Goal: Task Accomplishment & Management: Use online tool/utility

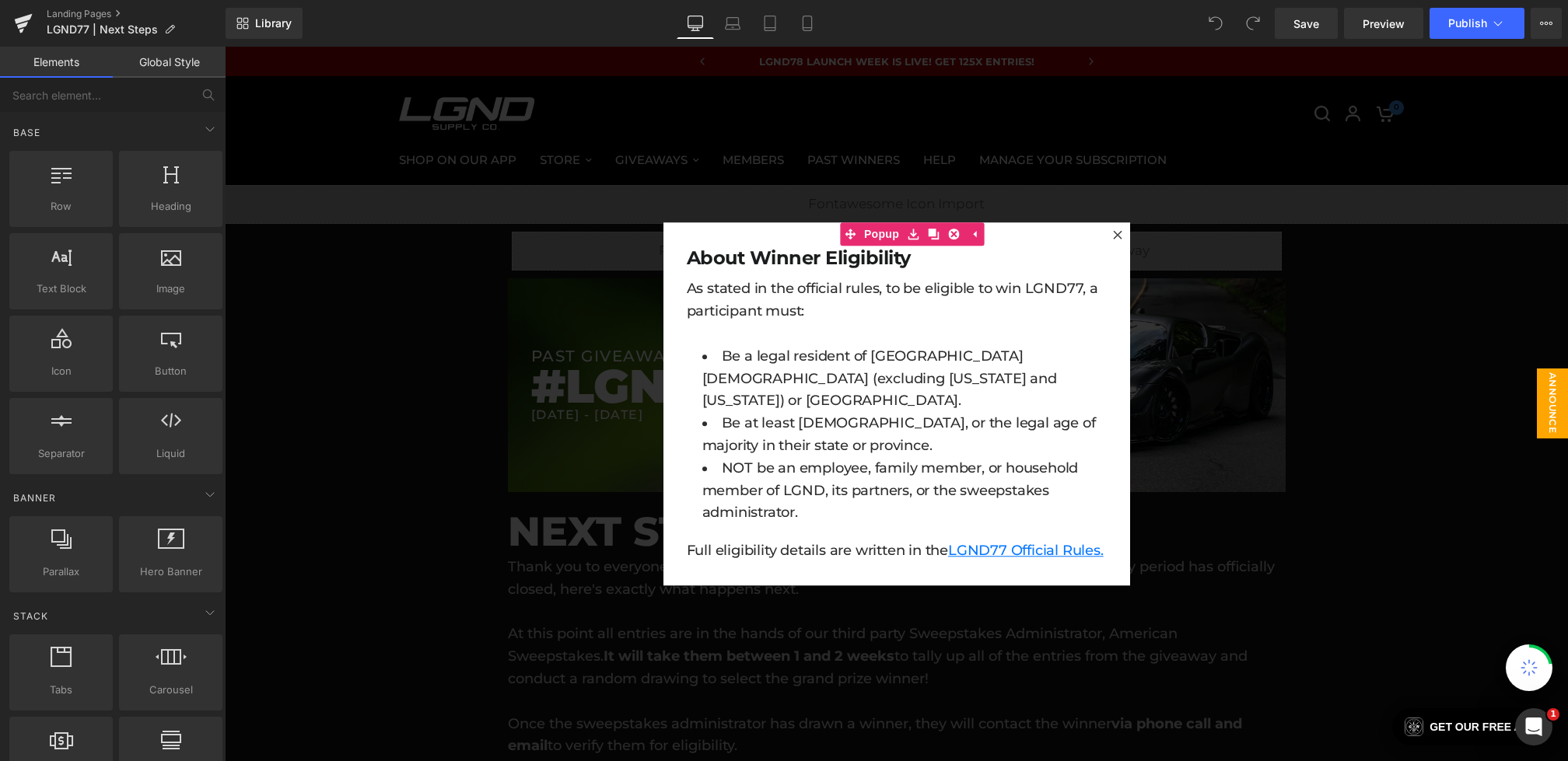
click at [518, 253] on div at bounding box center [897, 404] width 1344 height 715
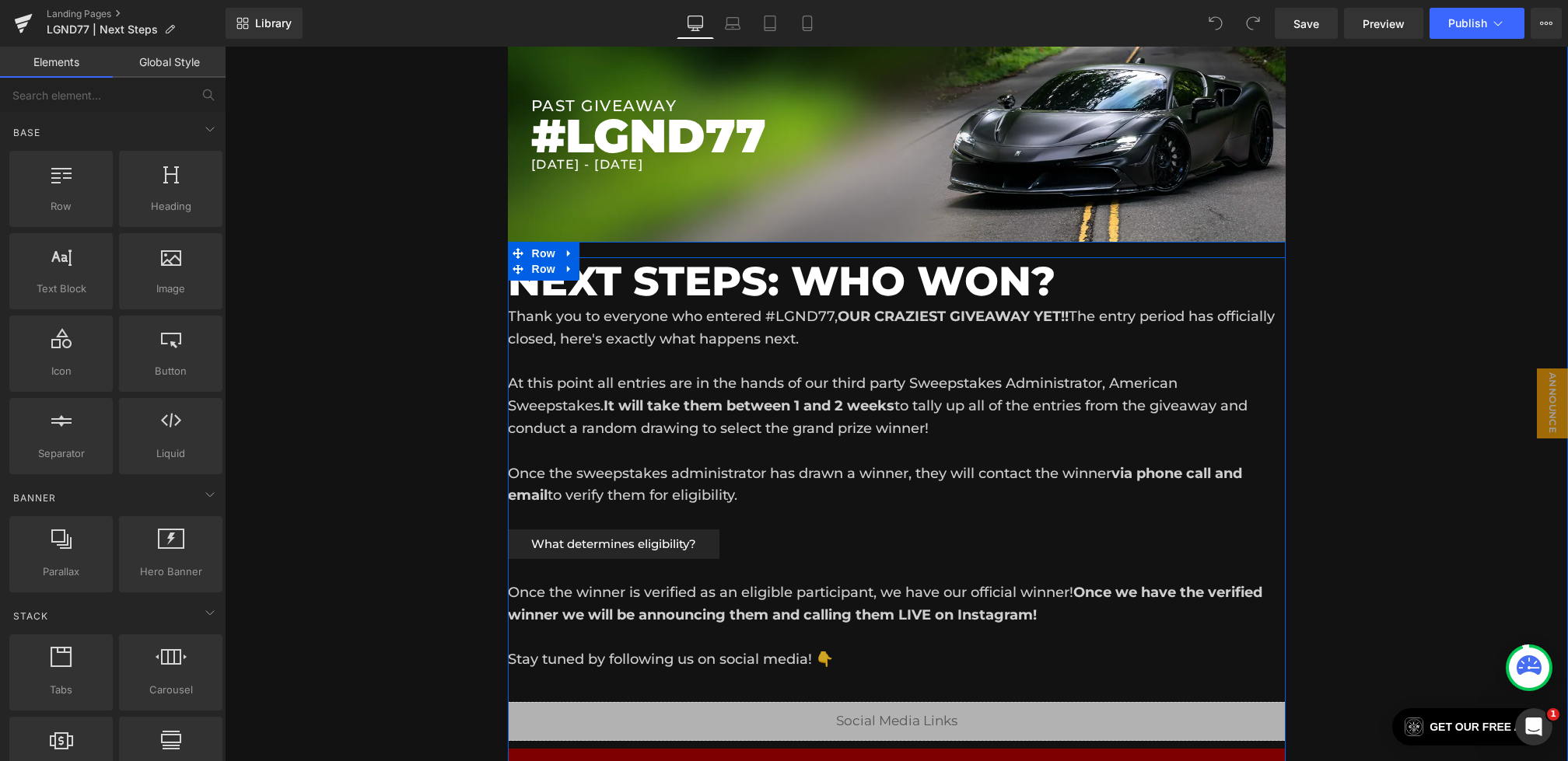
scroll to position [29, 0]
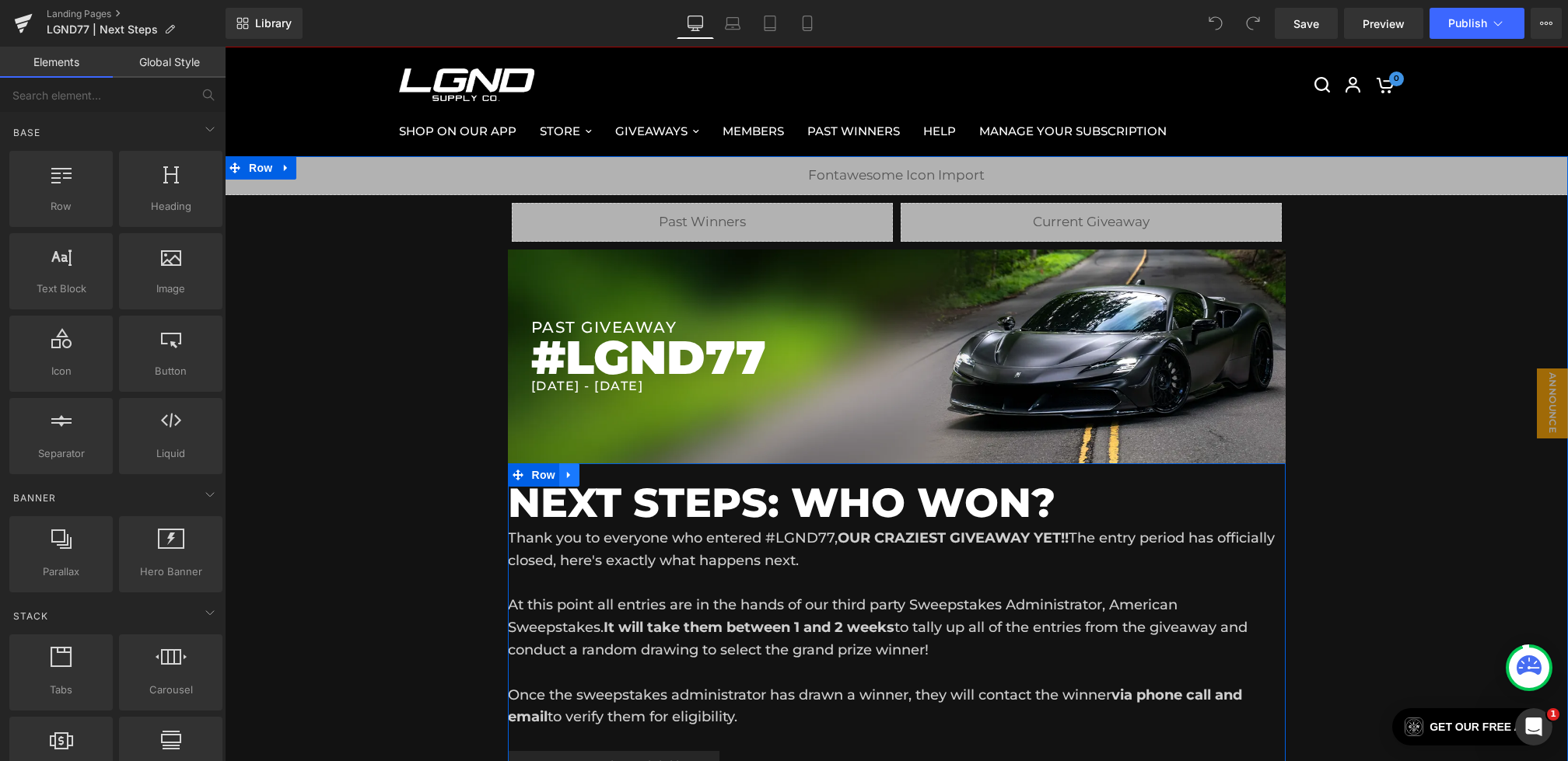
click at [568, 475] on icon at bounding box center [569, 474] width 3 height 7
click at [572, 475] on icon at bounding box center [569, 474] width 11 height 11
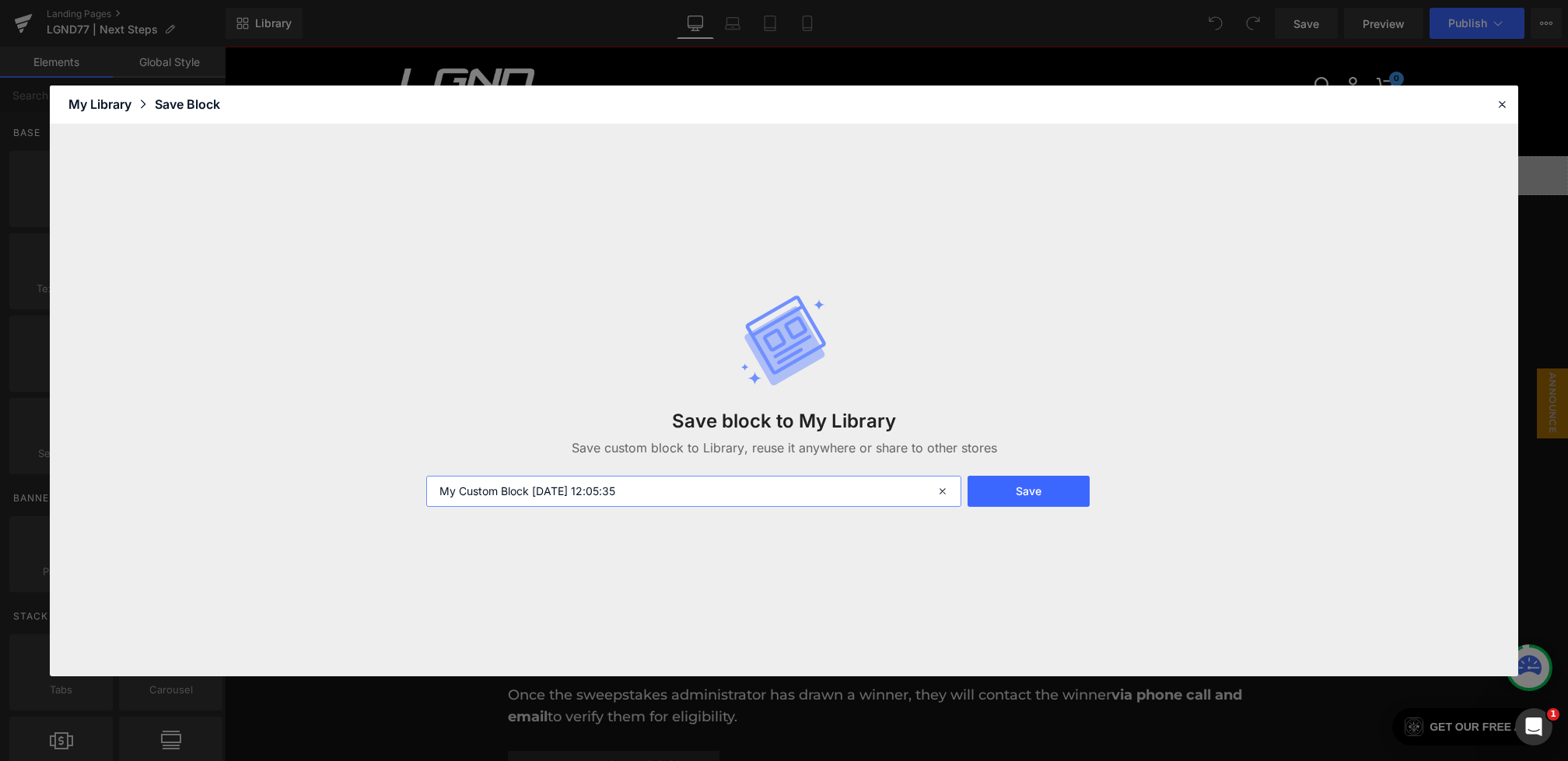
drag, startPoint x: 671, startPoint y: 495, endPoint x: 292, endPoint y: 477, distance: 379.4
click at [292, 477] on div "Save block to My Library Save custom block to Library, reuse it anywhere or sha…" at bounding box center [783, 401] width 1468 height 552
type input "L"
type input "Next Steps Winner Page"
click at [1030, 492] on button "Save" at bounding box center [1029, 491] width 122 height 31
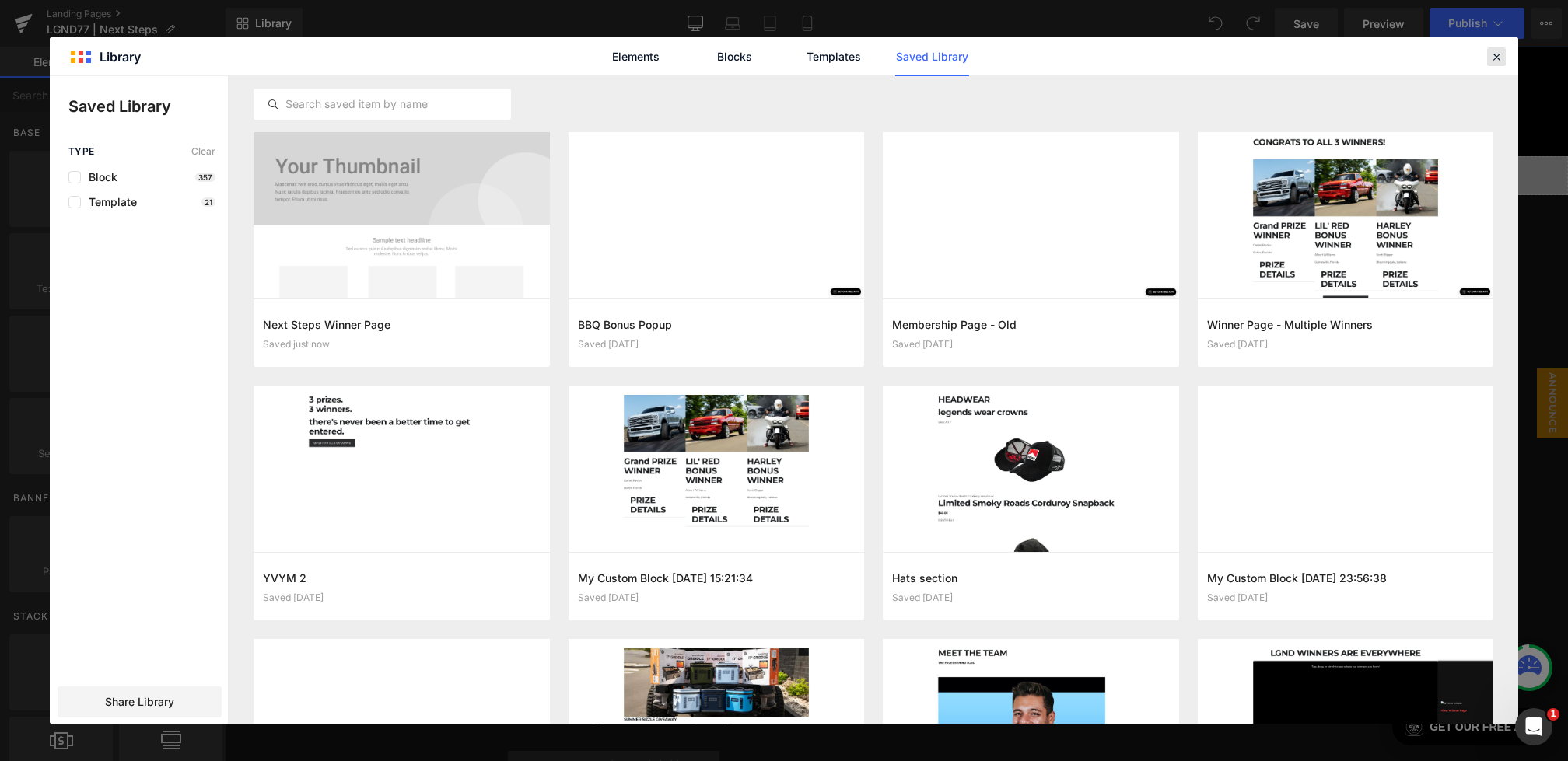
click at [1490, 57] on icon at bounding box center [1496, 56] width 14 height 14
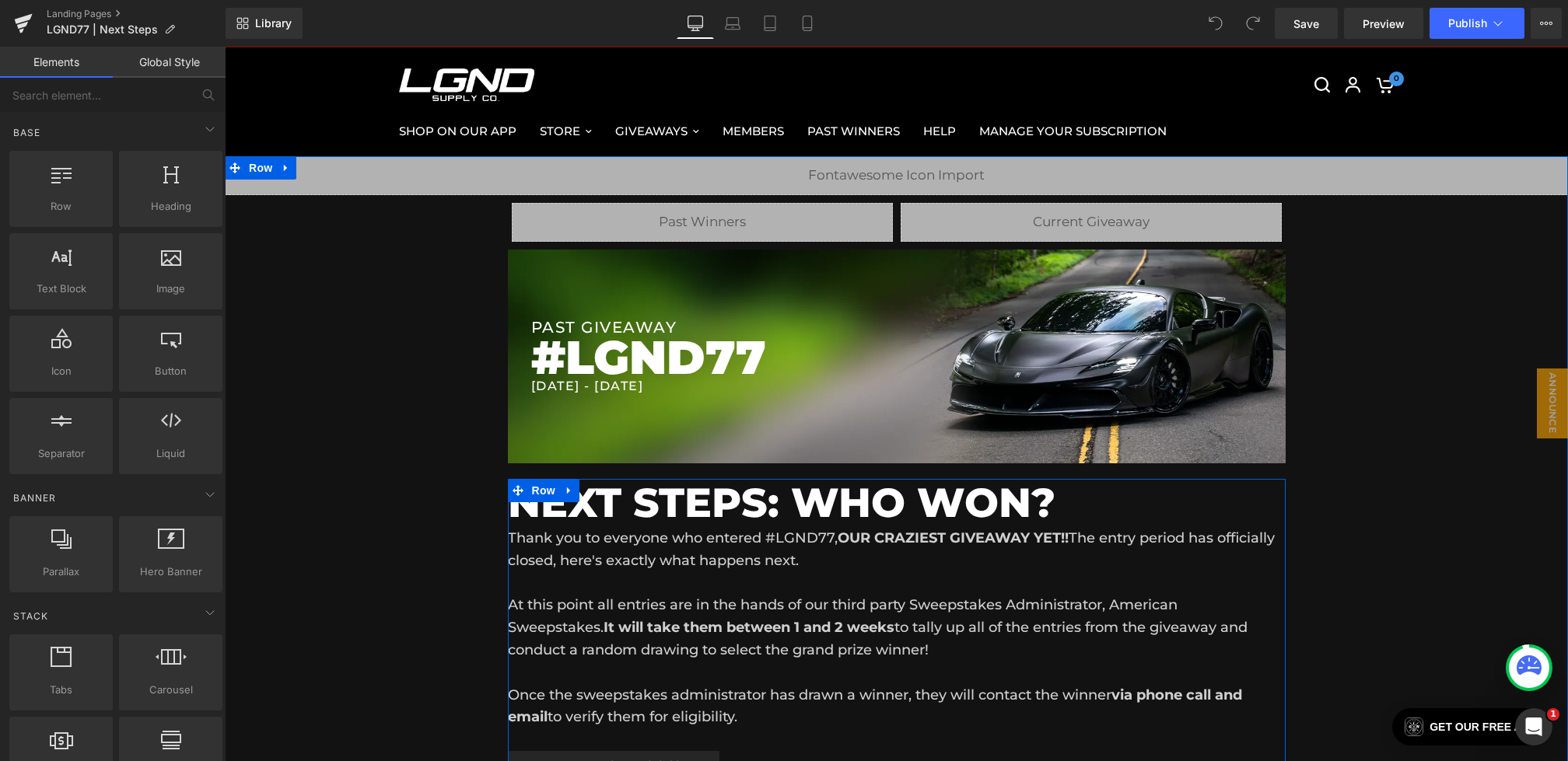
scroll to position [495, 0]
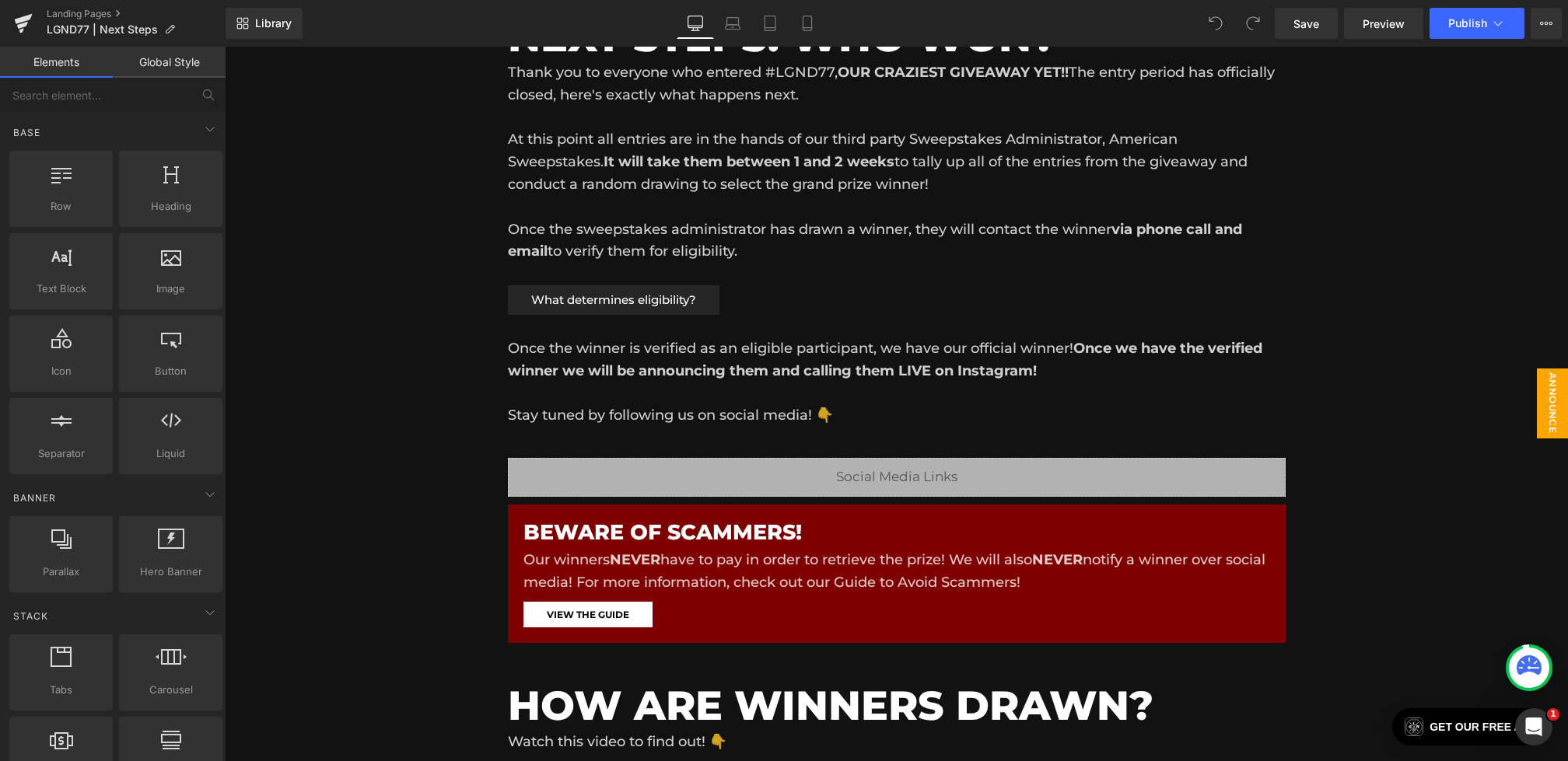
click at [1542, 410] on span "Announce Today" at bounding box center [1537, 403] width 62 height 70
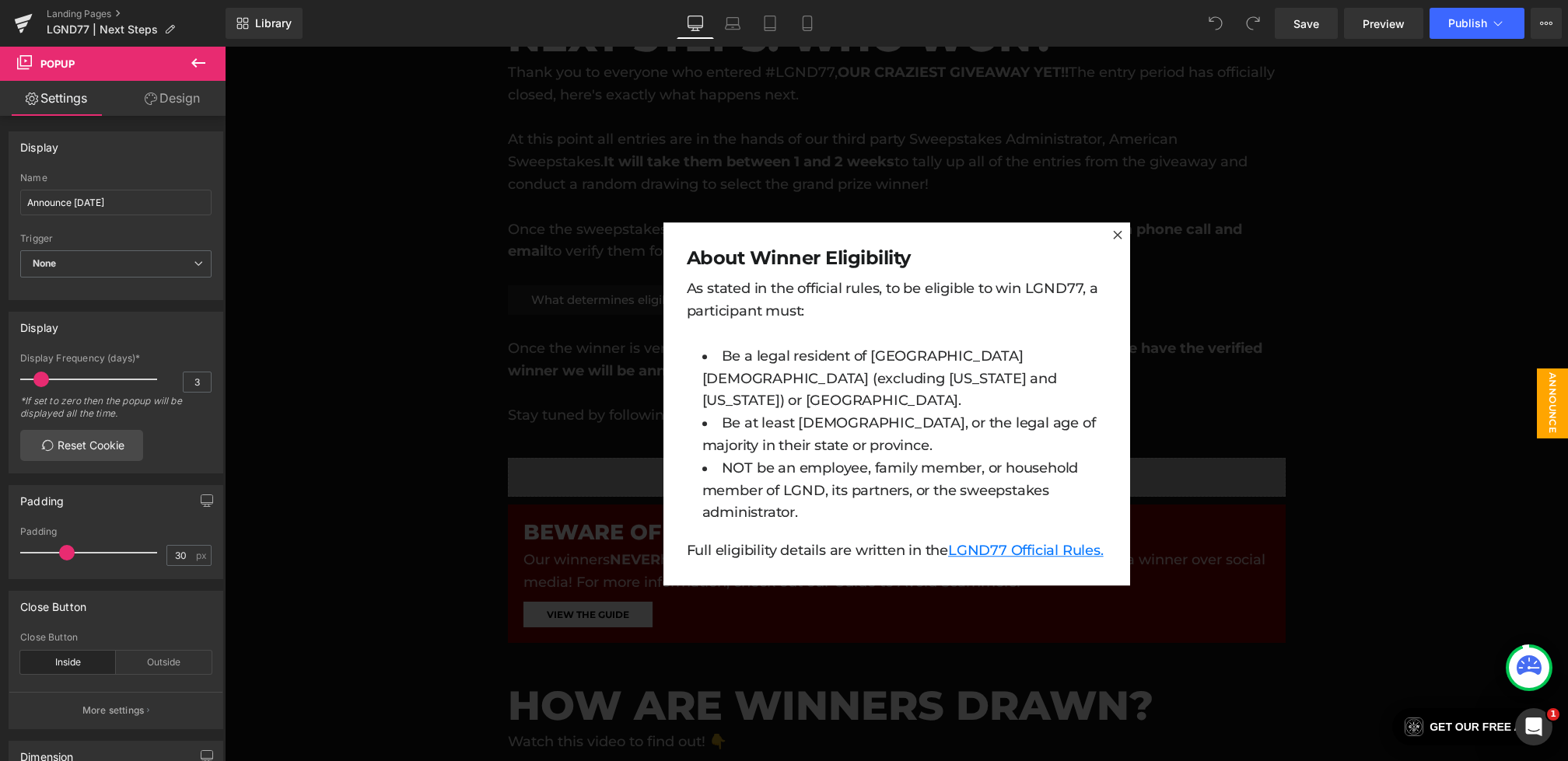
click at [601, 381] on div at bounding box center [897, 404] width 1344 height 715
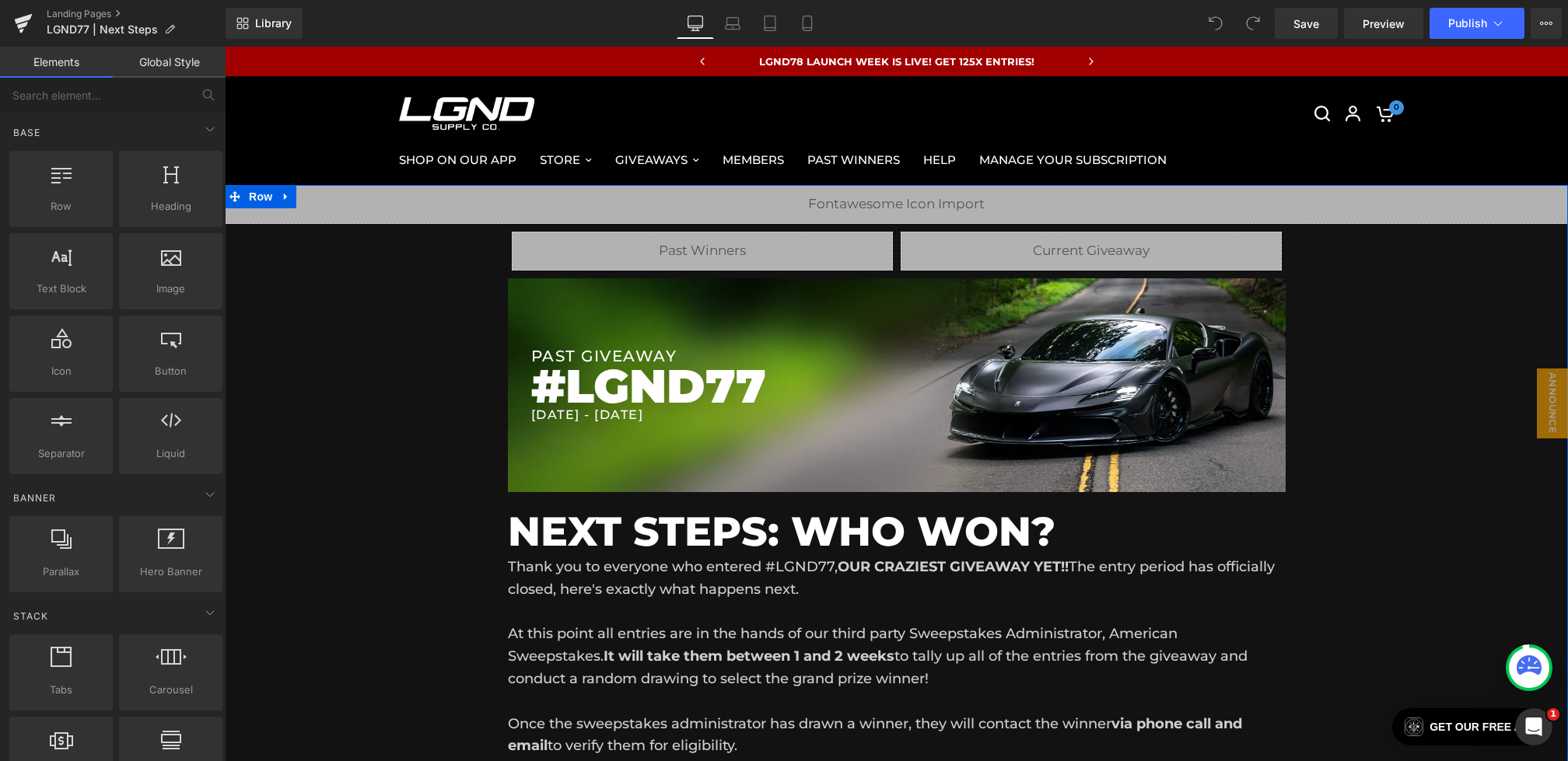
scroll to position [228, 0]
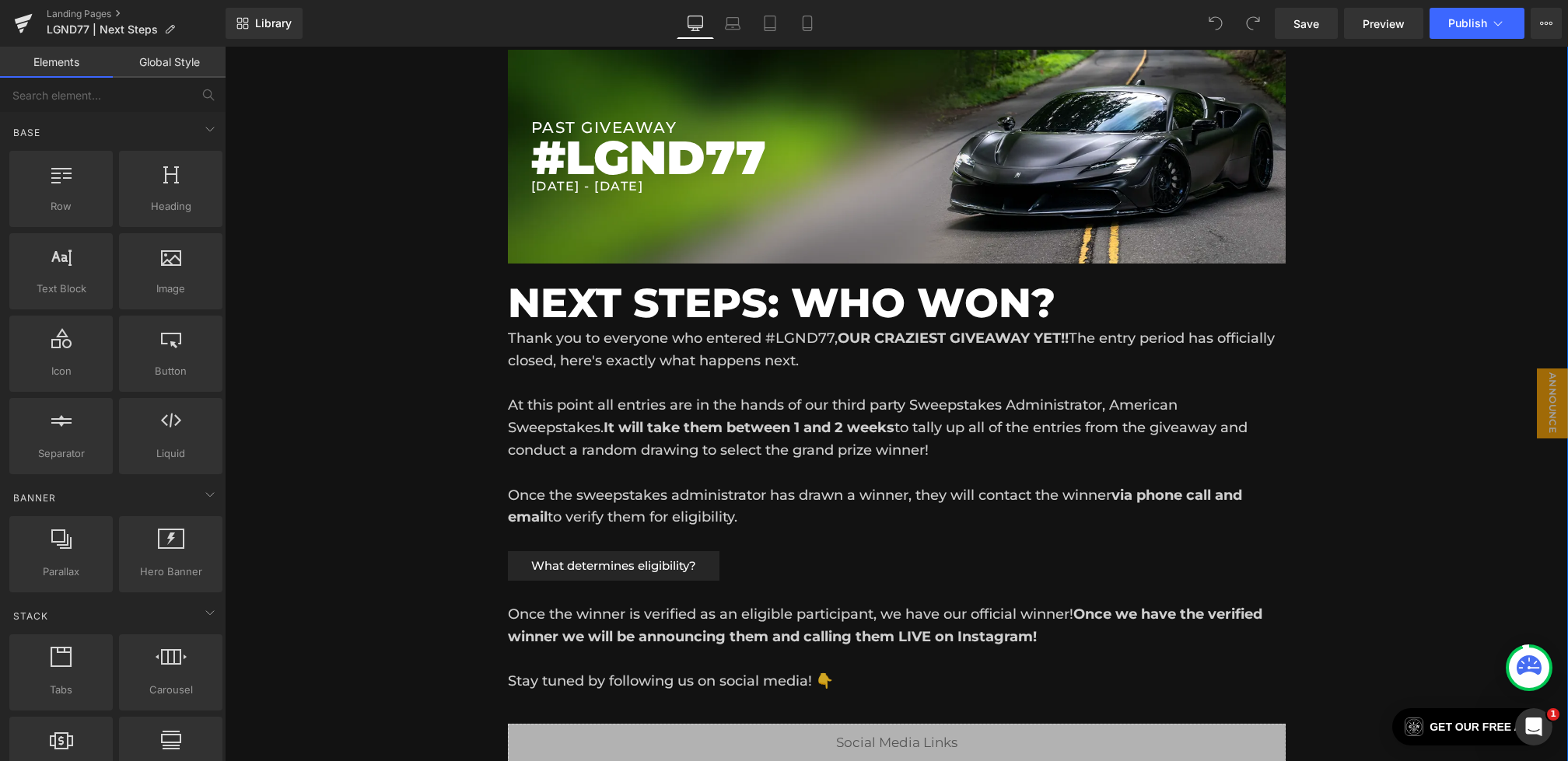
click at [752, 292] on h1 "NEXT STEPS: WHO WON?" at bounding box center [897, 304] width 778 height 49
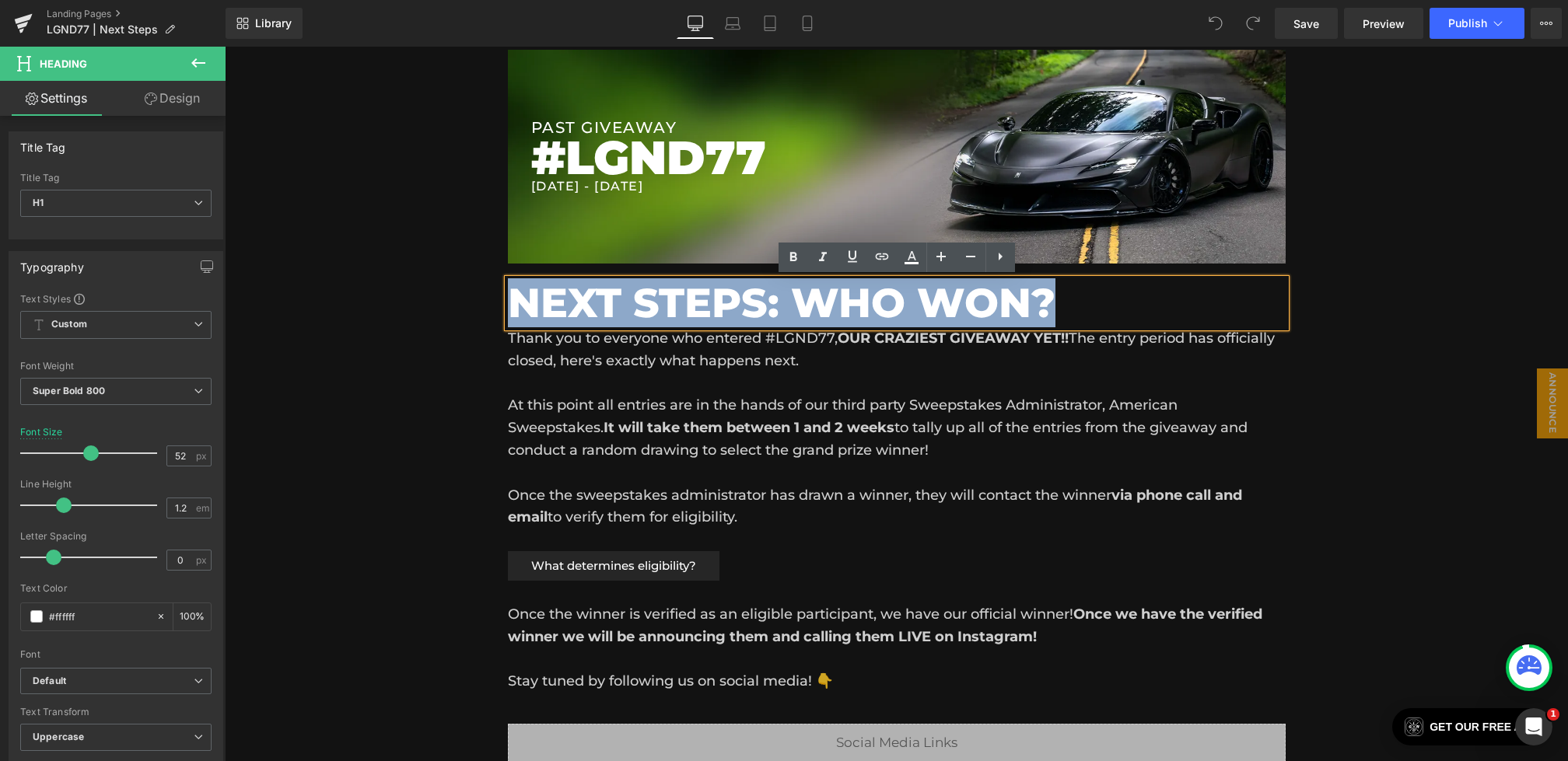
drag, startPoint x: 1069, startPoint y: 304, endPoint x: 496, endPoint y: 299, distance: 573.0
click at [496, 299] on div "Liquid Liquid Liquid Row Row PAST GIVEAWAY Heading #LGND77 Heading 7/26/2025 - …" at bounding box center [897, 710] width 1344 height 1507
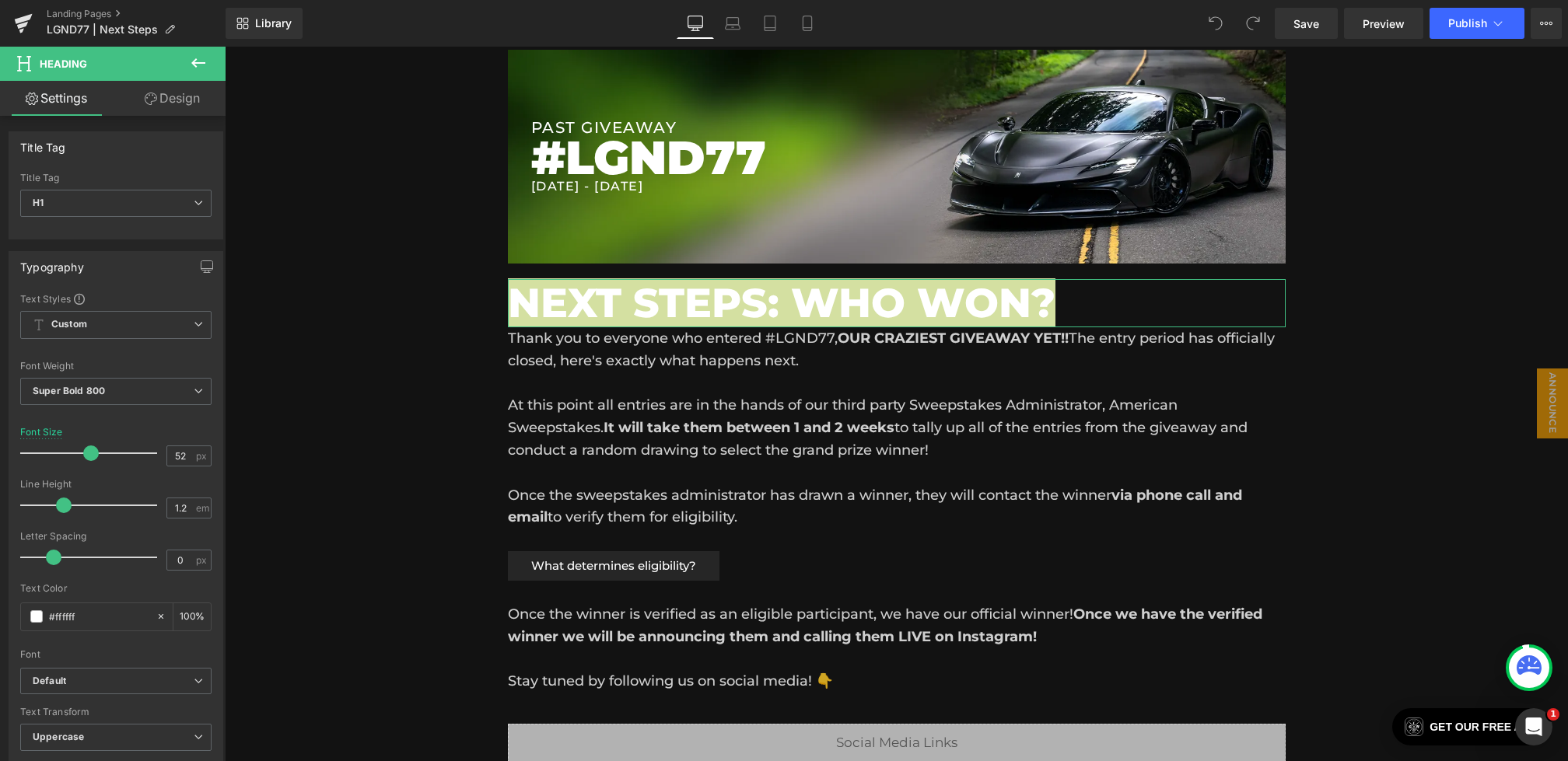
click at [192, 83] on link "Design" at bounding box center [172, 98] width 113 height 35
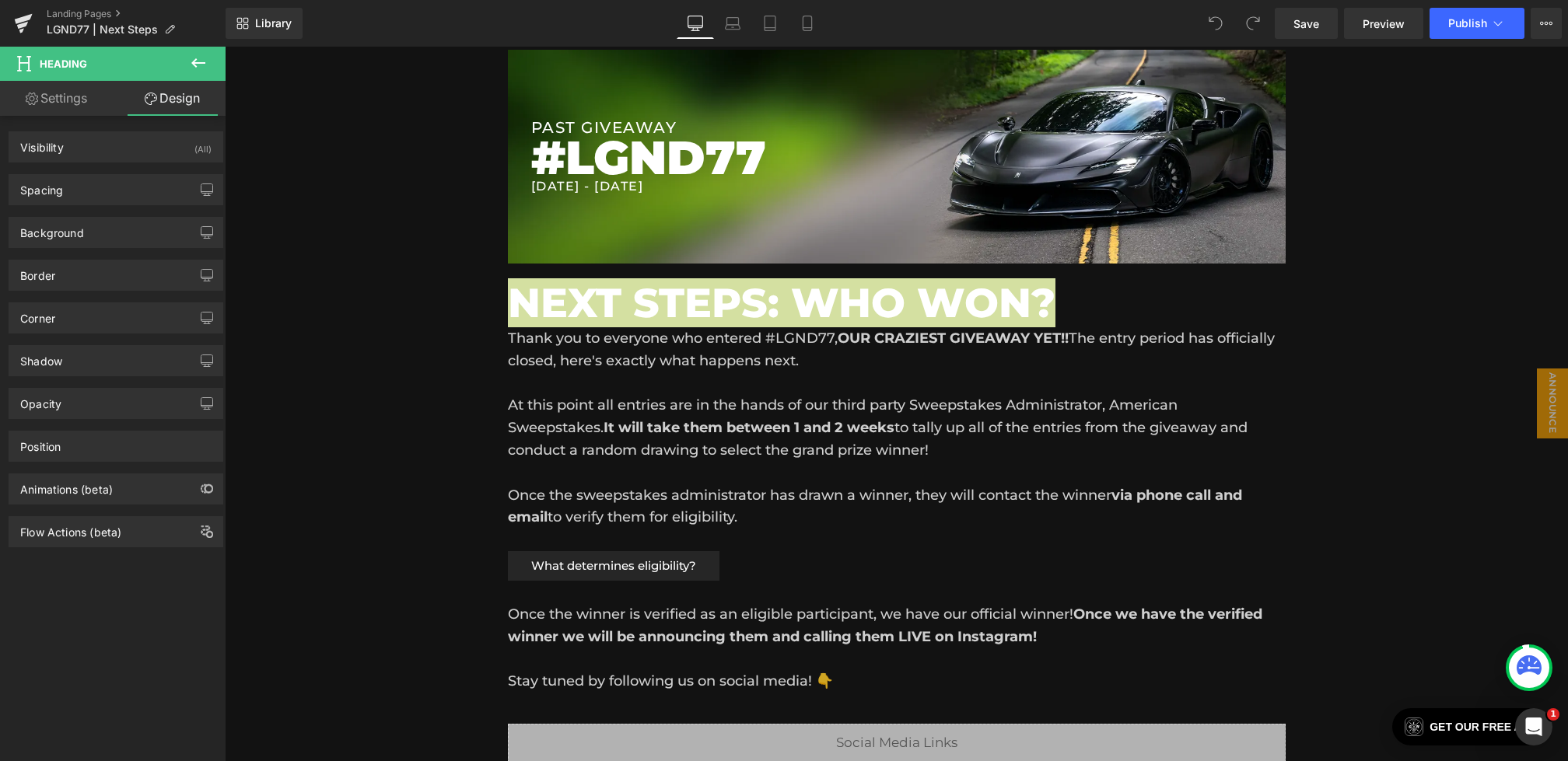
click at [194, 67] on icon at bounding box center [198, 62] width 19 height 19
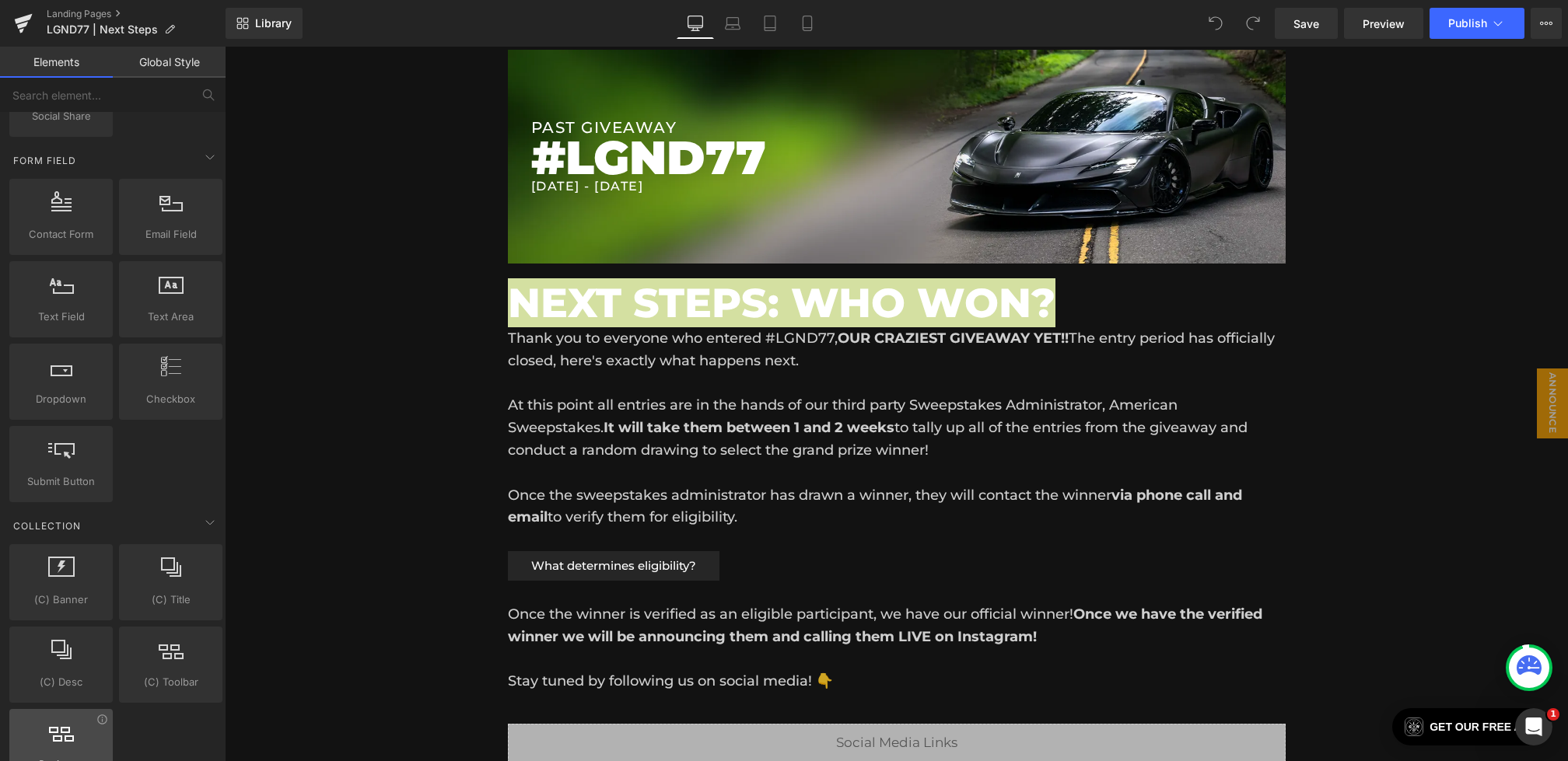
scroll to position [2683, 0]
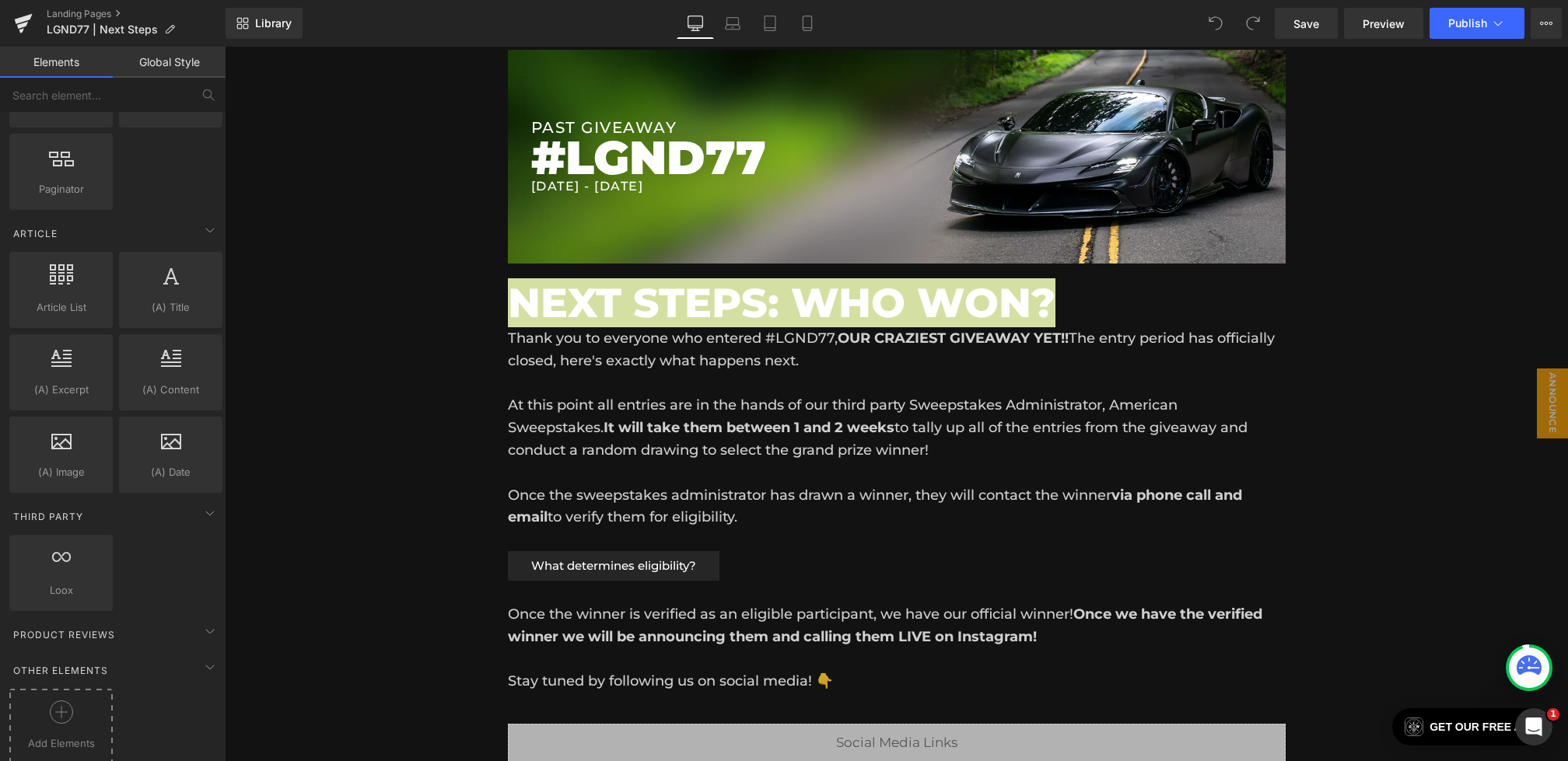
click at [56, 702] on icon at bounding box center [61, 712] width 23 height 23
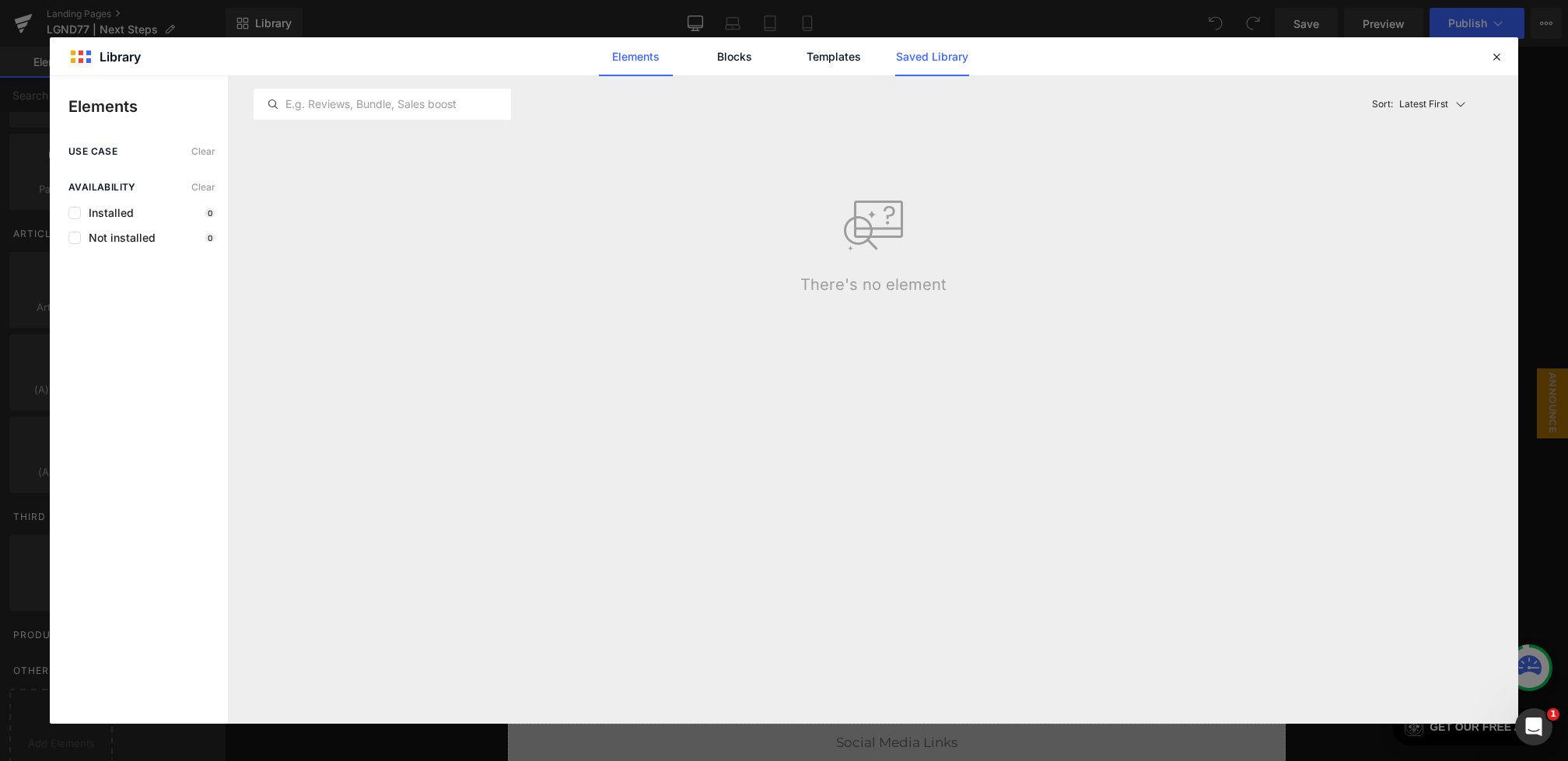
click at [927, 65] on link "Saved Library" at bounding box center [932, 57] width 74 height 39
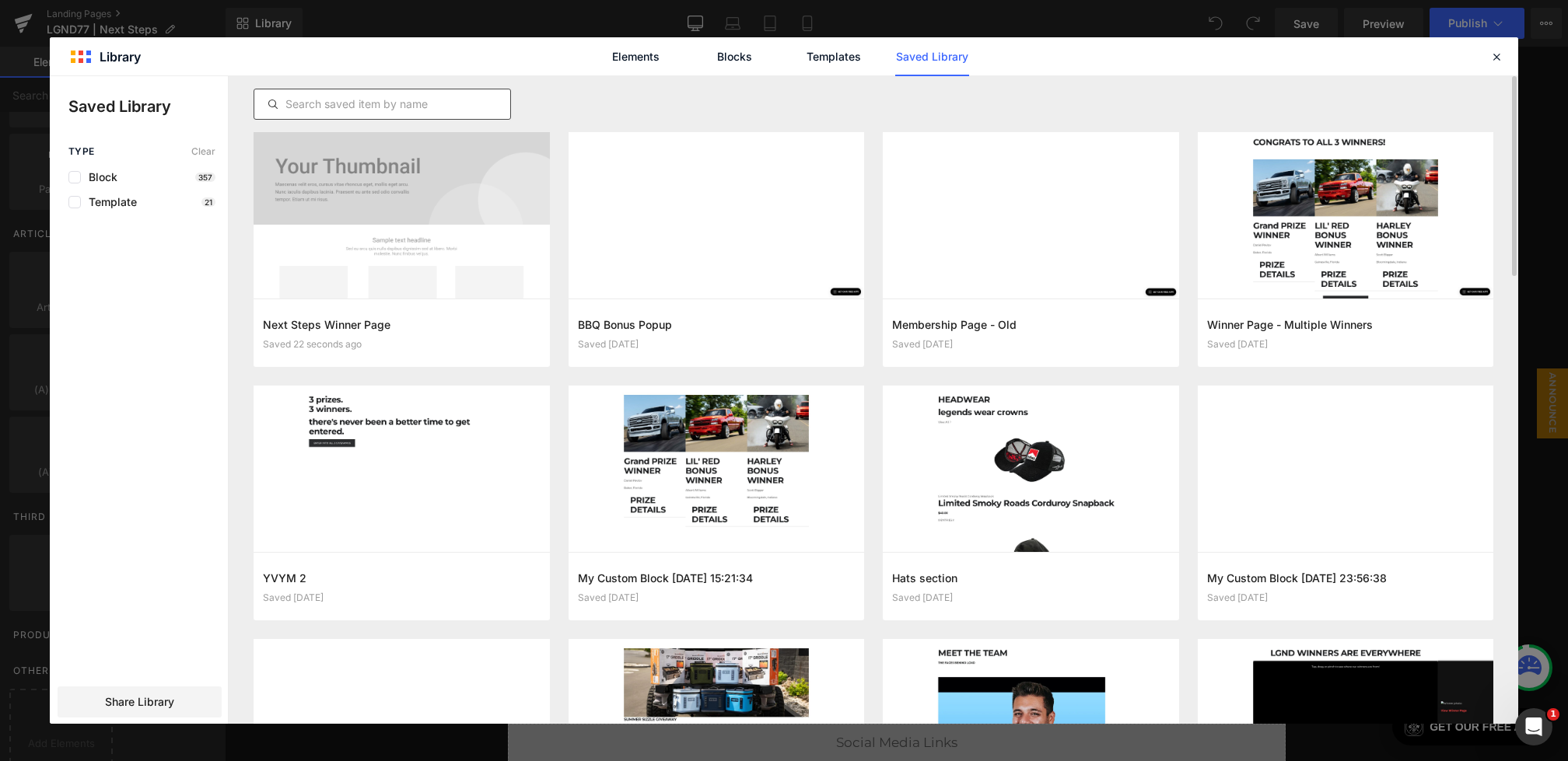
click at [459, 110] on input "text" at bounding box center [382, 104] width 256 height 19
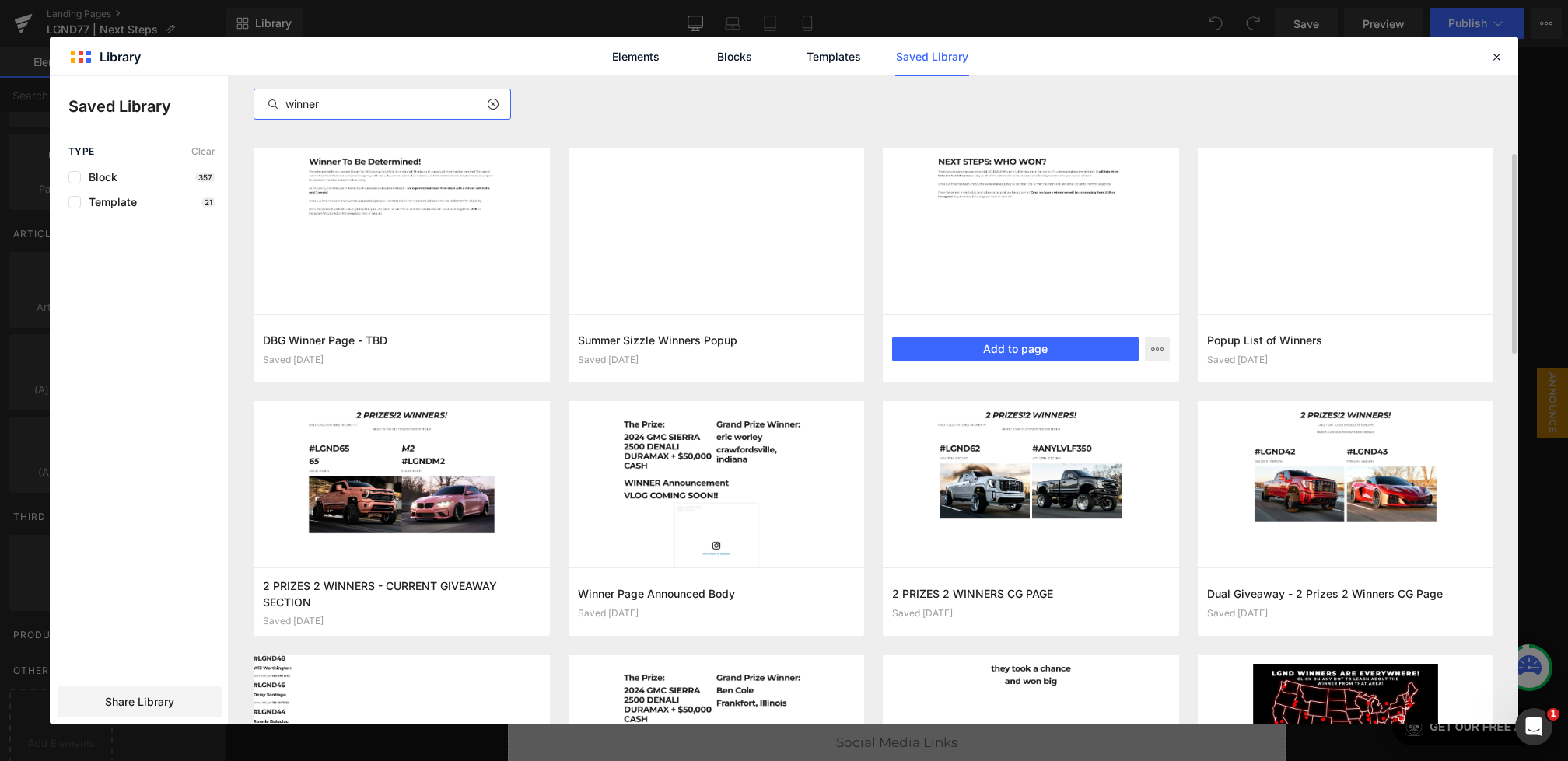
scroll to position [249, 0]
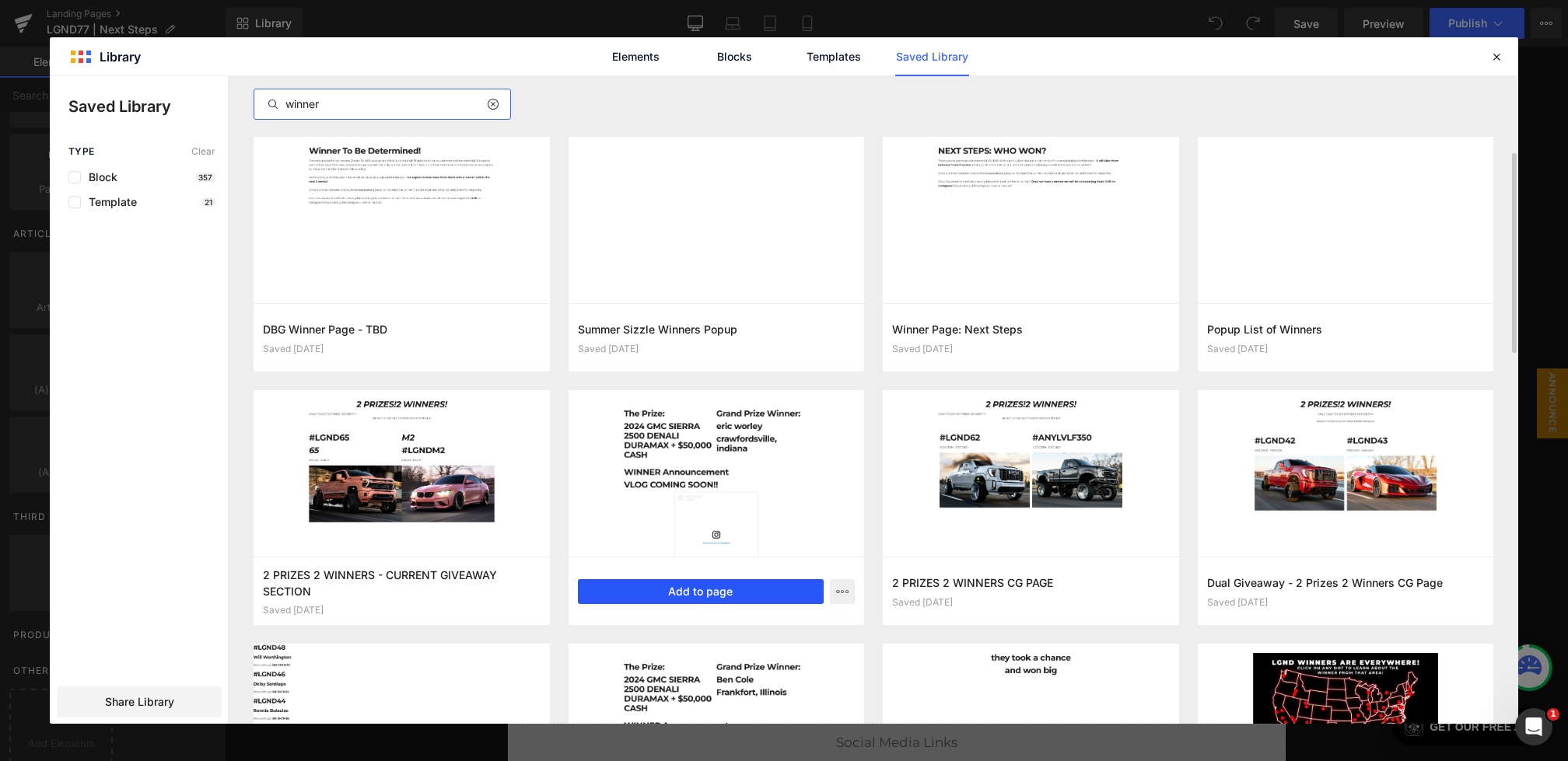
type input "winner"
click at [768, 597] on button "Add to page" at bounding box center [701, 592] width 246 height 25
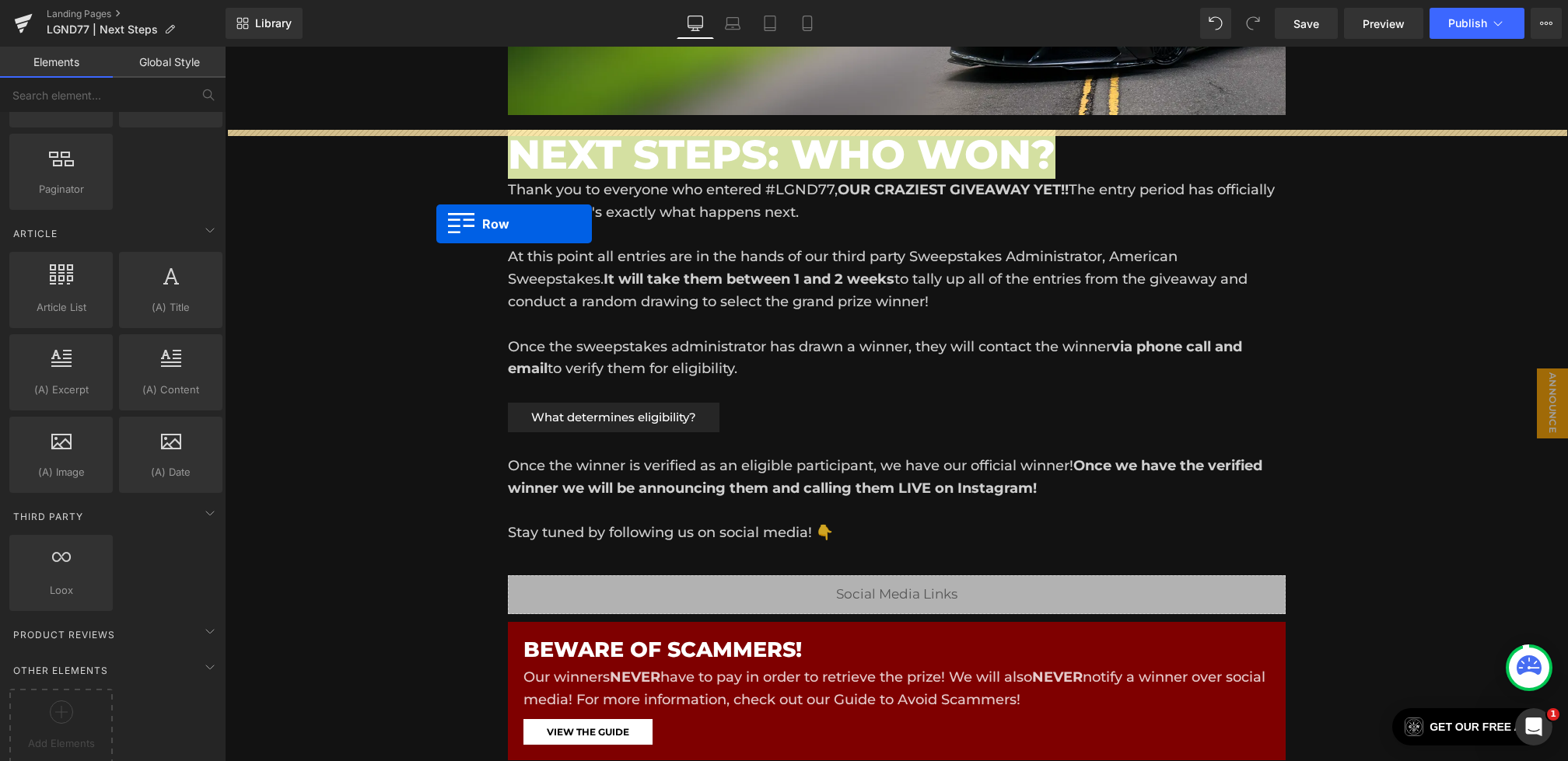
scroll to position [290, 0]
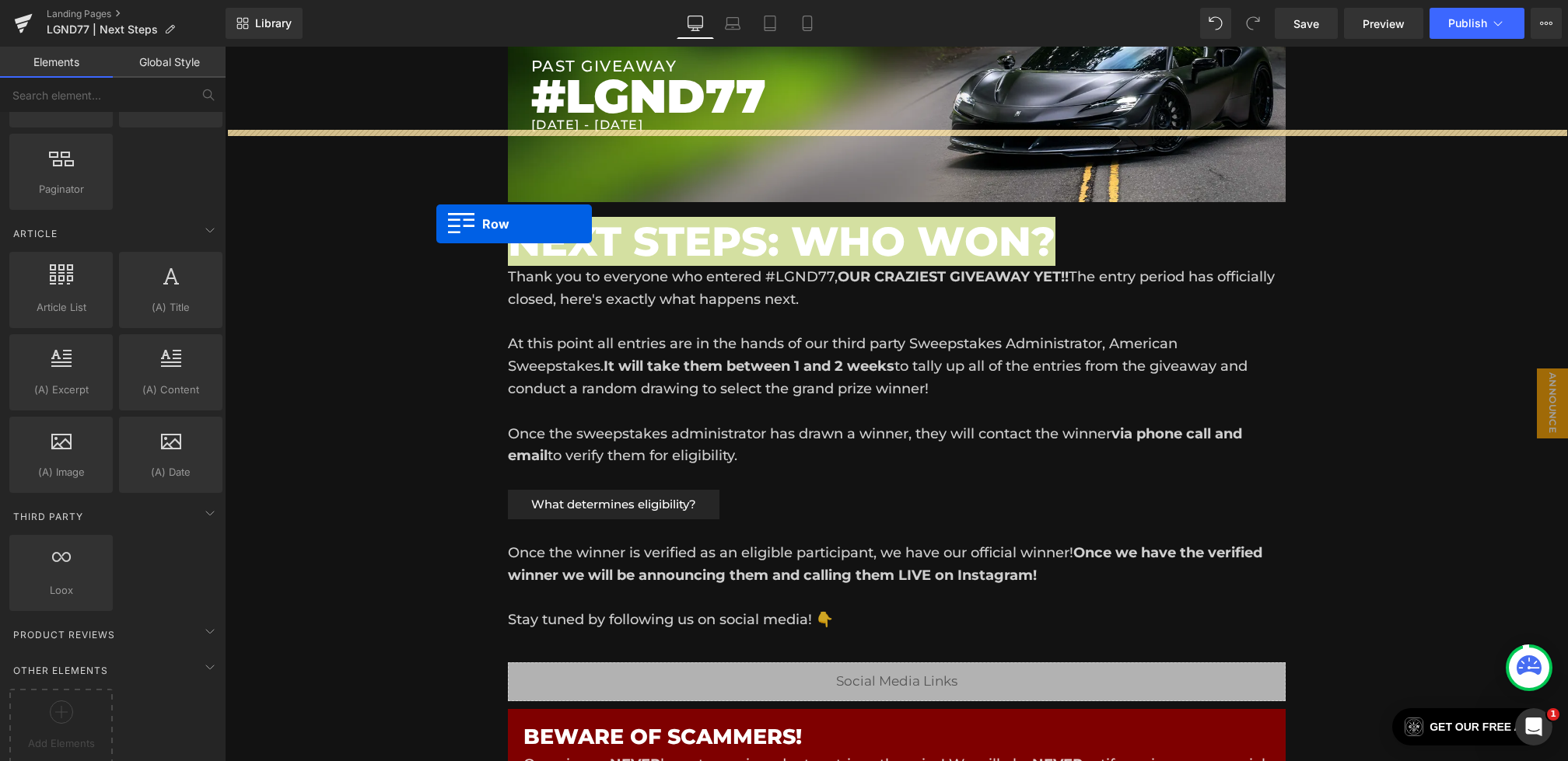
drag, startPoint x: 542, startPoint y: 593, endPoint x: 436, endPoint y: 224, distance: 383.9
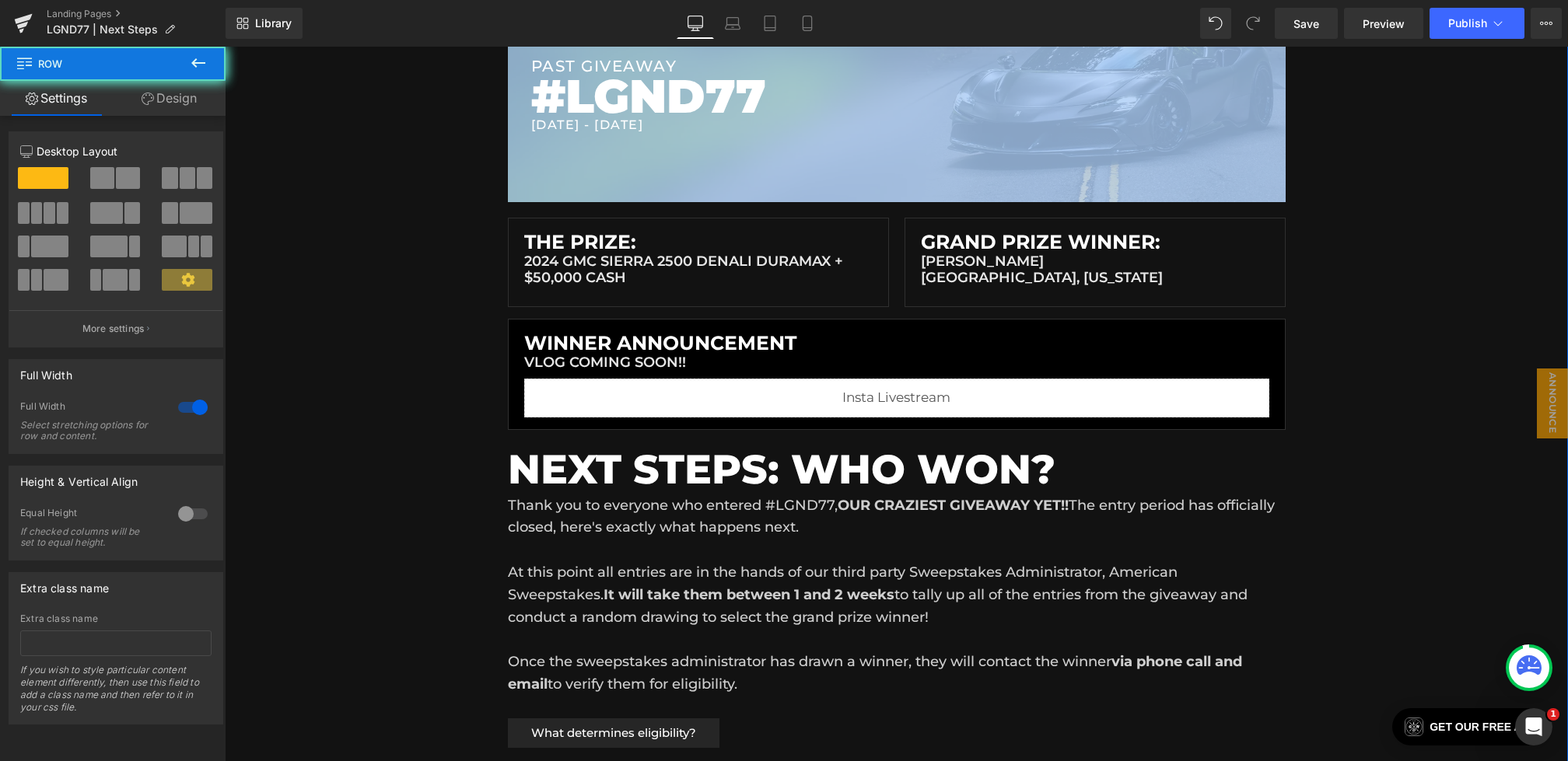
drag, startPoint x: 436, startPoint y: 224, endPoint x: 394, endPoint y: 199, distance: 48.9
click at [394, 199] on div "Liquid Liquid Liquid Row Row PAST GIVEAWAY Heading #LGND77 Heading 7/26/2025 - …" at bounding box center [897, 763] width 1344 height 1736
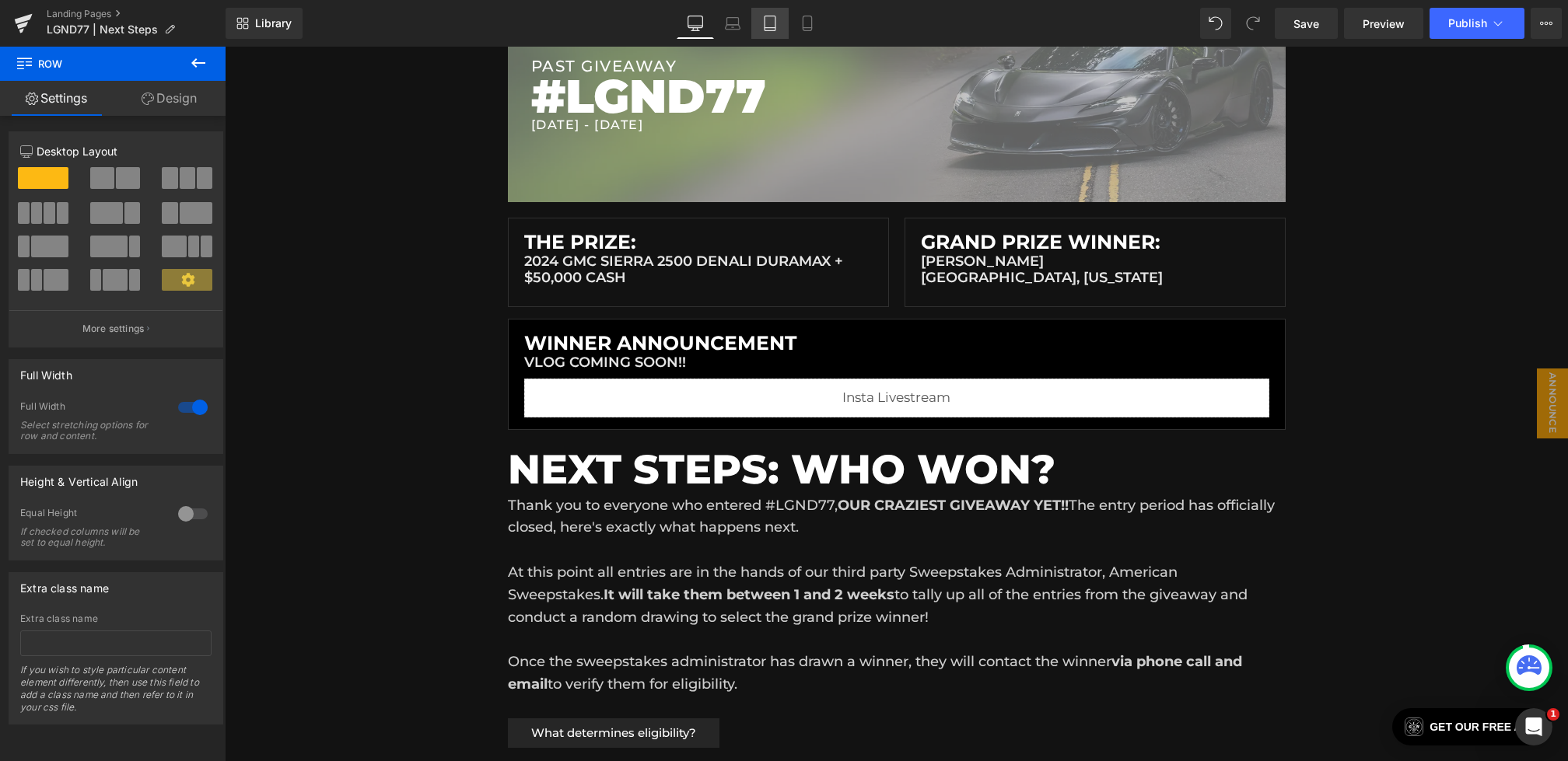
drag, startPoint x: 721, startPoint y: 29, endPoint x: 752, endPoint y: 29, distance: 31.0
click at [721, 29] on link "Laptop" at bounding box center [733, 23] width 37 height 31
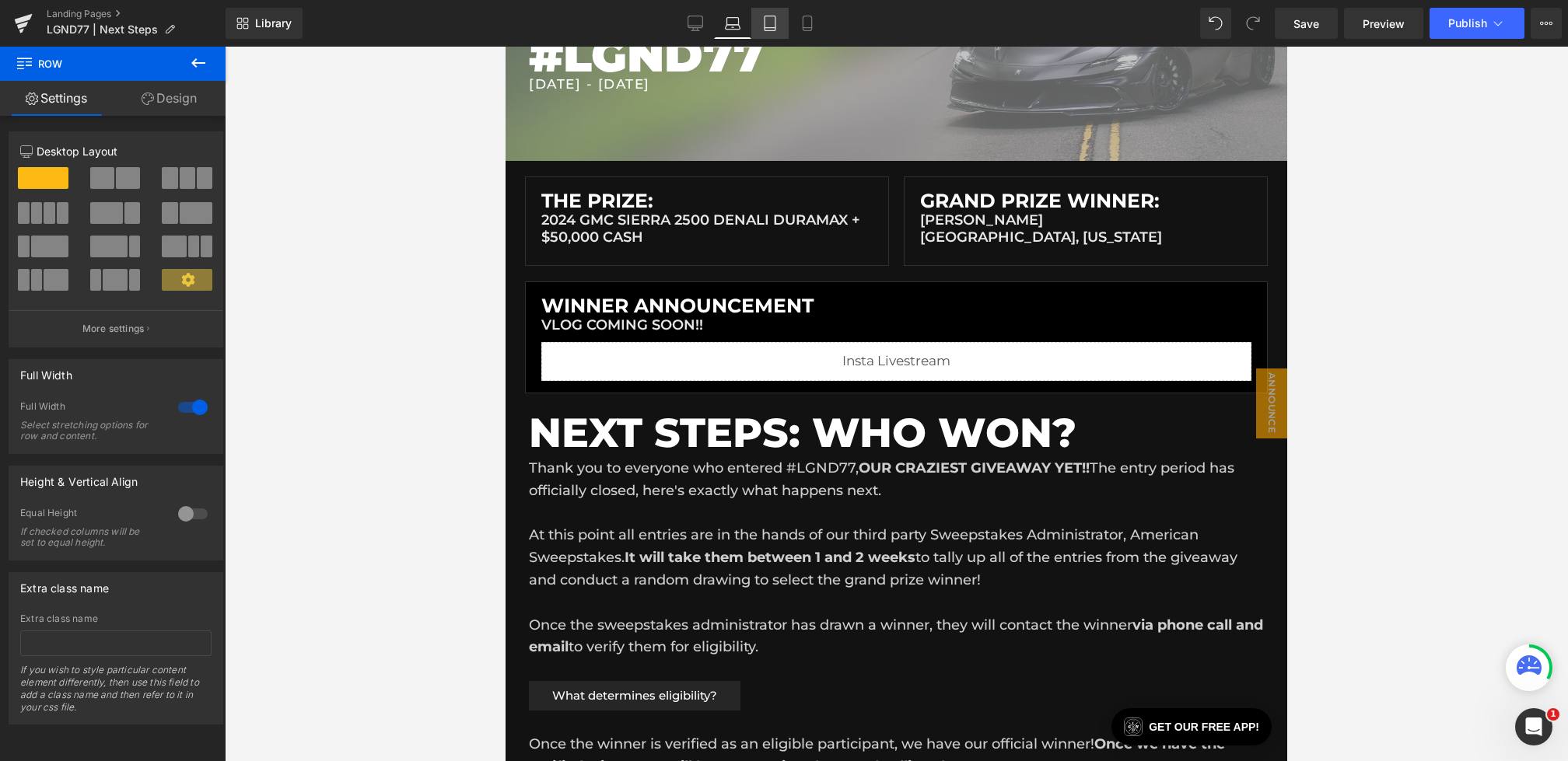
scroll to position [0, 0]
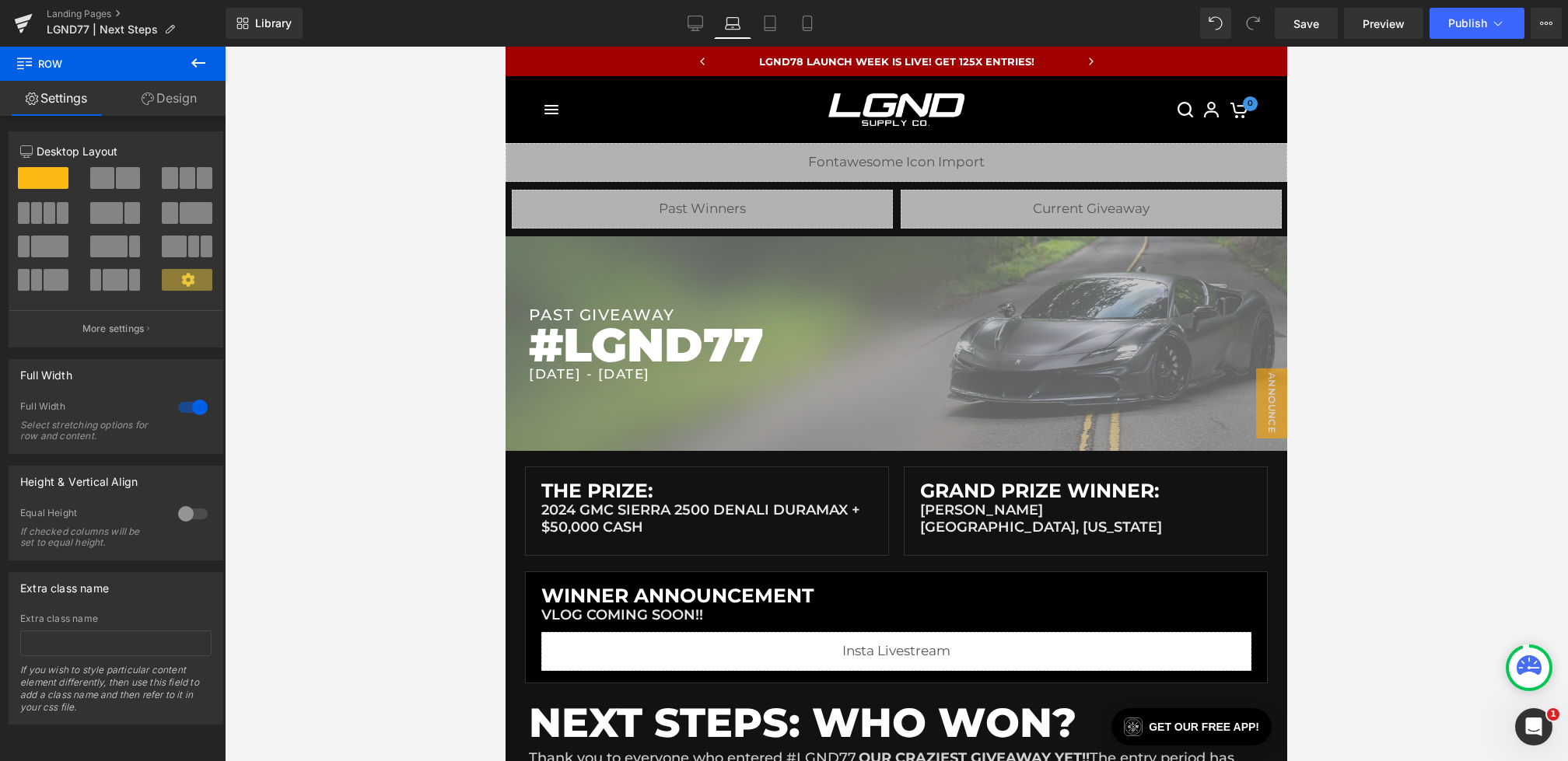
click at [466, 387] on div at bounding box center [897, 404] width 1344 height 715
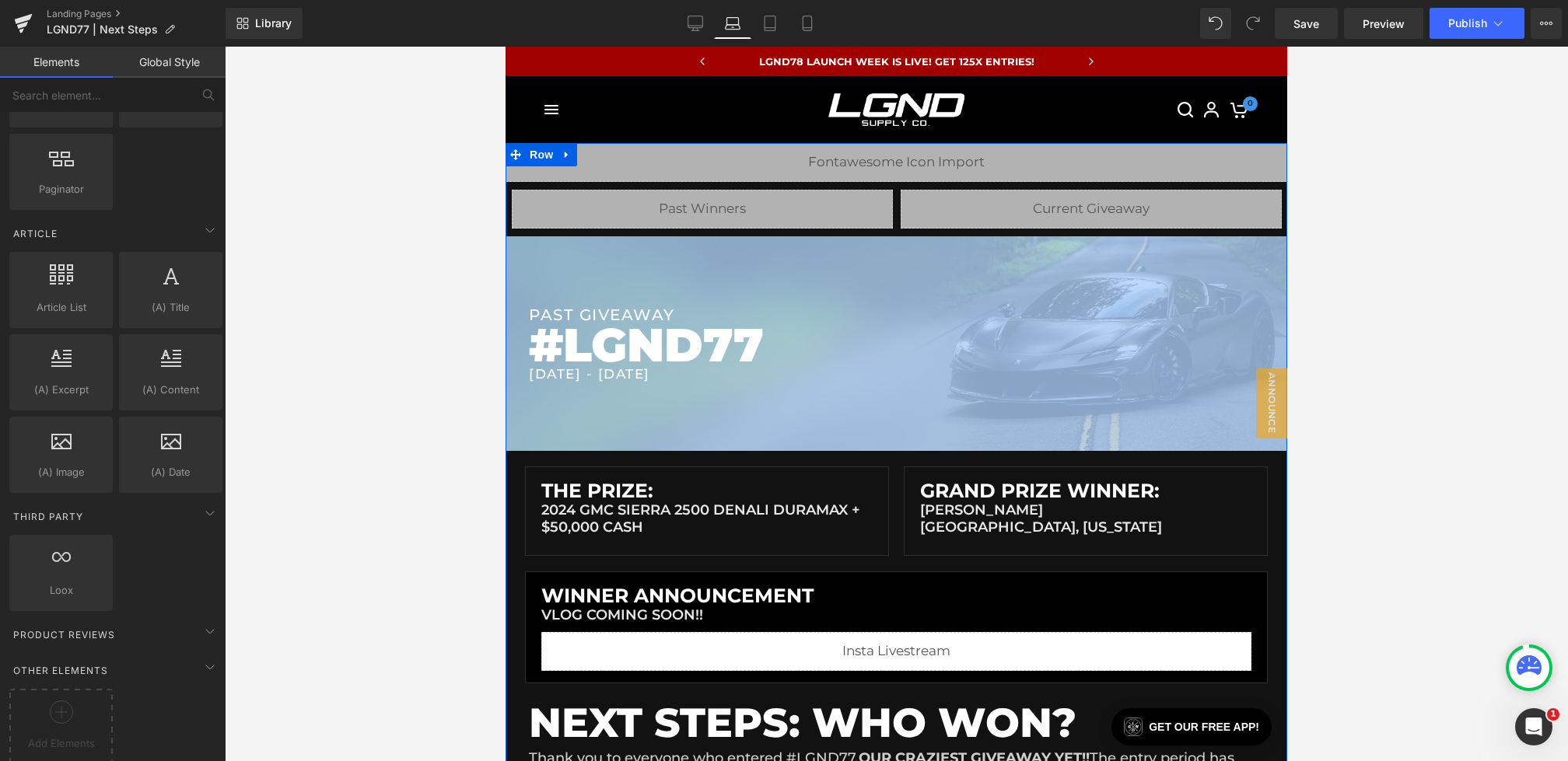
click at [639, 459] on div "The Prize: Heading 2024 GMC SIERRA 2500 DENALI DURAMAX + $50,000 CASH Heading R…" at bounding box center [896, 567] width 782 height 232
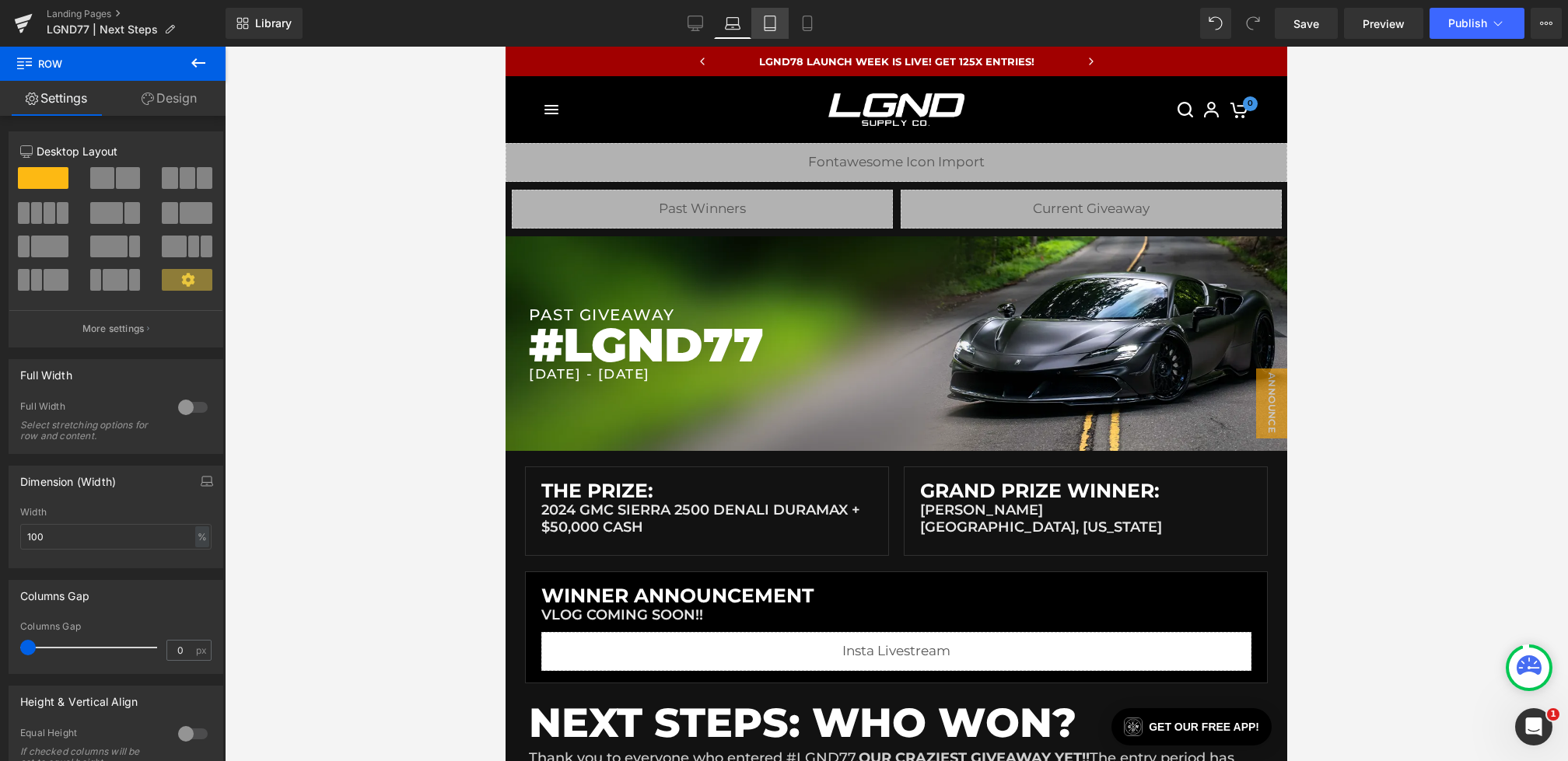
click at [773, 25] on icon at bounding box center [769, 23] width 15 height 15
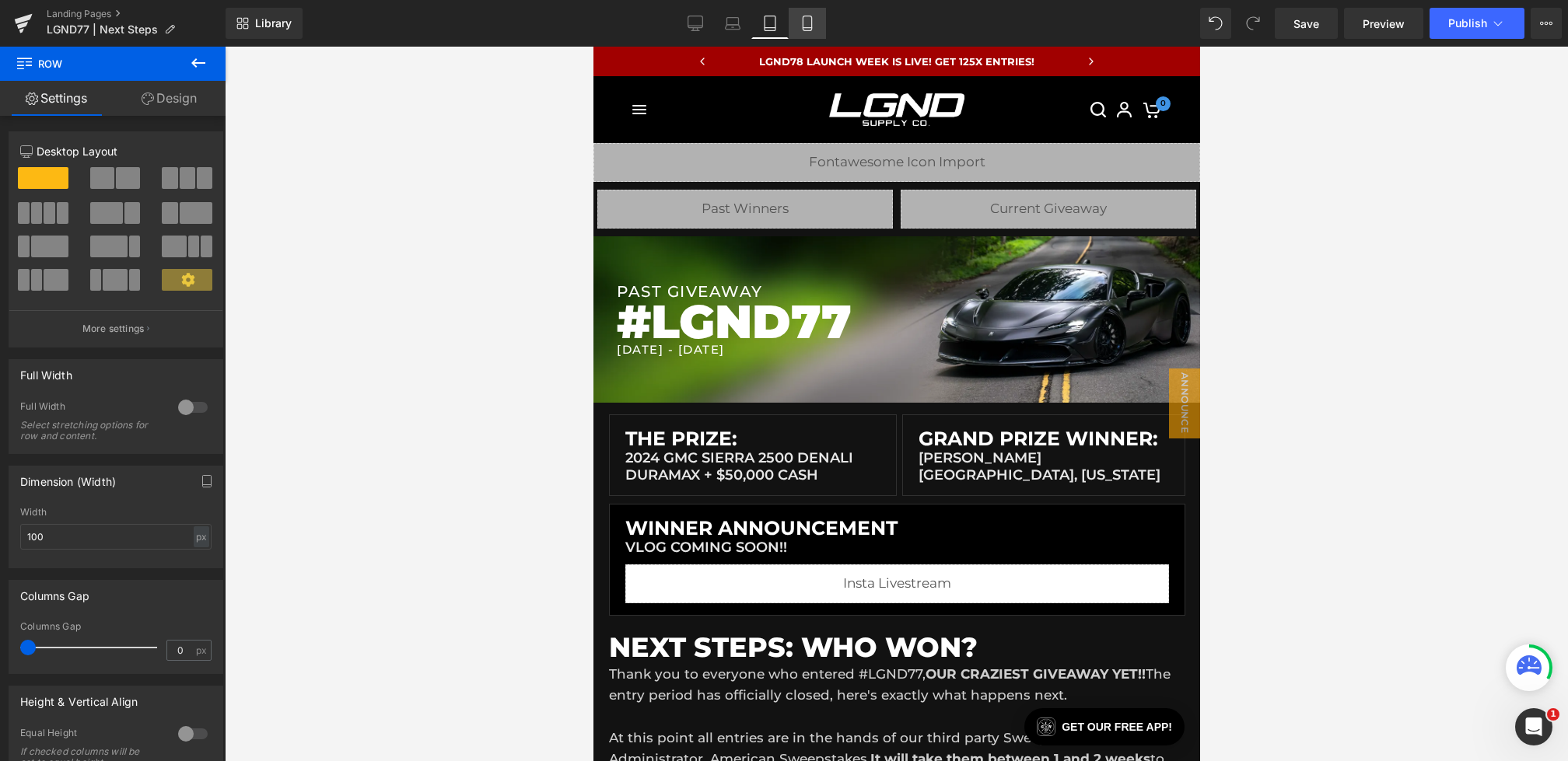
click at [825, 28] on link "Mobile" at bounding box center [807, 23] width 37 height 31
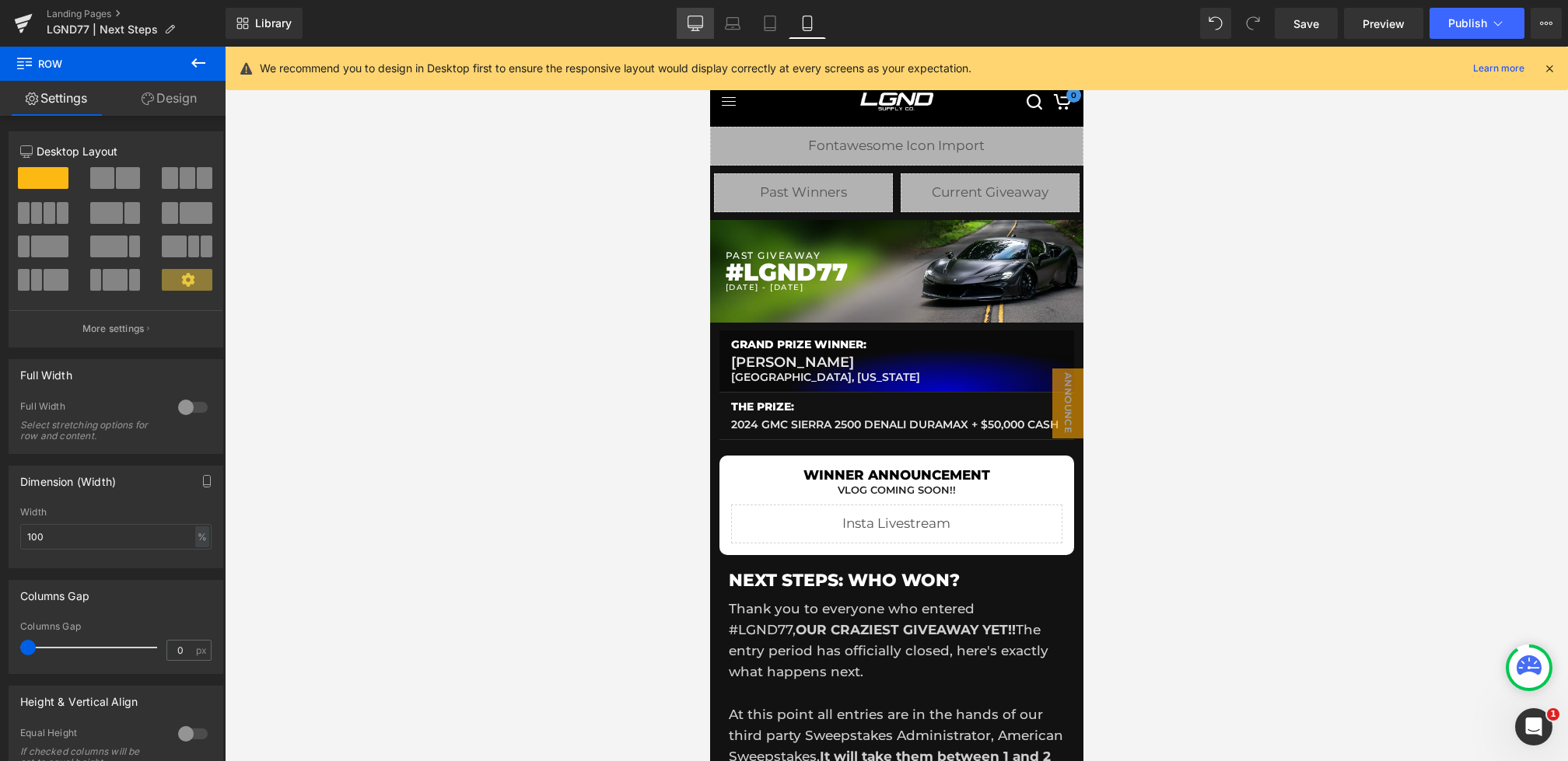
click at [696, 20] on icon at bounding box center [695, 23] width 15 height 15
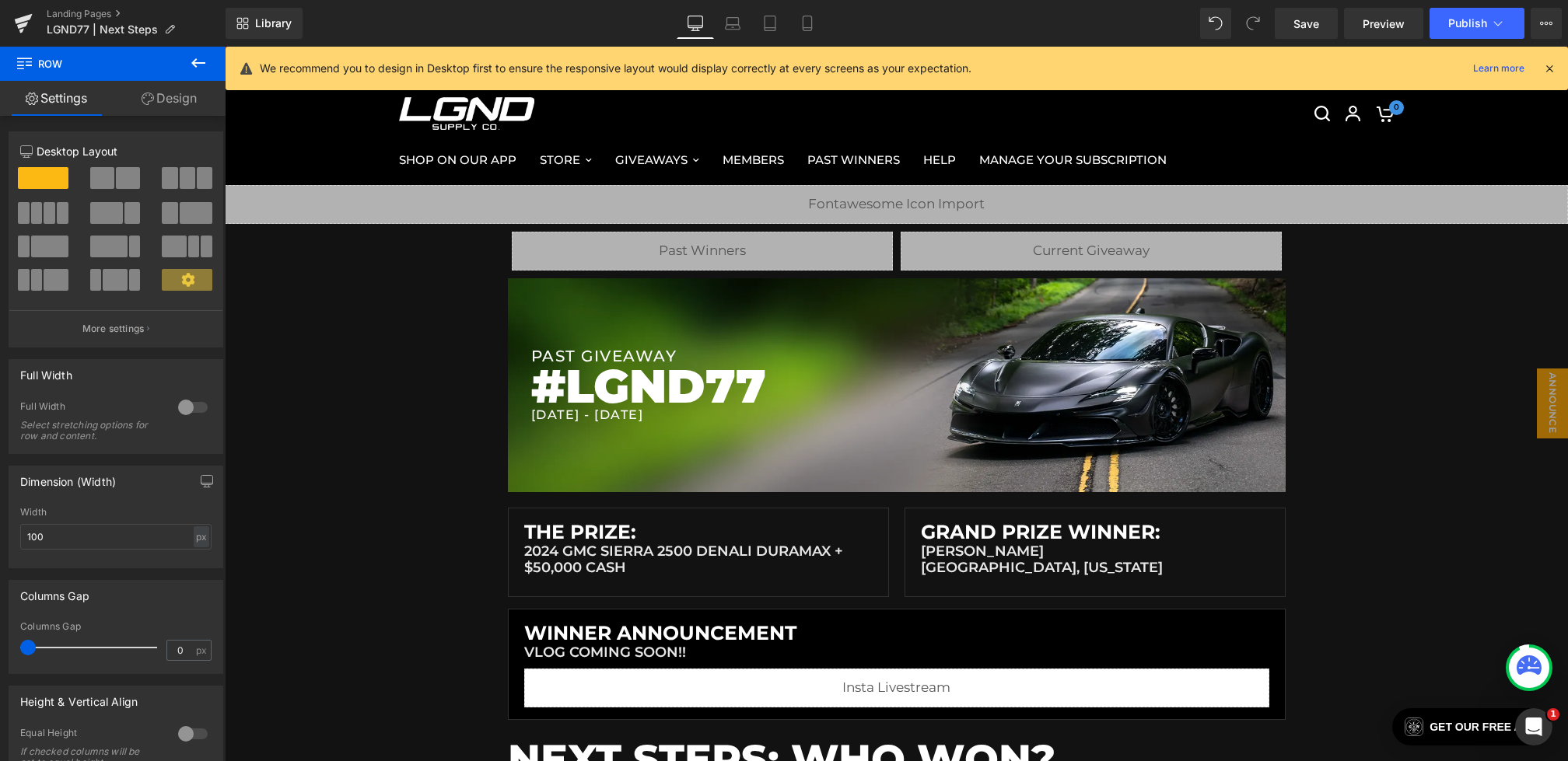
scroll to position [169, 0]
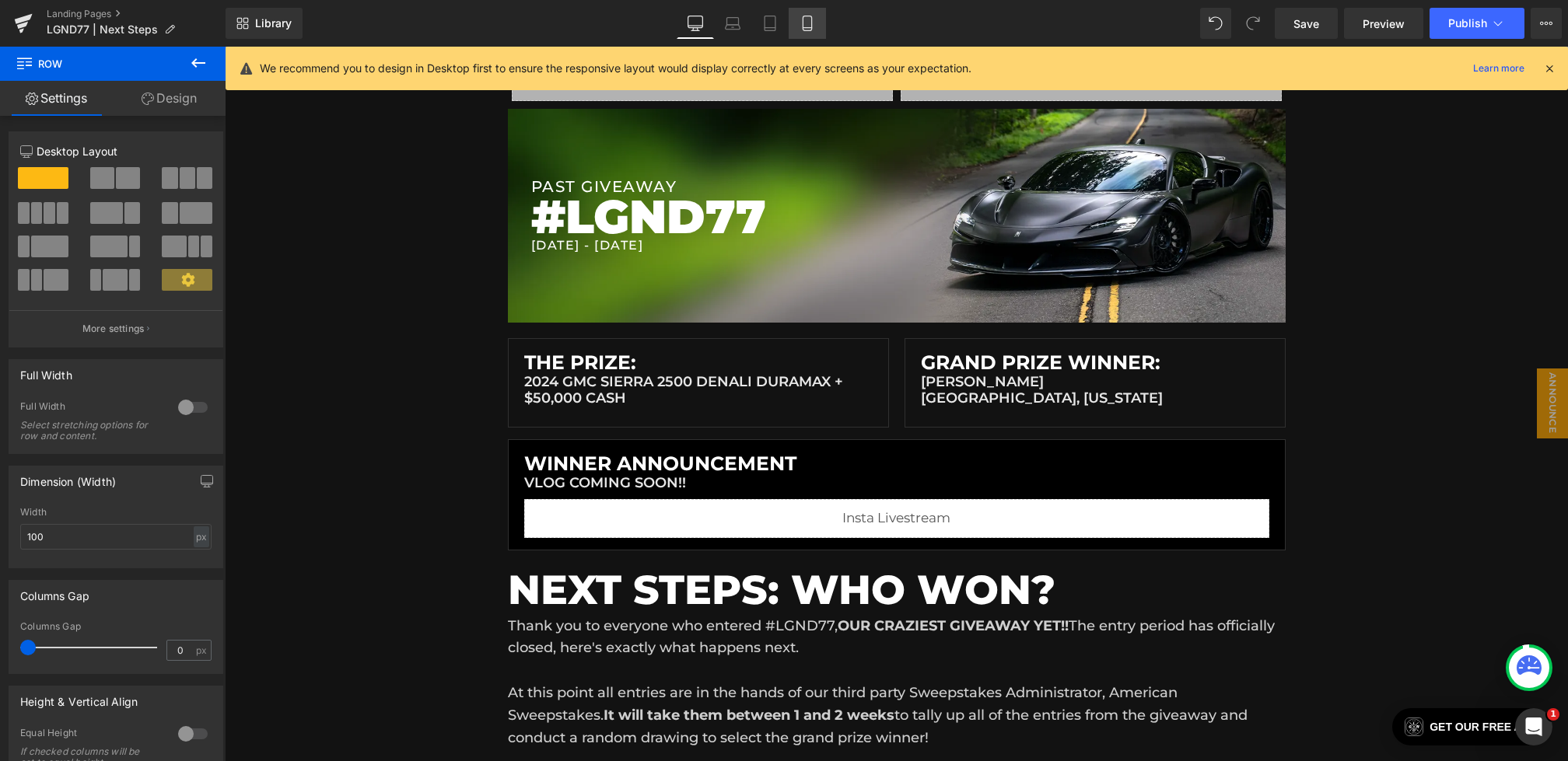
click at [795, 22] on link "Mobile" at bounding box center [807, 23] width 37 height 31
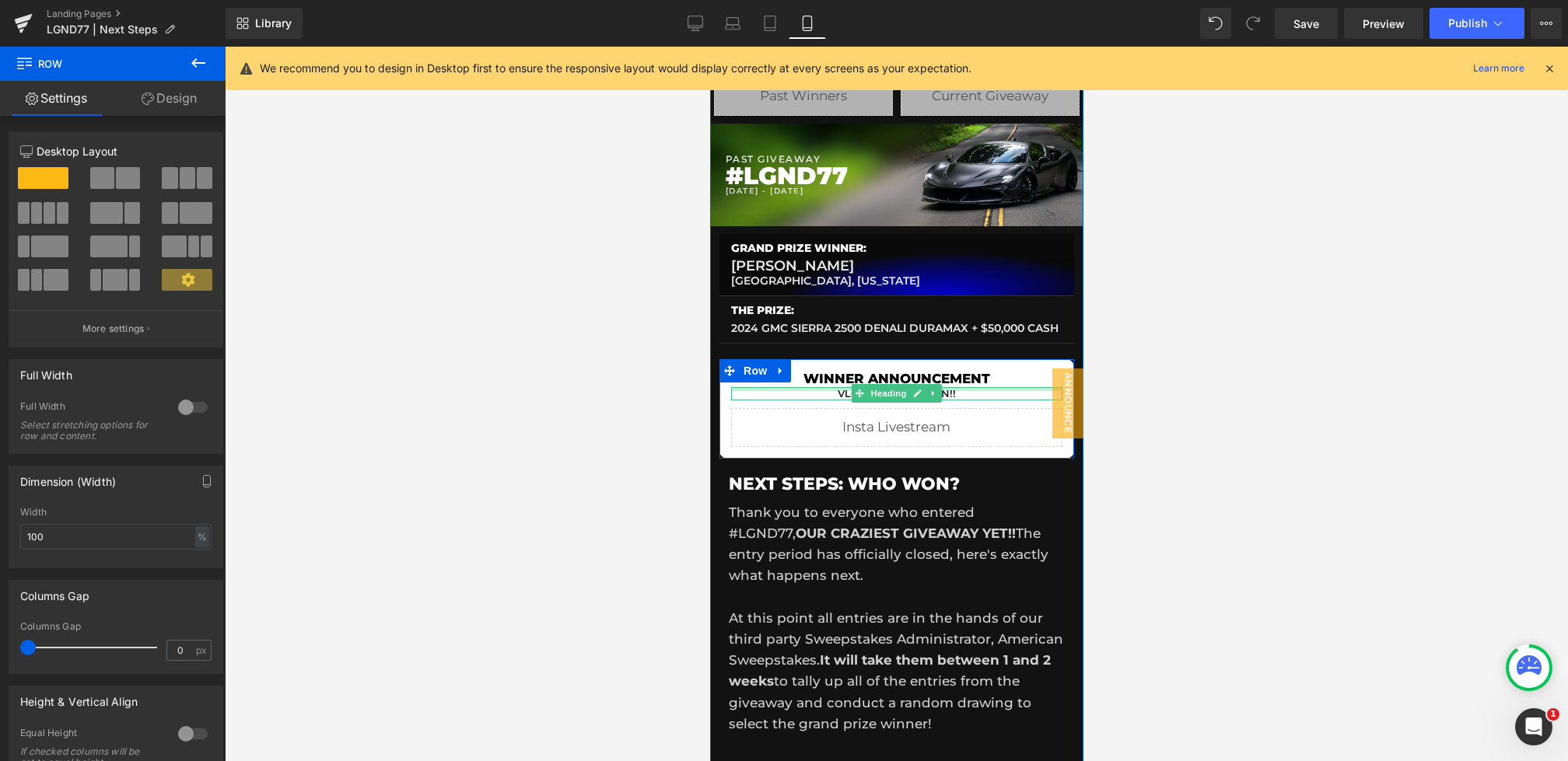
scroll to position [99, 0]
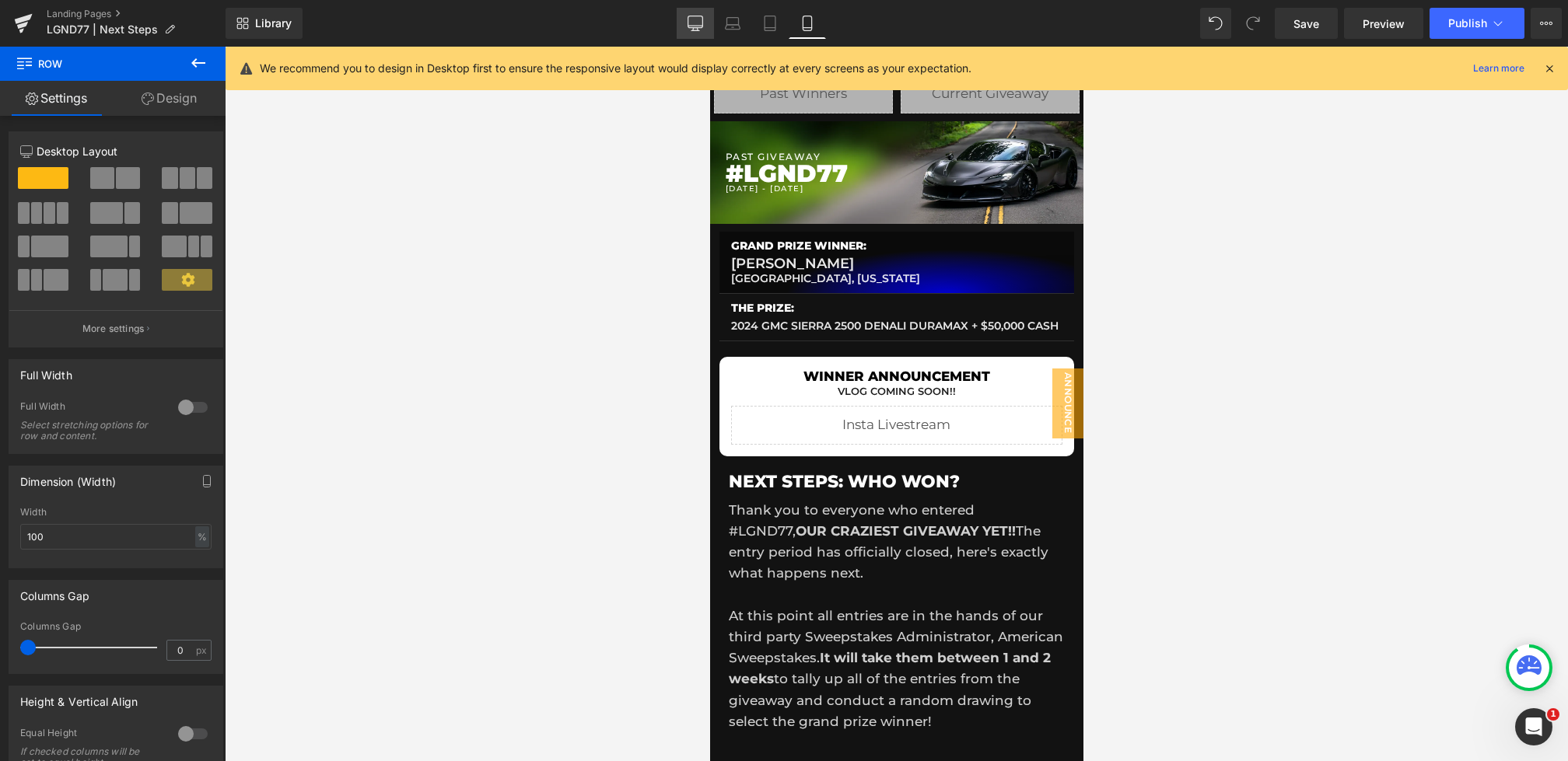
click at [697, 20] on icon at bounding box center [695, 23] width 15 height 15
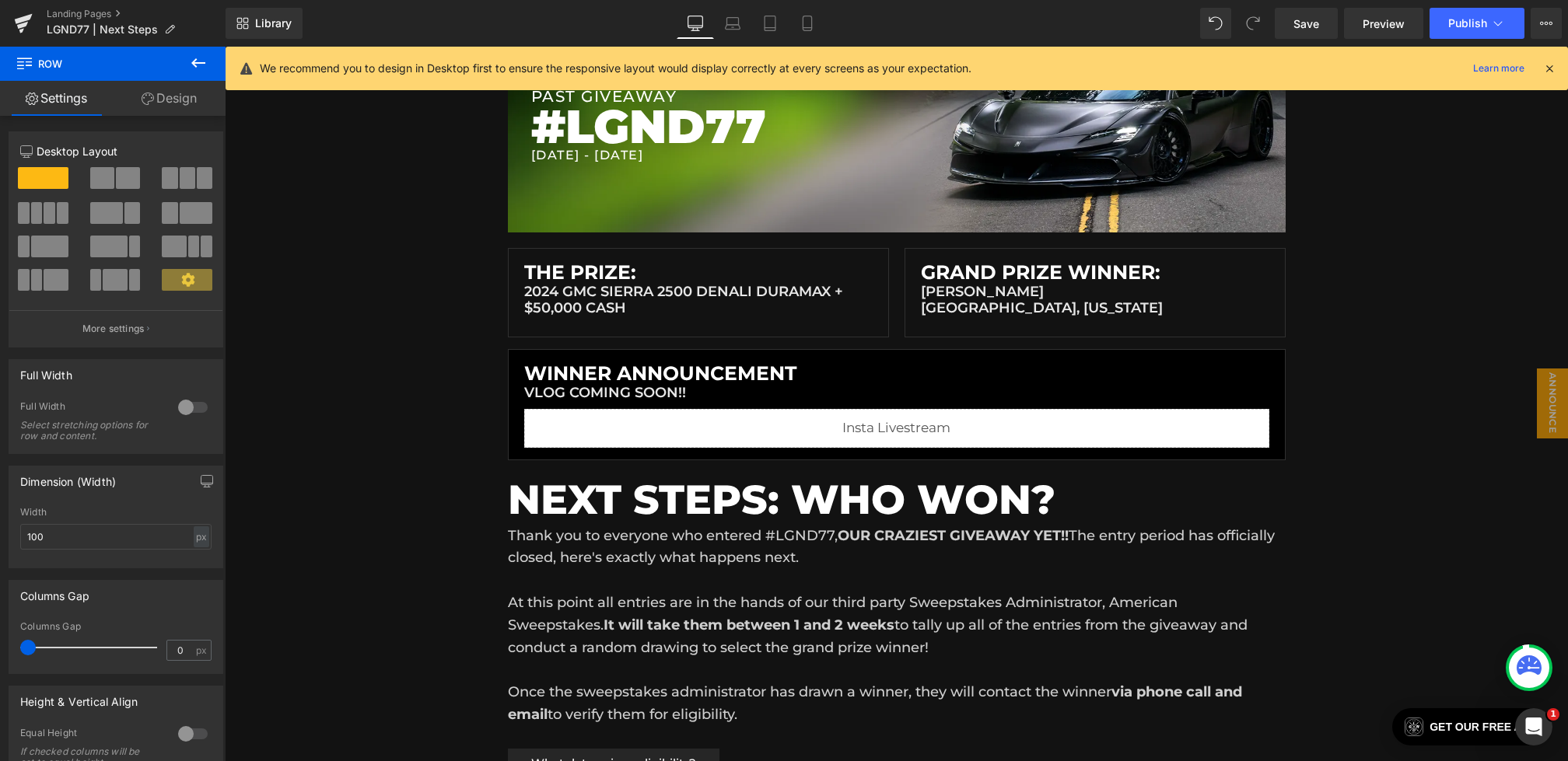
scroll to position [93, 0]
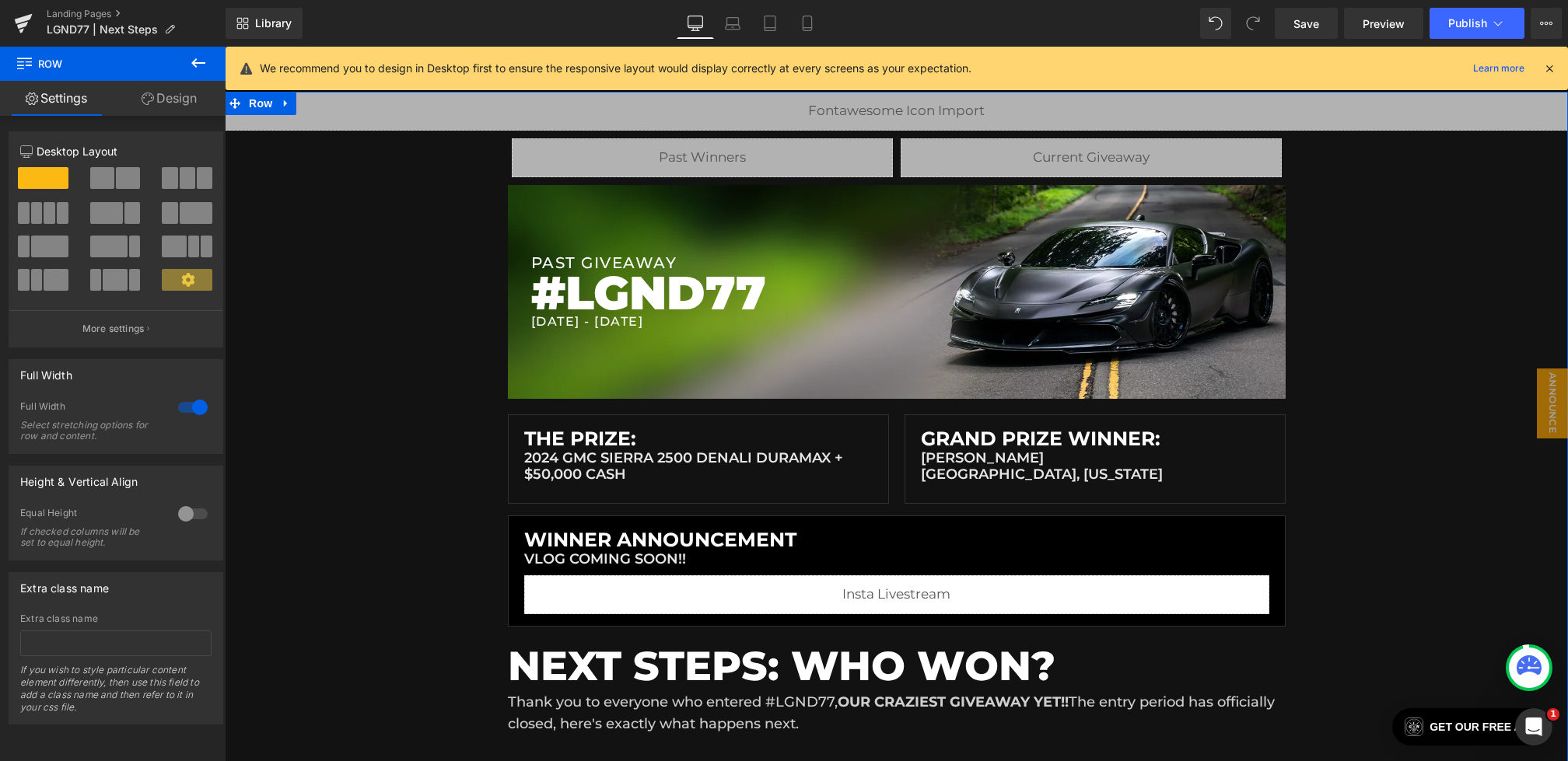
click at [171, 93] on link "Design" at bounding box center [168, 98] width 113 height 35
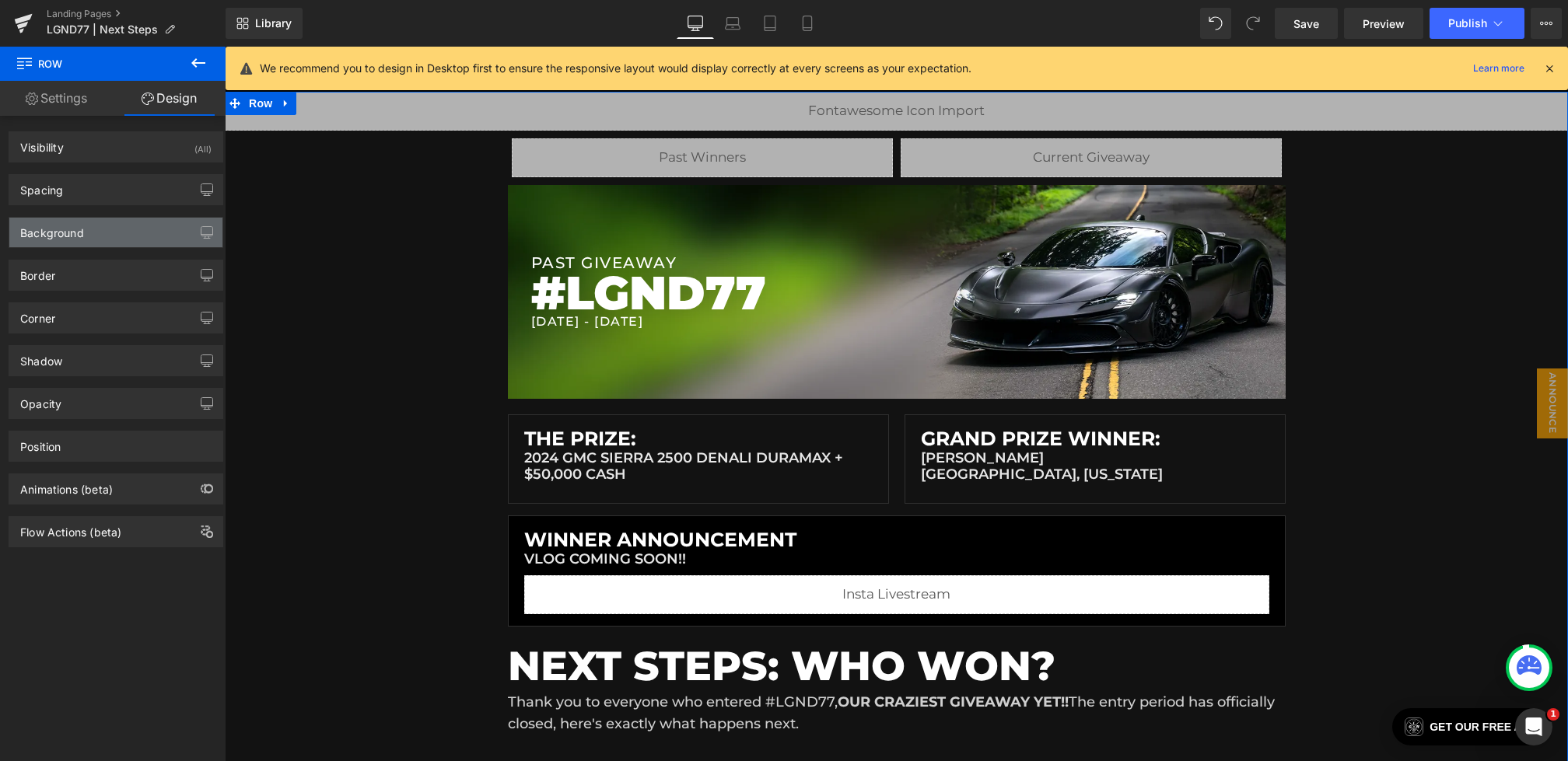
click at [107, 237] on div "Background" at bounding box center [116, 232] width 213 height 29
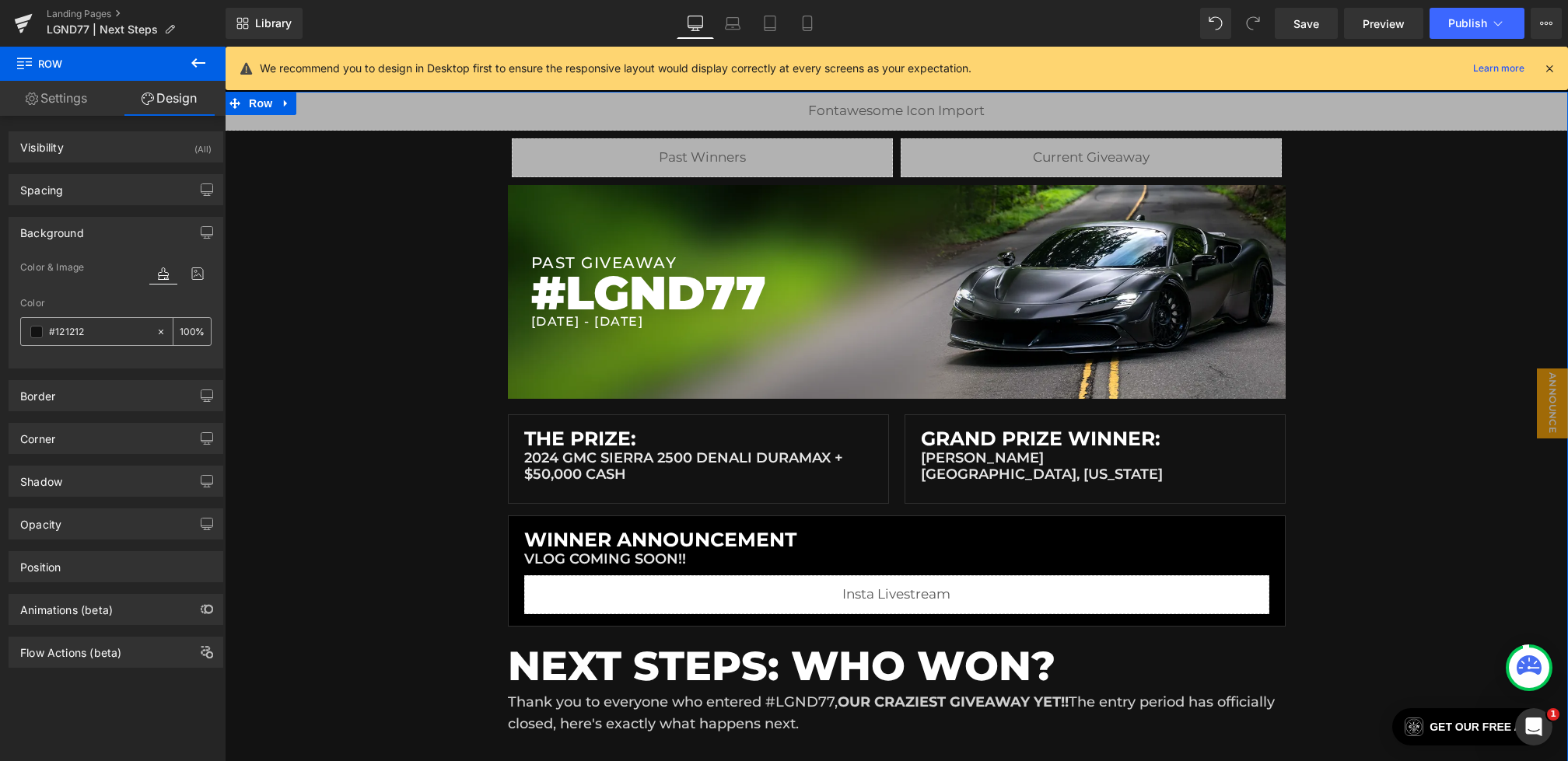
click at [36, 331] on span at bounding box center [36, 331] width 12 height 12
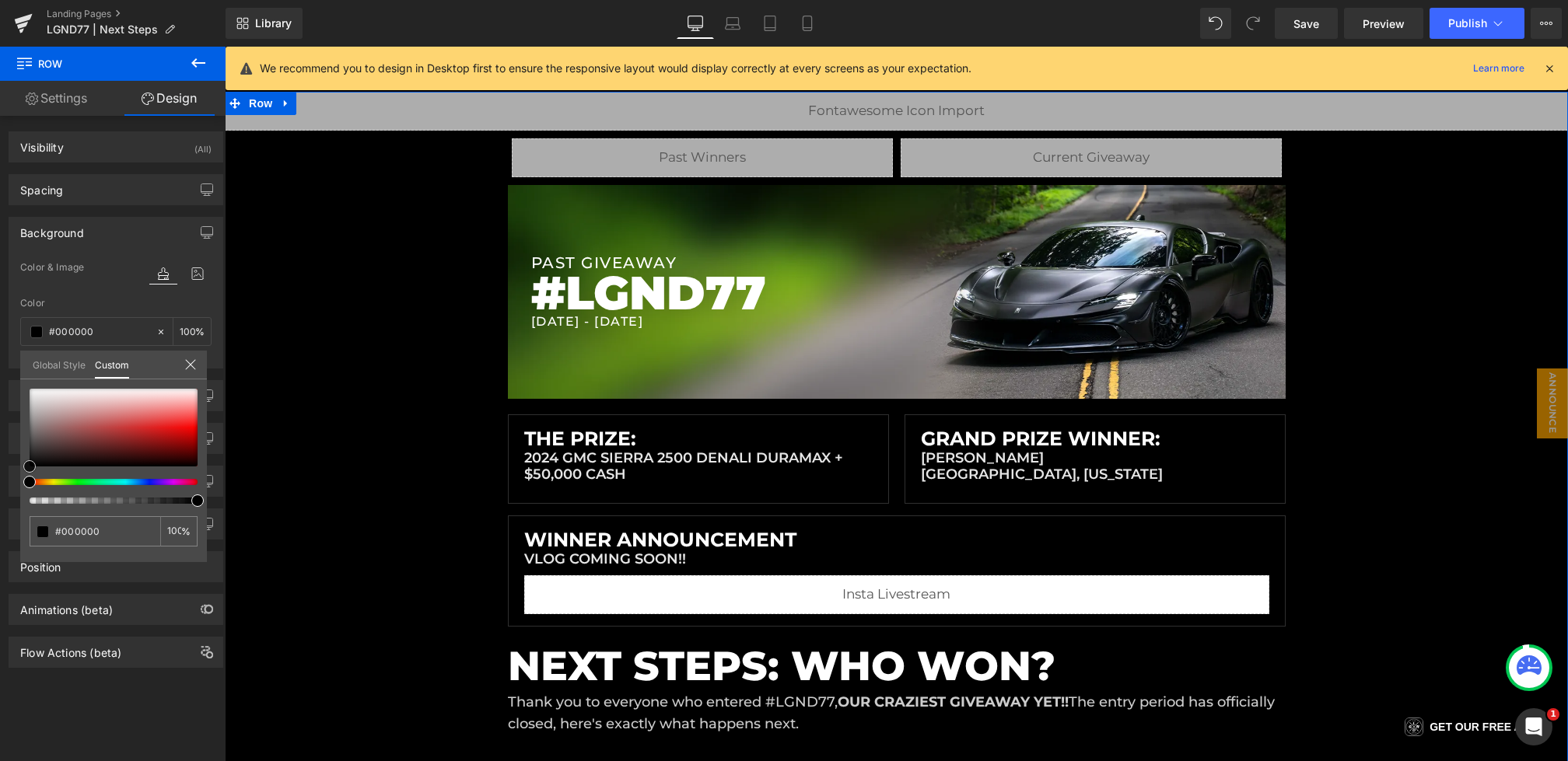
drag, startPoint x: 112, startPoint y: 448, endPoint x: 0, endPoint y: 530, distance: 138.8
click at [0, 368] on div "Background Color & Image color Color #121212 100 % Image Replace Image Upload i…" at bounding box center [116, 287] width 232 height 164
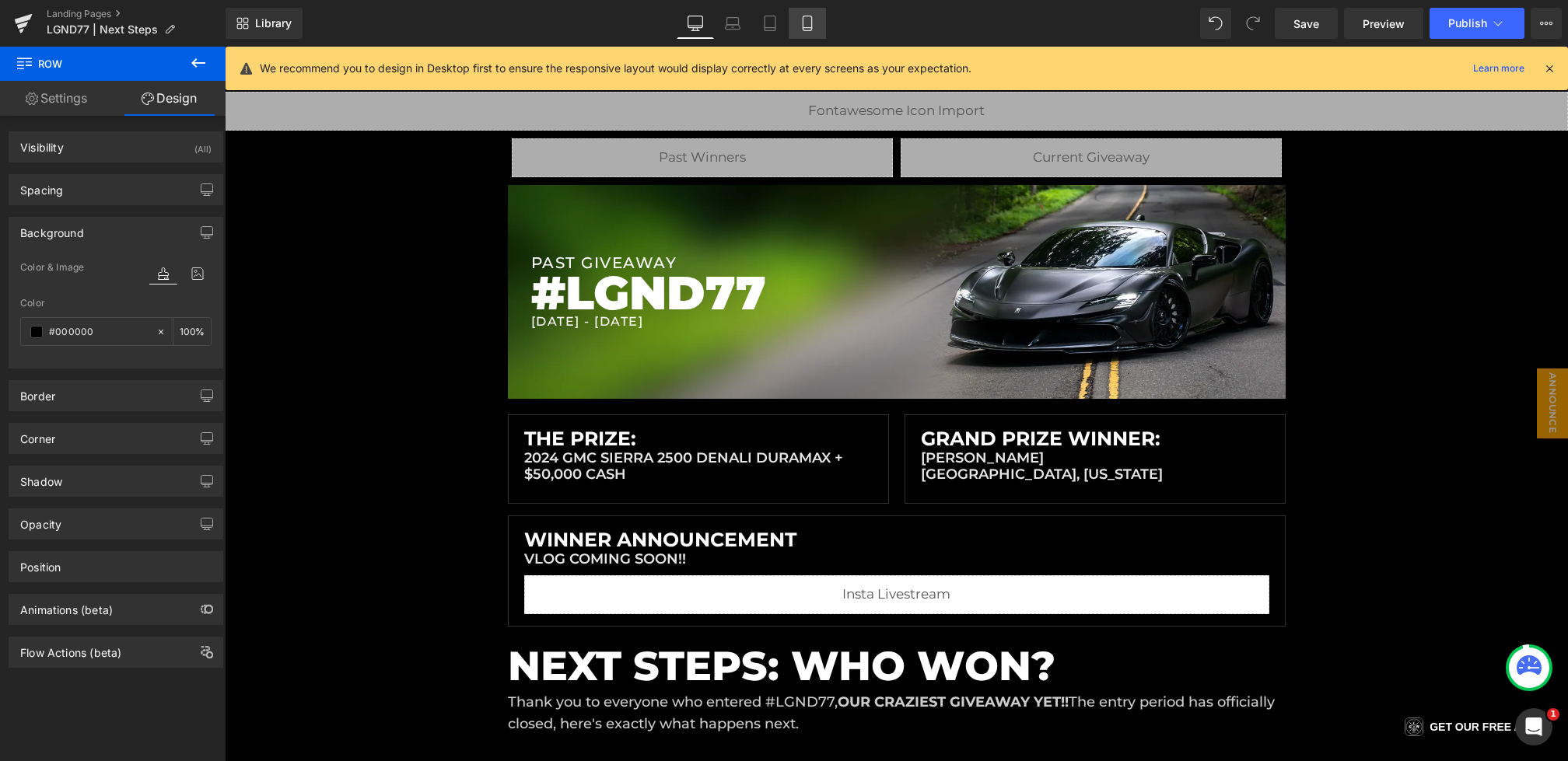
click at [790, 24] on link "Mobile" at bounding box center [807, 23] width 37 height 31
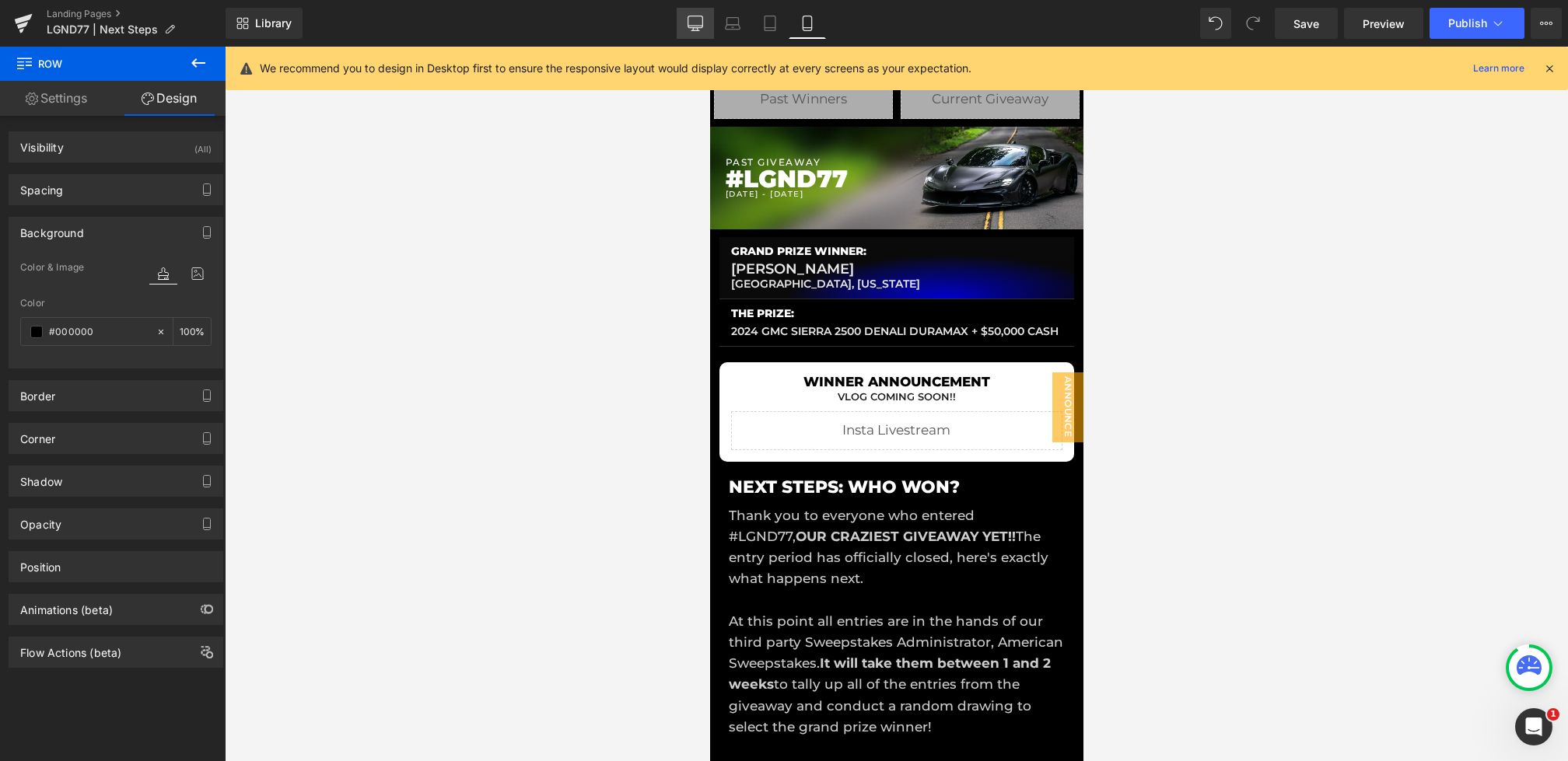
scroll to position [35, 0]
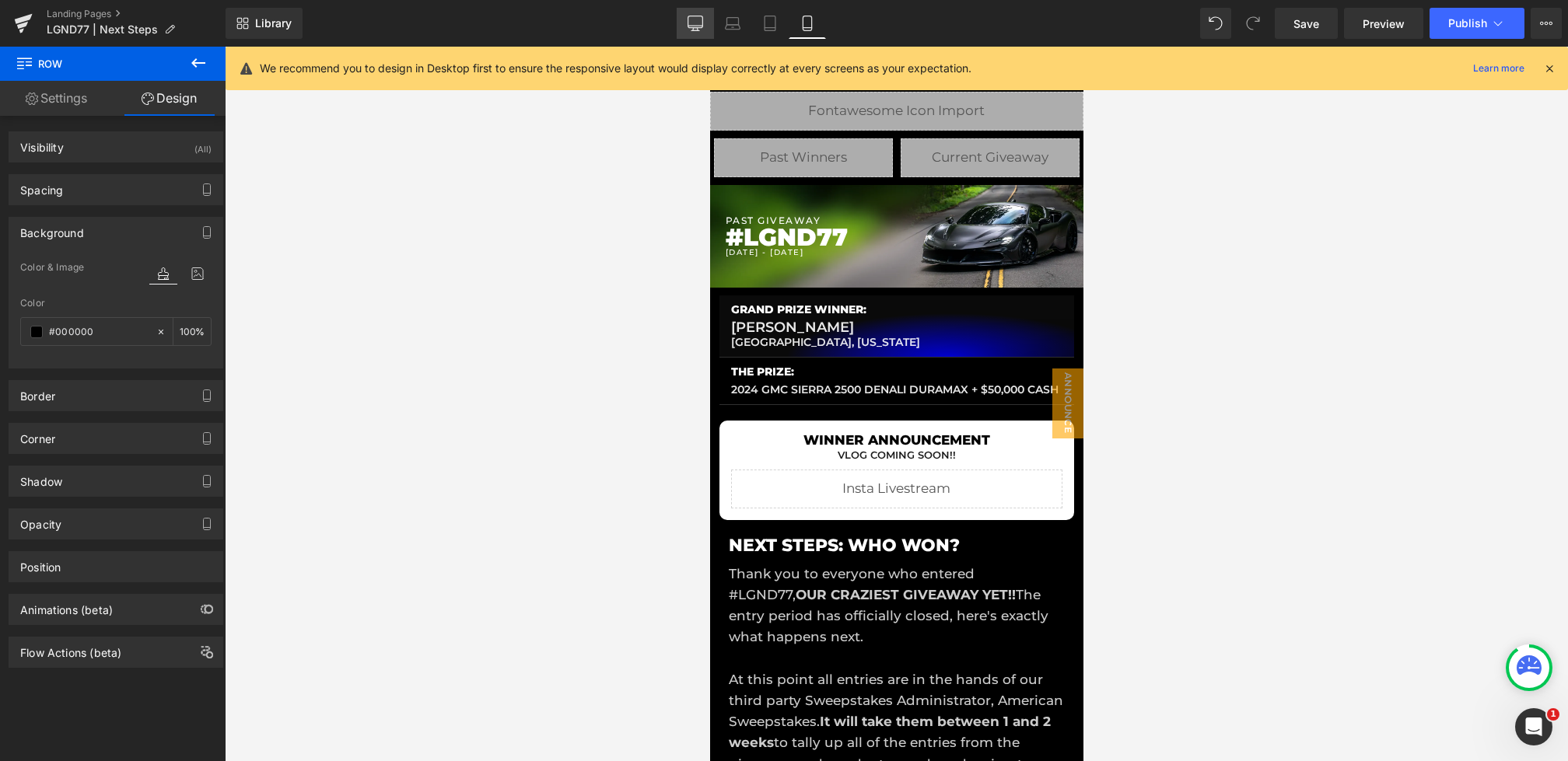
click at [690, 33] on link "Desktop" at bounding box center [696, 23] width 37 height 31
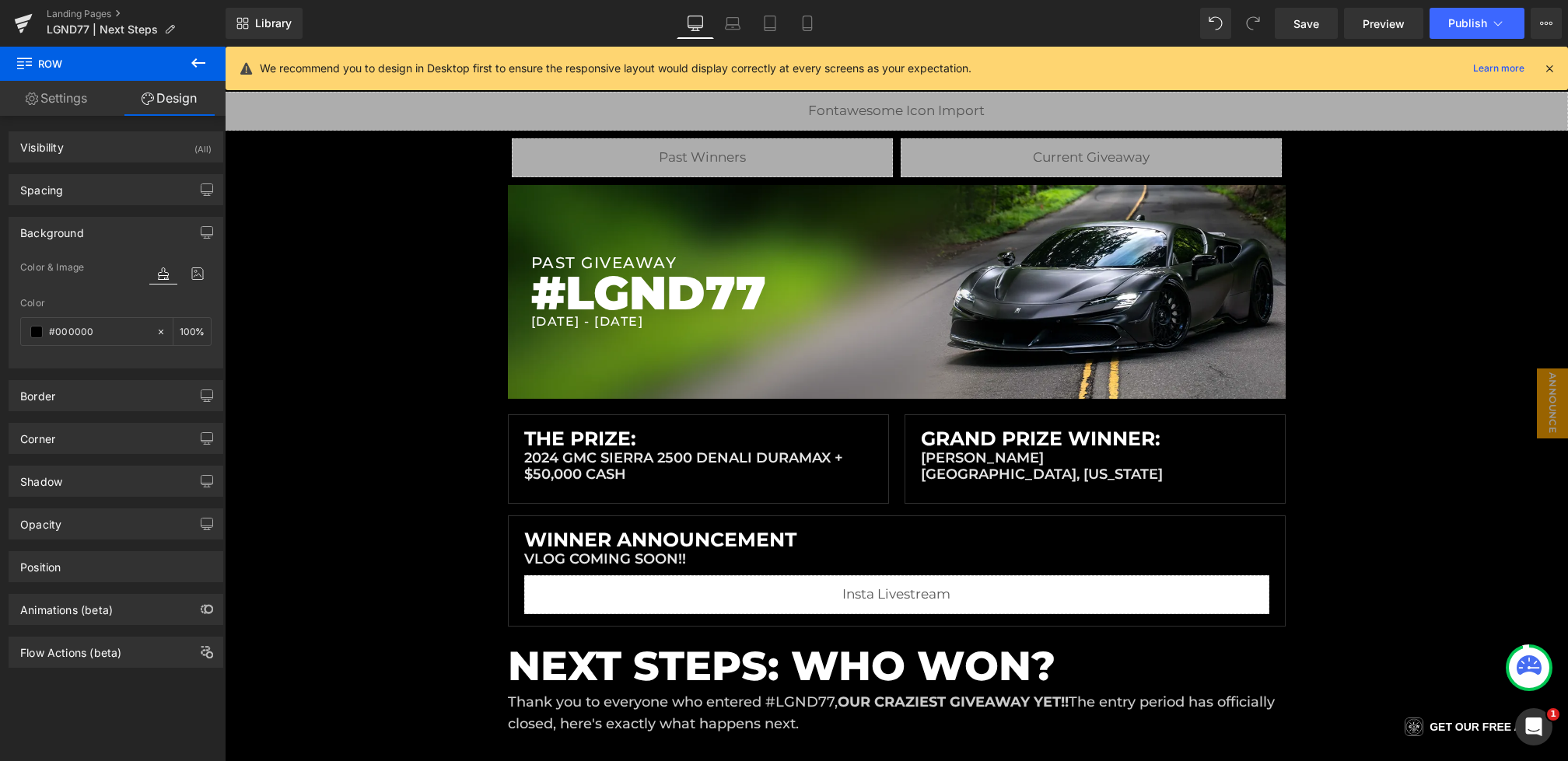
scroll to position [279, 0]
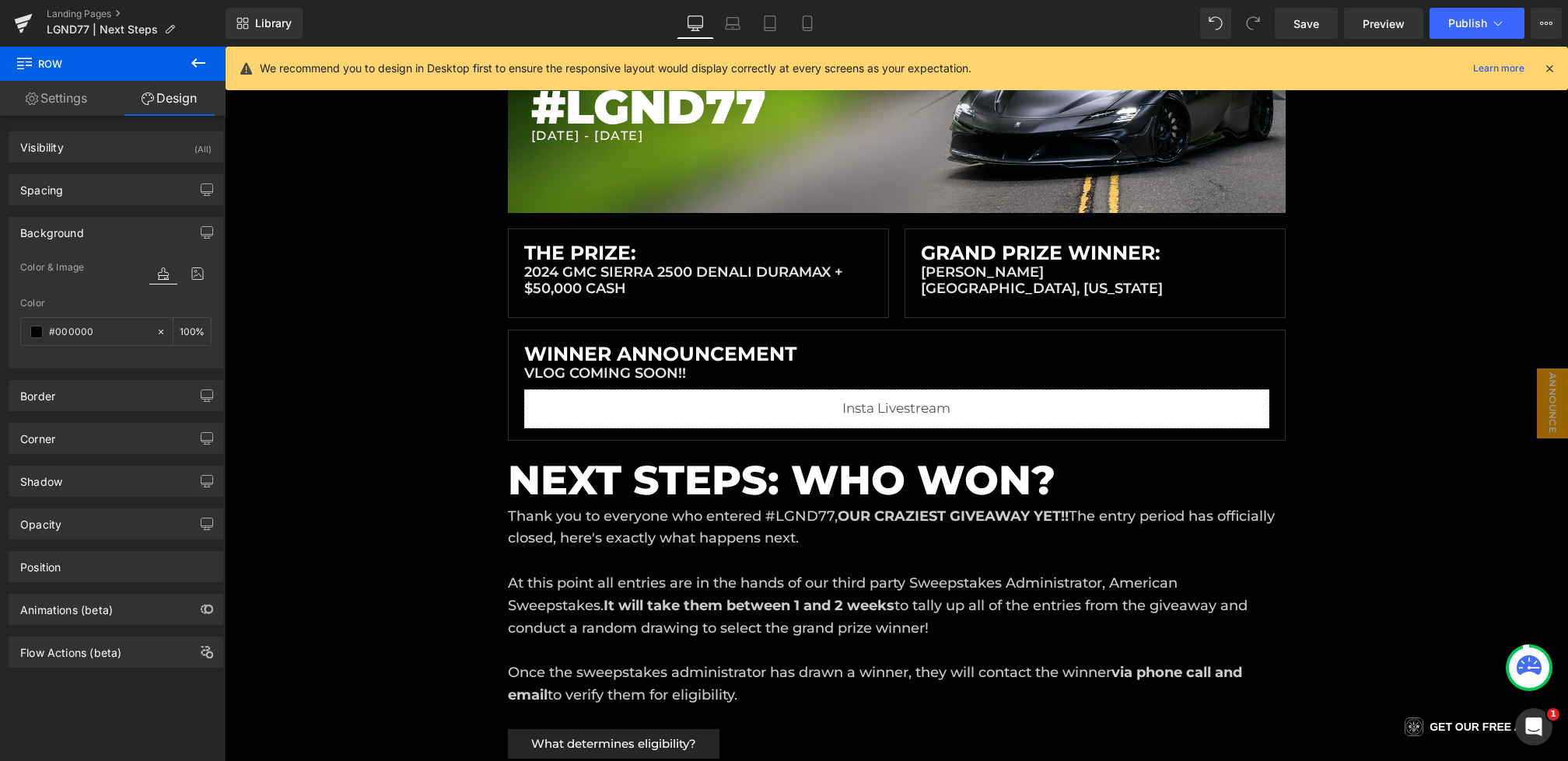
click at [1551, 67] on icon at bounding box center [1549, 68] width 14 height 14
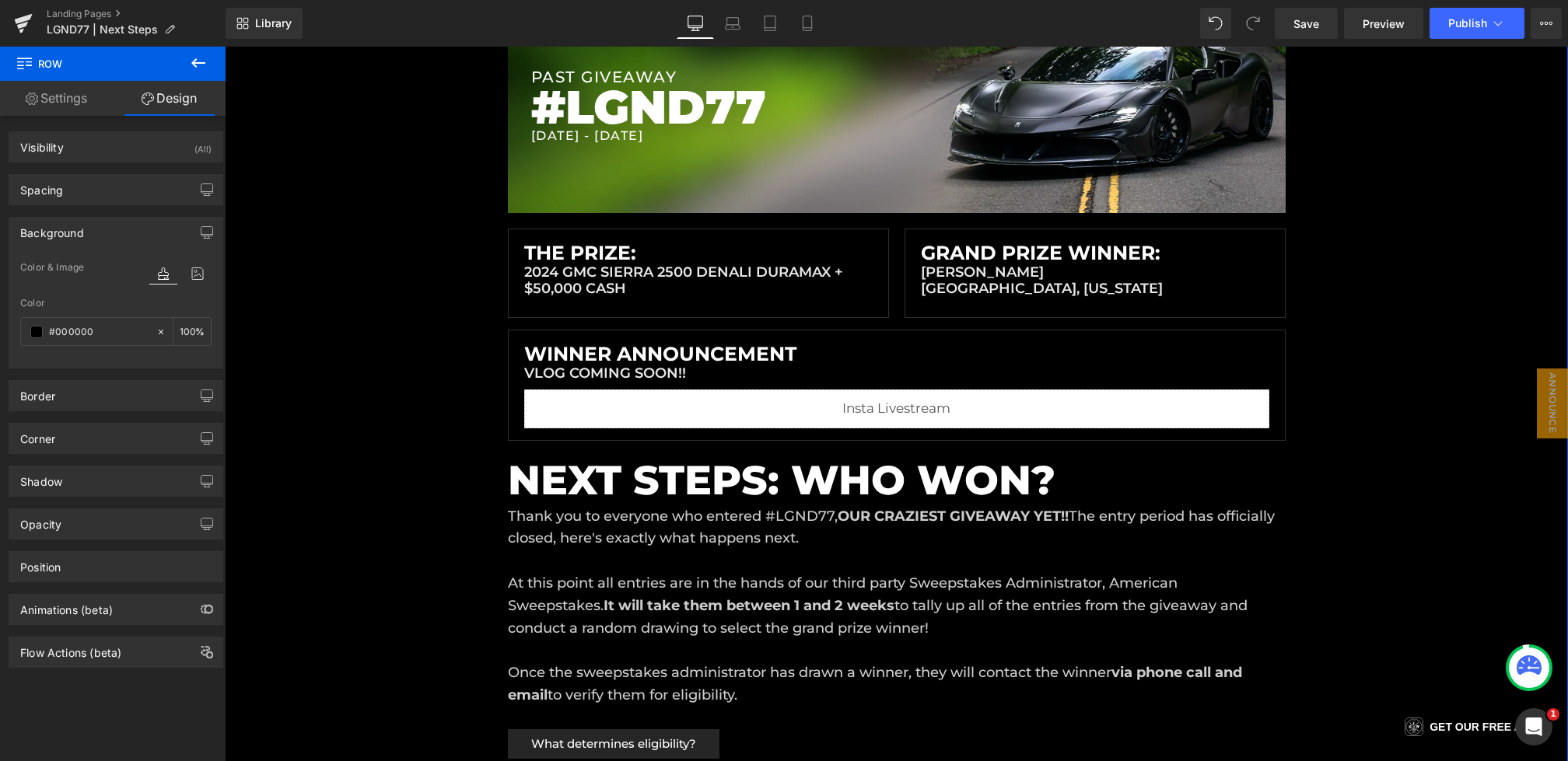
scroll to position [0, 0]
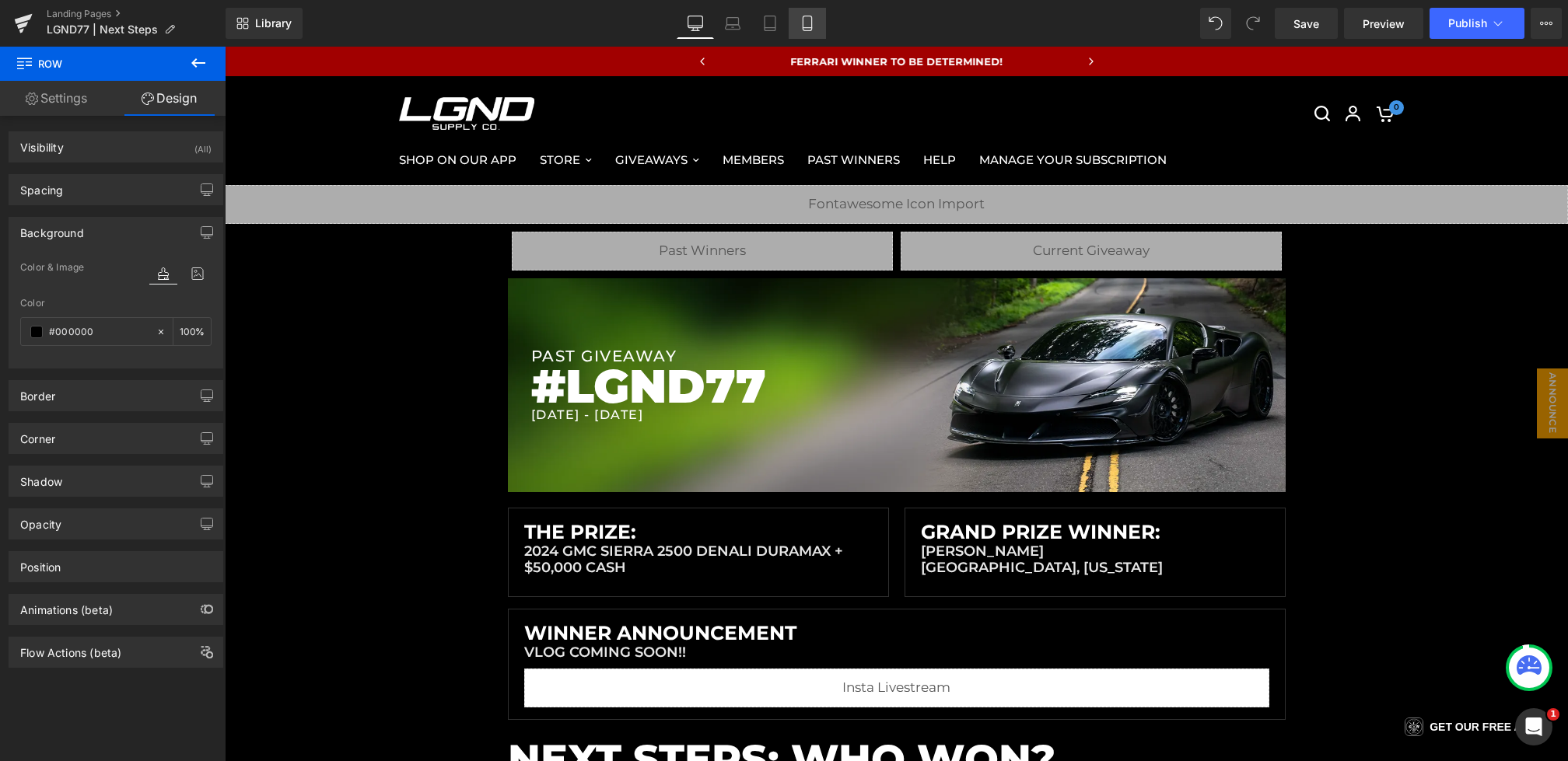
click at [817, 21] on link "Mobile" at bounding box center [807, 23] width 37 height 31
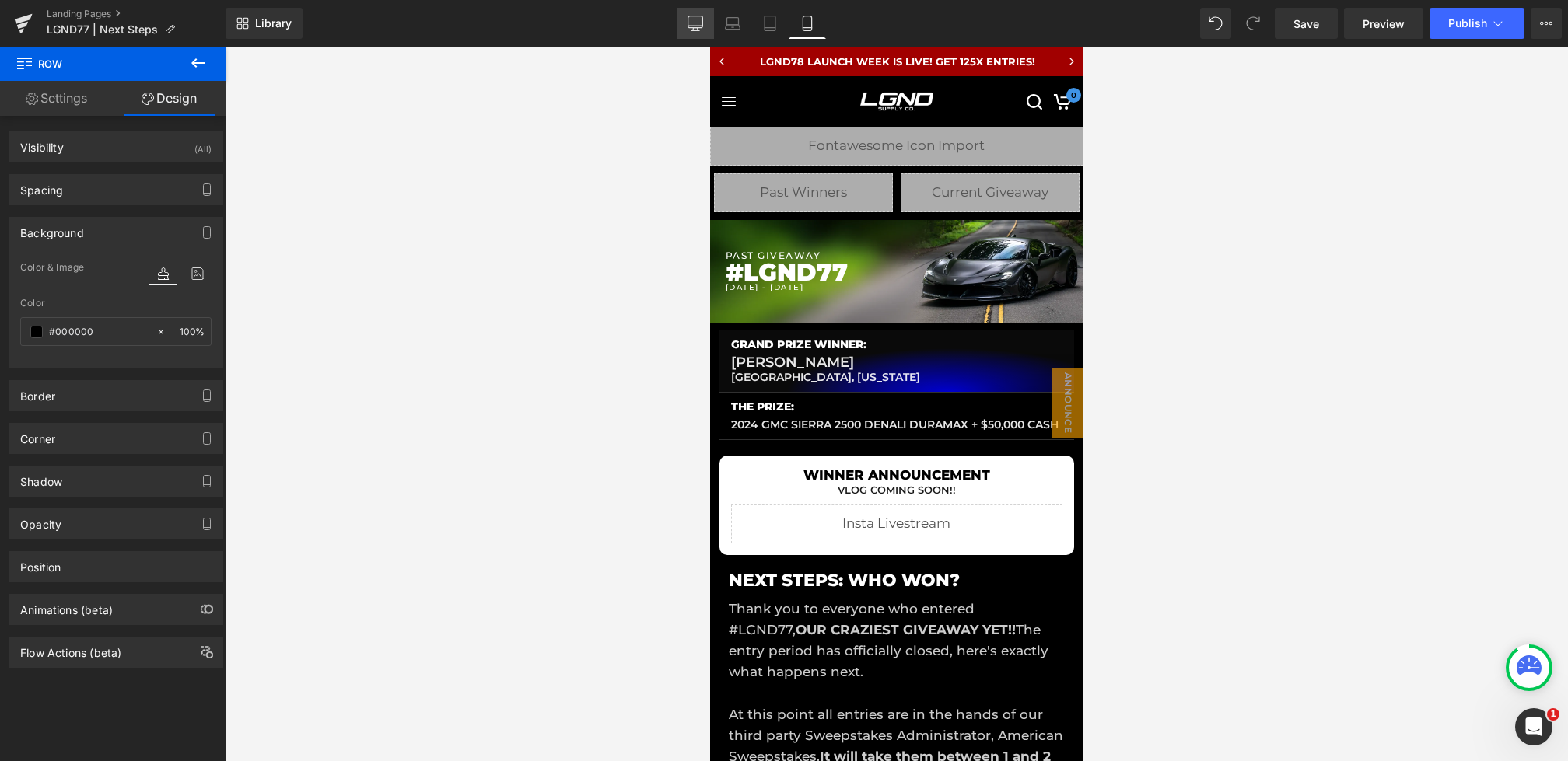
click at [698, 19] on icon at bounding box center [695, 23] width 15 height 15
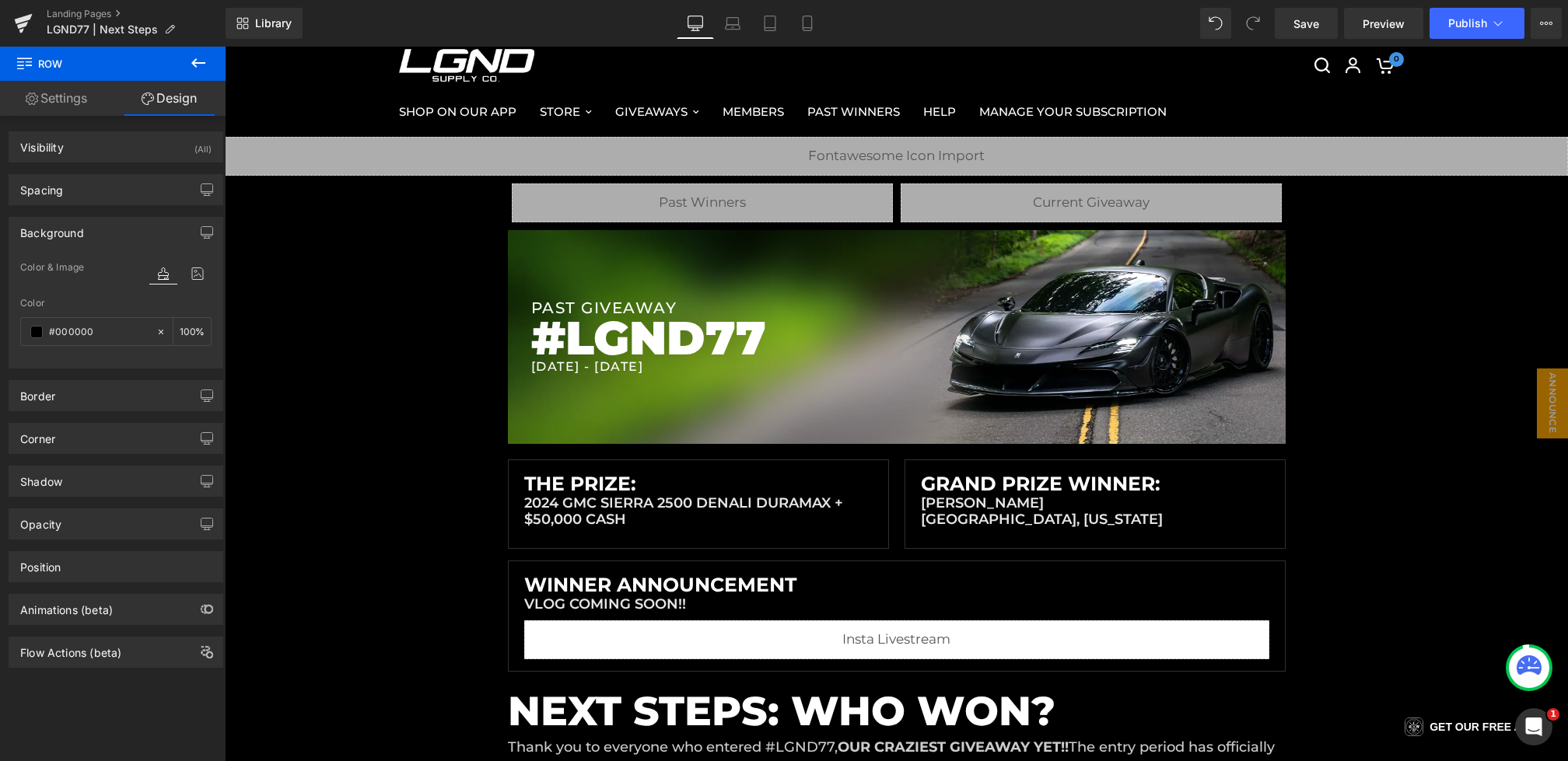
scroll to position [202, 0]
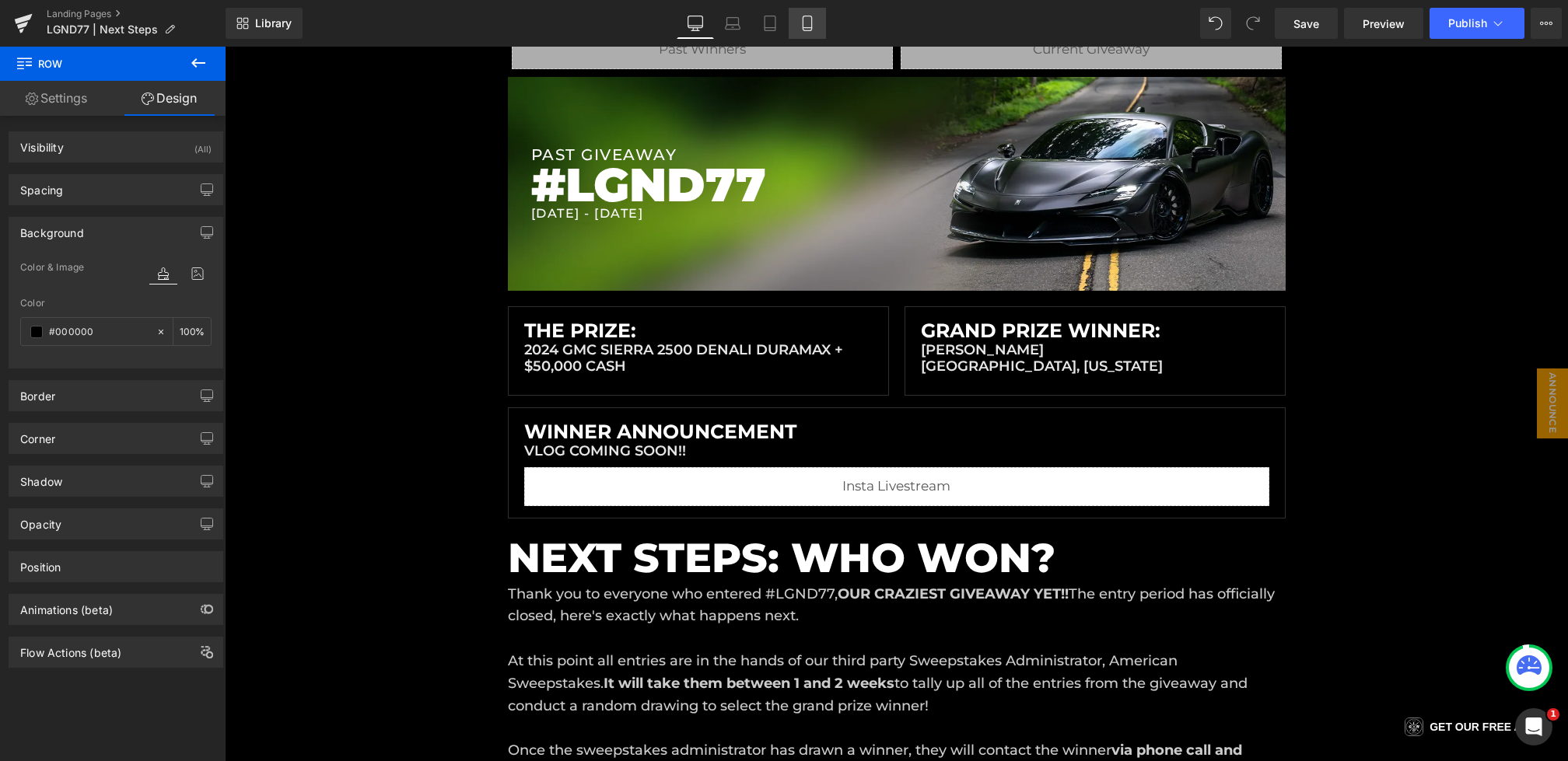
click at [817, 26] on link "Mobile" at bounding box center [807, 23] width 37 height 31
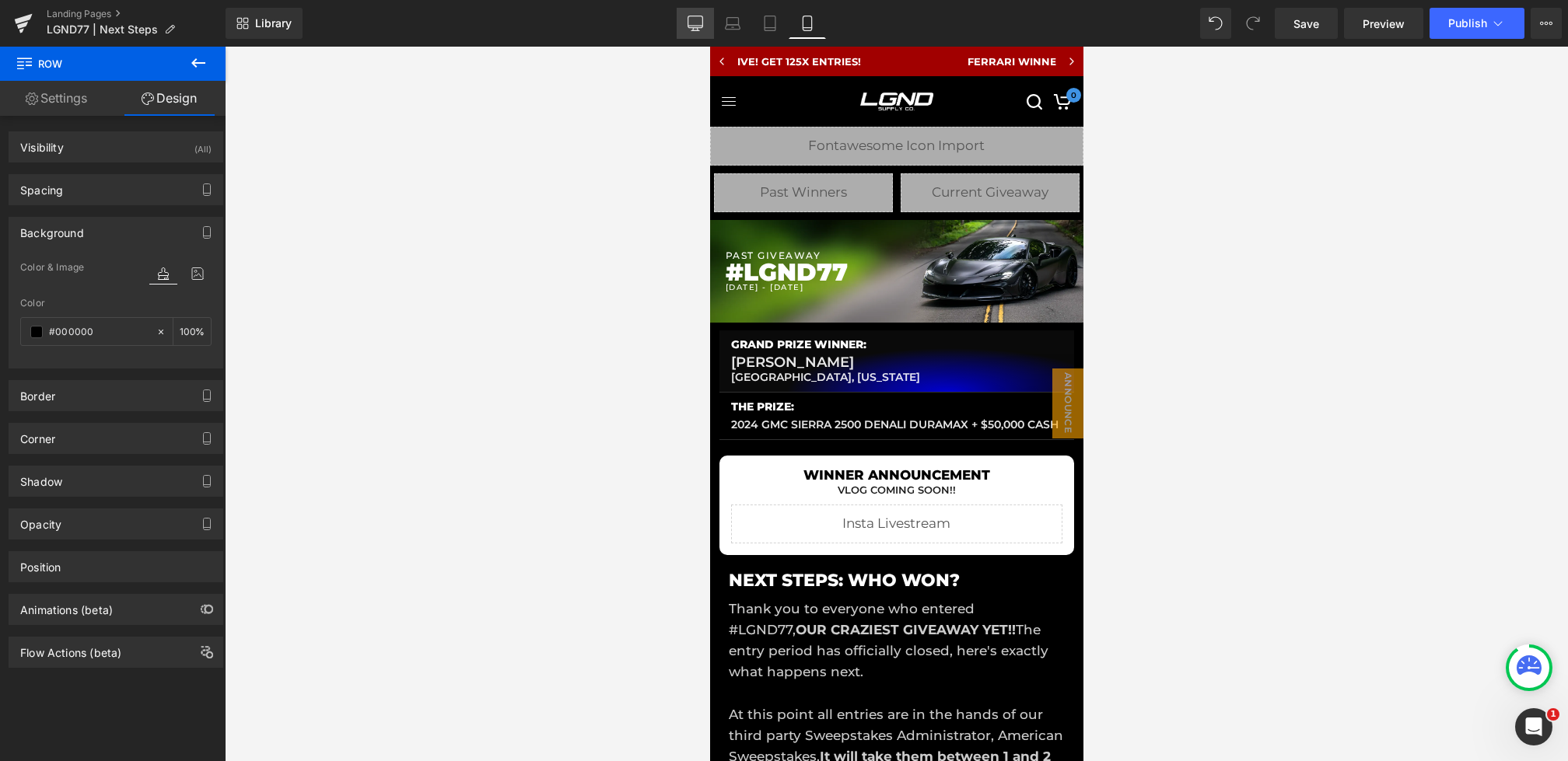
scroll to position [2, 0]
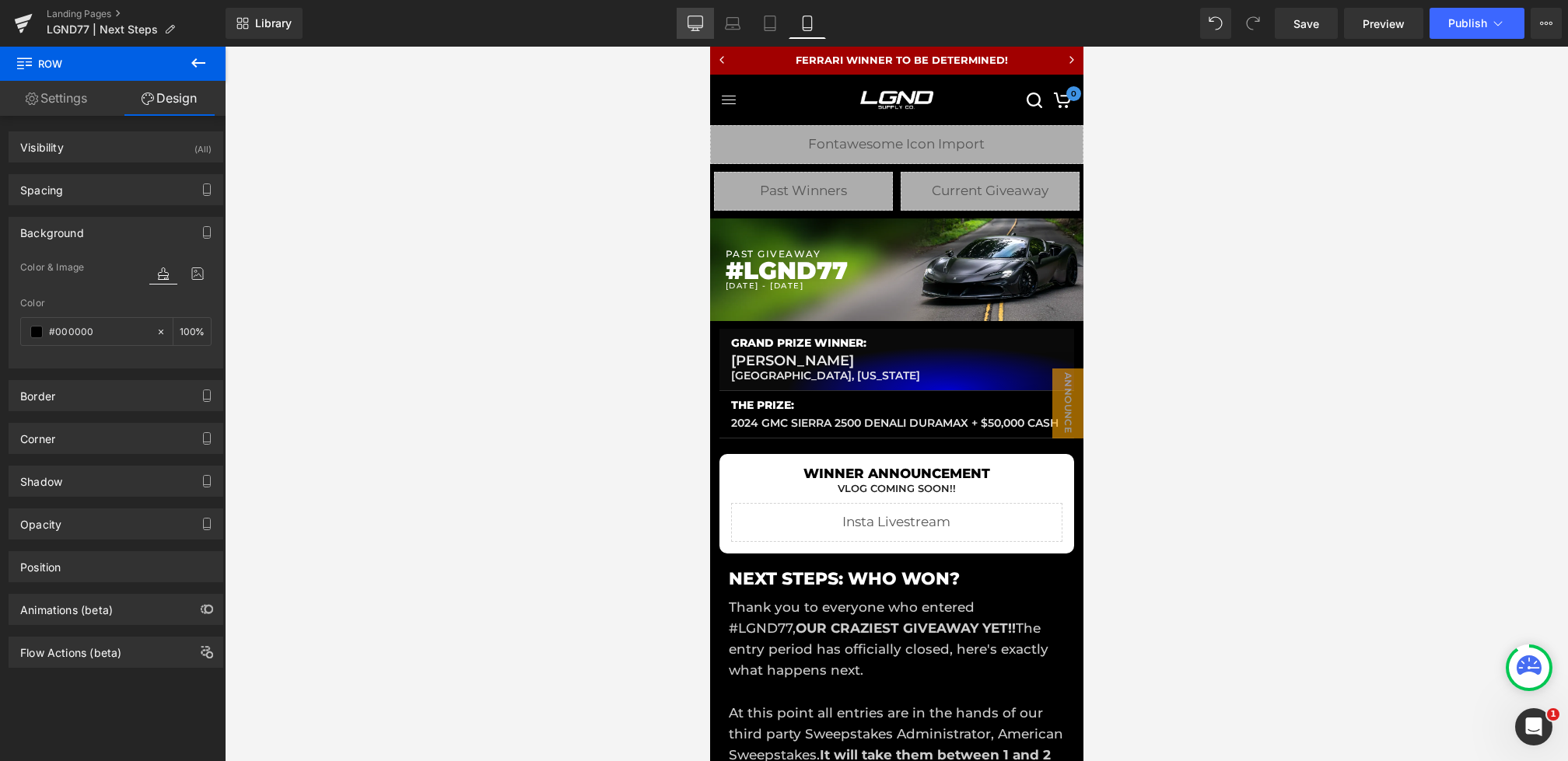
click at [695, 23] on icon at bounding box center [695, 23] width 15 height 15
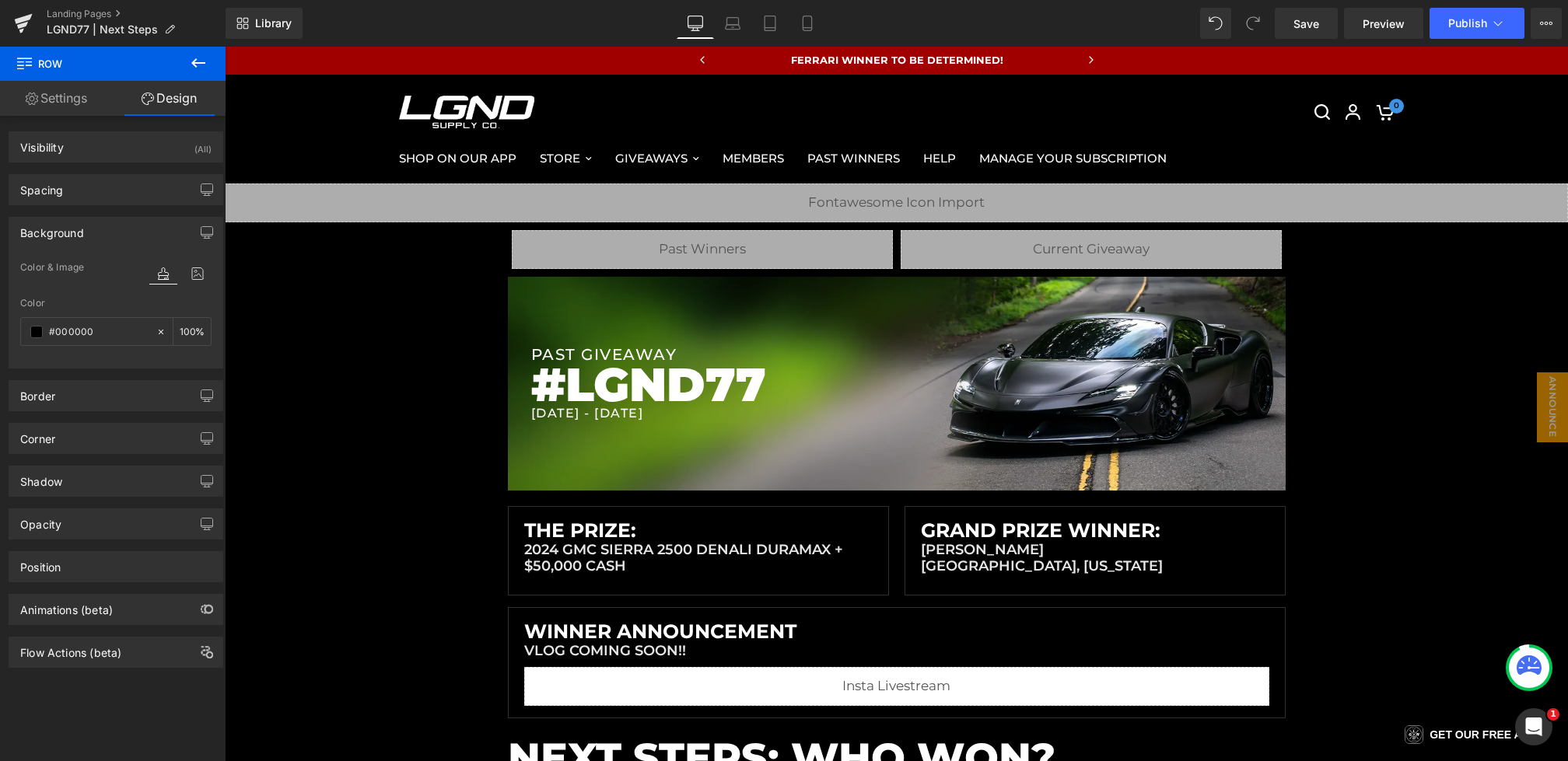
scroll to position [60, 0]
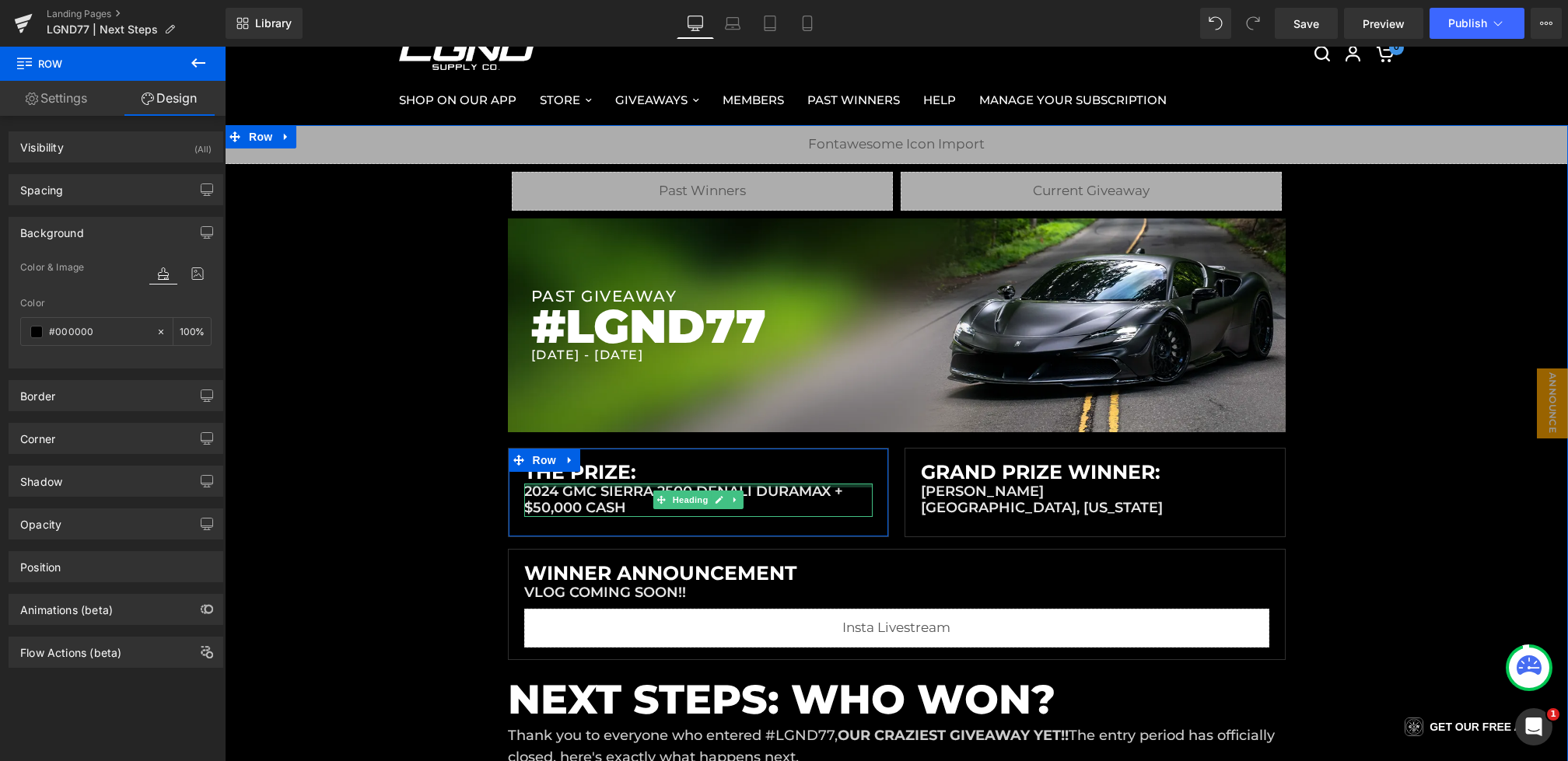
drag, startPoint x: 605, startPoint y: 492, endPoint x: 672, endPoint y: 509, distance: 69.1
click at [605, 492] on h1 "2024 GMC SIERRA 2500 DENALI DURAMAX + $50,000 CASH" at bounding box center [698, 500] width 348 height 33
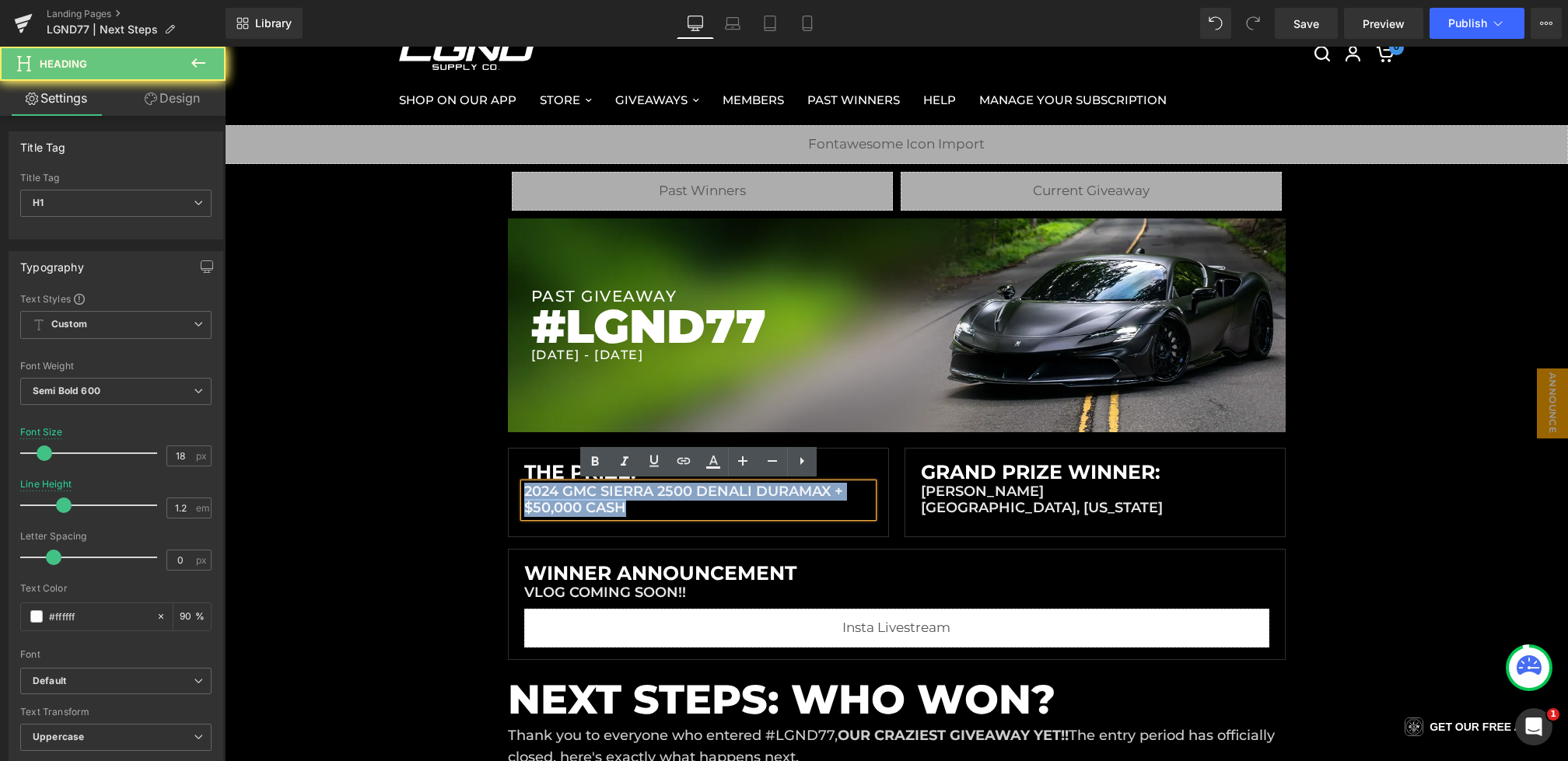
drag, startPoint x: 676, startPoint y: 512, endPoint x: 487, endPoint y: 467, distance: 194.3
paste div
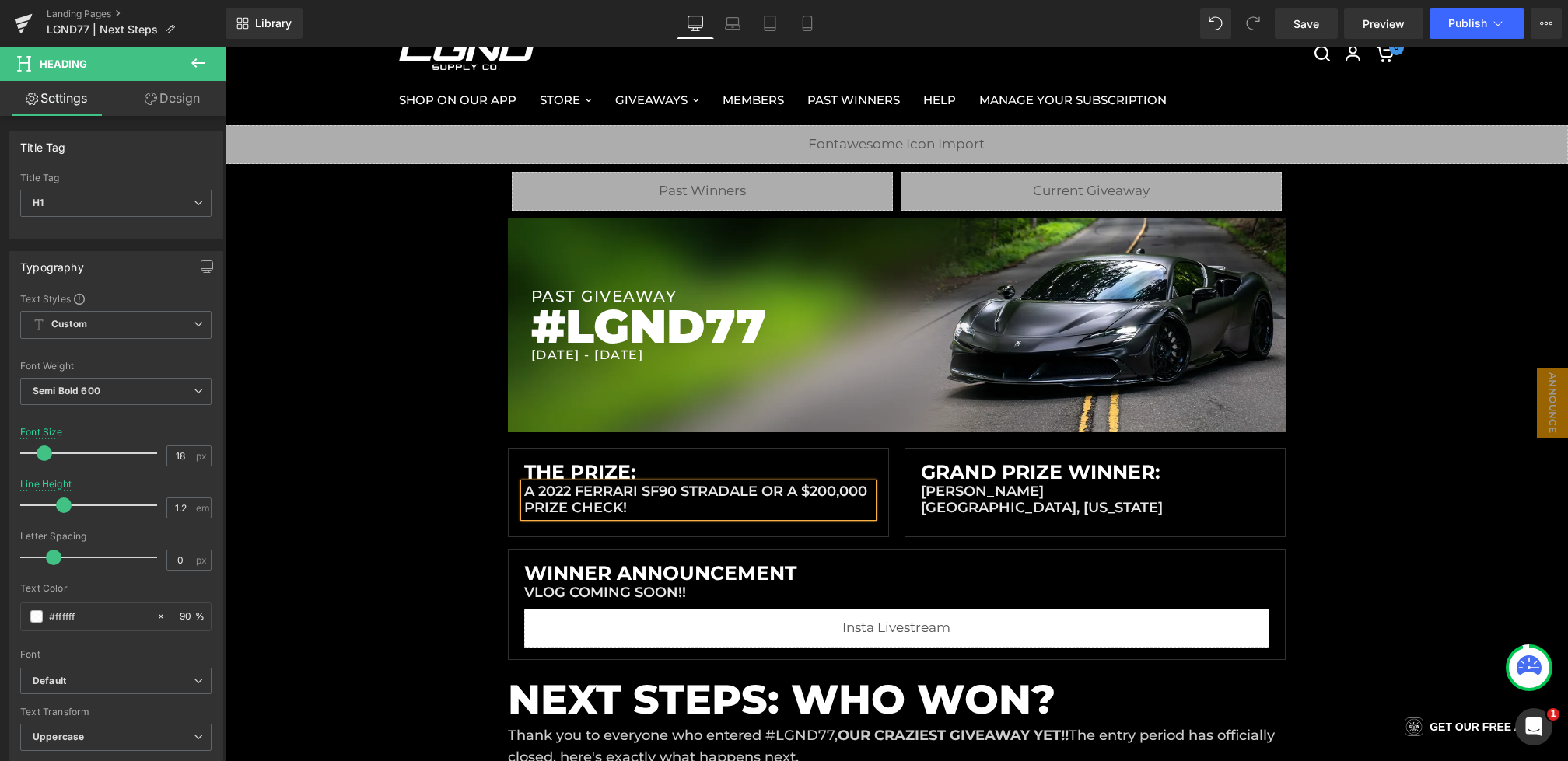
click at [769, 491] on h1 "a 2022 Ferrari SF90 Stradale OR a $200,000 prize check!" at bounding box center [698, 500] width 348 height 33
click at [550, 506] on h1 "a 2022 Ferrari SF90 Stradale OR a $200,000 prize check!" at bounding box center [698, 500] width 348 height 33
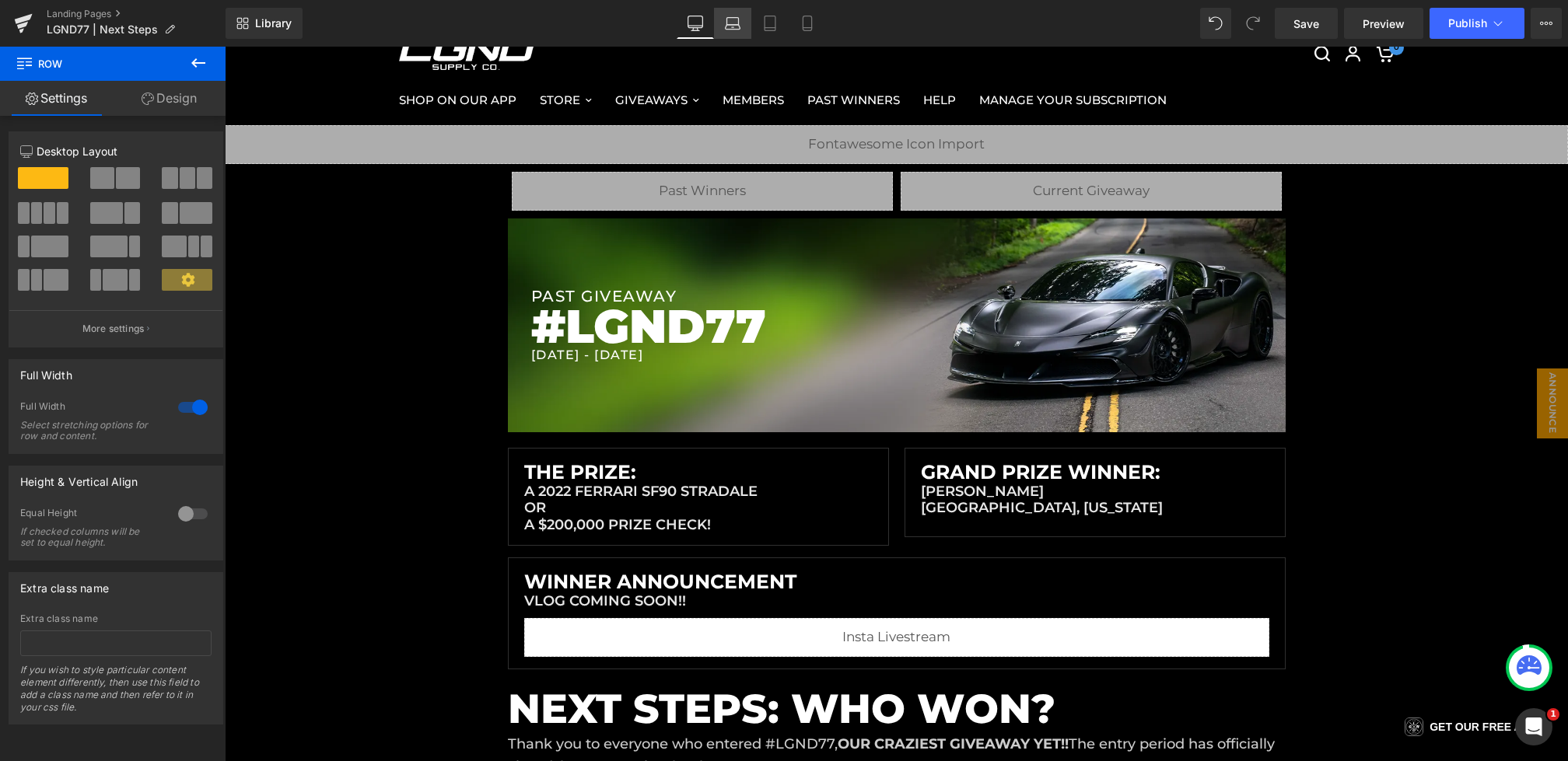
click at [742, 21] on link "Laptop" at bounding box center [733, 23] width 37 height 31
click at [787, 24] on link "Tablet" at bounding box center [770, 23] width 37 height 31
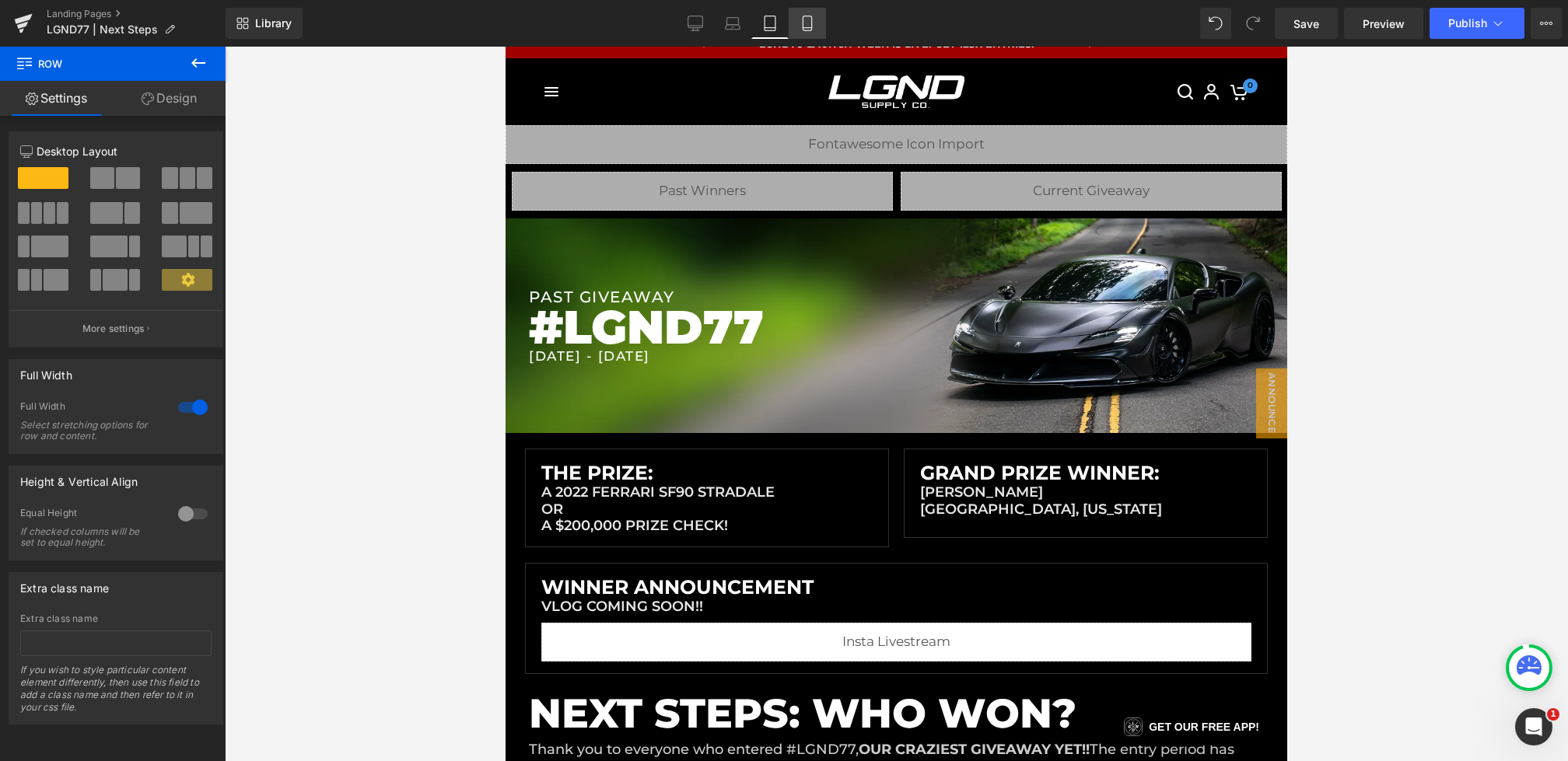
click at [815, 24] on icon at bounding box center [807, 23] width 15 height 15
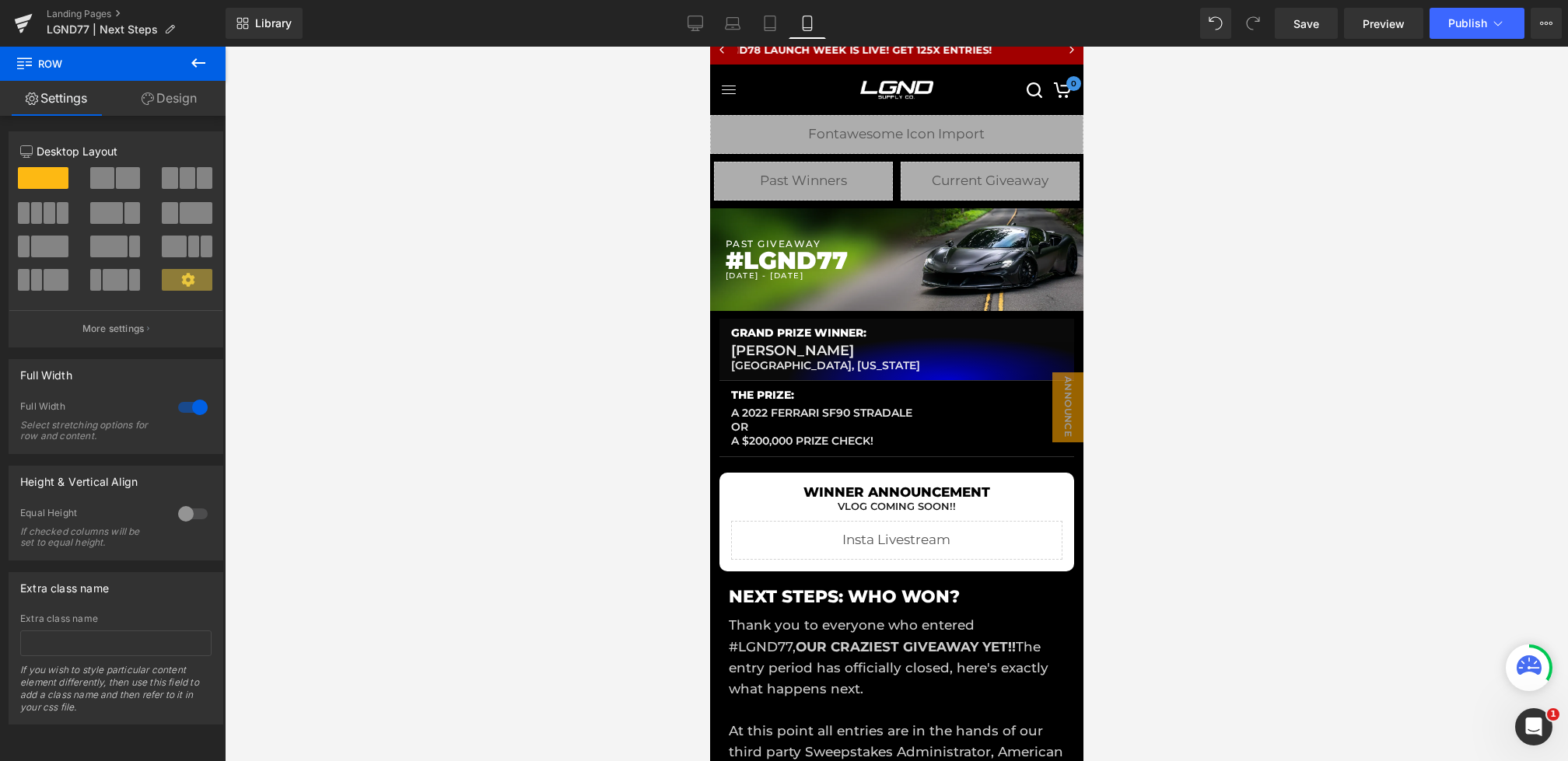
scroll to position [2, 0]
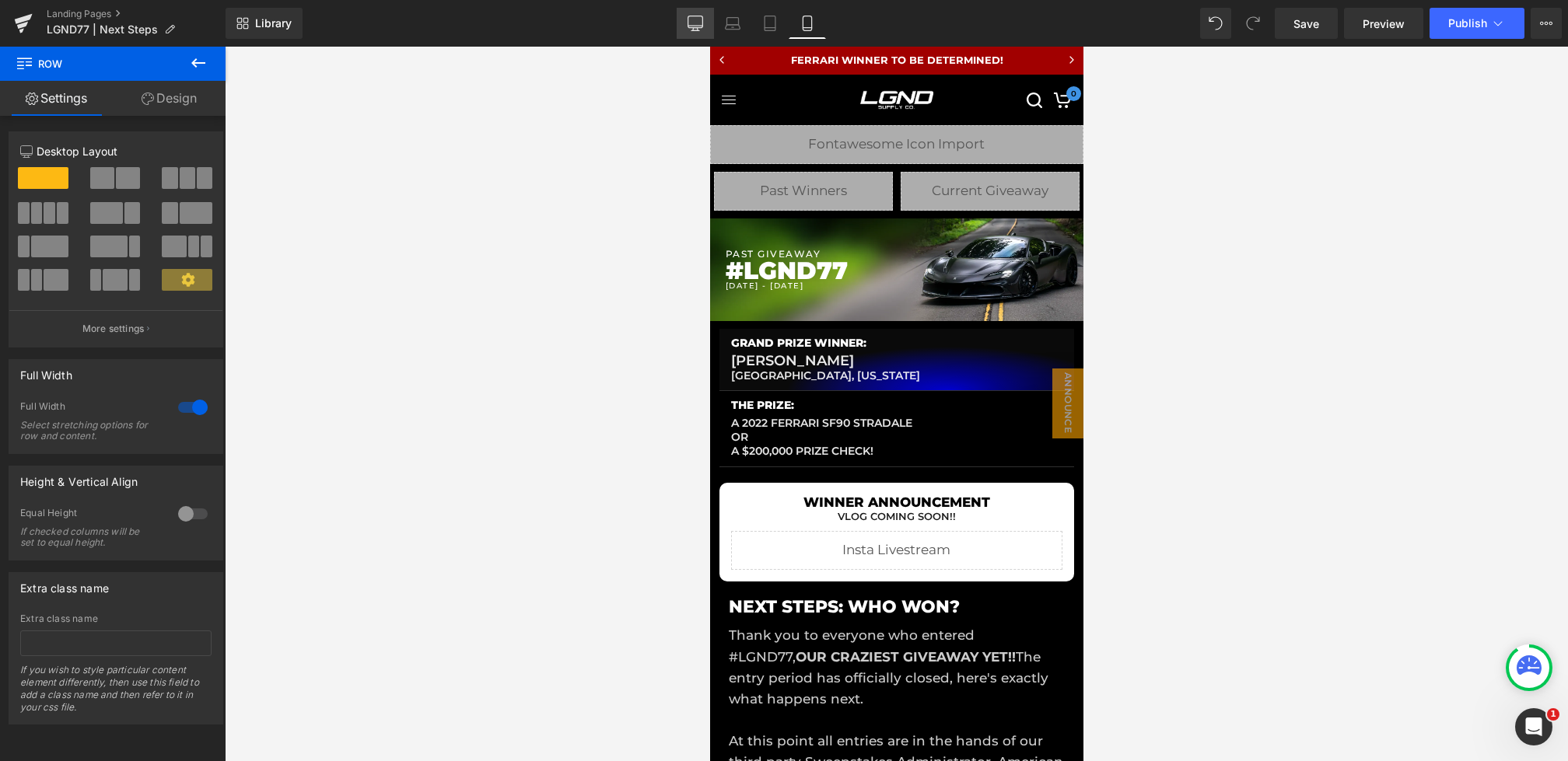
click at [700, 23] on icon at bounding box center [695, 23] width 15 height 15
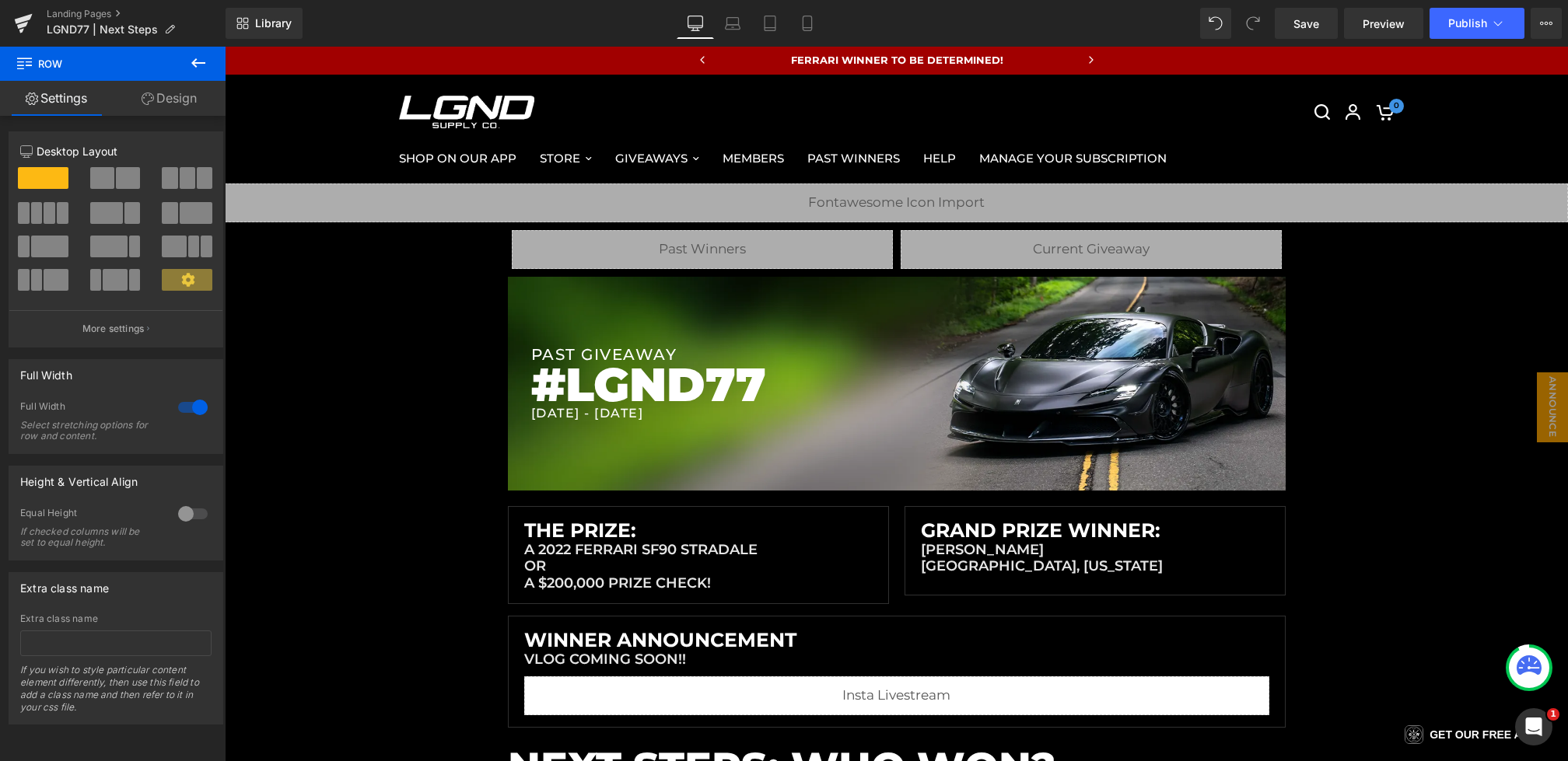
scroll to position [60, 0]
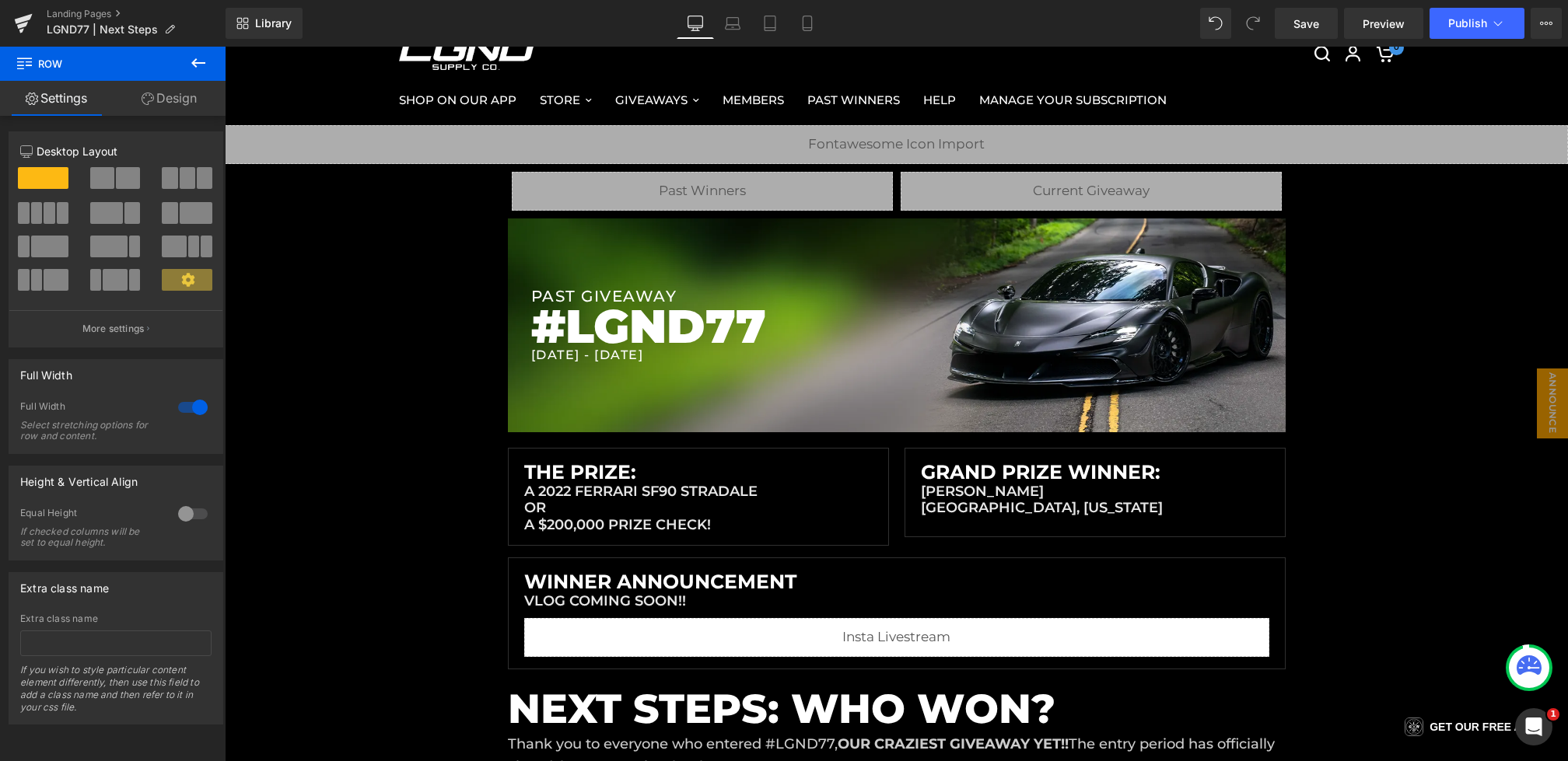
click at [544, 523] on h1 "a 2022 Ferrari SF90 Stradale OR a $200,000 prize check!" at bounding box center [698, 508] width 348 height 50
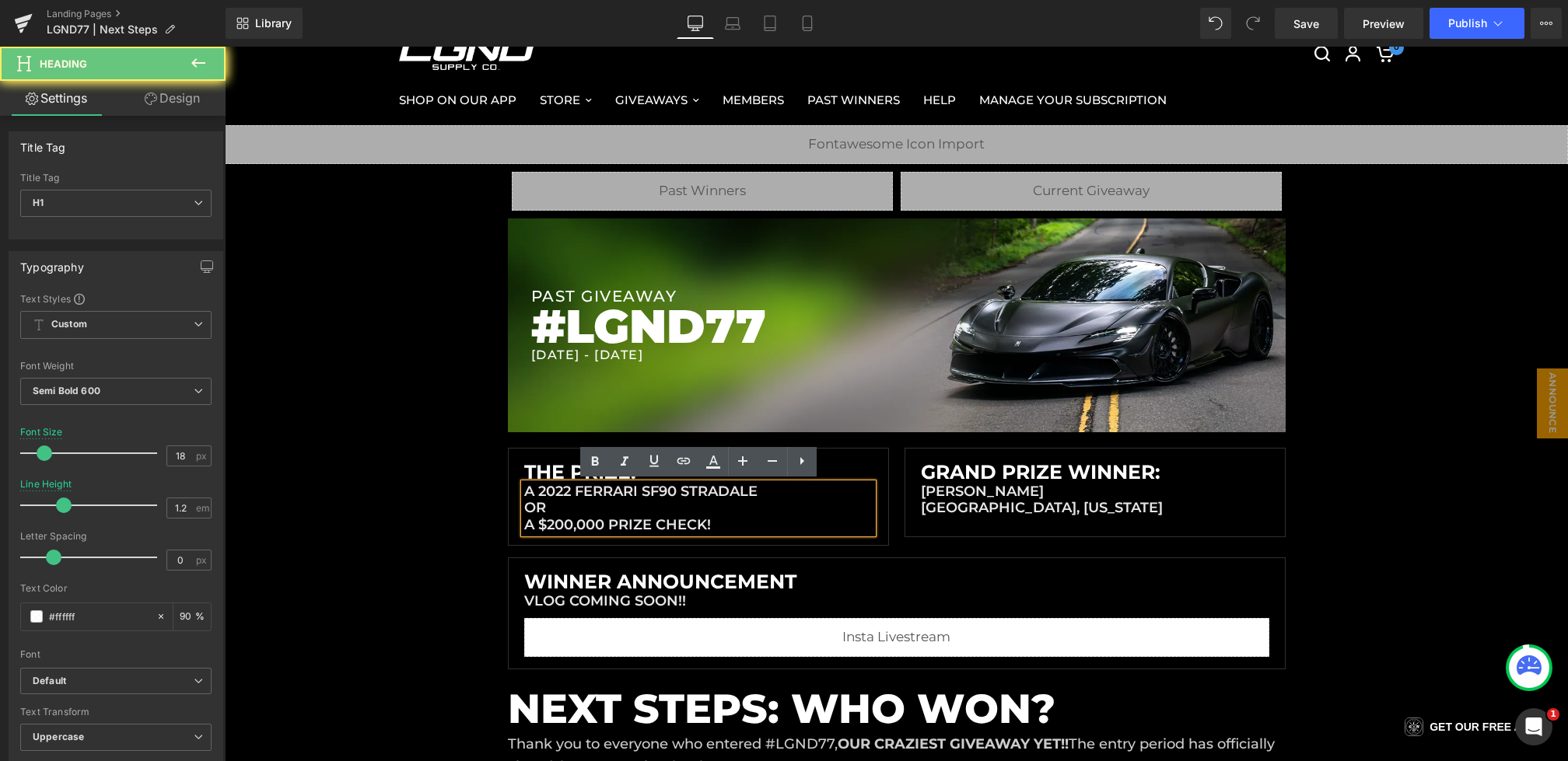
click at [526, 522] on h1 "a 2022 Ferrari SF90 Stradale OR a $200,000 prize check!" at bounding box center [698, 508] width 348 height 50
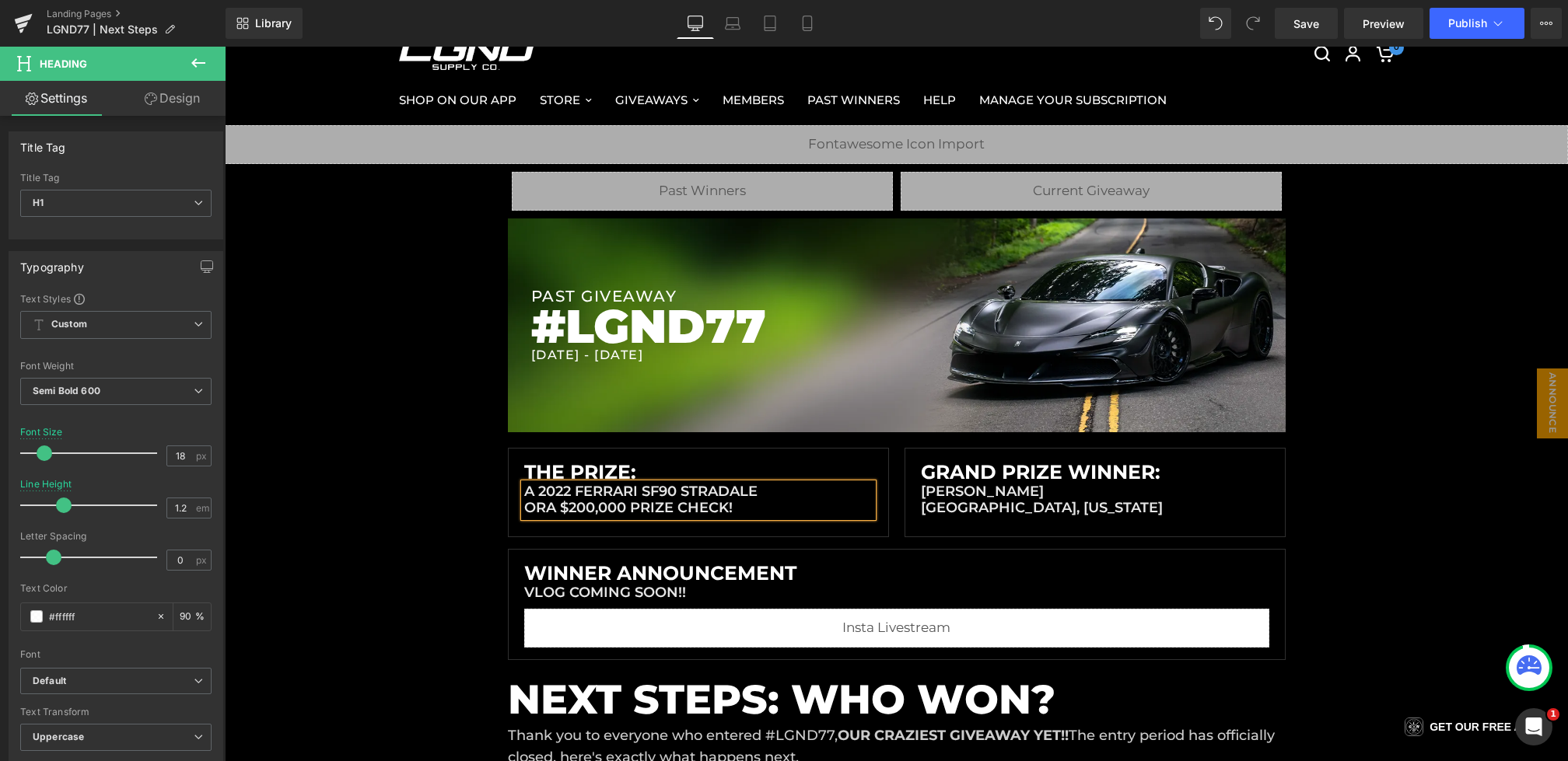
click at [536, 488] on h1 "a 2022 Ferrari SF90 Stradale OR a $200,000 prize check!" at bounding box center [698, 500] width 348 height 33
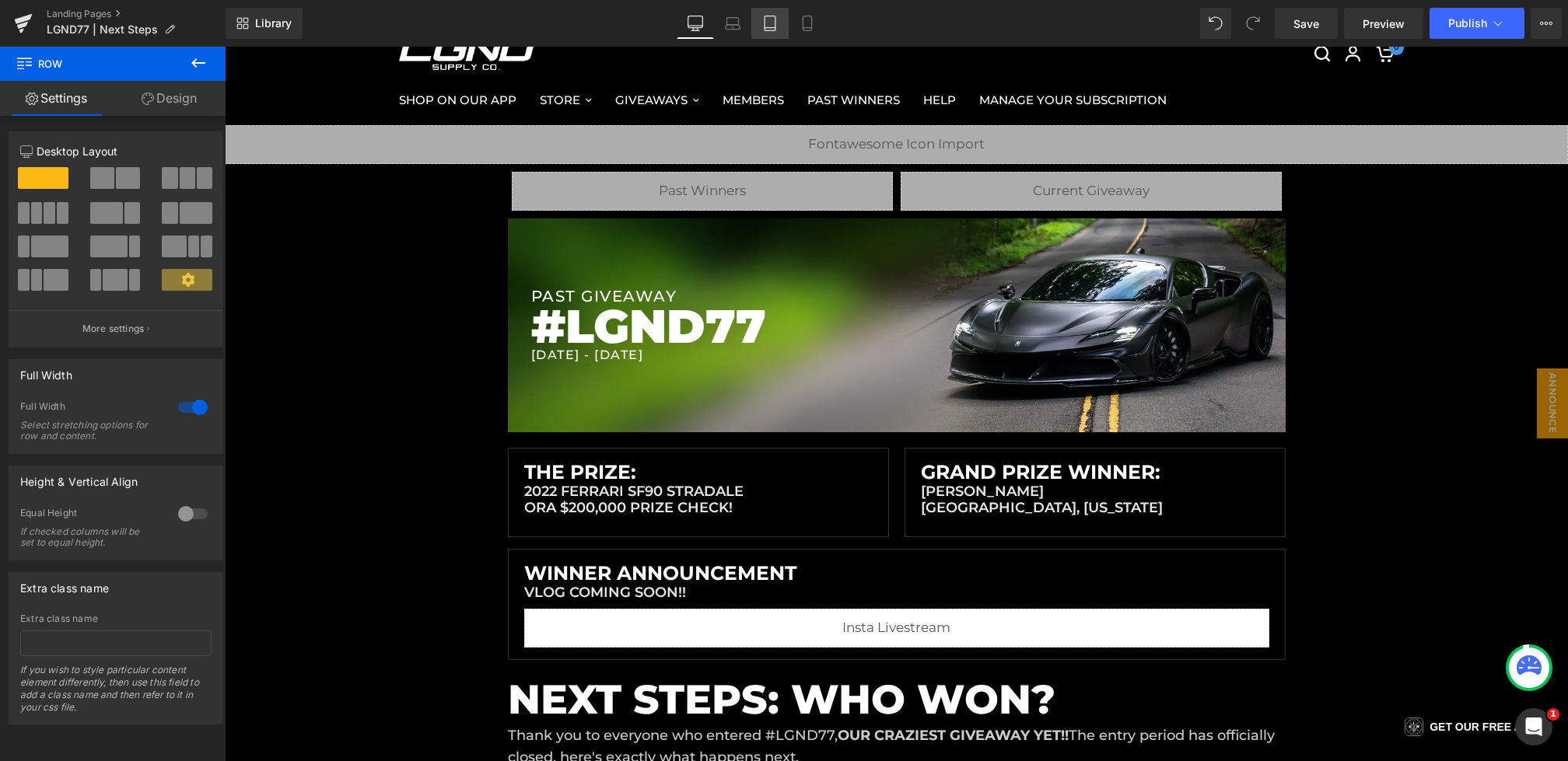
click at [732, 26] on icon at bounding box center [732, 23] width 15 height 15
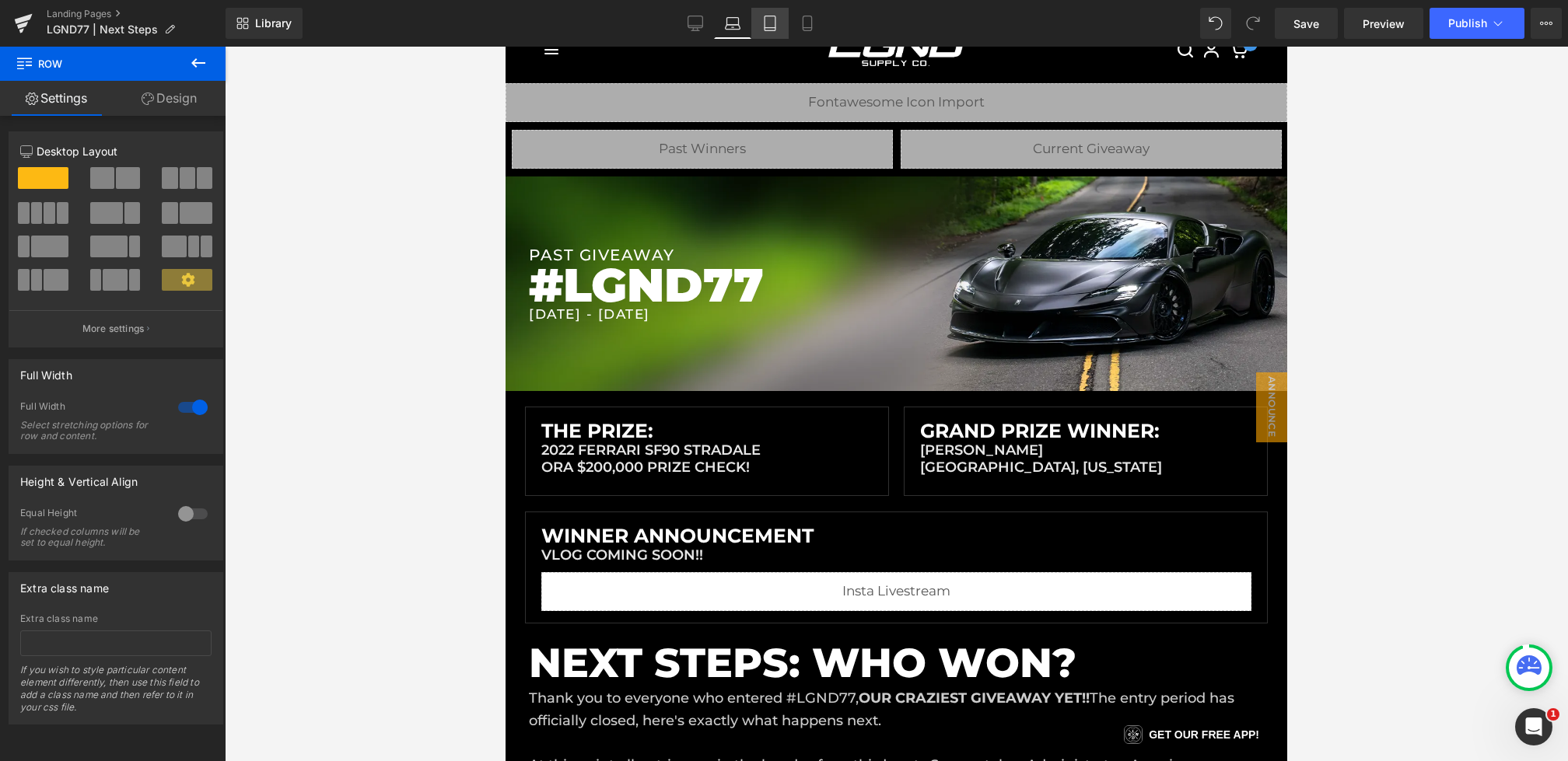
click at [782, 28] on link "Tablet" at bounding box center [770, 23] width 37 height 31
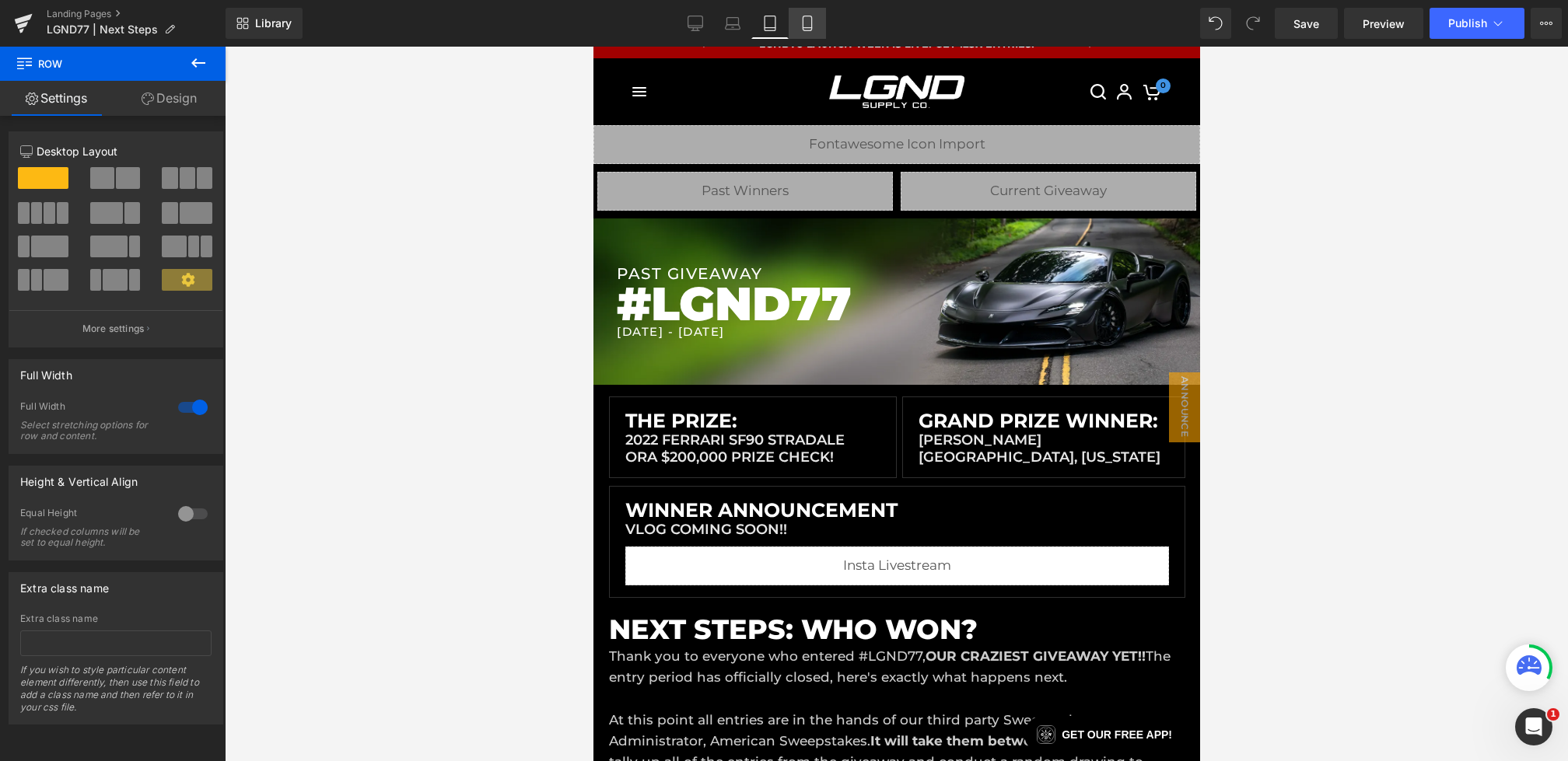
click at [816, 29] on icon at bounding box center [807, 23] width 15 height 15
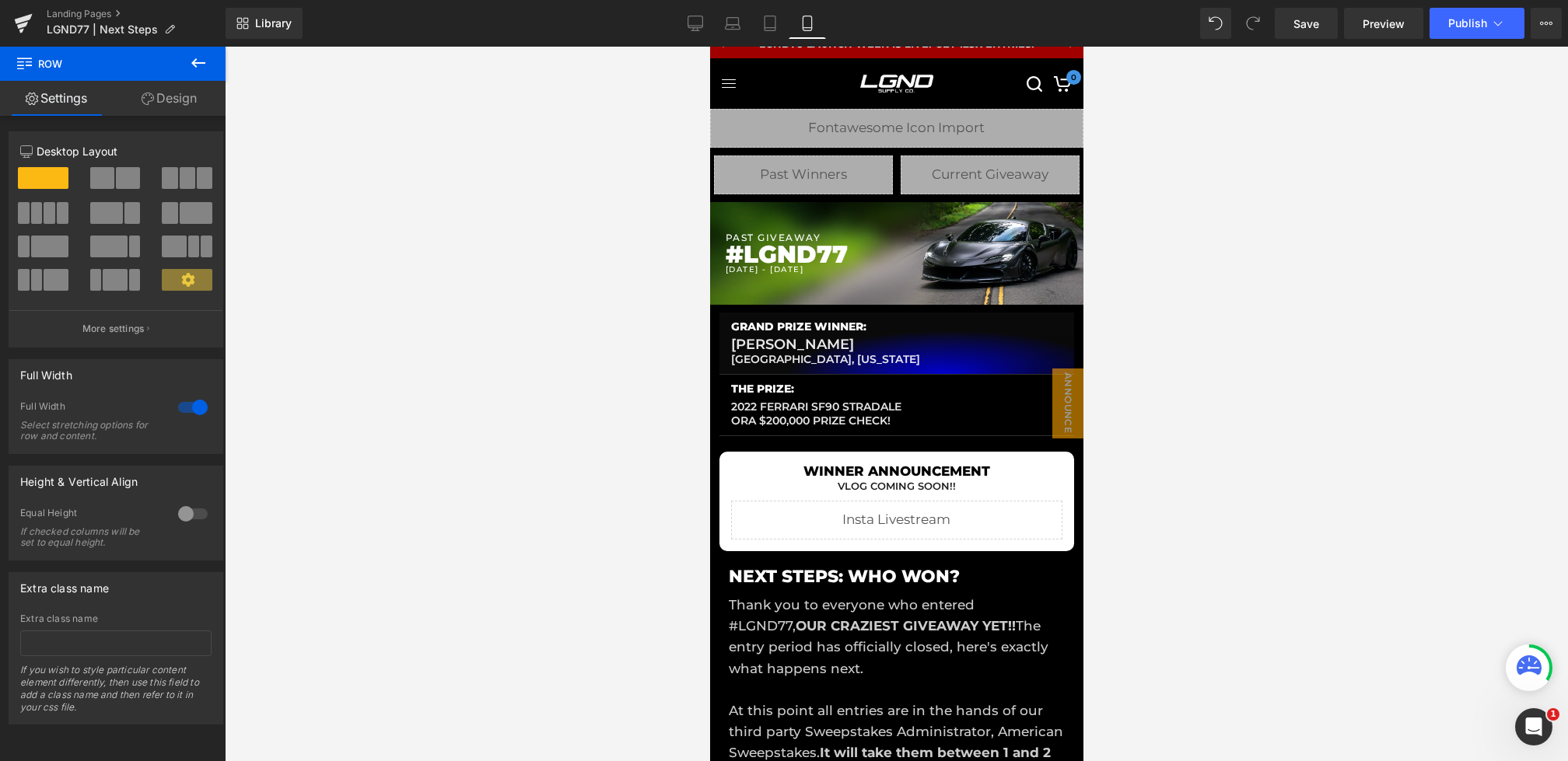
scroll to position [2, 0]
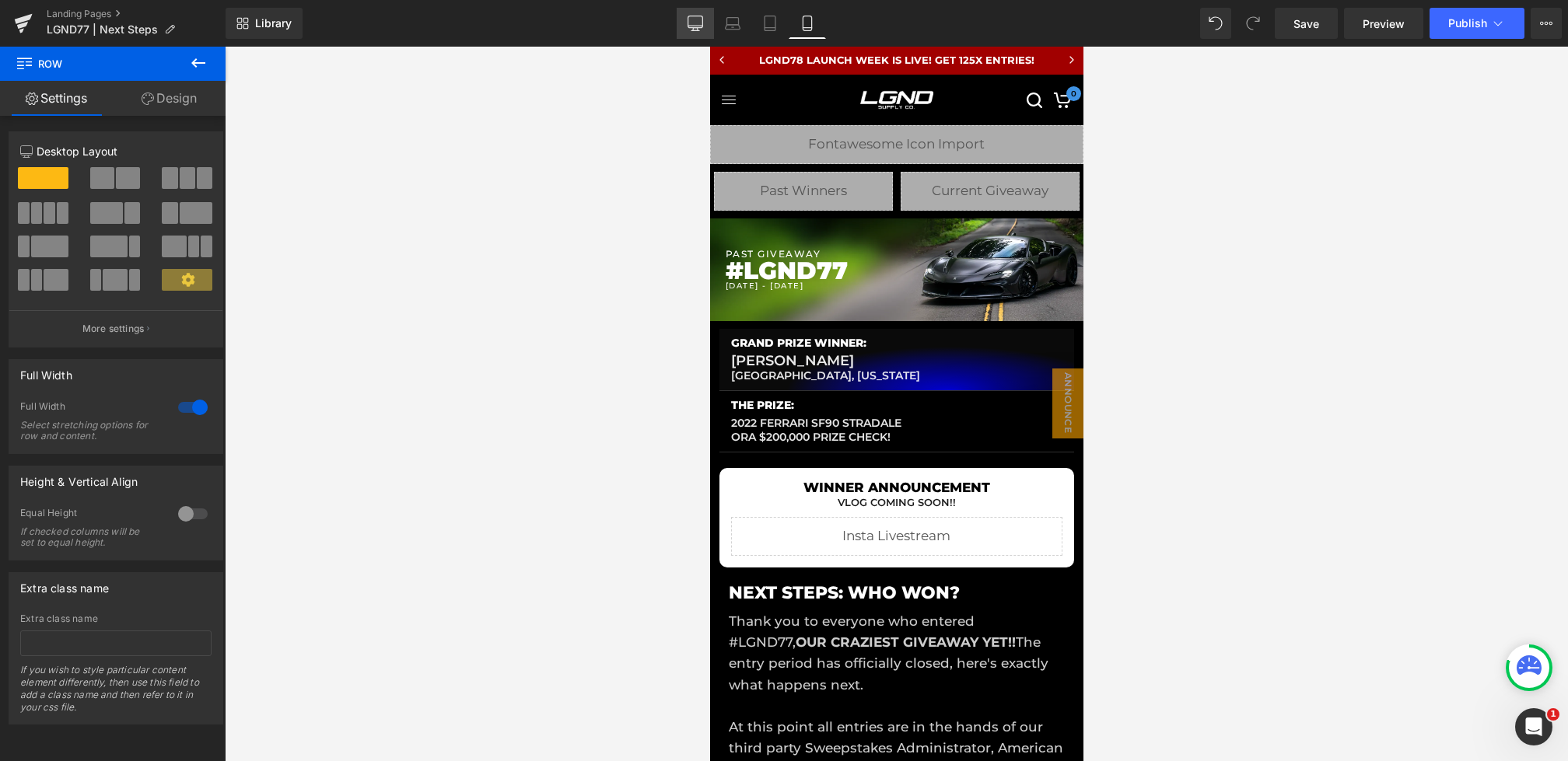
click at [699, 28] on icon at bounding box center [695, 23] width 15 height 15
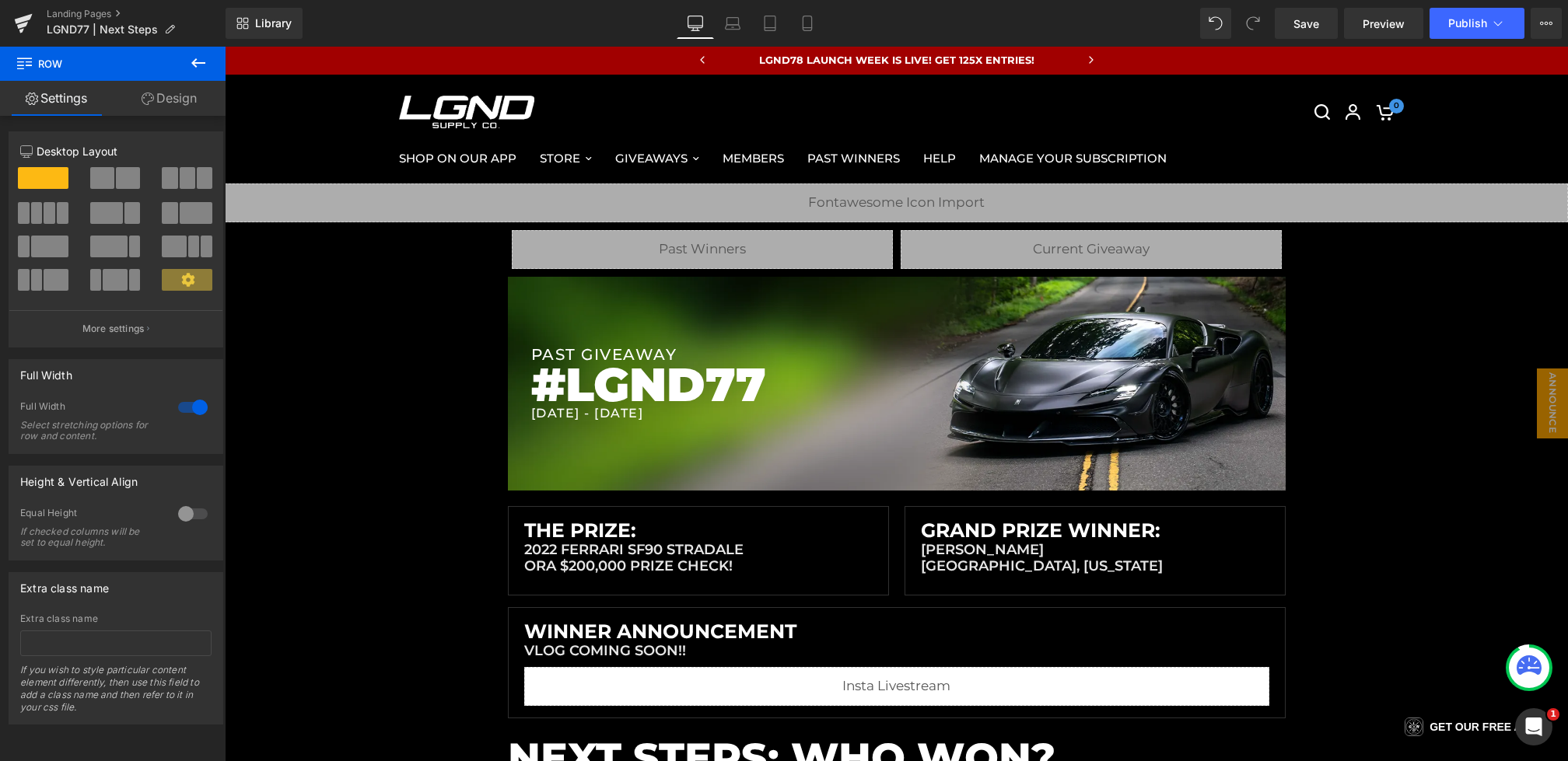
scroll to position [52, 0]
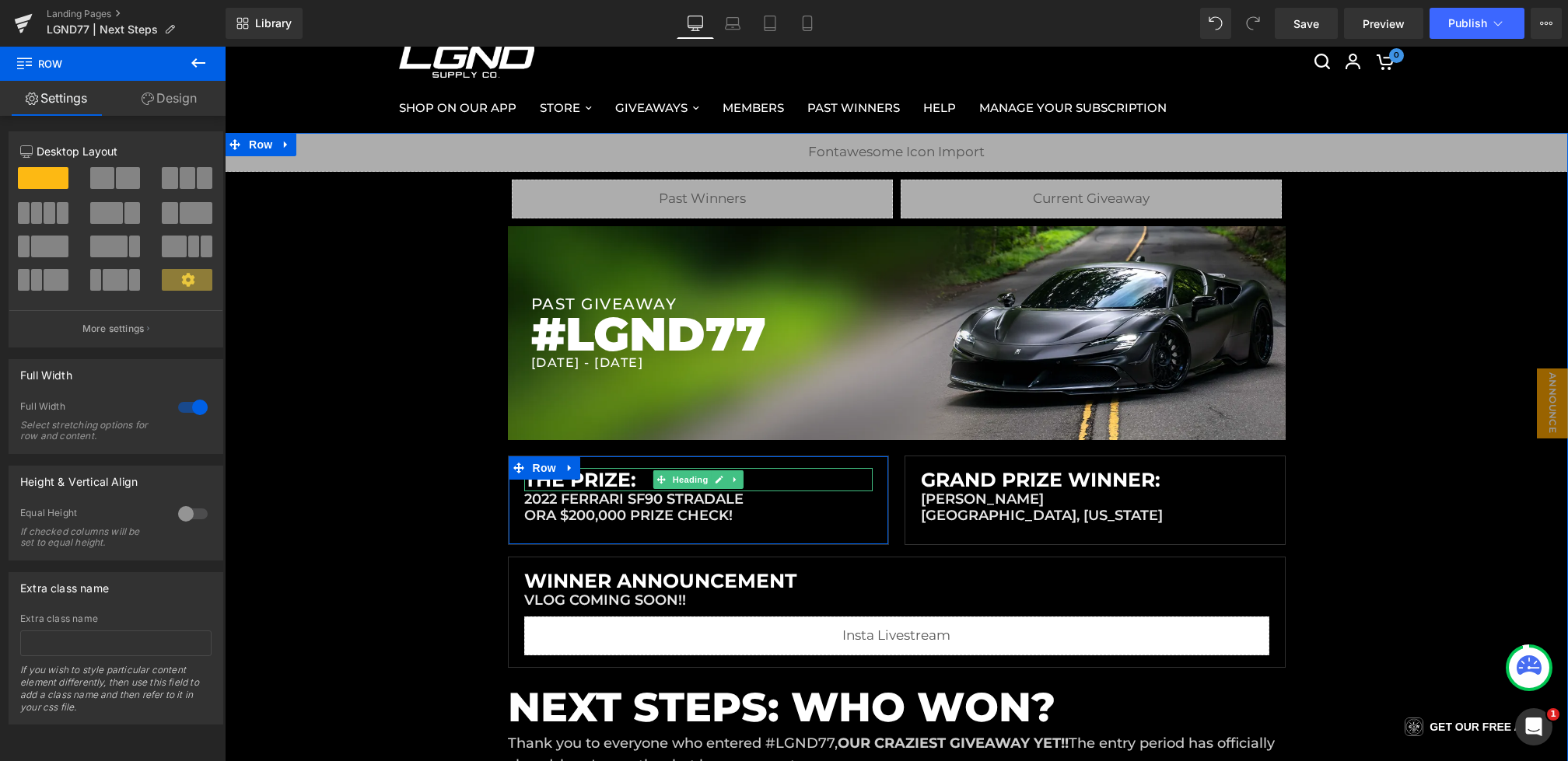
click at [632, 476] on h1 "The Prize:" at bounding box center [698, 479] width 348 height 23
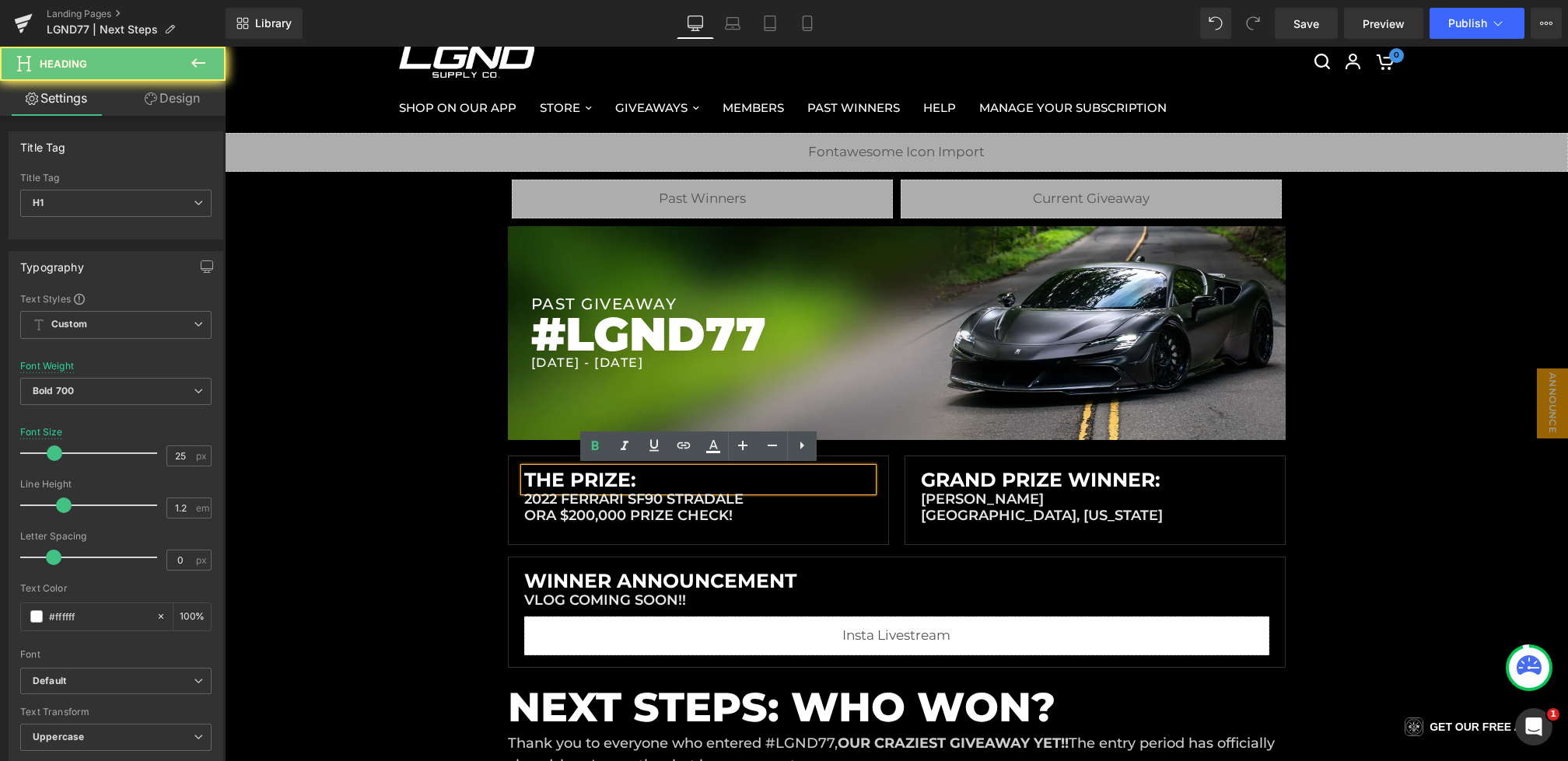
click at [658, 478] on h1 "The Prize:" at bounding box center [698, 479] width 348 height 23
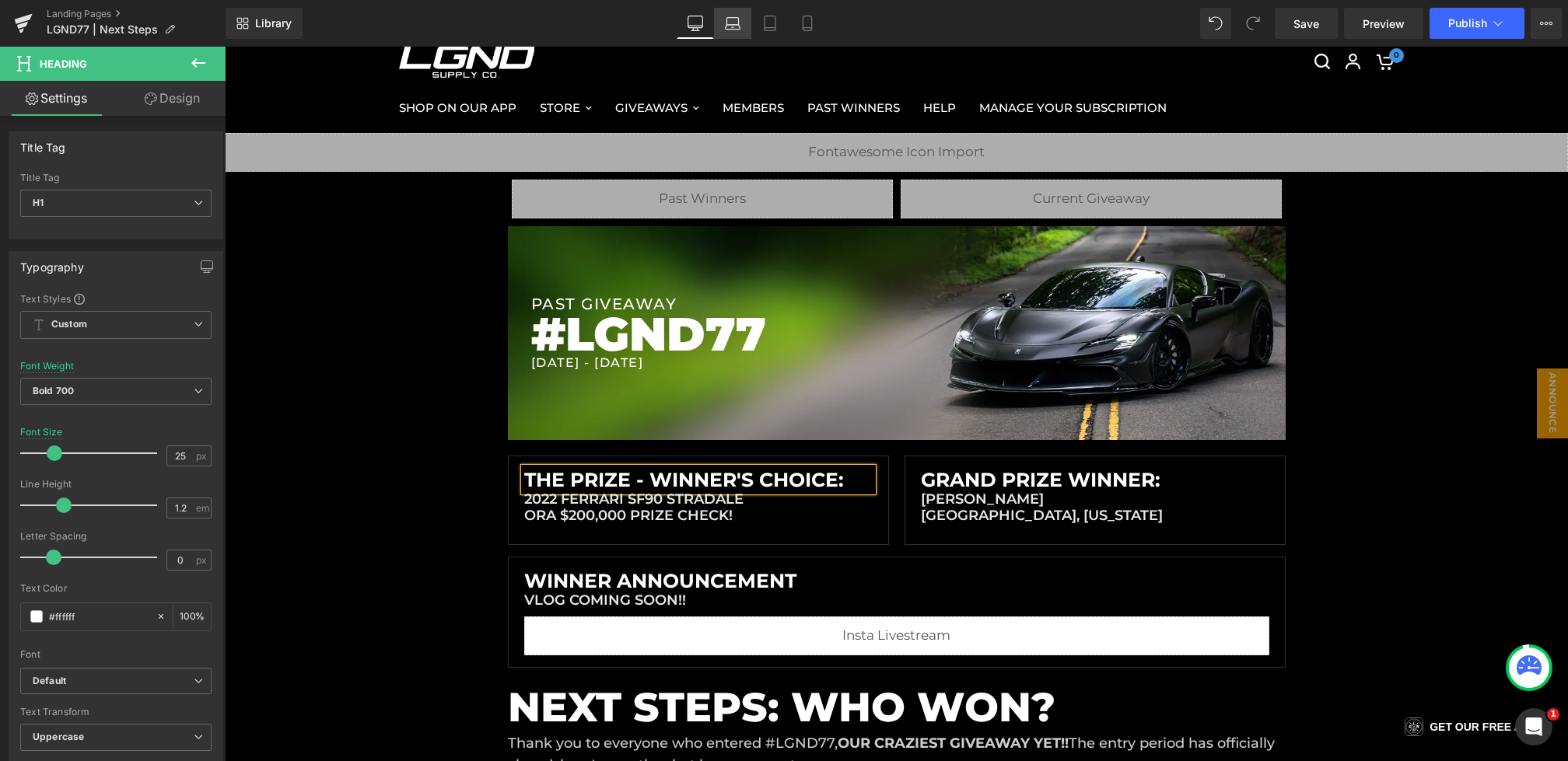
click at [731, 27] on icon at bounding box center [732, 23] width 15 height 15
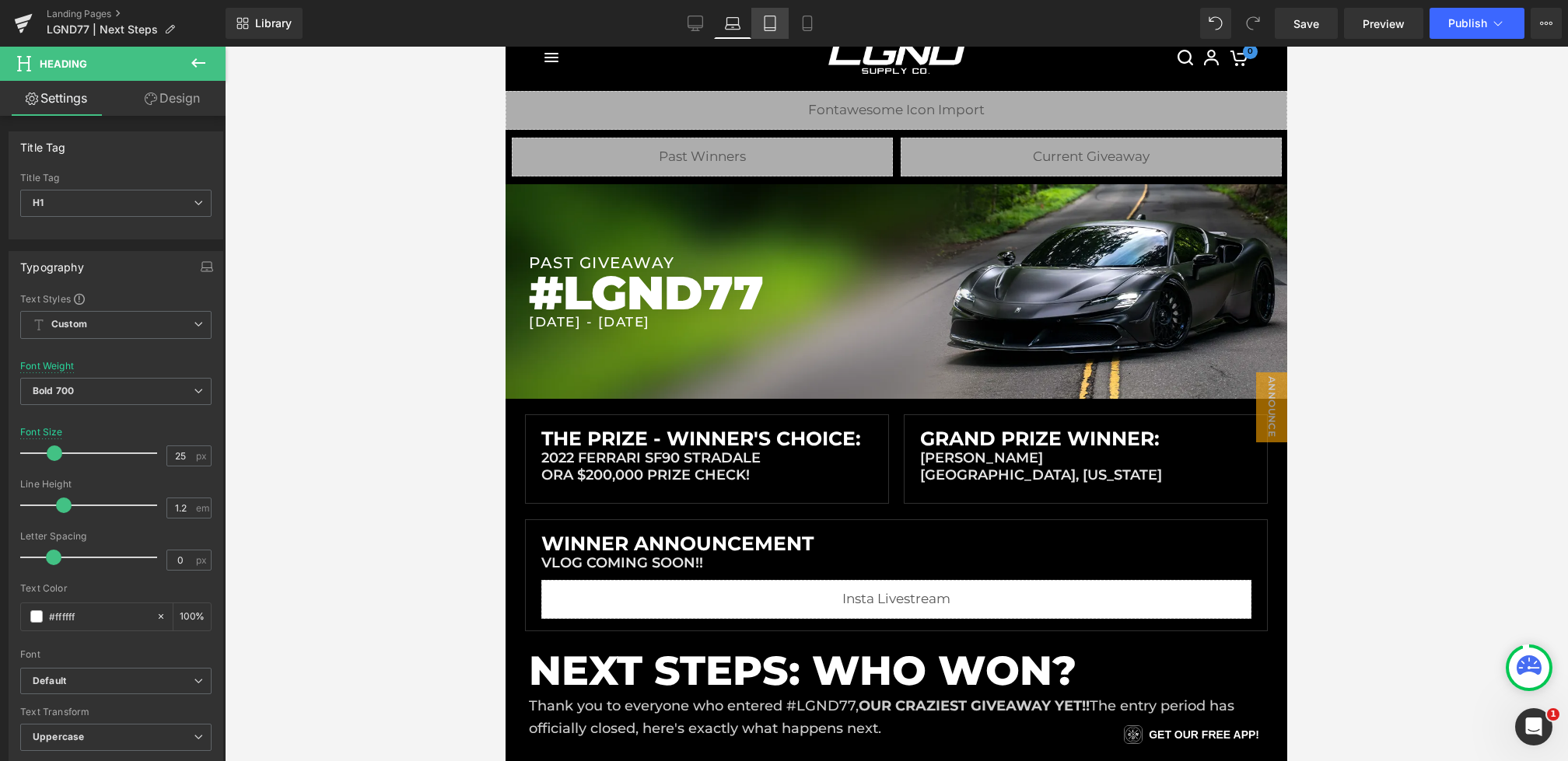
click at [773, 28] on icon at bounding box center [769, 28] width 11 height 0
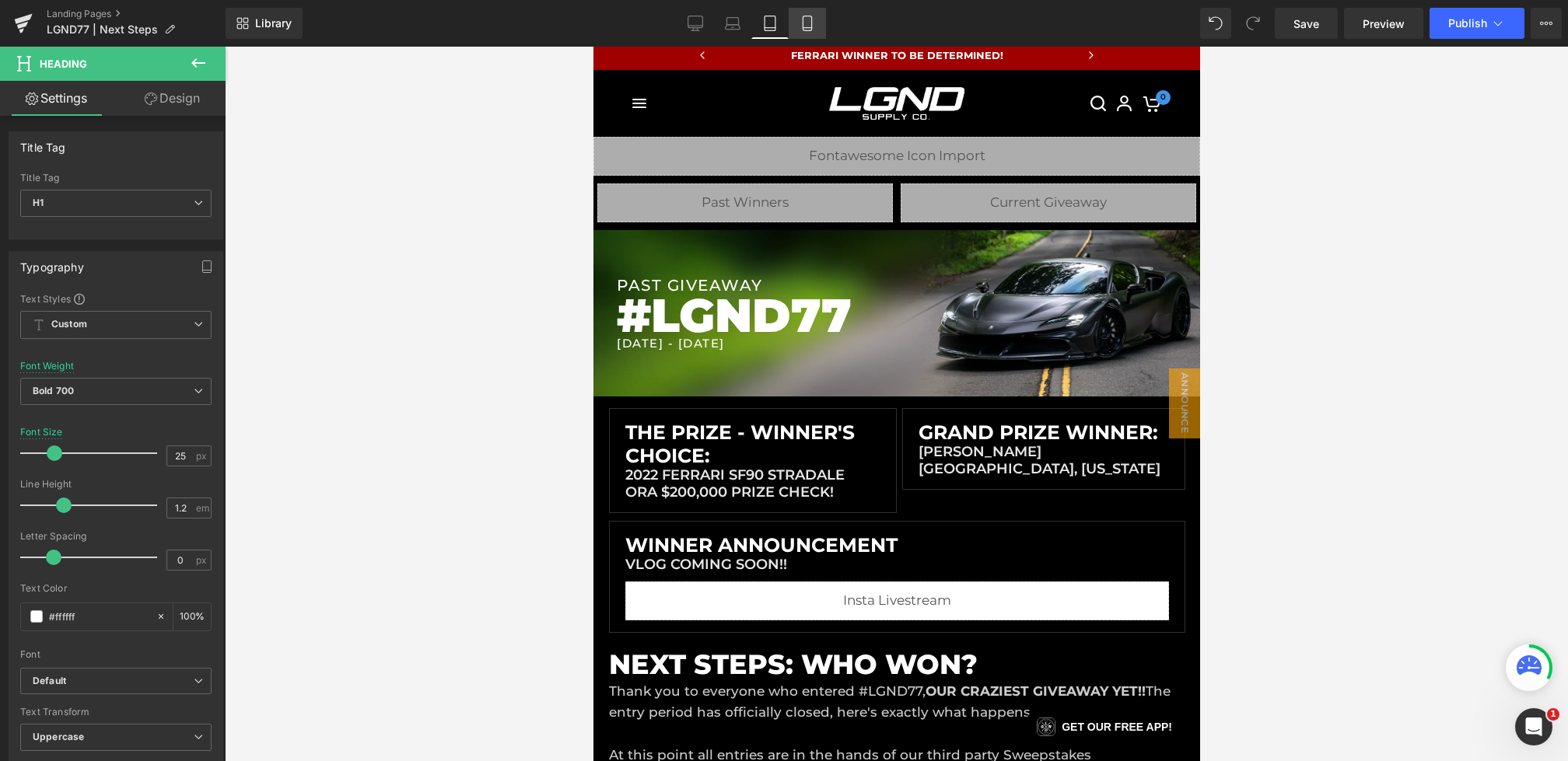
scroll to position [0, 0]
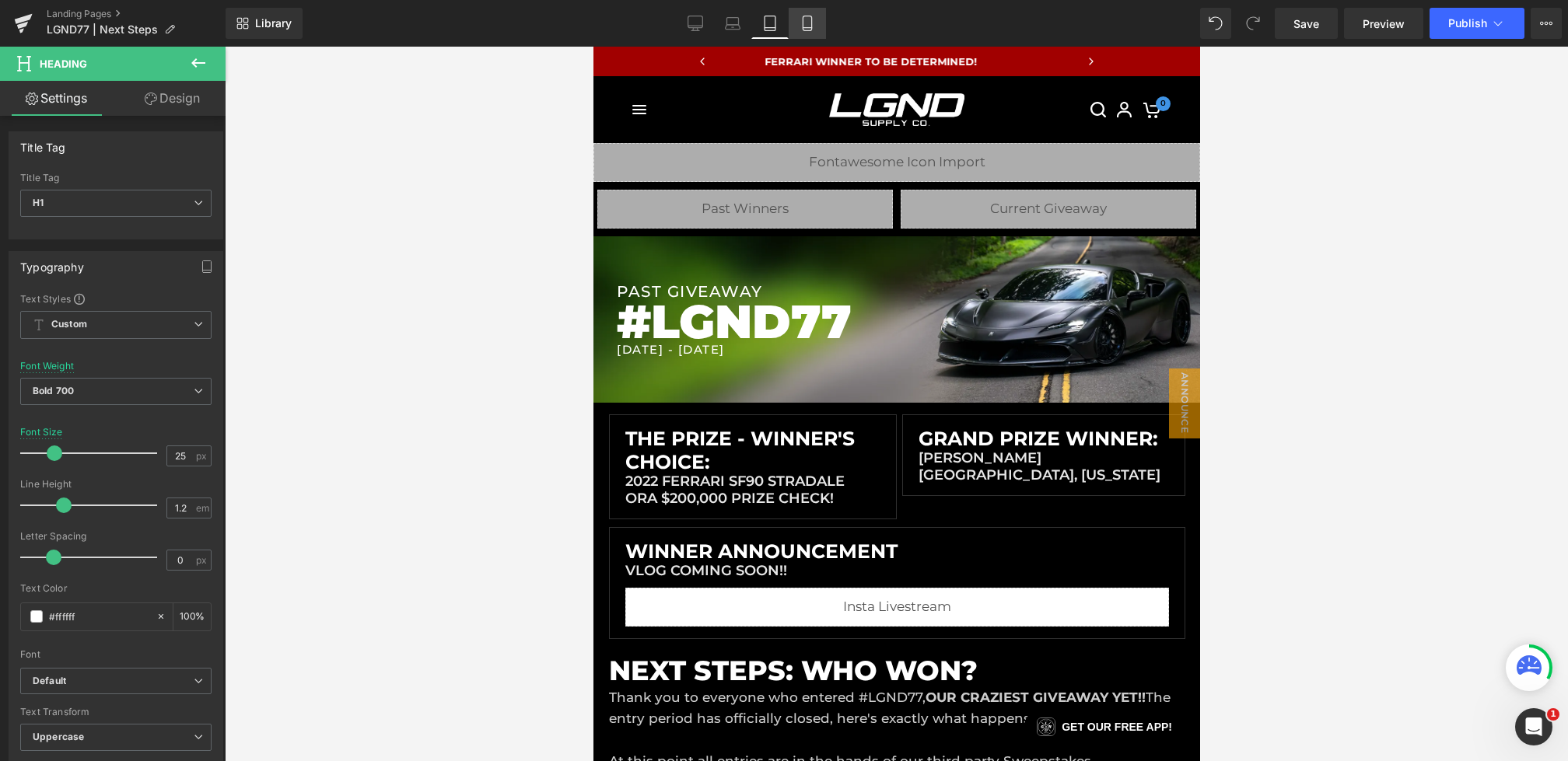
click at [818, 27] on link "Mobile" at bounding box center [807, 23] width 37 height 31
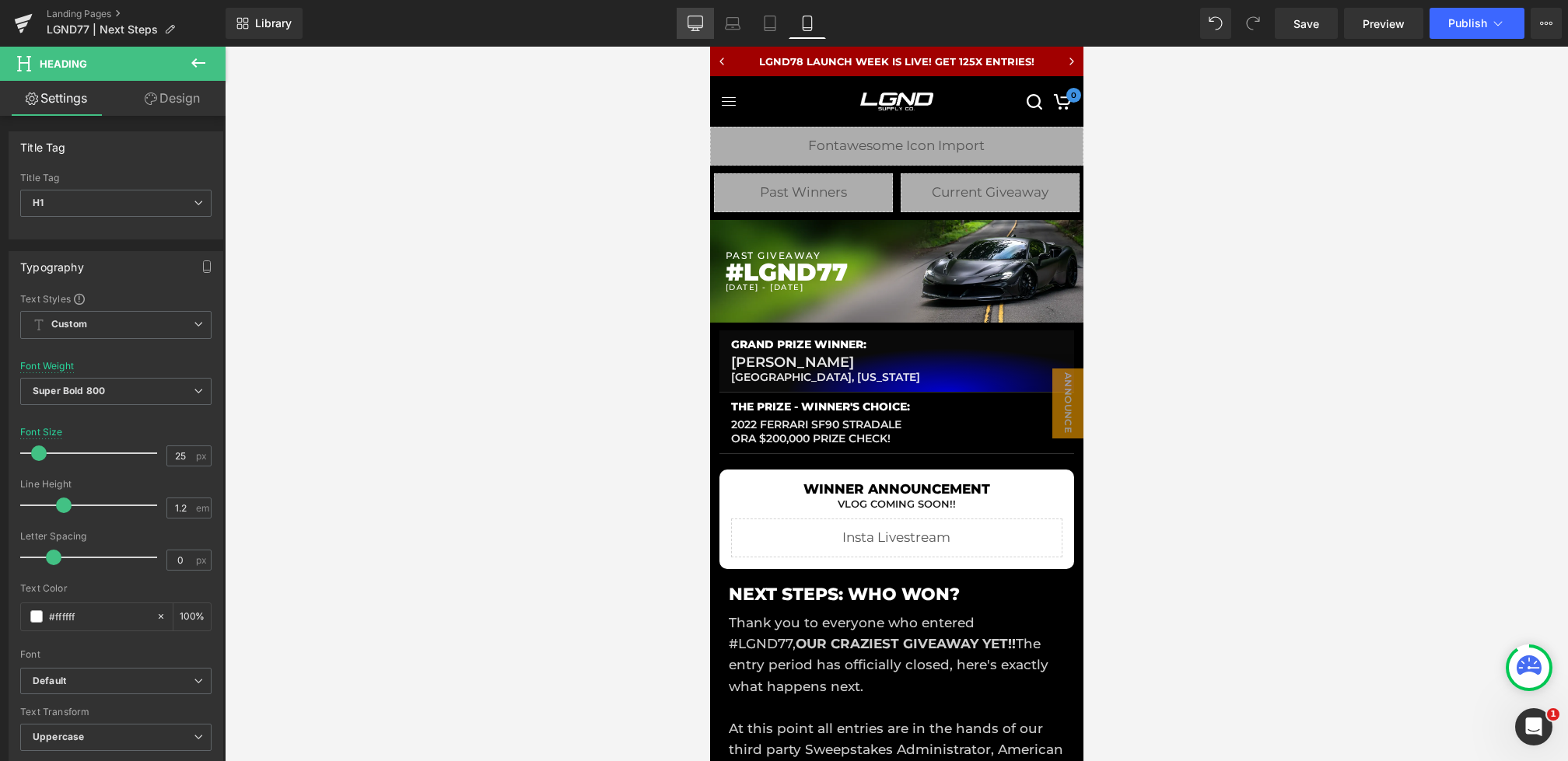
click at [700, 14] on link "Desktop" at bounding box center [696, 23] width 37 height 31
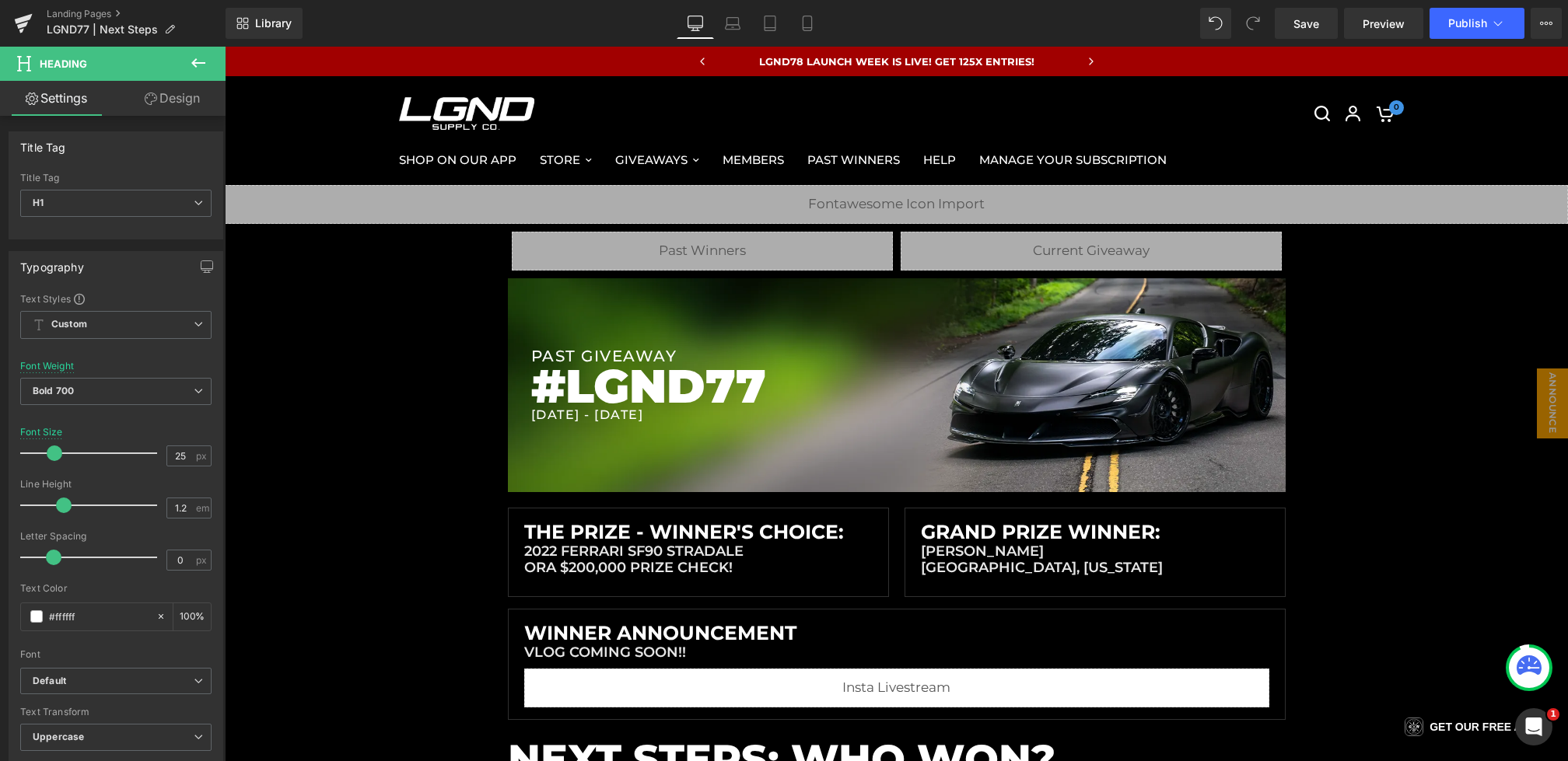
scroll to position [119, 0]
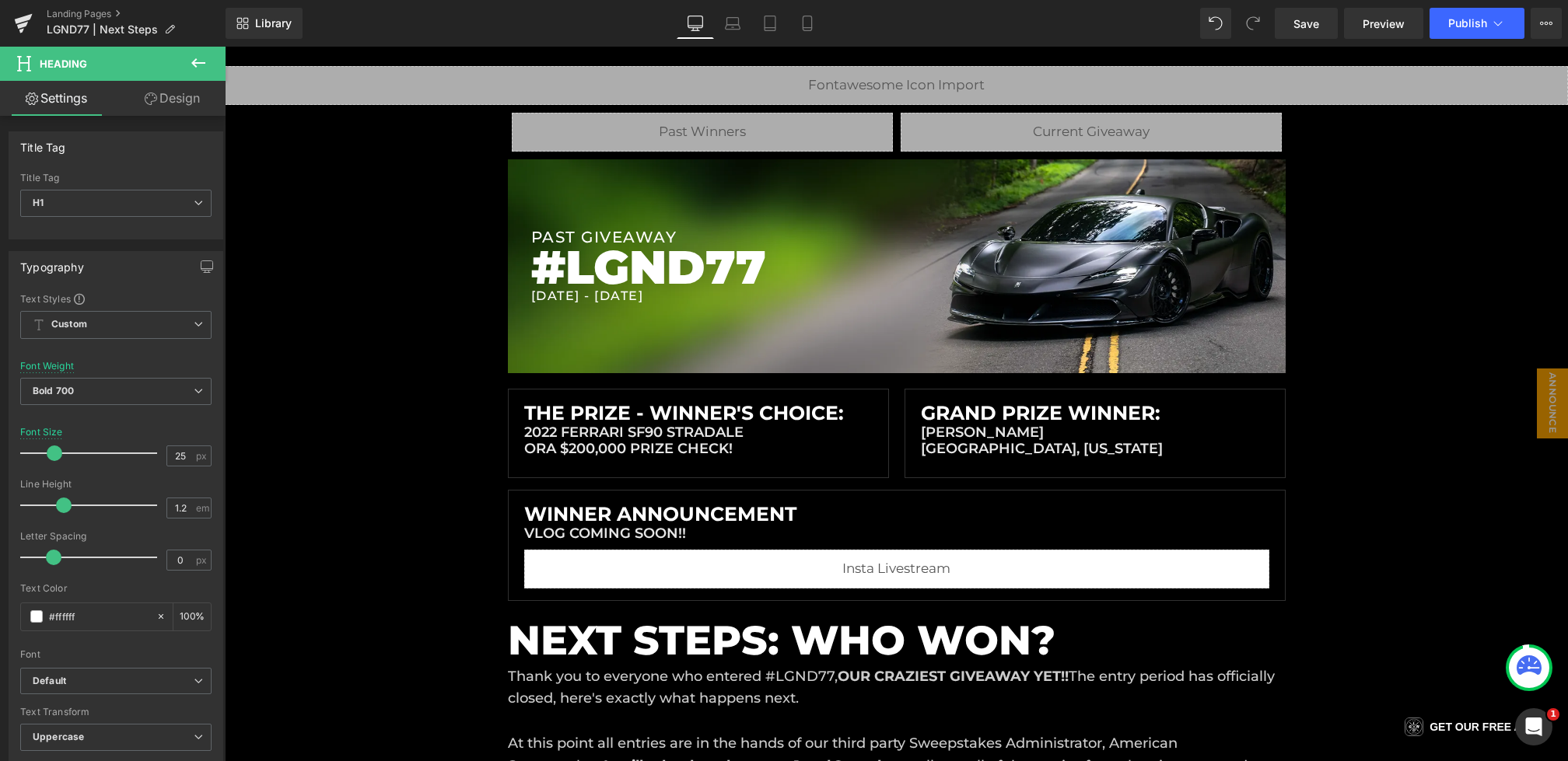
click at [186, 60] on button at bounding box center [198, 64] width 54 height 34
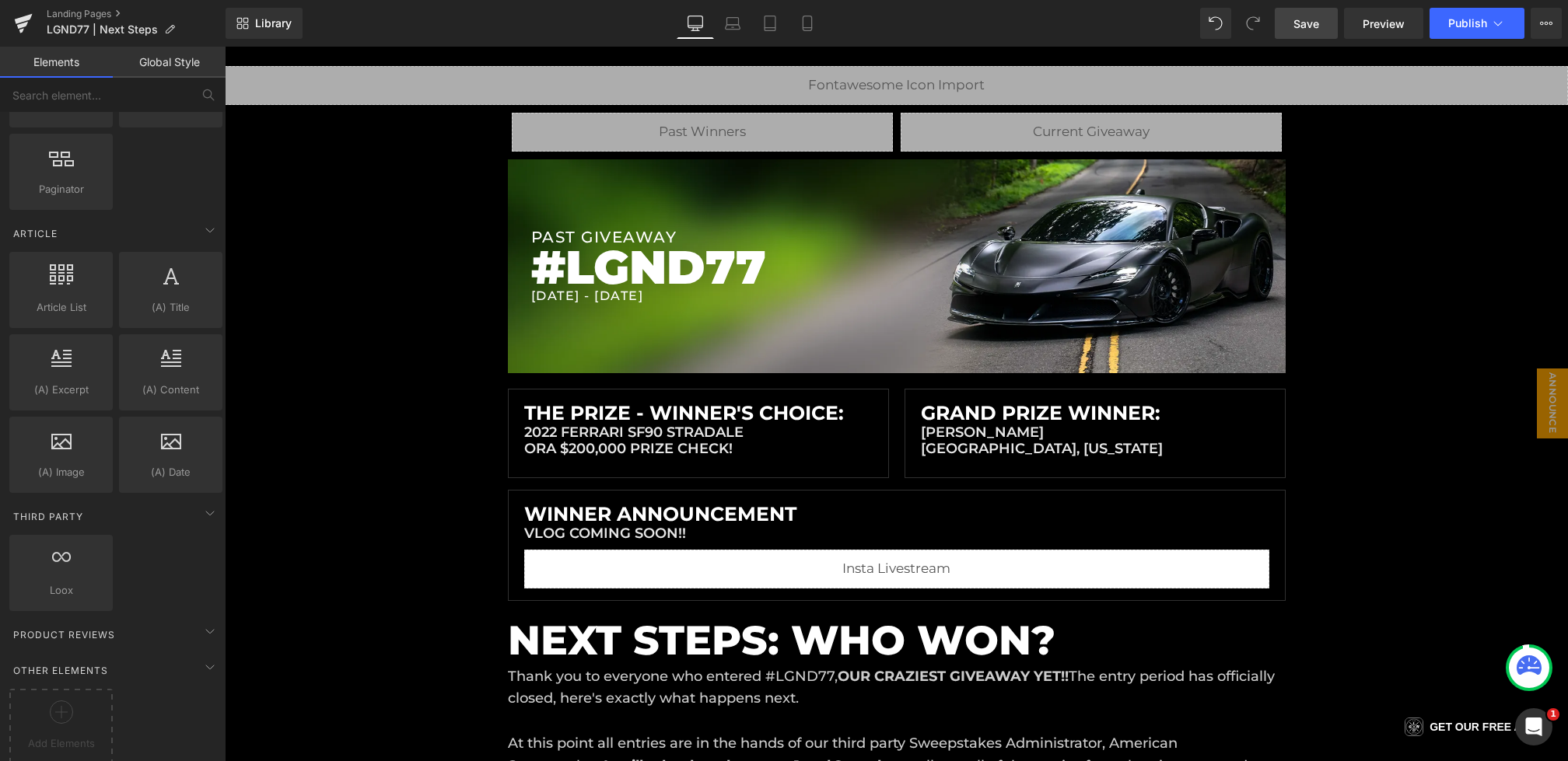
click at [1311, 32] on link "Save" at bounding box center [1306, 23] width 63 height 31
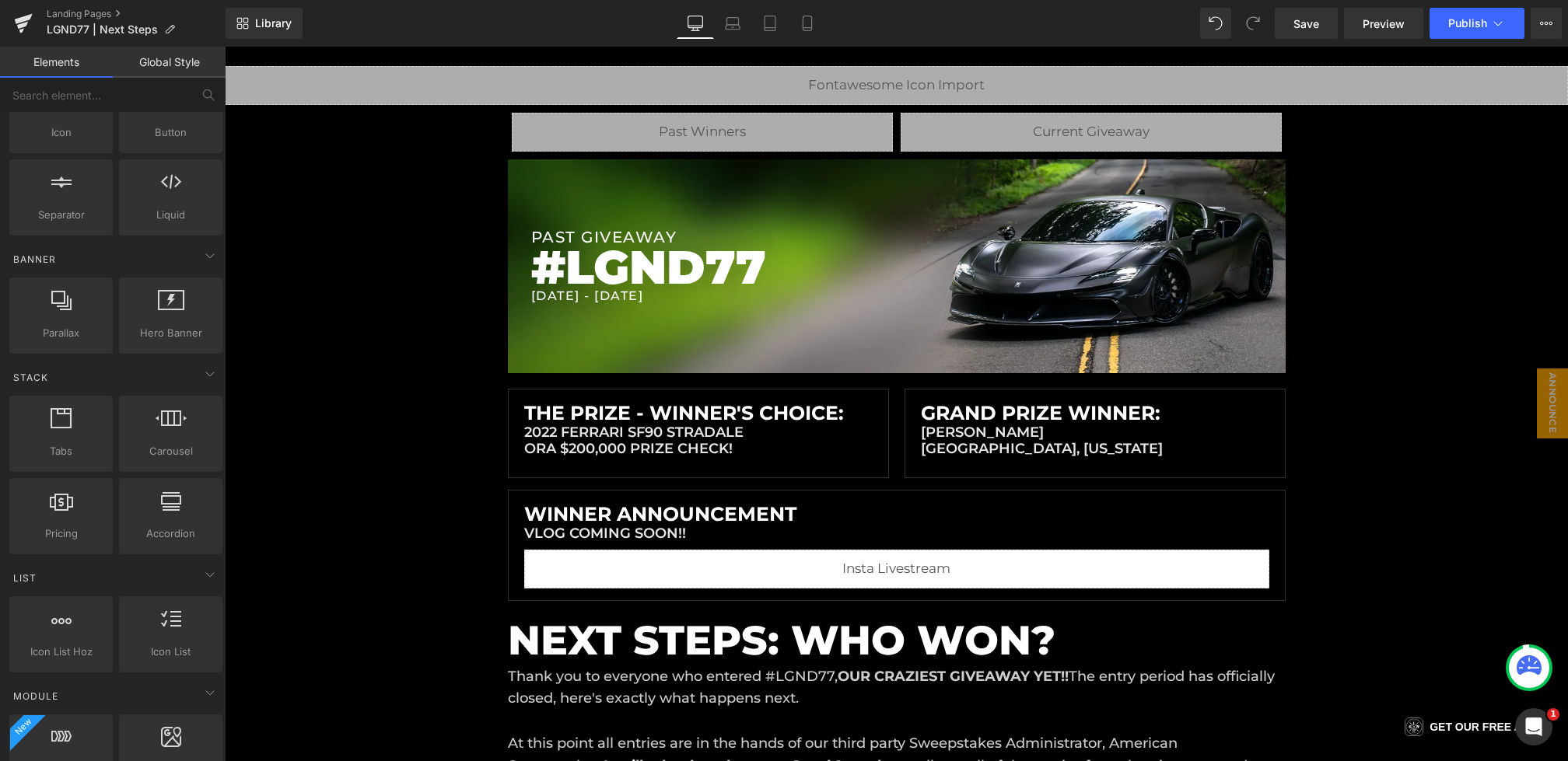
scroll to position [0, 0]
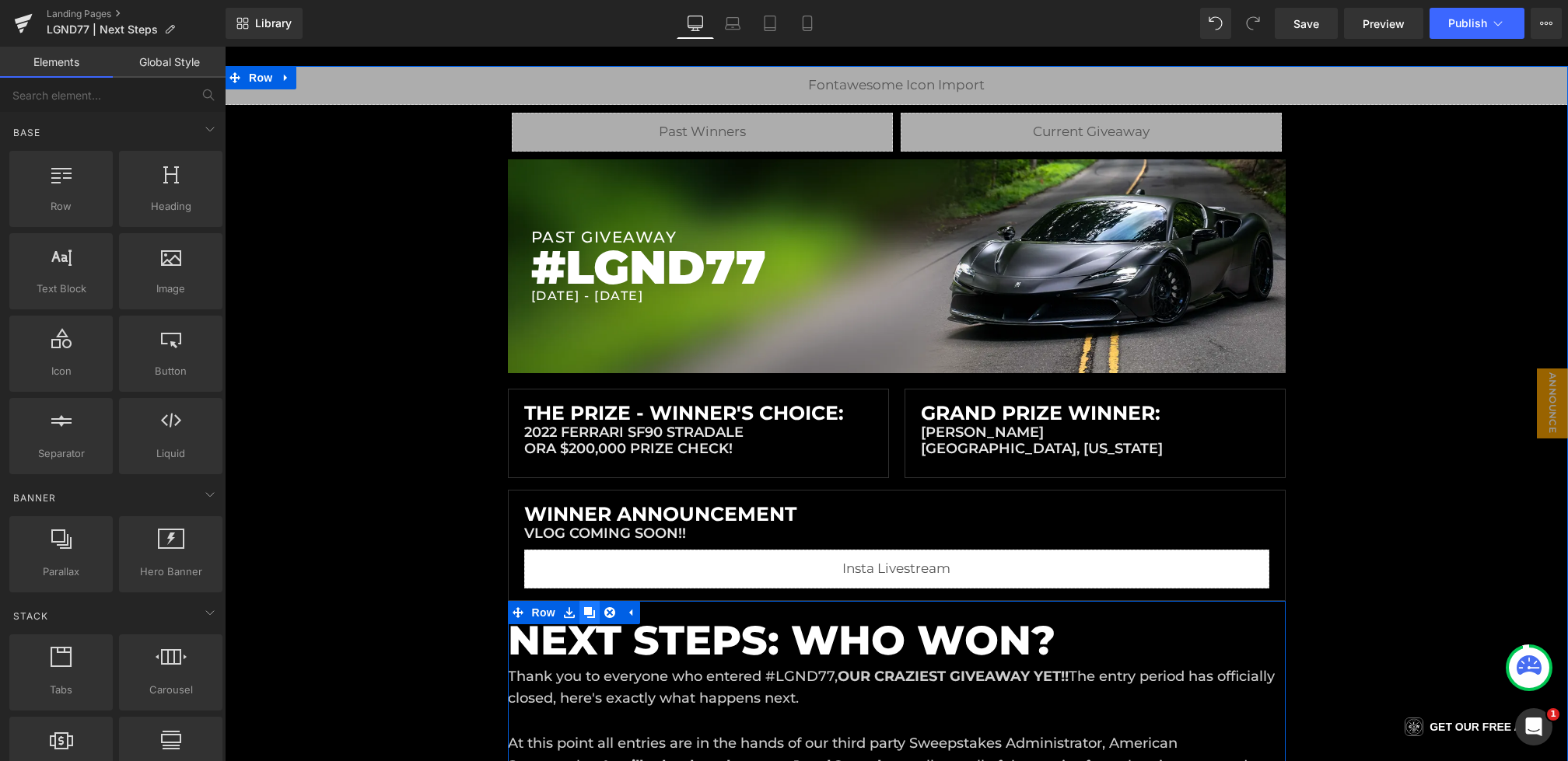
click at [587, 612] on icon at bounding box center [589, 612] width 11 height 11
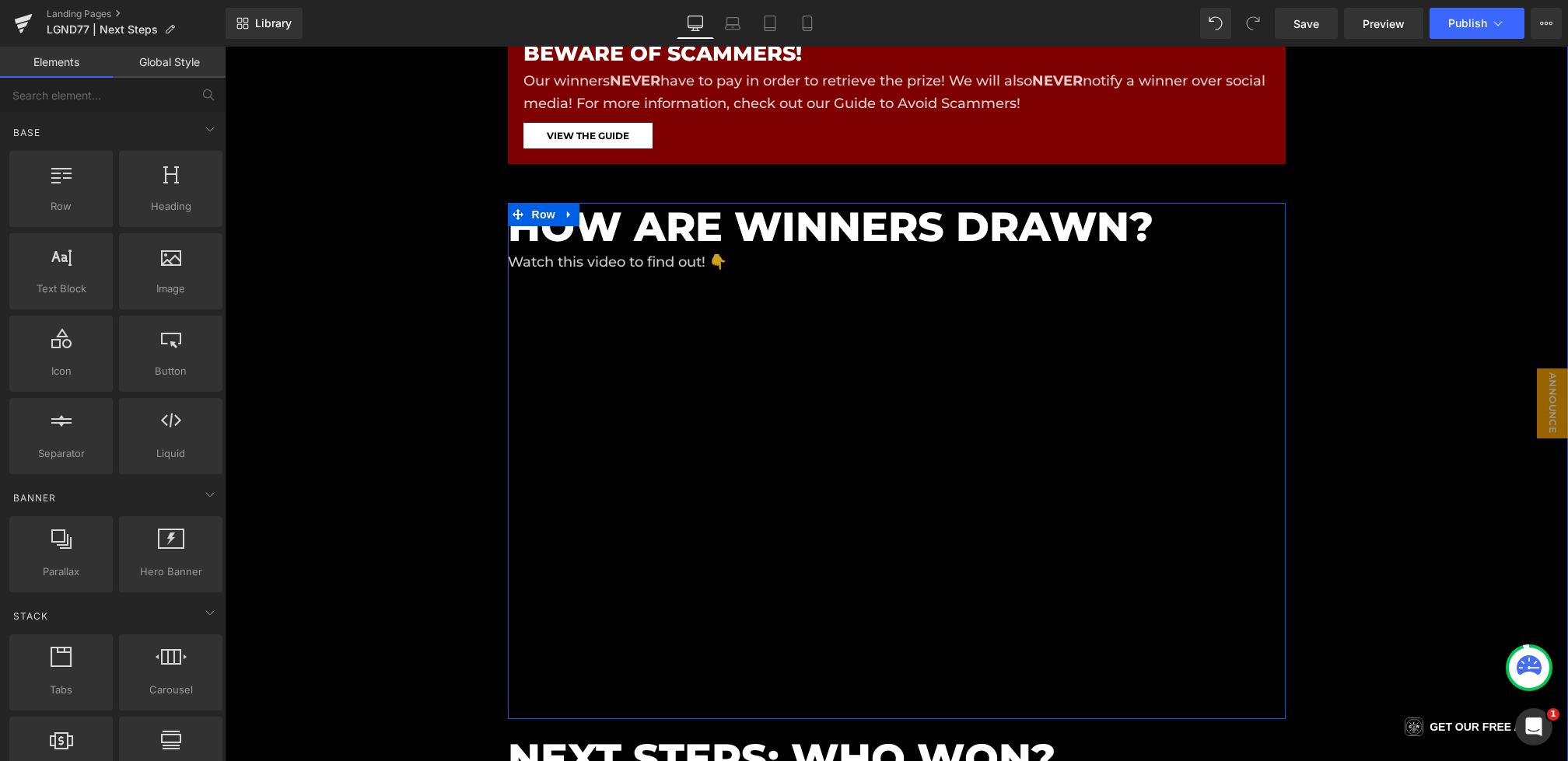
scroll to position [1656, 0]
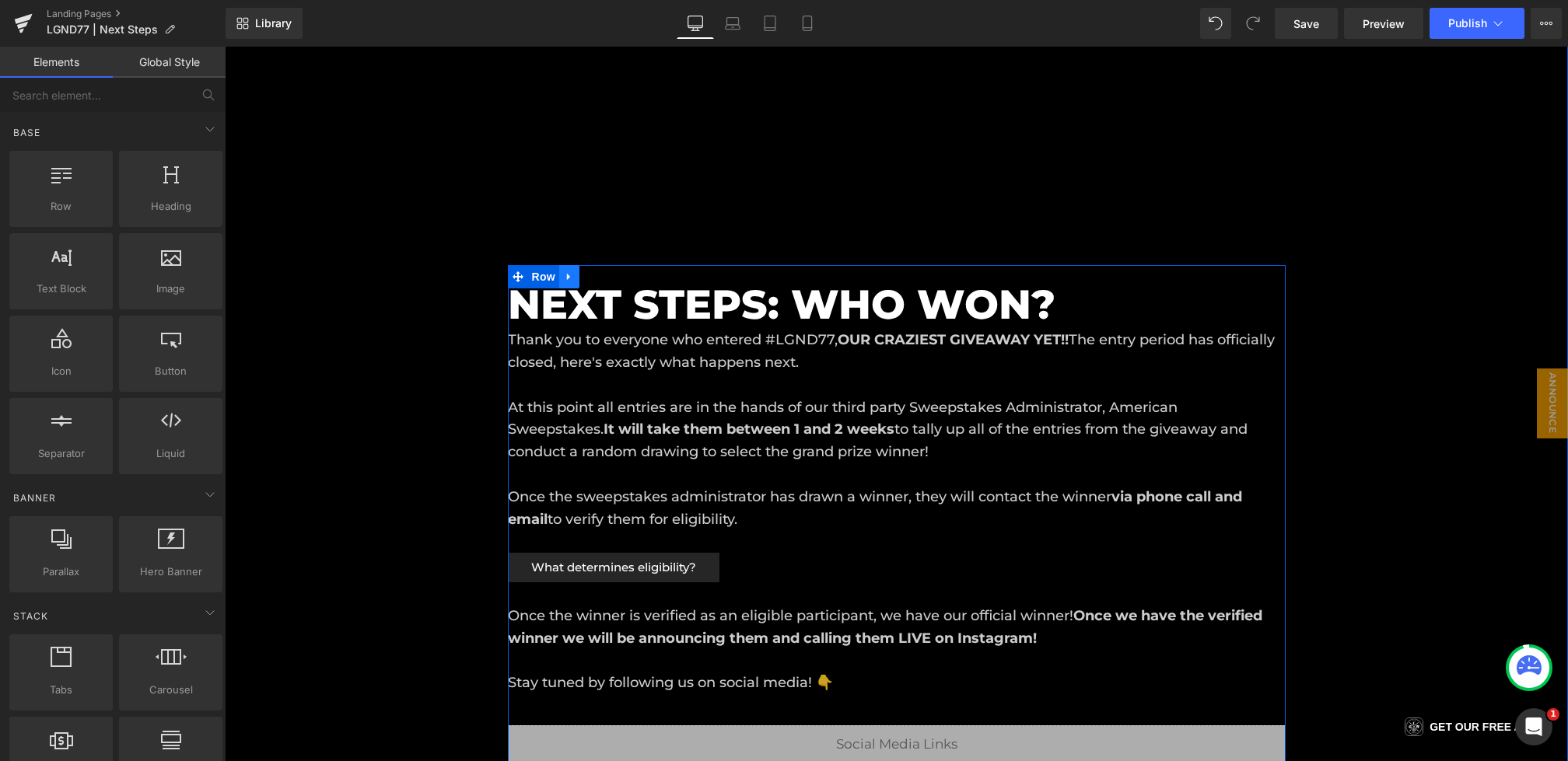
click at [569, 275] on icon at bounding box center [569, 276] width 3 height 7
click at [602, 275] on link at bounding box center [610, 277] width 20 height 23
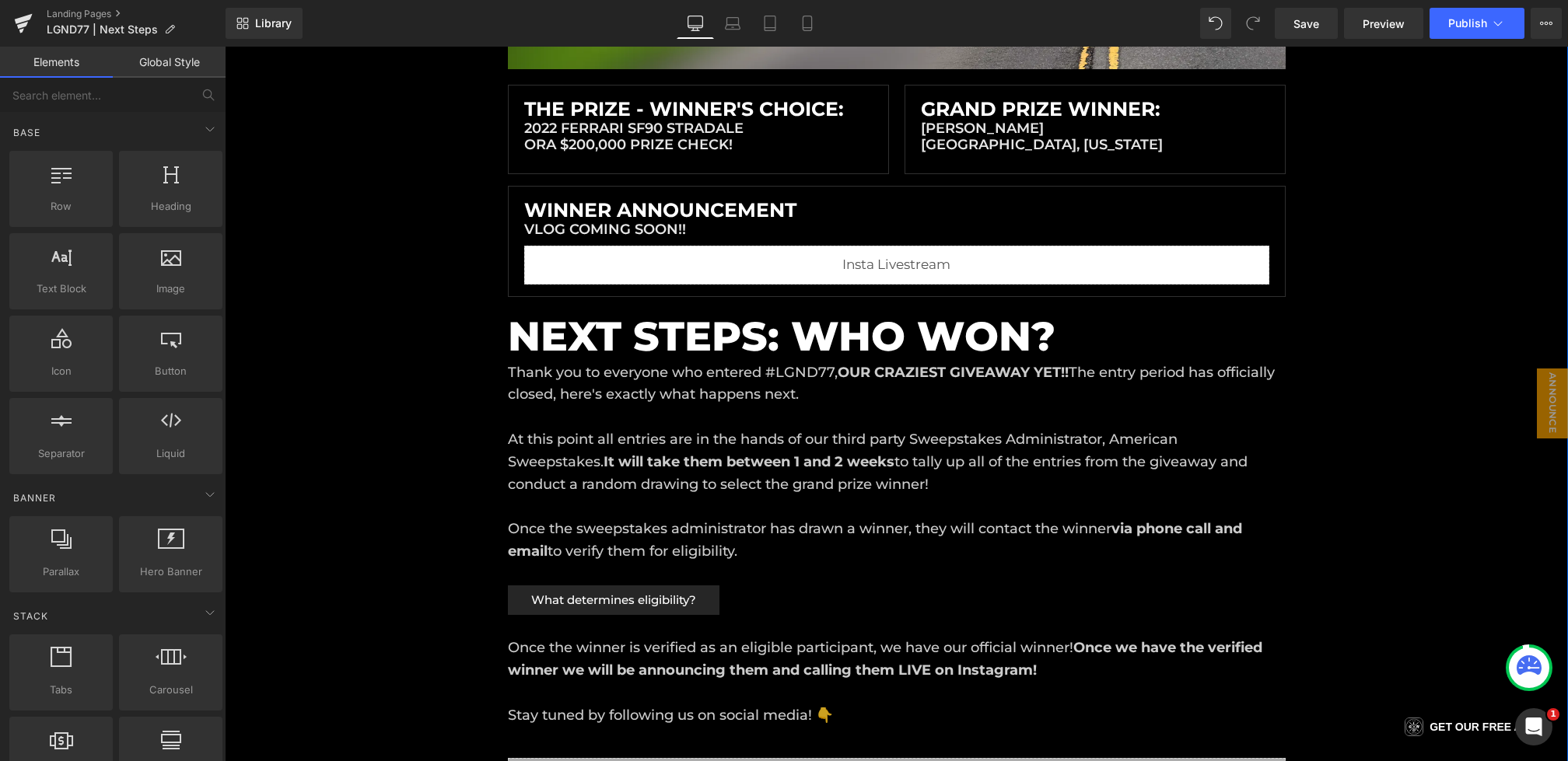
scroll to position [149, 0]
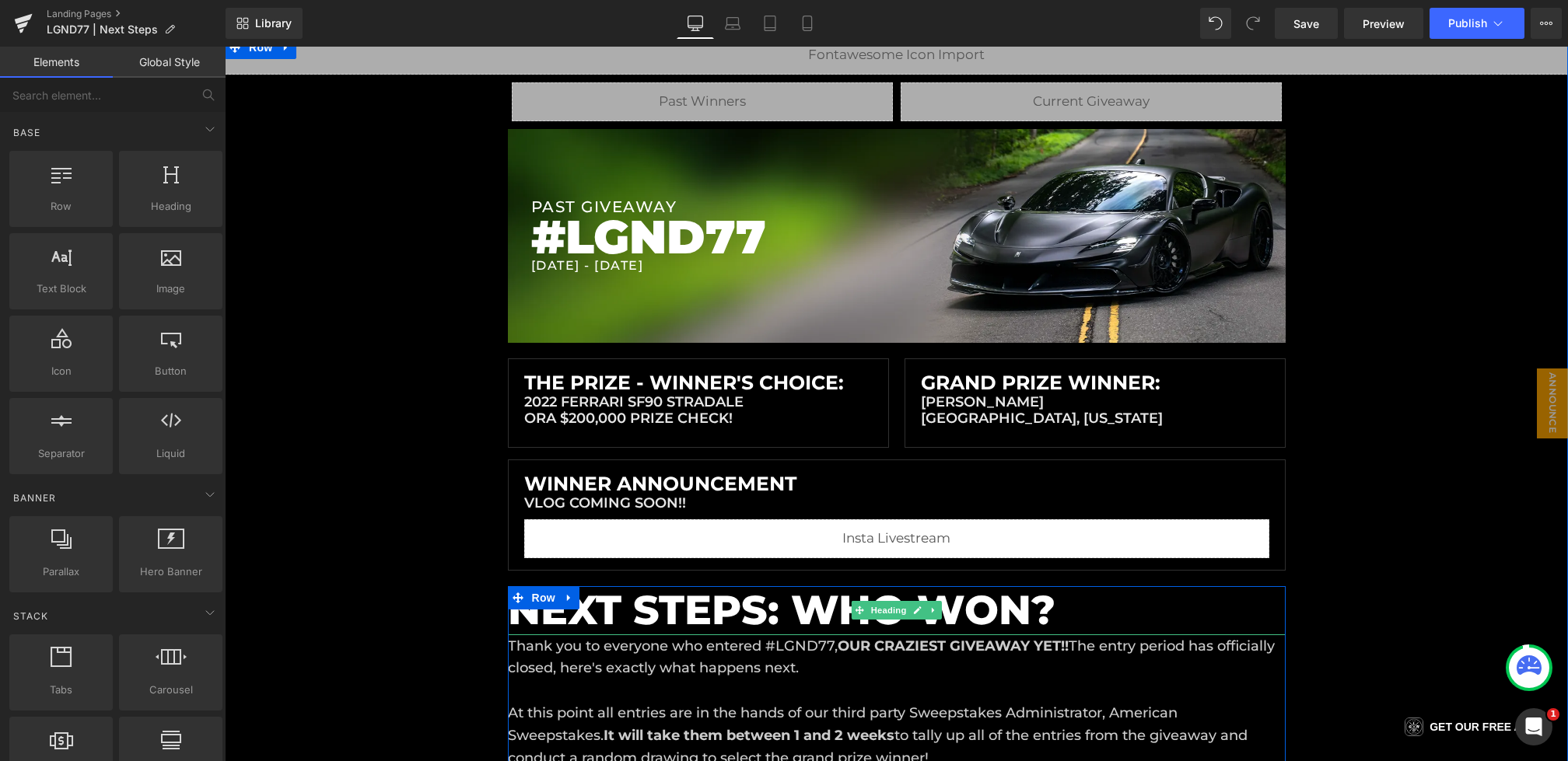
click at [637, 610] on h1 "NEXT STEPS: WHO WON?" at bounding box center [897, 610] width 778 height 49
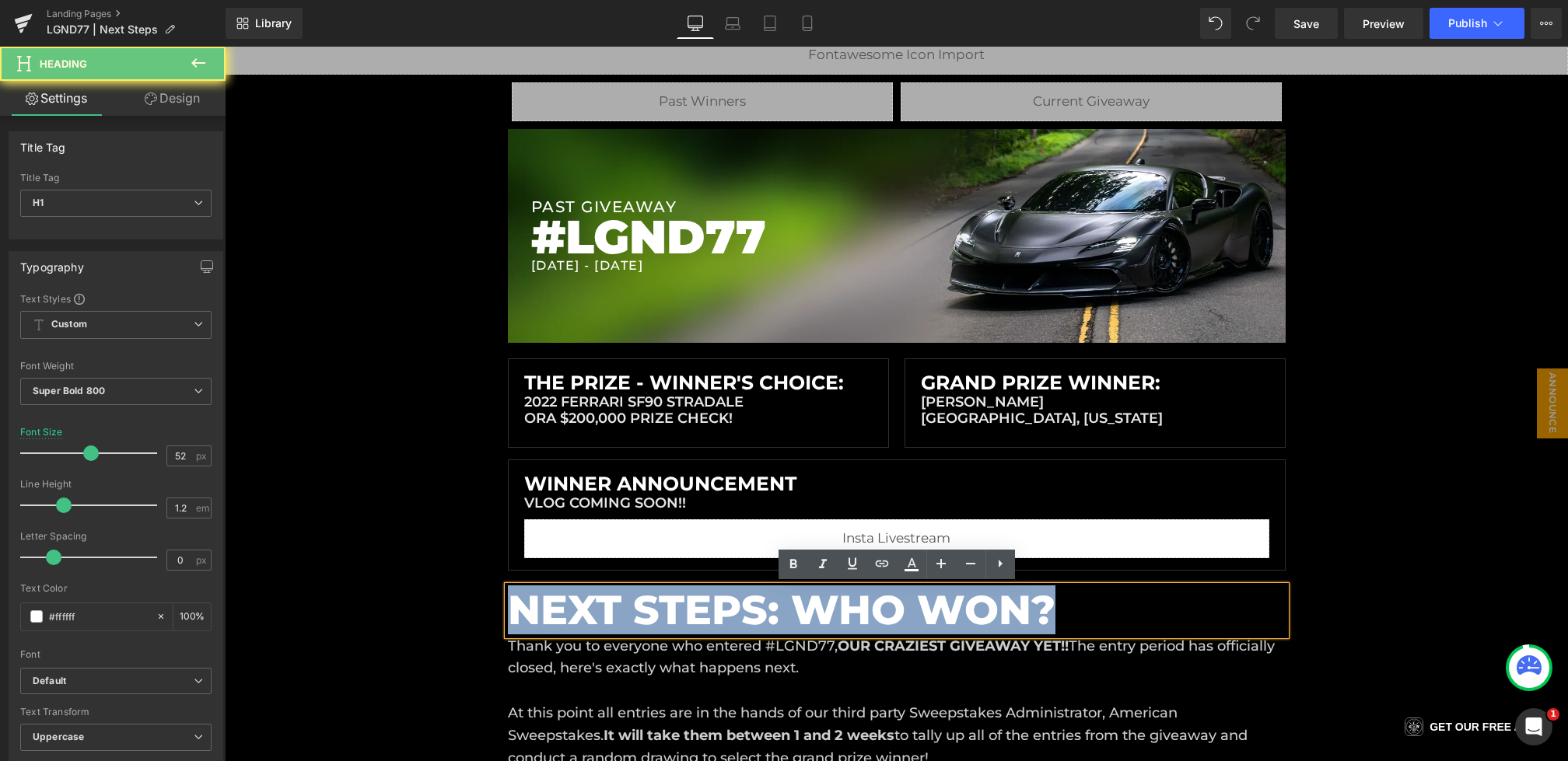
drag, startPoint x: 1063, startPoint y: 613, endPoint x: 426, endPoint y: 582, distance: 637.8
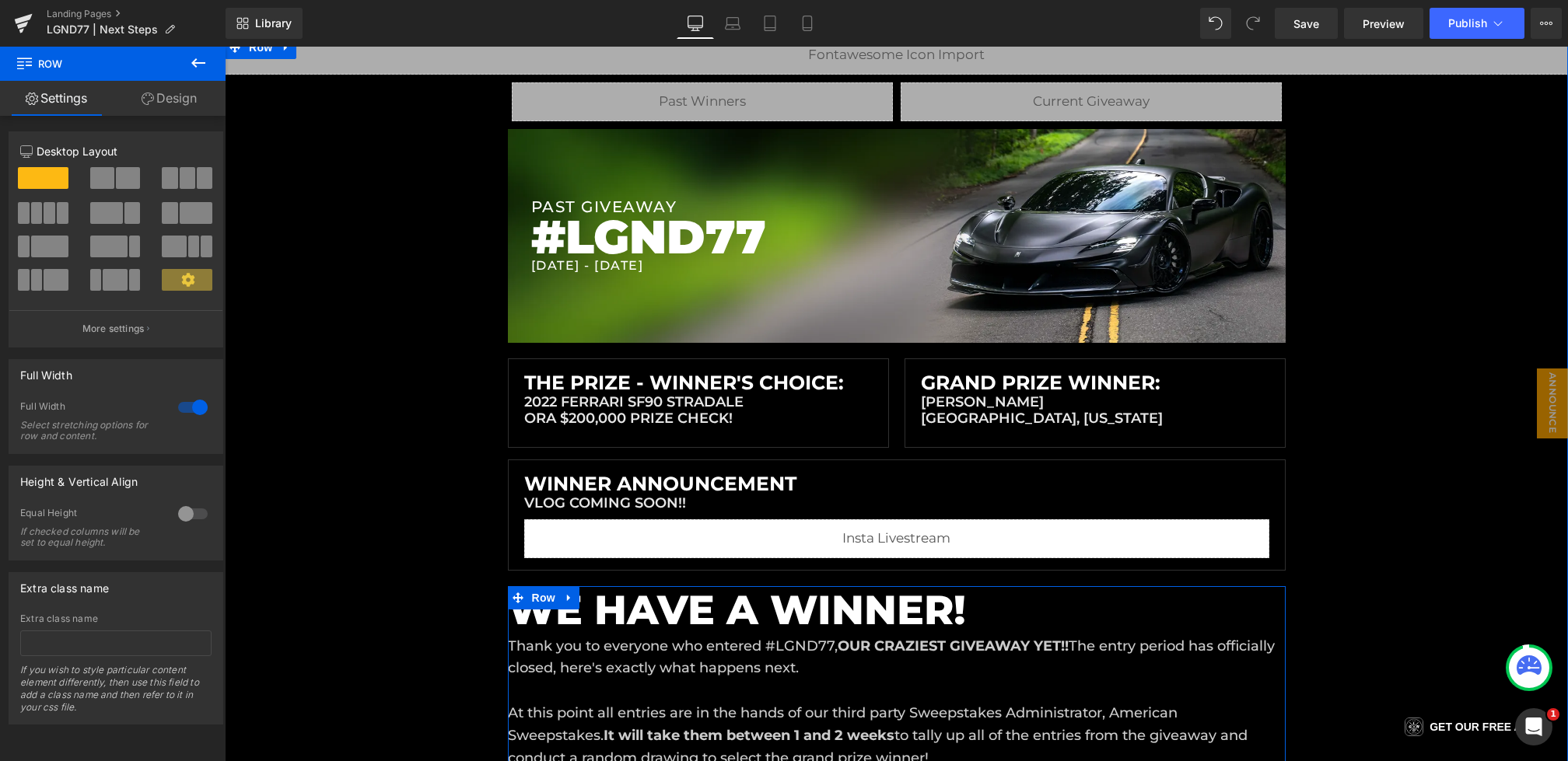
click at [704, 665] on p "Thank you to everyone who entered #LGND77, OUR CRAZIEST GIVEAWAY YET!! The entr…" at bounding box center [897, 658] width 778 height 45
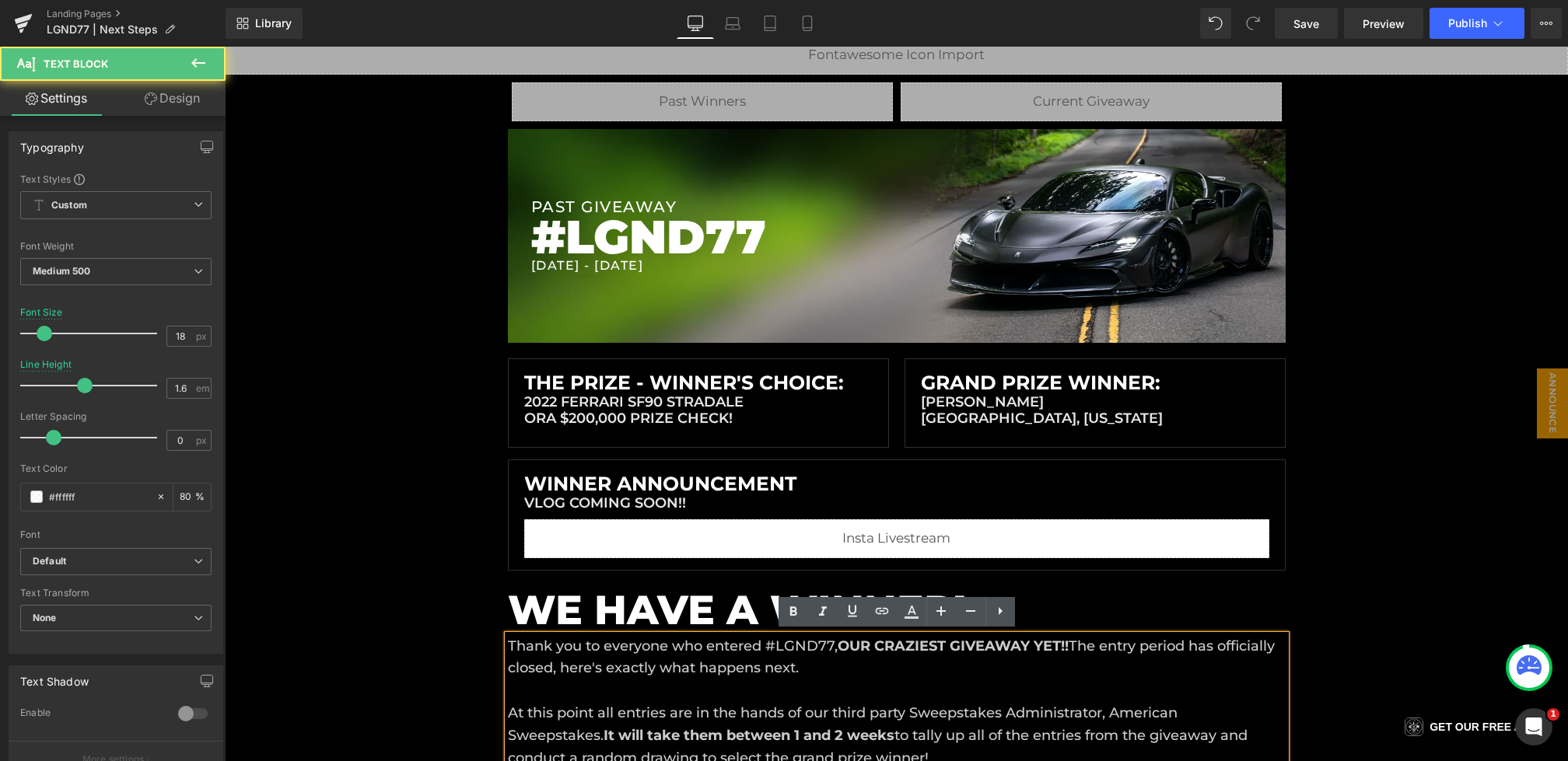
scroll to position [261, 0]
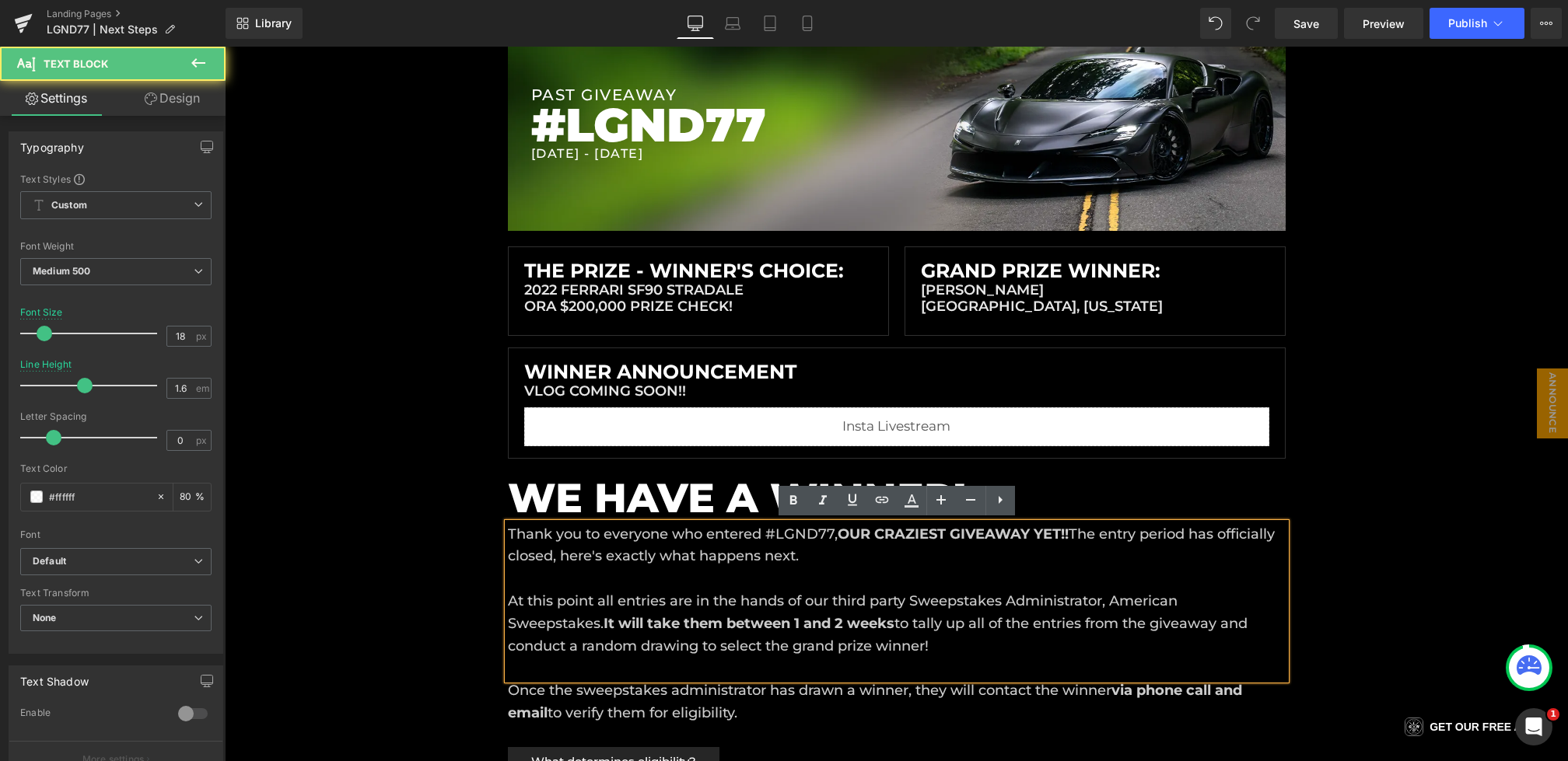
drag, startPoint x: 891, startPoint y: 653, endPoint x: 423, endPoint y: 525, distance: 485.2
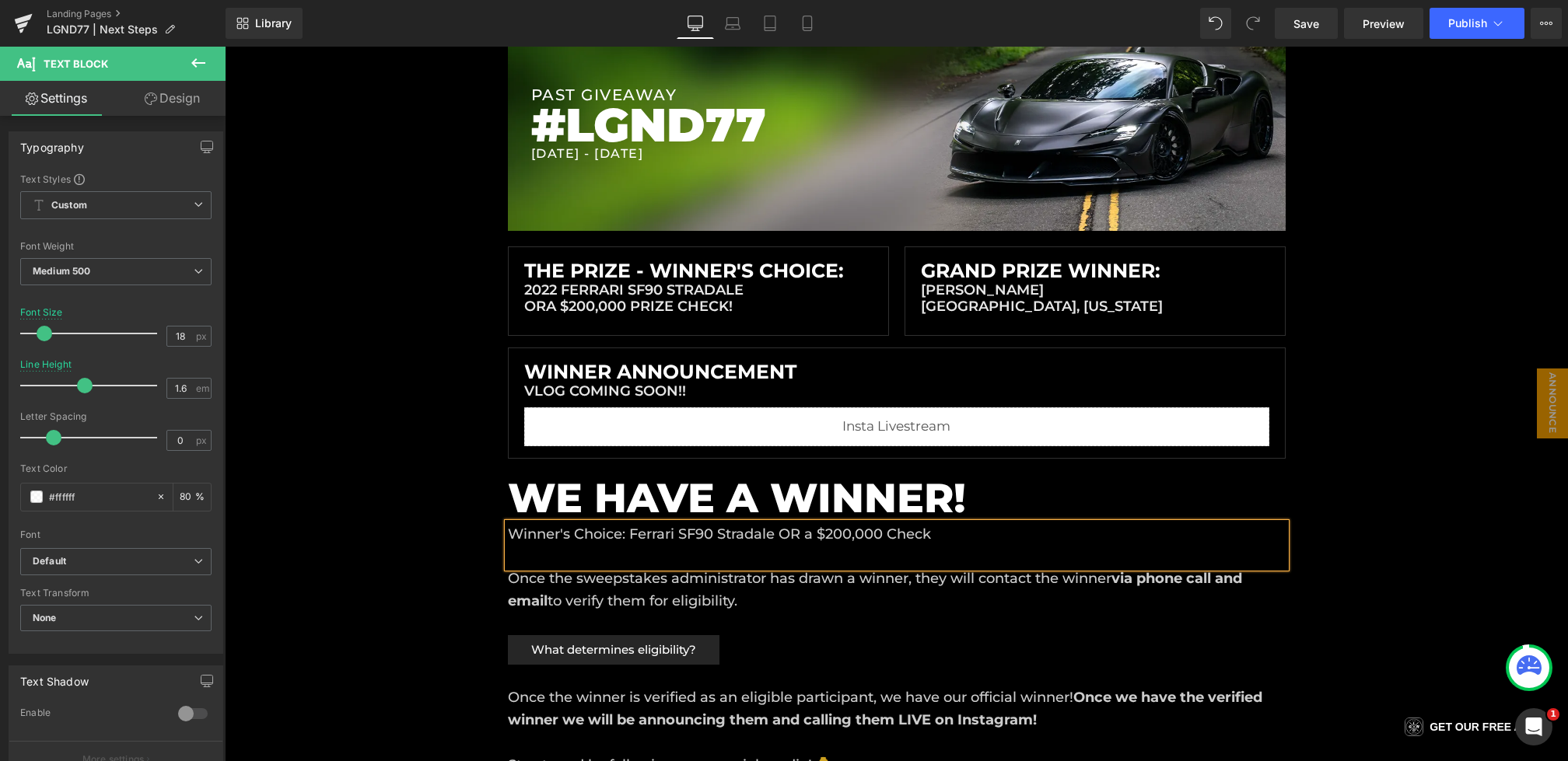
click at [386, 586] on div "Liquid Liquid Liquid Row Row PAST GIVEAWAY Heading #LGND77 Heading 7/26/2025 - …" at bounding box center [897, 736] width 1344 height 1624
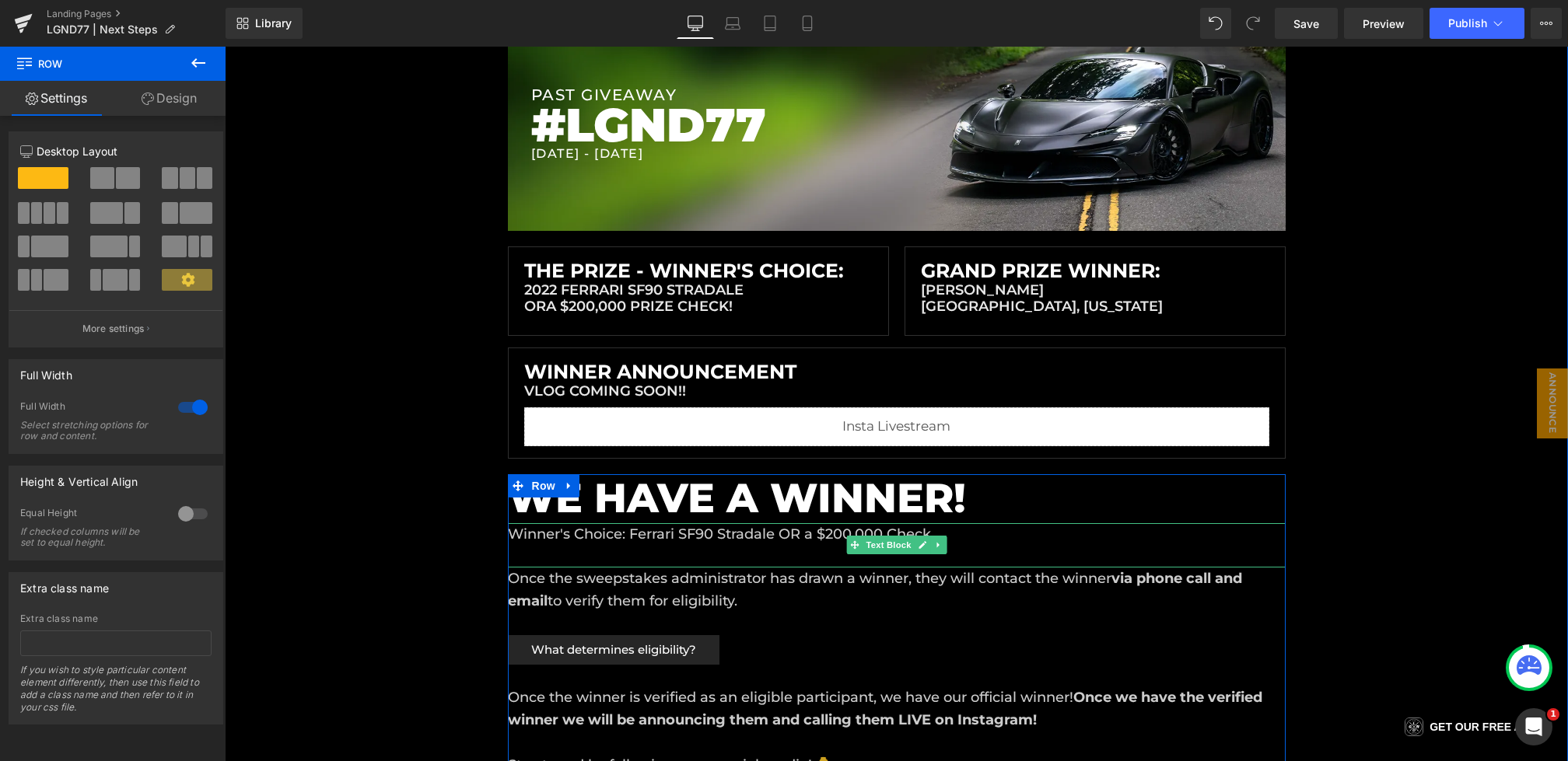
click at [611, 554] on p at bounding box center [897, 556] width 778 height 23
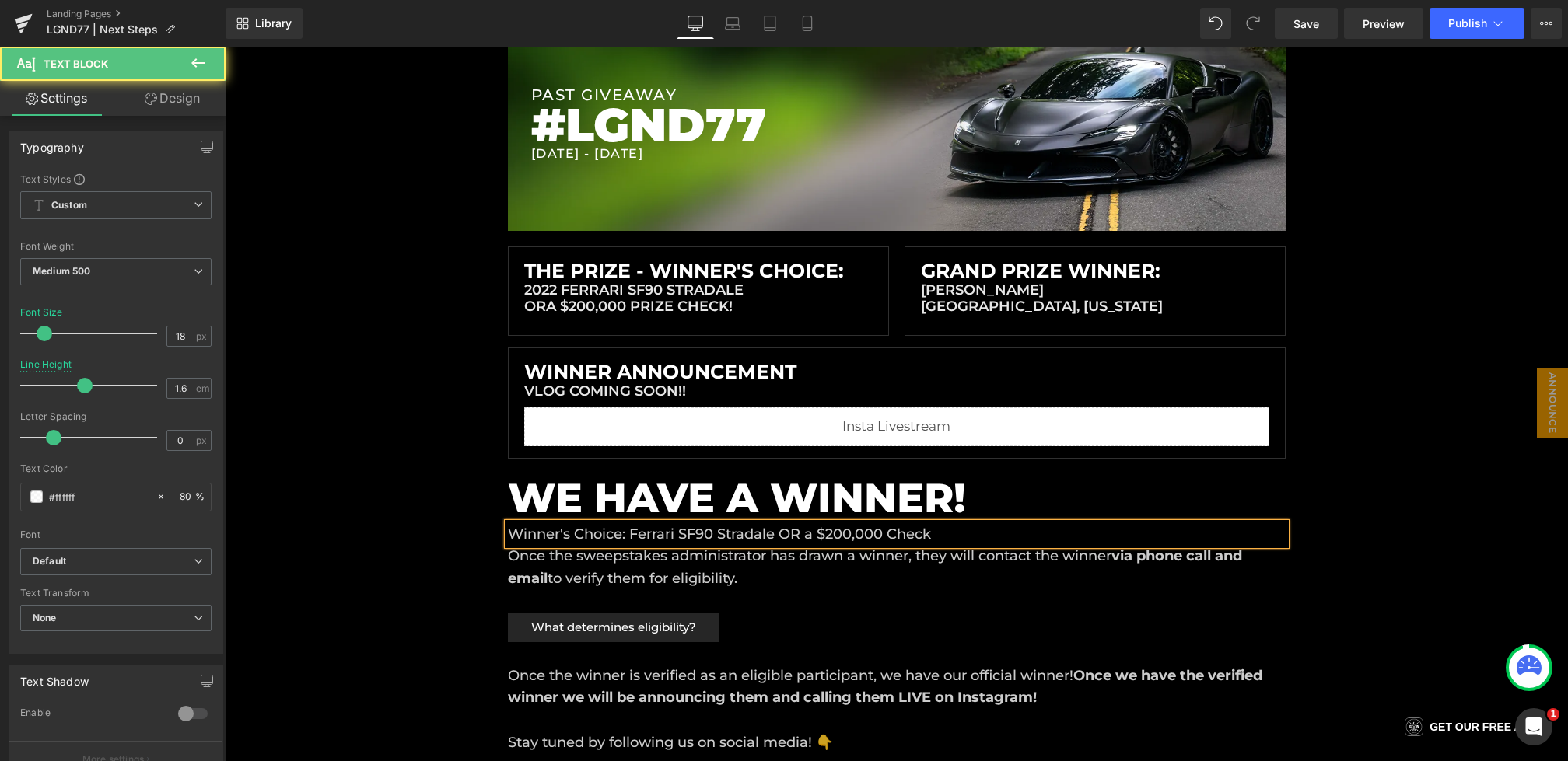
click at [421, 535] on div "Liquid Liquid Liquid Row Row PAST GIVEAWAY Heading #LGND77 Heading 7/26/2025 - …" at bounding box center [897, 725] width 1344 height 1602
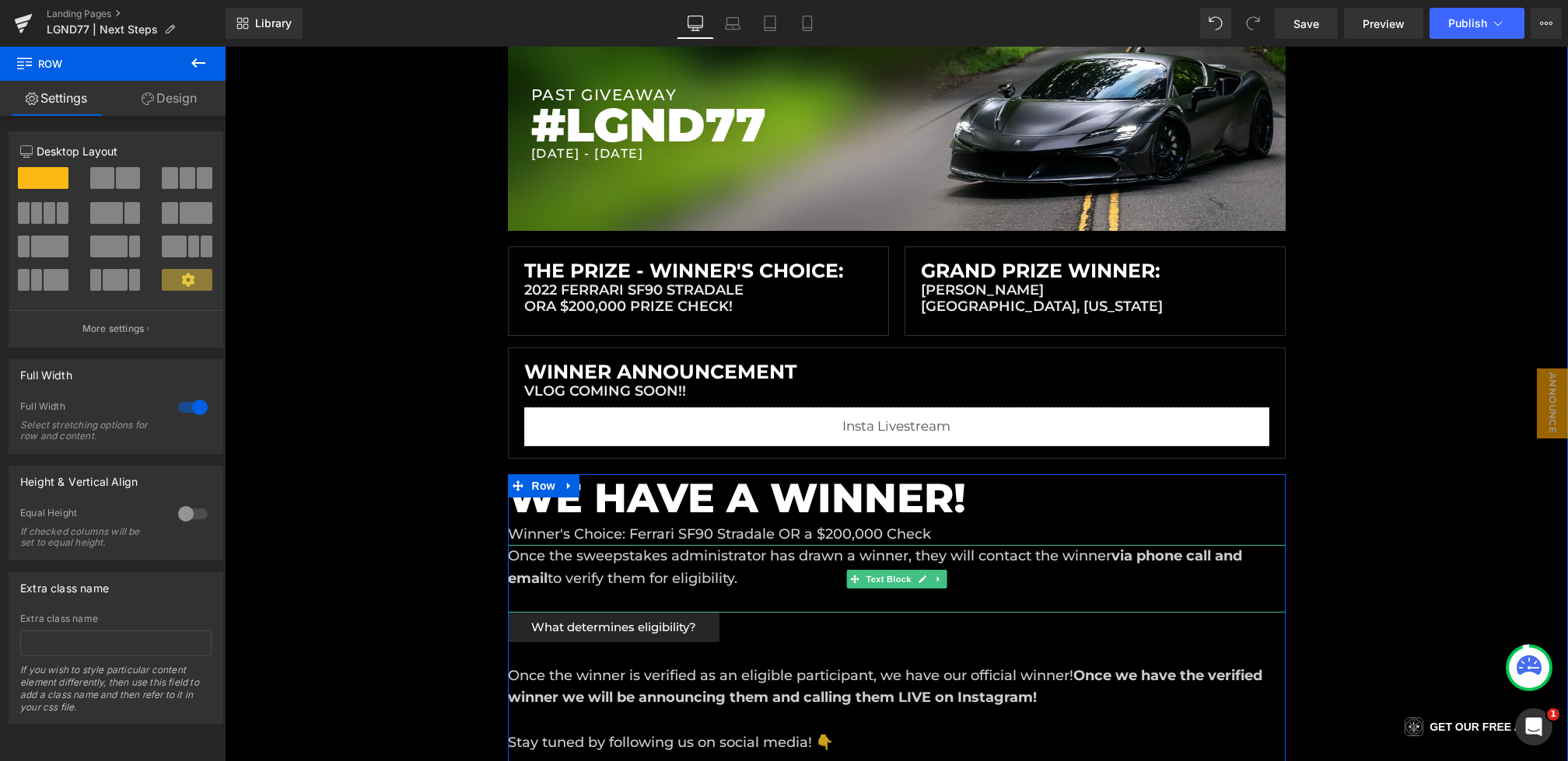
click at [734, 578] on p "Once the sweepstakes administrator has drawn a winner, they will contact the wi…" at bounding box center [897, 568] width 778 height 45
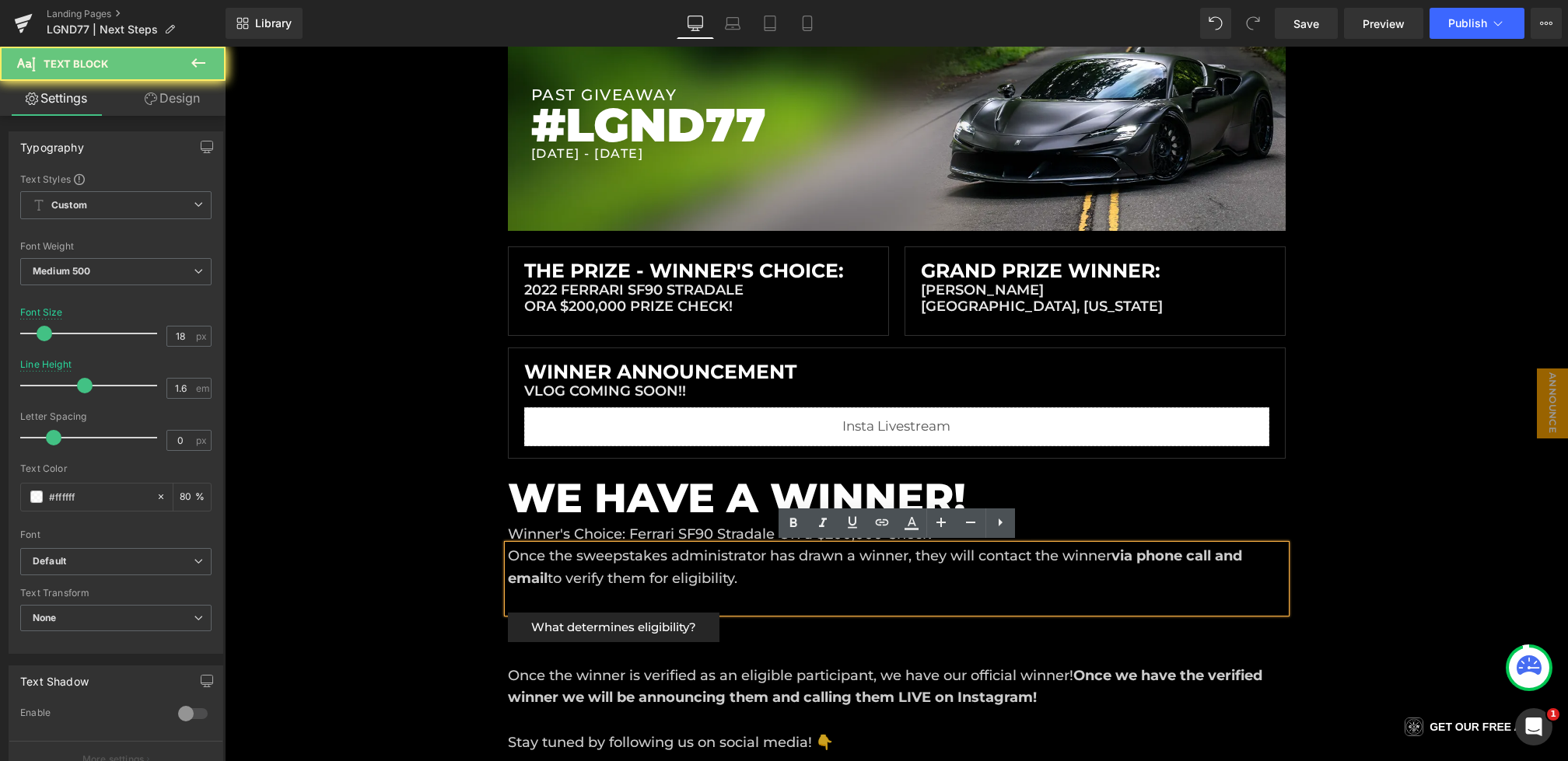
click at [517, 567] on p "Once the sweepstakes administrator has drawn a winner, they will contact the wi…" at bounding box center [897, 568] width 778 height 45
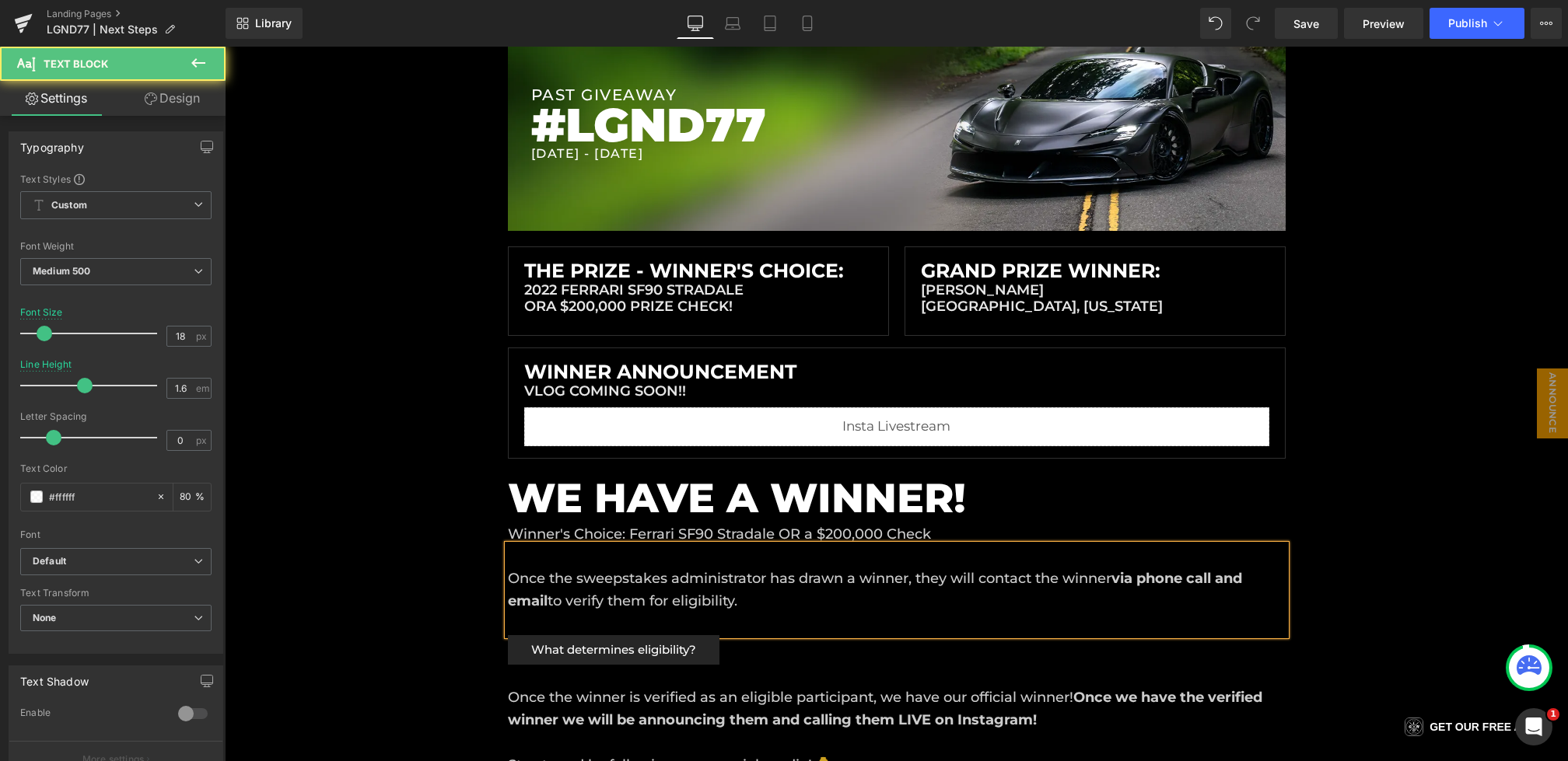
drag, startPoint x: 782, startPoint y: 601, endPoint x: 462, endPoint y: 584, distance: 320.5
click at [462, 584] on div "Liquid Liquid Liquid Row Row PAST GIVEAWAY Heading #LGND77 Heading 7/26/2025 - …" at bounding box center [897, 736] width 1344 height 1624
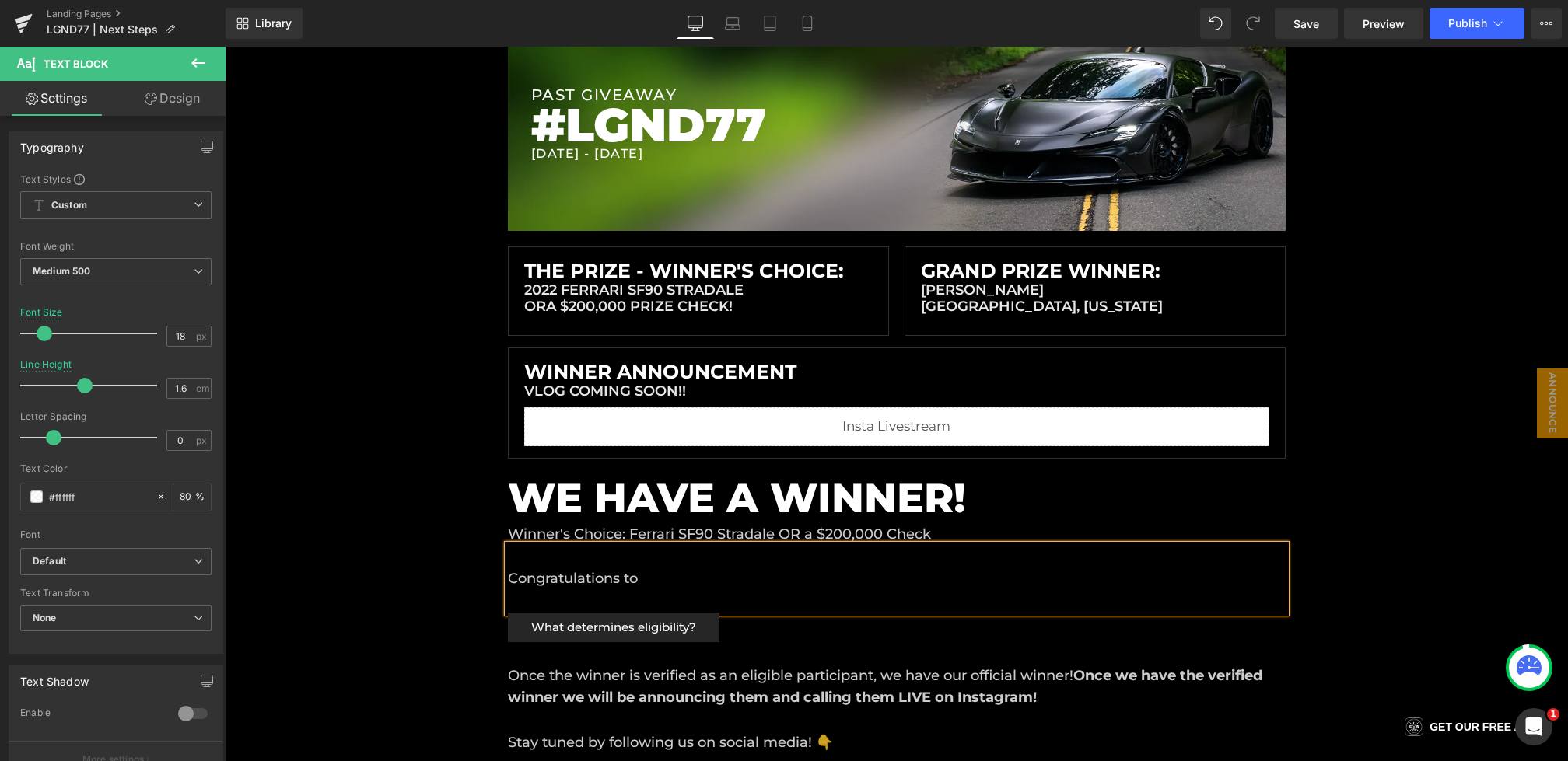
click at [691, 576] on p "Congratulations to" at bounding box center [897, 579] width 778 height 23
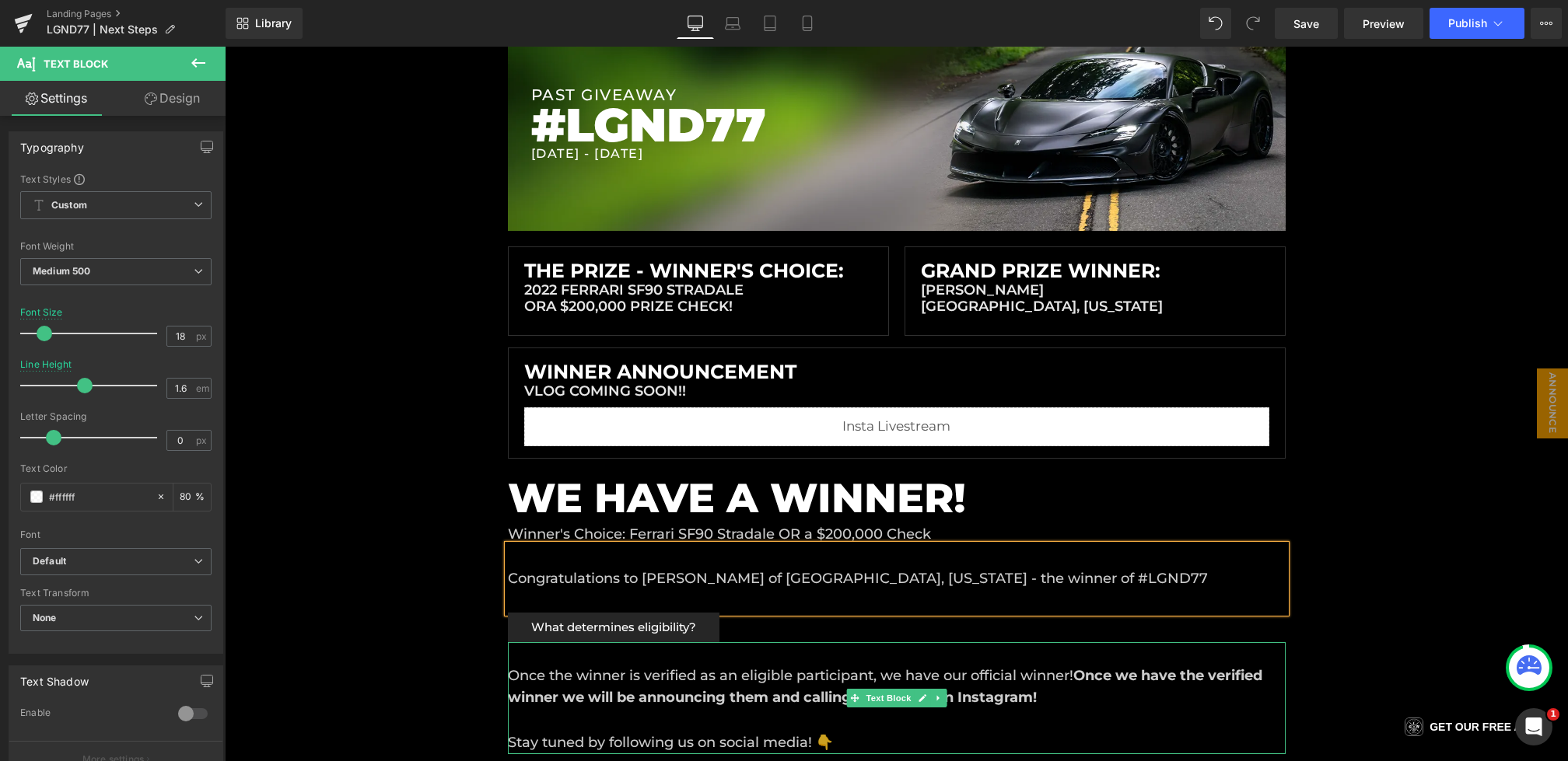
click at [463, 645] on div "Liquid Liquid Liquid Row Row PAST GIVEAWAY Heading #LGND77 Heading 7/26/2025 - …" at bounding box center [897, 725] width 1344 height 1602
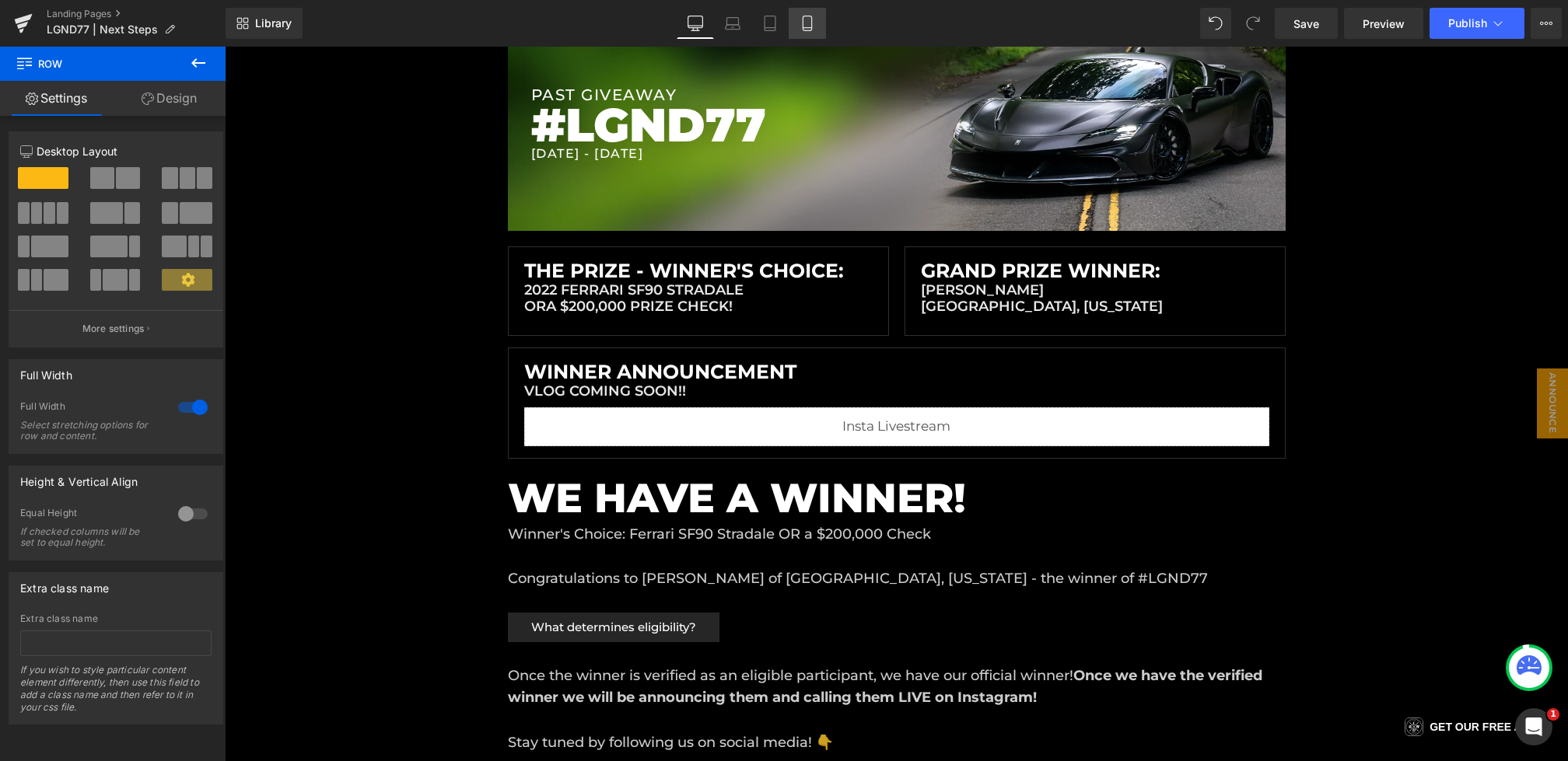
click at [806, 36] on link "Mobile" at bounding box center [807, 23] width 37 height 31
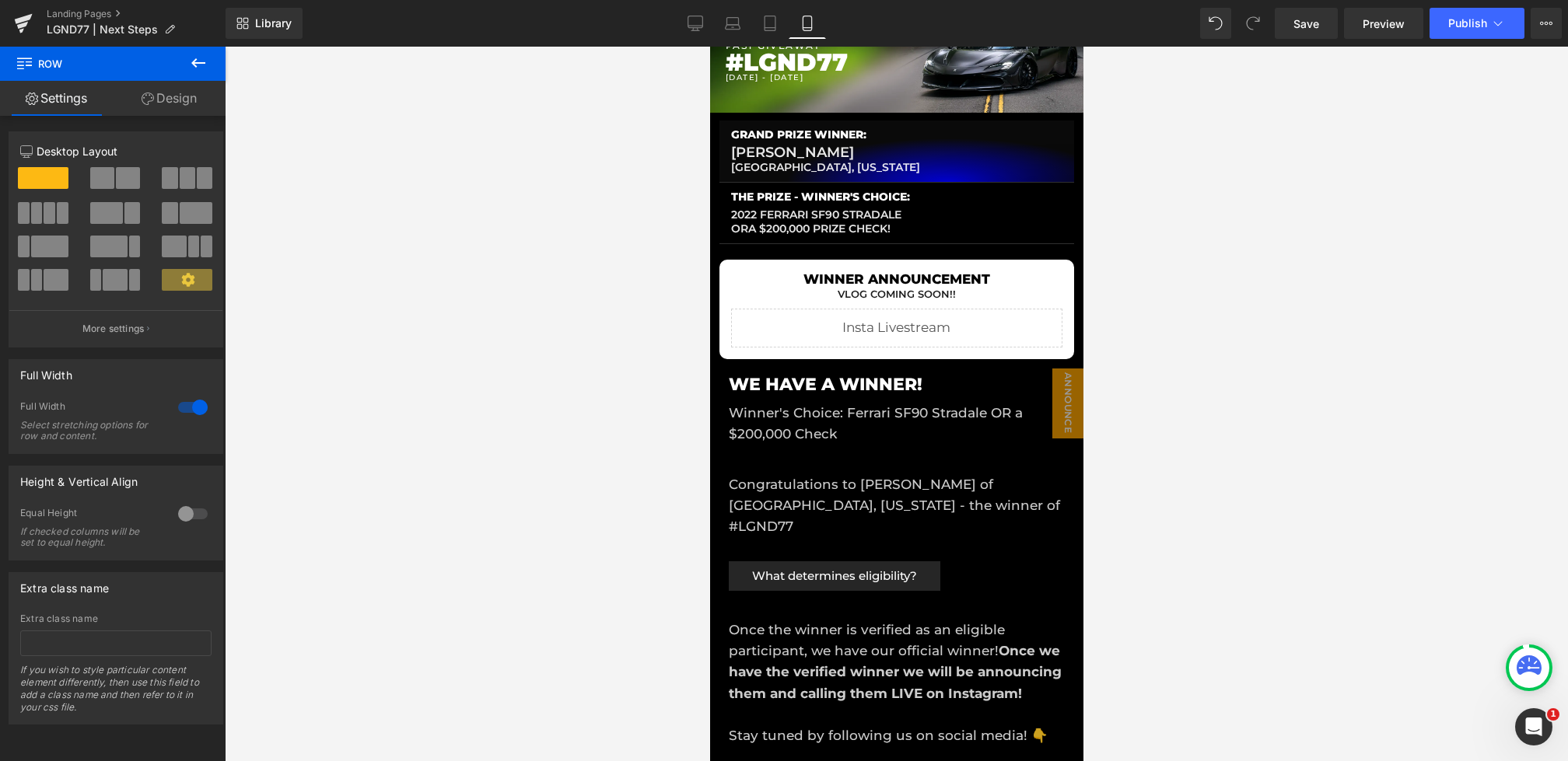
scroll to position [223, 0]
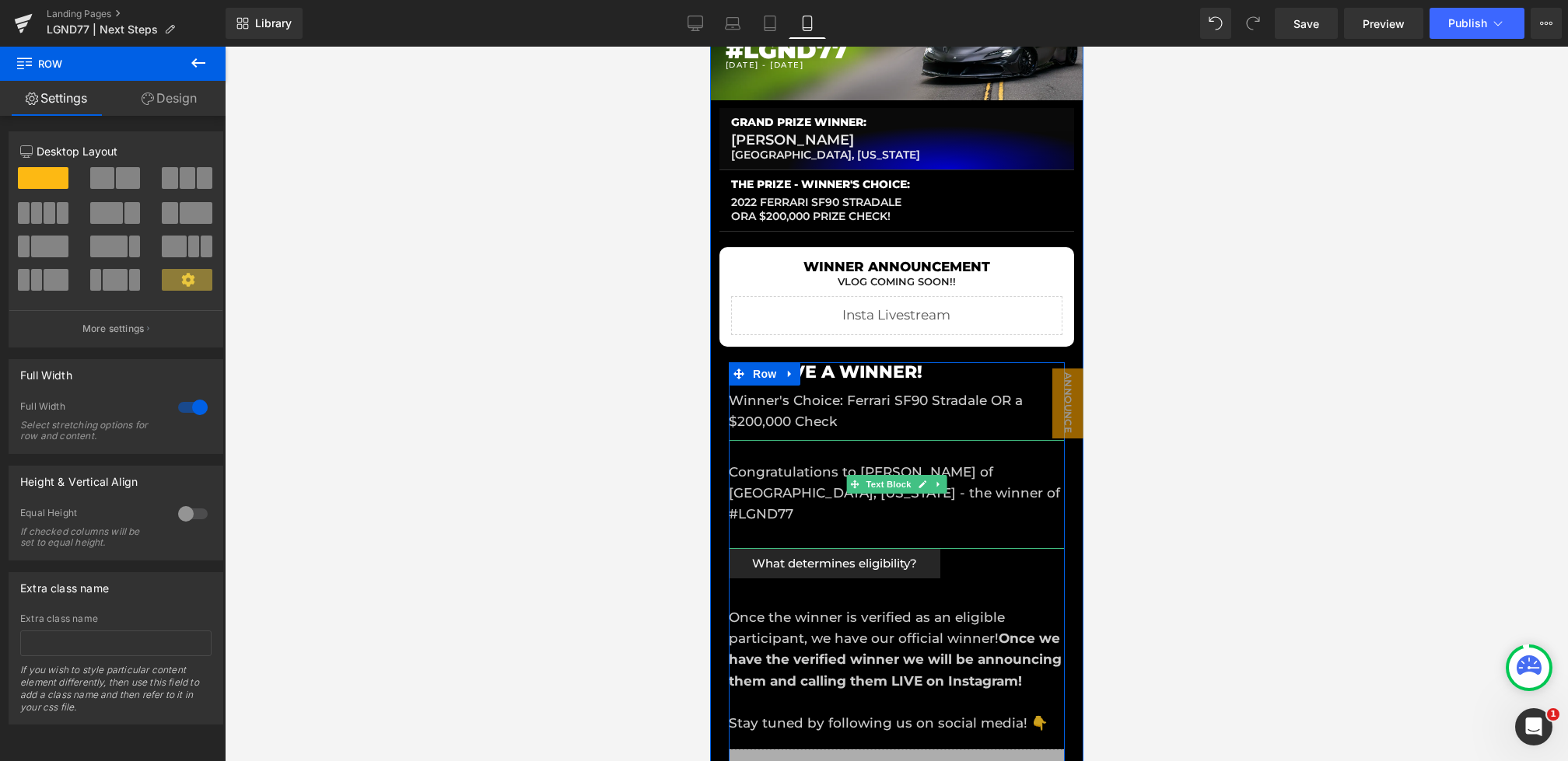
click at [827, 476] on p "Congratulations to Bradley Reichuber of Minneapolis, Minnesota - the winner of …" at bounding box center [896, 494] width 336 height 64
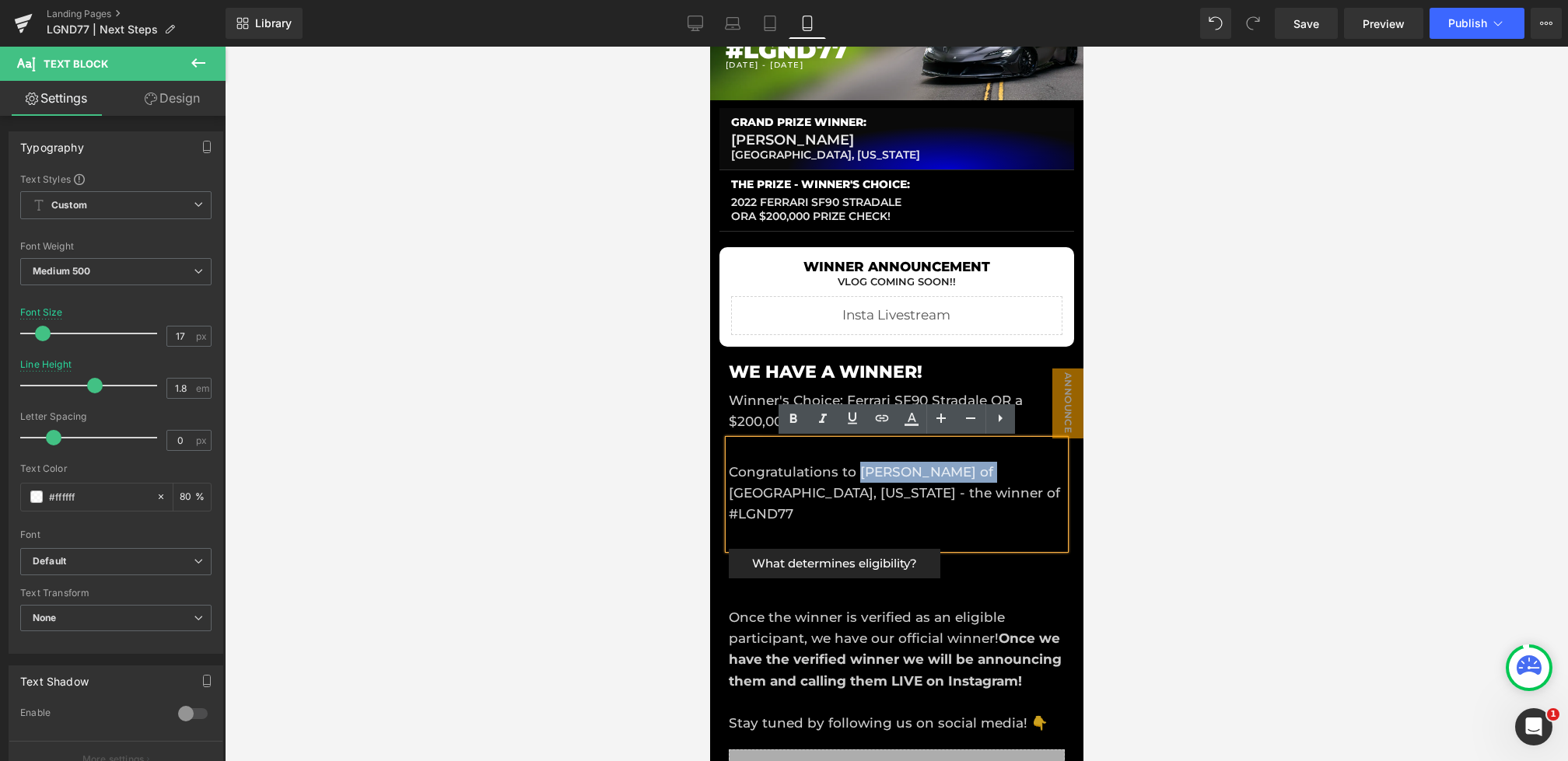
drag, startPoint x: 857, startPoint y: 473, endPoint x: 979, endPoint y: 470, distance: 122.0
click at [979, 470] on p "Congratulations to Bradley Reichuber of Minneapolis, Minnesota - the winner of …" at bounding box center [896, 494] width 336 height 64
click at [852, 490] on p "Congratulations to Bradley Reichuber of Minneapolis, Minnesota - the winner of …" at bounding box center [896, 494] width 336 height 64
drag, startPoint x: 728, startPoint y: 496, endPoint x: 884, endPoint y: 487, distance: 156.3
click at [884, 487] on p "Congratulations to Bradley Reichuber of Minneapolis, Minnesota - the winner of …" at bounding box center [896, 494] width 336 height 64
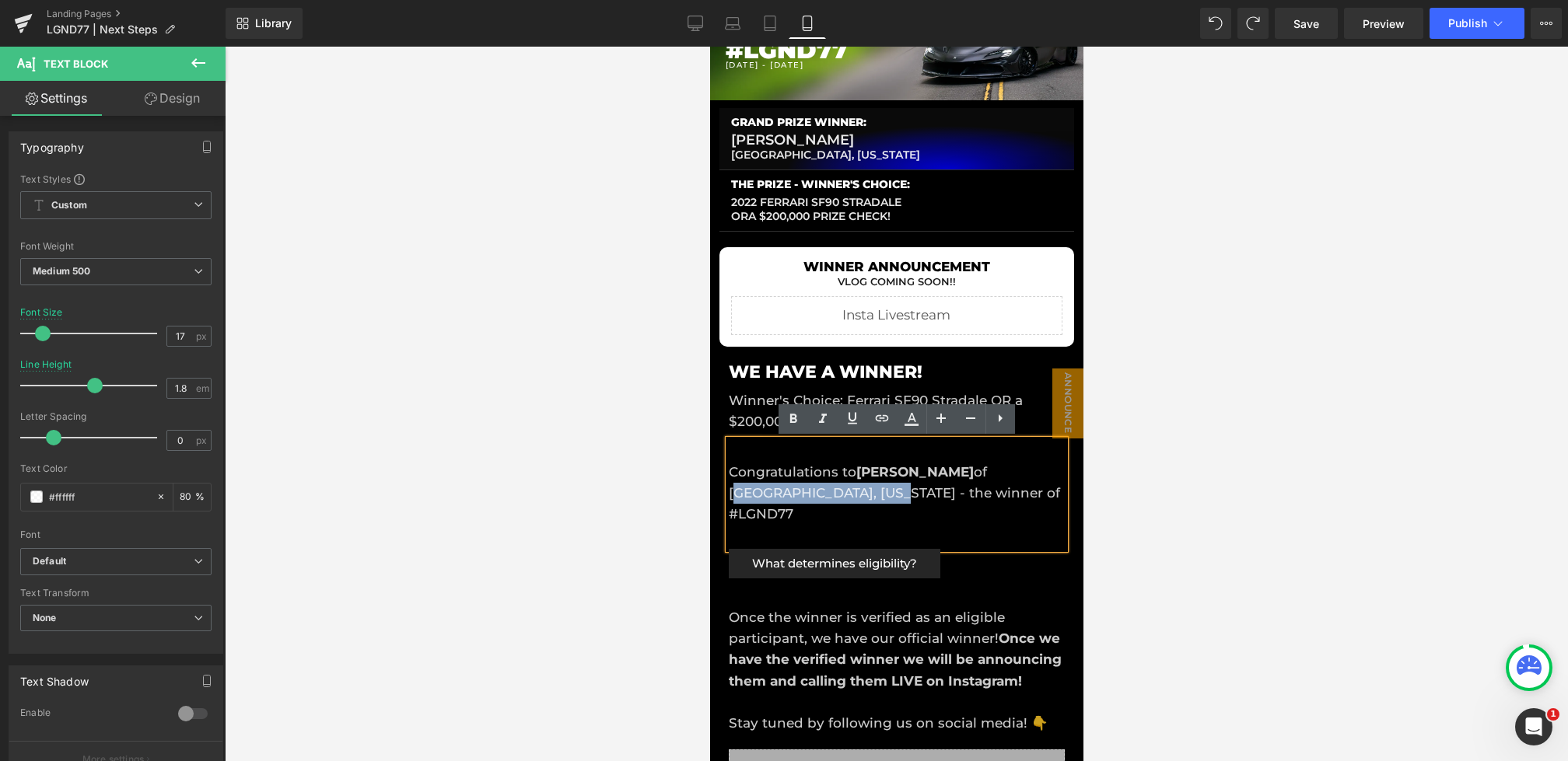
drag, startPoint x: 732, startPoint y: 494, endPoint x: 887, endPoint y: 495, distance: 155.0
click at [887, 495] on p "Congratulations to Bradley Reichuber of Minneapolis, Minnesota - the winner of …" at bounding box center [896, 494] width 336 height 64
click at [951, 495] on p "Congratulations to Bradley Reichuber of Minneapolis, Minnesota - the winner of …" at bounding box center [896, 494] width 336 height 64
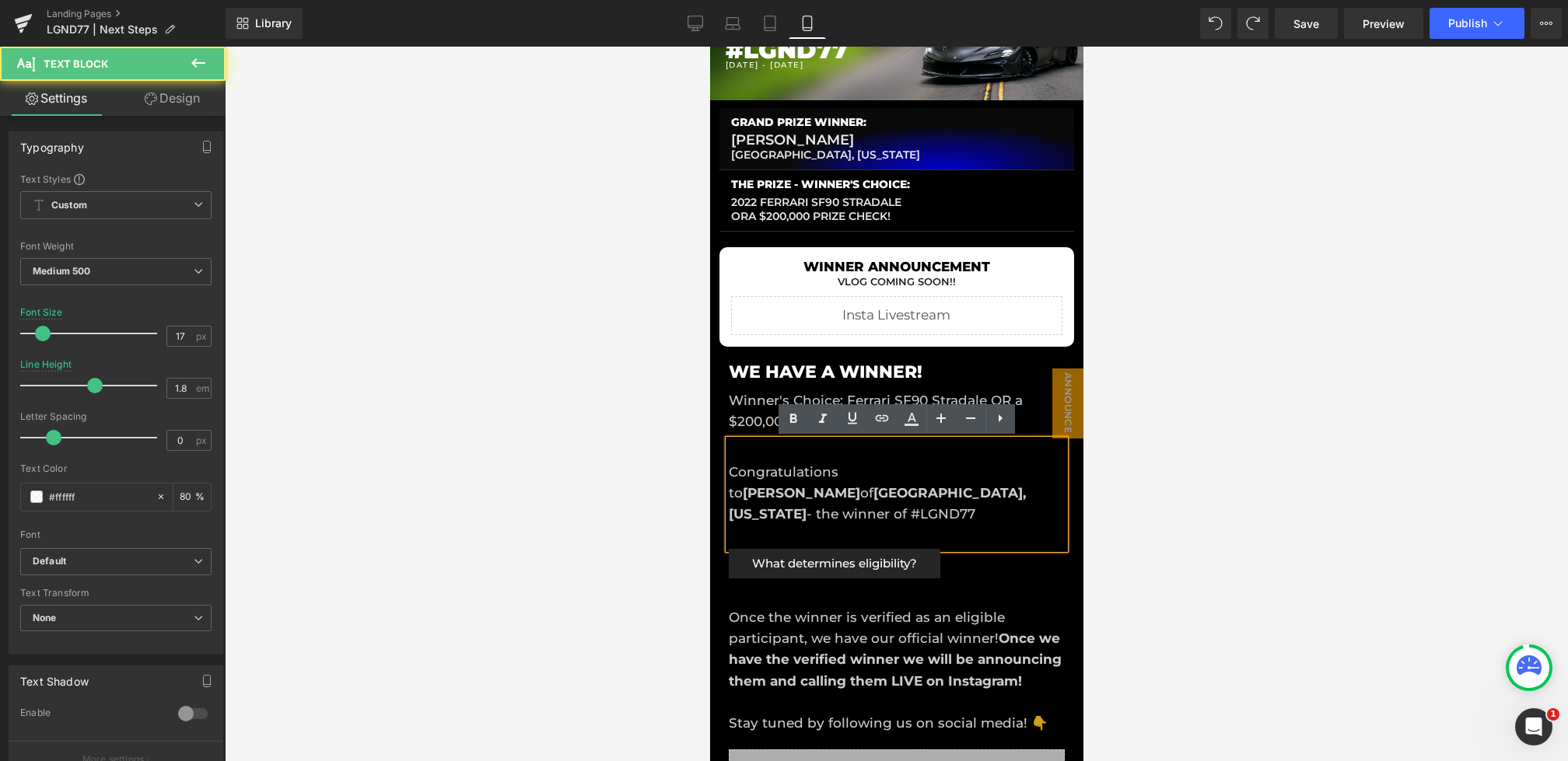
click at [1056, 495] on p "Congratulations to Bradley Reichuber of Minneapolis, Minnesota - the winner of …" at bounding box center [896, 494] width 336 height 64
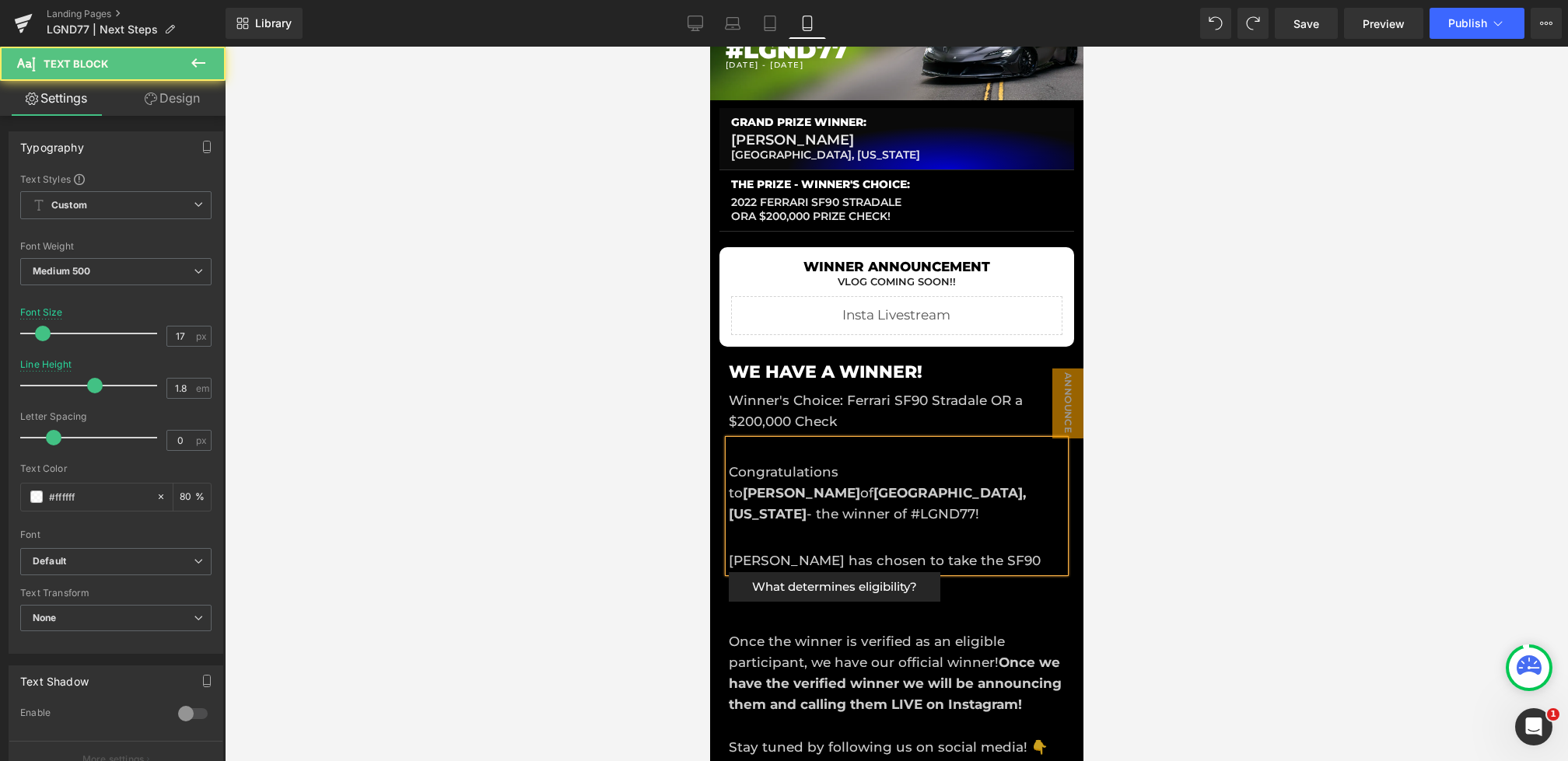
click at [935, 559] on div "Congratulations to Bradley Reichuber of Minneapolis, Minnesota - the winner of …" at bounding box center [896, 506] width 336 height 132
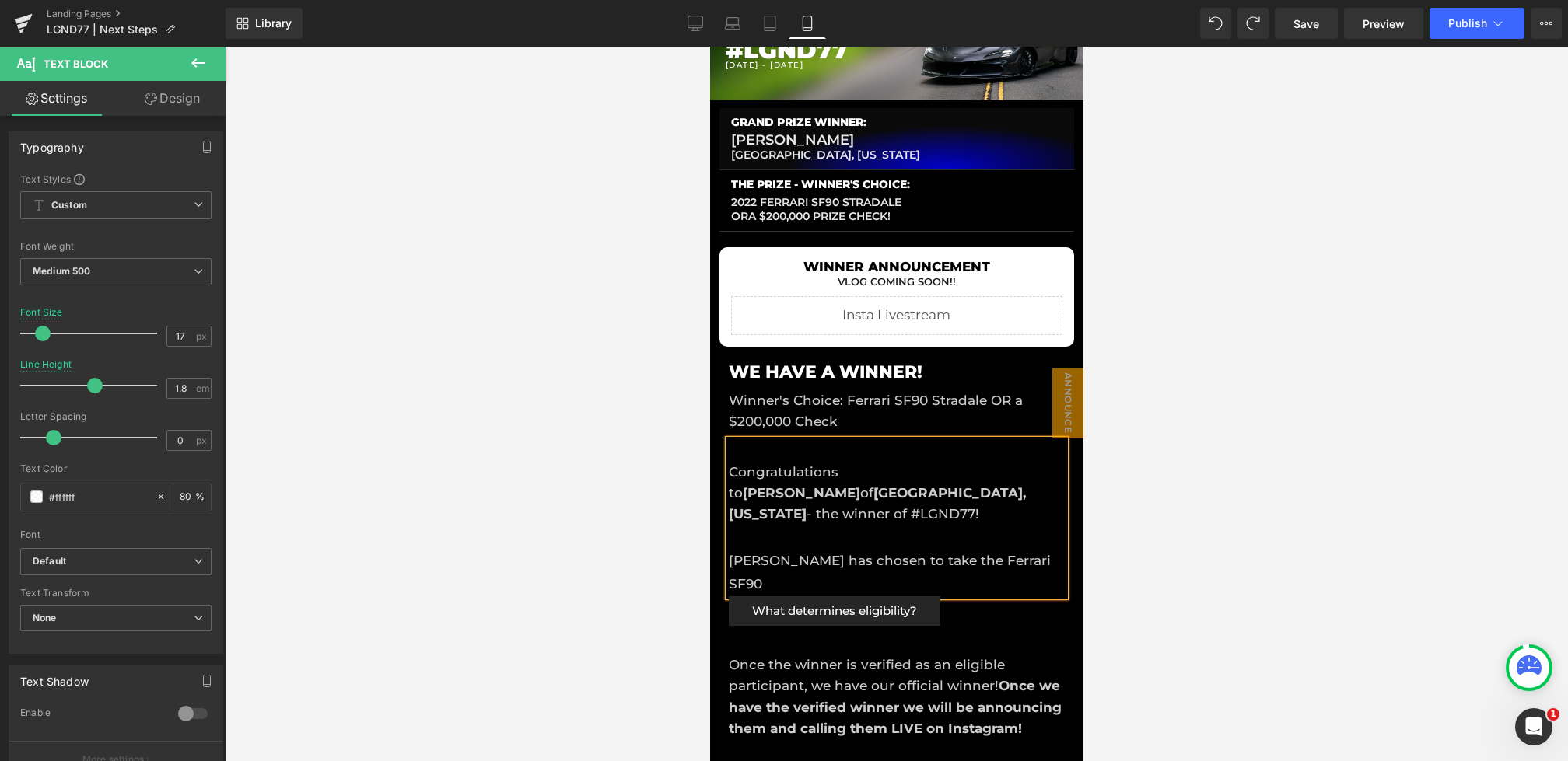
click at [1034, 569] on div "Congratulations to Bradley Reichuber of Minneapolis, Minnesota - the winner of …" at bounding box center [896, 518] width 336 height 156
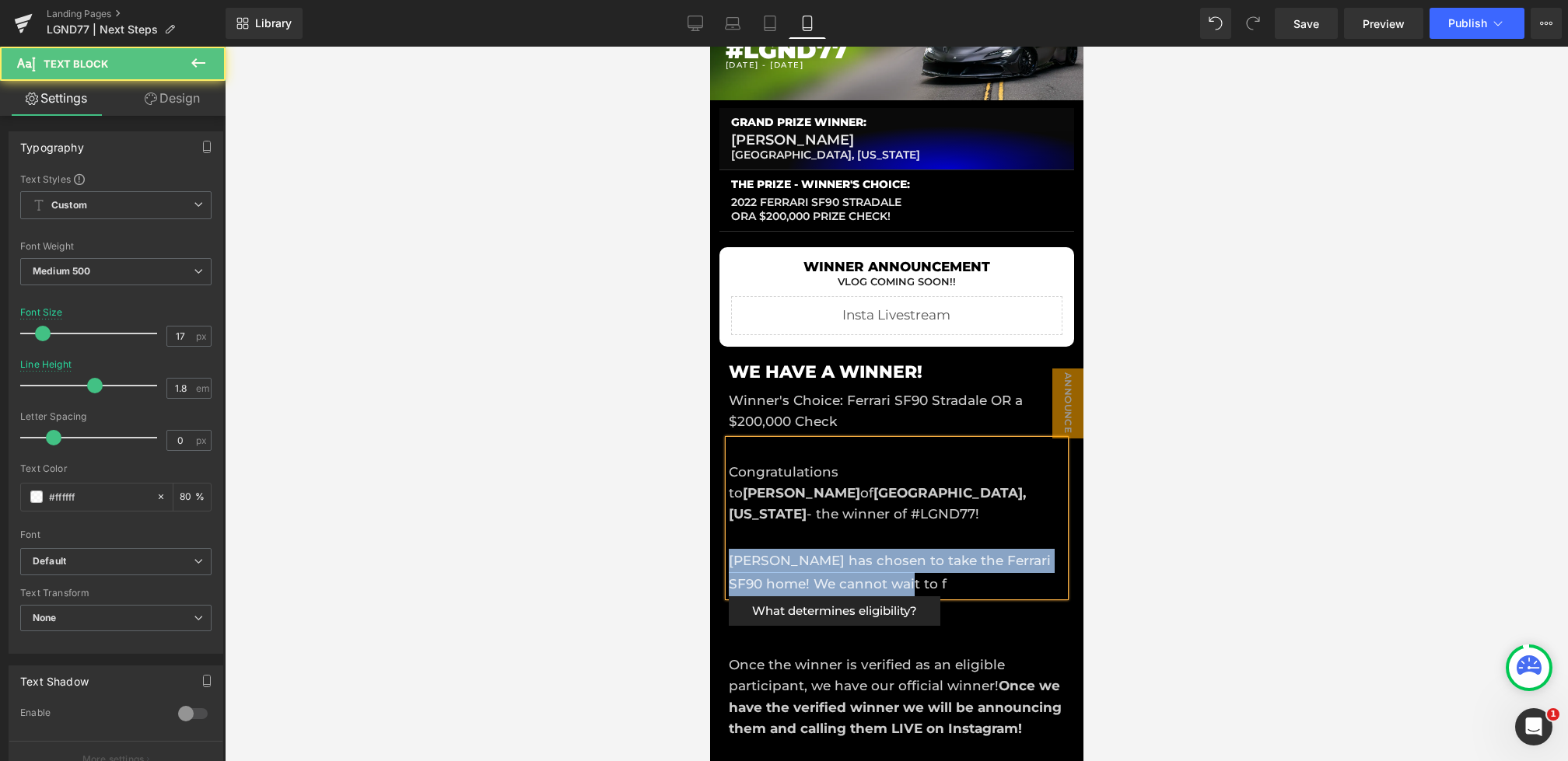
drag, startPoint x: 944, startPoint y: 581, endPoint x: 688, endPoint y: 569, distance: 256.3
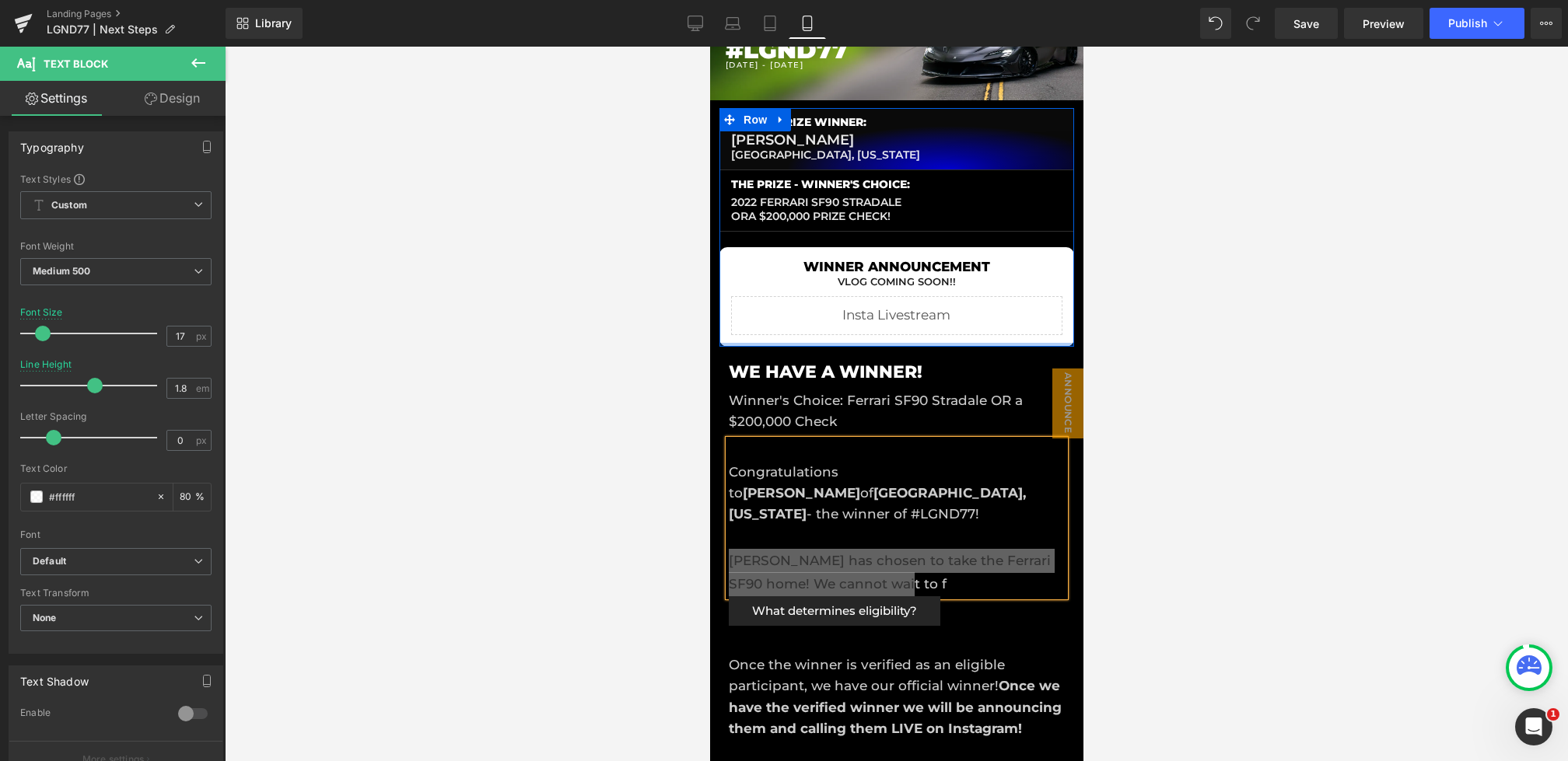
click at [607, 403] on div at bounding box center [897, 404] width 1344 height 715
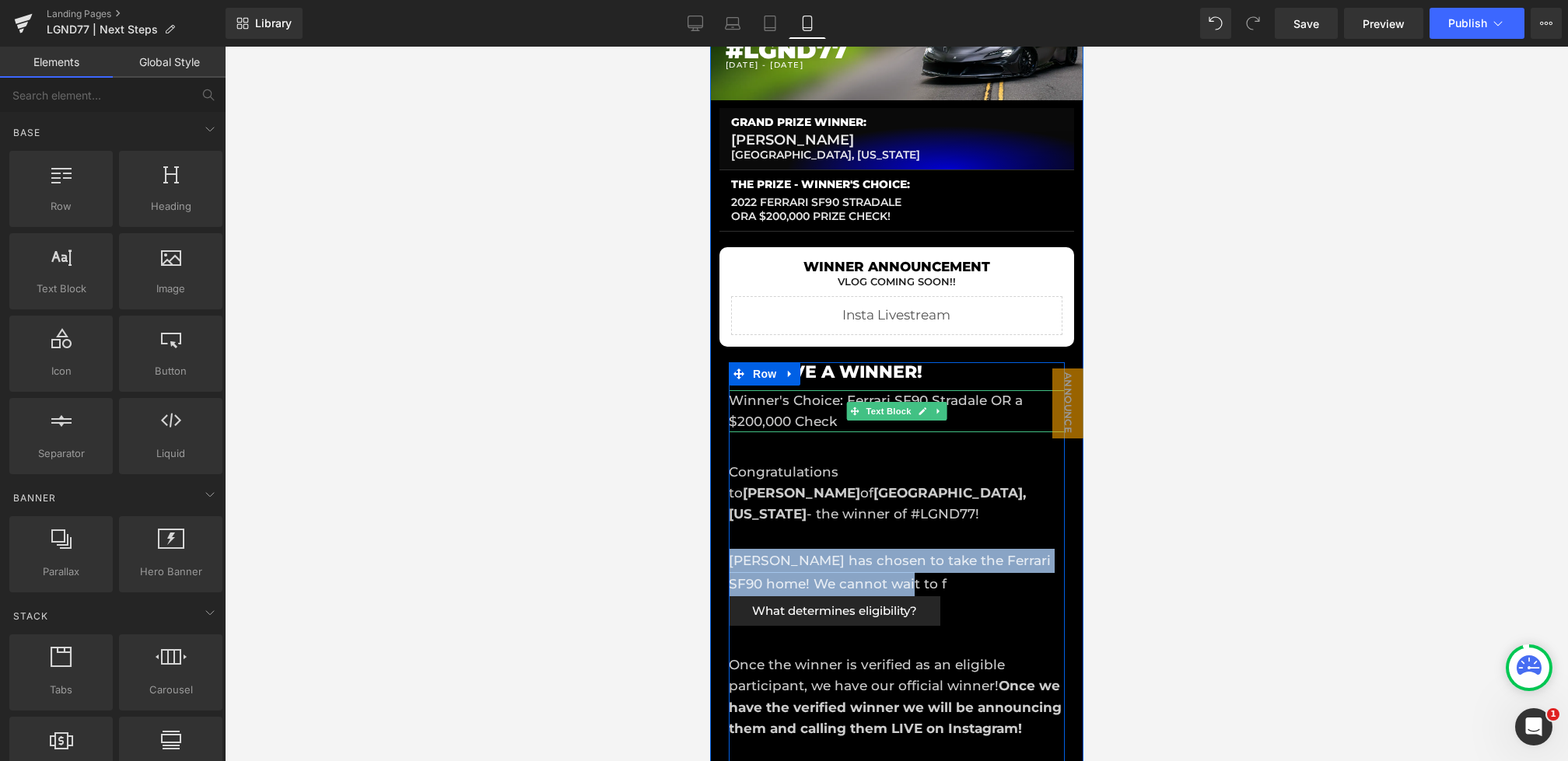
click at [813, 424] on p "Winner's Choice: Ferrari SF90 Stradale OR a $200,000 Check" at bounding box center [896, 411] width 336 height 42
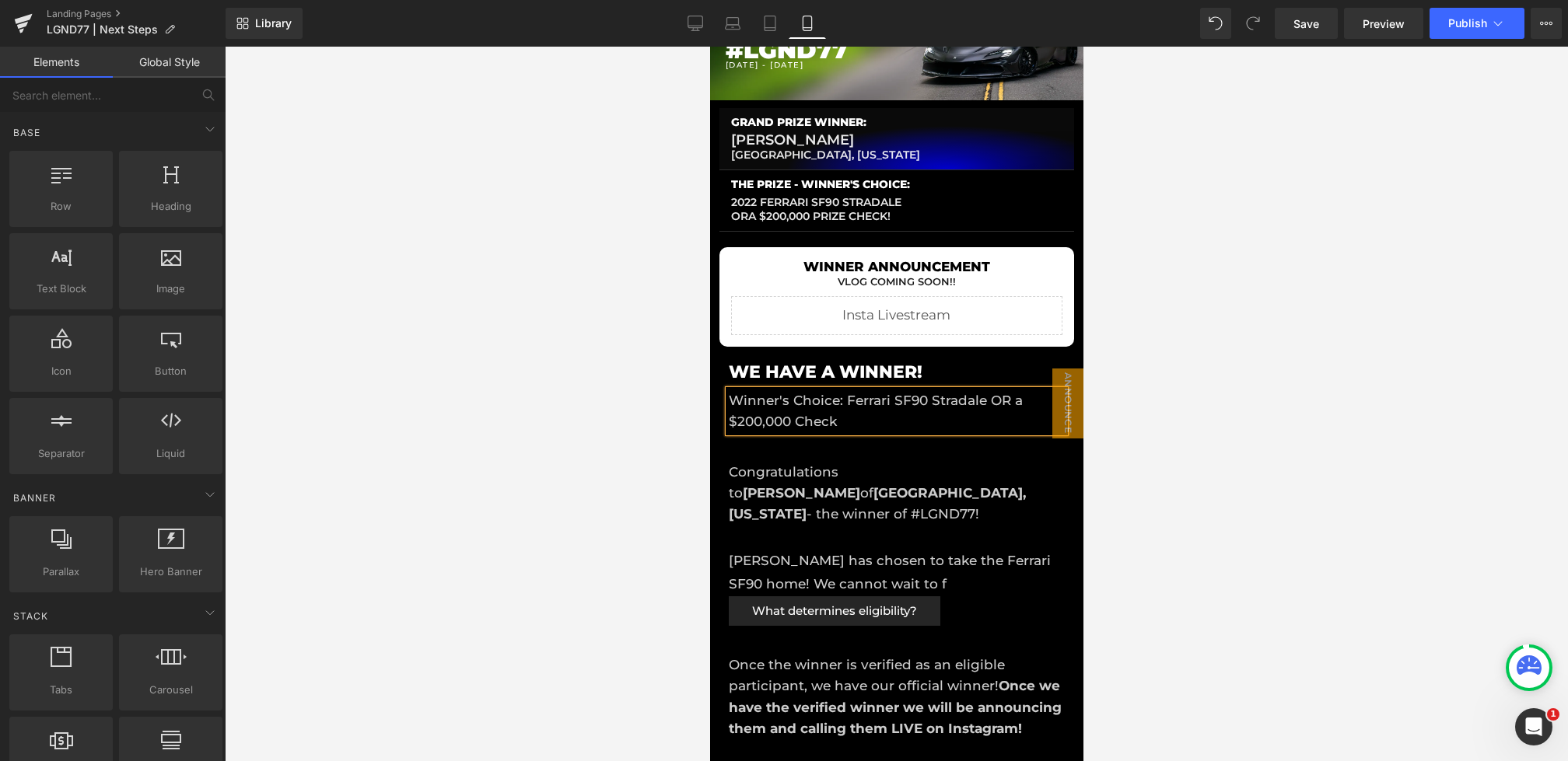
click at [636, 398] on div at bounding box center [897, 404] width 1344 height 715
click at [697, 35] on link "Desktop" at bounding box center [696, 23] width 37 height 31
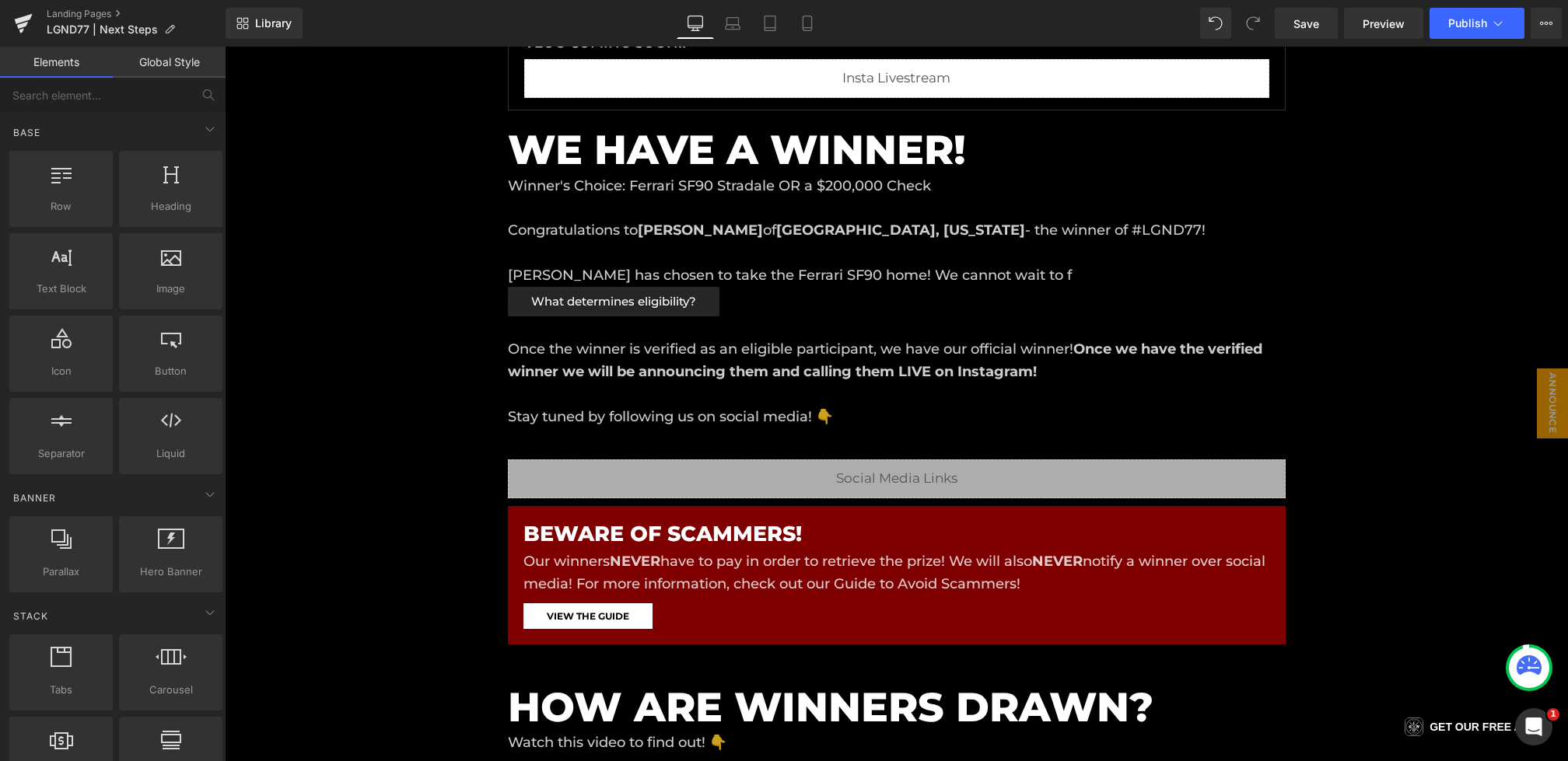
scroll to position [95, 0]
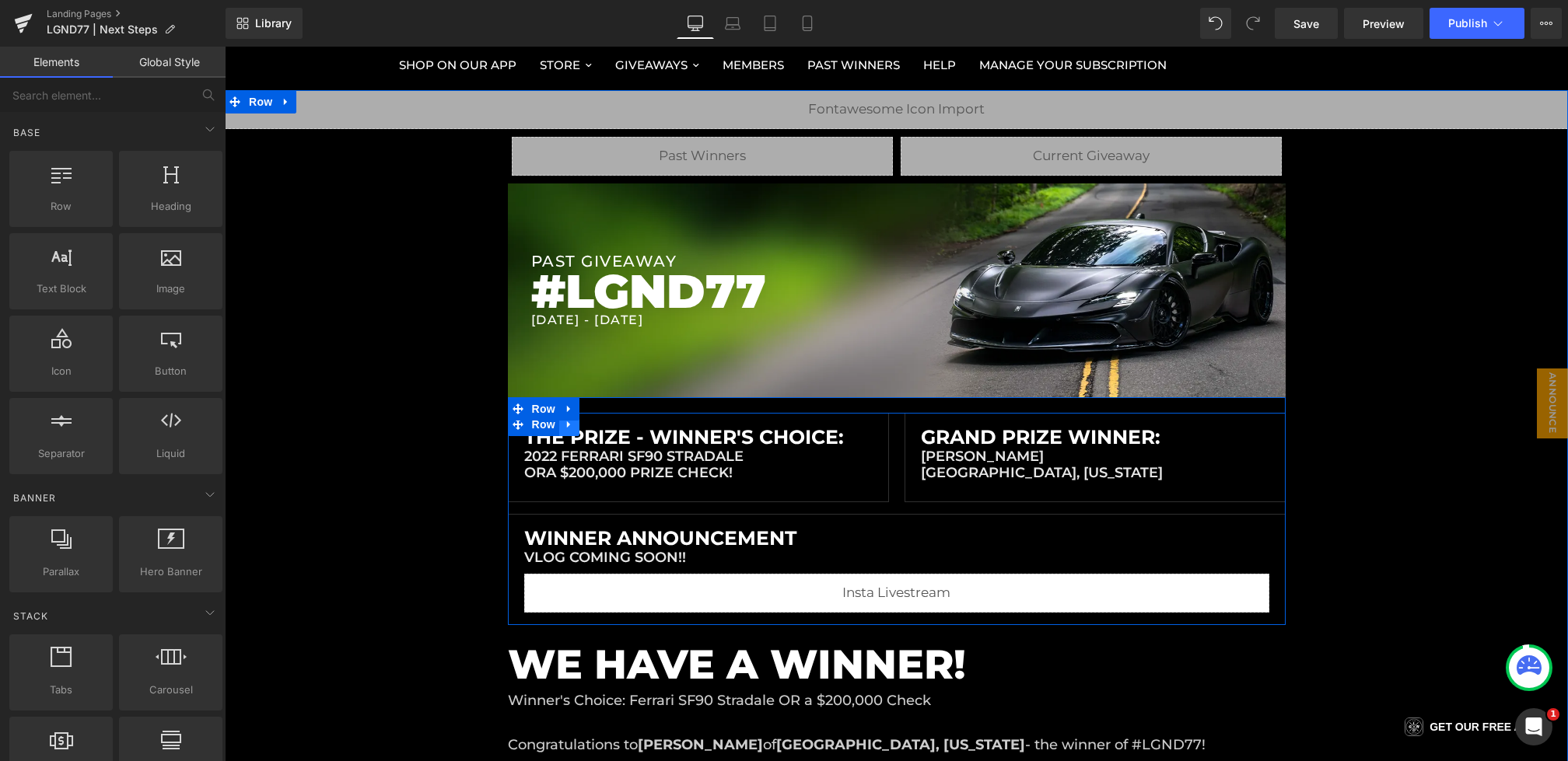
click at [572, 424] on icon at bounding box center [569, 424] width 11 height 11
click at [607, 424] on icon at bounding box center [609, 424] width 11 height 11
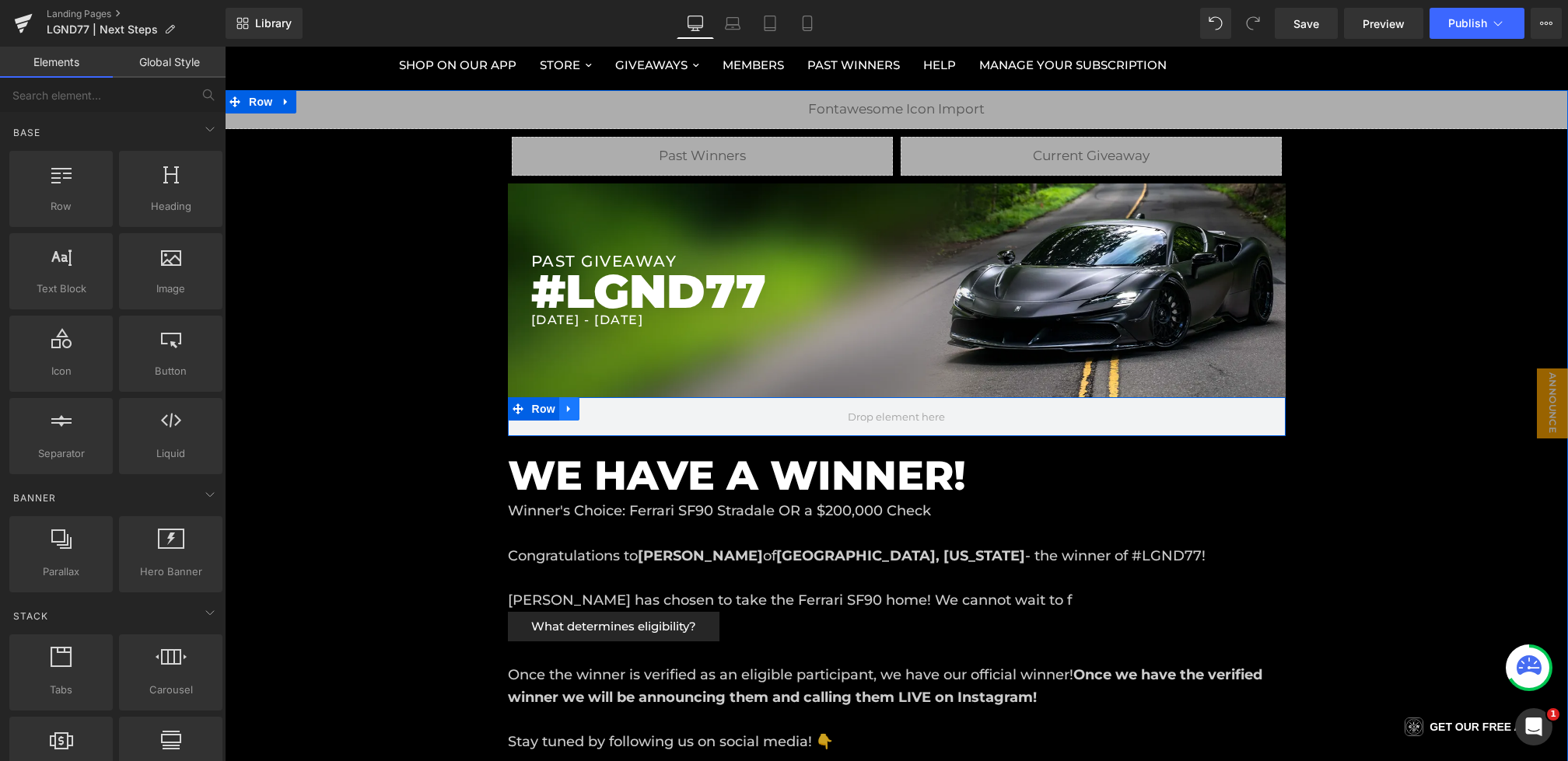
click at [573, 409] on icon at bounding box center [569, 409] width 11 height 11
click at [607, 407] on icon at bounding box center [609, 409] width 11 height 11
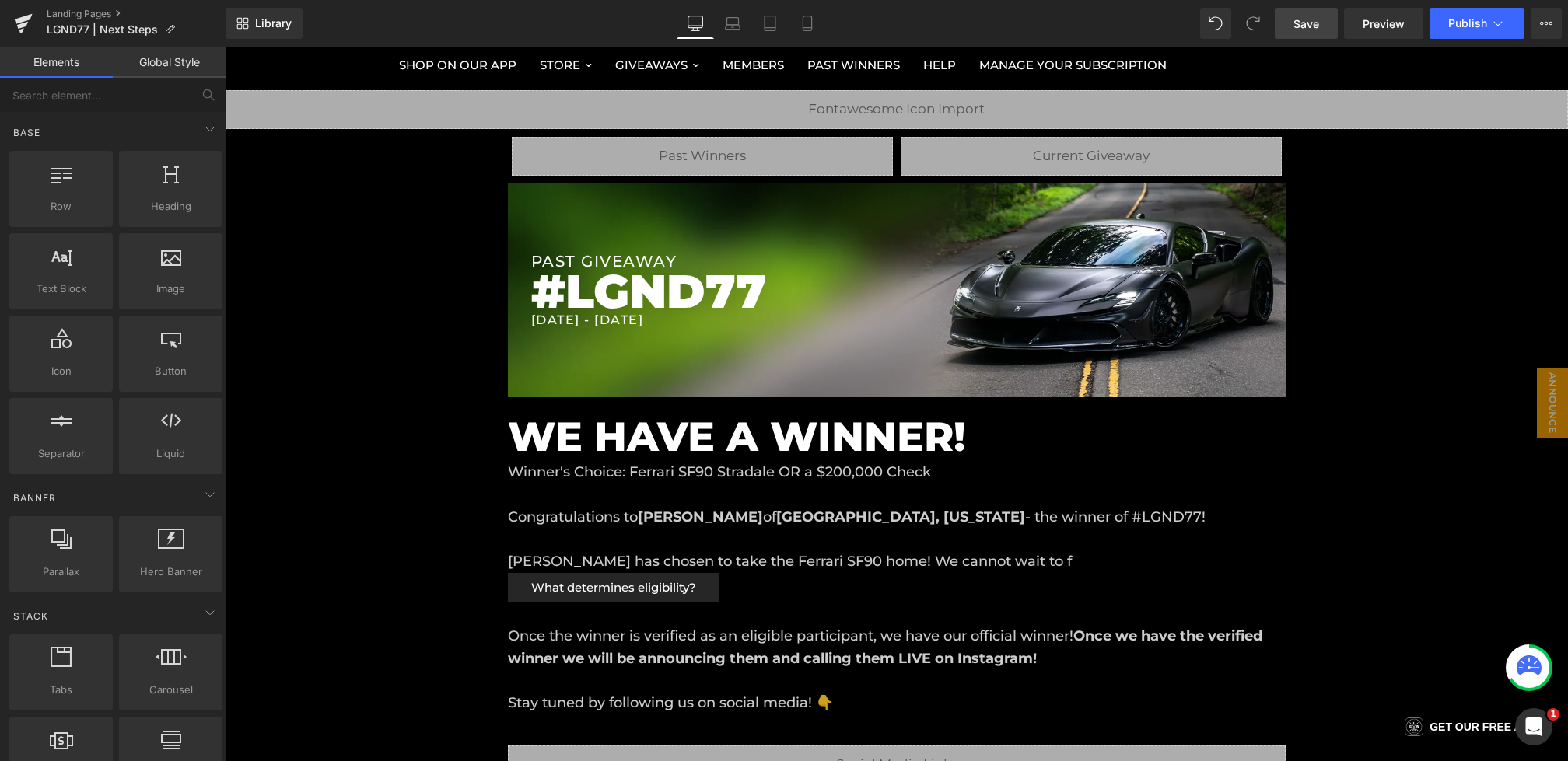
click at [1308, 37] on link "Save" at bounding box center [1306, 23] width 63 height 31
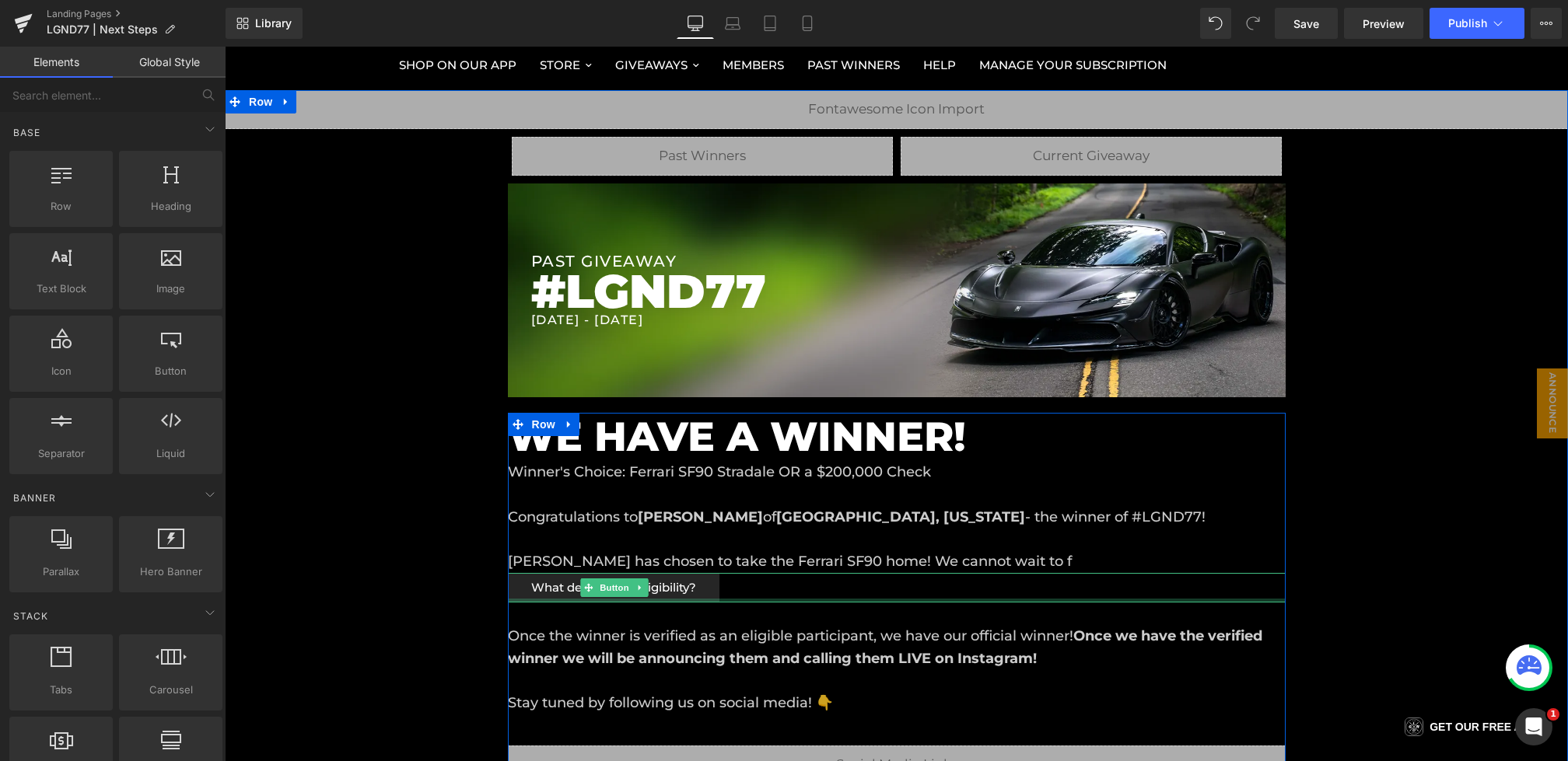
scroll to position [187, 0]
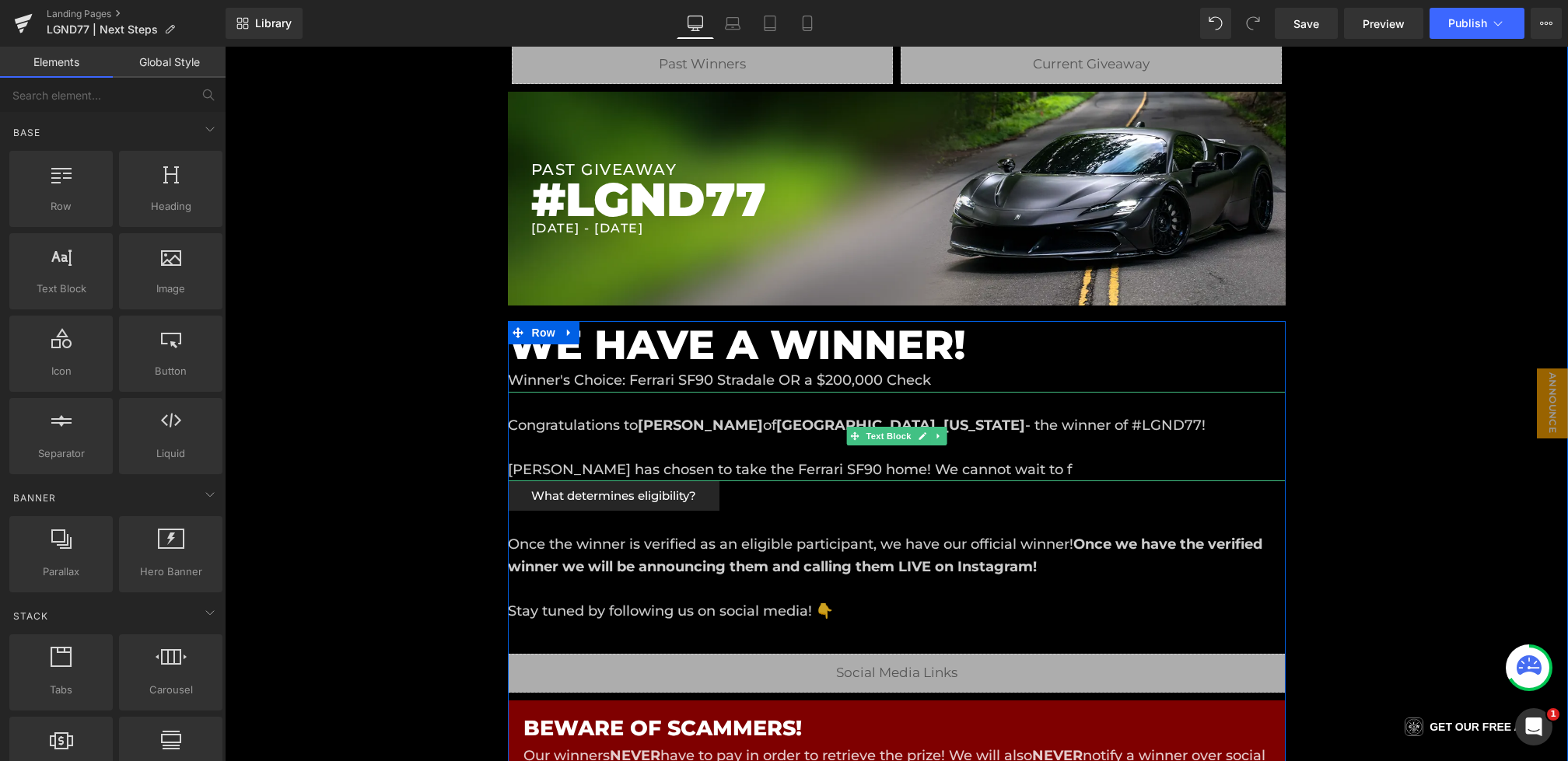
click at [801, 468] on div "Congratulations to Bradley Reichuber of Minneapolis, Minnesota - the winner of …" at bounding box center [897, 436] width 778 height 89
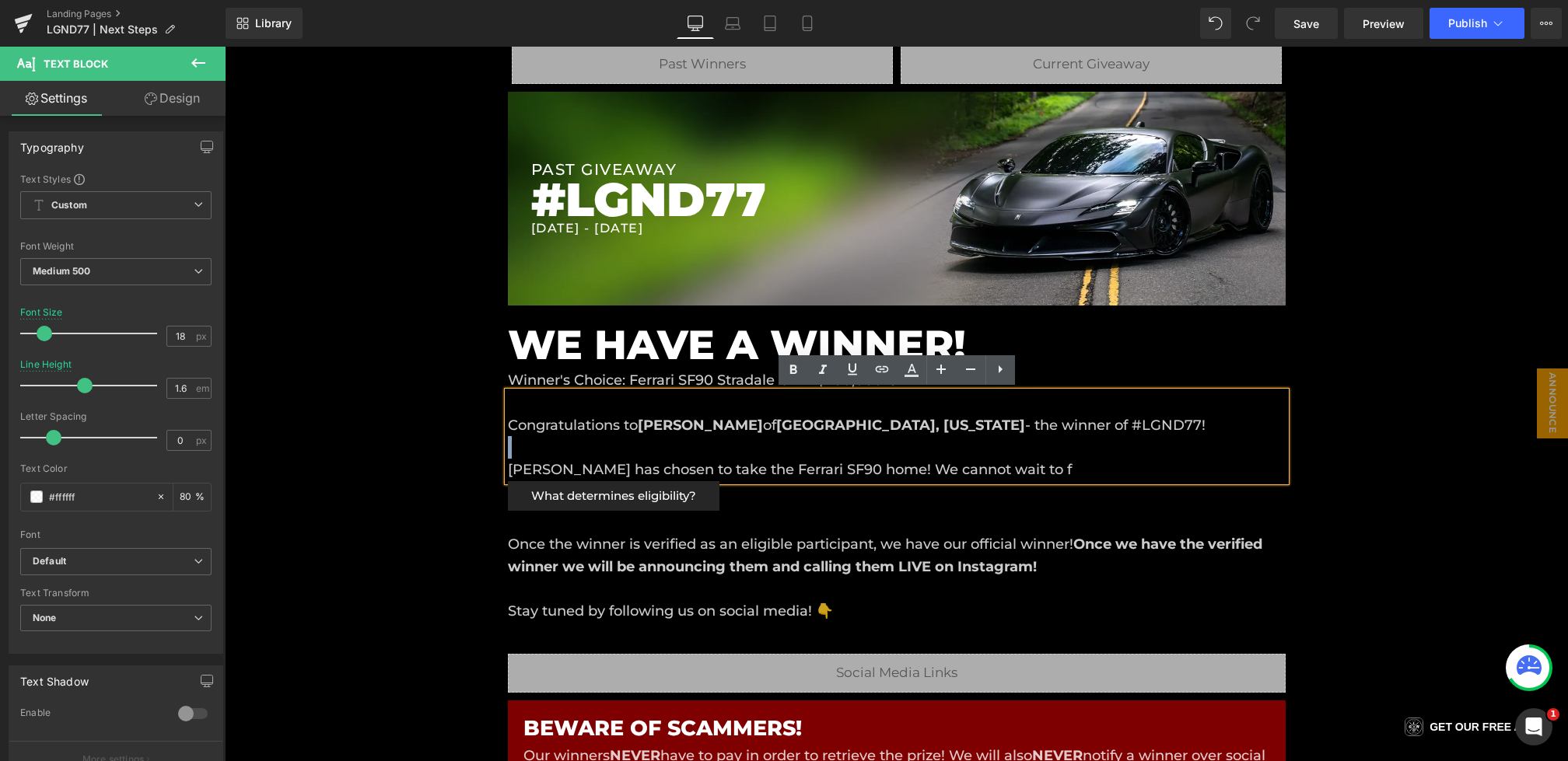
drag, startPoint x: 1029, startPoint y: 474, endPoint x: 431, endPoint y: 454, distance: 598.3
click at [431, 454] on div "Liquid Liquid Liquid Row Row PAST GIVEAWAY Heading #LGND77 Heading 7/26/2025 - …" at bounding box center [897, 696] width 1344 height 1396
click at [778, 449] on div "Congratulations to Bradley Reichuber of Minneapolis, Minnesota - the winner of …" at bounding box center [897, 436] width 778 height 89
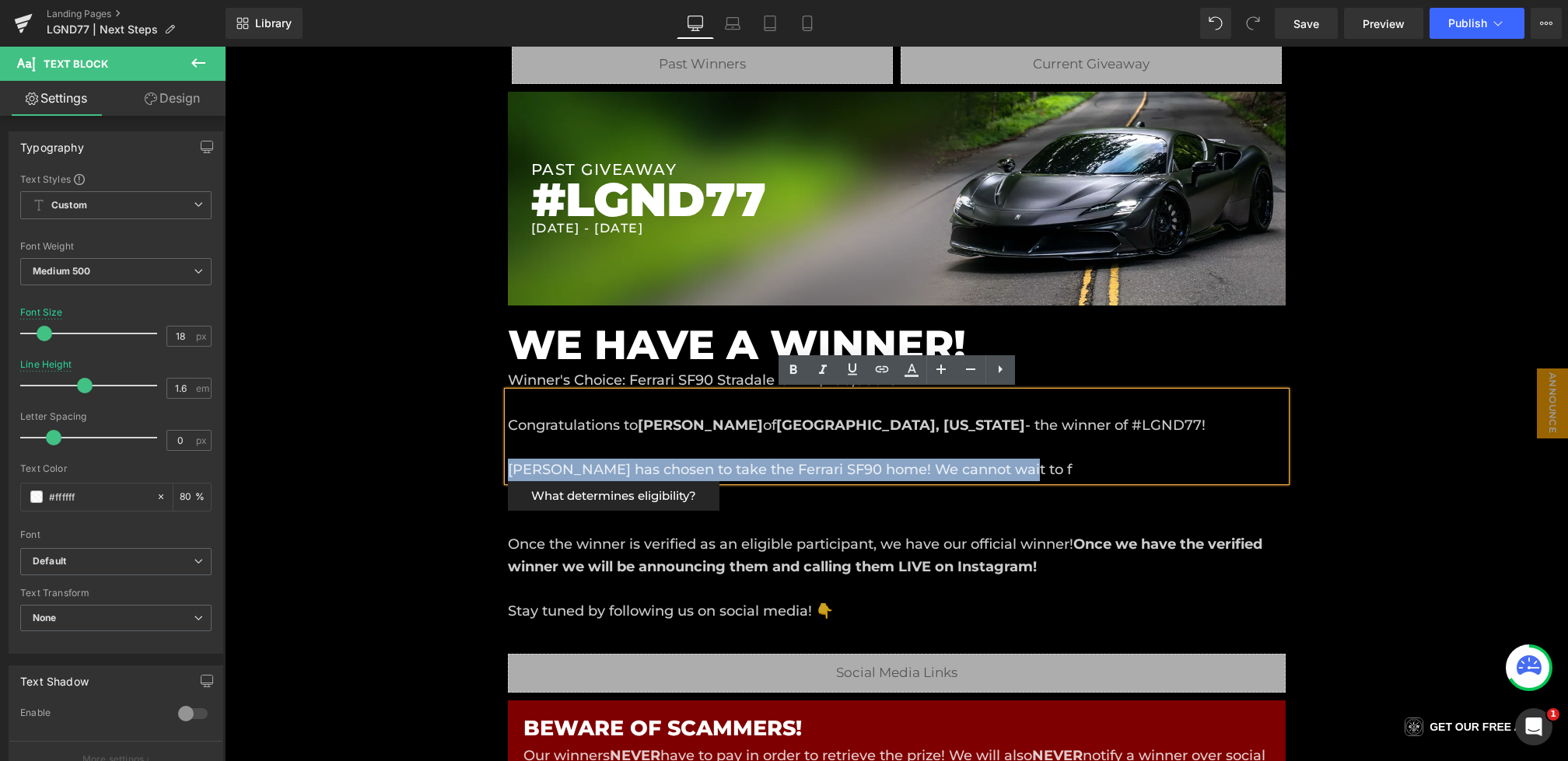
drag, startPoint x: 986, startPoint y: 472, endPoint x: 344, endPoint y: 478, distance: 642.0
click at [344, 478] on div "Liquid Liquid Liquid Row Row PAST GIVEAWAY Heading #LGND77 Heading 7/26/2025 - …" at bounding box center [897, 696] width 1344 height 1396
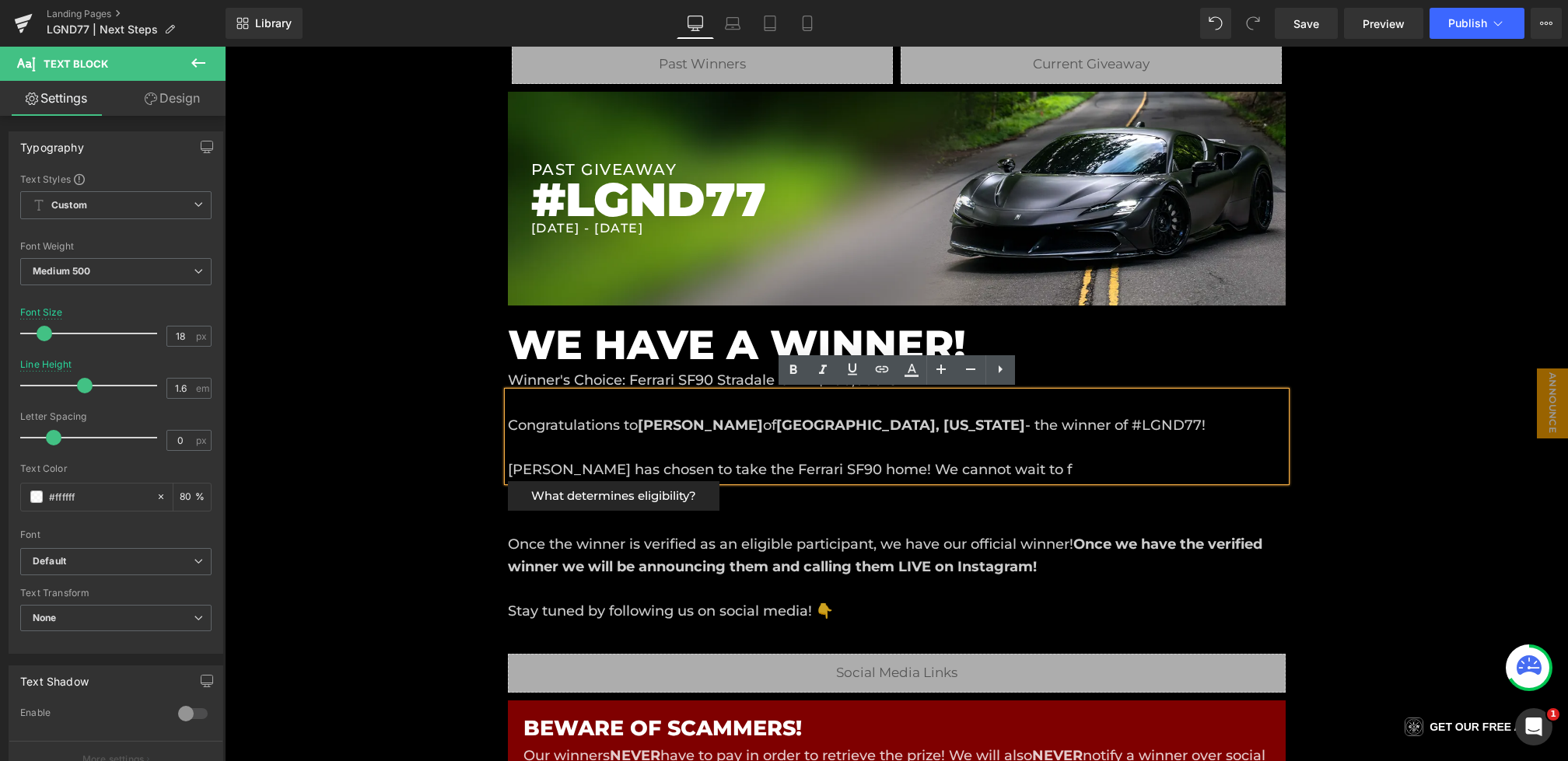
click at [609, 423] on p "Congratulations to Bradley Reichuber of Minneapolis, Minnesota - the winner of …" at bounding box center [897, 426] width 778 height 23
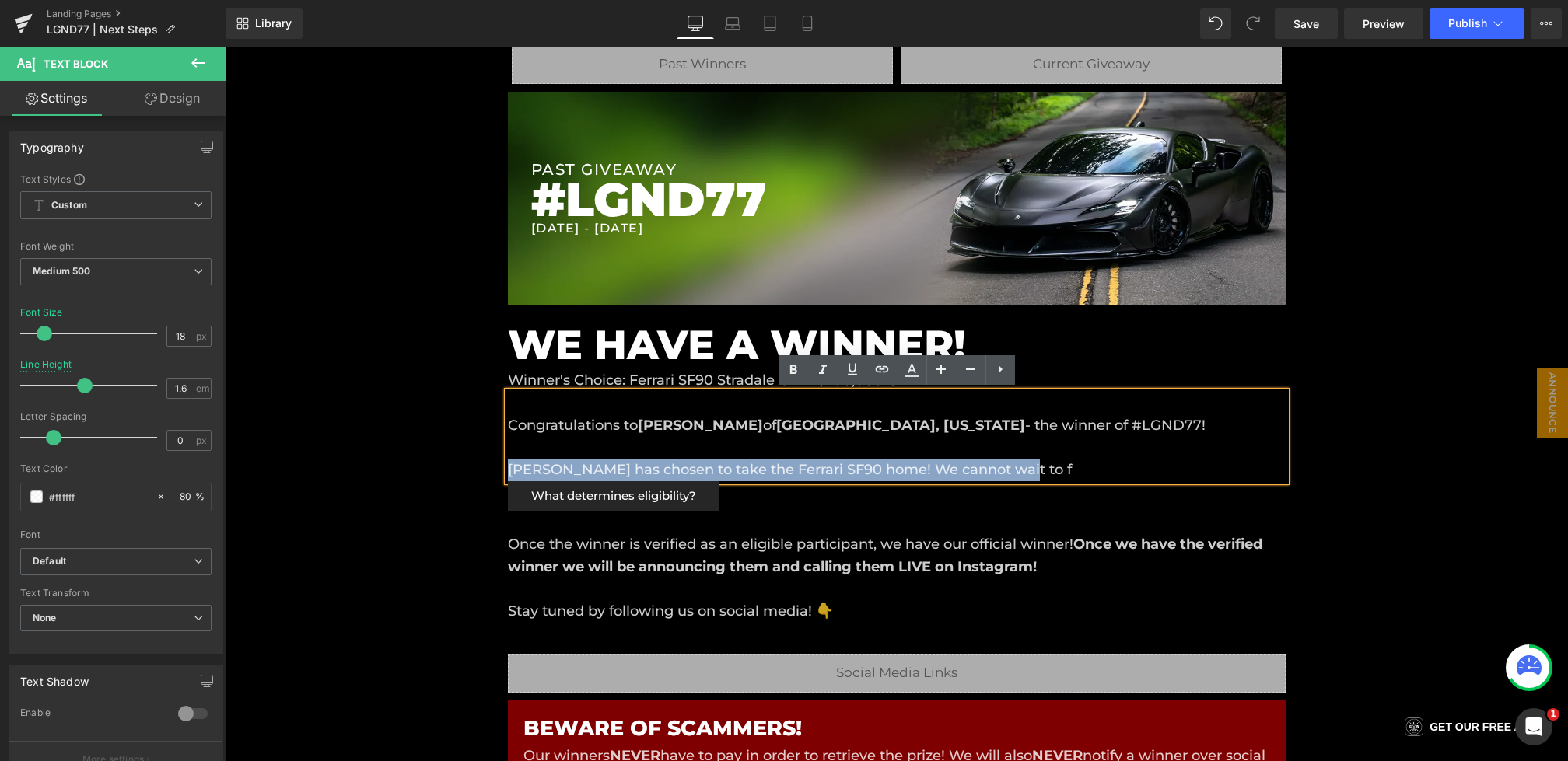
drag, startPoint x: 1061, startPoint y: 473, endPoint x: 450, endPoint y: 470, distance: 611.0
click at [450, 470] on div "Liquid Liquid Liquid Row Row PAST GIVEAWAY Heading #LGND77 Heading 7/26/2025 - …" at bounding box center [897, 696] width 1344 height 1396
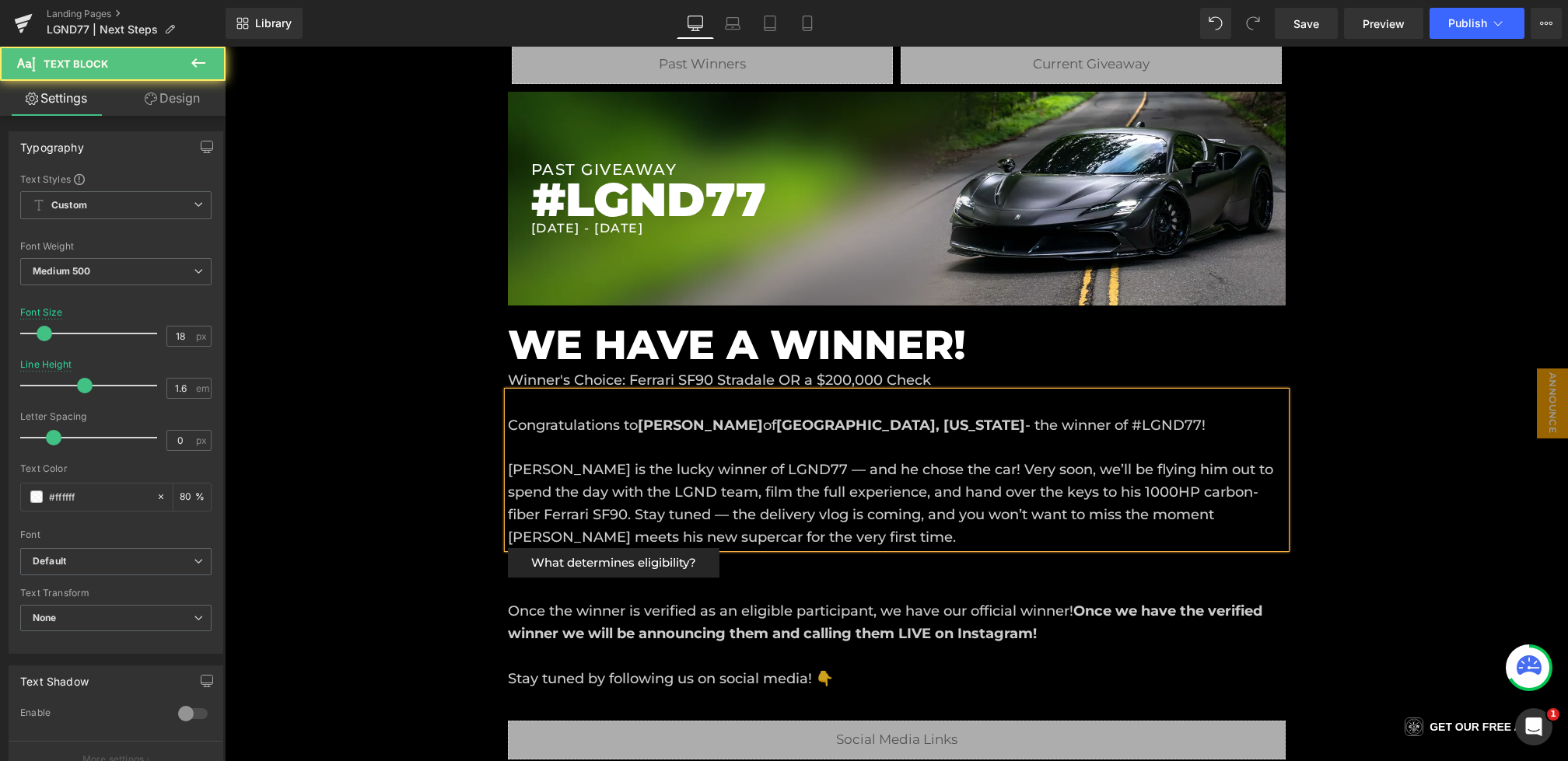
click at [690, 485] on div "Congratulations to Bradley Reichuber of Minneapolis, Minnesota - the winner of …" at bounding box center [897, 470] width 778 height 157
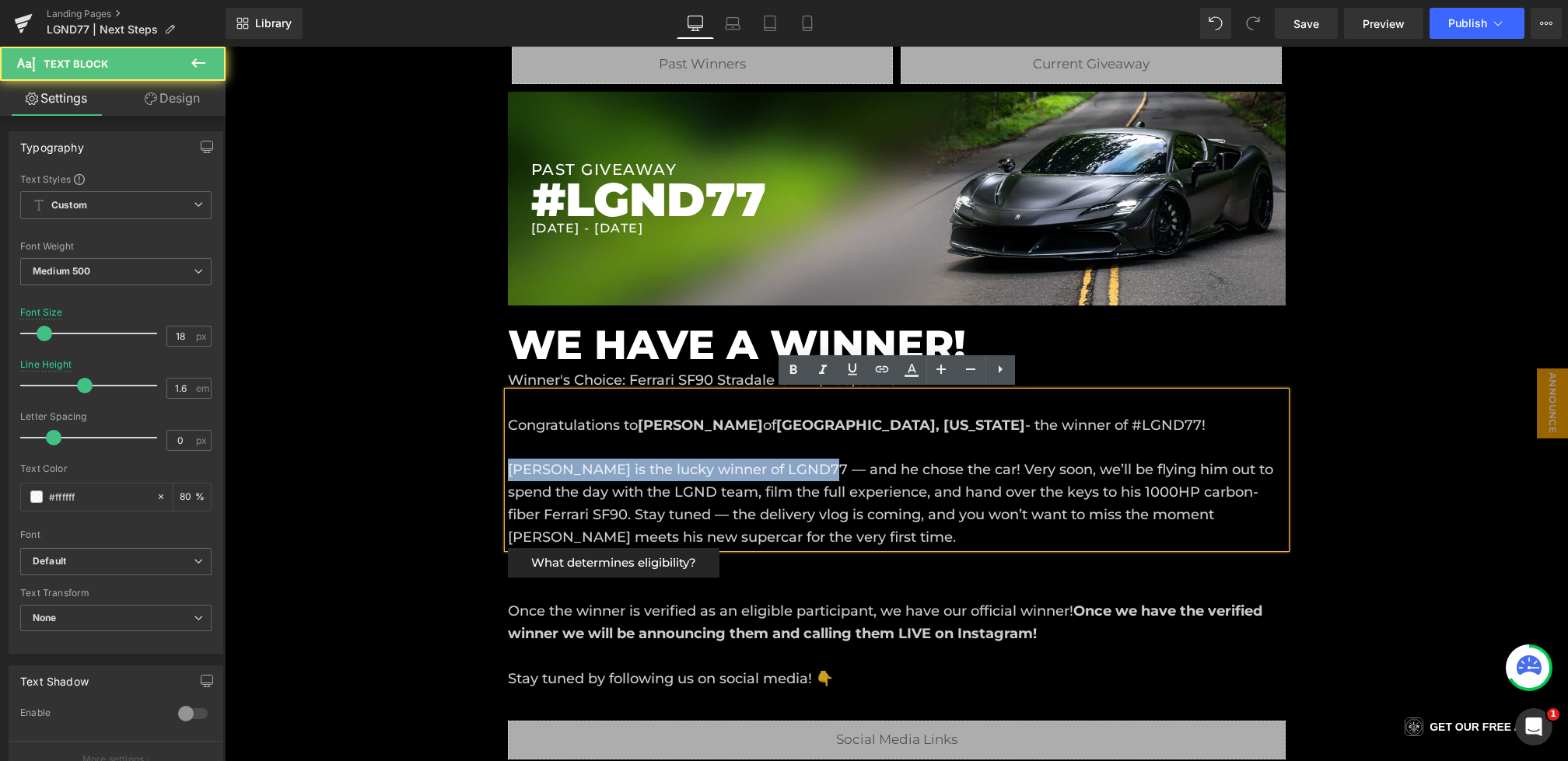
drag, startPoint x: 820, startPoint y: 471, endPoint x: 451, endPoint y: 466, distance: 369.0
click at [451, 466] on div "Liquid Liquid Liquid Row Row PAST GIVEAWAY Heading #LGND77 Heading 7/26/2025 - …" at bounding box center [897, 729] width 1344 height 1463
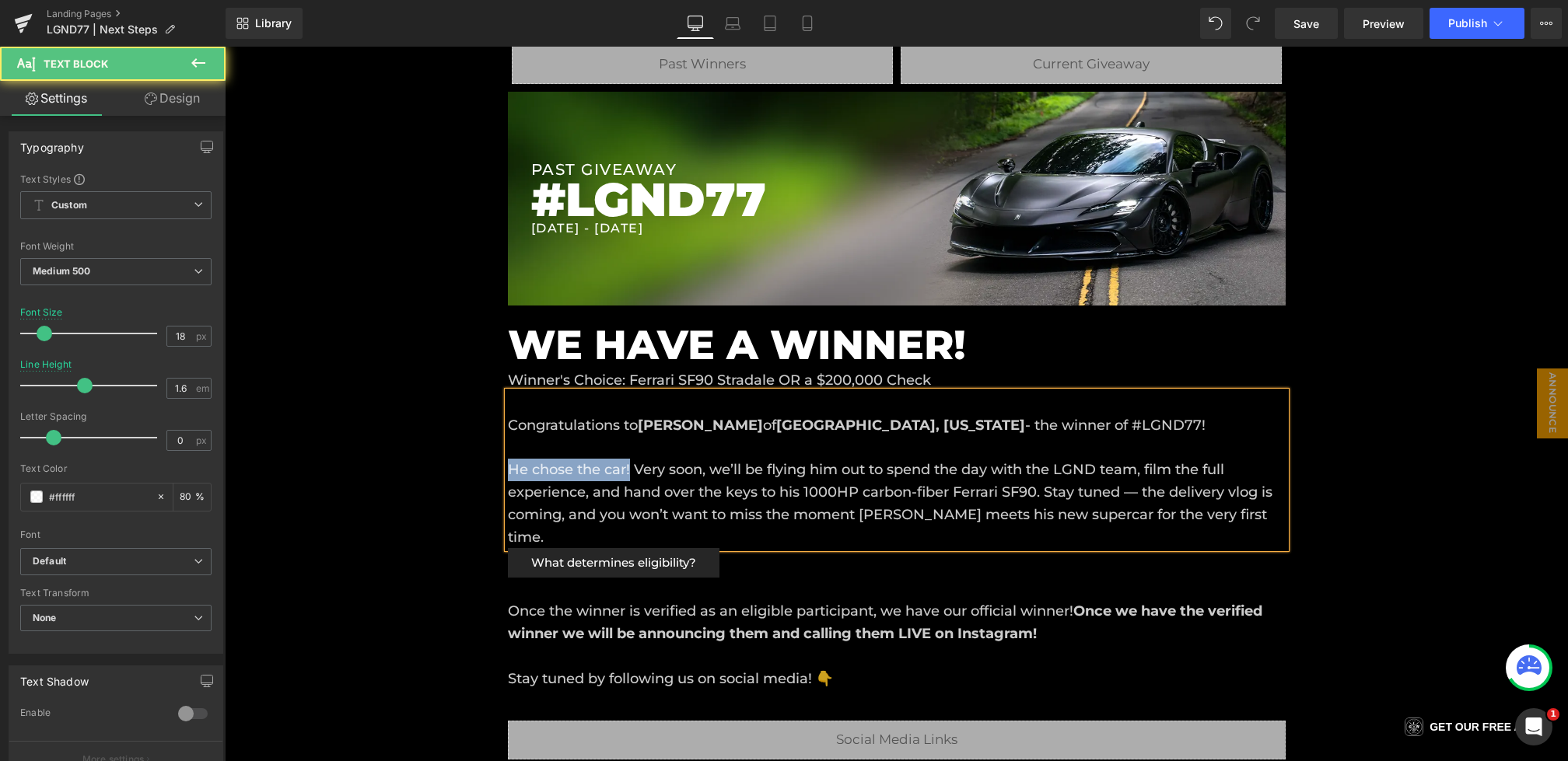
drag, startPoint x: 633, startPoint y: 471, endPoint x: 483, endPoint y: 471, distance: 150.0
click at [483, 471] on div "Liquid Liquid Liquid Row Row PAST GIVEAWAY Heading #LGND77 Heading 7/26/2025 - …" at bounding box center [897, 729] width 1344 height 1463
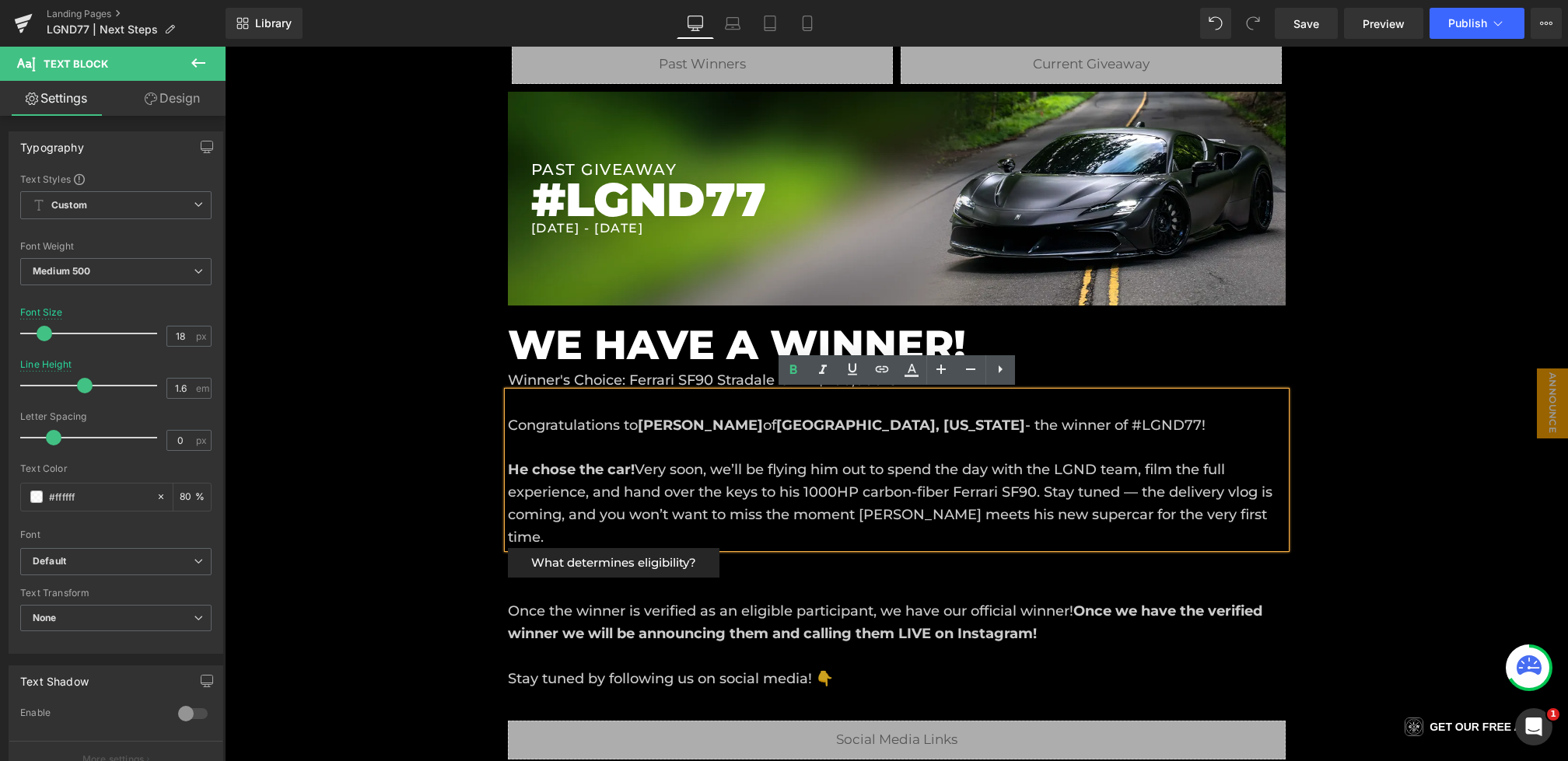
click at [721, 477] on div "Congratulations to Bradley Reichuber of Minneapolis, Minnesota - the winner of …" at bounding box center [897, 470] width 778 height 157
click at [509, 466] on strong "He chose the car!" at bounding box center [571, 470] width 127 height 17
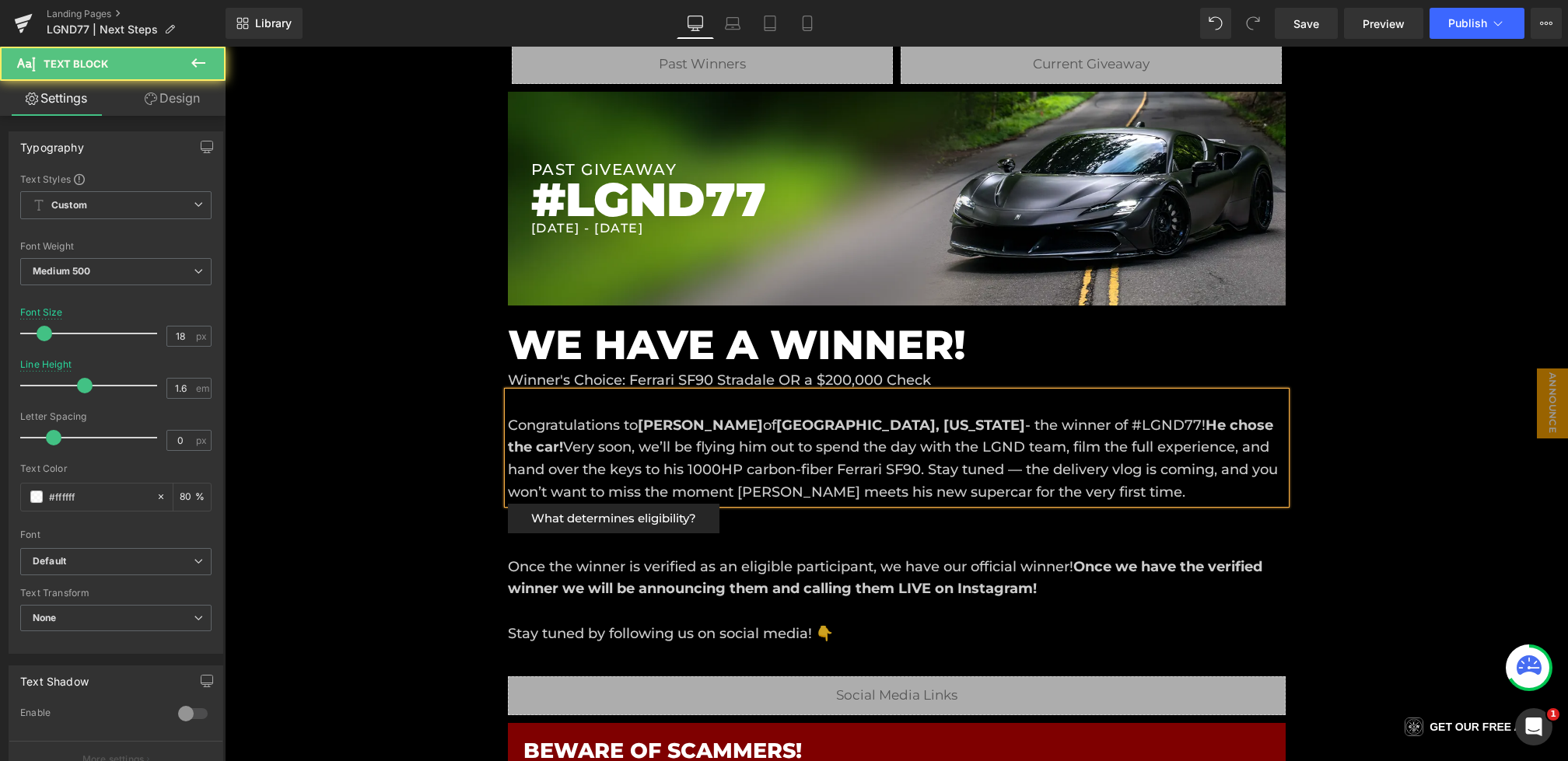
click at [539, 454] on span "Very soon, we’ll be flying him out to spend the day with the LGND team, film th…" at bounding box center [893, 470] width 770 height 62
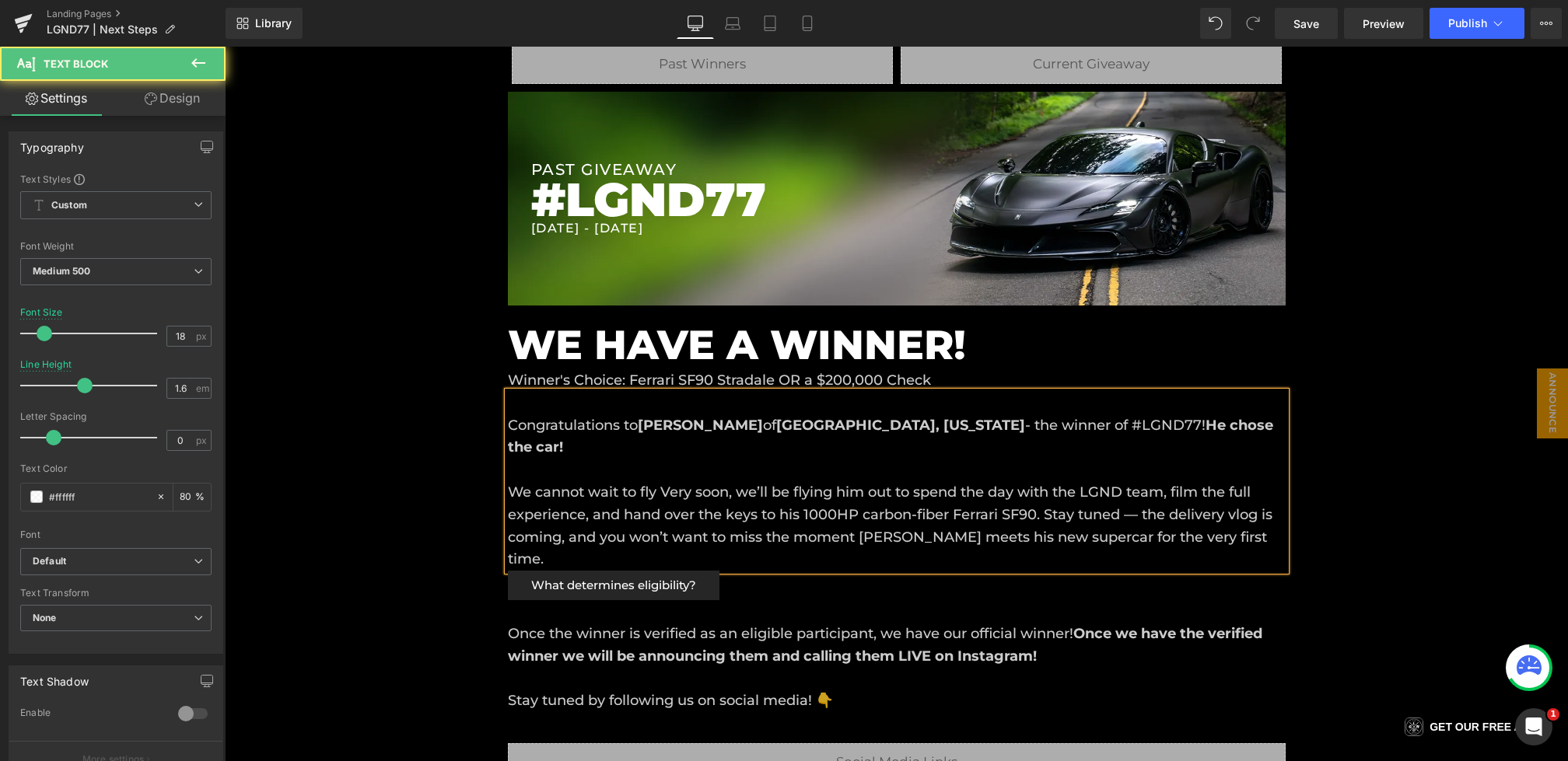
click at [513, 489] on span "We cannot wait to fly Very soon, we’ll be flying him out to spend the day with …" at bounding box center [890, 525] width 765 height 84
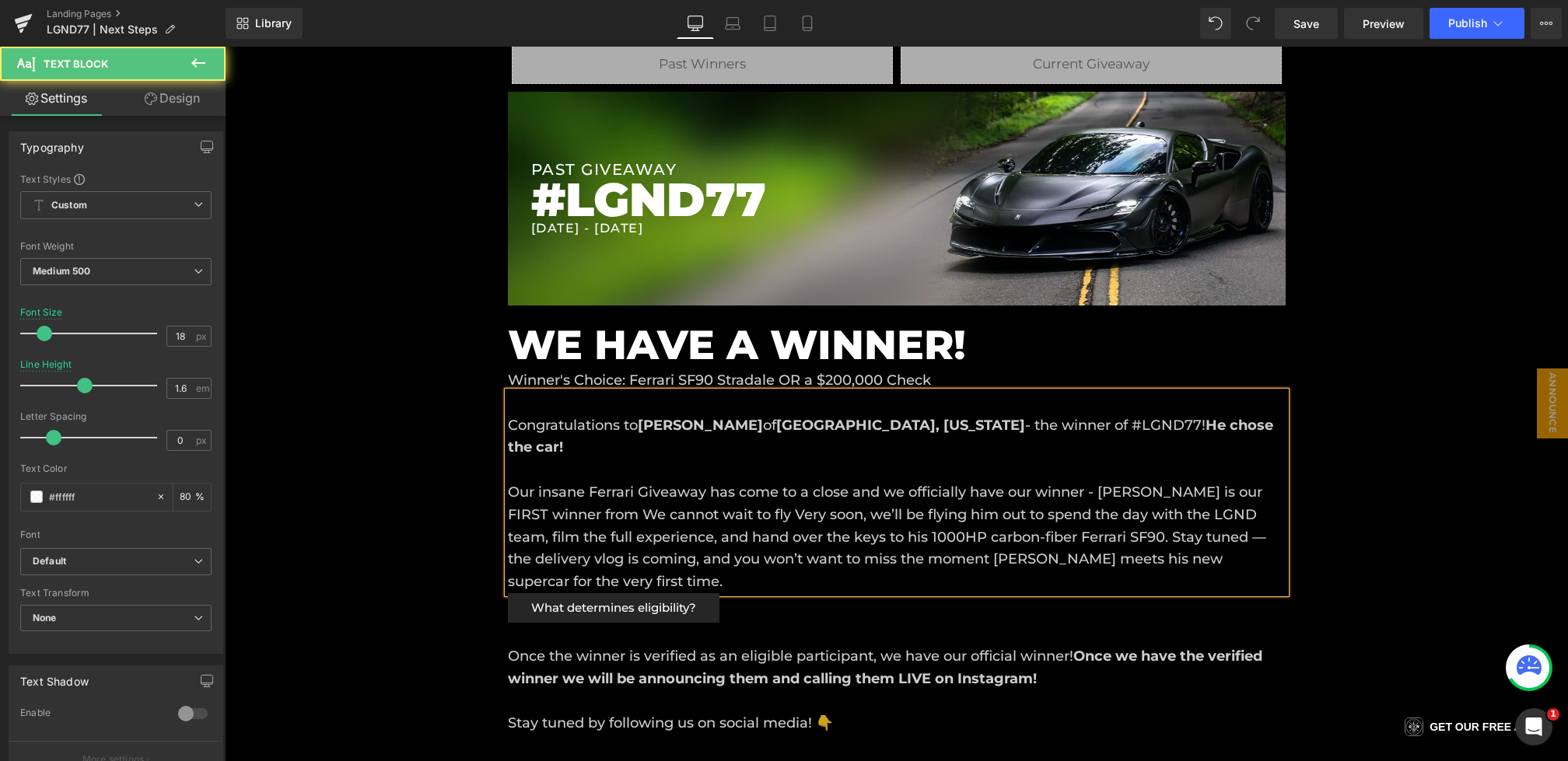
click at [553, 521] on span "Our insane Ferrari Giveaway has come to a close and we officially have our winn…" at bounding box center [887, 537] width 758 height 107
click at [550, 516] on span "Our insane Ferrari Giveaway has come to a close and we officially have our winn…" at bounding box center [887, 537] width 758 height 107
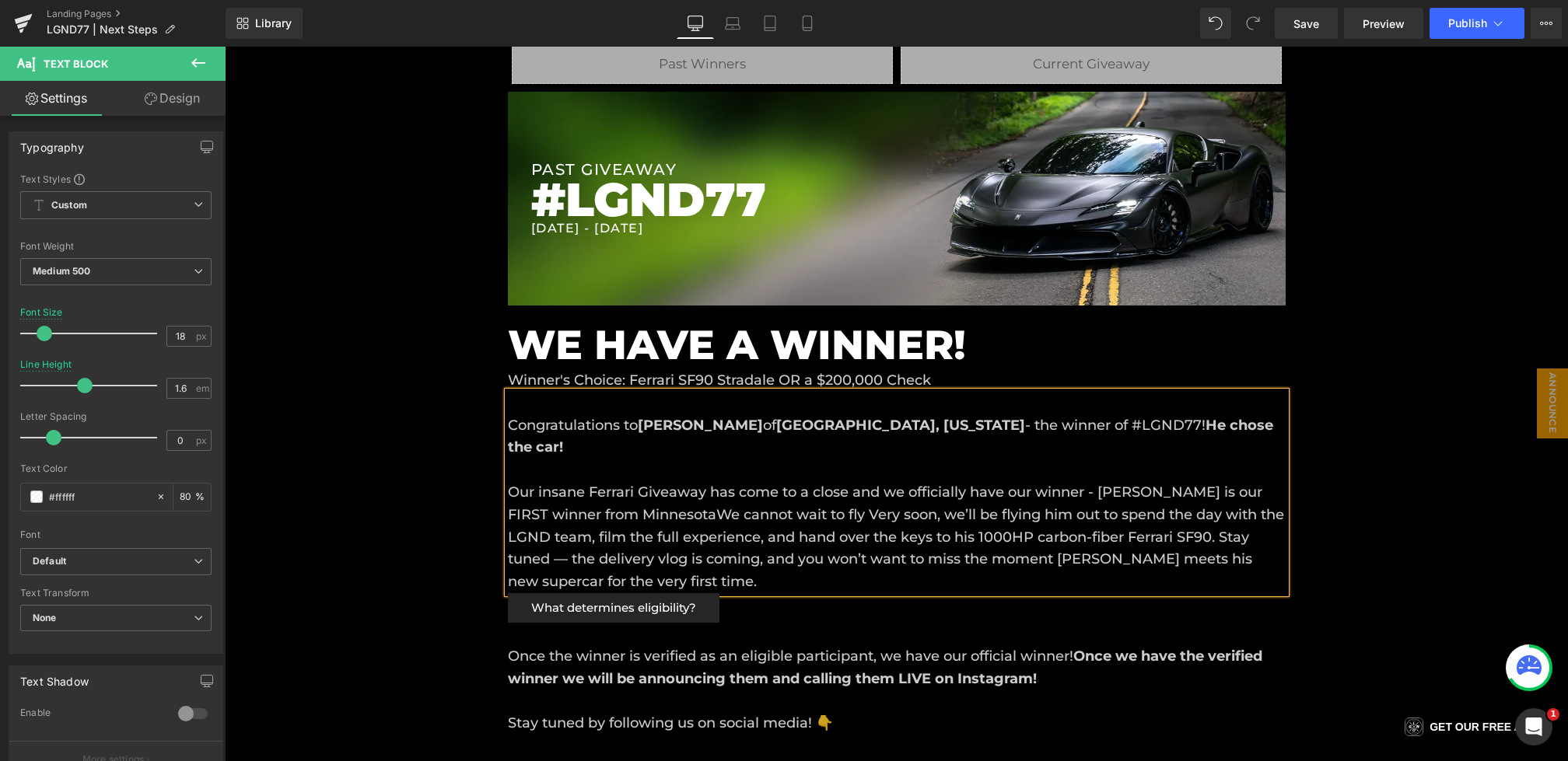
click at [1086, 496] on span "Our insane Ferrari Giveaway has come to a close and we officially have our winn…" at bounding box center [896, 537] width 777 height 107
click at [1108, 493] on span "Our insane Ferrari Giveaway has come to a close and we officially have our winn…" at bounding box center [896, 537] width 777 height 107
click at [624, 517] on span "Our insane Ferrari Giveaway has come to a close and we officially have our winn…" at bounding box center [896, 537] width 777 height 107
click at [802, 519] on span "Our insane Ferrari Giveaway has come to a close and we officially have our winn…" at bounding box center [893, 537] width 769 height 107
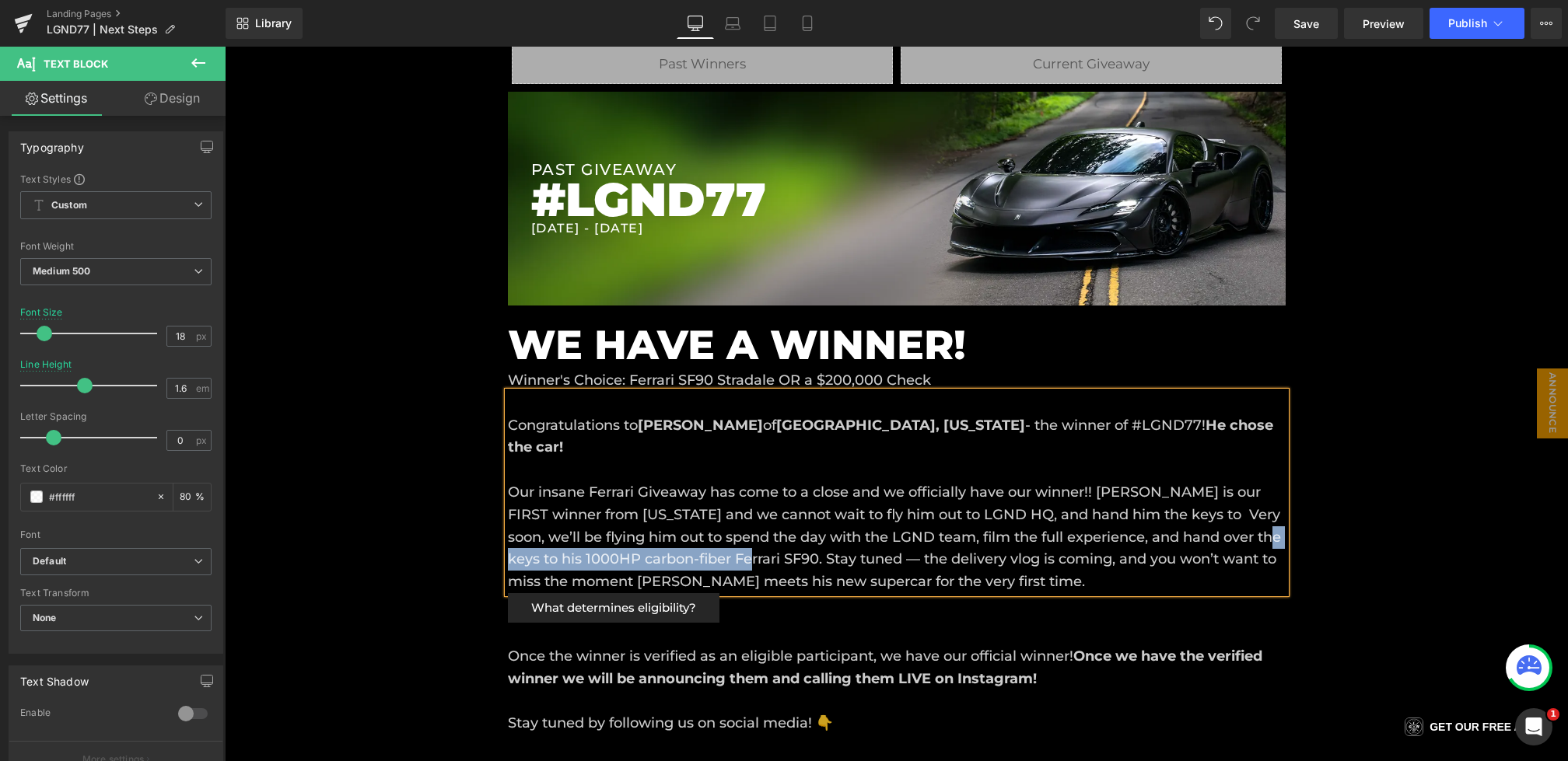
drag, startPoint x: 1245, startPoint y: 538, endPoint x: 740, endPoint y: 557, distance: 505.4
click at [740, 557] on span "Our insane Ferrari Giveaway has come to a close and we officially have our winn…" at bounding box center [894, 537] width 773 height 107
copy span "his 1000HP carbon-fiber Ferrari SF90"
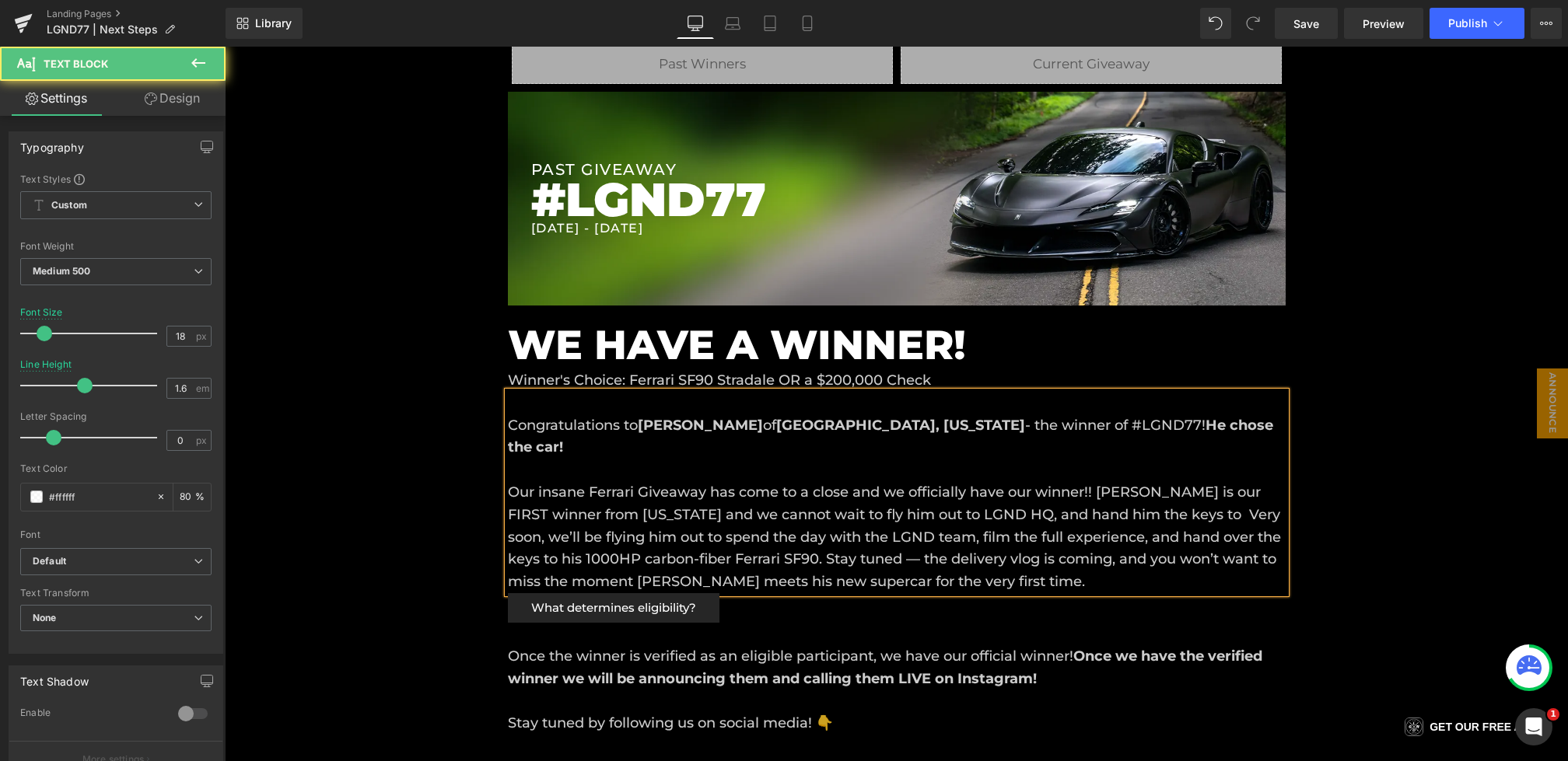
click at [1148, 515] on span "Our insane Ferrari Giveaway has come to a close and we officially have our winn…" at bounding box center [894, 537] width 773 height 107
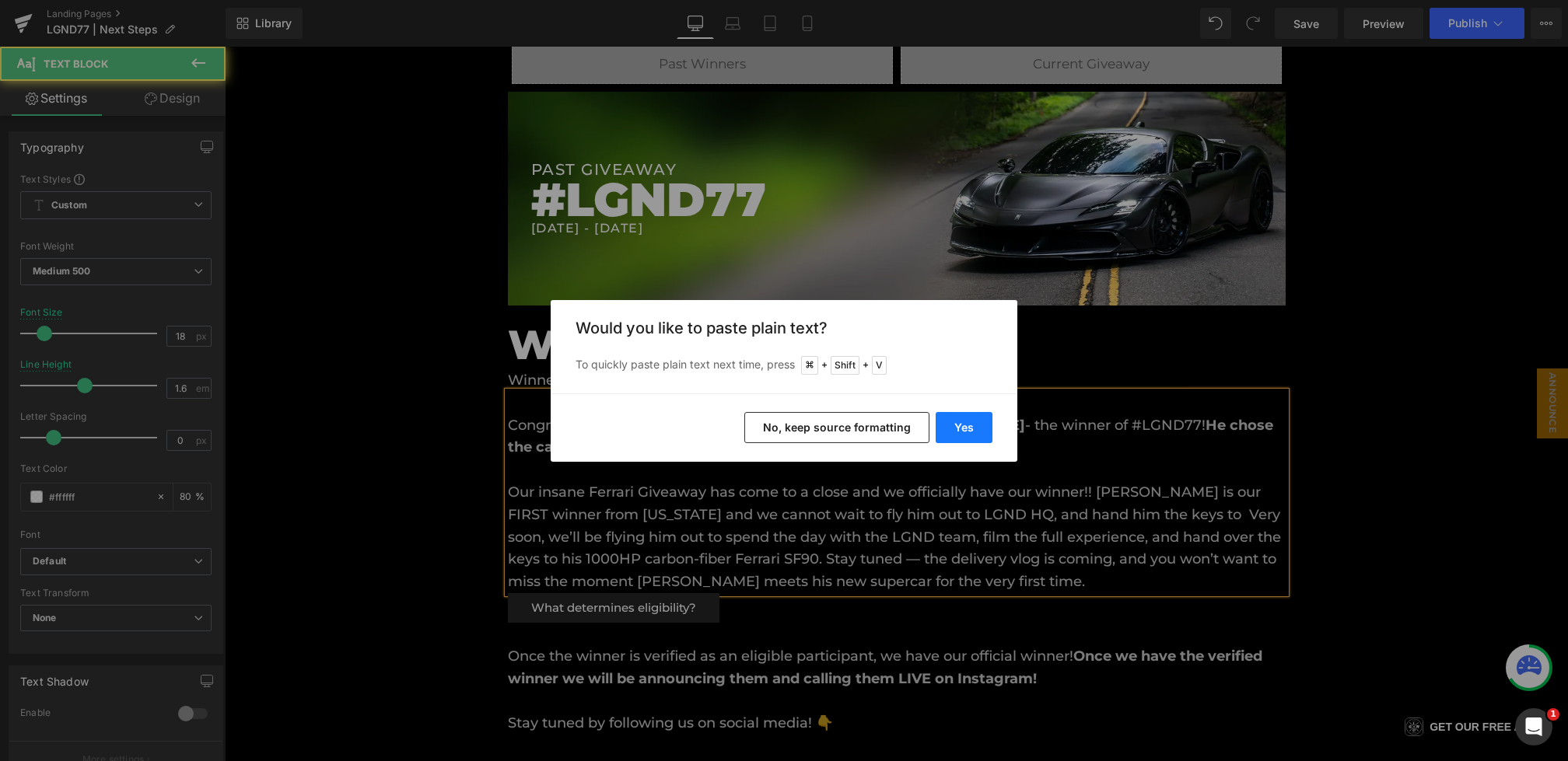
click at [971, 431] on button "Yes" at bounding box center [964, 427] width 57 height 31
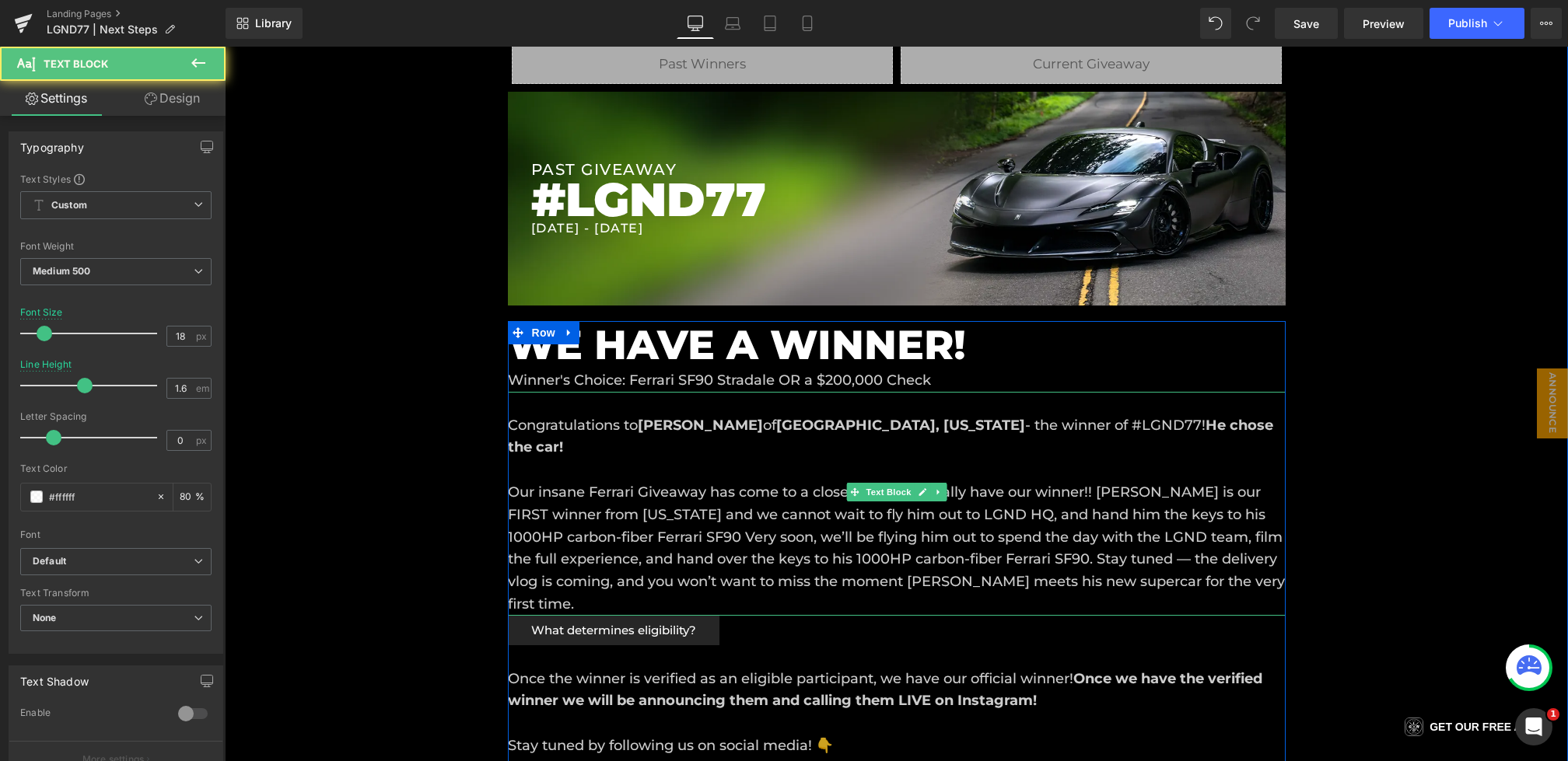
click at [1169, 515] on span "Our insane Ferrari Giveaway has come to a close and we officially have our winn…" at bounding box center [897, 547] width 778 height 129
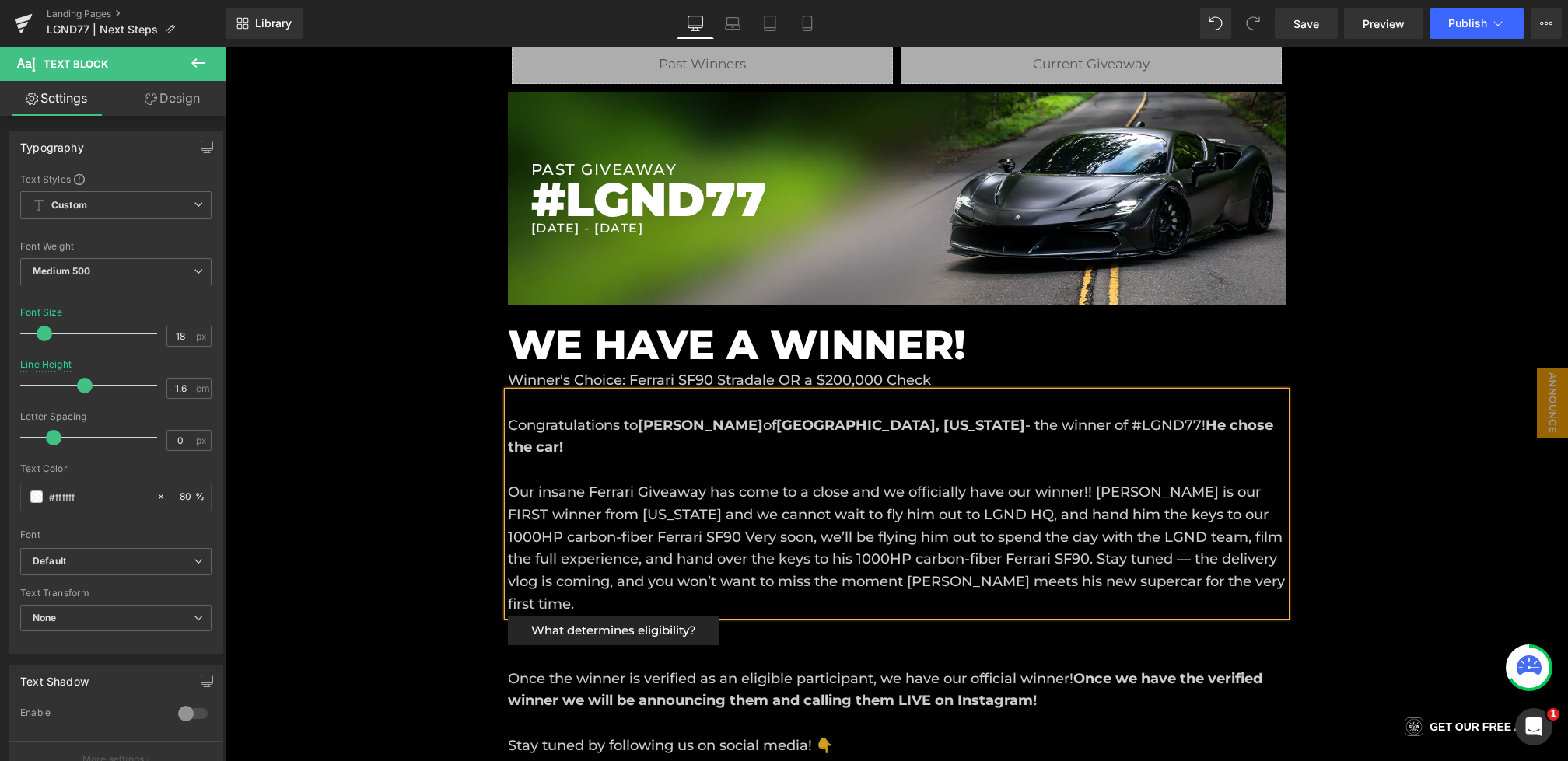
click at [688, 539] on span "Our insane Ferrari Giveaway has come to a close and we officially have our winn…" at bounding box center [897, 547] width 778 height 129
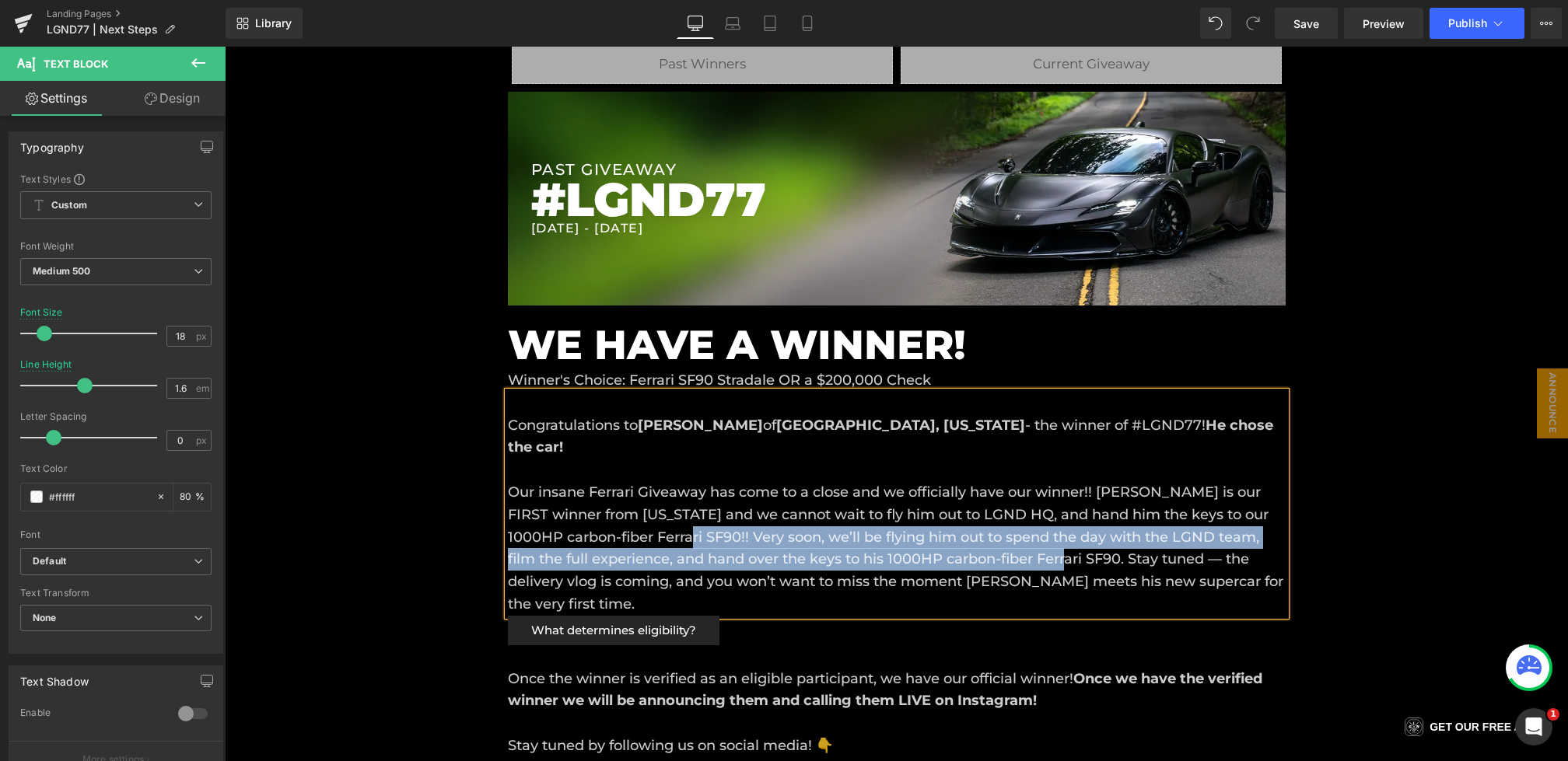
drag, startPoint x: 699, startPoint y: 540, endPoint x: 1073, endPoint y: 552, distance: 374.2
click at [1073, 552] on span "Our insane Ferrari Giveaway has come to a close and we officially have our winn…" at bounding box center [896, 547] width 776 height 129
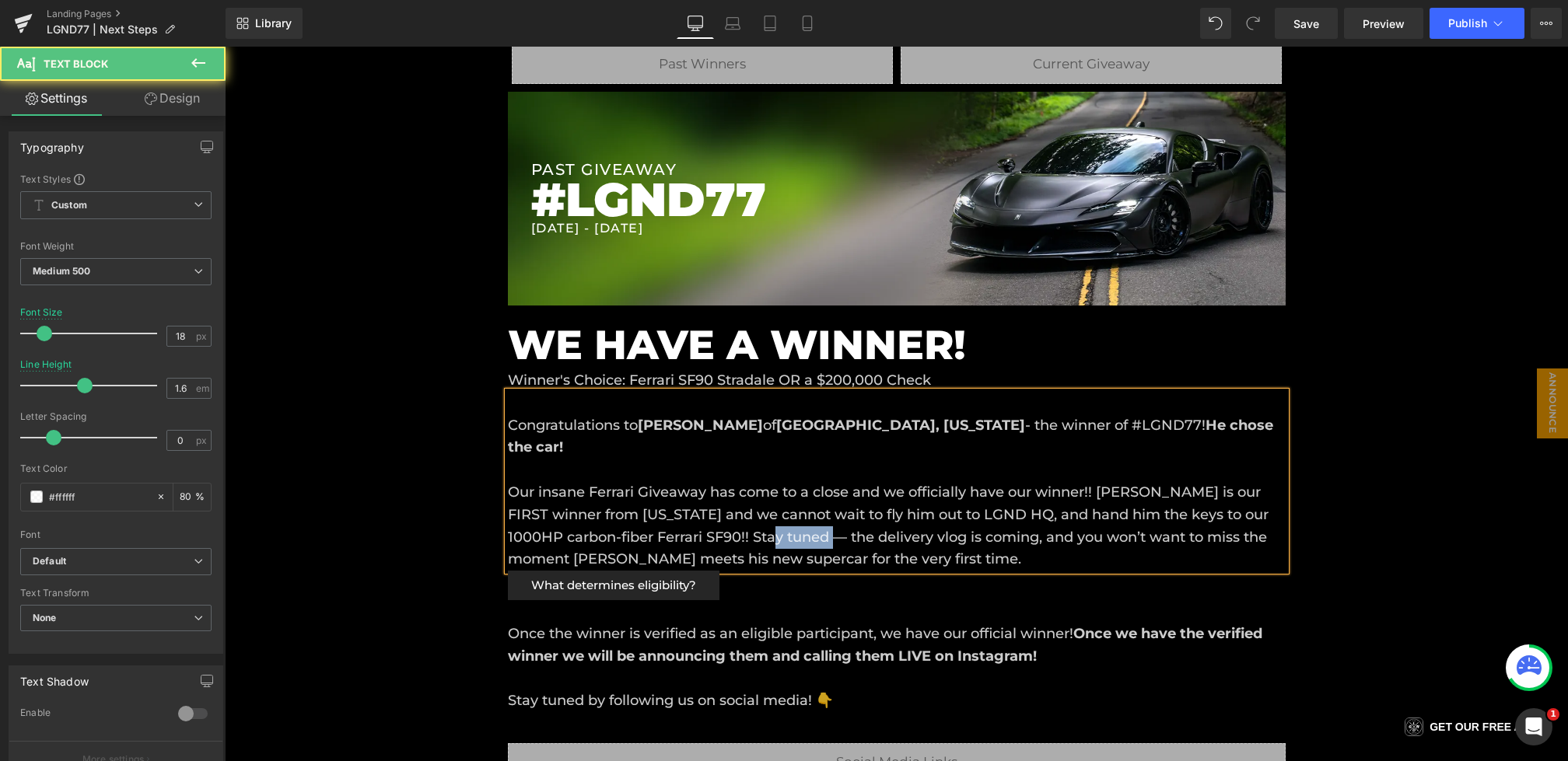
drag, startPoint x: 795, startPoint y: 537, endPoint x: 847, endPoint y: 537, distance: 52.0
click at [847, 537] on span "Our insane Ferrari Giveaway has come to a close and we officially have our winn…" at bounding box center [888, 525] width 761 height 84
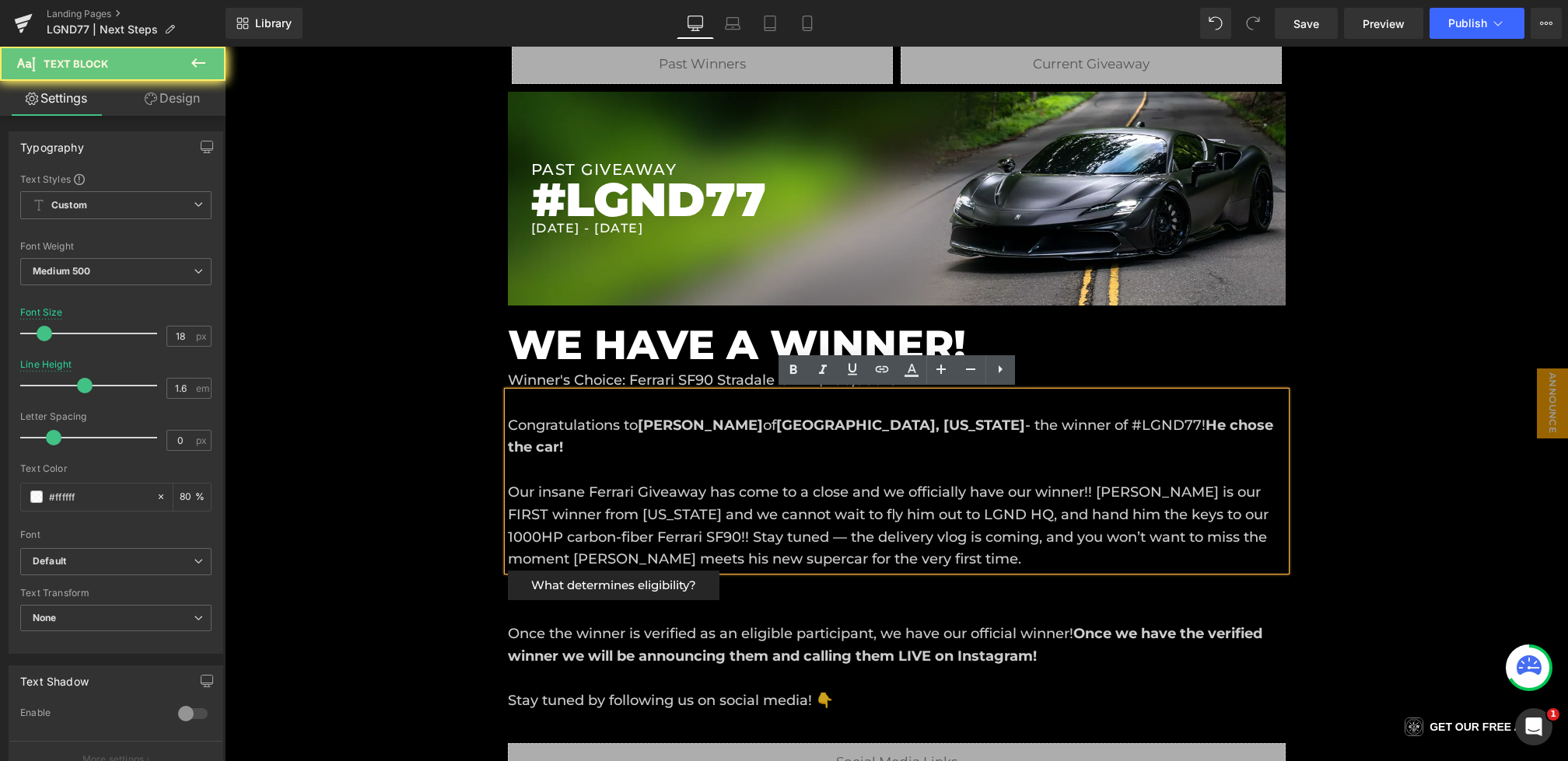
click at [882, 556] on p "Our insane Ferrari Giveaway has come to a close and we officially have our winn…" at bounding box center [897, 526] width 778 height 89
click at [696, 534] on span "Our insane Ferrari Giveaway has come to a close and we officially have our winn…" at bounding box center [888, 525] width 761 height 84
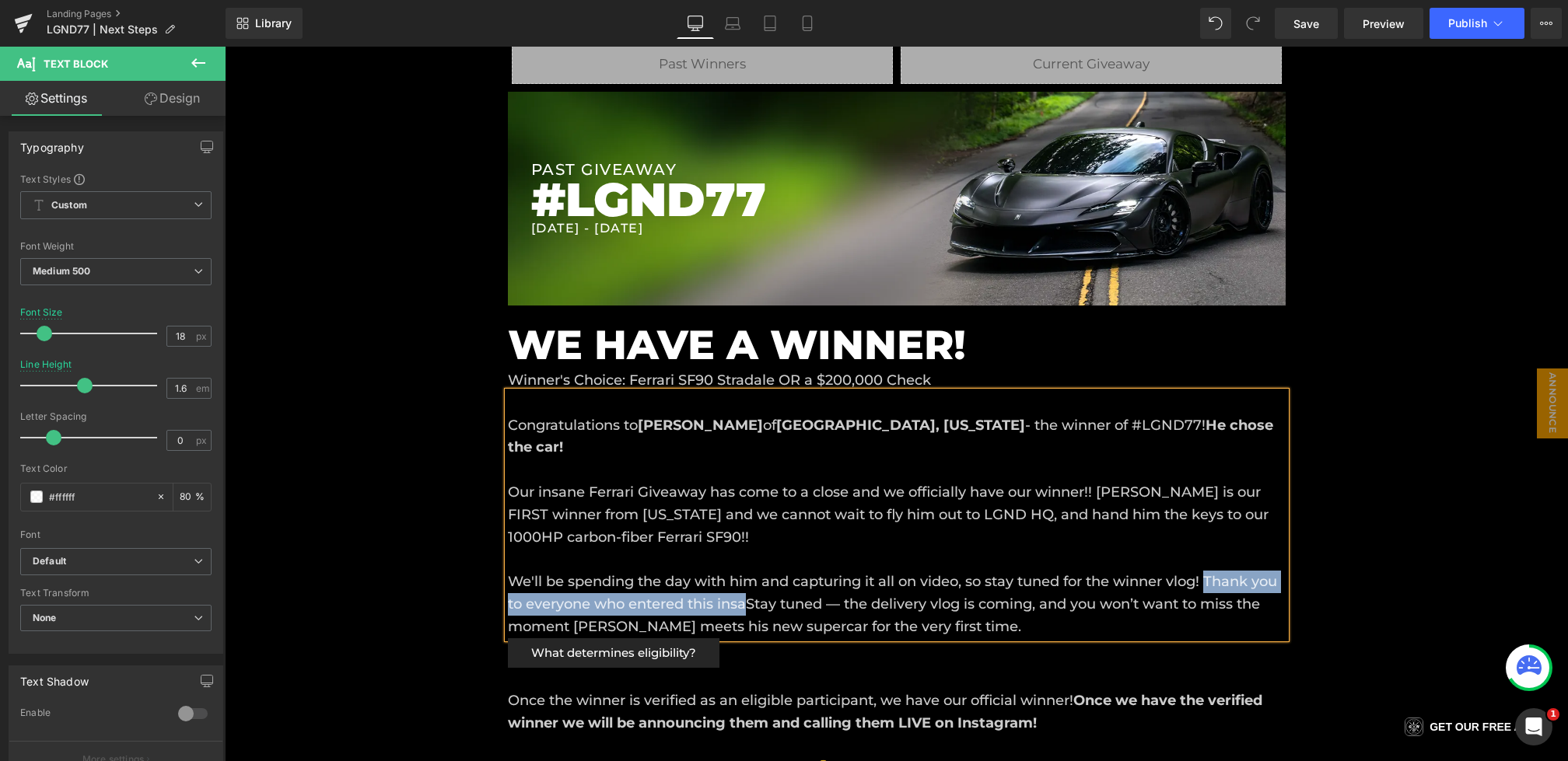
drag, startPoint x: 751, startPoint y: 610, endPoint x: 1210, endPoint y: 585, distance: 459.7
click at [1210, 585] on span "Our insane Ferrari Giveaway has come to a close and we officially have our winn…" at bounding box center [893, 559] width 769 height 151
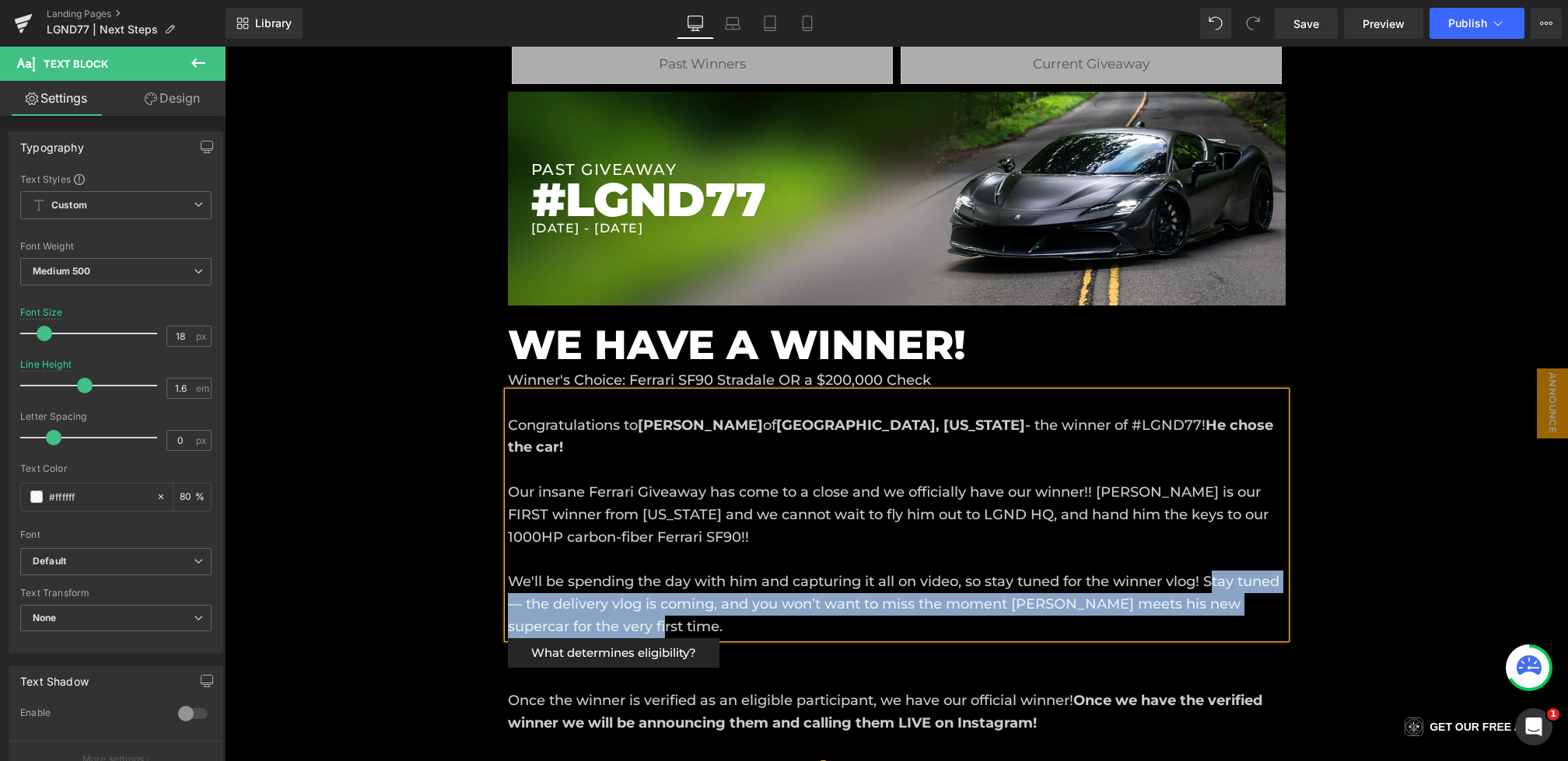
drag, startPoint x: 1066, startPoint y: 623, endPoint x: 1214, endPoint y: 582, distance: 153.6
click at [1214, 582] on p "Our insane Ferrari Giveaway has come to a close and we officially have our winn…" at bounding box center [897, 560] width 778 height 157
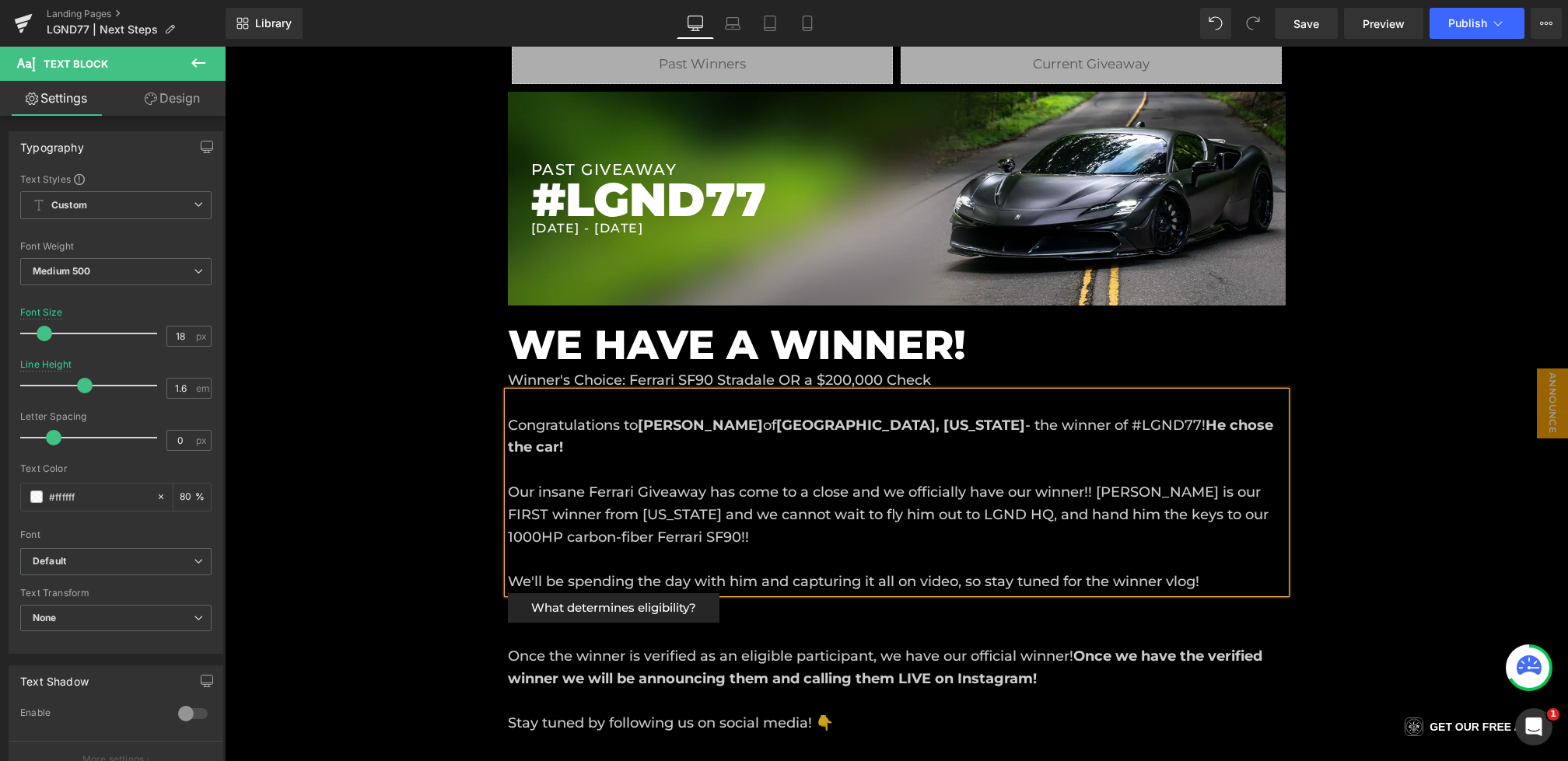
click at [1340, 524] on div "Liquid Liquid Liquid Row Row PAST GIVEAWAY Heading #LGND77 Heading 7/26/2025 - …" at bounding box center [897, 752] width 1344 height 1507
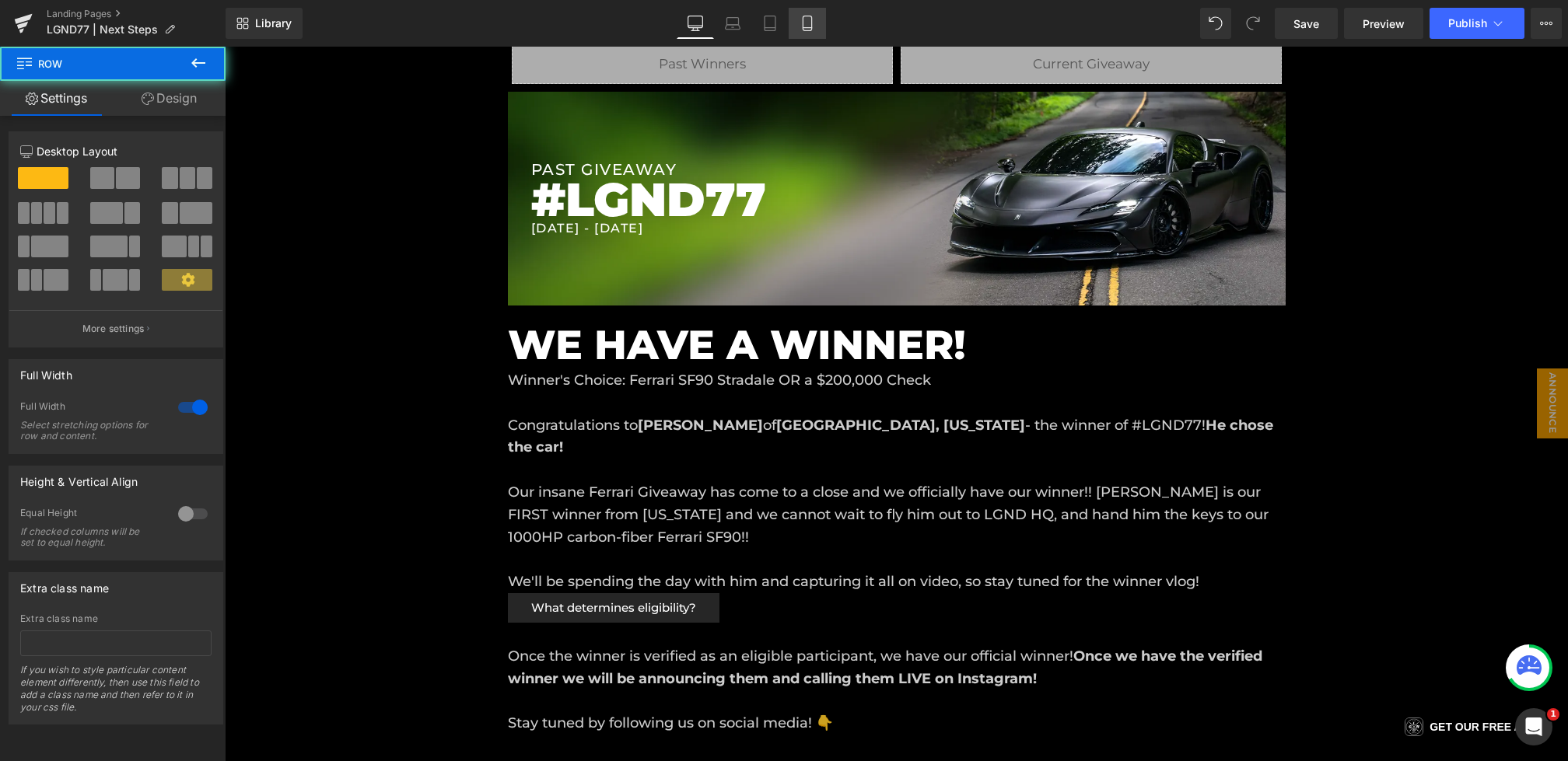
click at [792, 30] on link "Mobile" at bounding box center [807, 23] width 37 height 31
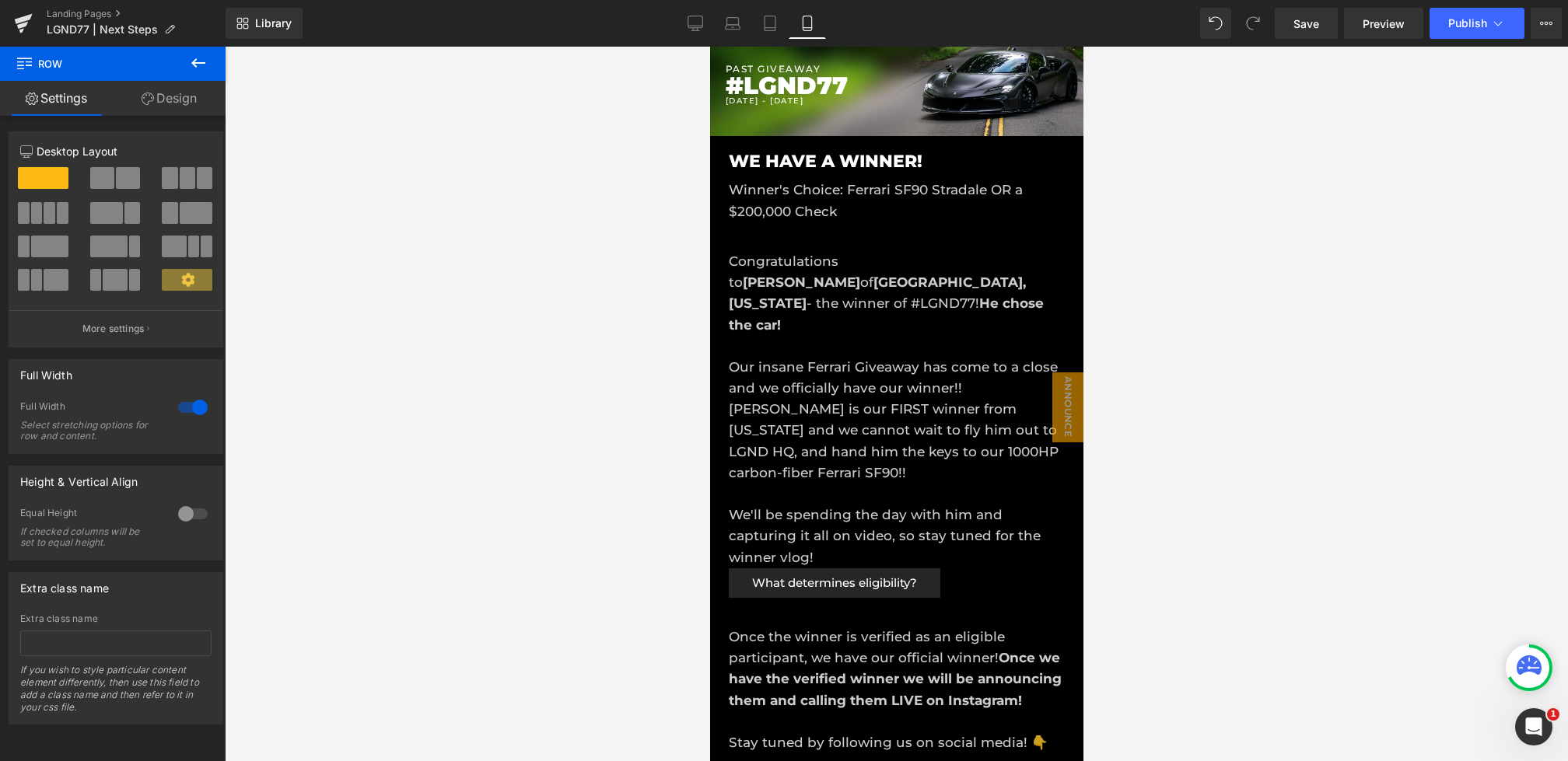
scroll to position [0, 0]
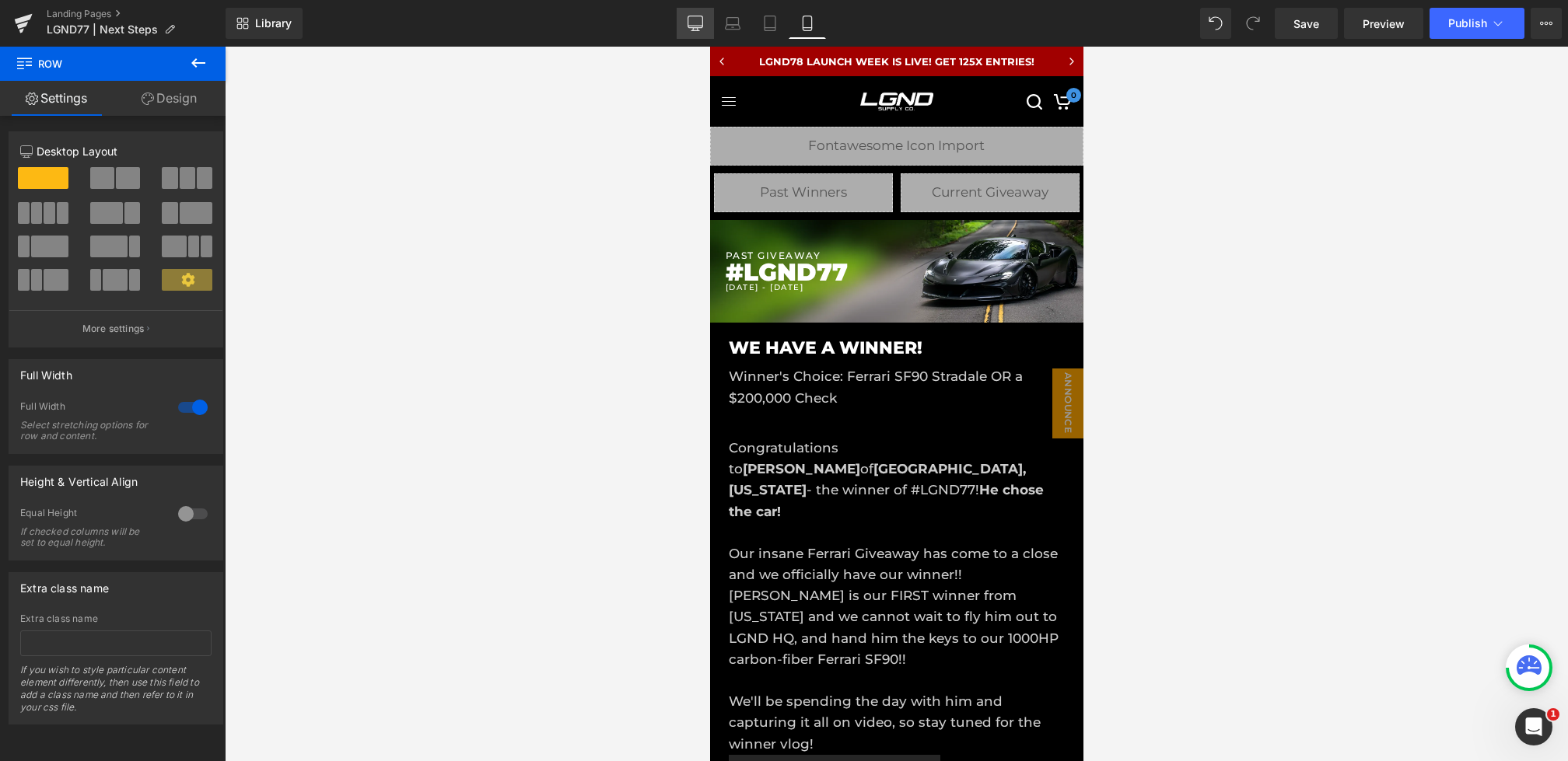
click at [699, 18] on icon at bounding box center [695, 23] width 15 height 15
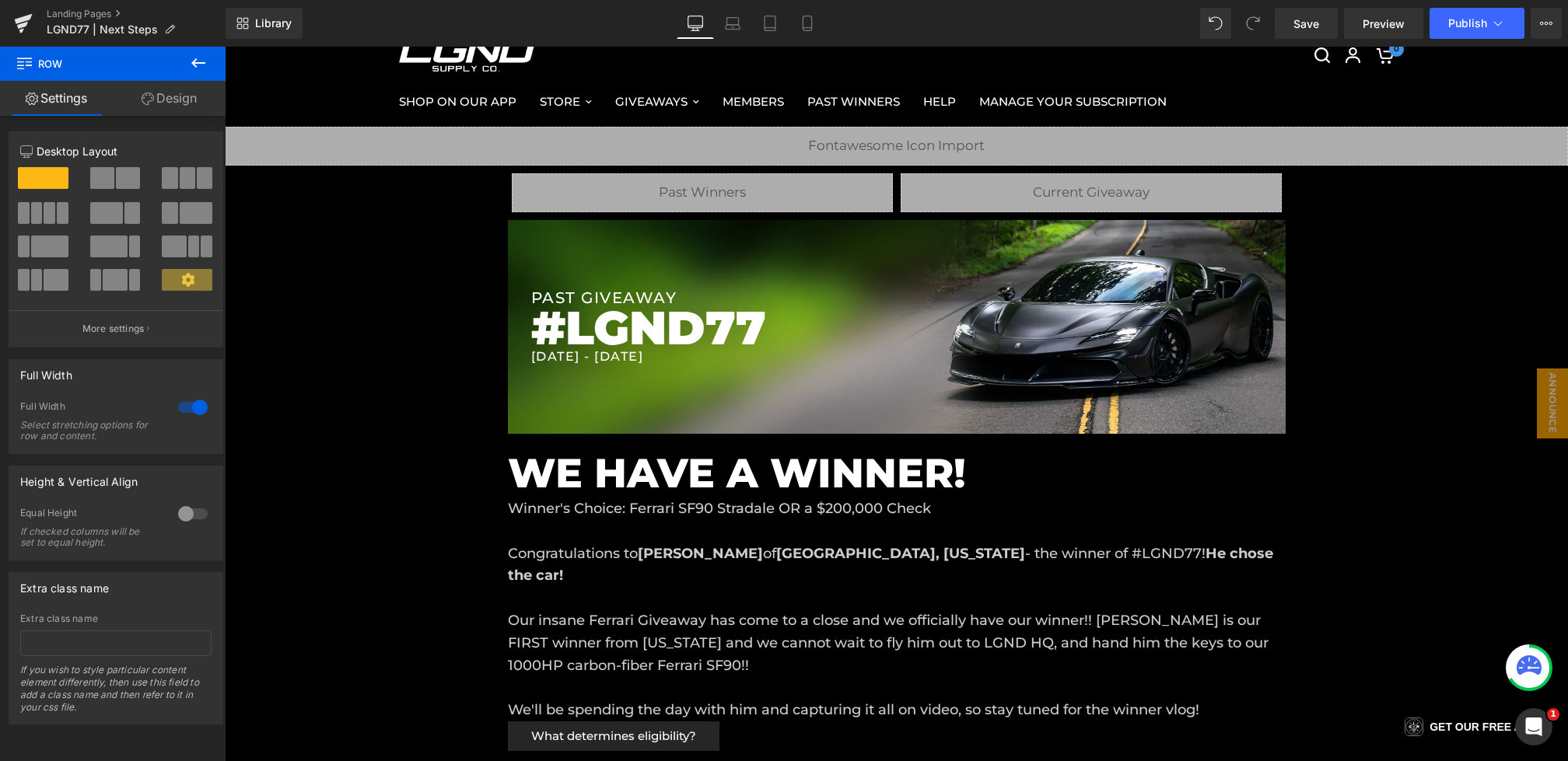
scroll to position [304, 0]
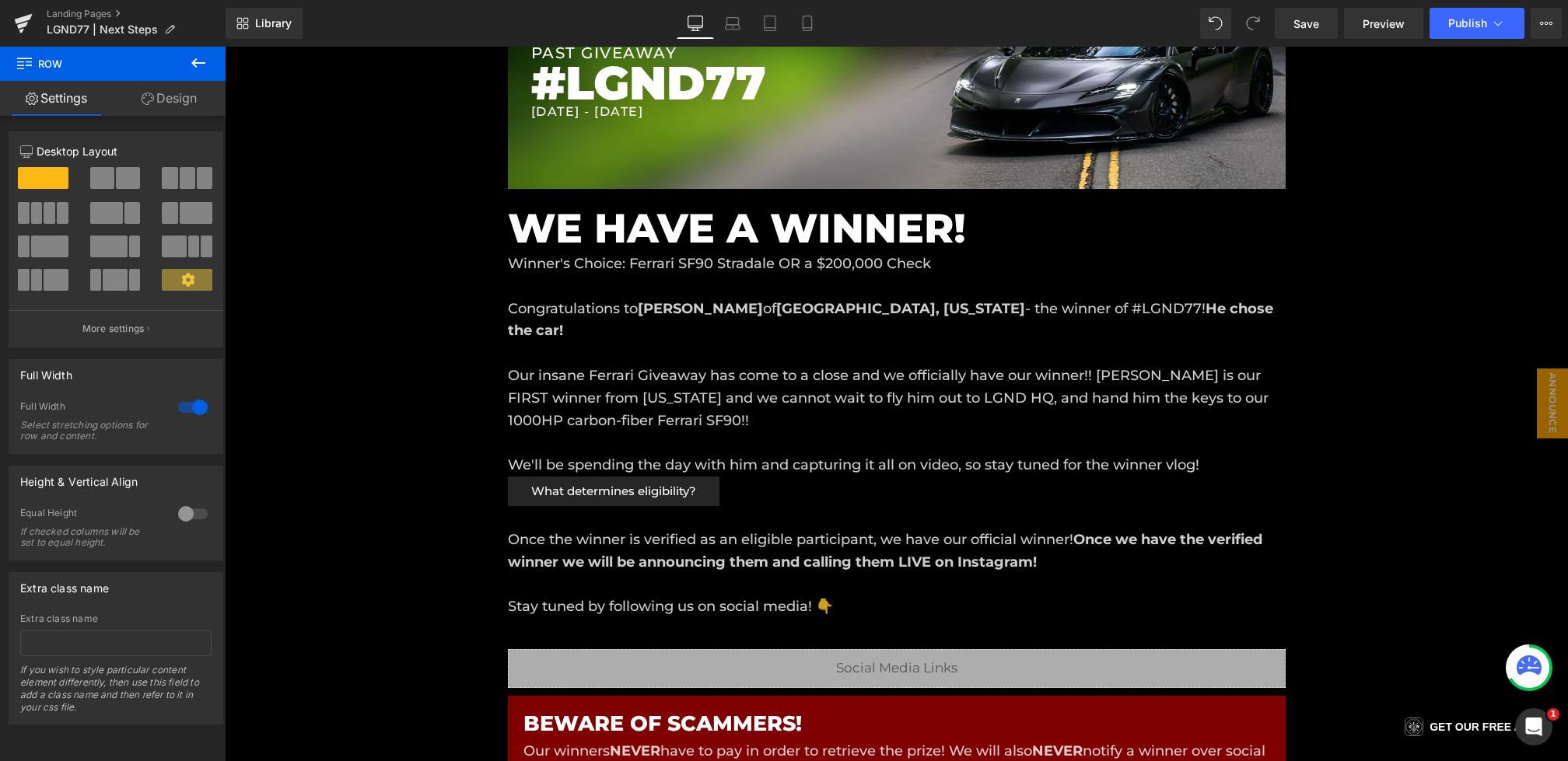
click at [194, 61] on icon at bounding box center [198, 63] width 14 height 10
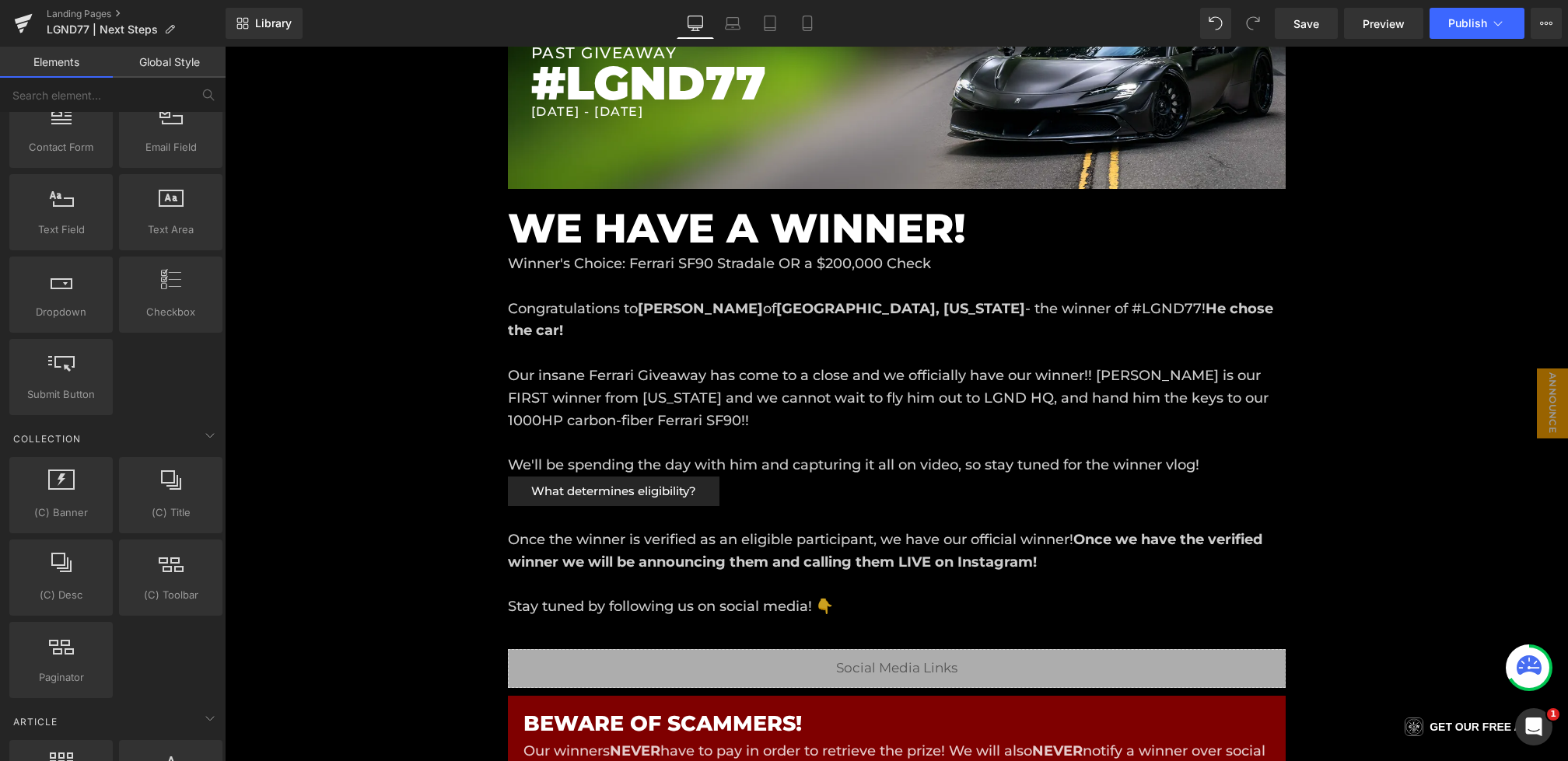
scroll to position [2683, 0]
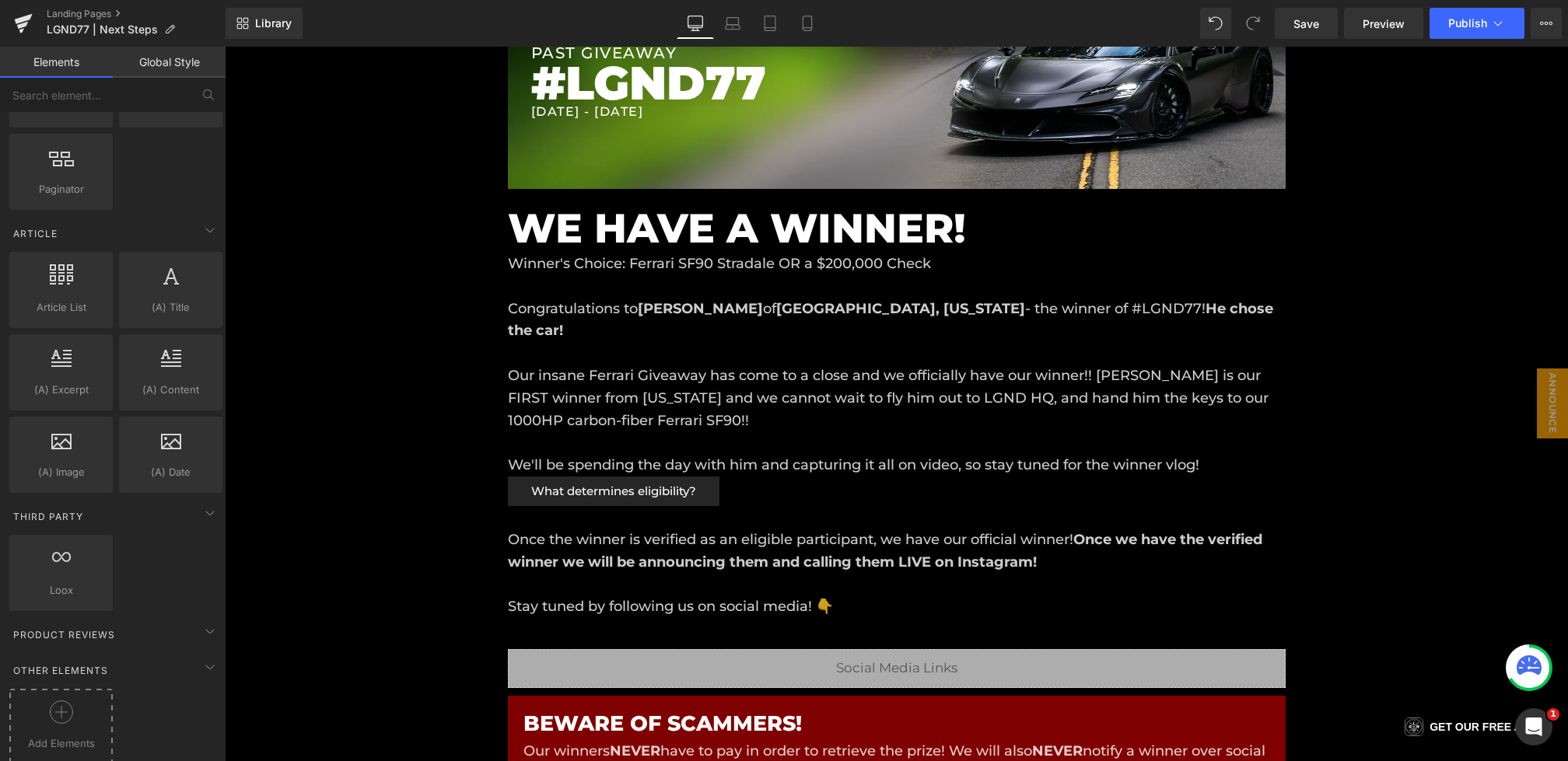
click at [62, 700] on icon at bounding box center [61, 712] width 23 height 23
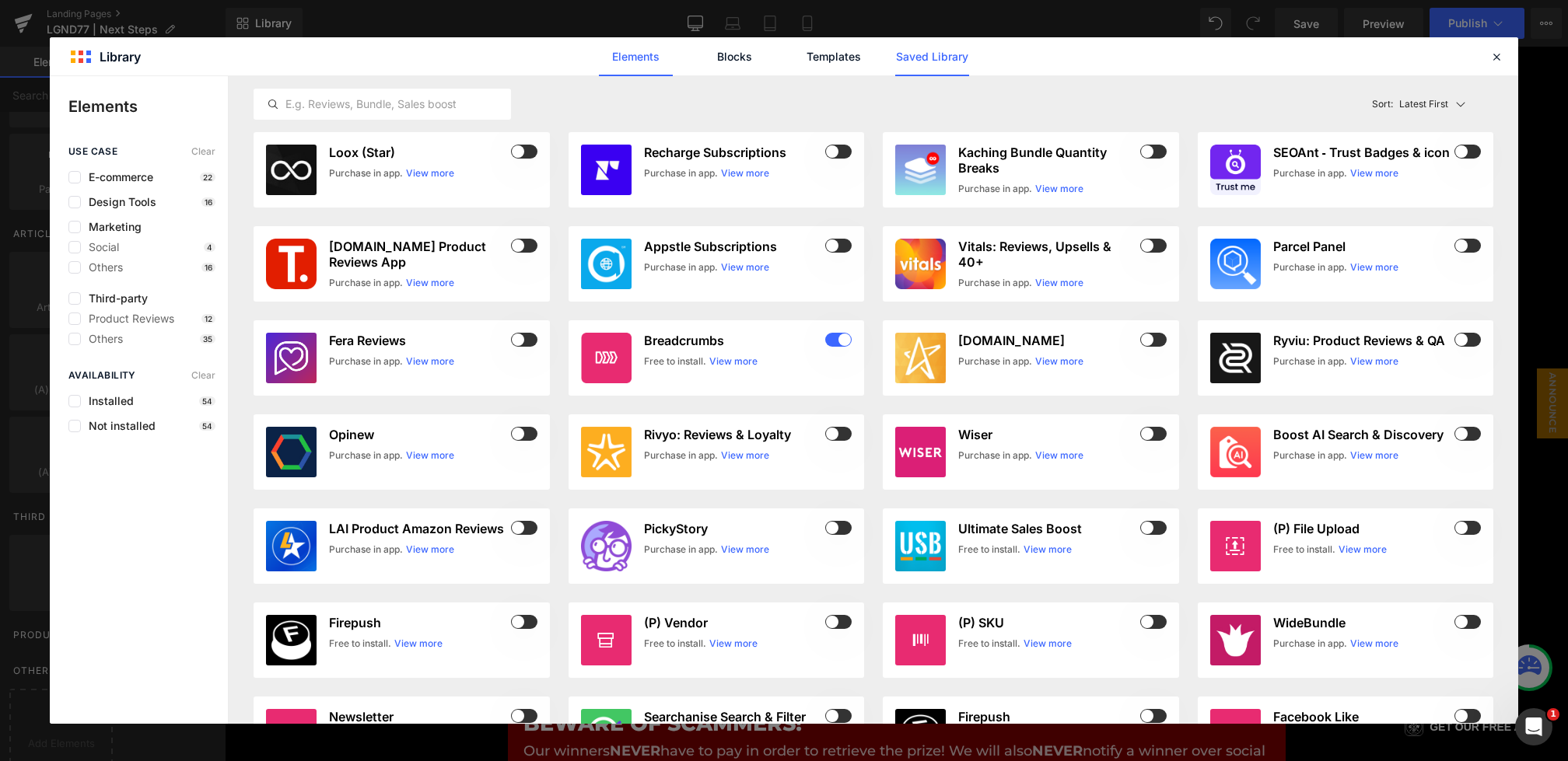
click at [945, 57] on link "Saved Library" at bounding box center [932, 57] width 74 height 39
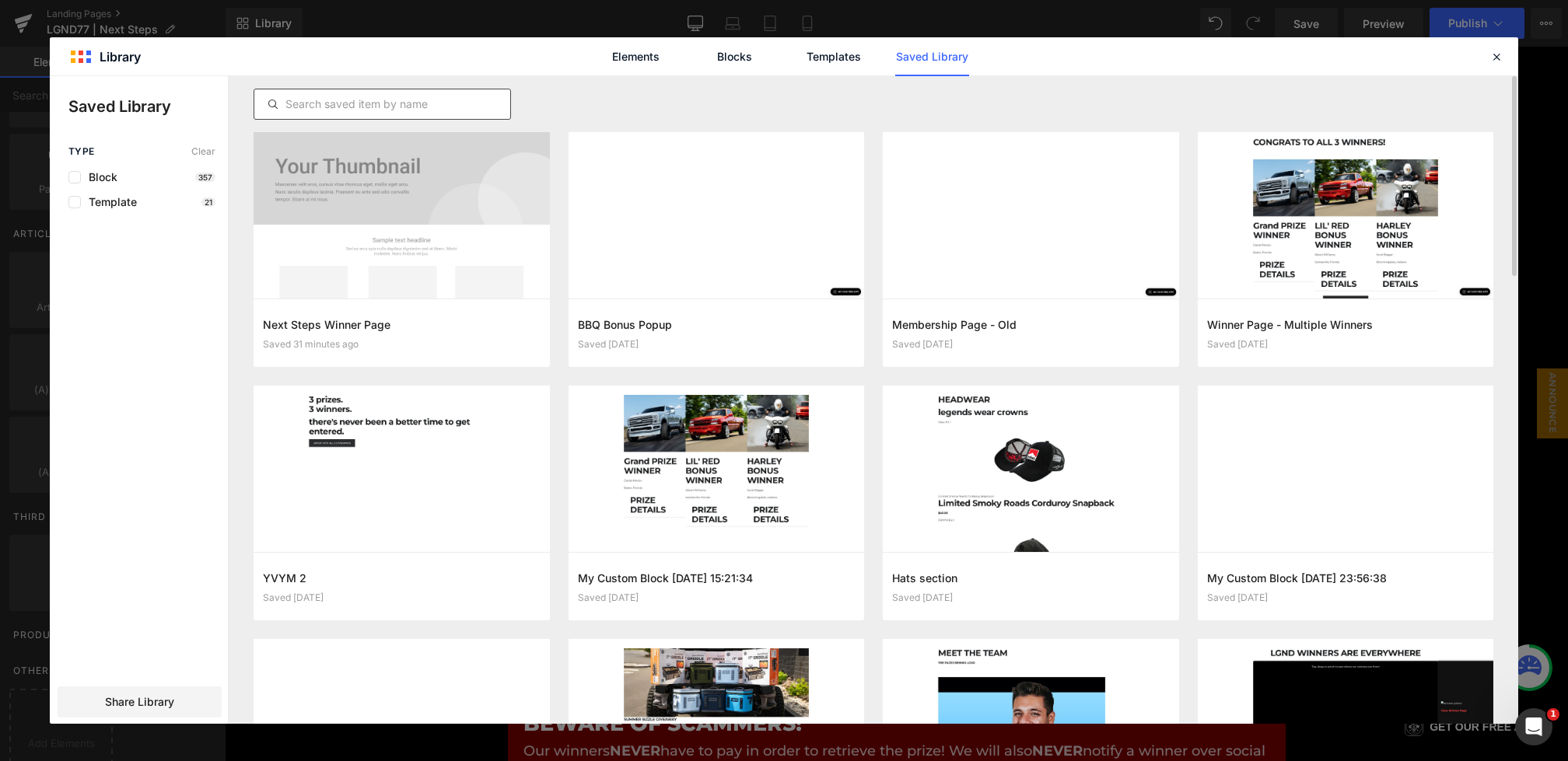
click at [410, 106] on input "text" at bounding box center [382, 104] width 256 height 19
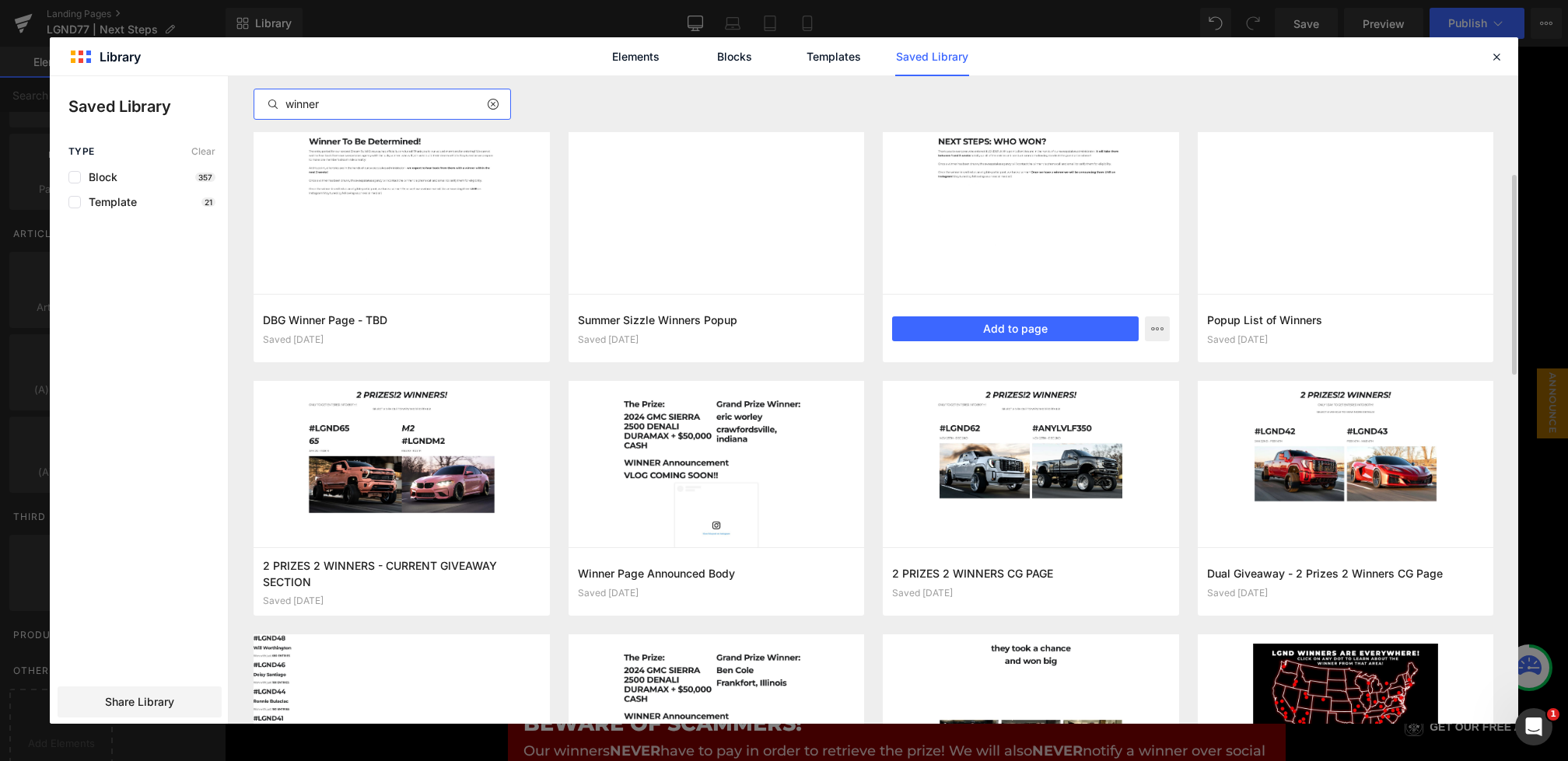
scroll to position [295, 0]
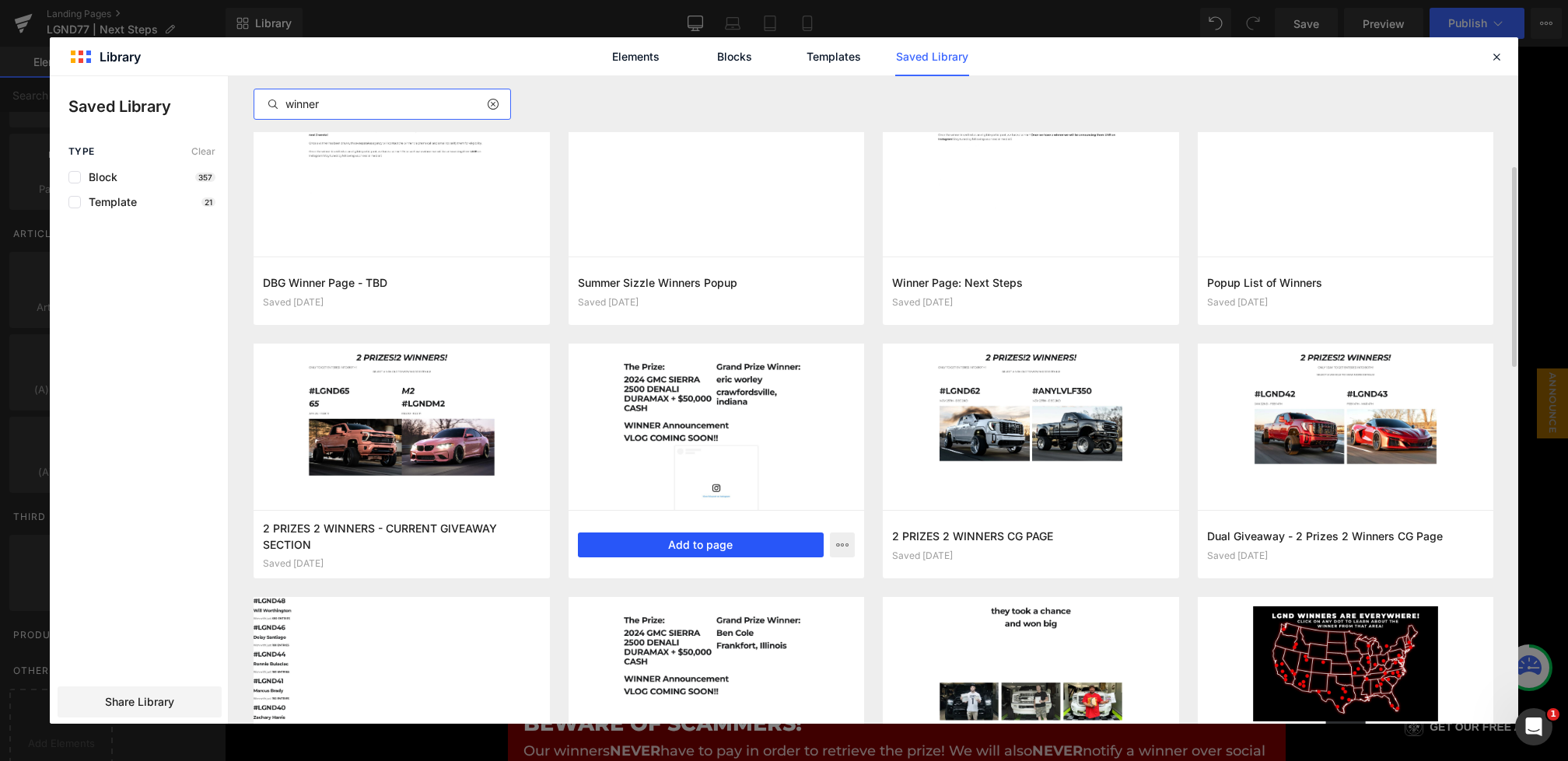
type input "winner"
click at [720, 545] on button "Add to page" at bounding box center [701, 545] width 246 height 25
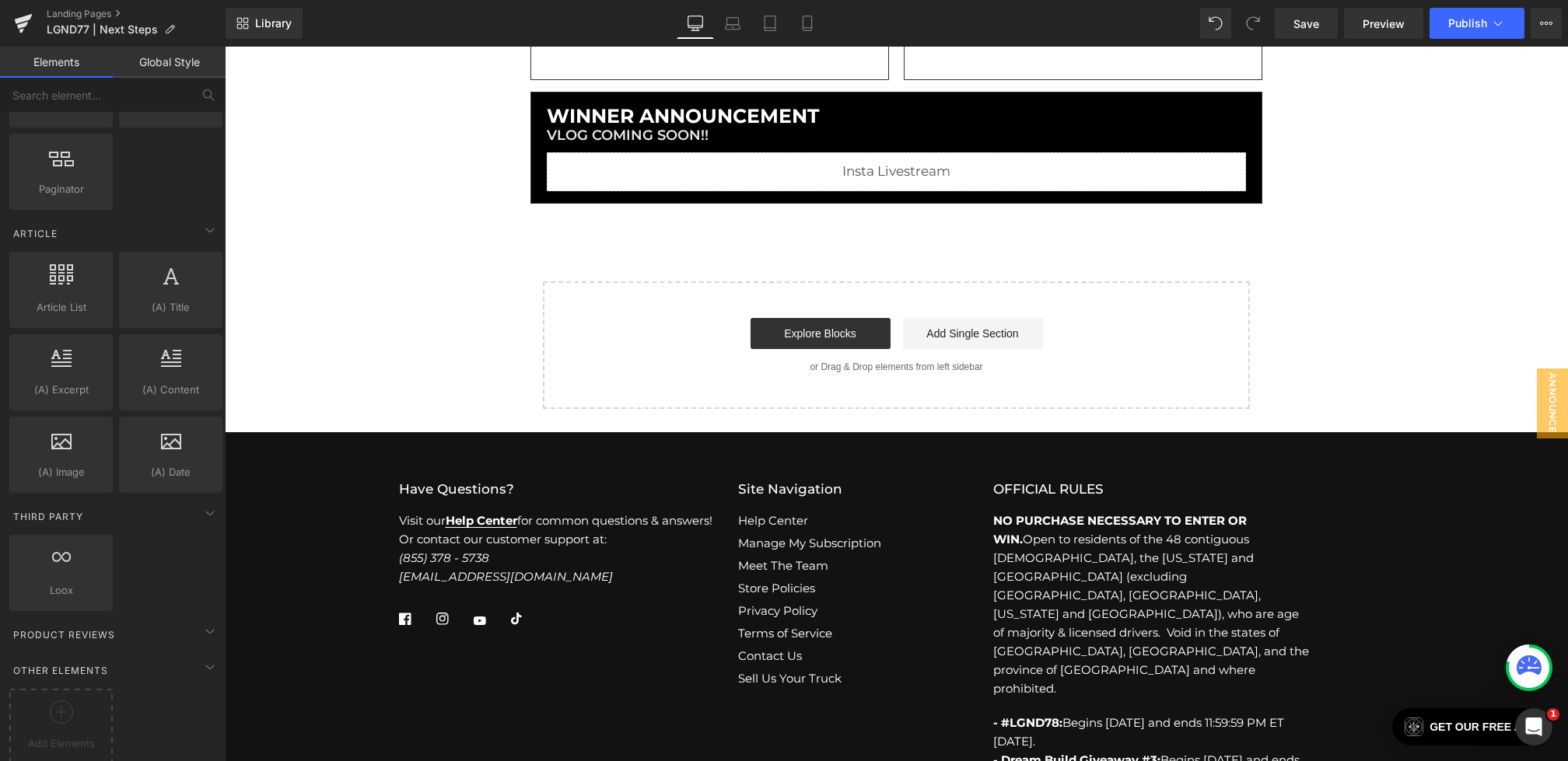
scroll to position [1611, 0]
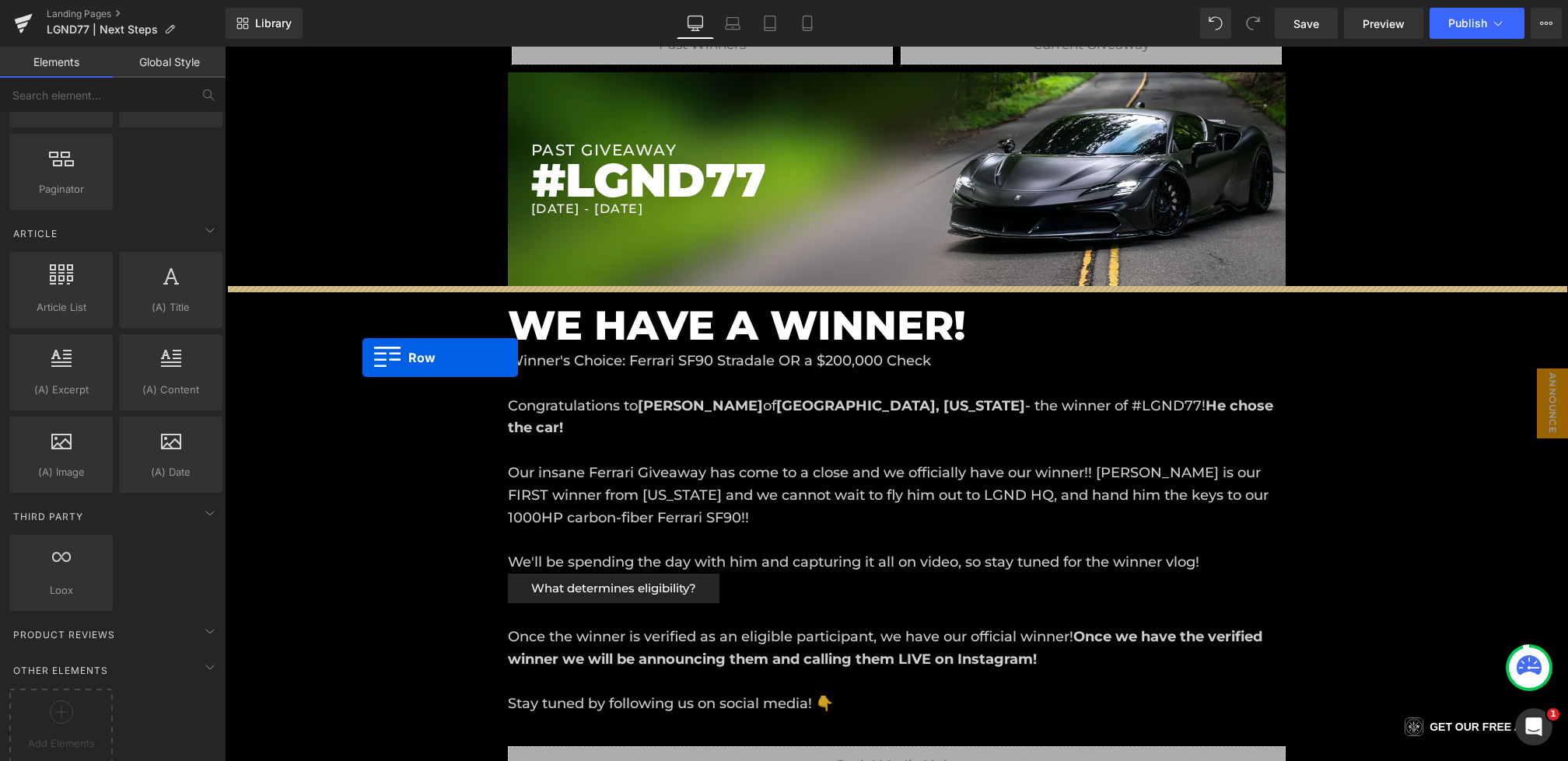
drag, startPoint x: 540, startPoint y: 204, endPoint x: 363, endPoint y: 357, distance: 234.0
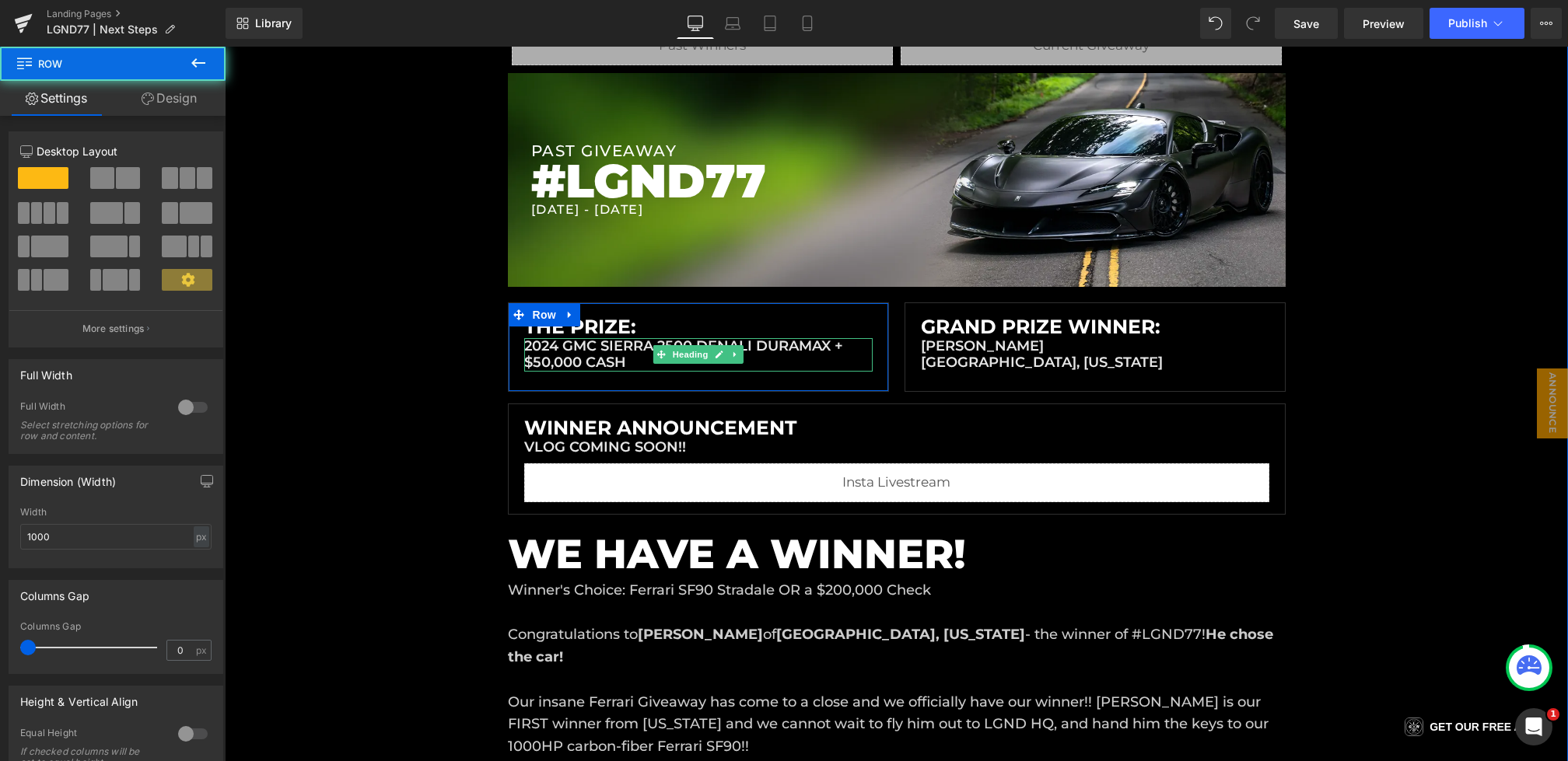
click at [592, 347] on h1 "2024 GMC SIERRA 2500 DENALI DURAMAX + $50,000 CASH" at bounding box center [698, 355] width 348 height 33
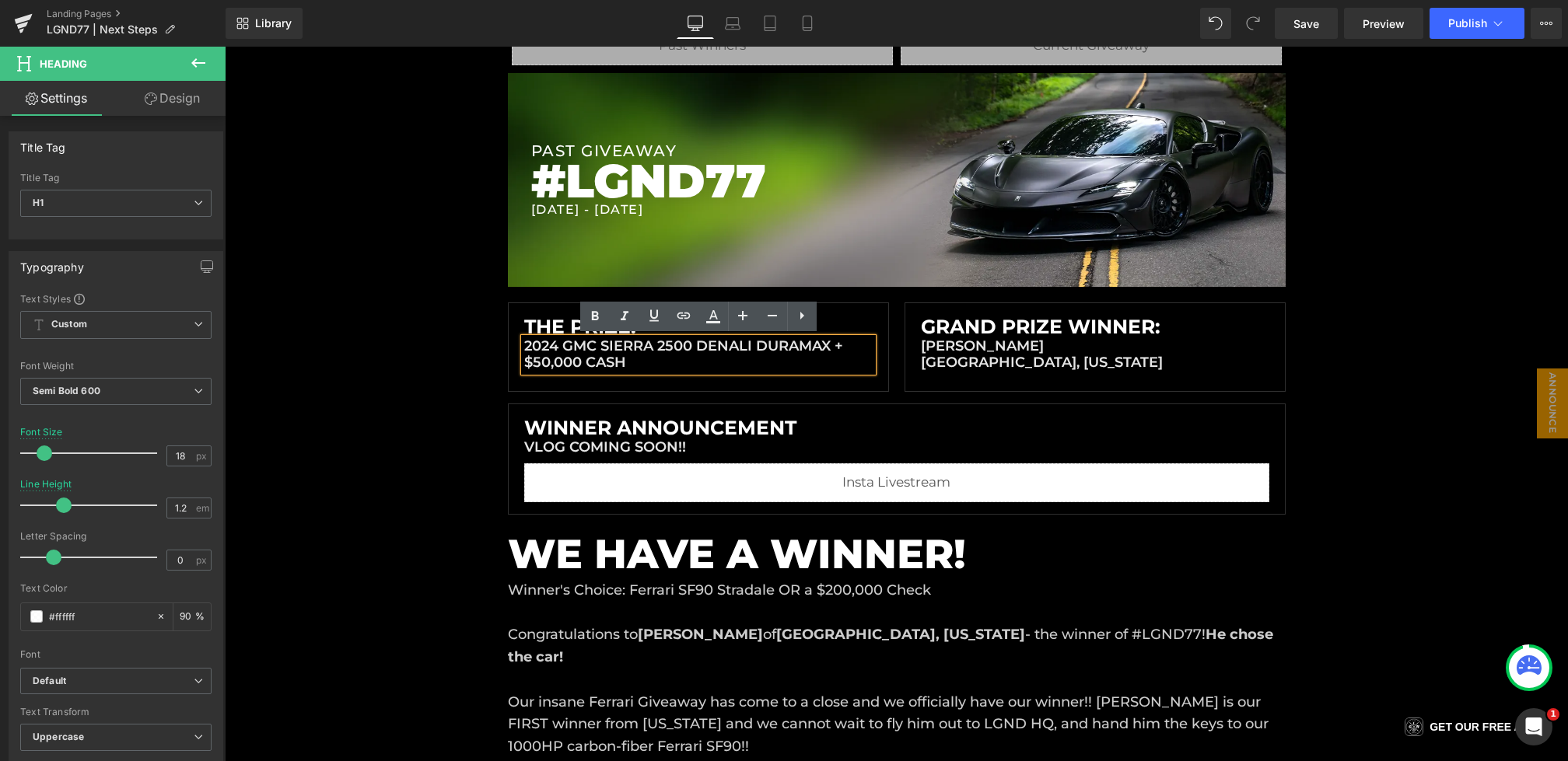
drag, startPoint x: 656, startPoint y: 364, endPoint x: 476, endPoint y: 320, distance: 185.3
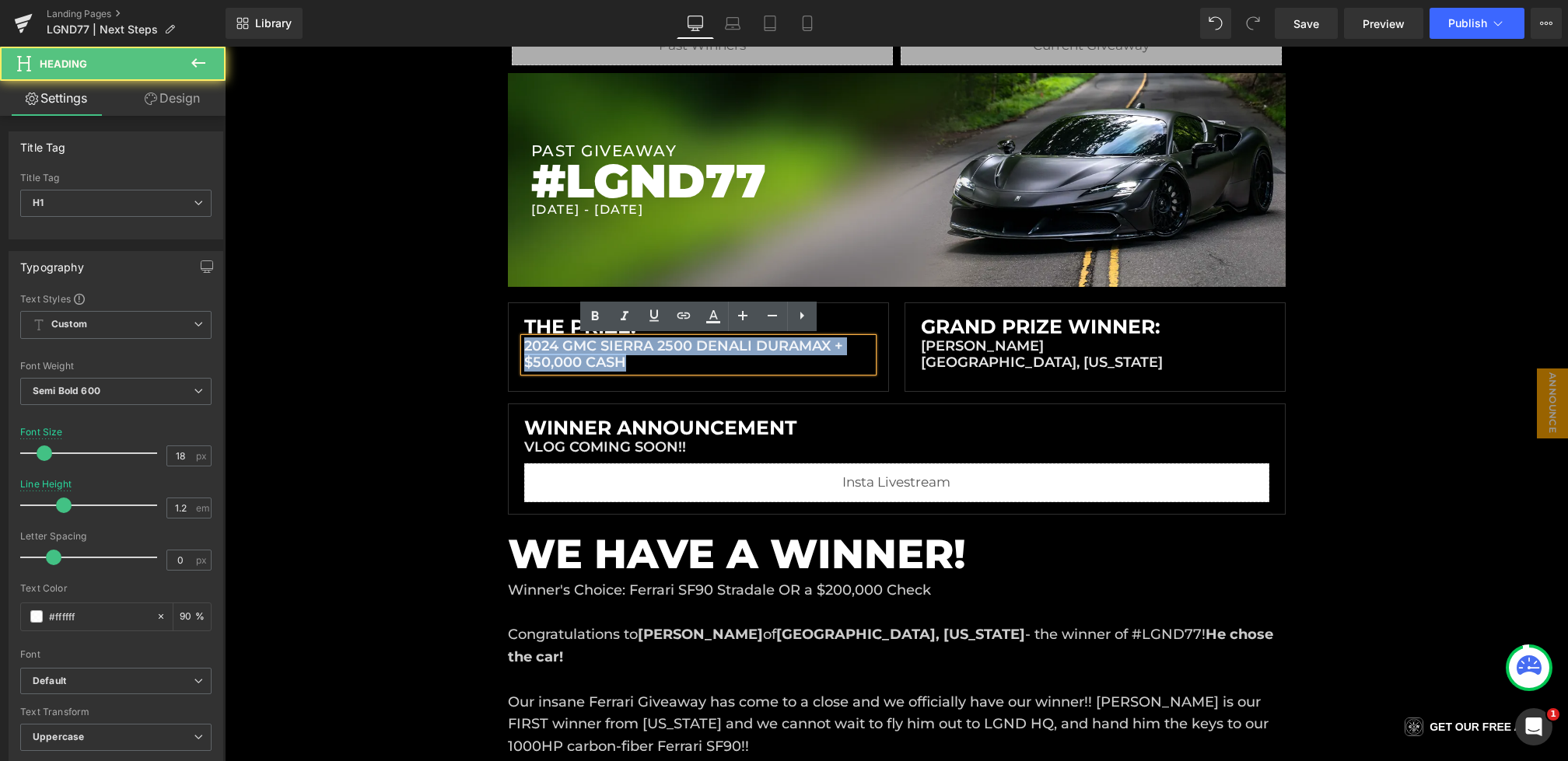
drag, startPoint x: 628, startPoint y: 364, endPoint x: 490, endPoint y: 304, distance: 150.5
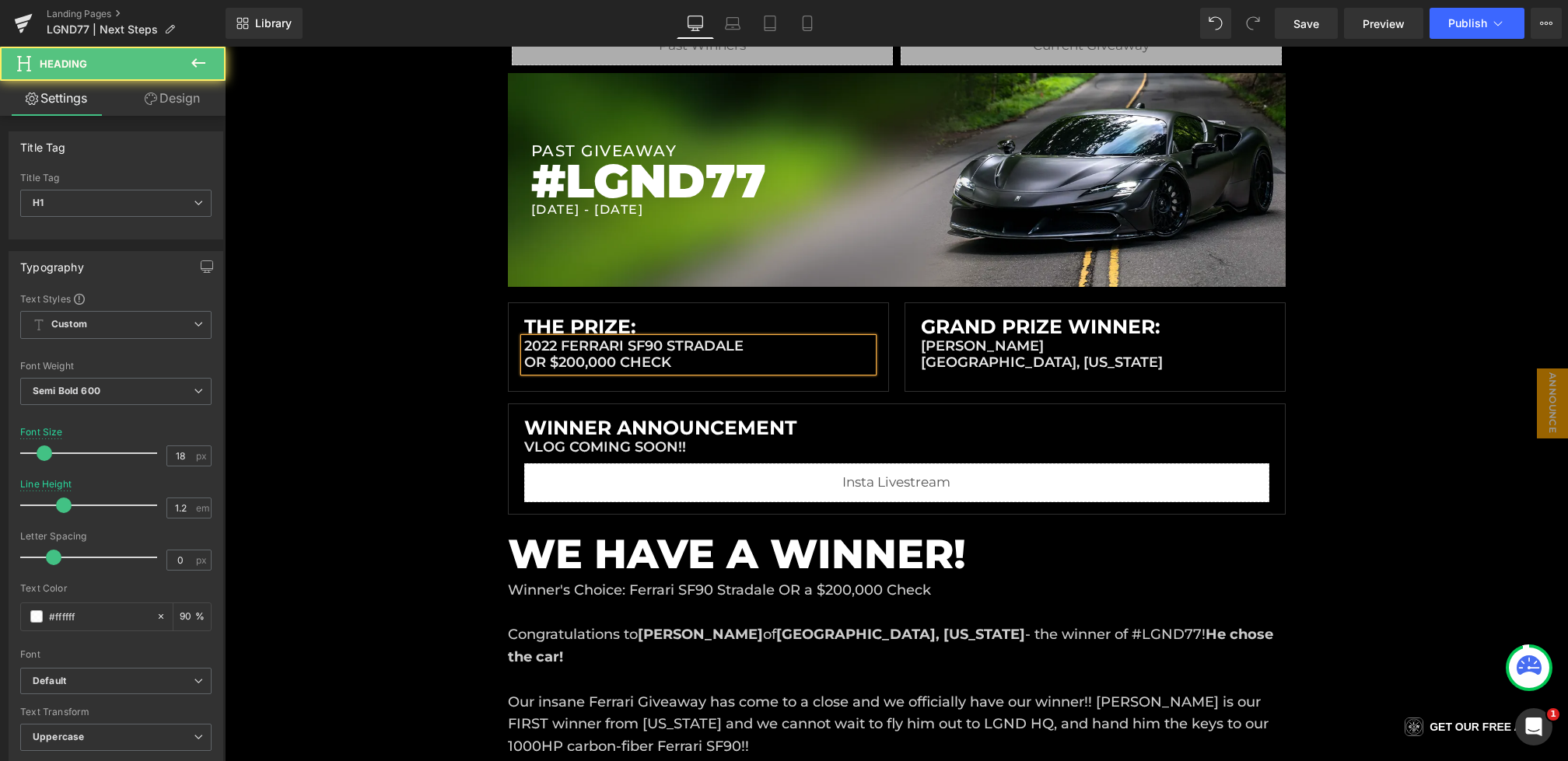
click at [551, 362] on h1 "2022 FERRARI SF90 STRADALE OR $200,000 CHECK" at bounding box center [698, 355] width 348 height 33
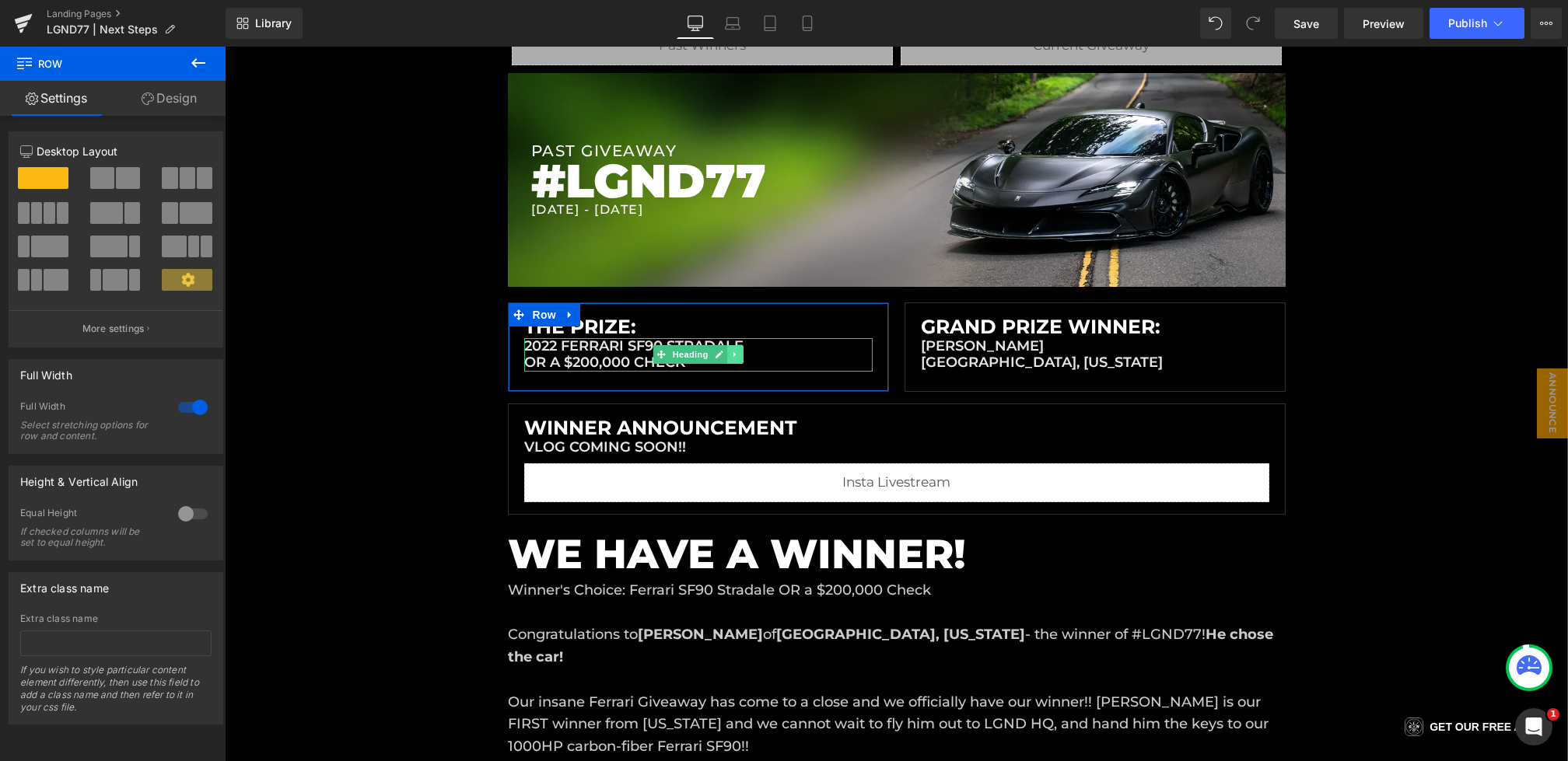
click at [743, 346] on link at bounding box center [735, 354] width 16 height 19
click at [784, 340] on div "2022 FERRARI SF90 STRADALE OR A $200,000 CHECK Heading" at bounding box center [698, 355] width 348 height 33
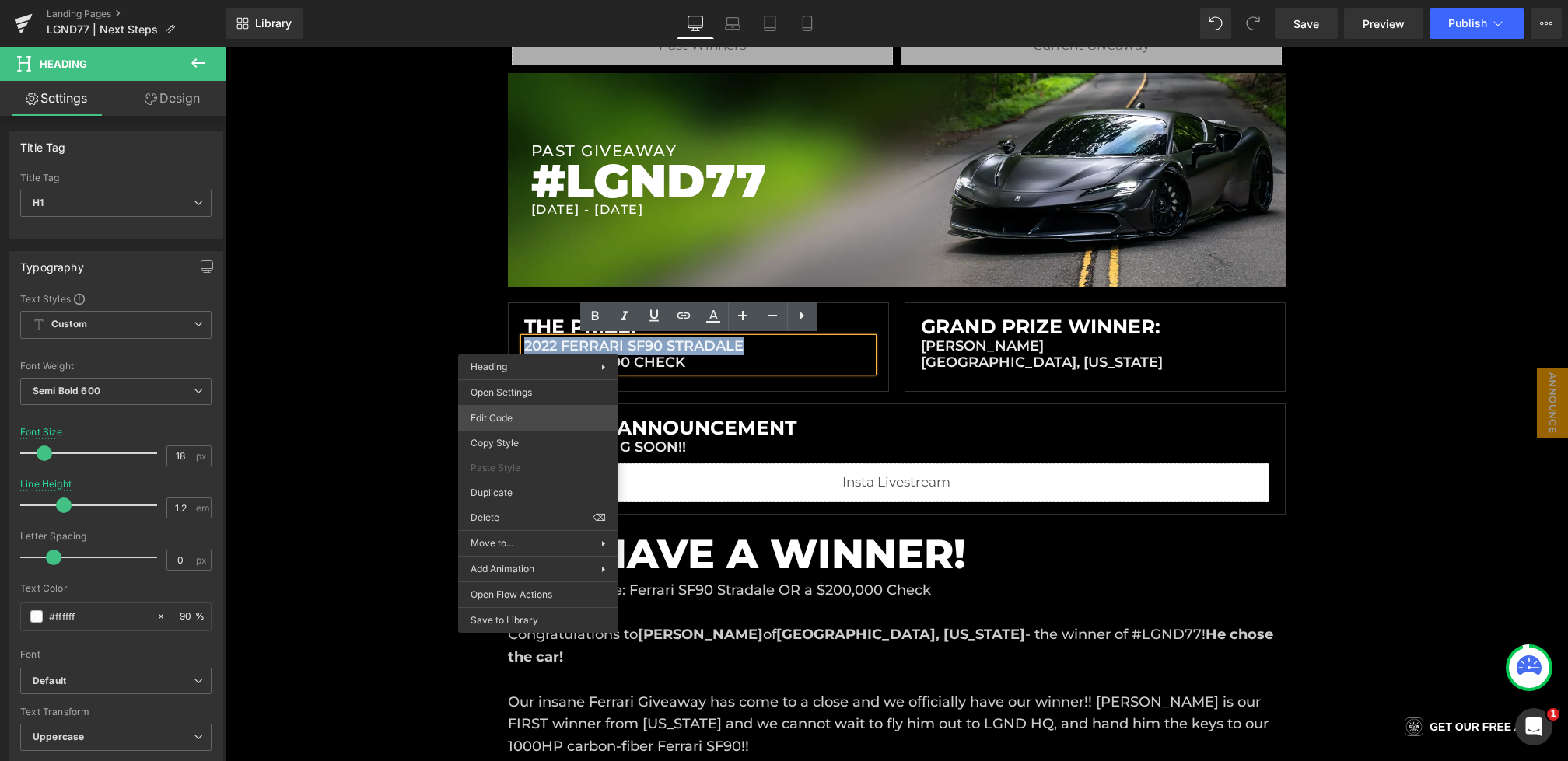
click at [502, 0] on div "Row You are previewing how the will restyle your page. You can not edit Element…" at bounding box center [784, 0] width 1568 height 0
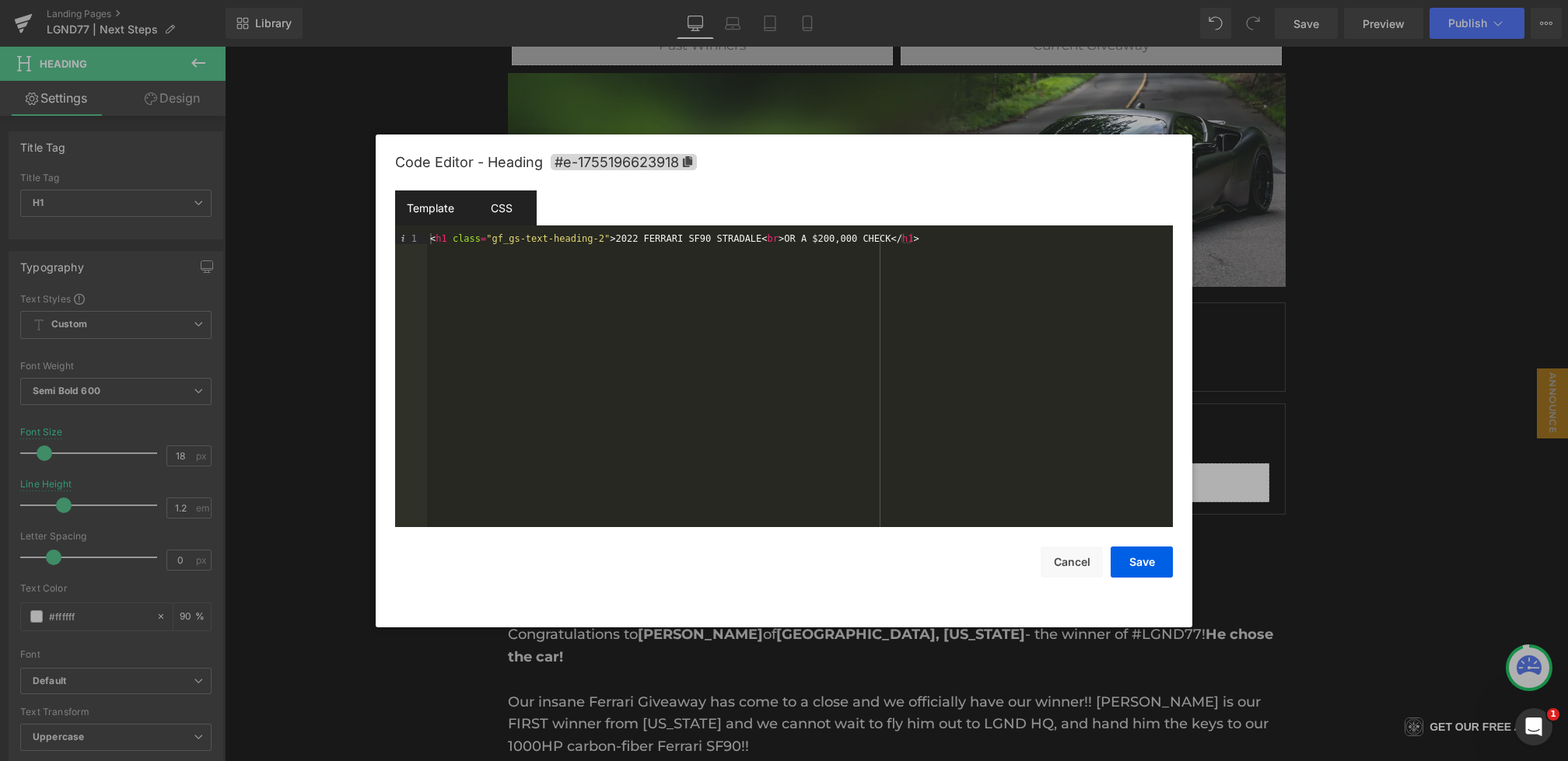
click at [501, 206] on div "CSS" at bounding box center [501, 207] width 70 height 35
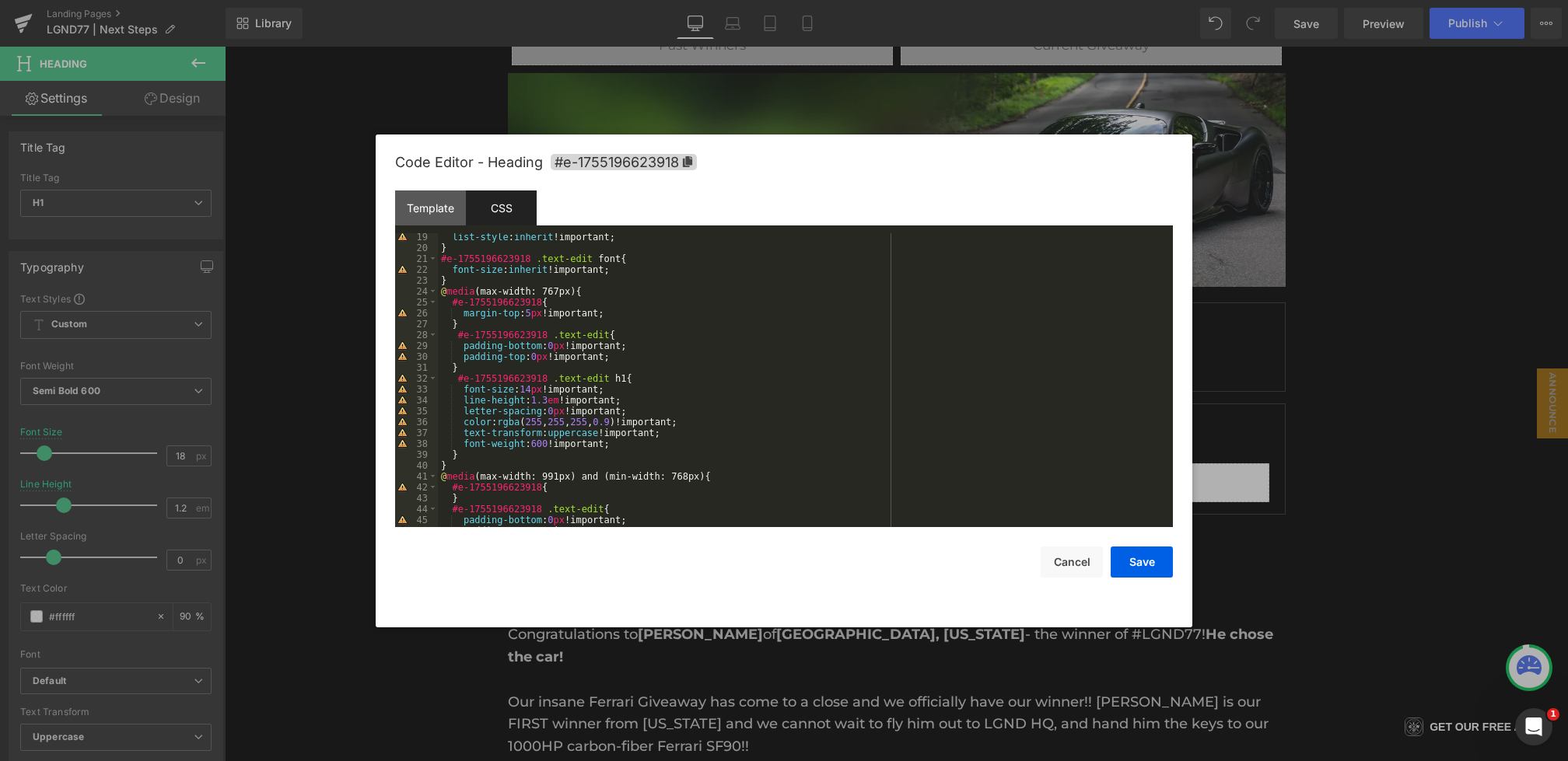
scroll to position [0, 0]
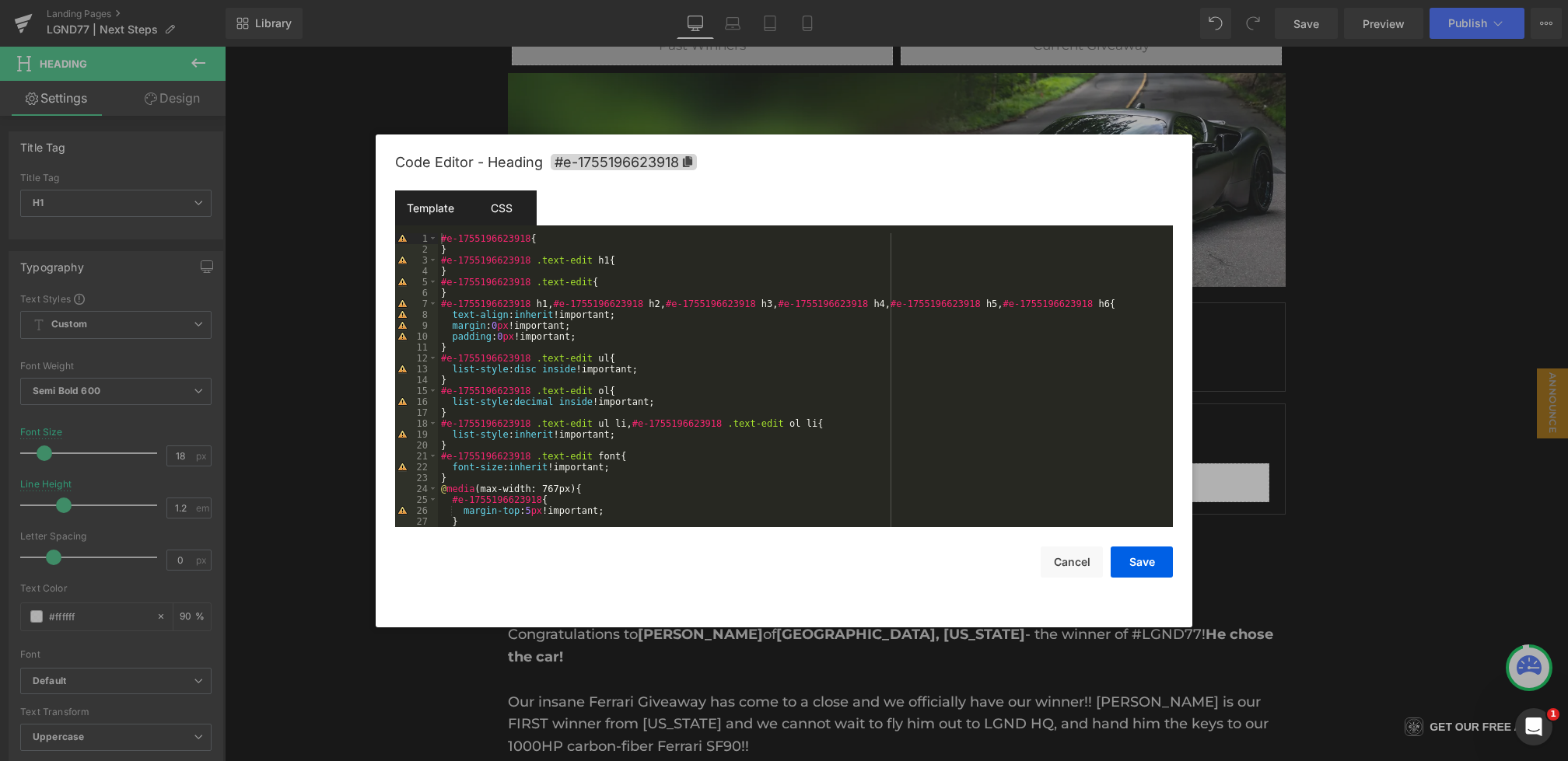
click at [443, 220] on div "Template" at bounding box center [430, 207] width 70 height 35
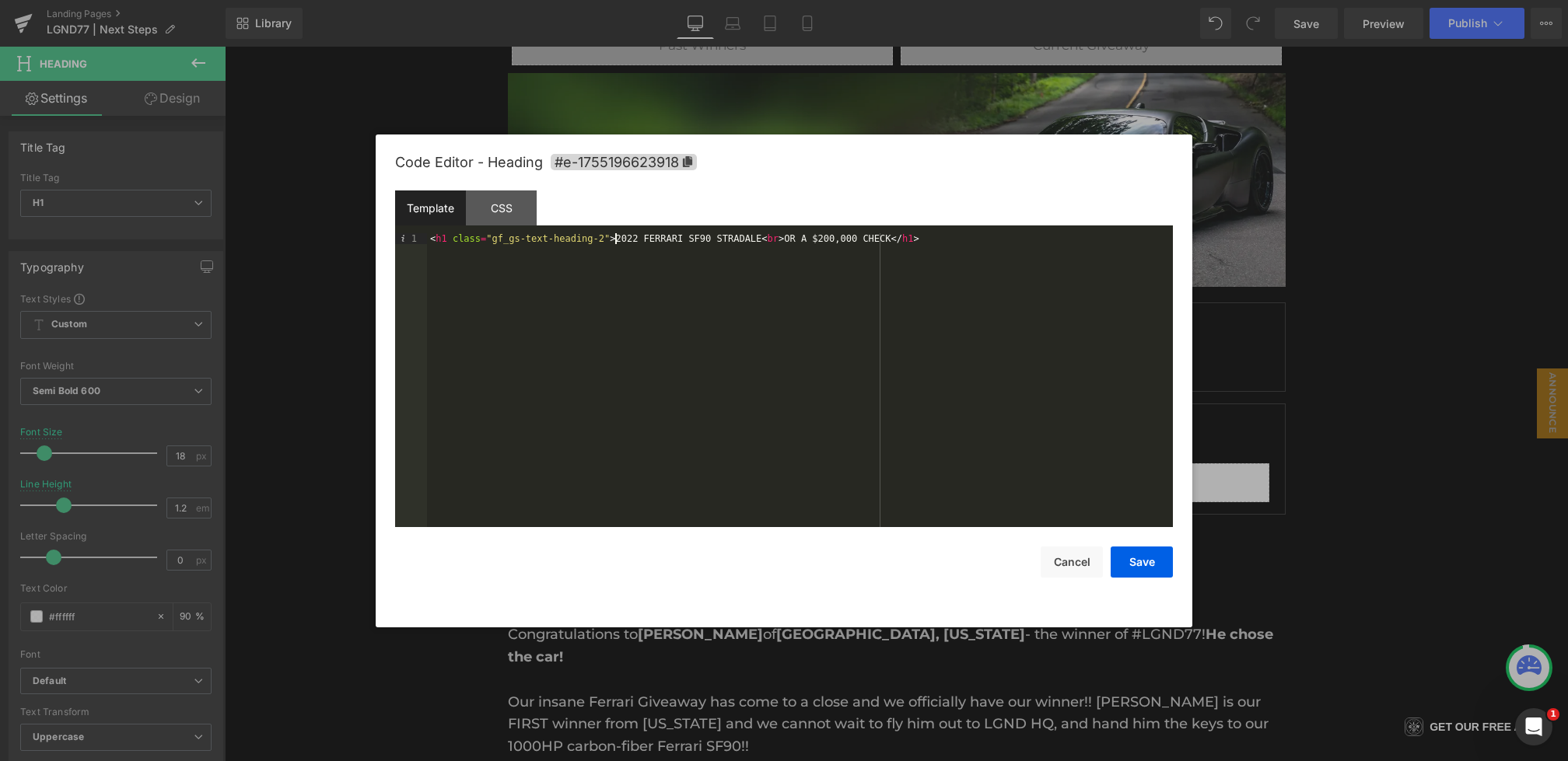
click at [618, 241] on div "< h1 class = "gf_gs-text-heading-2" > 2022 FERRARI SF90 STRADALE < br > OR A $2…" at bounding box center [799, 391] width 746 height 316
drag, startPoint x: 651, startPoint y: 242, endPoint x: 686, endPoint y: 244, distance: 35.1
click at [686, 244] on div "< h1 class = "gf_gs-text-heading-2" > < span > </ span > 2022 FERRARI SF90 STRA…" at bounding box center [799, 391] width 746 height 316
click at [797, 240] on div "< h1 class = "gf_gs-text-heading-2" > < span > 2022 FERRARI SF90 STRADALE < br …" at bounding box center [799, 391] width 746 height 316
click at [505, 201] on div "CSS" at bounding box center [501, 207] width 70 height 35
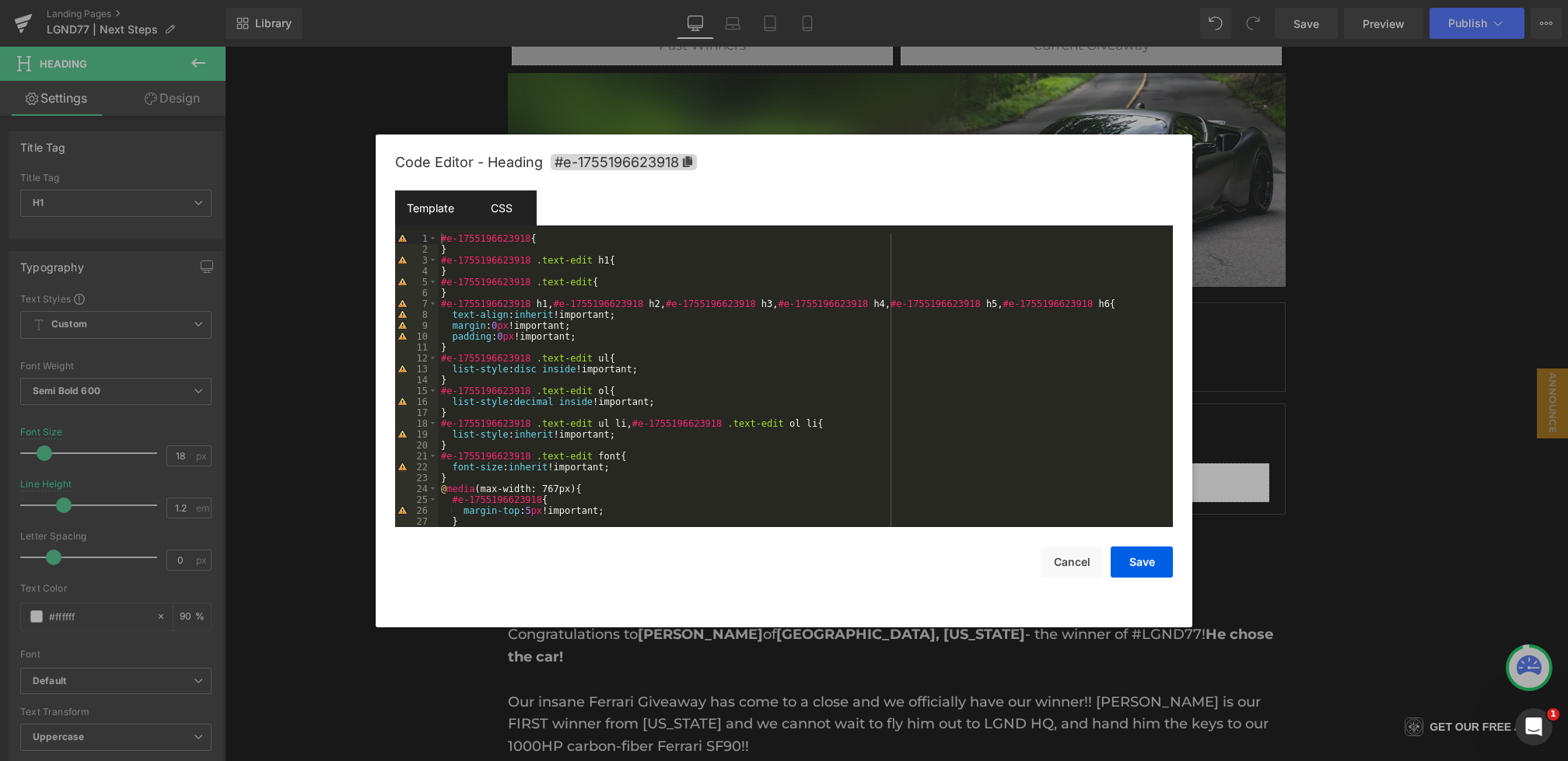
click at [425, 195] on div "Template" at bounding box center [430, 207] width 70 height 35
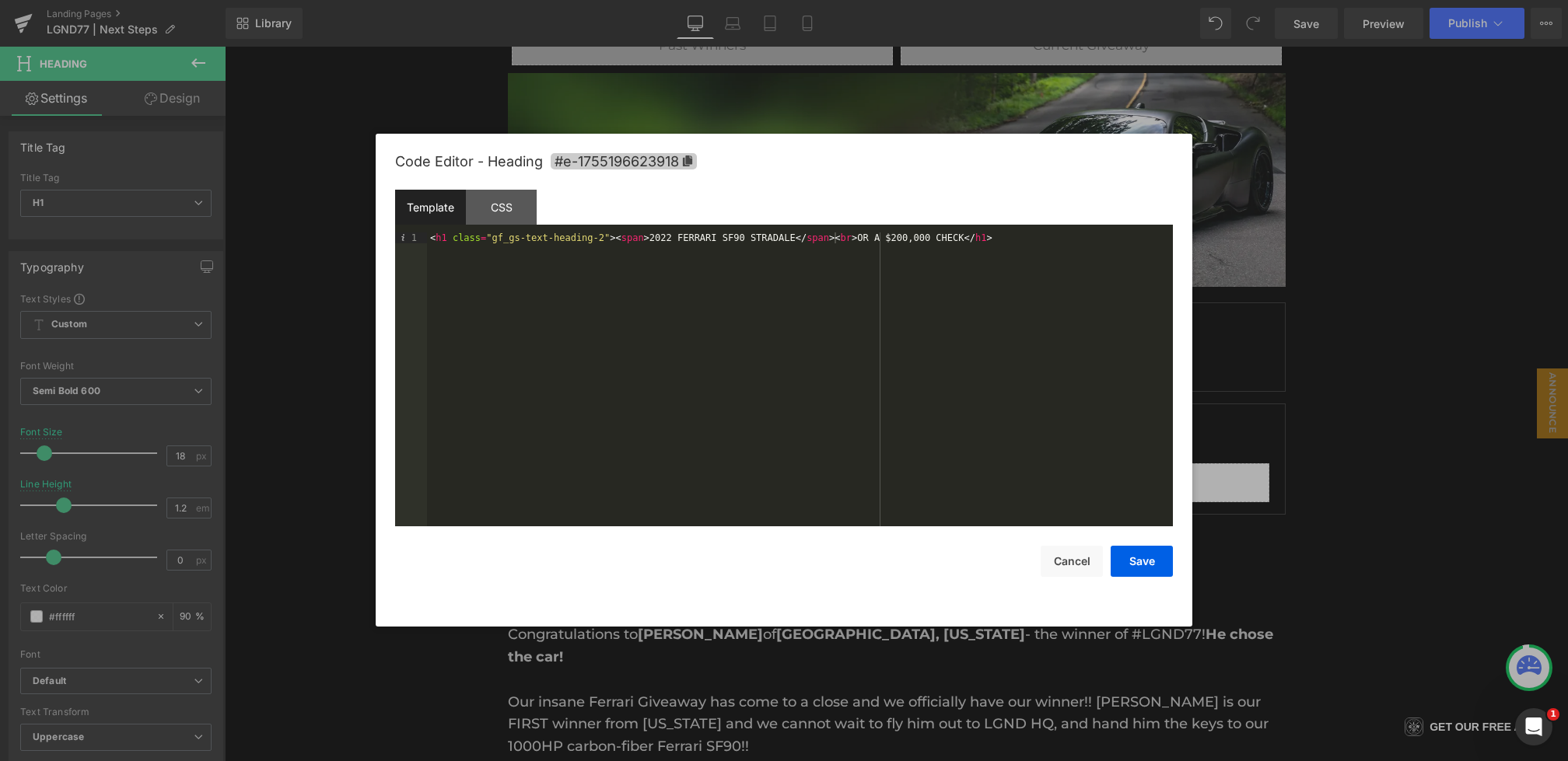
click at [611, 167] on span "#e-1755196623918" at bounding box center [624, 161] width 147 height 16
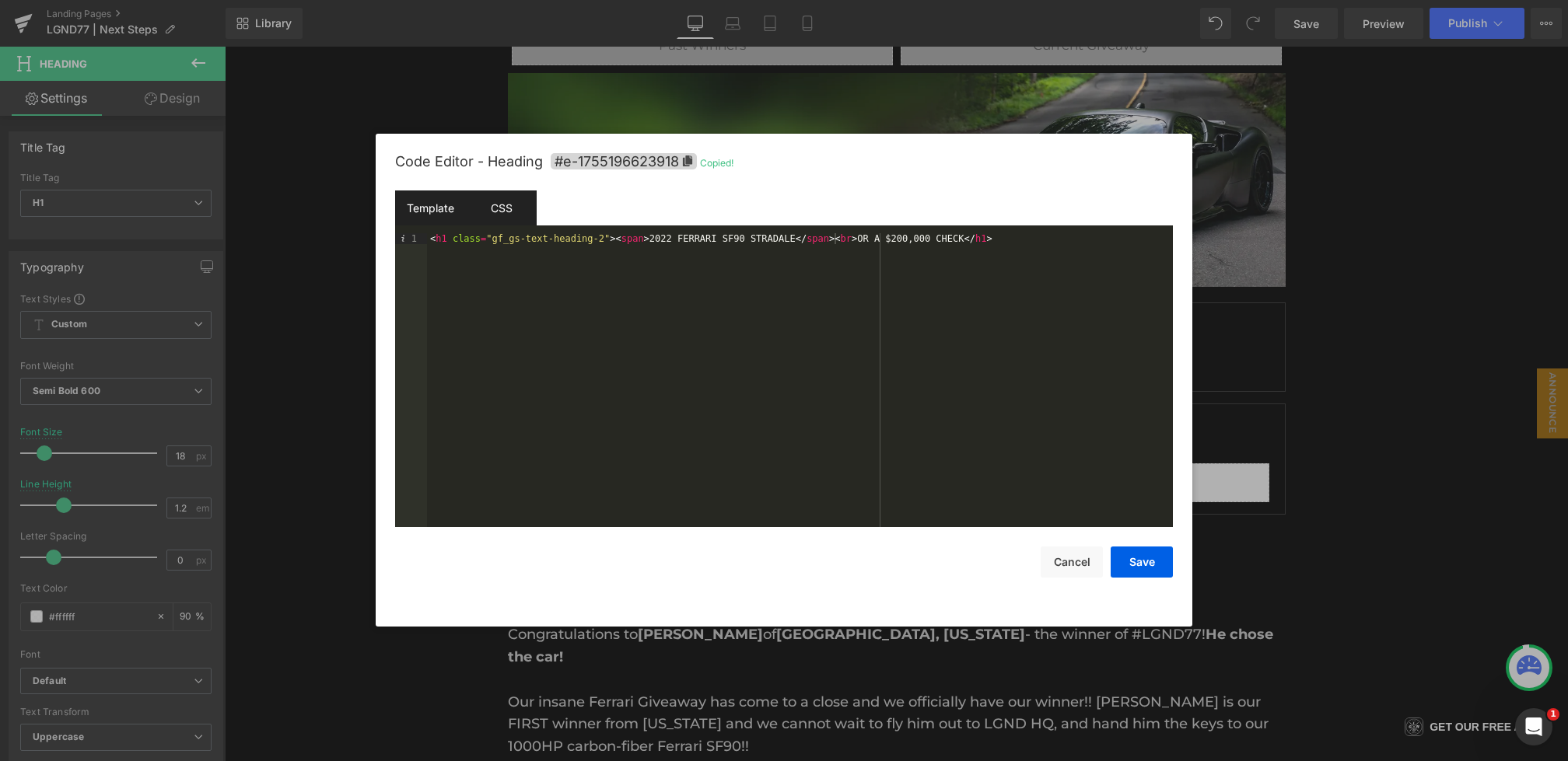
click at [490, 215] on div "CSS" at bounding box center [501, 207] width 70 height 35
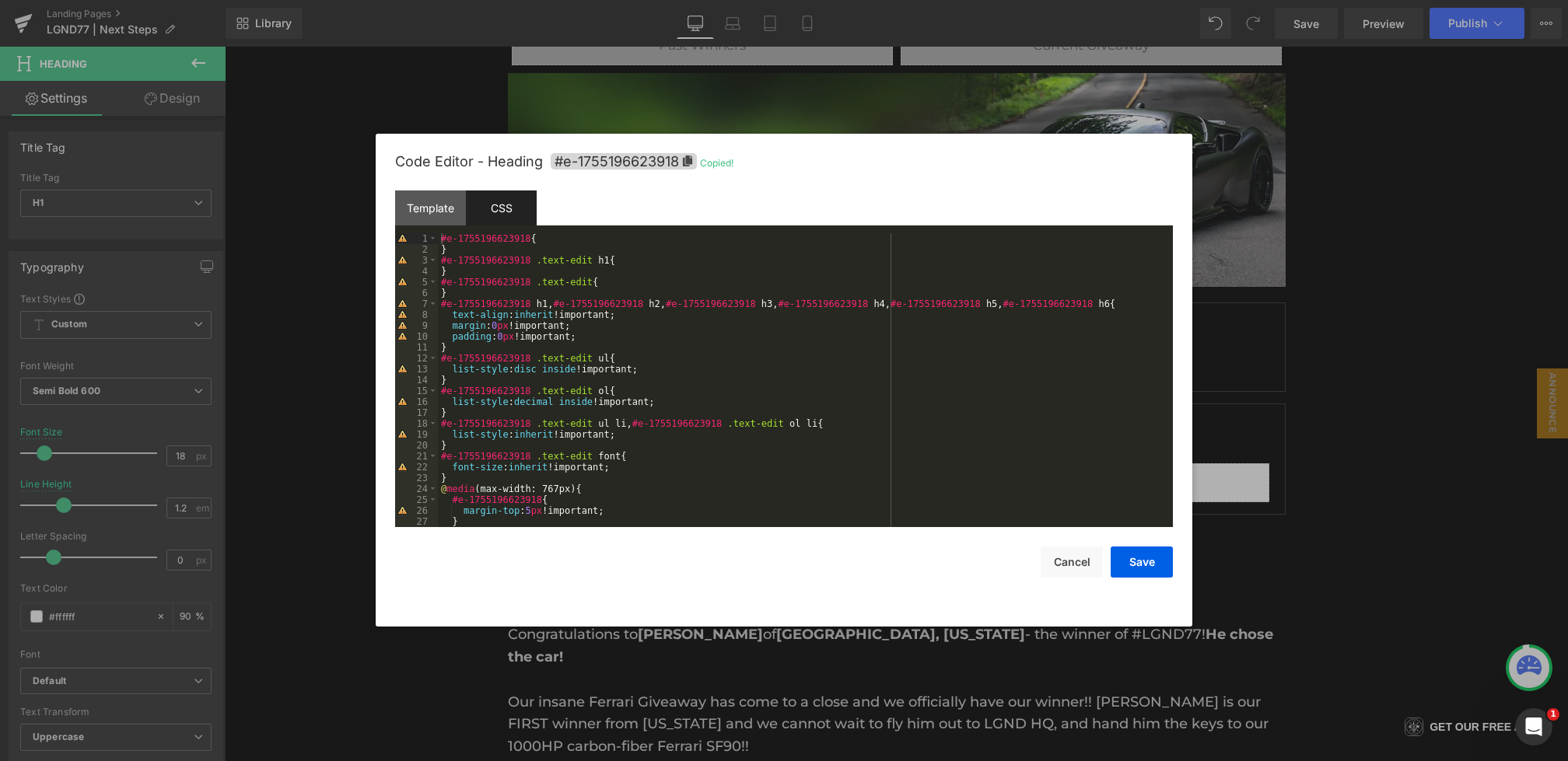
click at [477, 287] on div "#e-1755196623918 { } #e-1755196623918 .text-edit h1 { } #e-1755196623918 .text-…" at bounding box center [803, 391] width 729 height 316
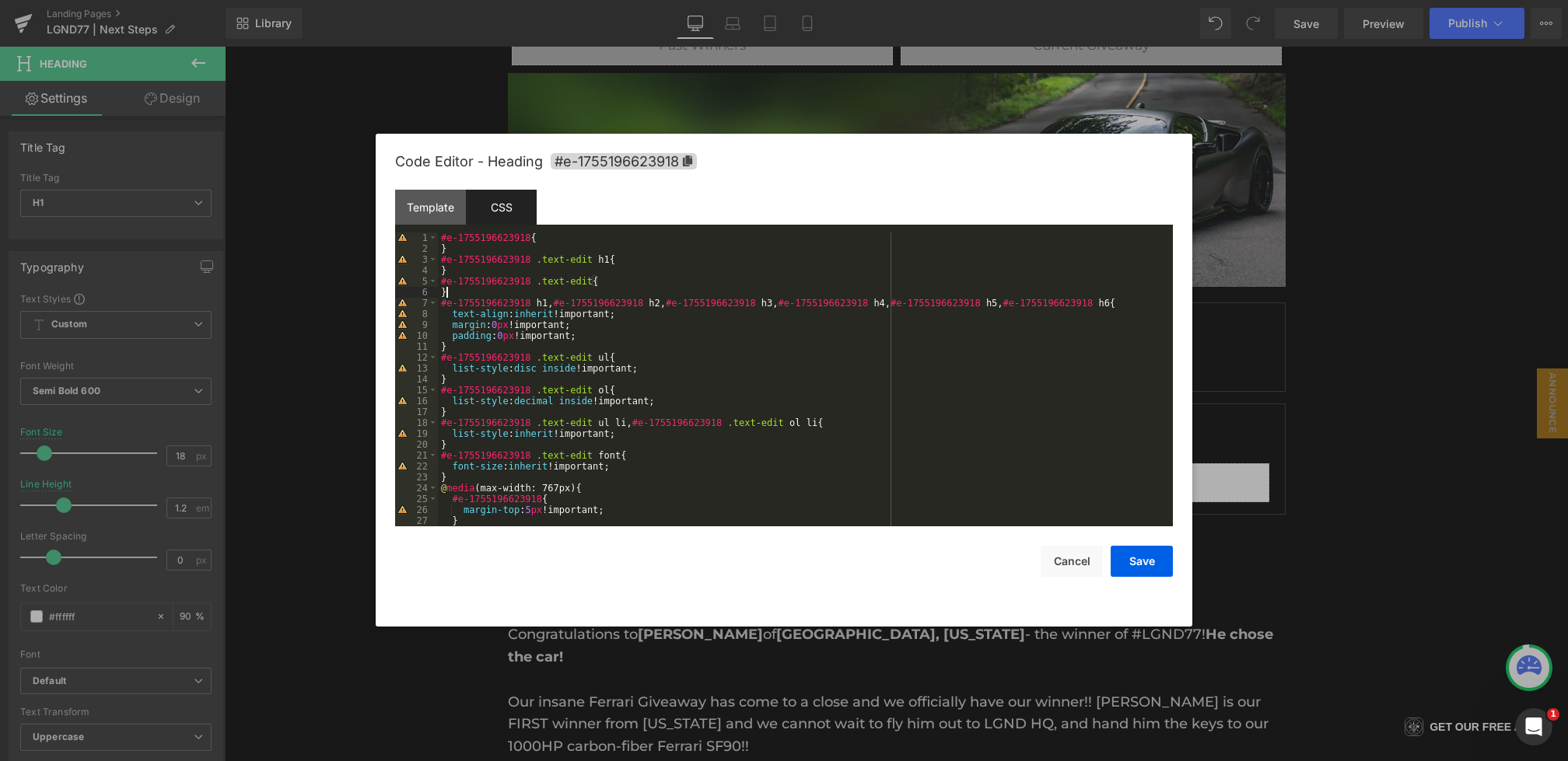
paste textarea
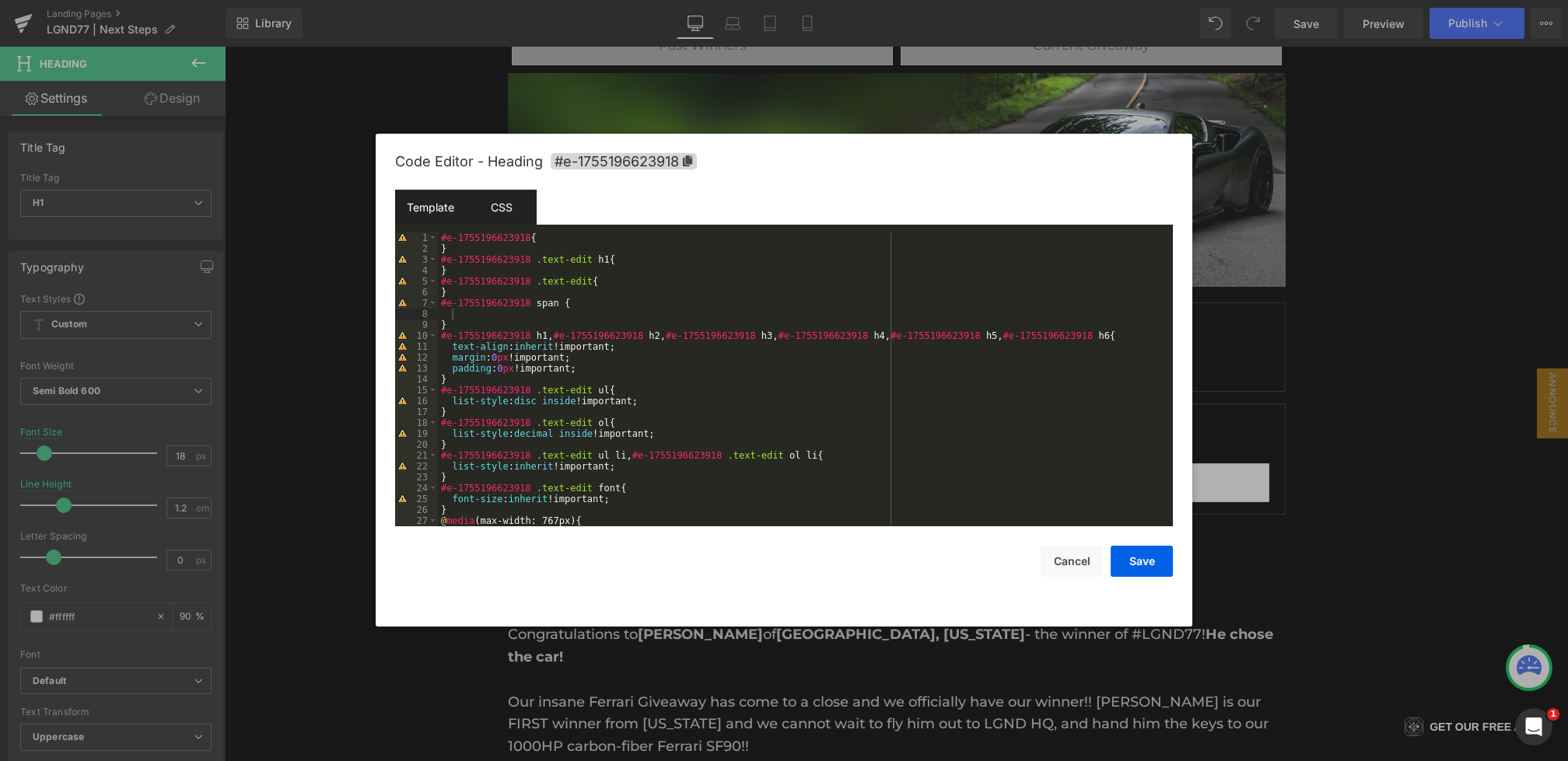
click at [441, 215] on div "Template" at bounding box center [430, 206] width 70 height 35
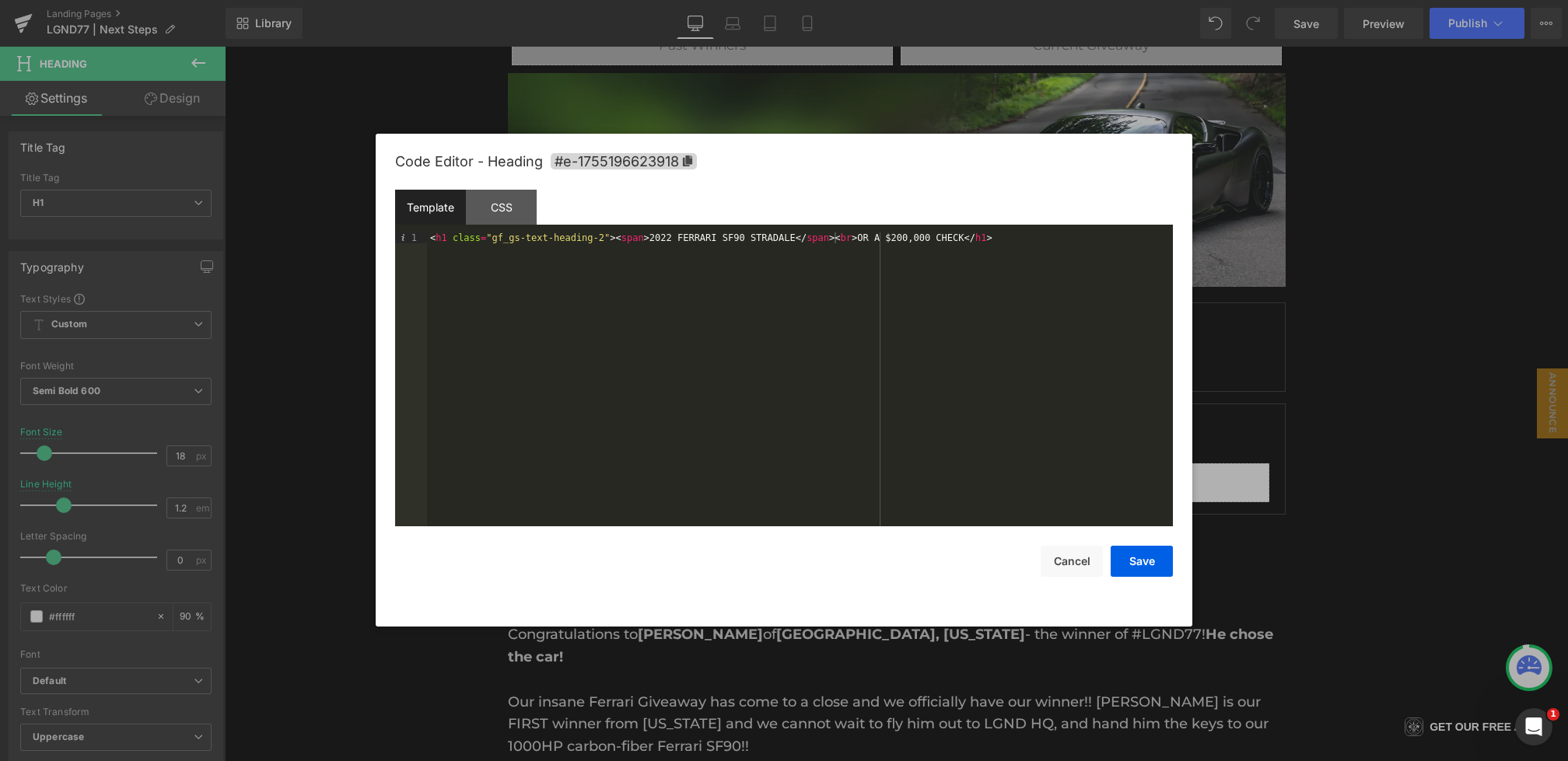
click at [646, 239] on div "< h1 class = "gf_gs-text-heading-2" > < span > 2022 FERRARI SF90 STRADALE </ sp…" at bounding box center [799, 390] width 746 height 316
click at [500, 213] on div "CSS" at bounding box center [501, 206] width 70 height 35
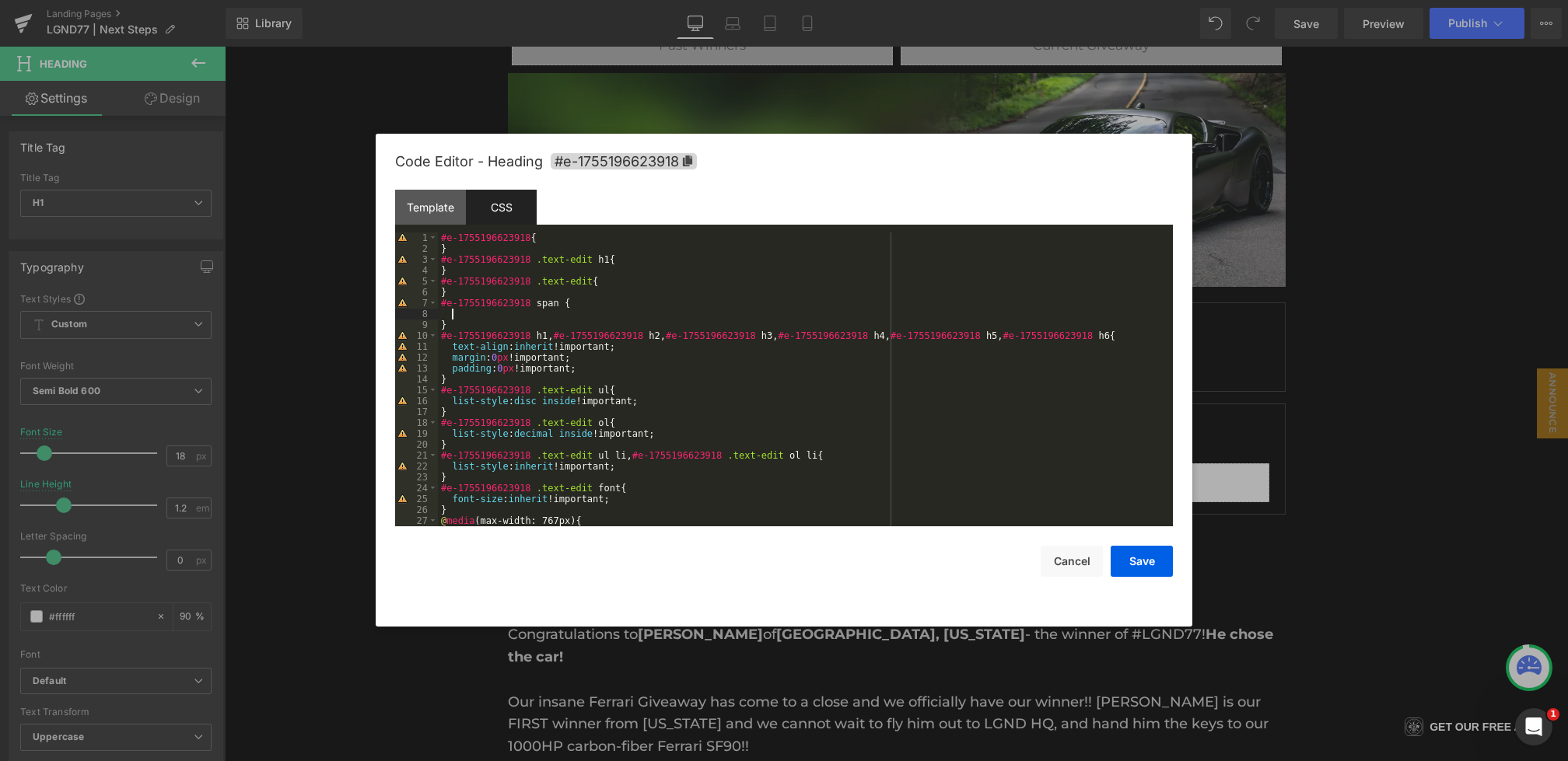
click at [490, 316] on div "#e-1755196623918 { } #e-1755196623918 .text-edit h1 { } #e-1755196623918 .text-…" at bounding box center [803, 390] width 729 height 316
click at [561, 304] on div "#e-1755196623918 { } #e-1755196623918 .text-edit h1 { } #e-1755196623918 .text-…" at bounding box center [803, 390] width 729 height 316
click at [522, 323] on div "#e-1755196623918 { } #e-1755196623918 .text-edit h1 { } #e-1755196623918 .text-…" at bounding box center [803, 390] width 729 height 316
click at [520, 316] on div "#e-1755196623918 { } #e-1755196623918 .text-edit h1 { } #e-1755196623918 .text-…" at bounding box center [803, 390] width 729 height 316
click at [1153, 559] on button "Save" at bounding box center [1142, 561] width 62 height 31
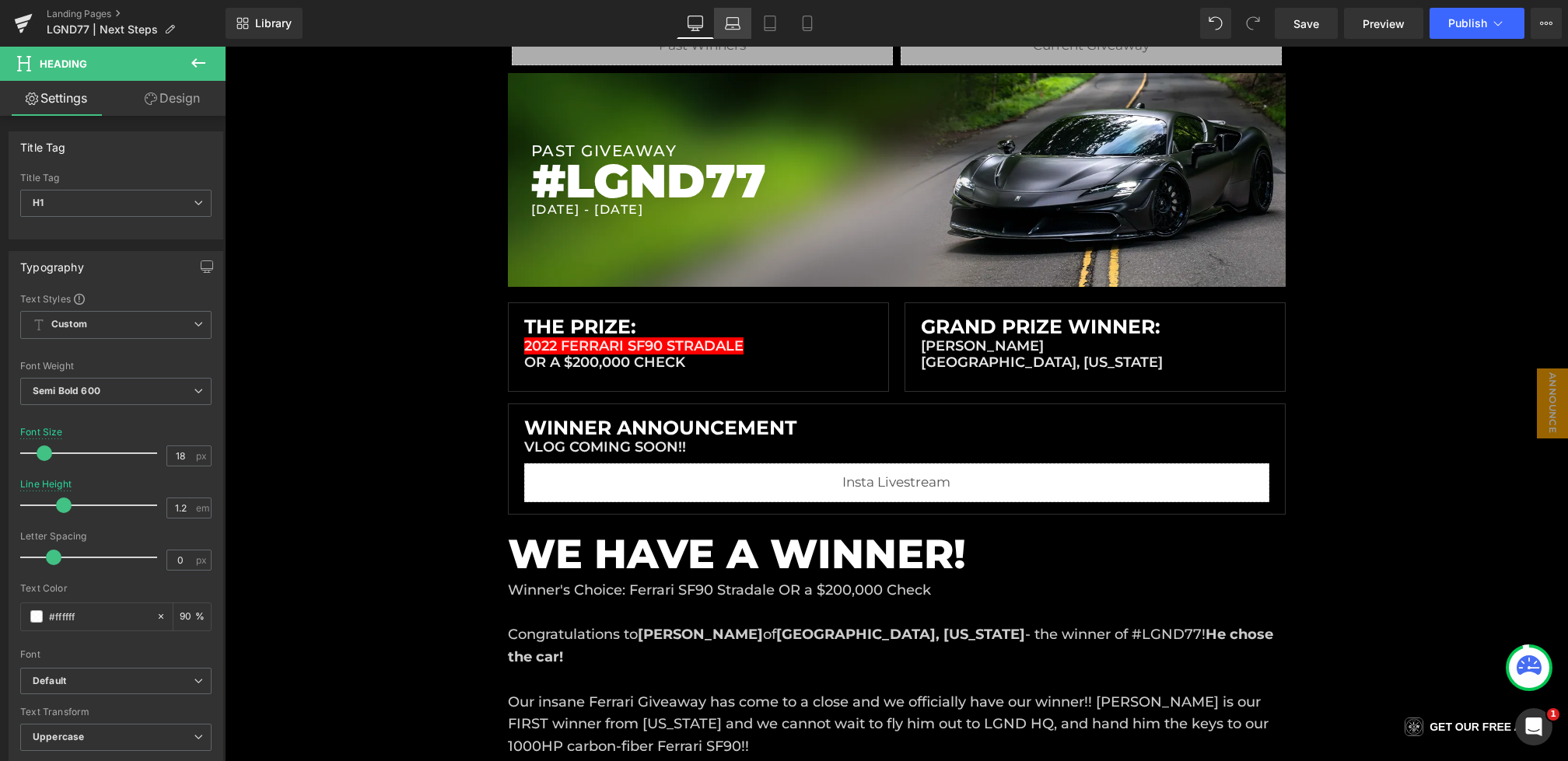
click at [726, 25] on icon at bounding box center [732, 23] width 15 height 15
click at [774, 25] on icon at bounding box center [769, 23] width 15 height 15
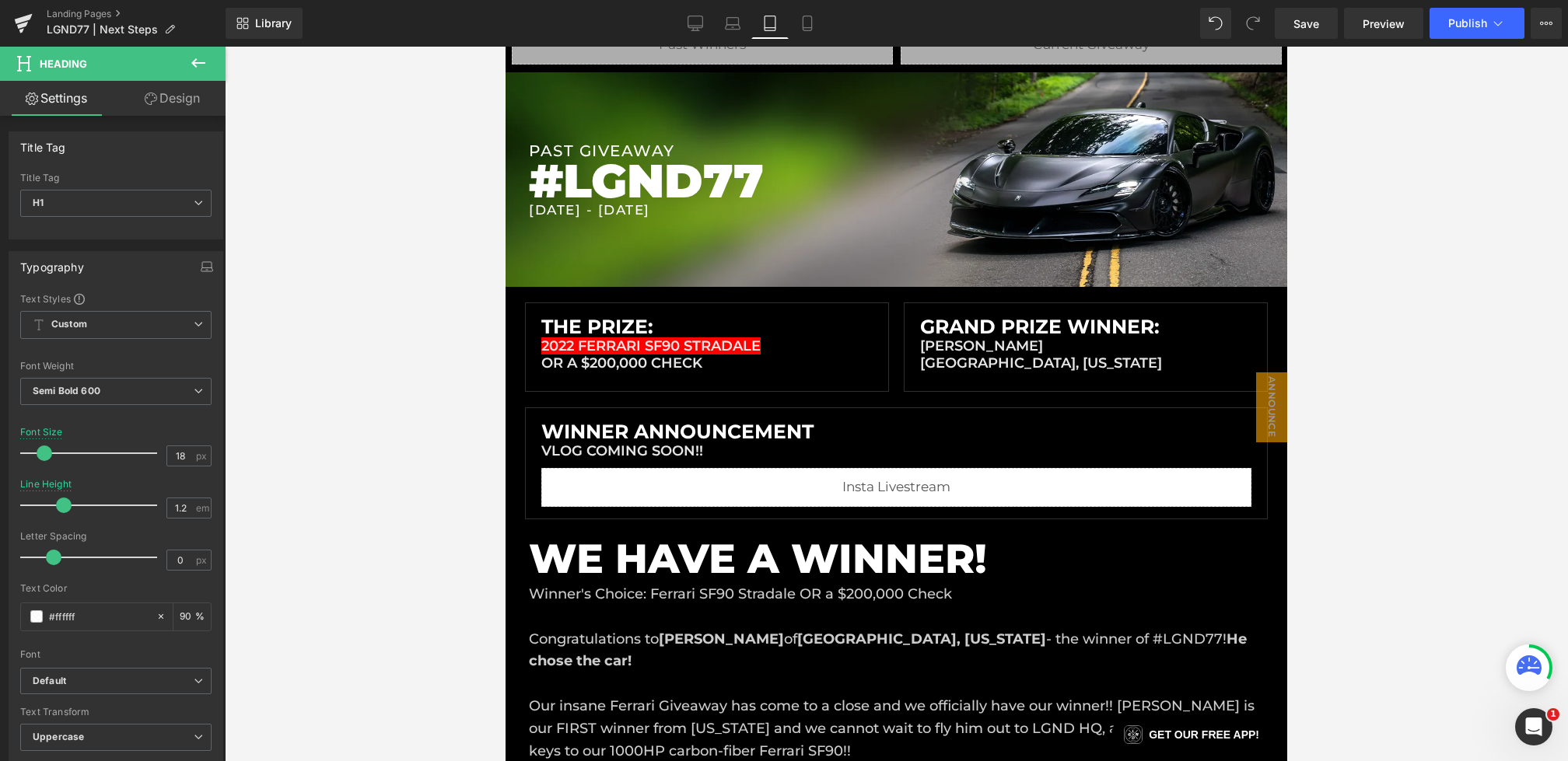
click at [827, 23] on div "Library Tablet Desktop Laptop Tablet Mobile Save Preview Publish Scheduled View…" at bounding box center [897, 23] width 1343 height 31
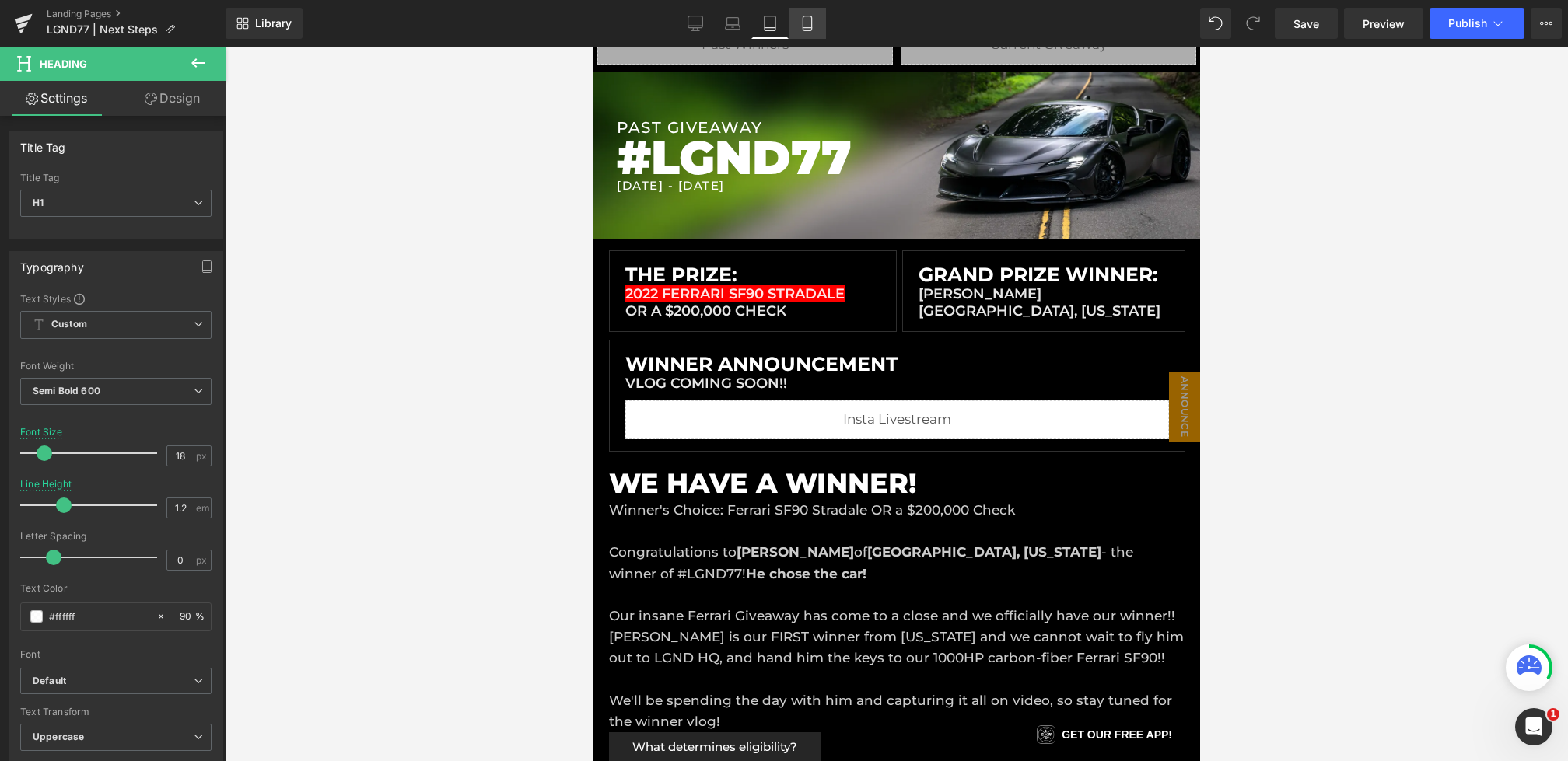
click at [816, 23] on icon at bounding box center [807, 23] width 15 height 15
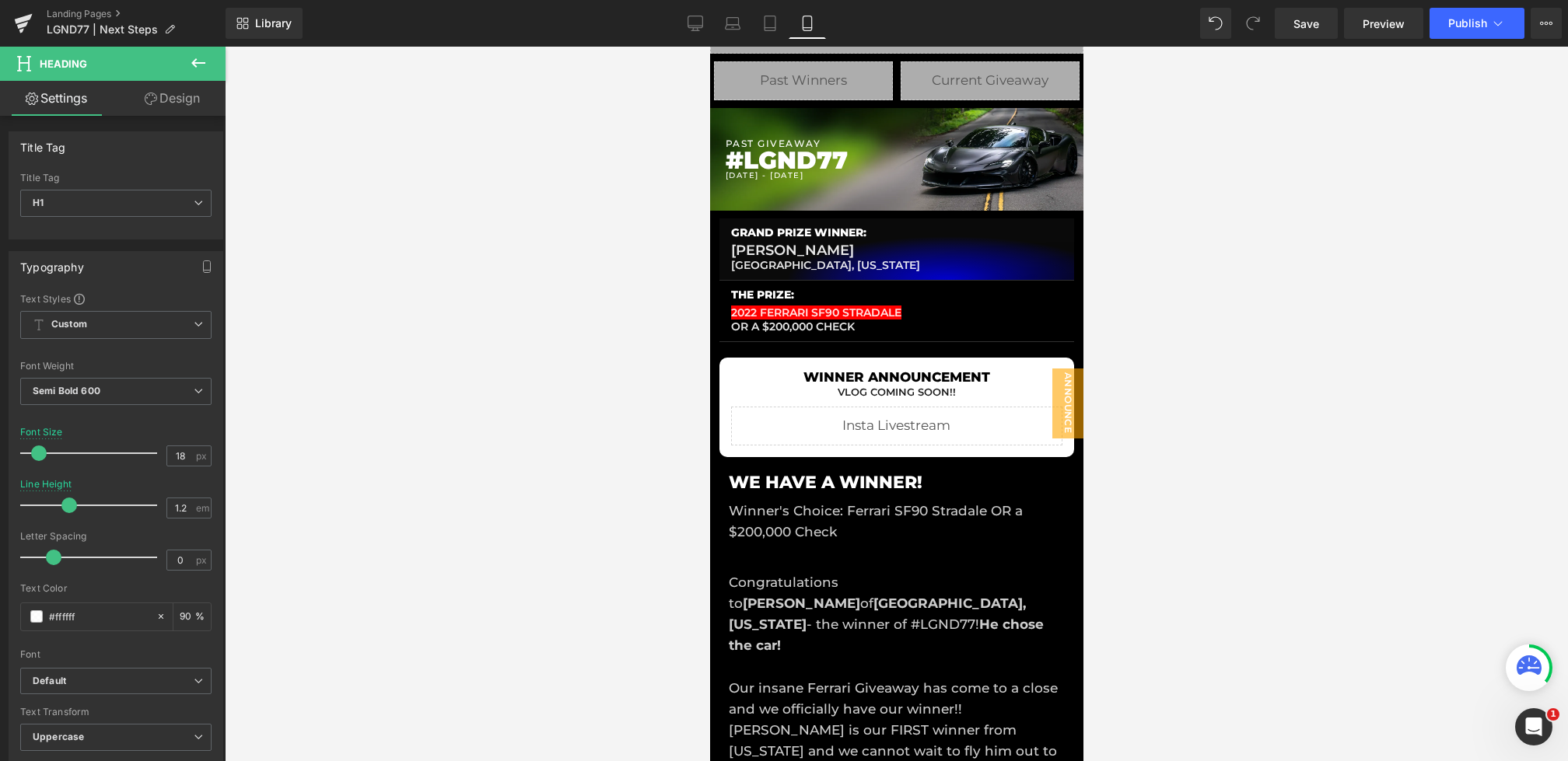
scroll to position [94, 0]
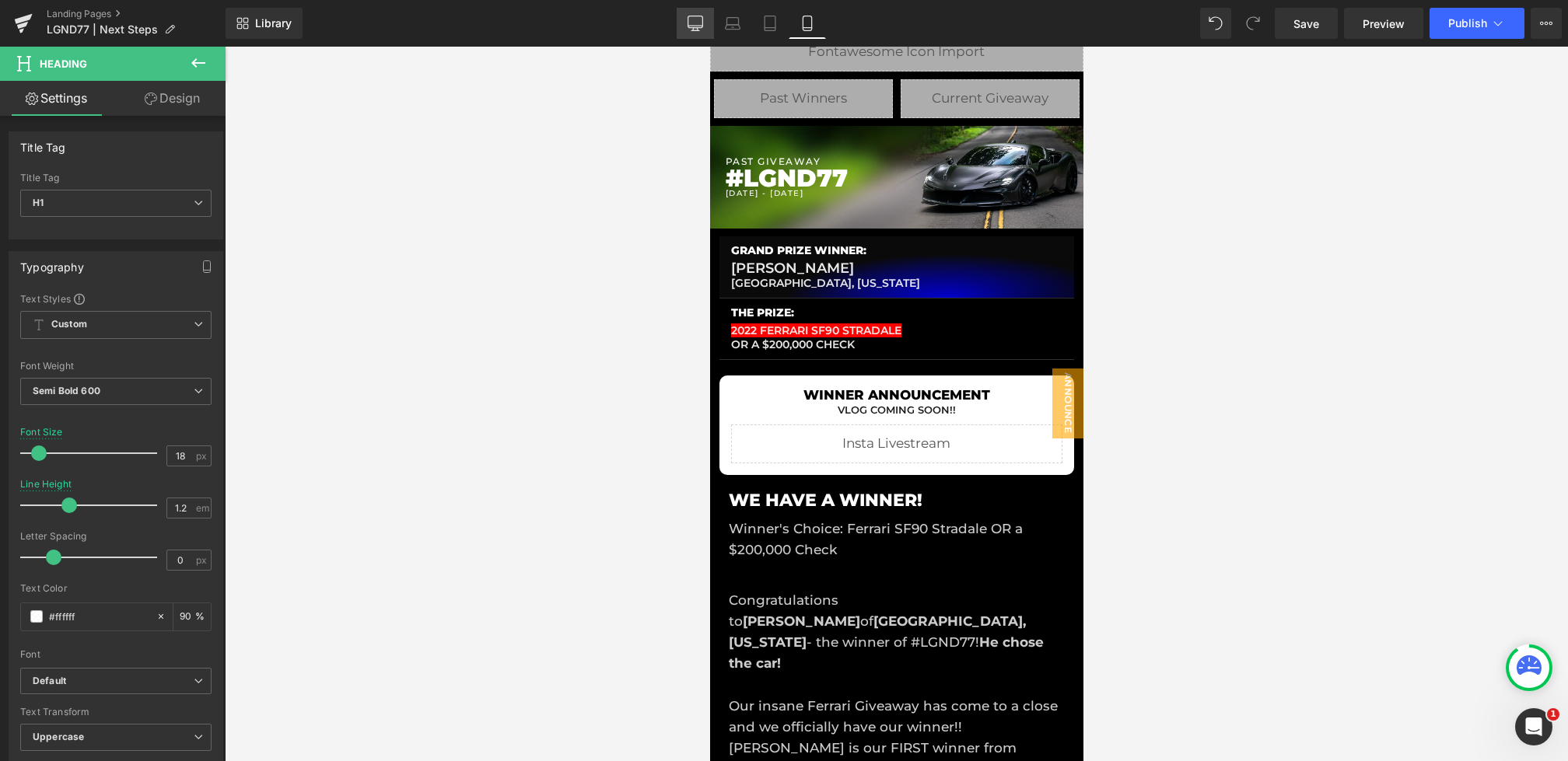
click at [703, 23] on icon at bounding box center [696, 22] width 15 height 11
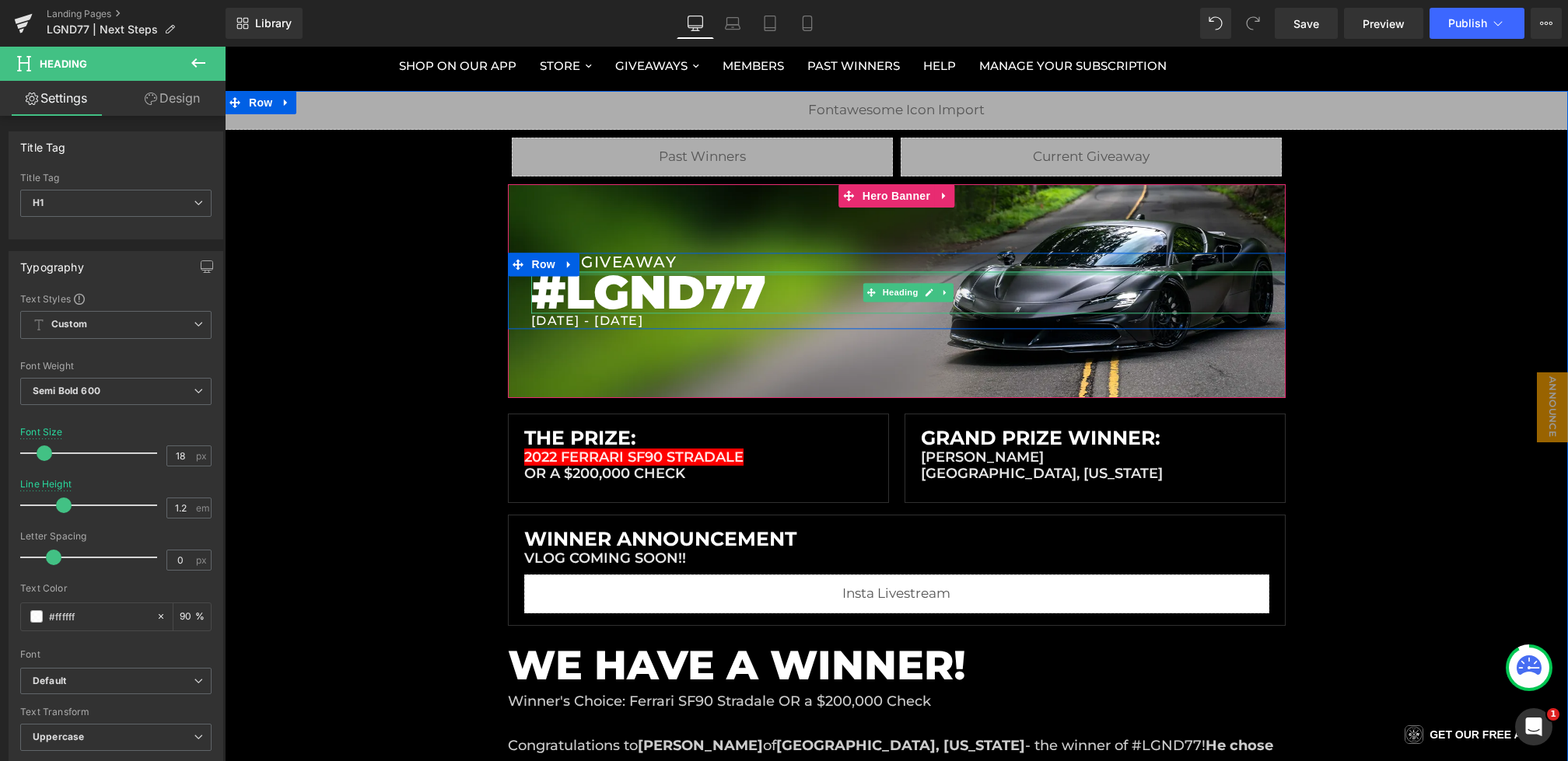
scroll to position [219, 0]
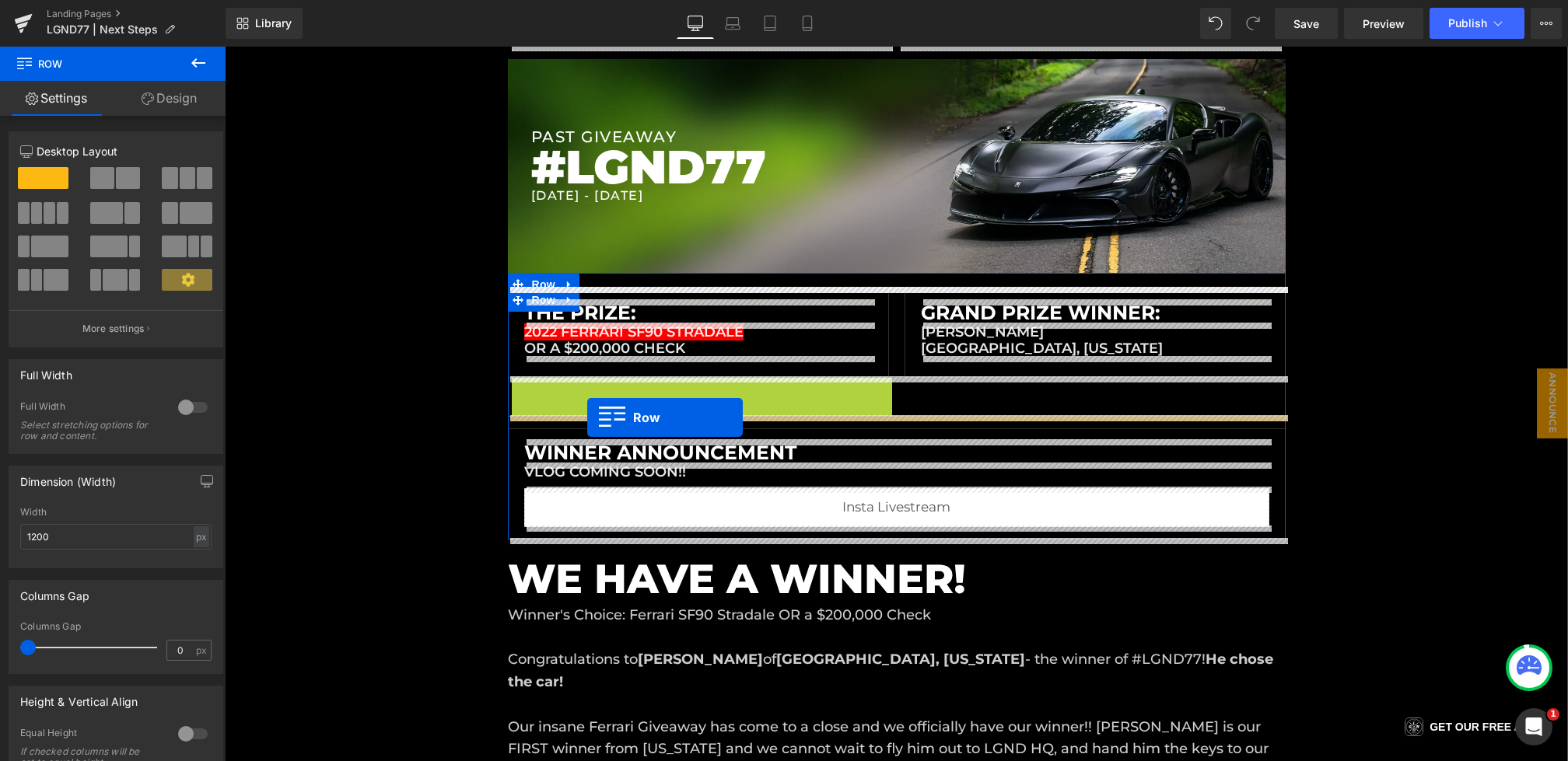
drag, startPoint x: 519, startPoint y: 389, endPoint x: 587, endPoint y: 418, distance: 73.9
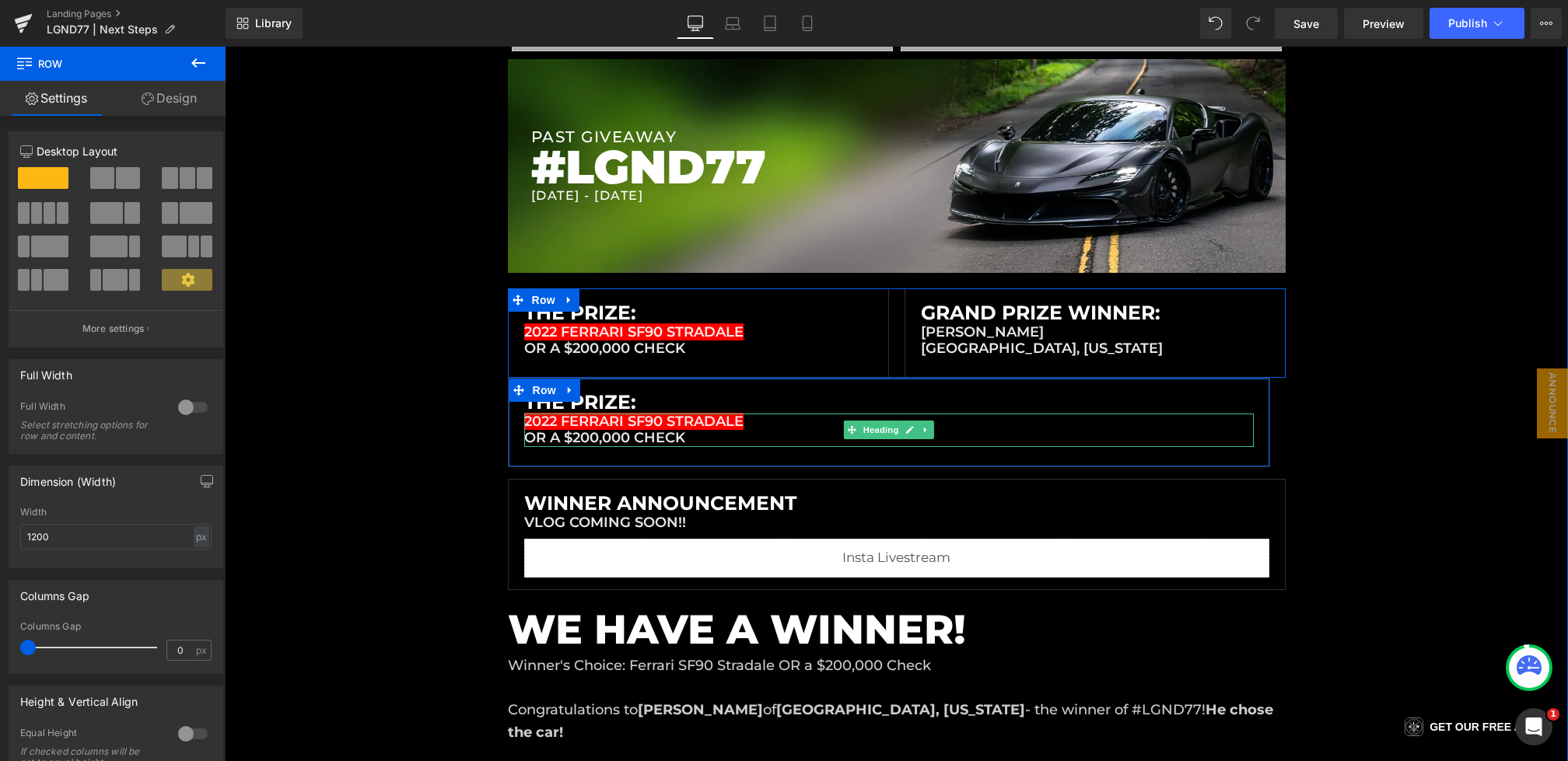
click at [638, 430] on h1 "2022 FERRARI SF90 STRADALE OR A $200,000 CHECK" at bounding box center [888, 430] width 730 height 33
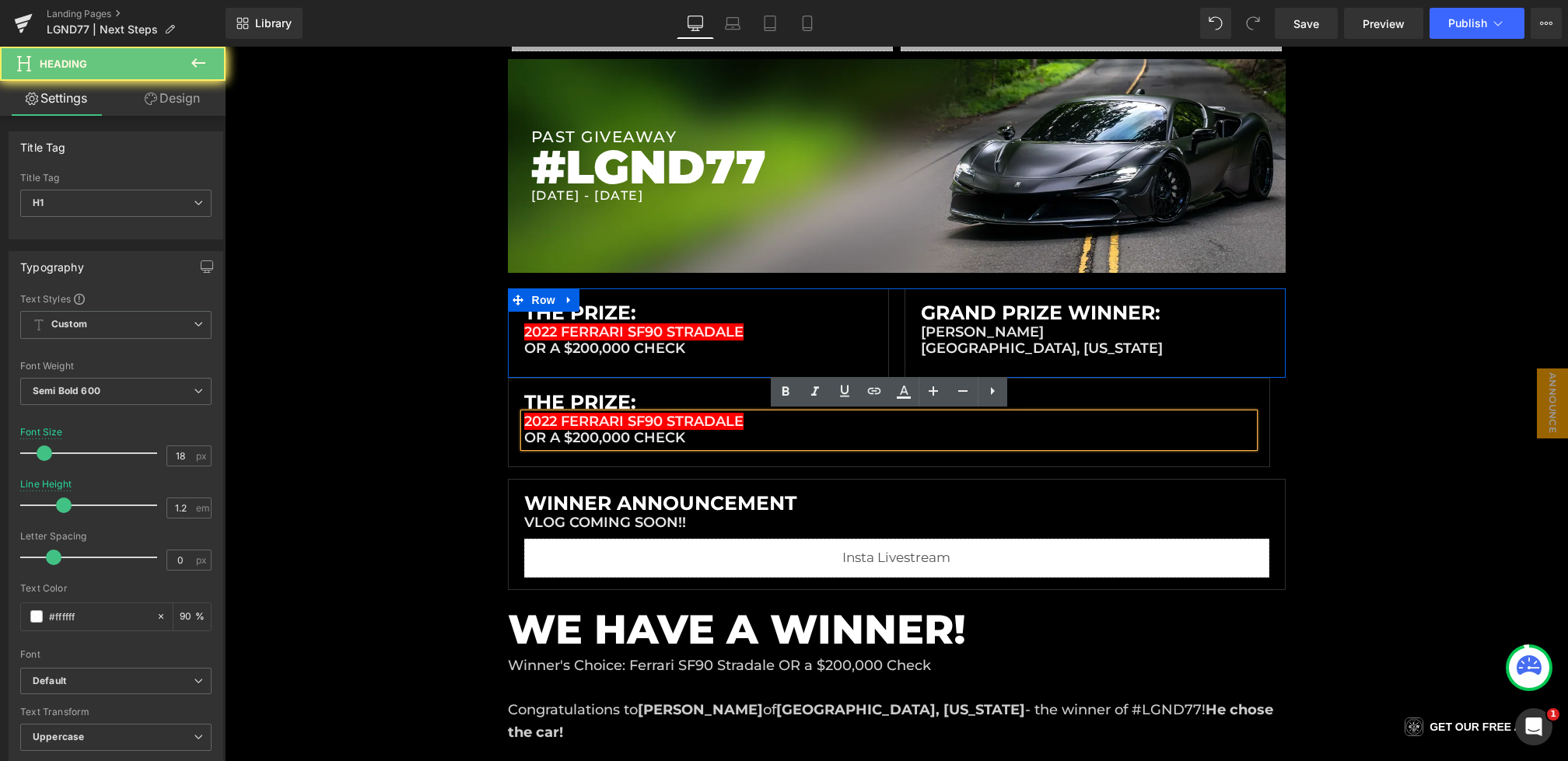
drag, startPoint x: 745, startPoint y: 429, endPoint x: 422, endPoint y: 404, distance: 324.0
drag, startPoint x: 617, startPoint y: 438, endPoint x: 415, endPoint y: 385, distance: 208.8
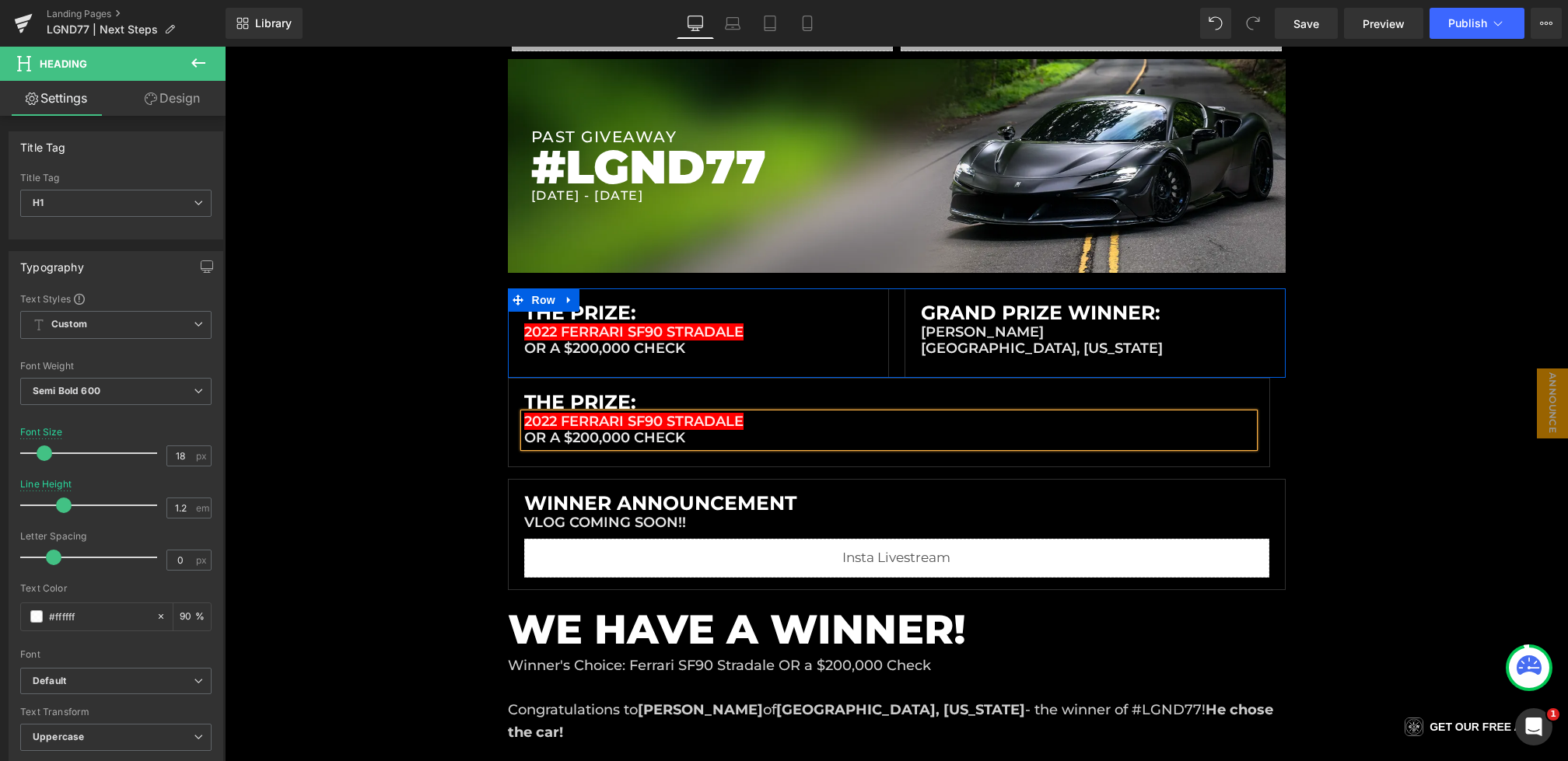
click at [709, 444] on h1 "2022 FERRARI SF90 STRADALE OR A $200,000 CHECK" at bounding box center [888, 430] width 730 height 33
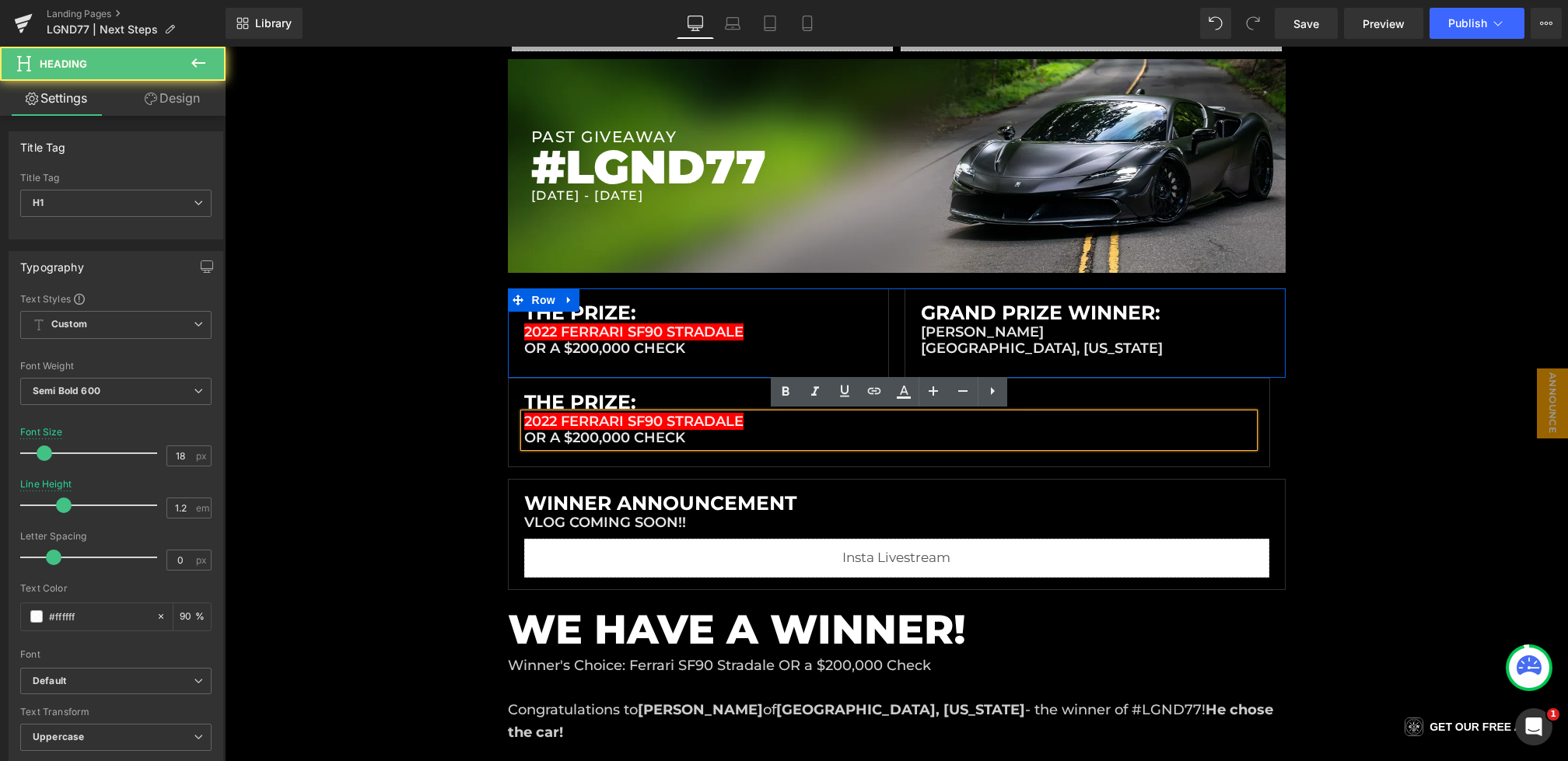
click at [709, 444] on h1 "2022 FERRARI SF90 STRADALE OR A $200,000 CHECK" at bounding box center [888, 430] width 730 height 33
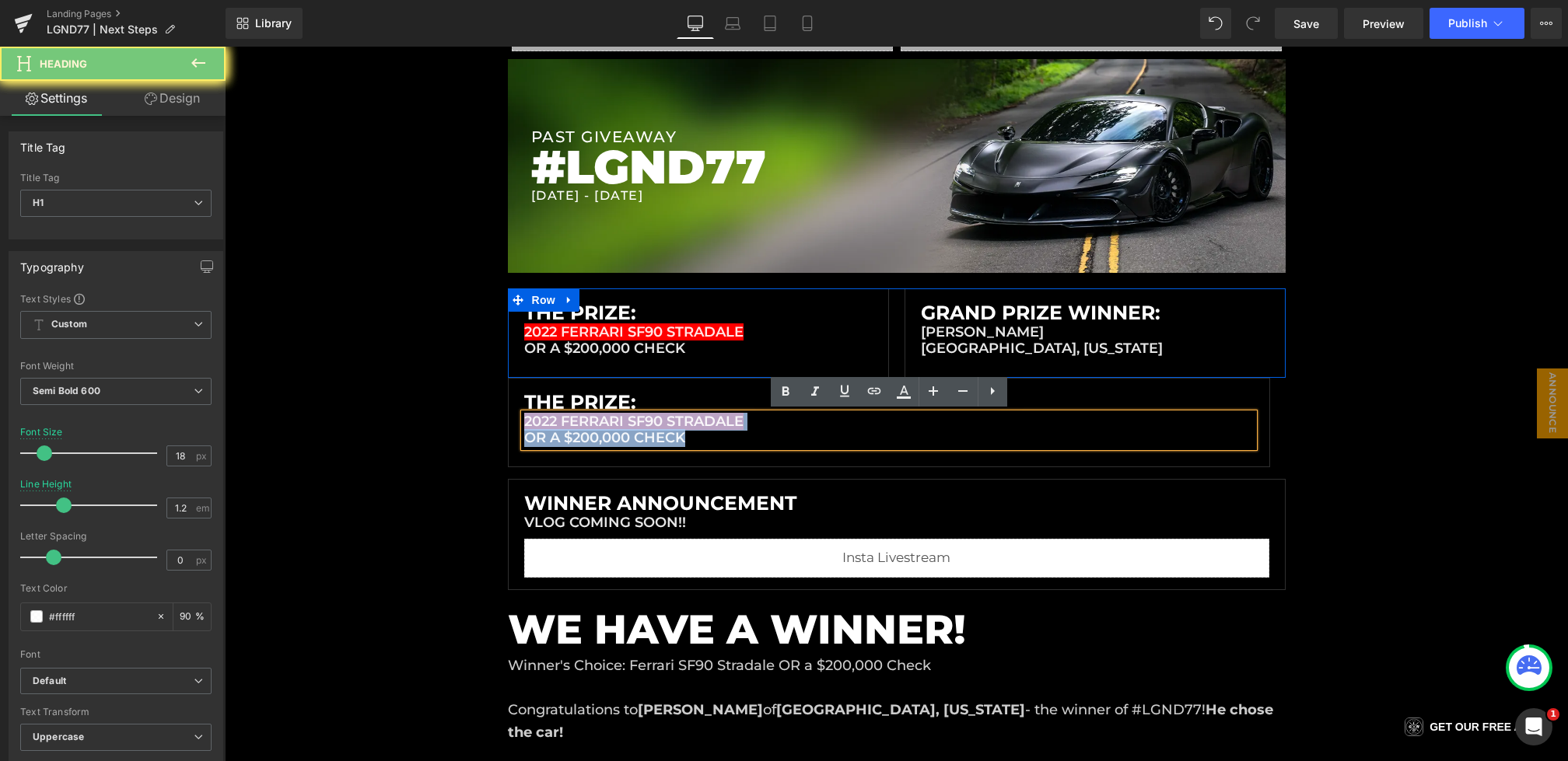
drag, startPoint x: 729, startPoint y: 444, endPoint x: 523, endPoint y: 407, distance: 209.3
click at [524, 407] on div "The Prize: Heading 2022 FERRARI SF90 STRADALE OR A $200,000 CHECK Heading" at bounding box center [888, 419] width 730 height 57
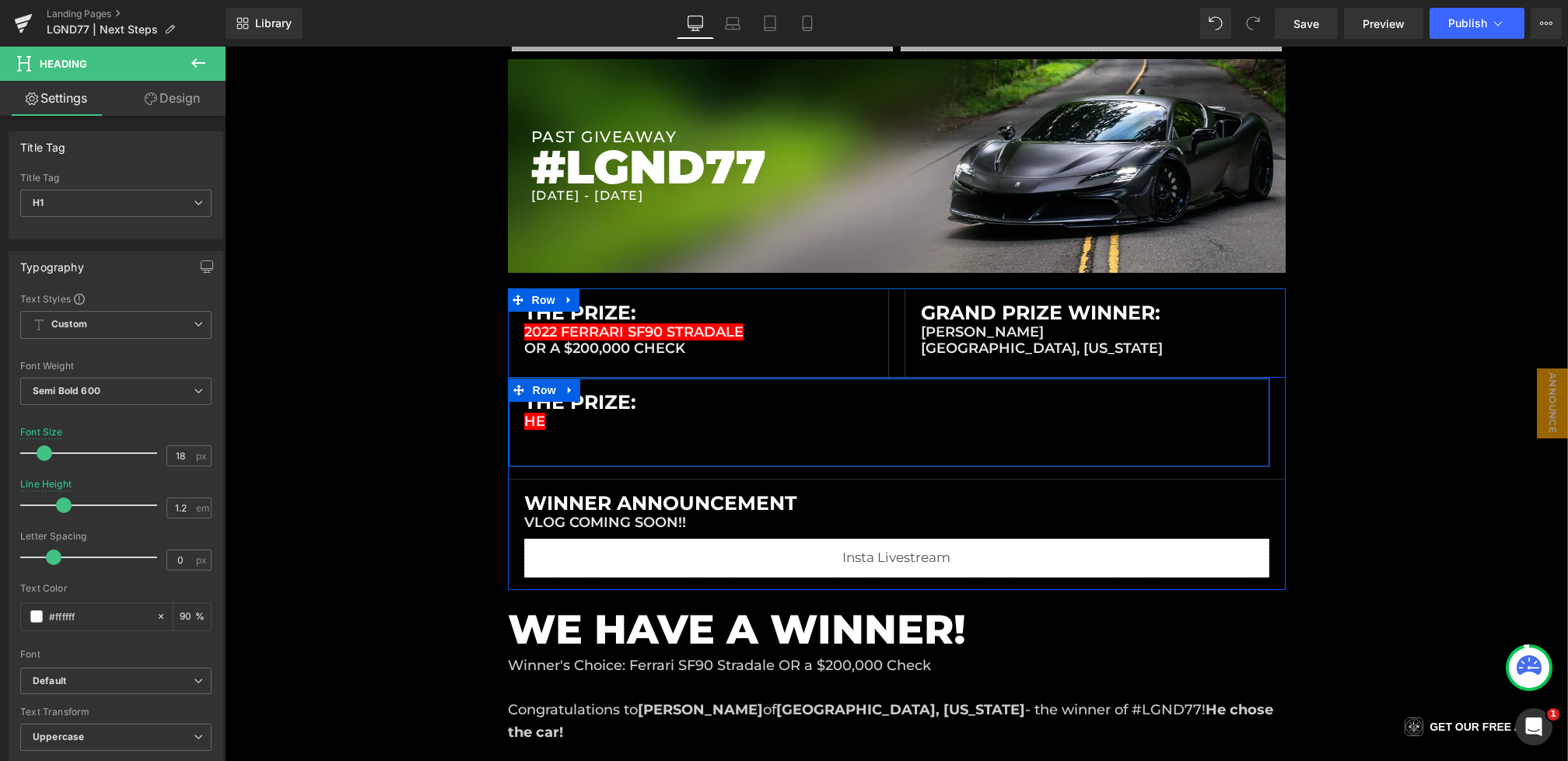
click at [587, 408] on div "The Prize: Heading" at bounding box center [888, 402] width 730 height 23
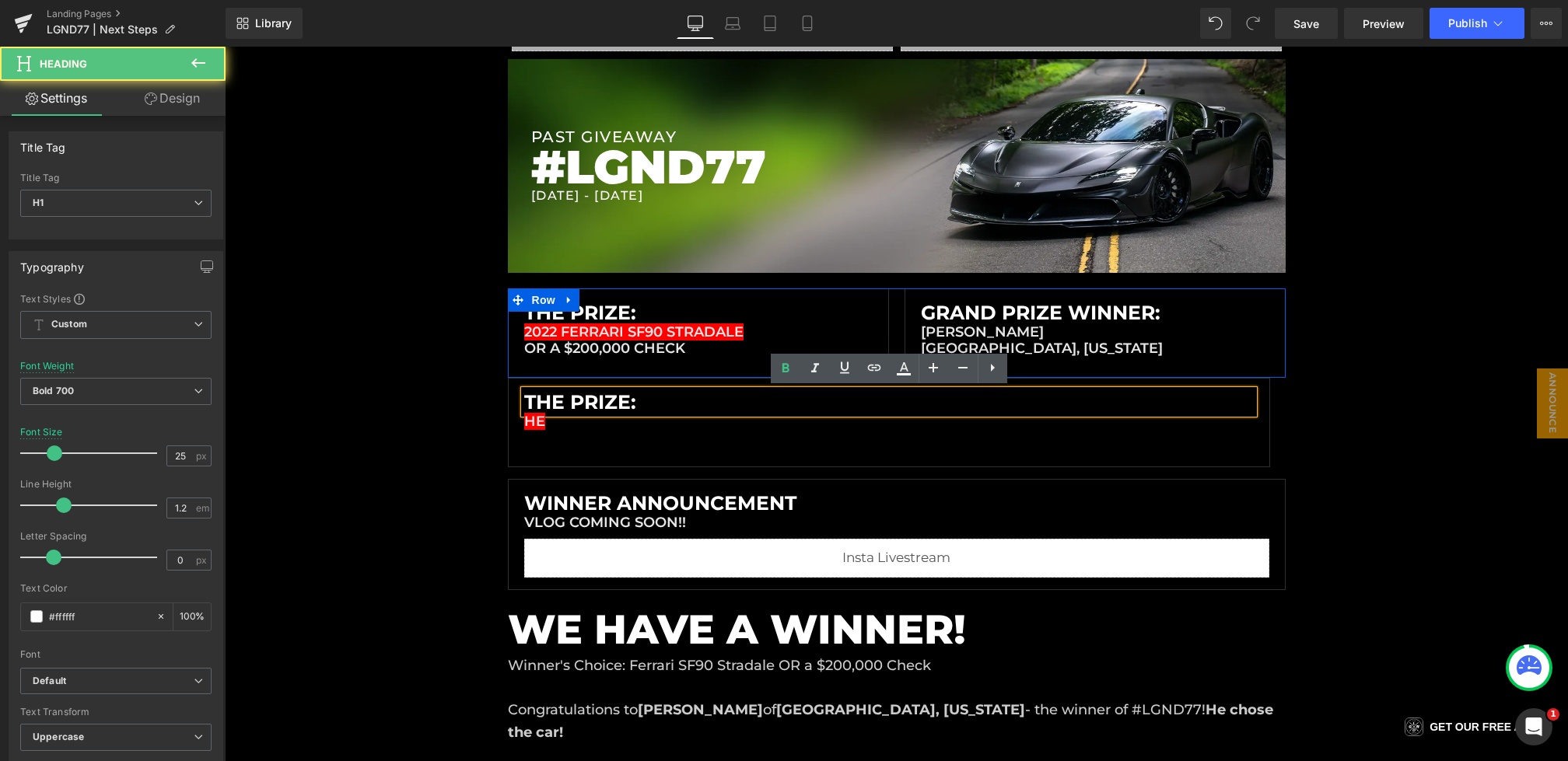
click at [641, 399] on h1 "The Prize:" at bounding box center [888, 402] width 730 height 23
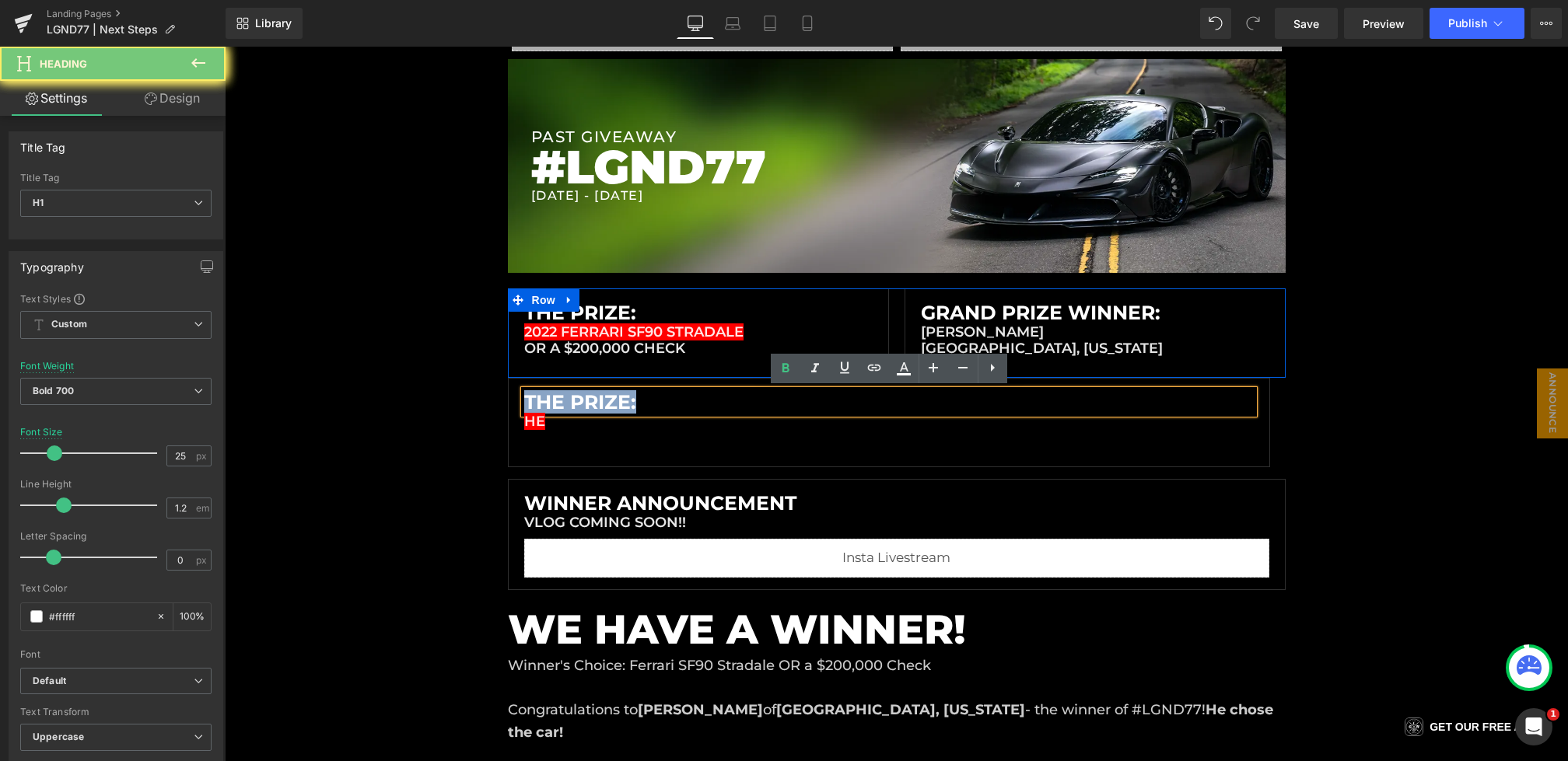
drag, startPoint x: 680, startPoint y: 399, endPoint x: 348, endPoint y: 382, distance: 332.4
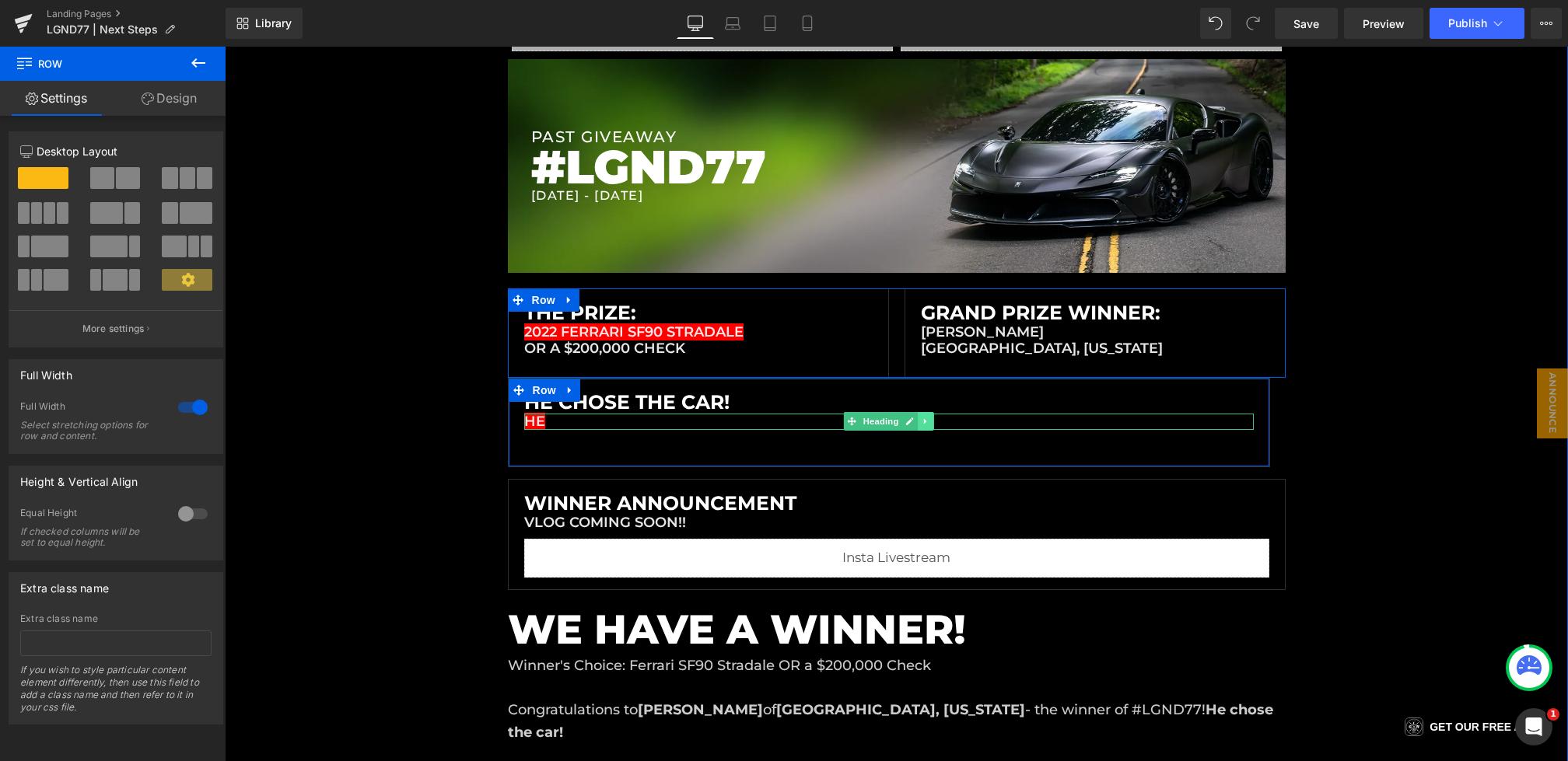
click at [930, 419] on icon at bounding box center [926, 422] width 9 height 10
click at [932, 419] on icon at bounding box center [934, 422] width 9 height 9
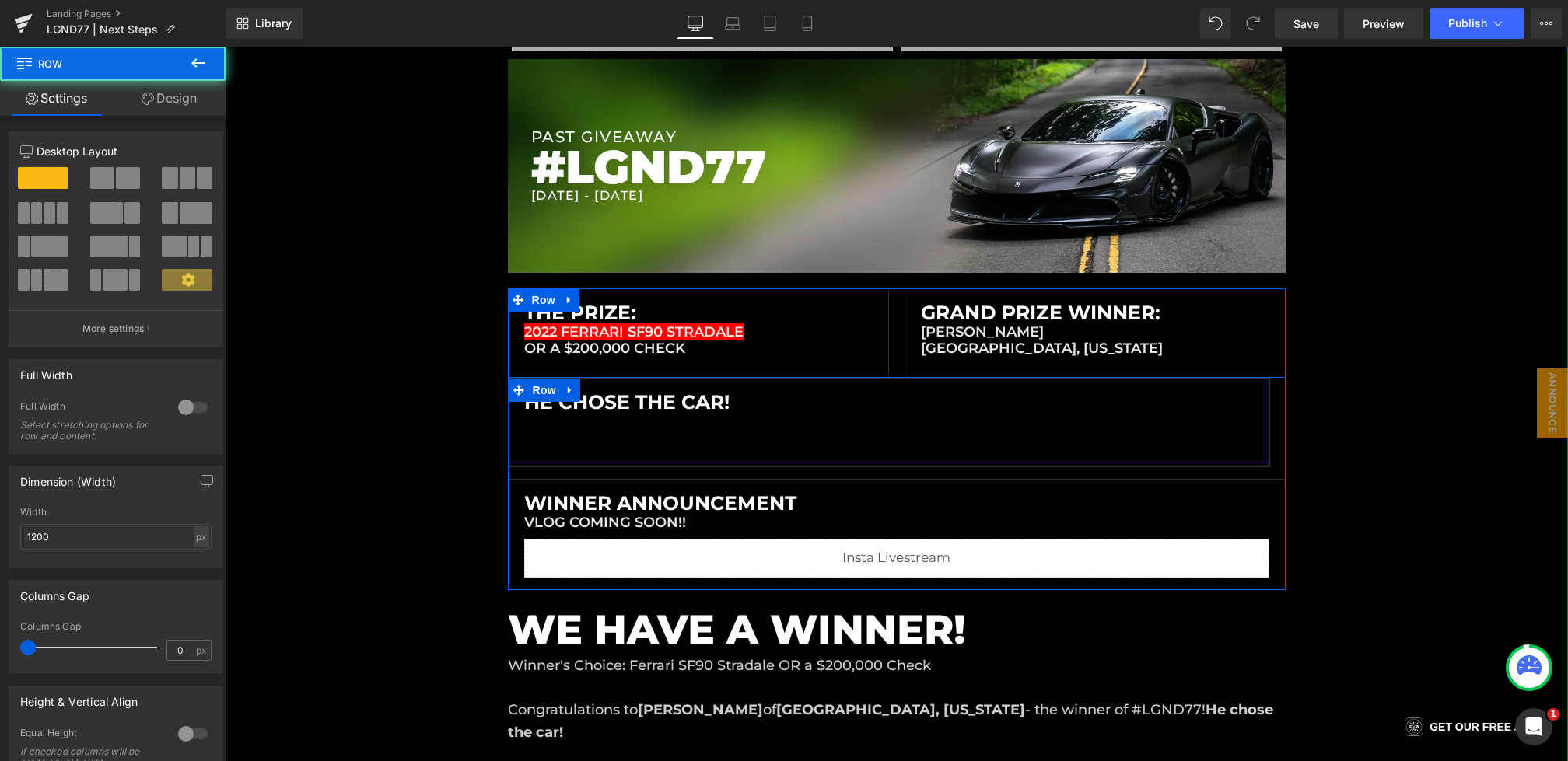
click at [582, 442] on div "HE CHOSE THE CAR! Heading Row" at bounding box center [888, 423] width 762 height 89
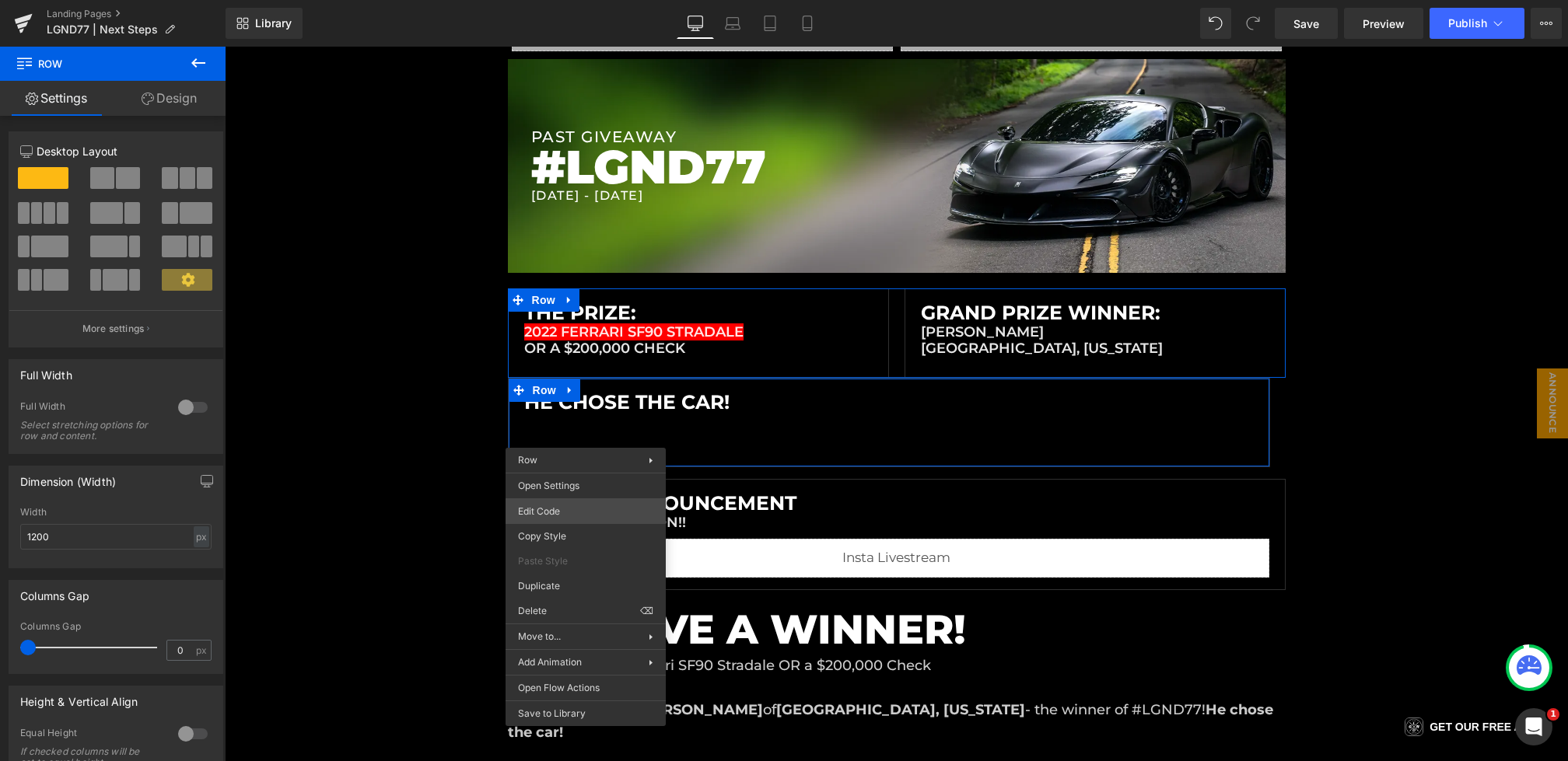
click at [551, 0] on div "Row You are previewing how the will restyle your page. You can not edit Element…" at bounding box center [784, 0] width 1568 height 0
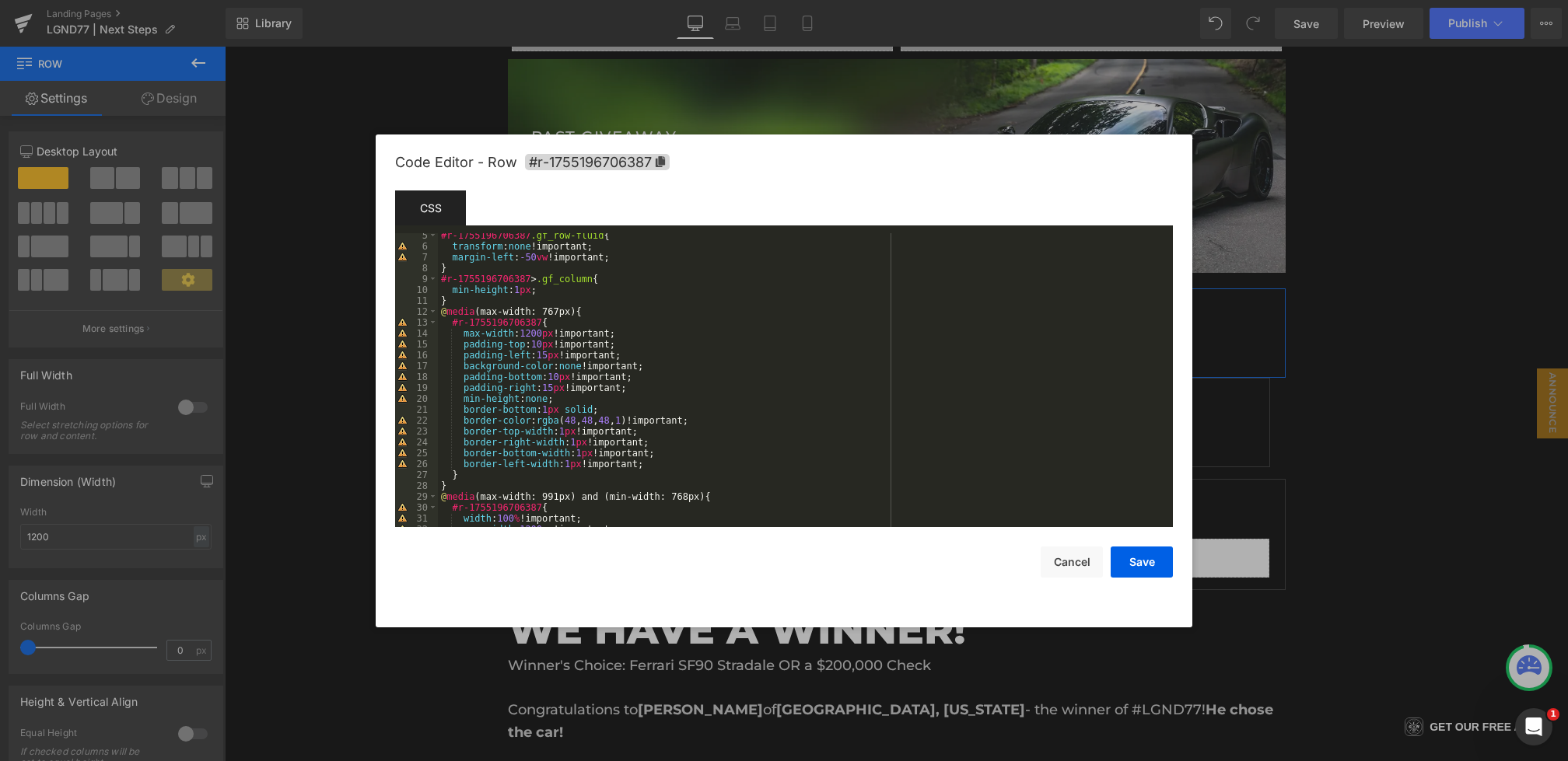
scroll to position [817, 0]
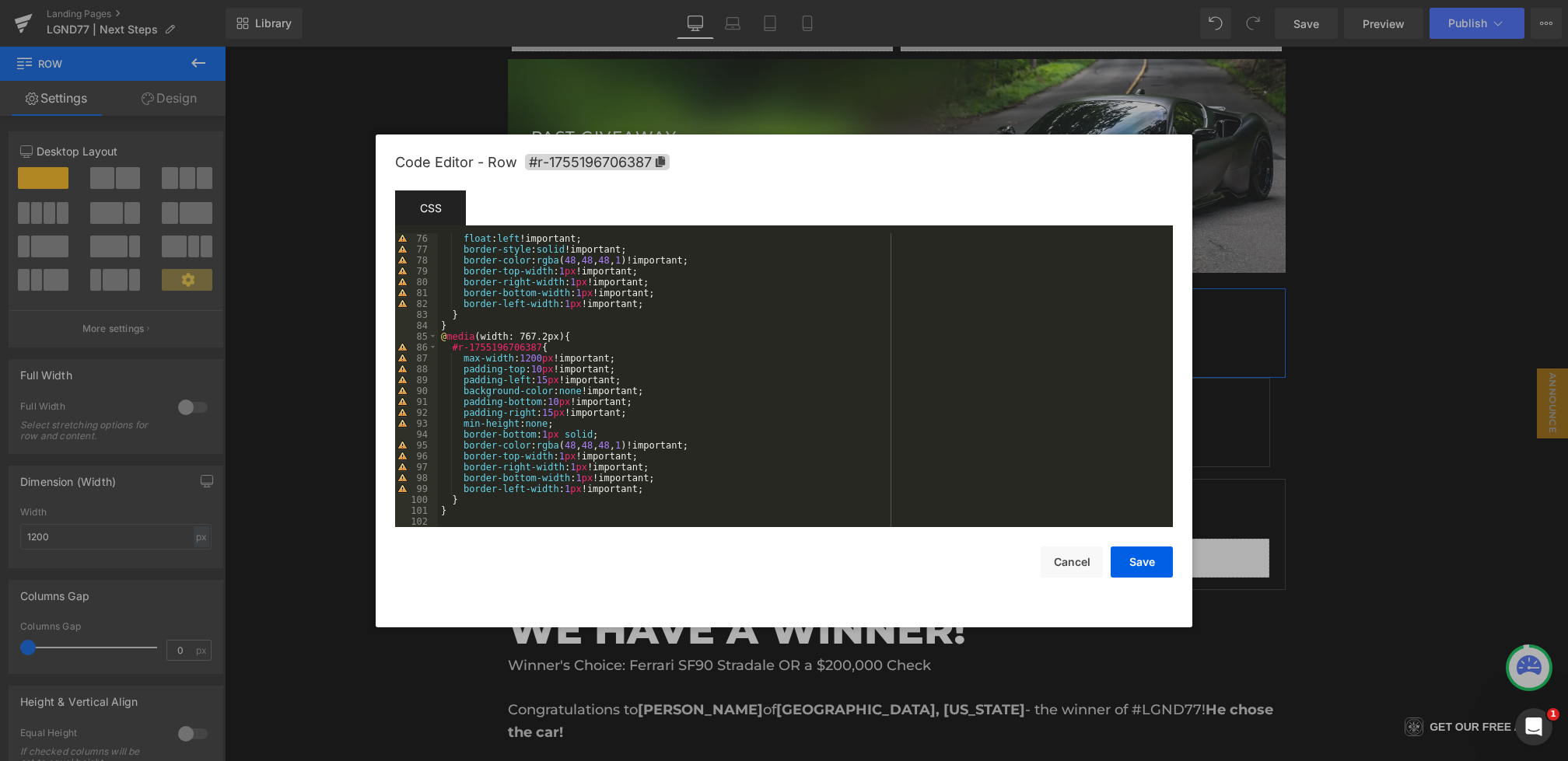
click at [658, 406] on div "float : left !important; border-style : solid !important; border-color : rgba (…" at bounding box center [803, 391] width 729 height 316
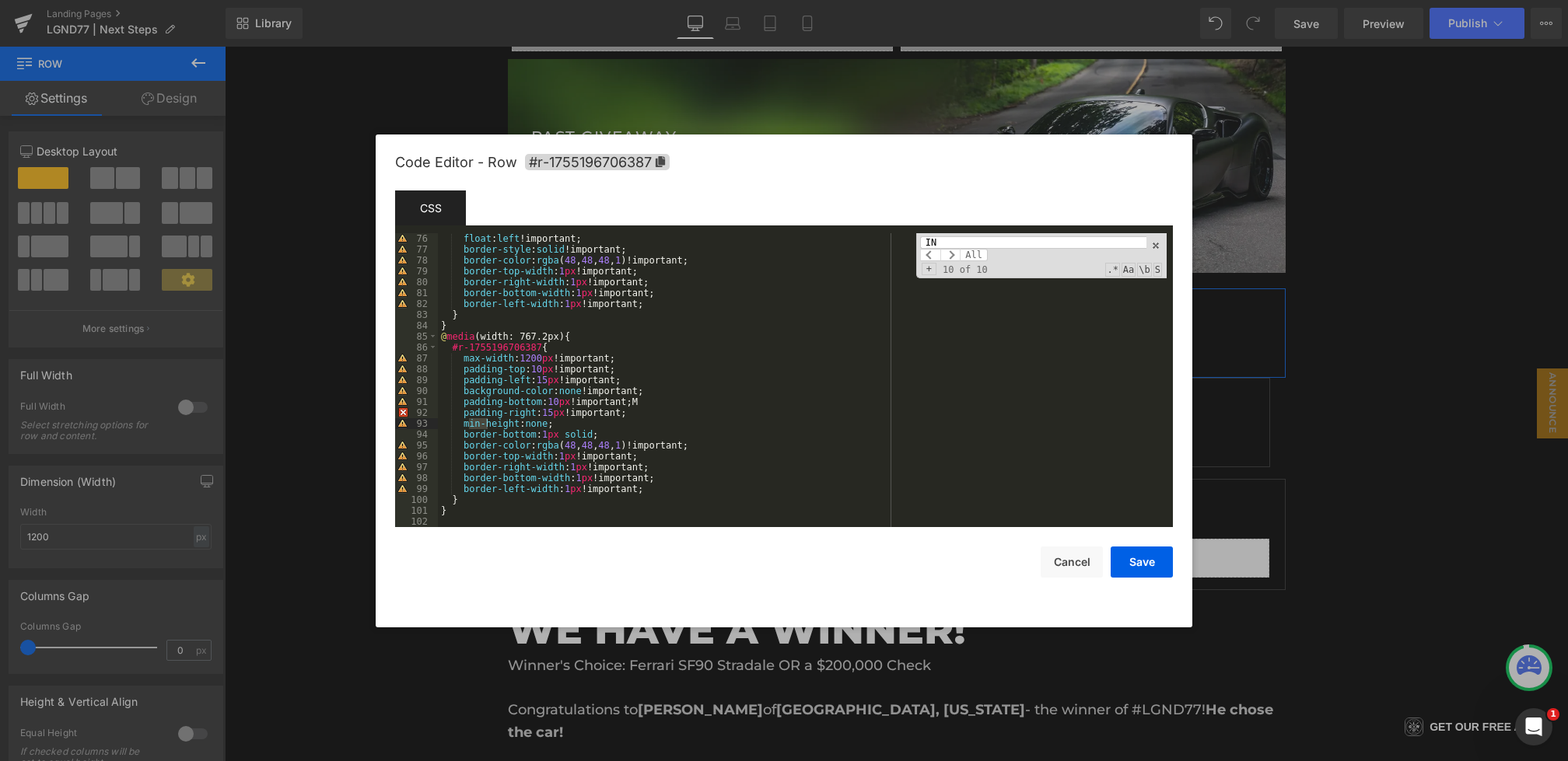
type input "I"
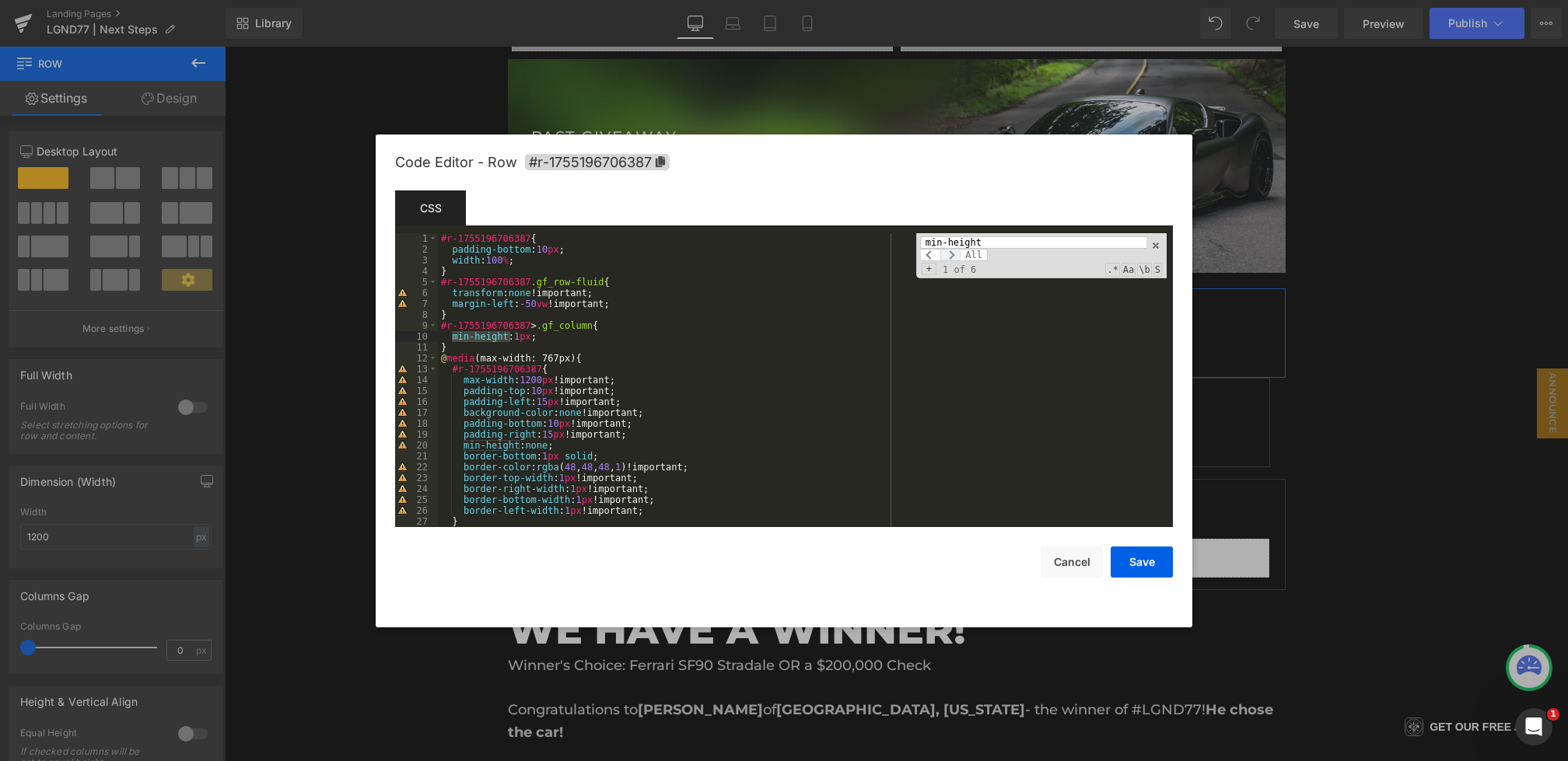
click at [956, 250] on span at bounding box center [950, 254] width 20 height 12
drag, startPoint x: 582, startPoint y: 444, endPoint x: 368, endPoint y: 449, distance: 214.1
click at [368, 449] on body "Row You are previewing how the will restyle your page. You can not edit Element…" at bounding box center [784, 380] width 1568 height 761
click at [956, 253] on span at bounding box center [950, 254] width 20 height 12
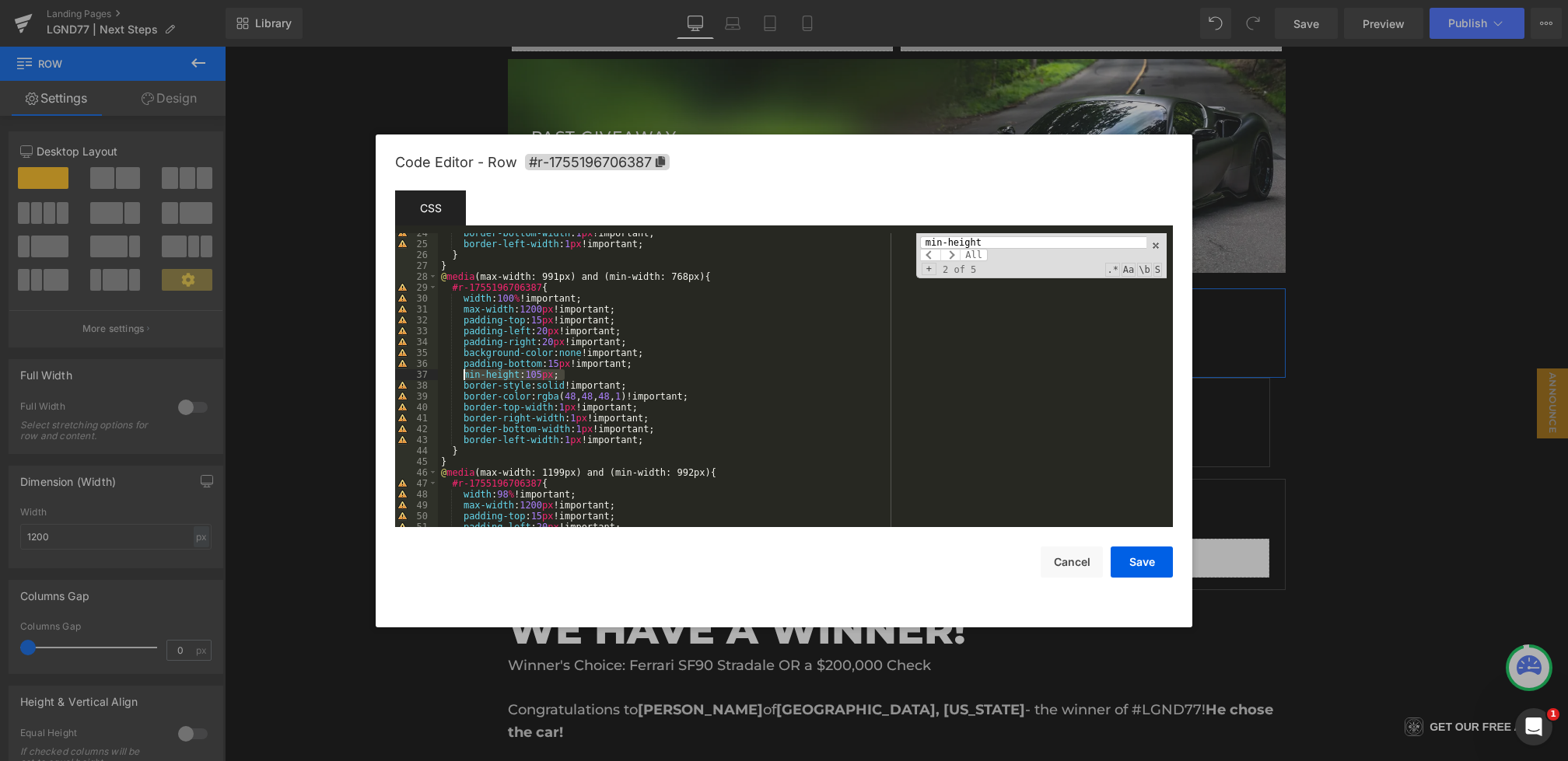
drag, startPoint x: 591, startPoint y: 375, endPoint x: 463, endPoint y: 375, distance: 128.0
click at [463, 375] on div "border-bottom-width : 1 px !important; border-left-width : 1 px !important; } }…" at bounding box center [803, 385] width 729 height 316
click at [964, 250] on span "All" at bounding box center [974, 254] width 28 height 12
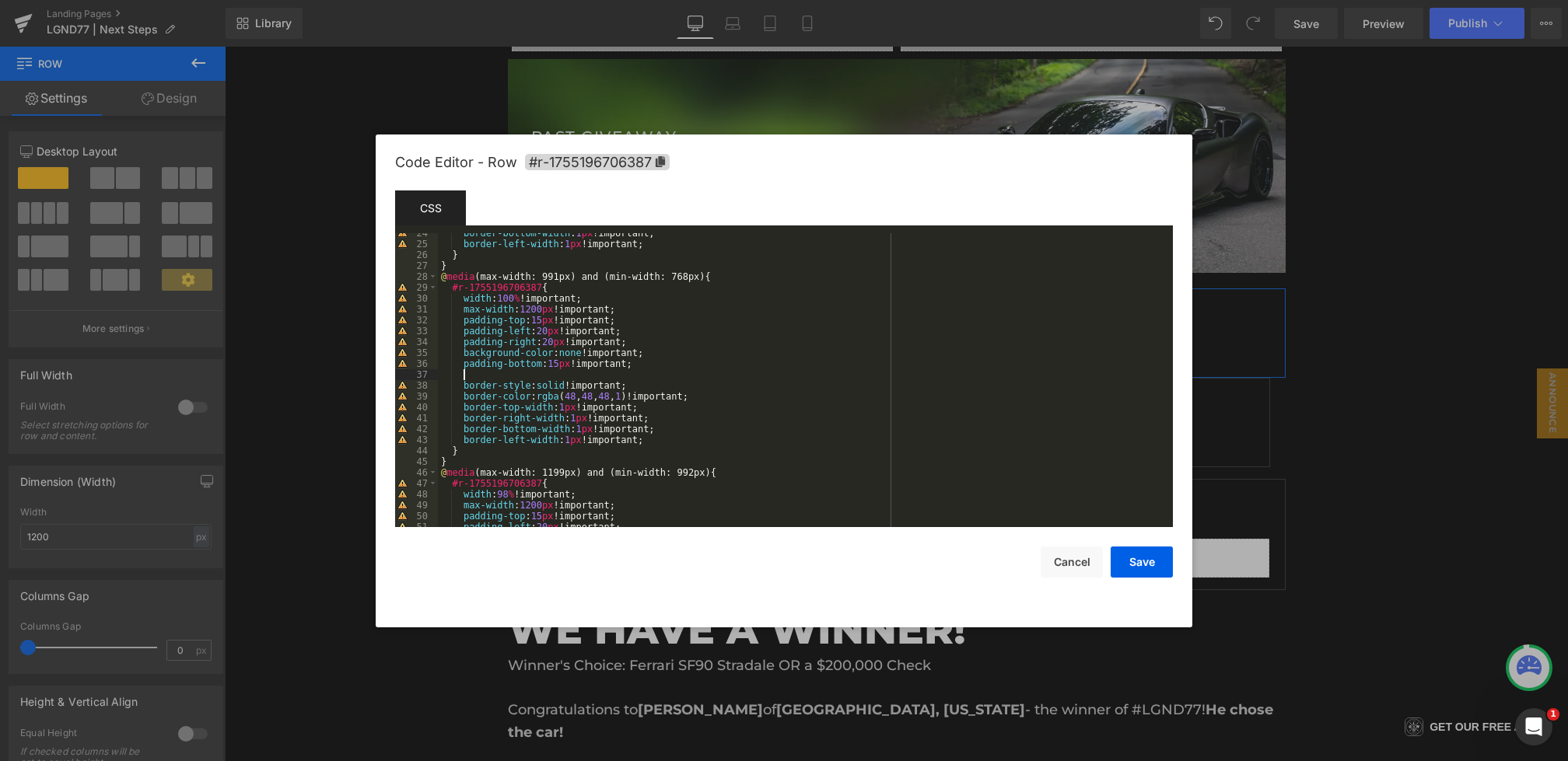
scroll to position [368, 0]
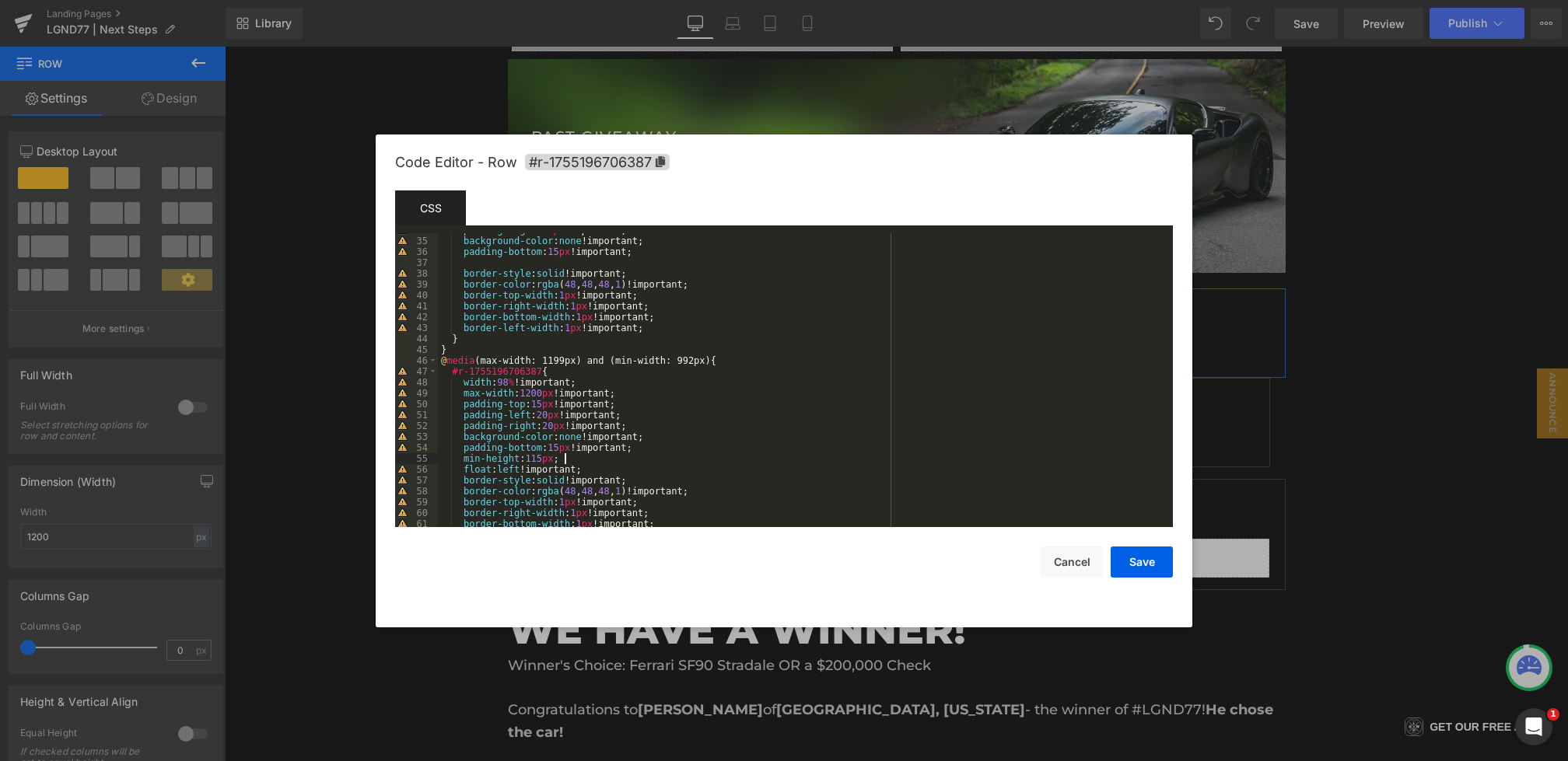
click at [600, 456] on div "padding-right : 20 px !important; background-color : none !important; padding-b…" at bounding box center [803, 383] width 729 height 316
drag, startPoint x: 616, startPoint y: 458, endPoint x: 464, endPoint y: 457, distance: 152.0
click at [464, 457] on div "padding-right : 20 px !important; background-color : none !important; padding-b…" at bounding box center [803, 383] width 729 height 316
type input "min-height: 115px;"
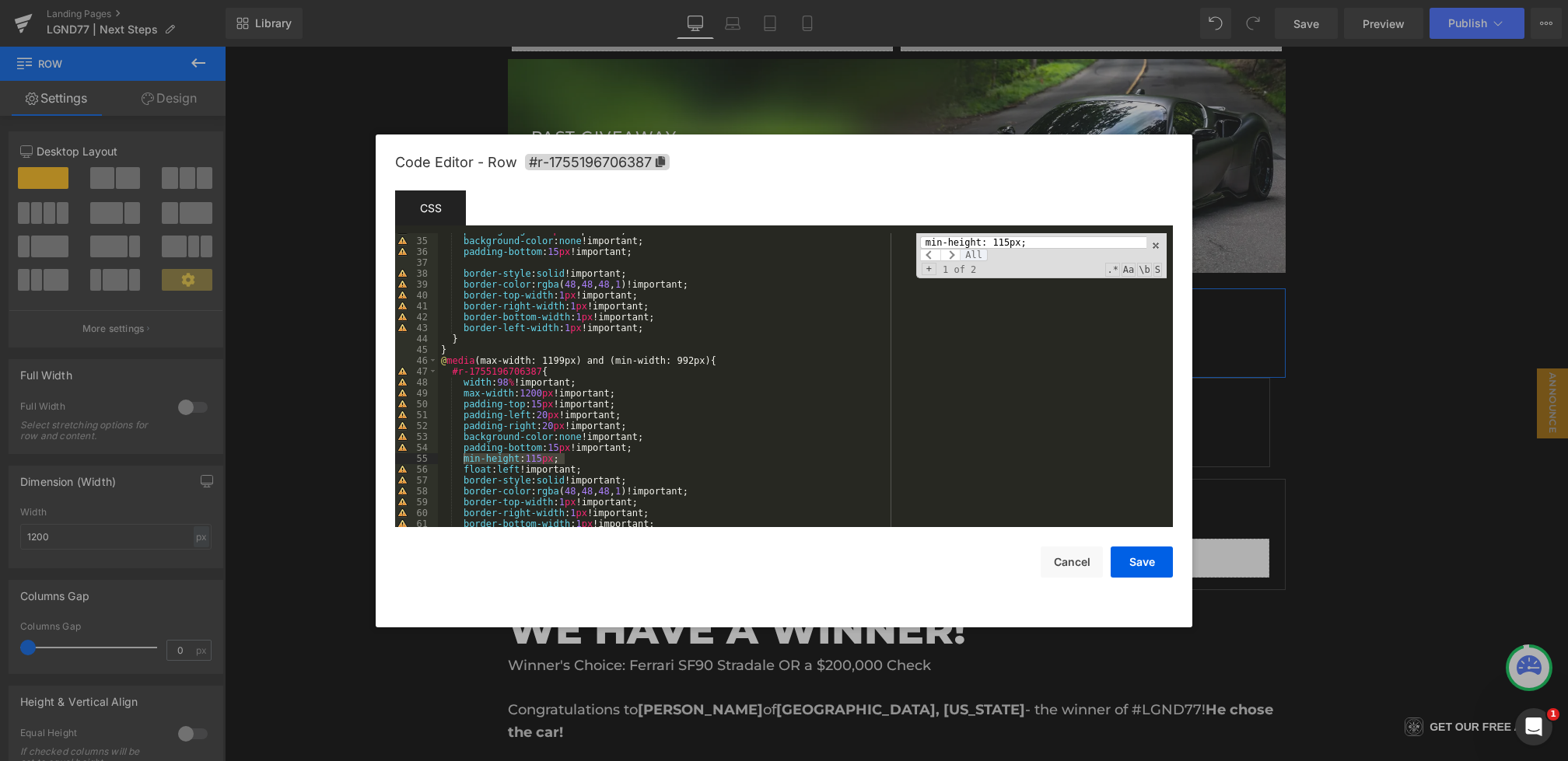
click at [970, 253] on span "All" at bounding box center [974, 254] width 28 height 12
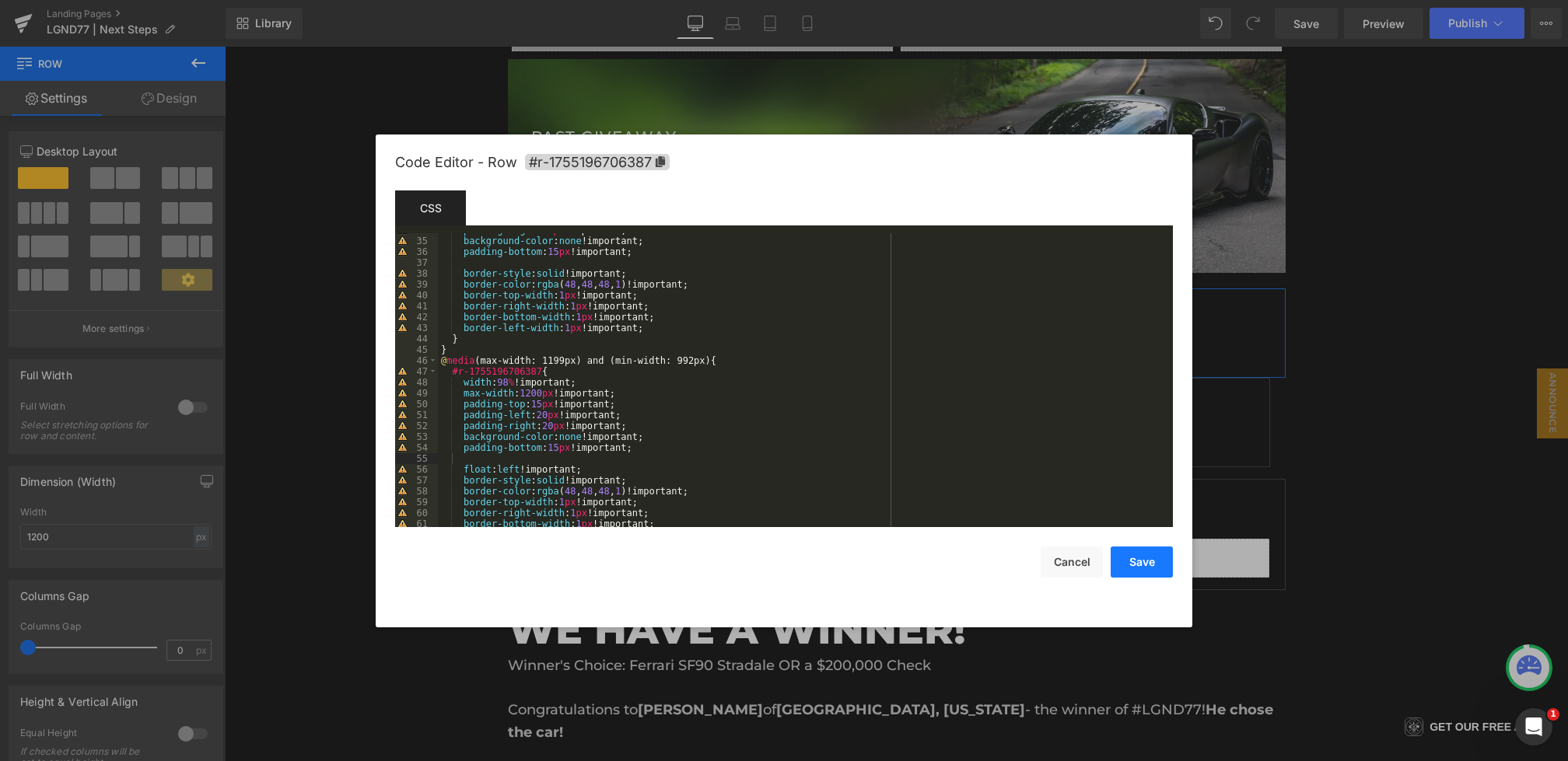
click at [1155, 564] on button "Save" at bounding box center [1142, 562] width 62 height 31
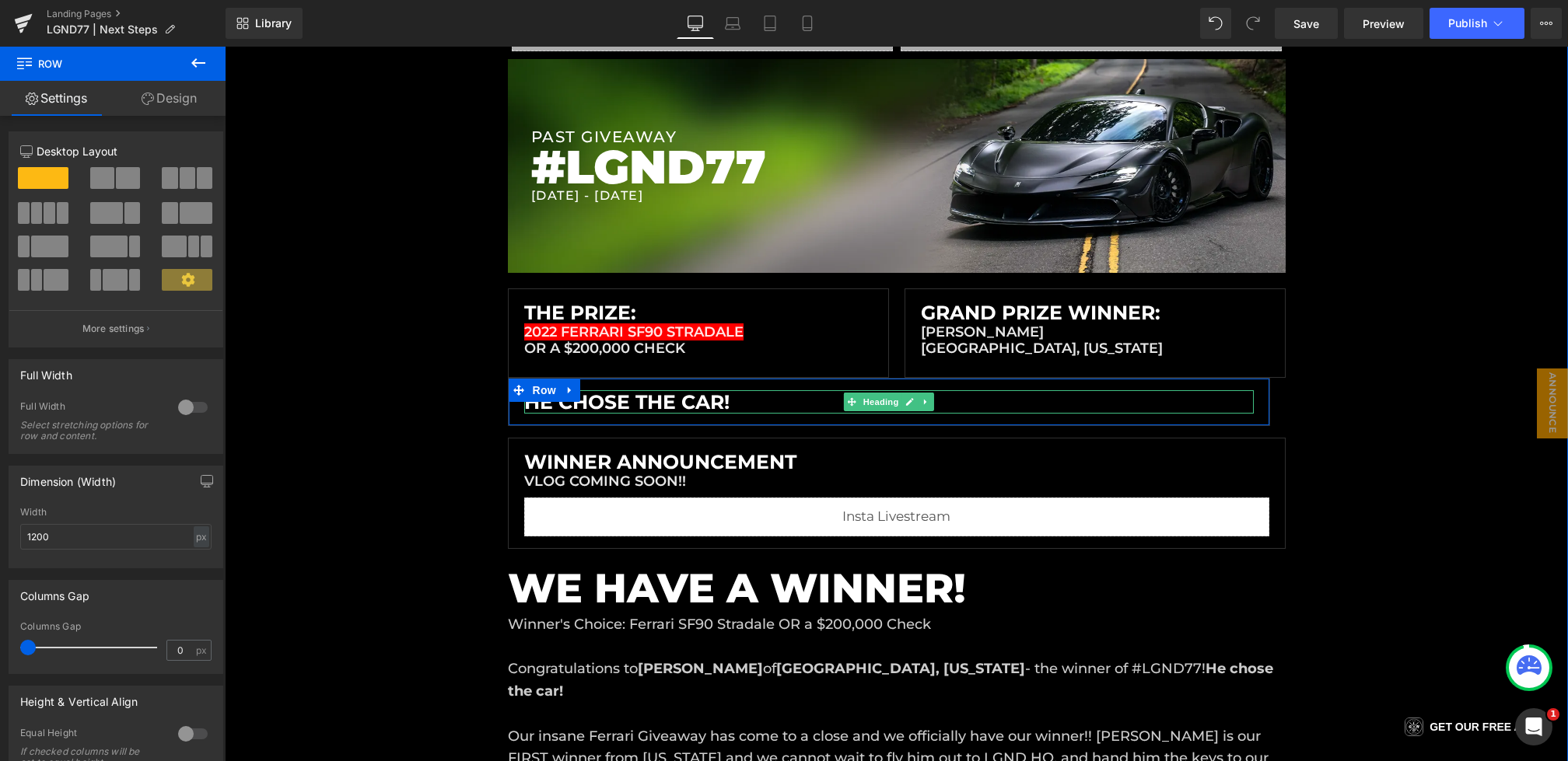
click at [878, 407] on span "Heading" at bounding box center [880, 402] width 42 height 19
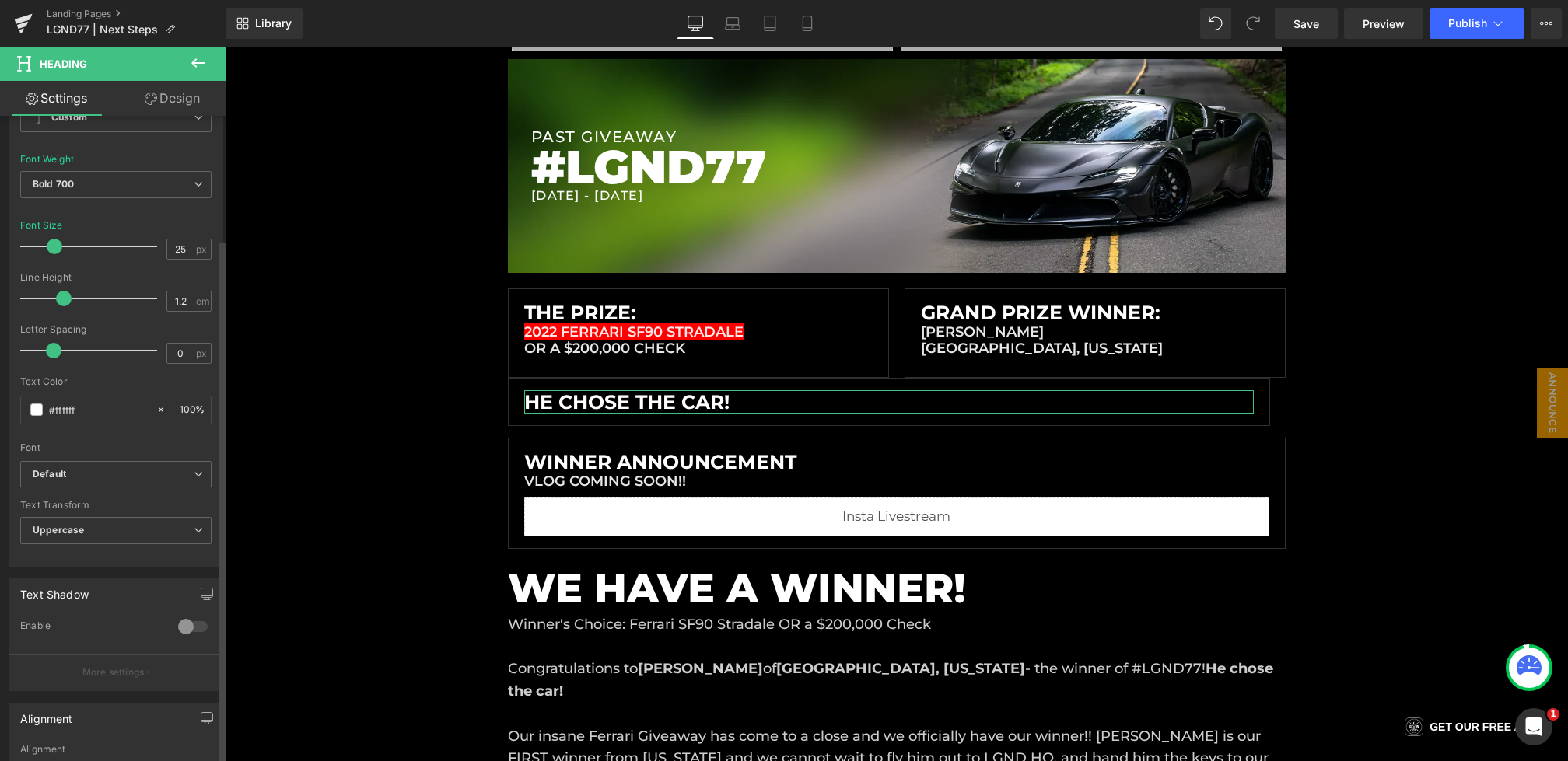
scroll to position [456, 0]
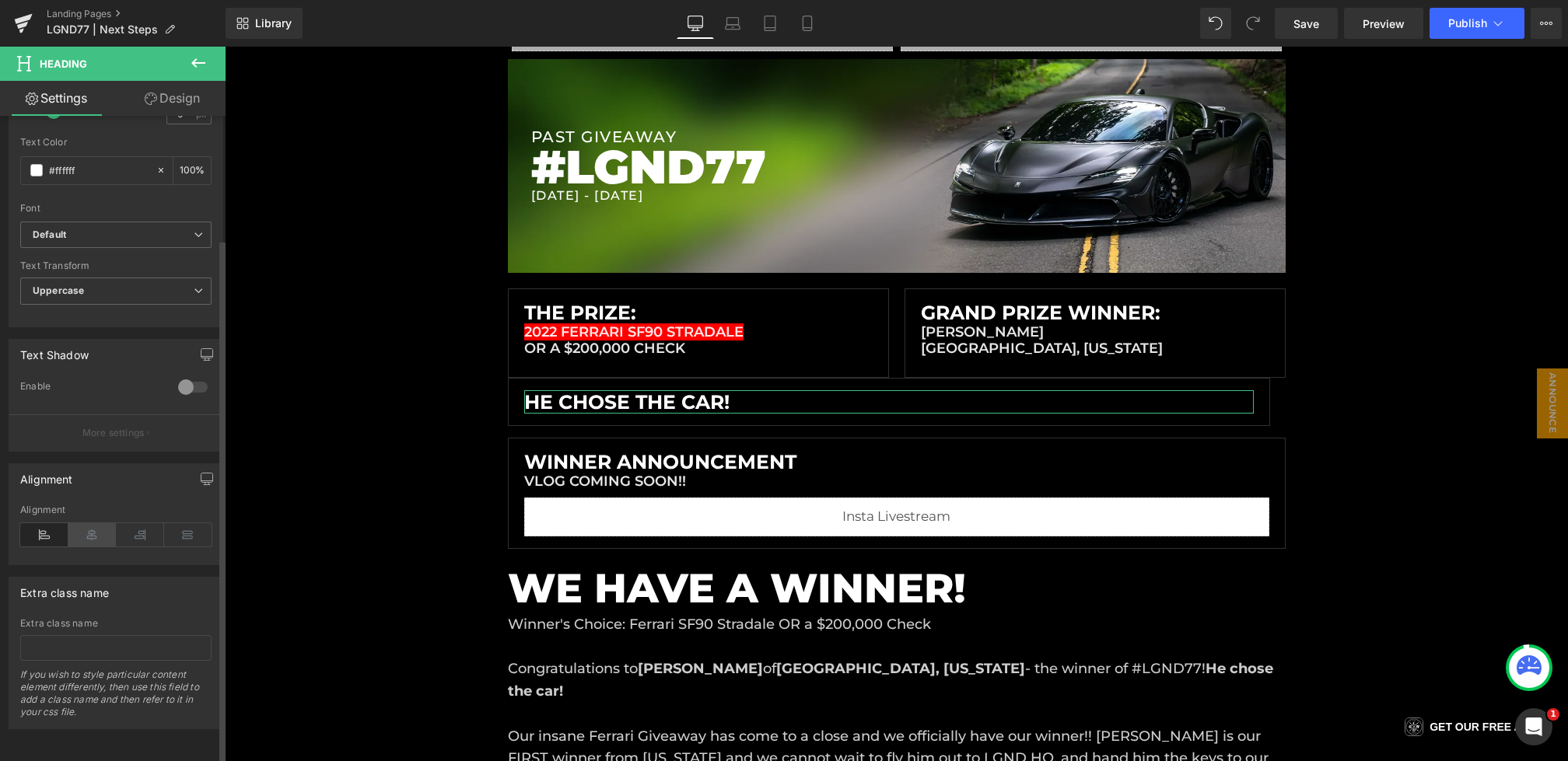
click at [94, 527] on icon at bounding box center [93, 534] width 49 height 23
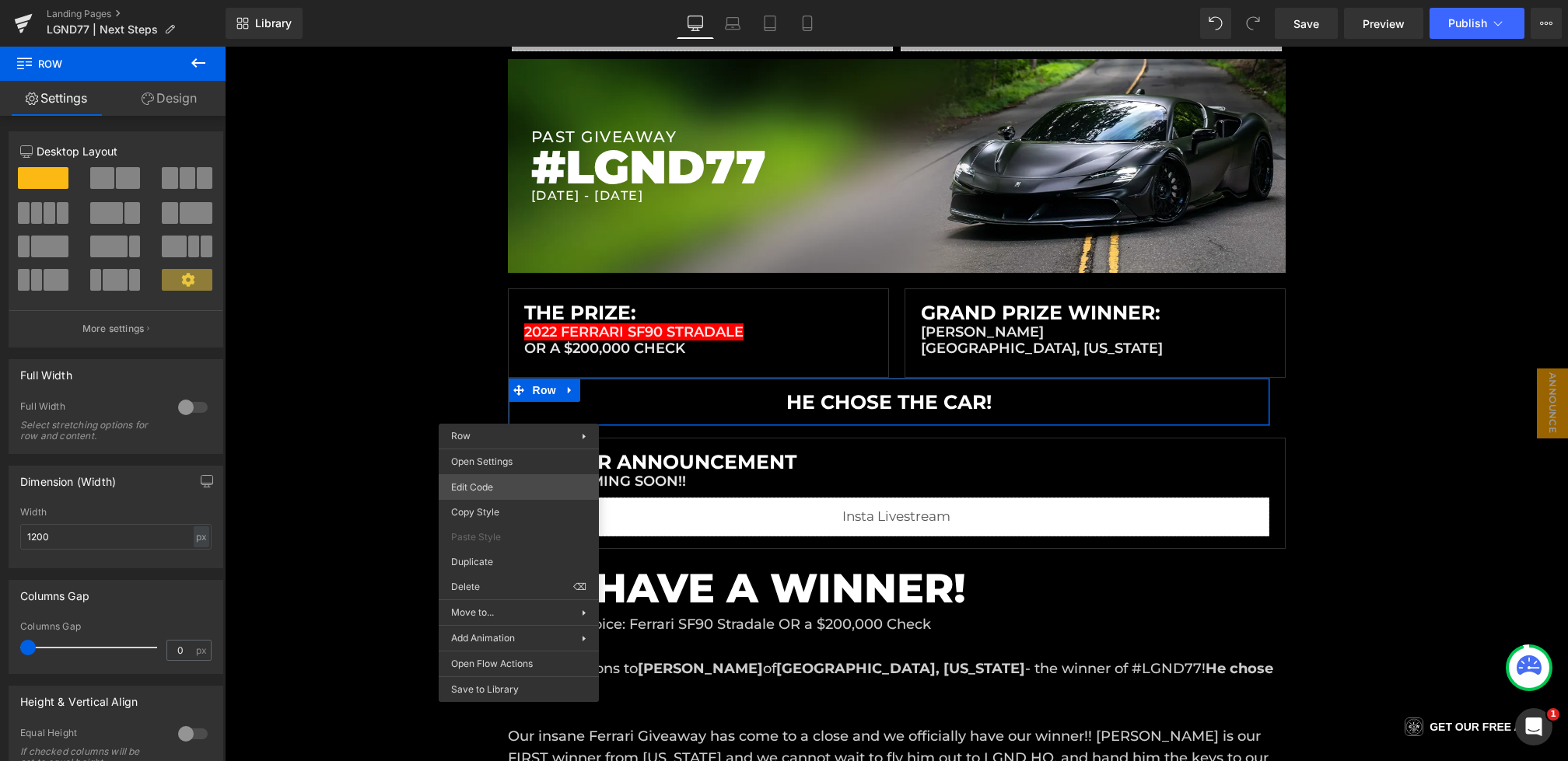
click at [471, 0] on div "Heading You are previewing how the will restyle your page. You can not edit Ele…" at bounding box center [784, 0] width 1568 height 0
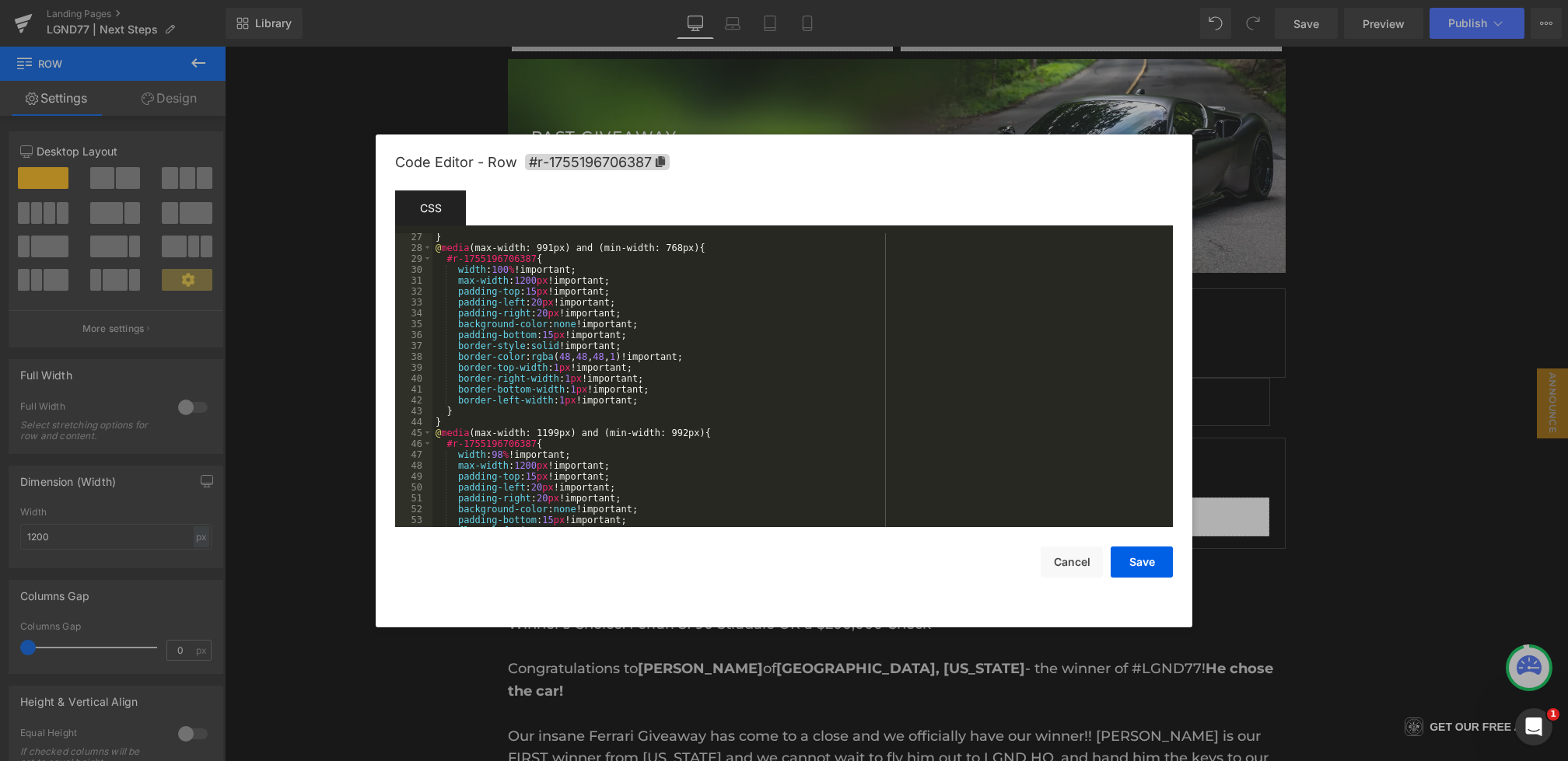
scroll to position [773, 0]
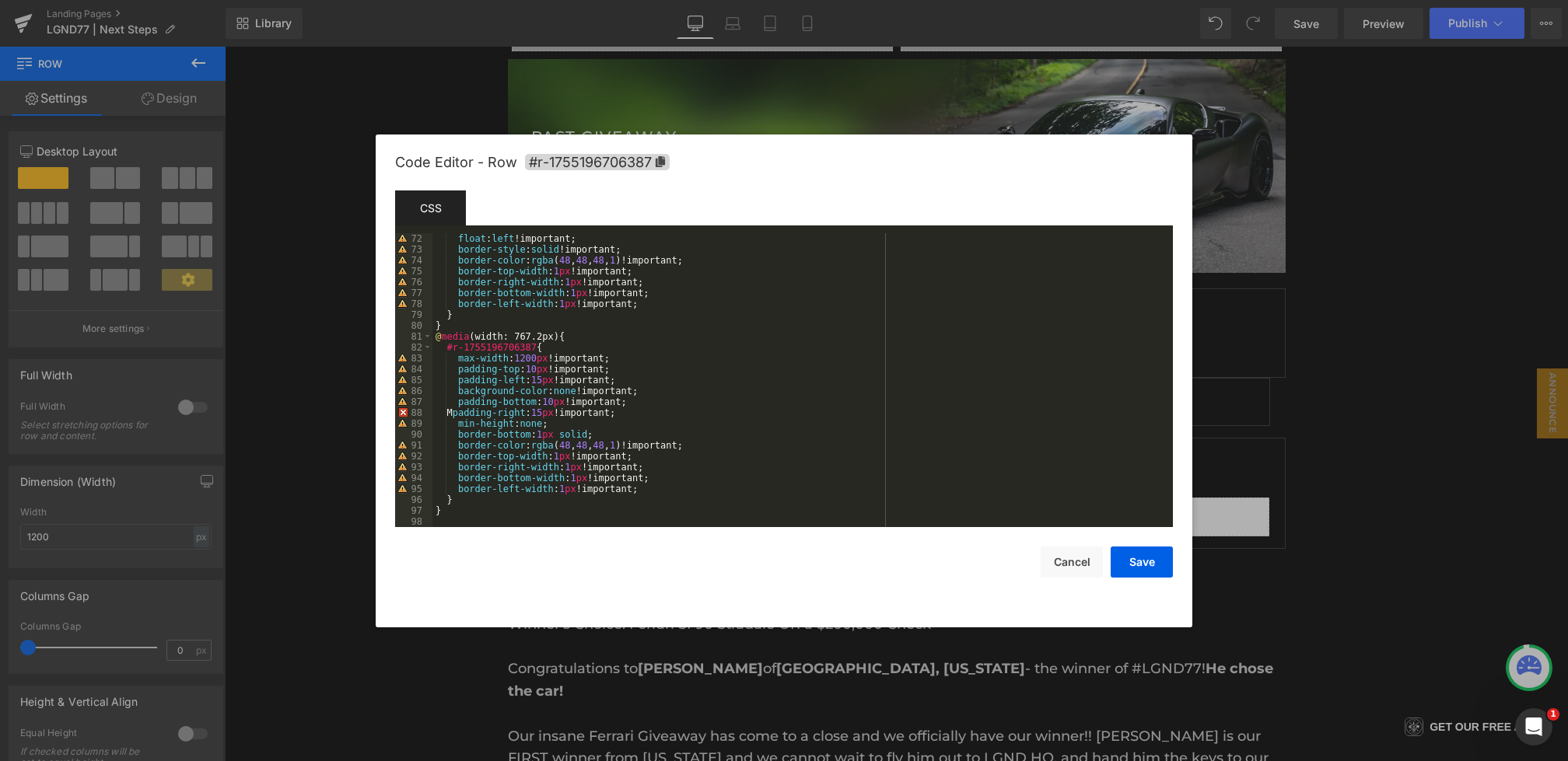
click at [469, 416] on div "float : left !important; border-style : solid !important; border-color : rgba (…" at bounding box center [799, 391] width 735 height 316
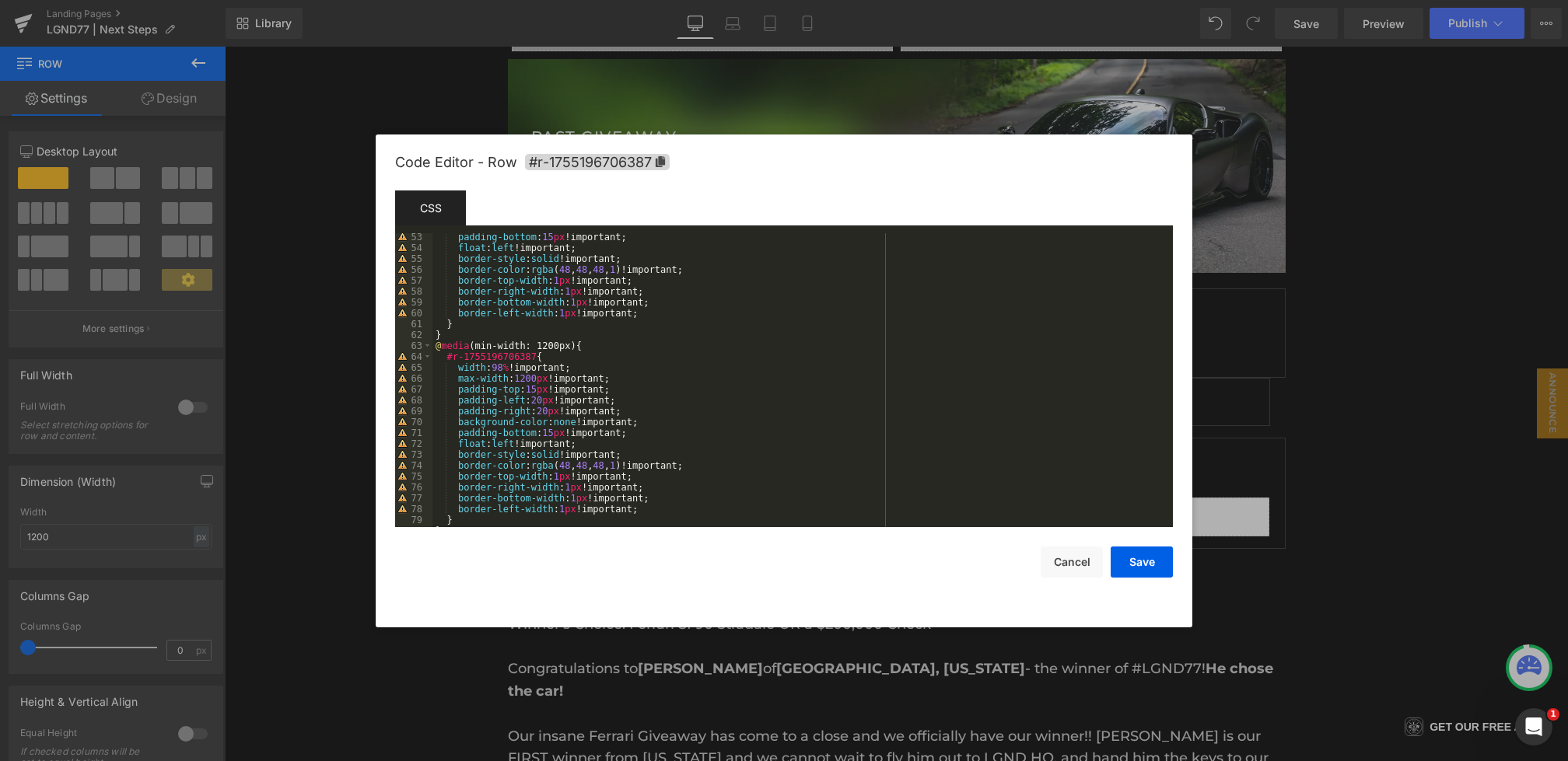
click at [503, 368] on div "padding-bottom : 15 px !important; float : left !important; border-style : soli…" at bounding box center [799, 389] width 735 height 316
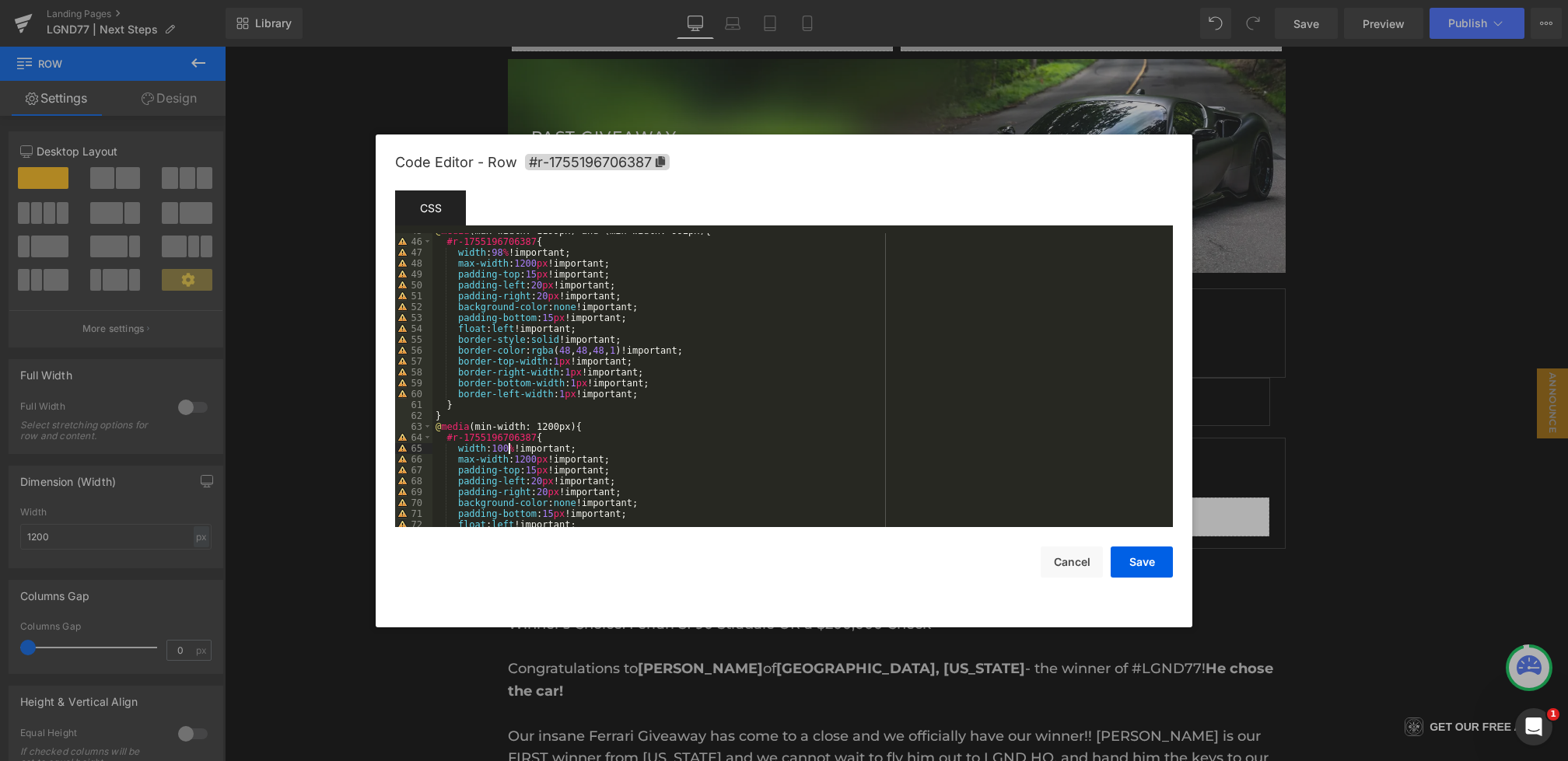
scroll to position [463, 0]
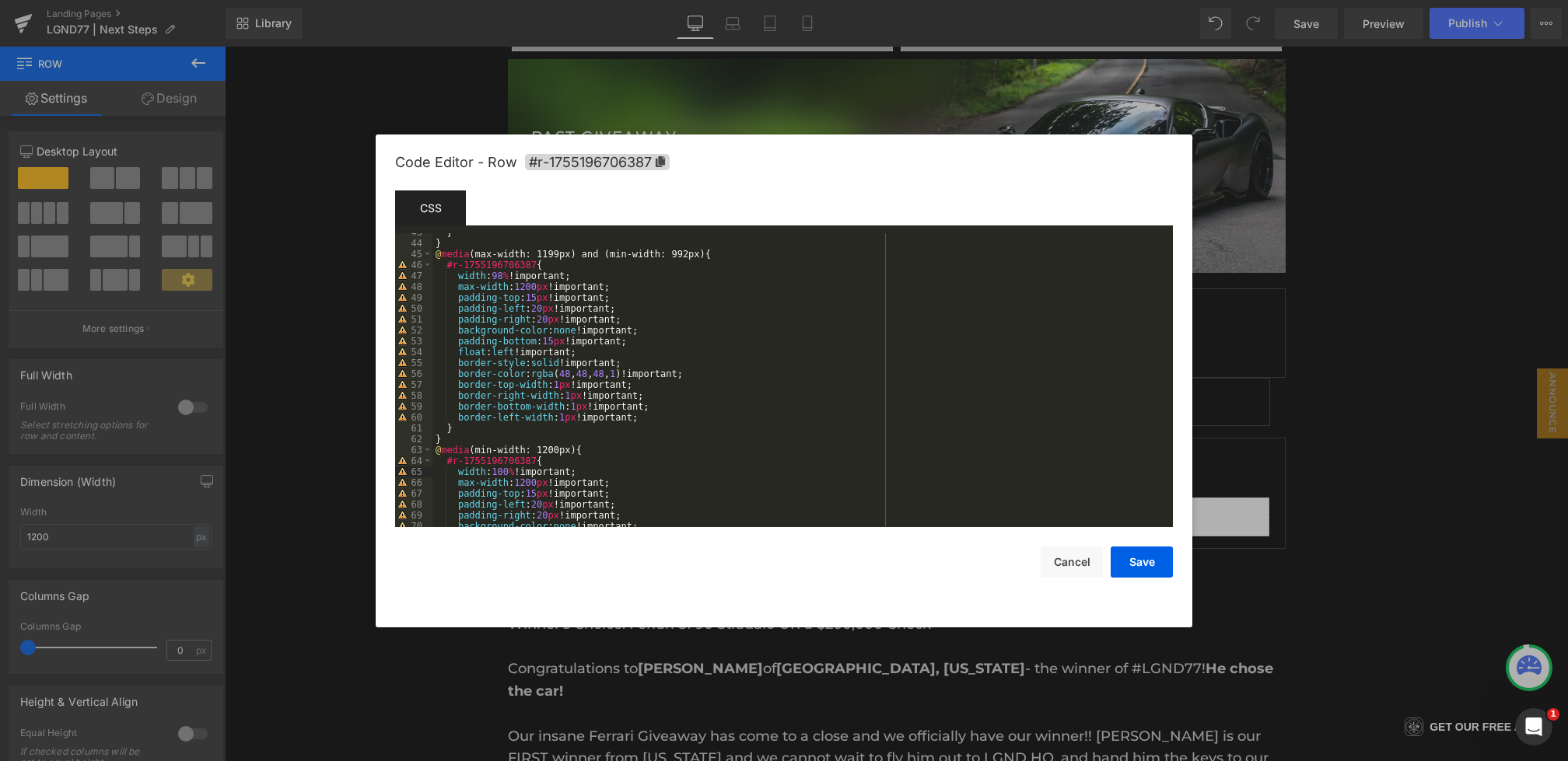
click at [502, 279] on div "} } @ media (max-width: 1199px) and (min-width: 992px) { #r-1755196706387 { wid…" at bounding box center [799, 385] width 735 height 316
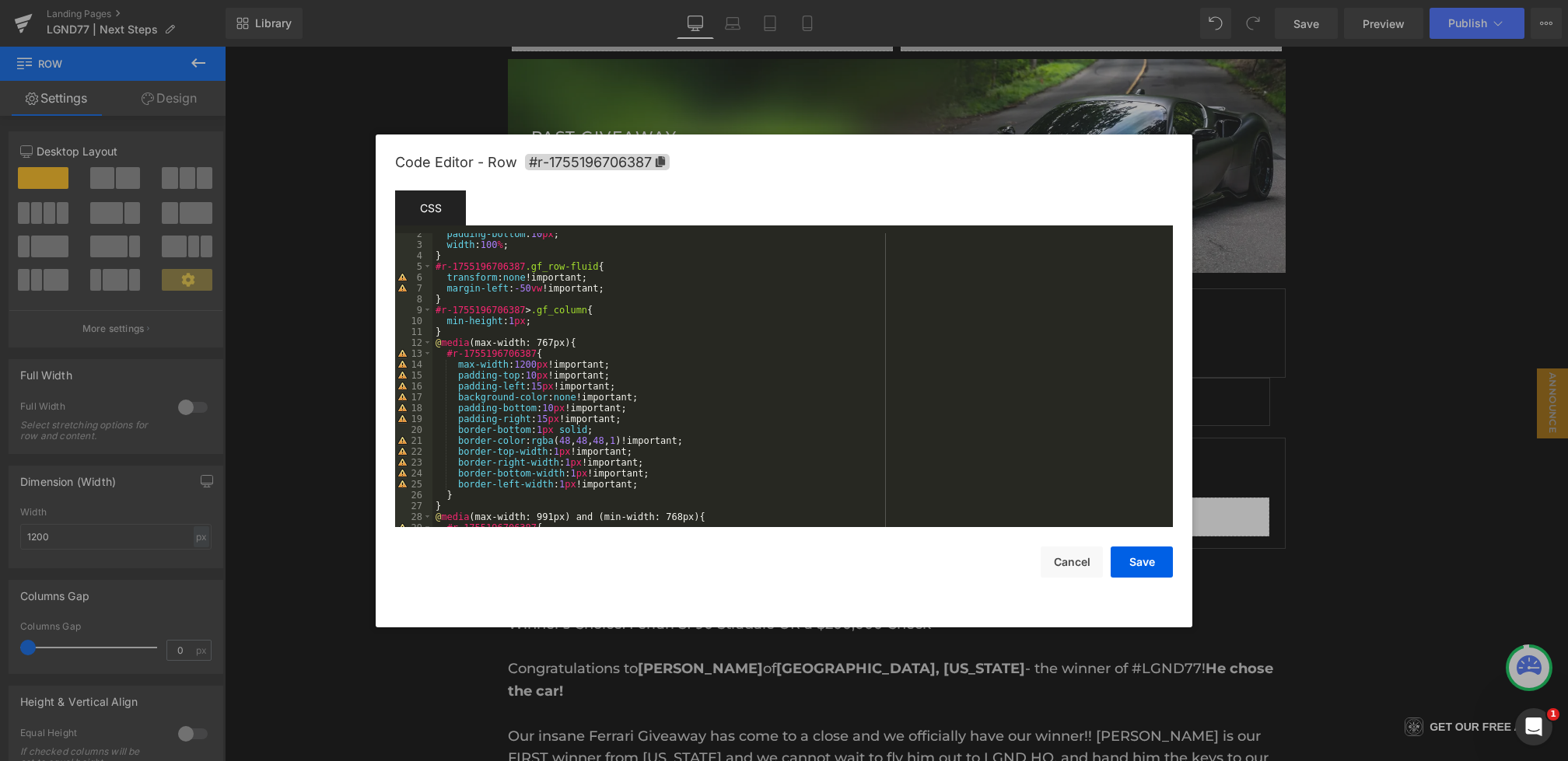
scroll to position [3, 0]
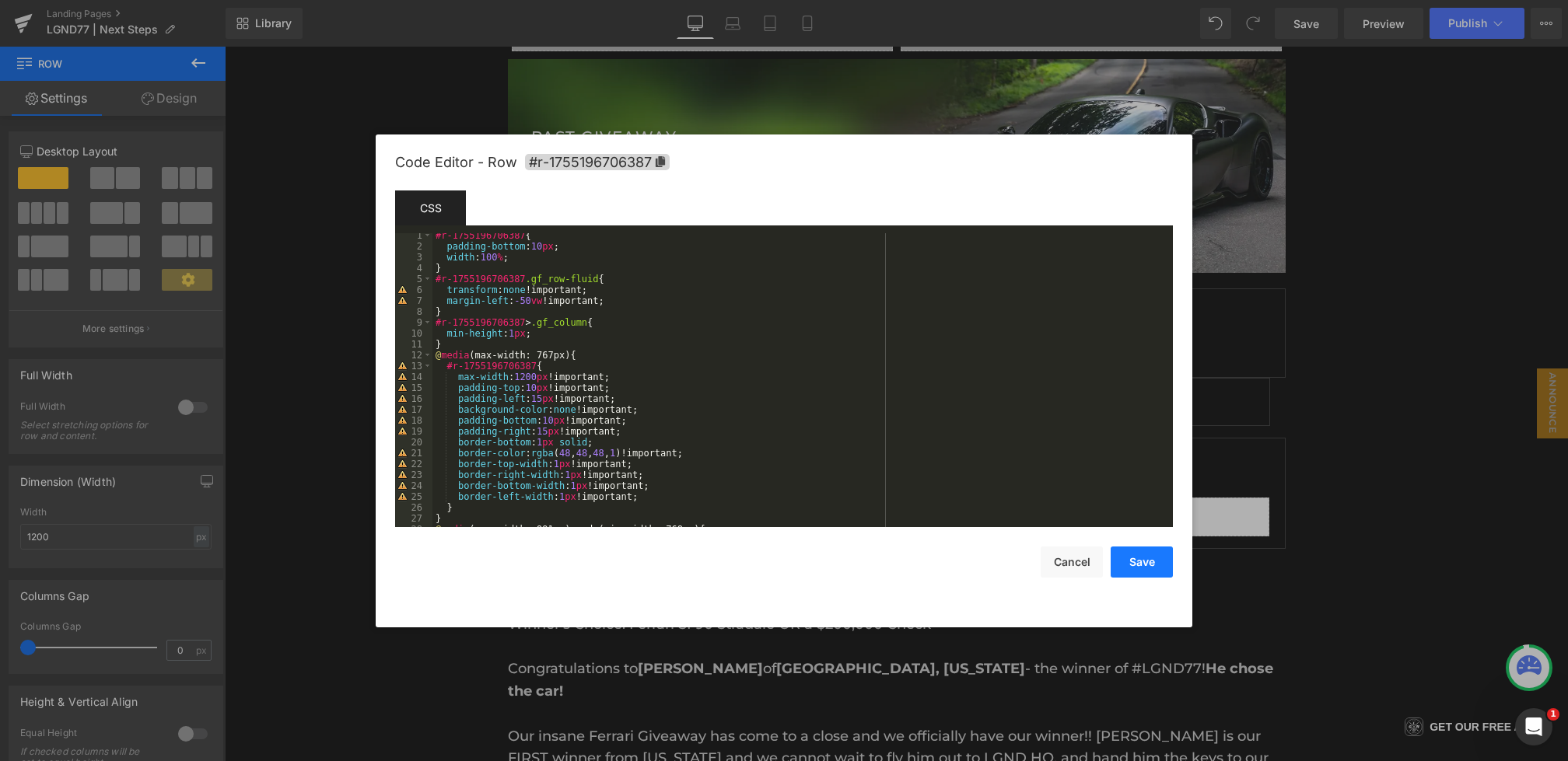
click at [1146, 563] on button "Save" at bounding box center [1142, 562] width 62 height 31
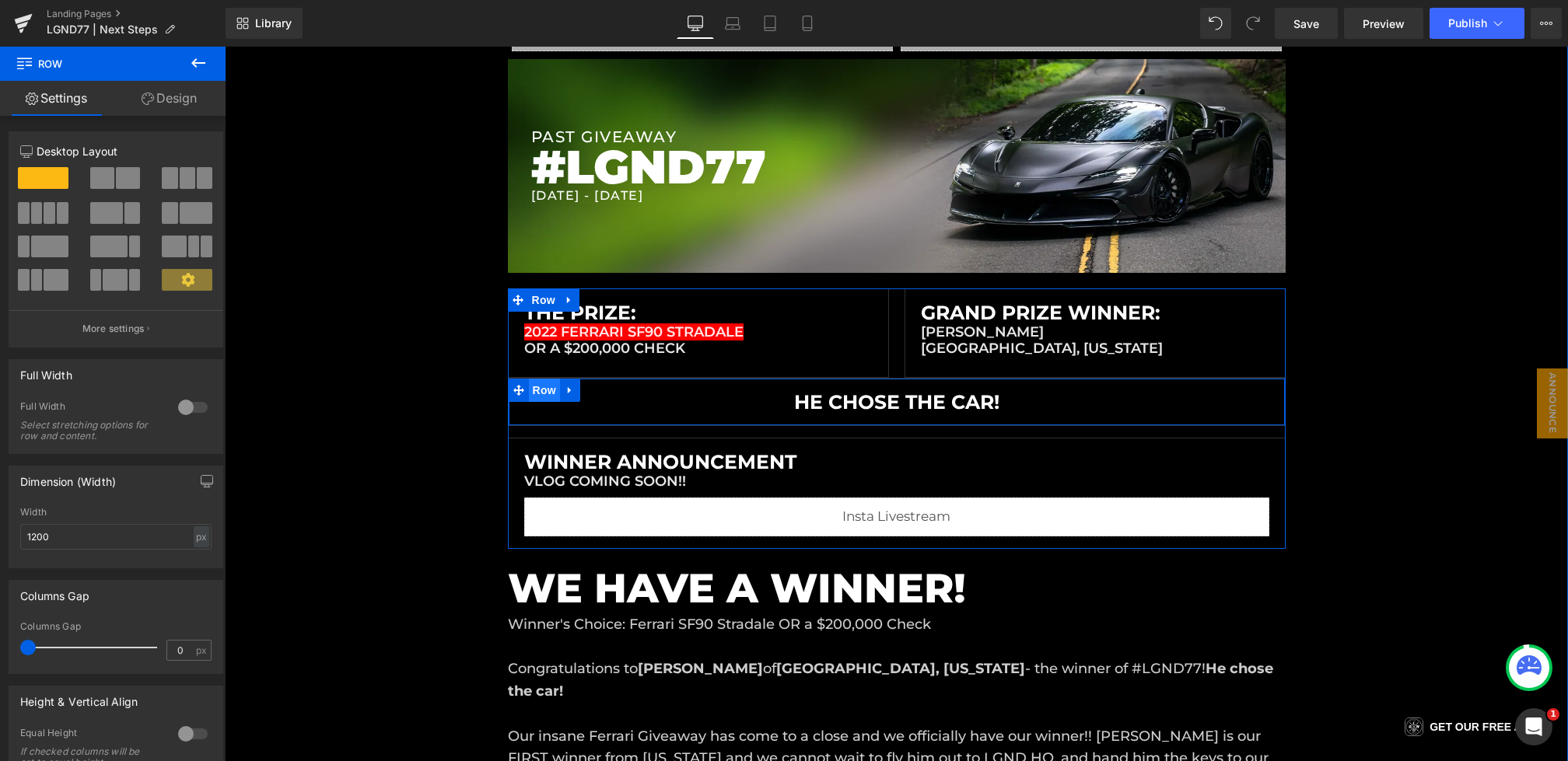
click at [539, 393] on span "Row" at bounding box center [544, 390] width 31 height 23
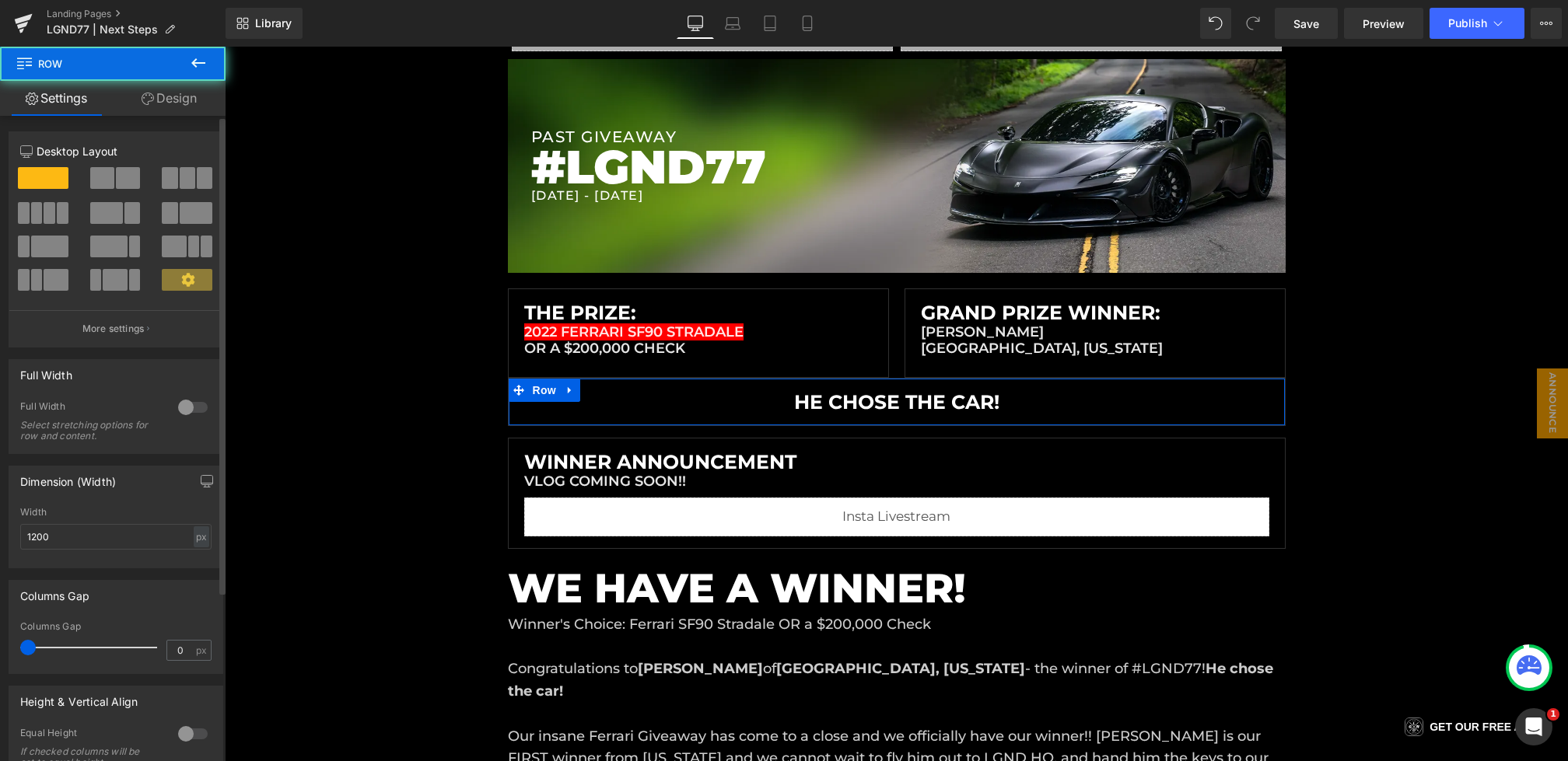
click at [186, 120] on div "Column Size Customizer 12 Desktop Layout Laptop Layout Tablet Layout Mobile Lay…" at bounding box center [116, 233] width 232 height 227
click at [174, 106] on link "Design" at bounding box center [168, 98] width 113 height 35
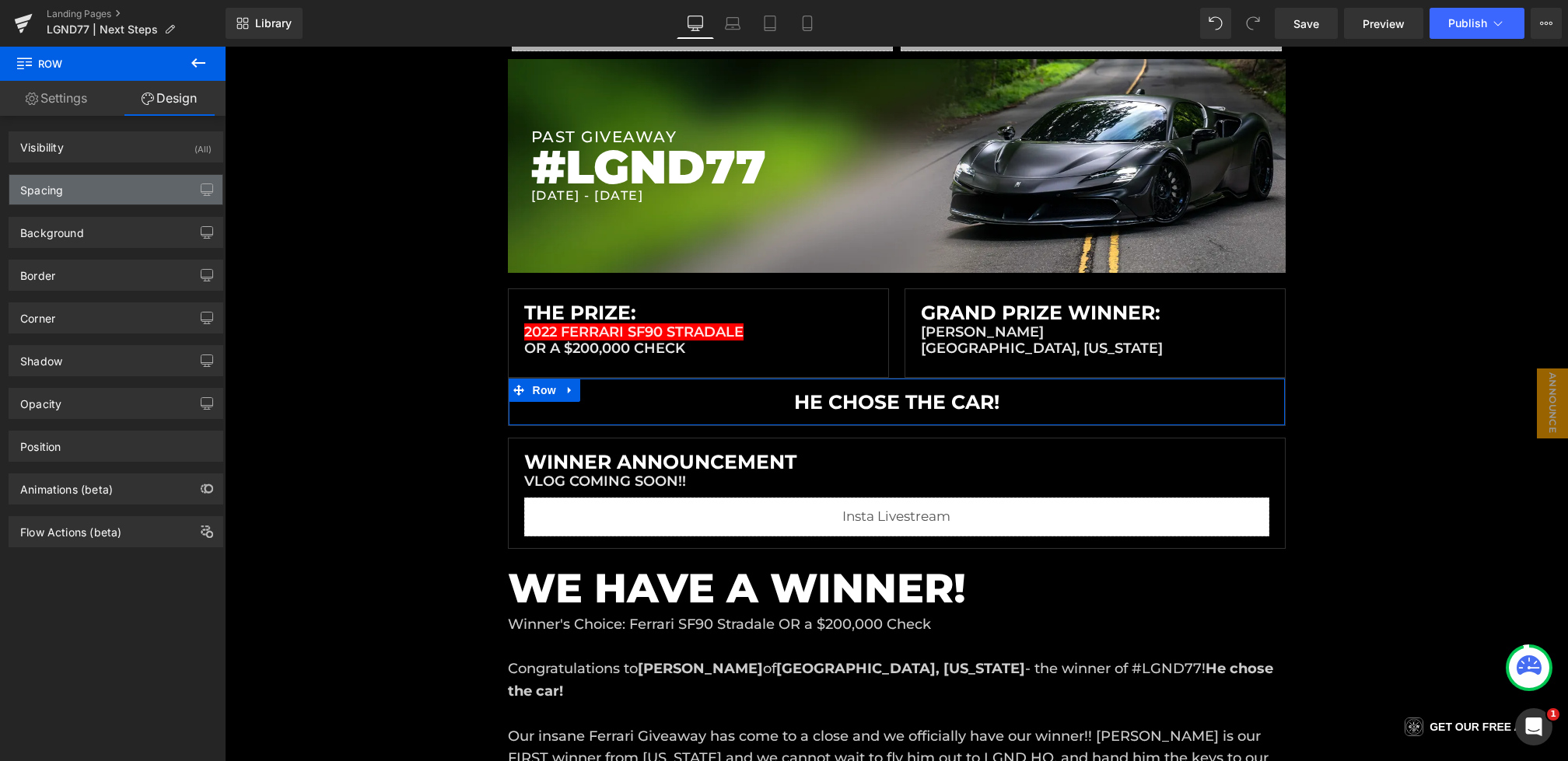
click at [109, 192] on div "Spacing" at bounding box center [116, 189] width 213 height 29
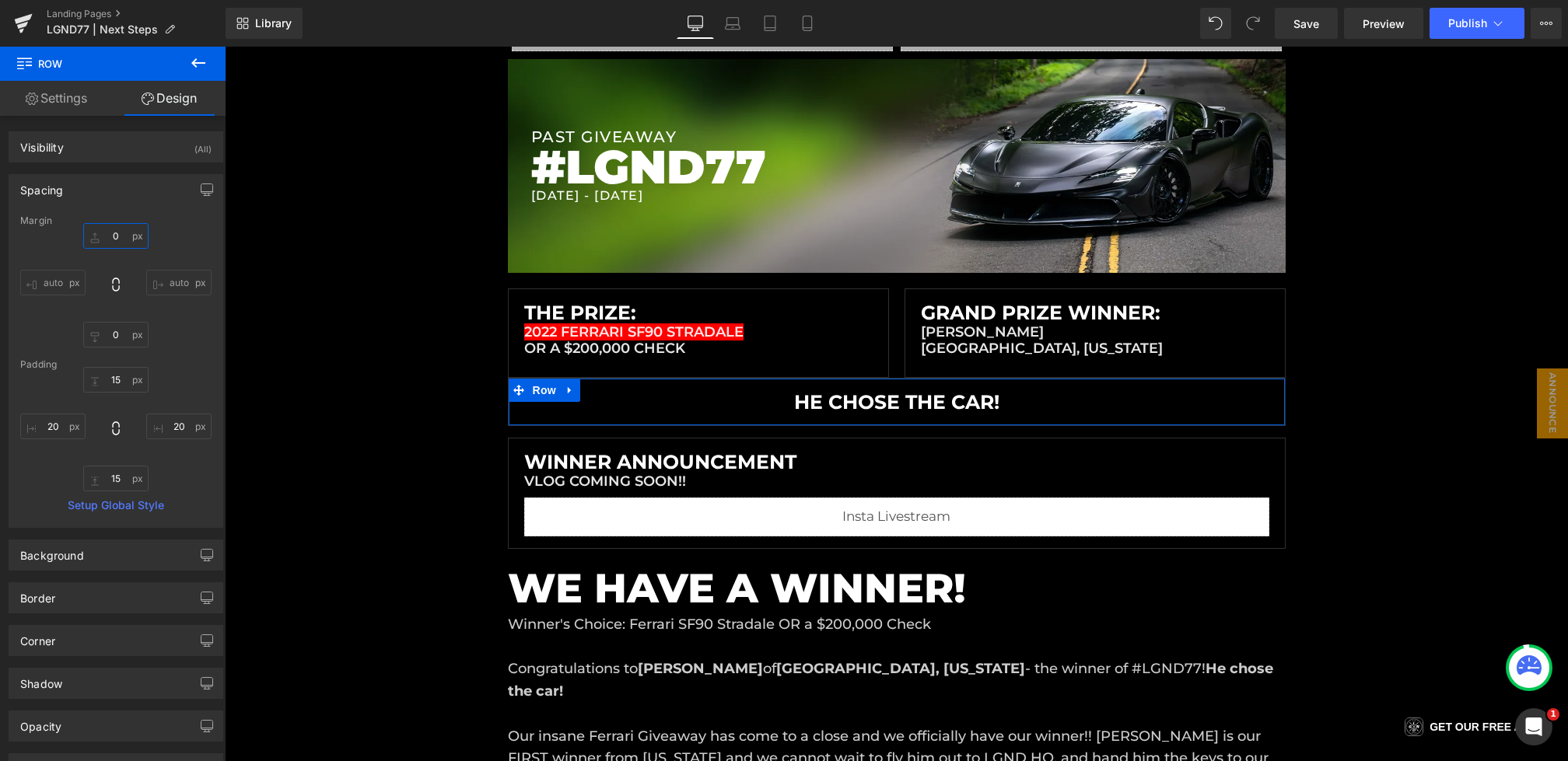
click at [107, 246] on input "text" at bounding box center [116, 236] width 66 height 26
click at [102, 232] on input "text" at bounding box center [116, 236] width 66 height 26
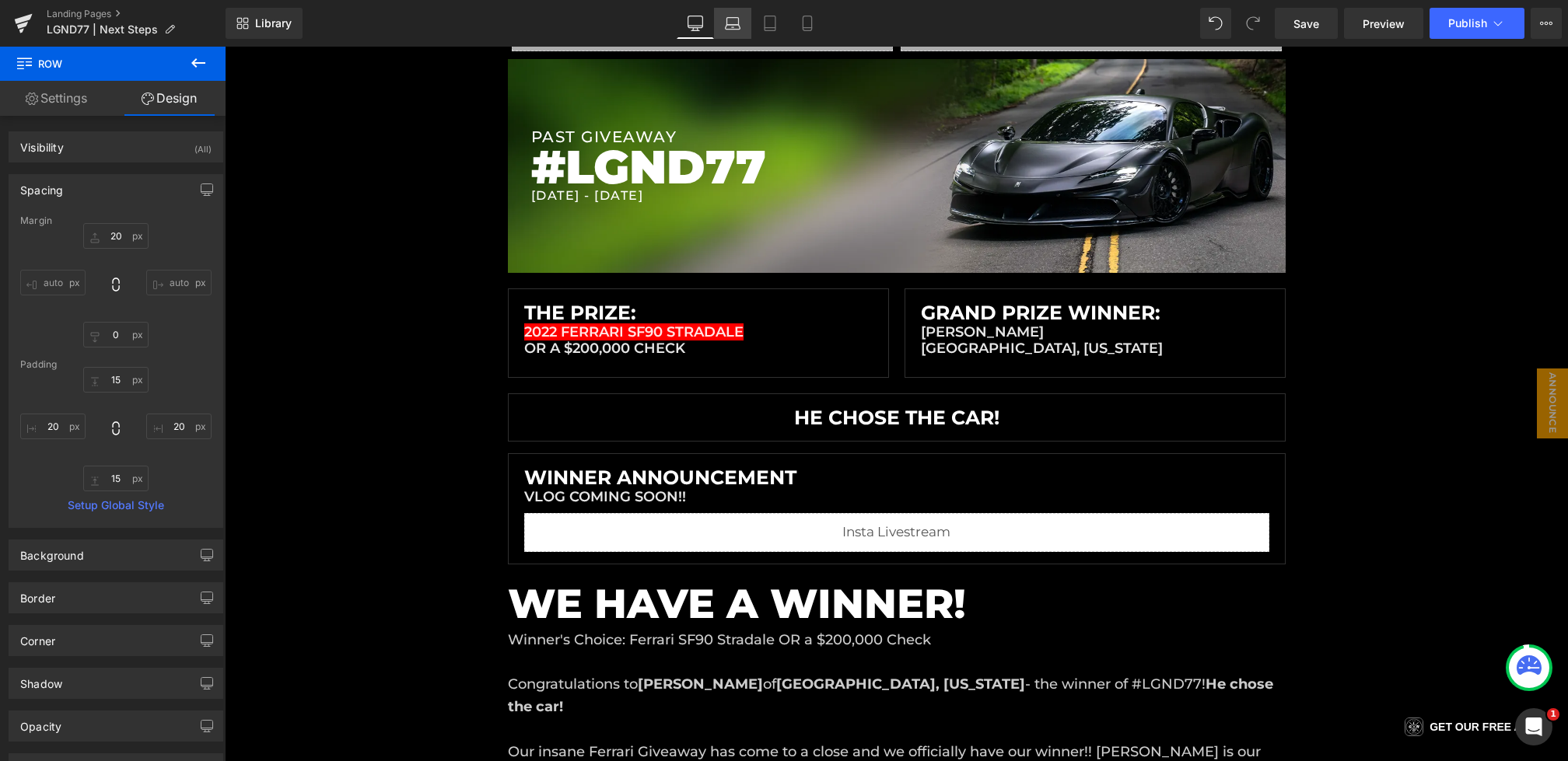
click at [741, 23] on link "Laptop" at bounding box center [733, 23] width 37 height 31
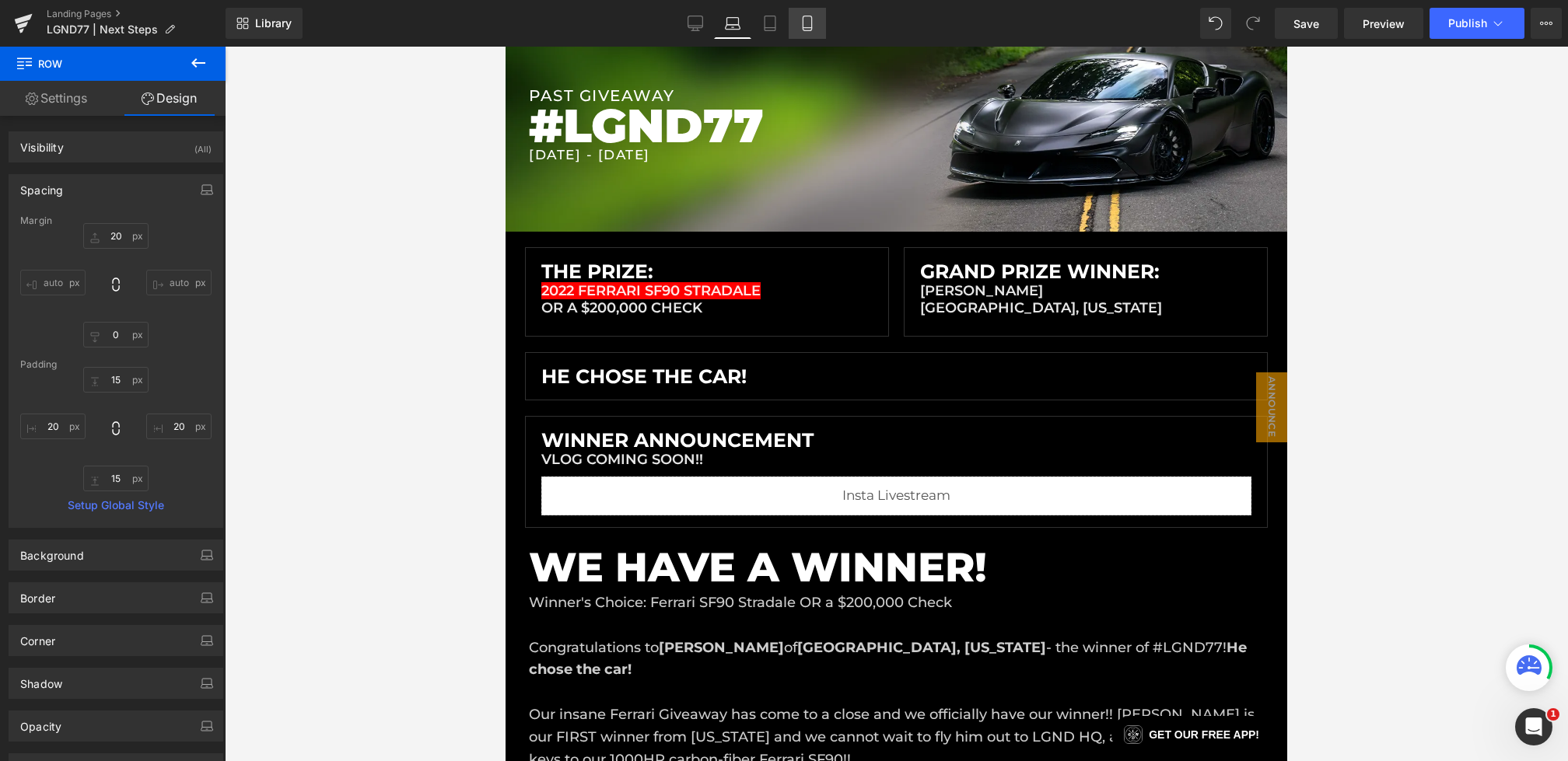
click at [794, 17] on link "Mobile" at bounding box center [807, 23] width 37 height 31
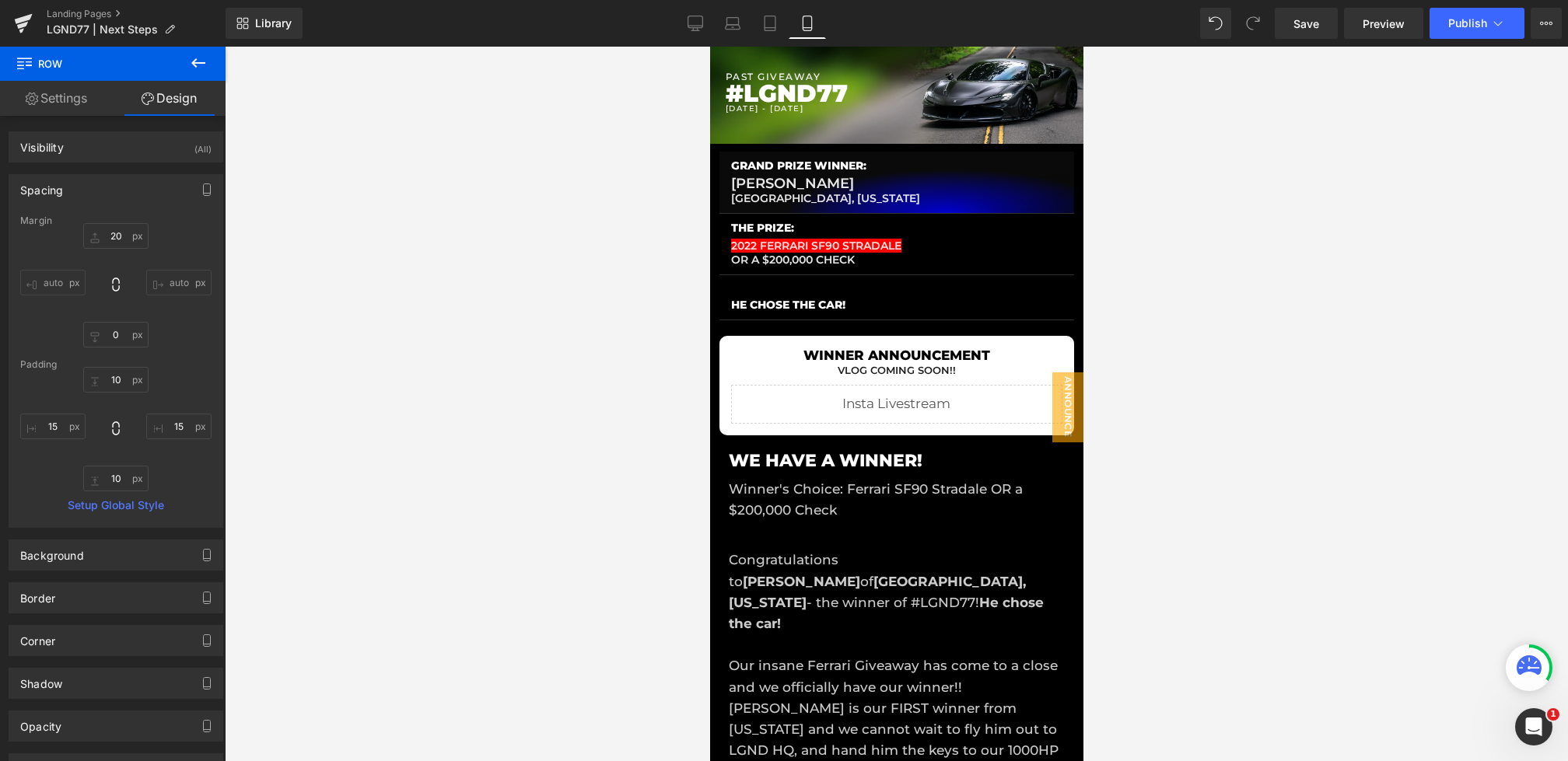
scroll to position [93, 0]
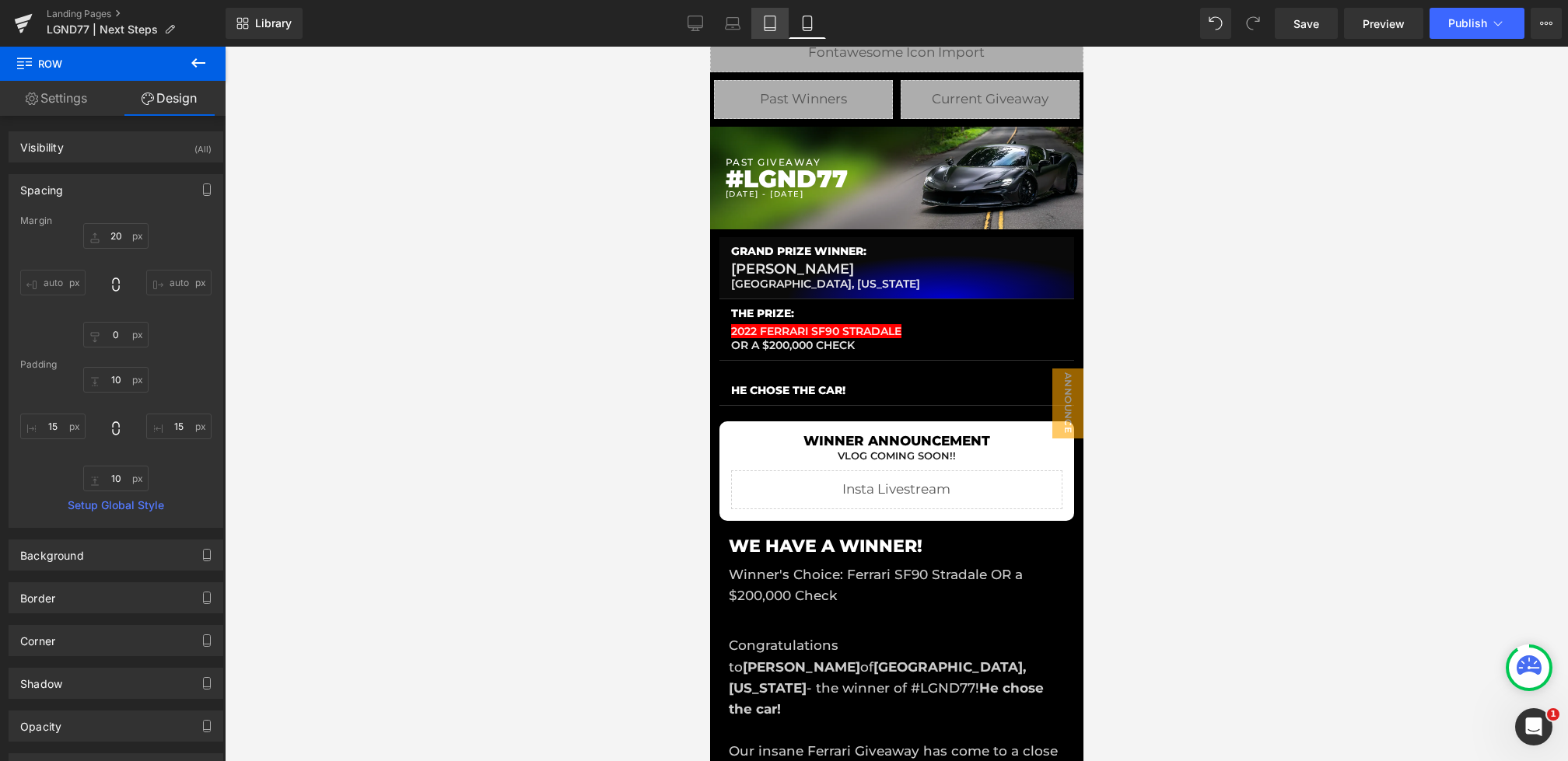
click at [766, 26] on icon at bounding box center [769, 23] width 15 height 15
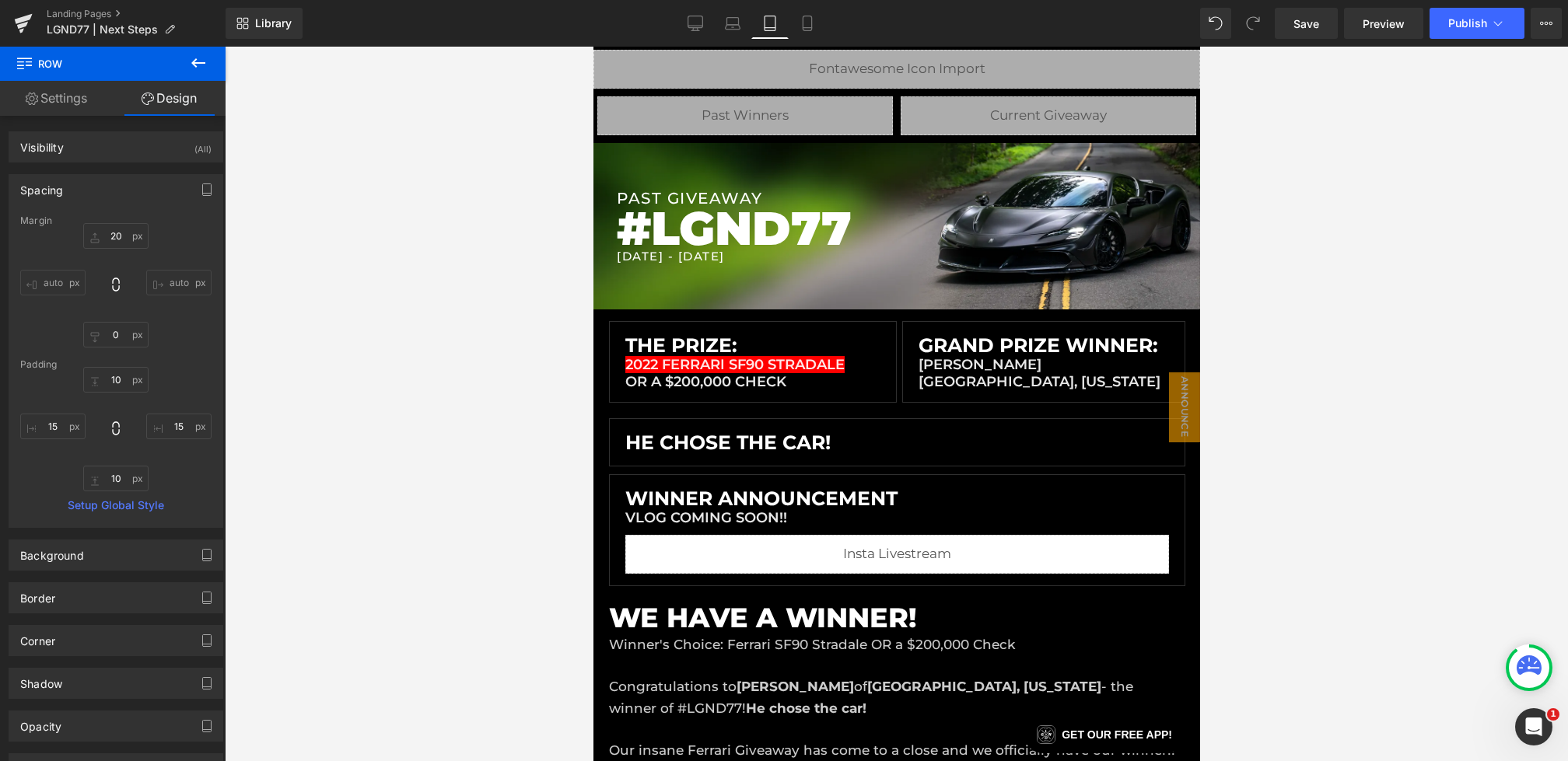
scroll to position [135, 0]
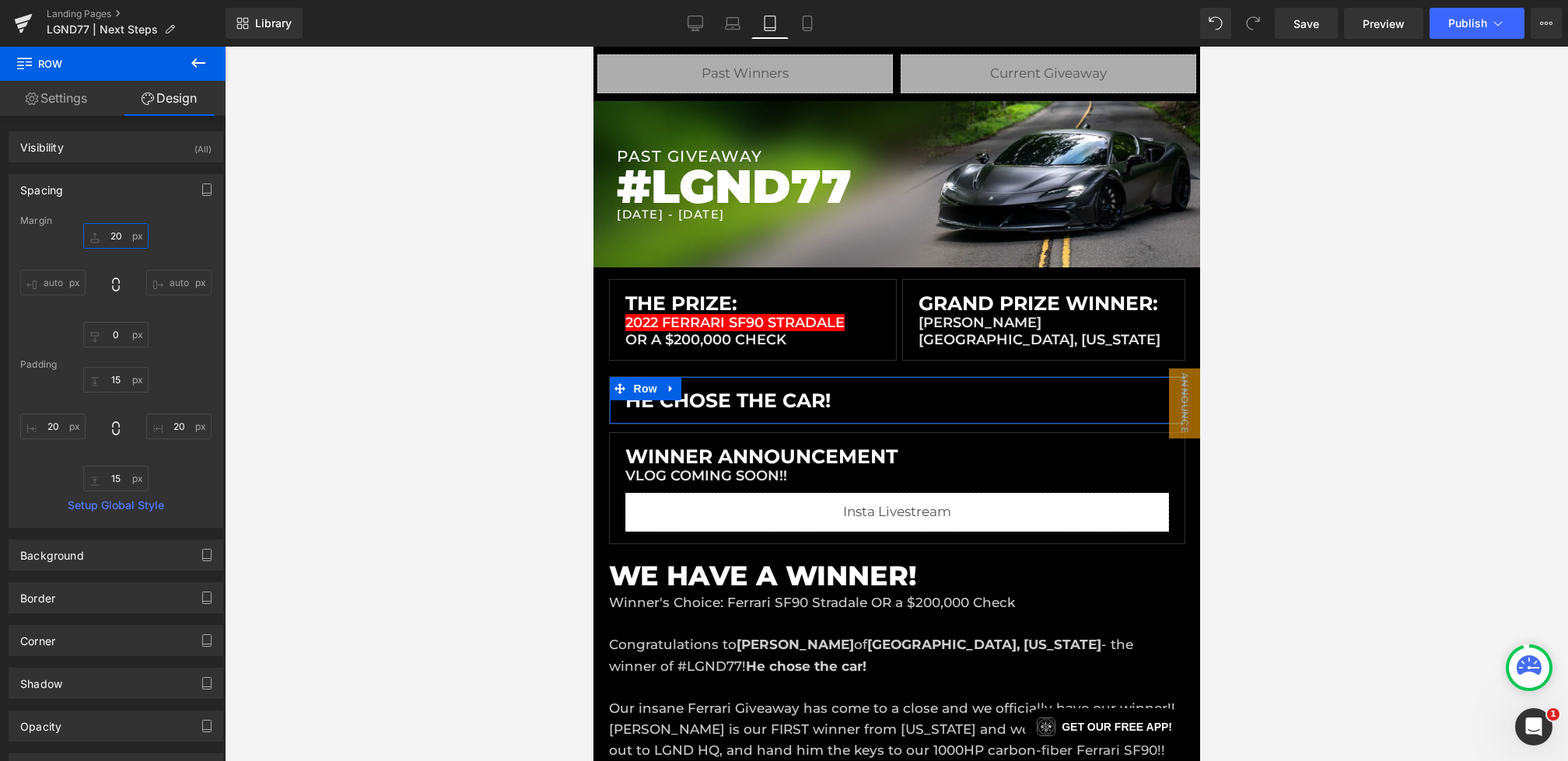
click at [116, 235] on input "20" at bounding box center [116, 236] width 66 height 26
click at [111, 234] on input "20" at bounding box center [116, 236] width 66 height 26
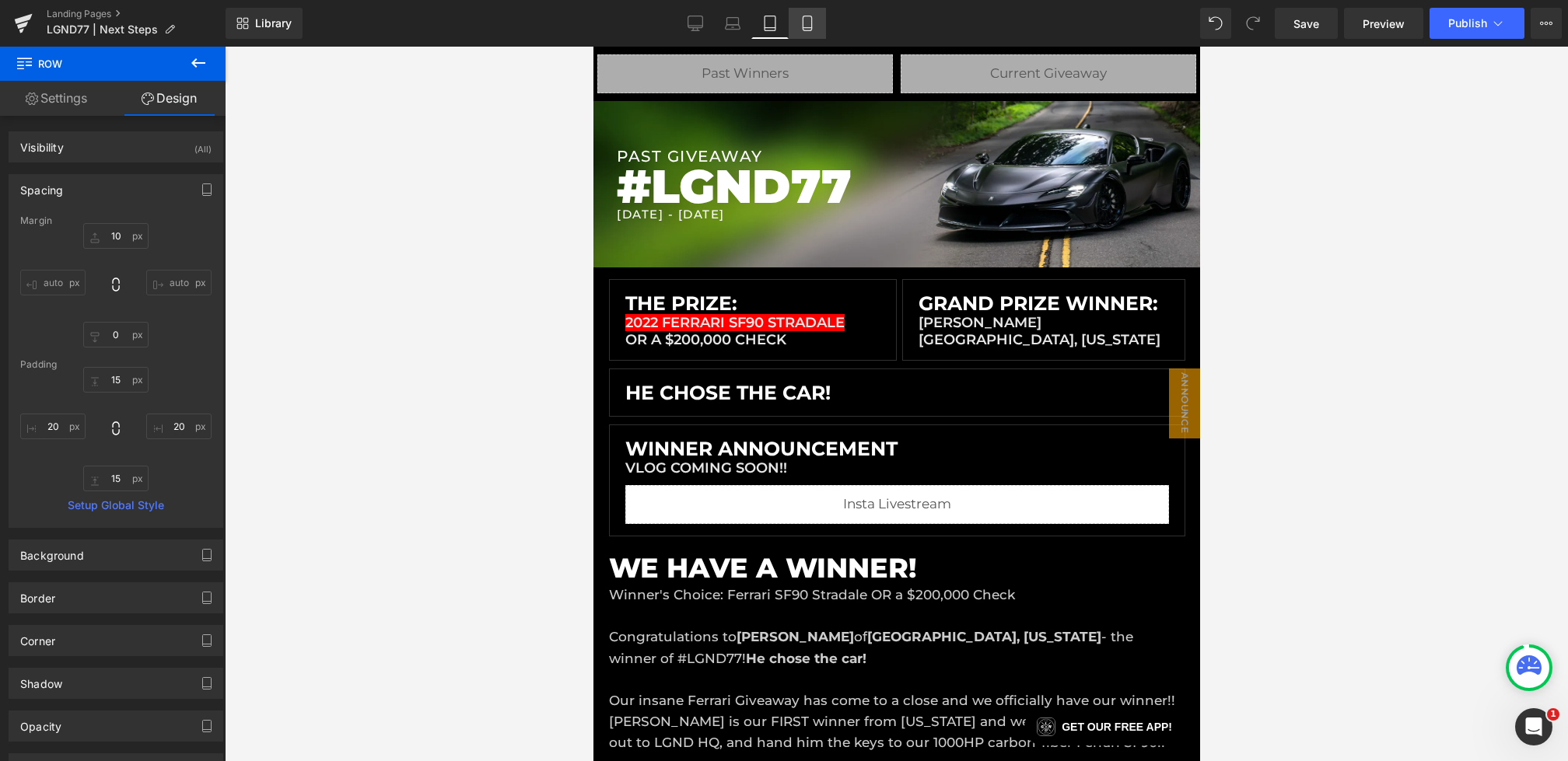
click at [803, 26] on icon at bounding box center [807, 23] width 15 height 15
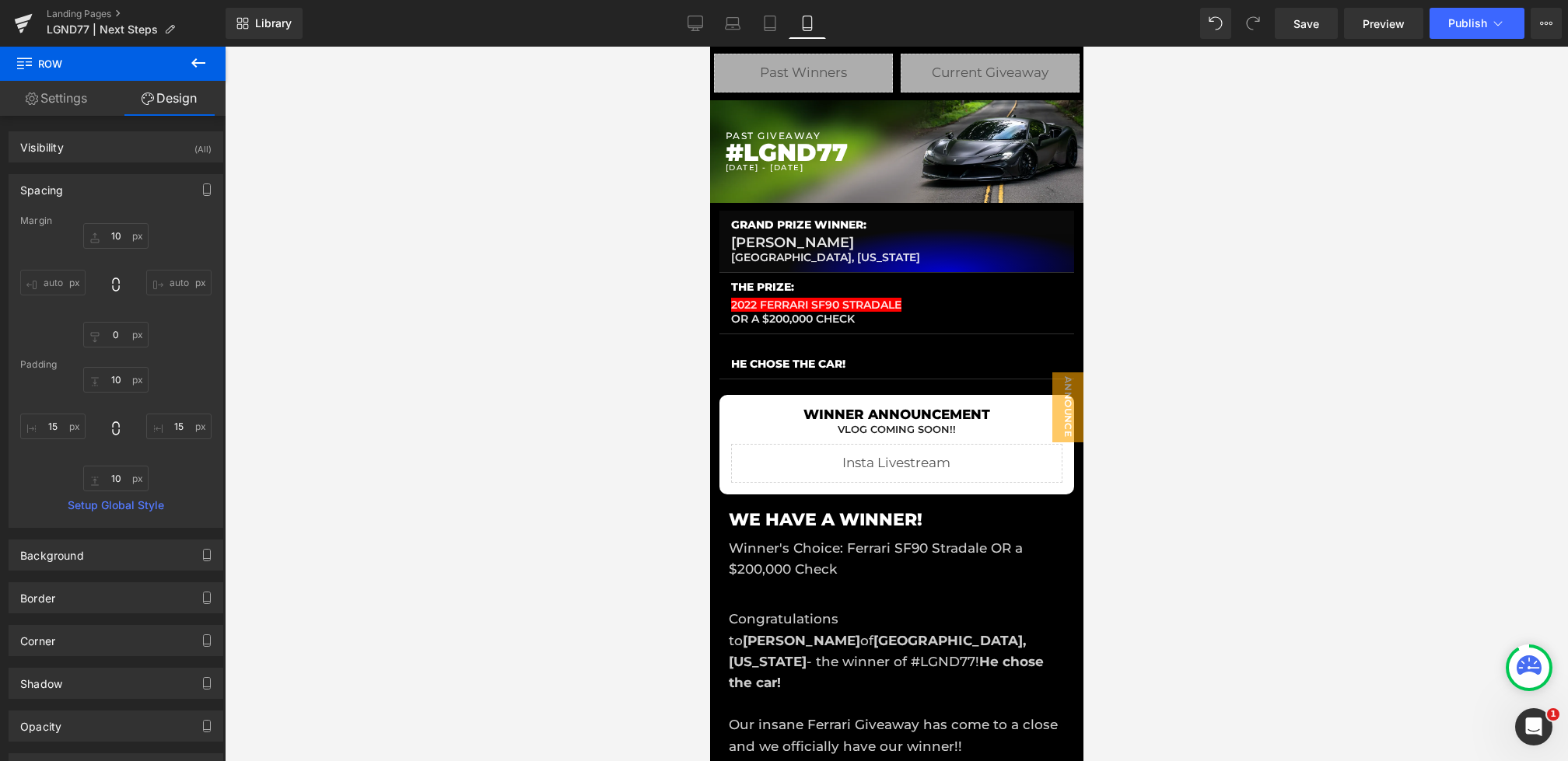
scroll to position [107, 0]
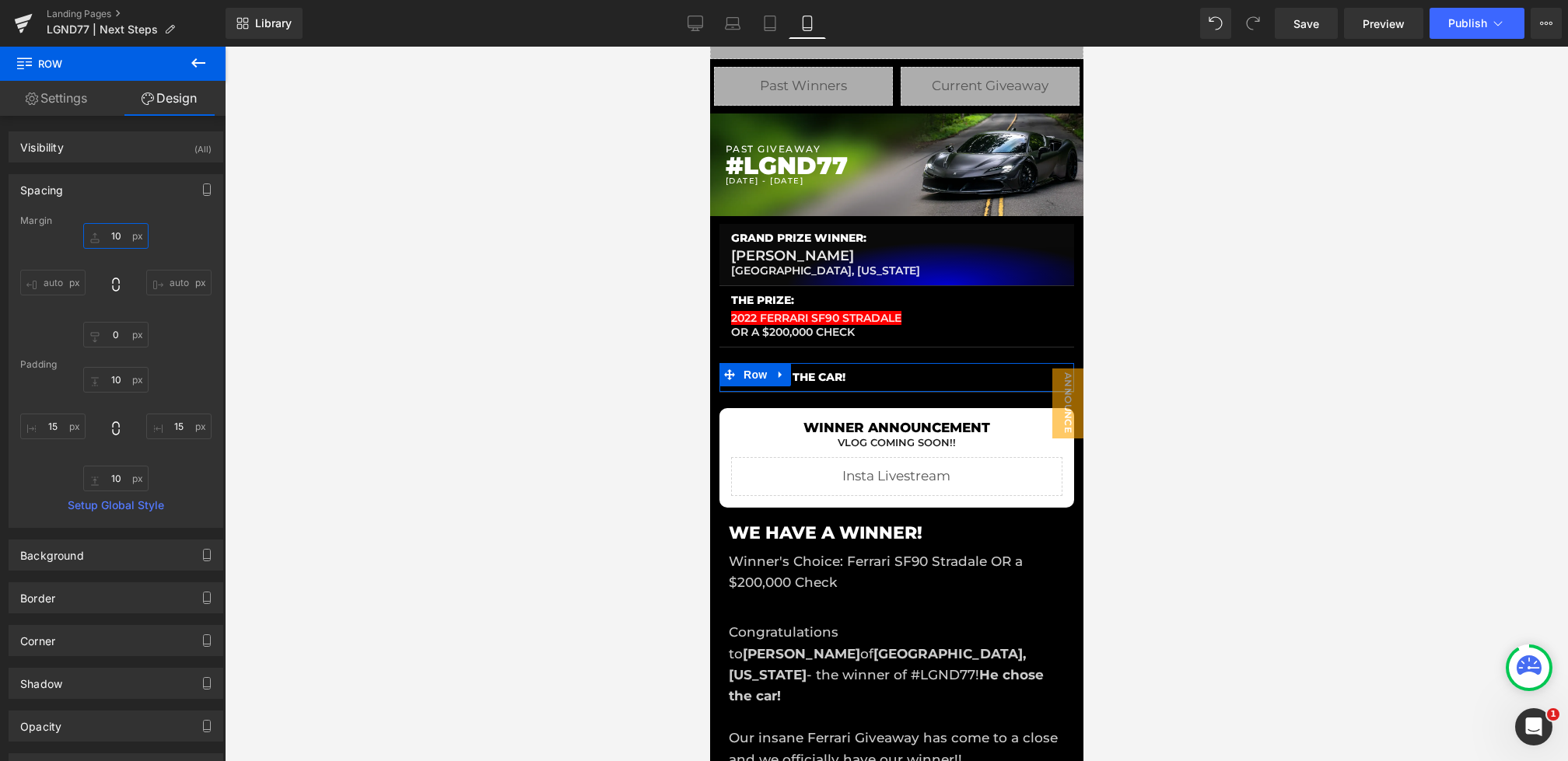
click at [113, 240] on input "10" at bounding box center [116, 236] width 66 height 26
click at [113, 236] on input "10" at bounding box center [116, 236] width 66 height 26
type input "0"
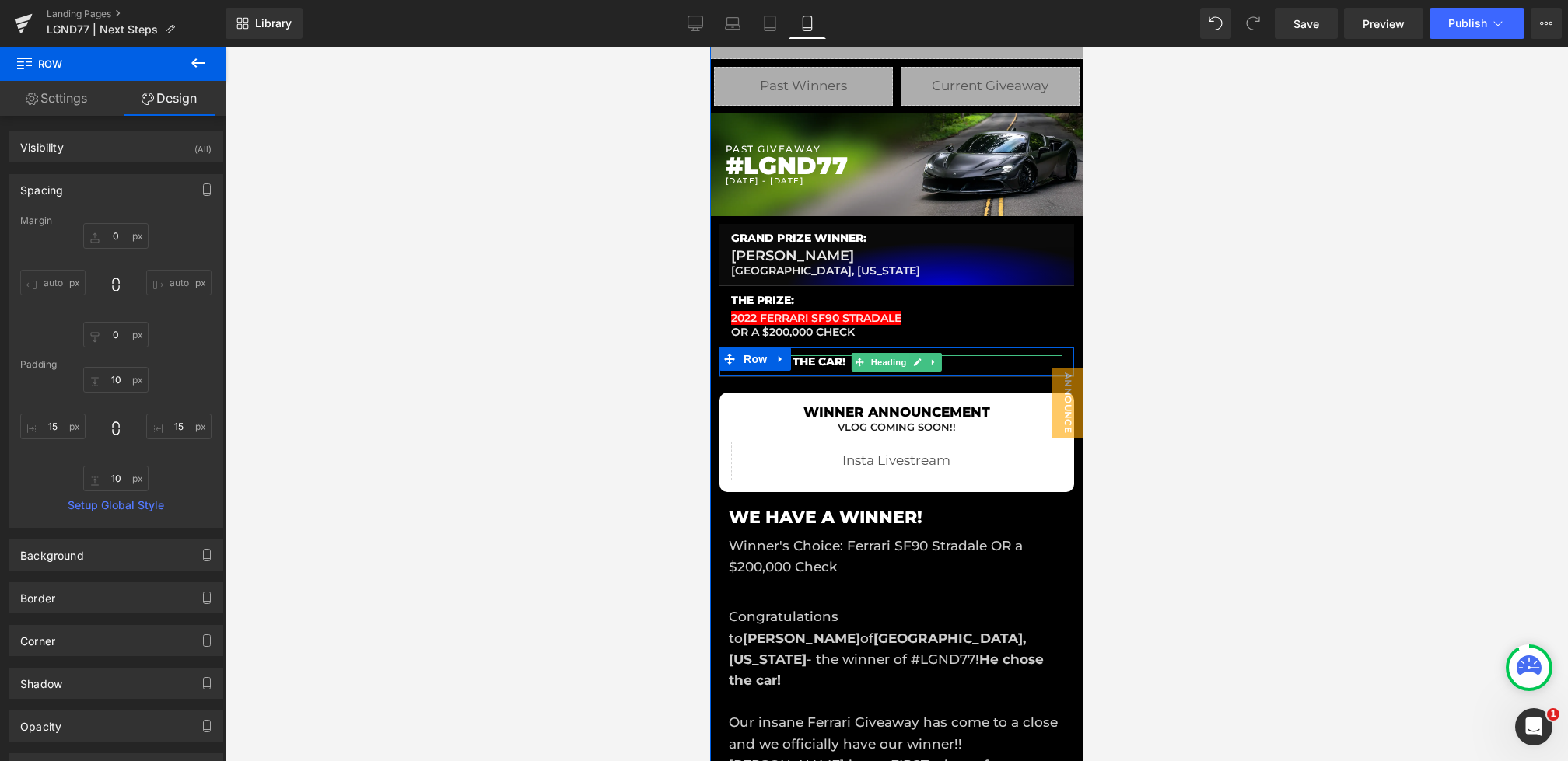
click at [876, 363] on span "Heading" at bounding box center [888, 362] width 42 height 19
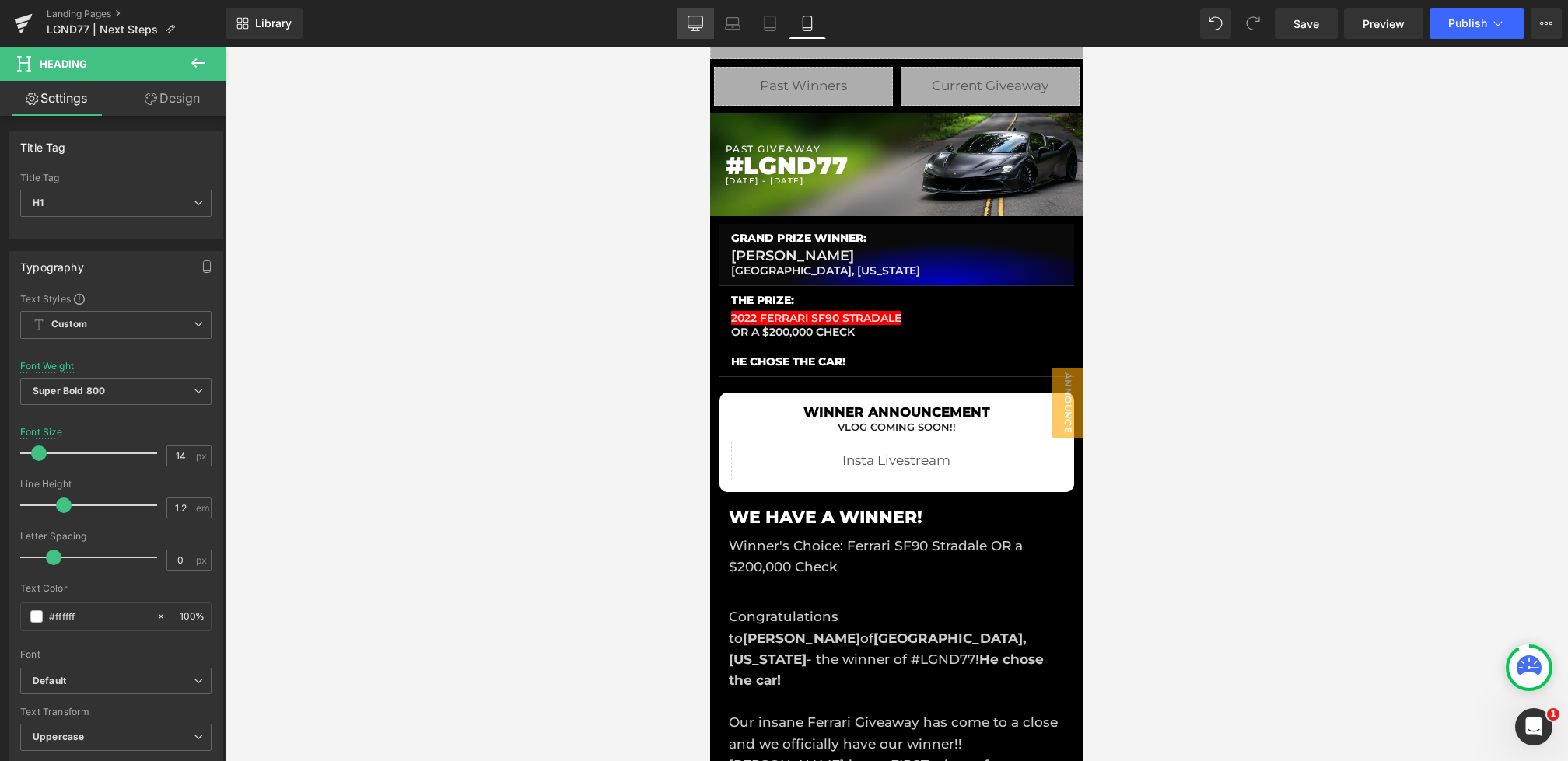
drag, startPoint x: 692, startPoint y: 29, endPoint x: 570, endPoint y: 72, distance: 129.4
click at [692, 29] on icon at bounding box center [695, 23] width 15 height 15
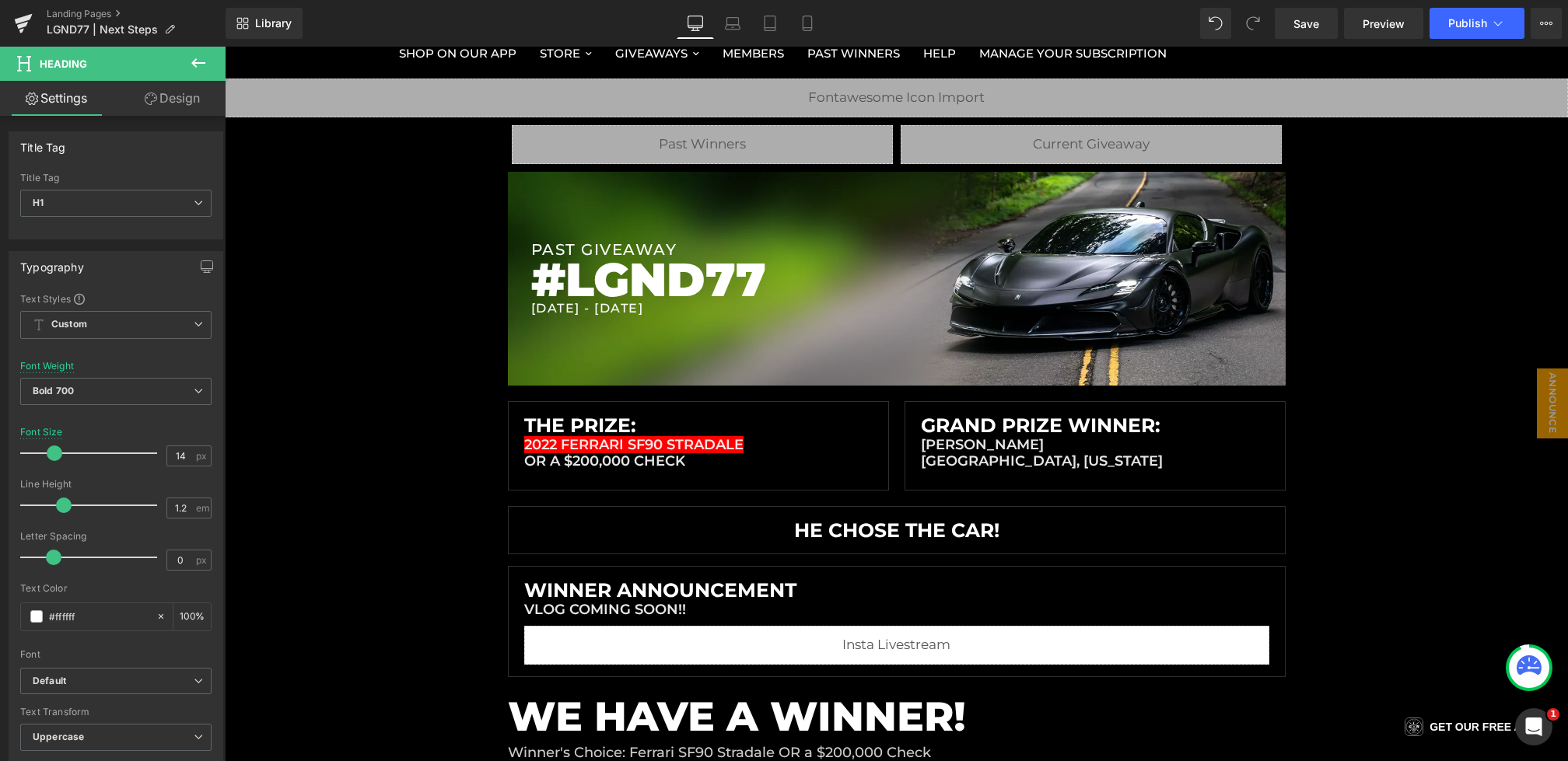
scroll to position [269, 0]
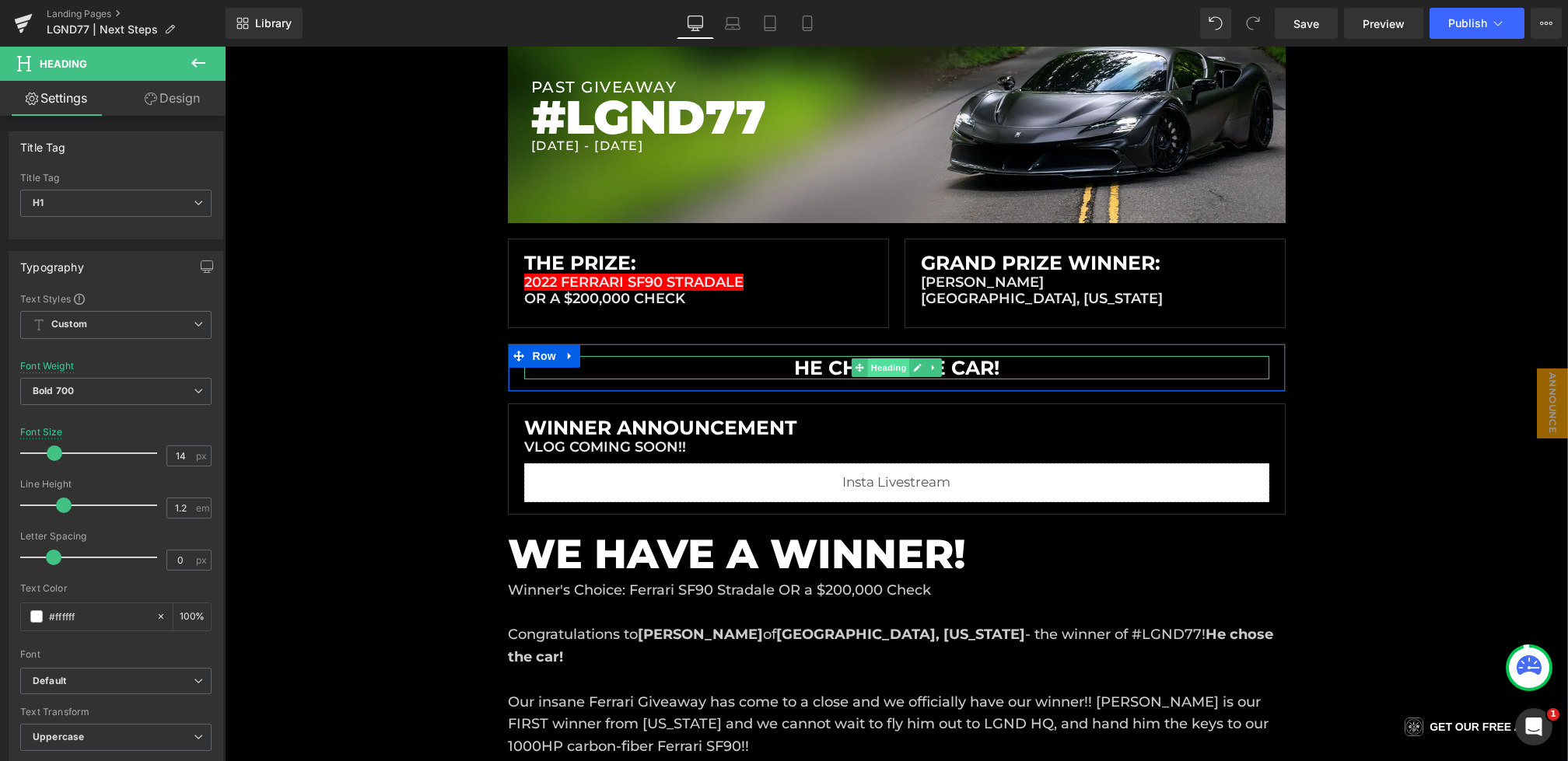
click at [890, 364] on span "Heading" at bounding box center [888, 368] width 42 height 19
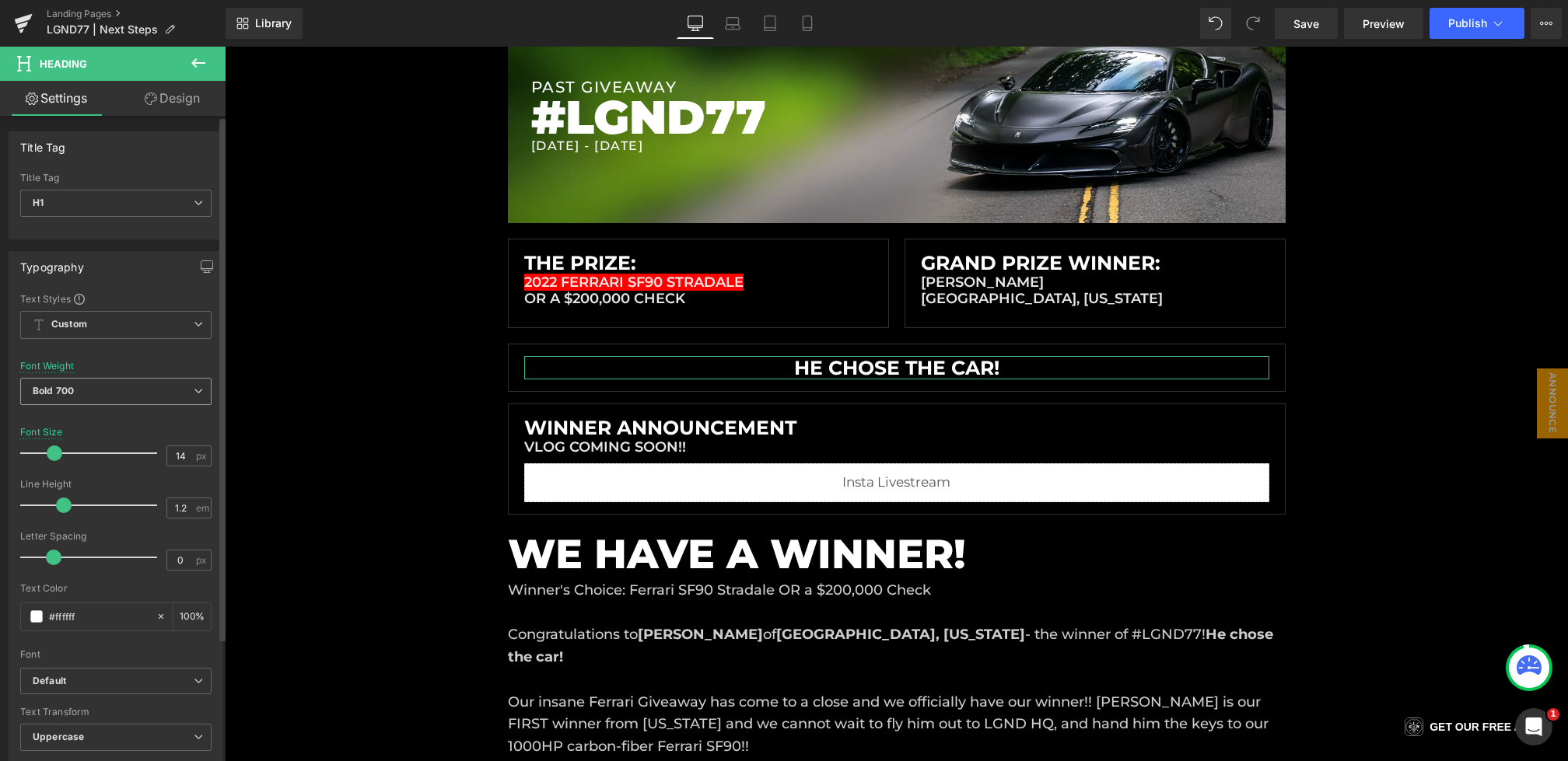
click at [116, 395] on span "Bold 700" at bounding box center [116, 392] width 191 height 28
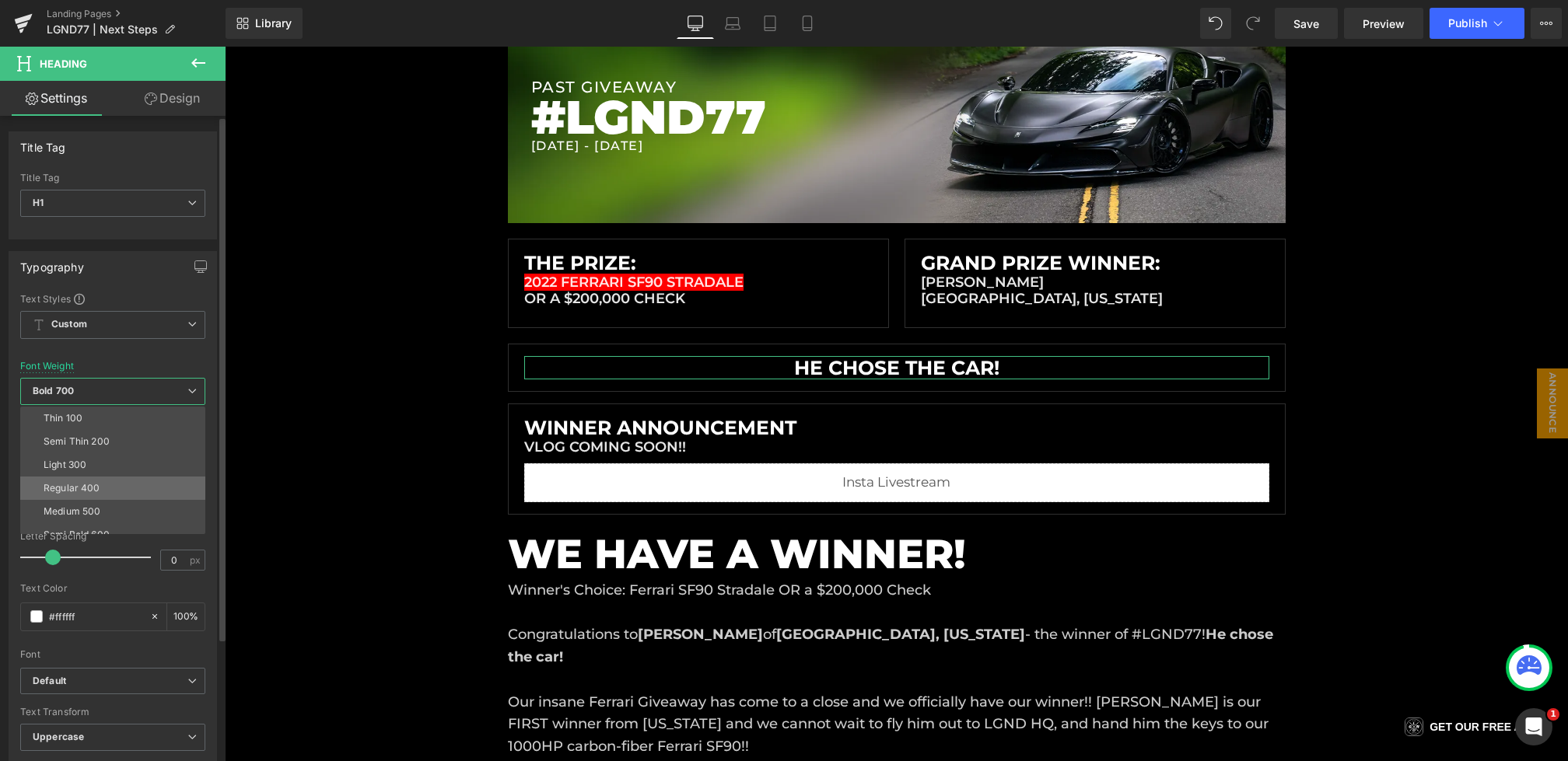
scroll to position [129, 0]
click at [109, 444] on li "Boldest 900" at bounding box center [116, 453] width 192 height 23
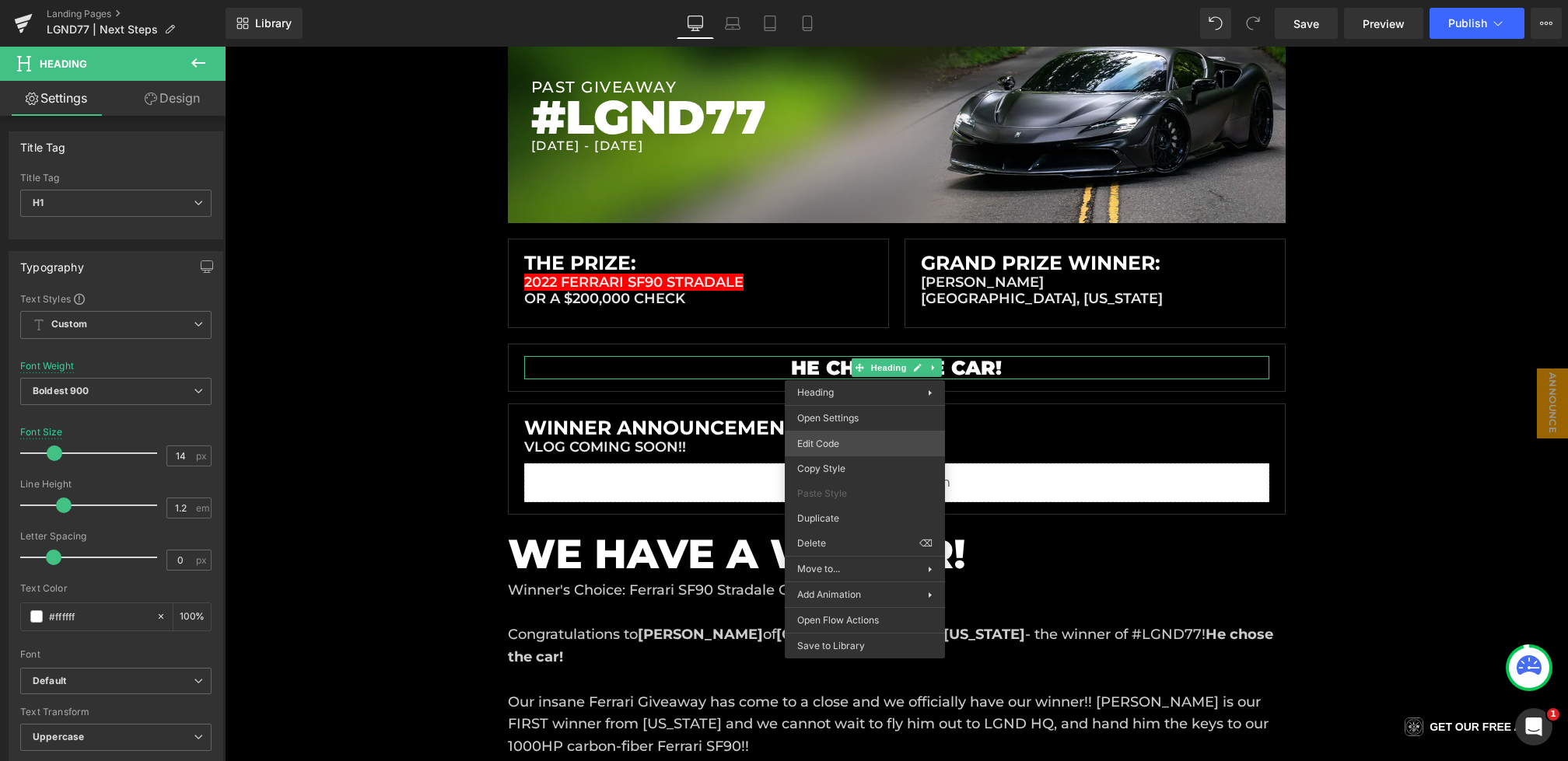
click at [820, 0] on div "Heading You are previewing how the will restyle your page. You can not edit Ele…" at bounding box center [784, 0] width 1568 height 0
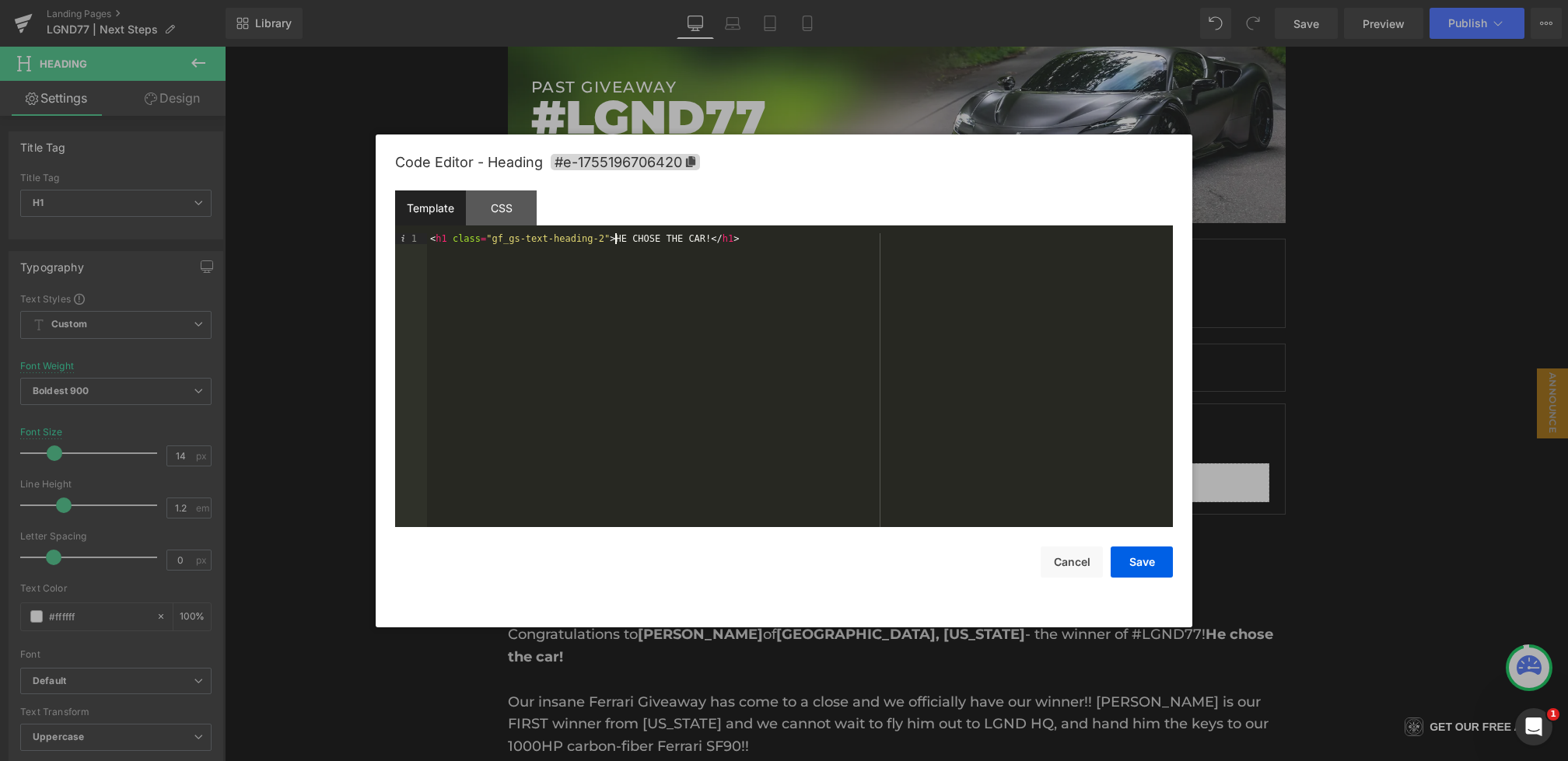
click at [618, 240] on div "< h1 class = "gf_gs-text-heading-2" > HE CHOSE THE CAR! </ h1 >" at bounding box center [799, 391] width 746 height 316
drag, startPoint x: 640, startPoint y: 236, endPoint x: 664, endPoint y: 239, distance: 24.2
click at [664, 239] on div "< h1 class = "gf_gs-text-heading-2" > < em > </ em > HE CHOSE THE CAR! </ h1 >" at bounding box center [799, 391] width 746 height 316
click at [732, 238] on div "< h1 class = "gf_gs-text-heading-2" > < em > HE CHOSE THE CAR! </ h1 >" at bounding box center [799, 391] width 746 height 316
click at [1133, 566] on button "Save" at bounding box center [1142, 562] width 62 height 31
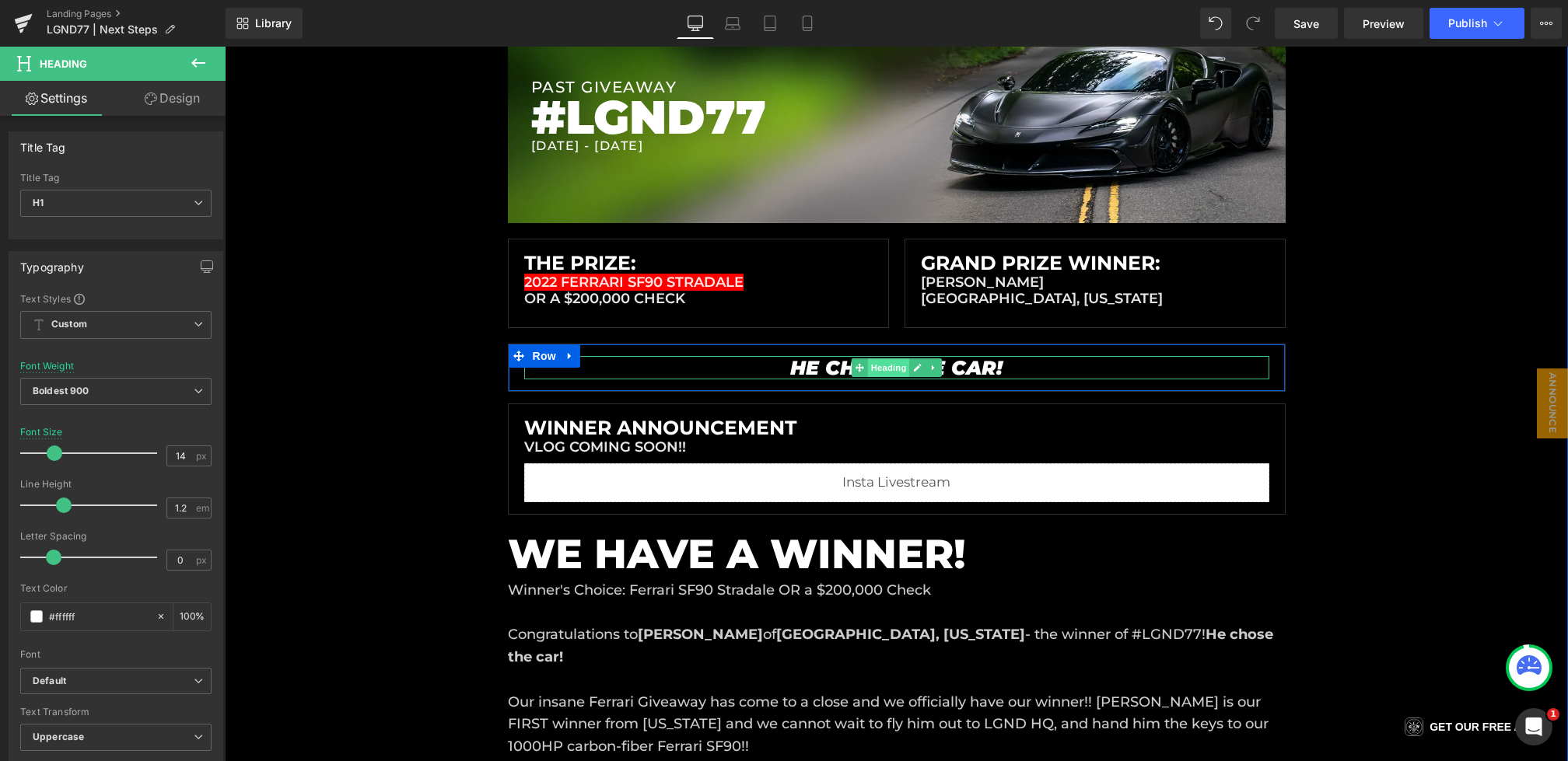
click at [896, 369] on span "Heading" at bounding box center [888, 368] width 42 height 19
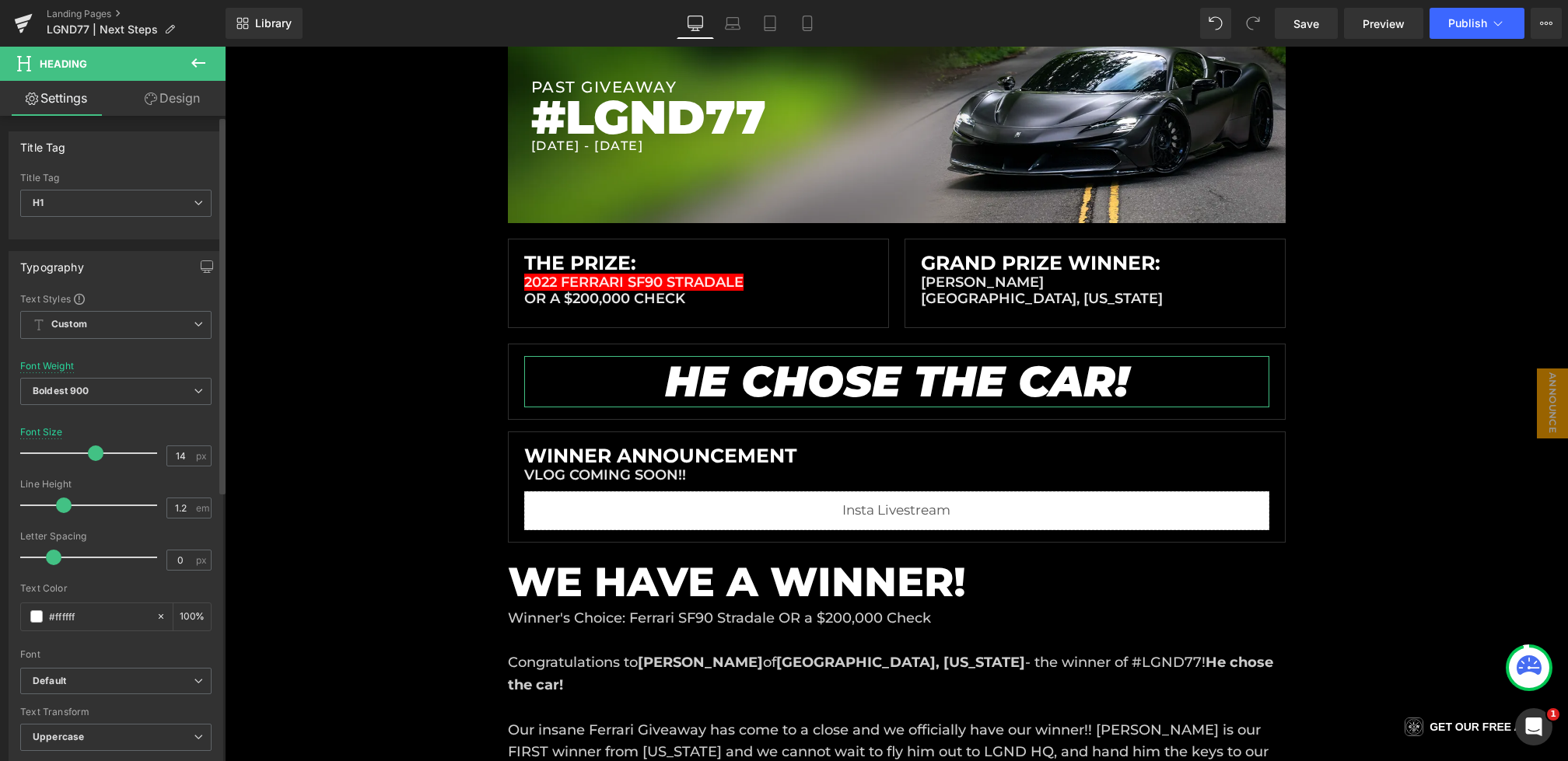
drag, startPoint x: 59, startPoint y: 447, endPoint x: 100, endPoint y: 446, distance: 41.0
click at [100, 446] on div at bounding box center [92, 453] width 129 height 31
click at [729, 28] on icon at bounding box center [732, 23] width 15 height 15
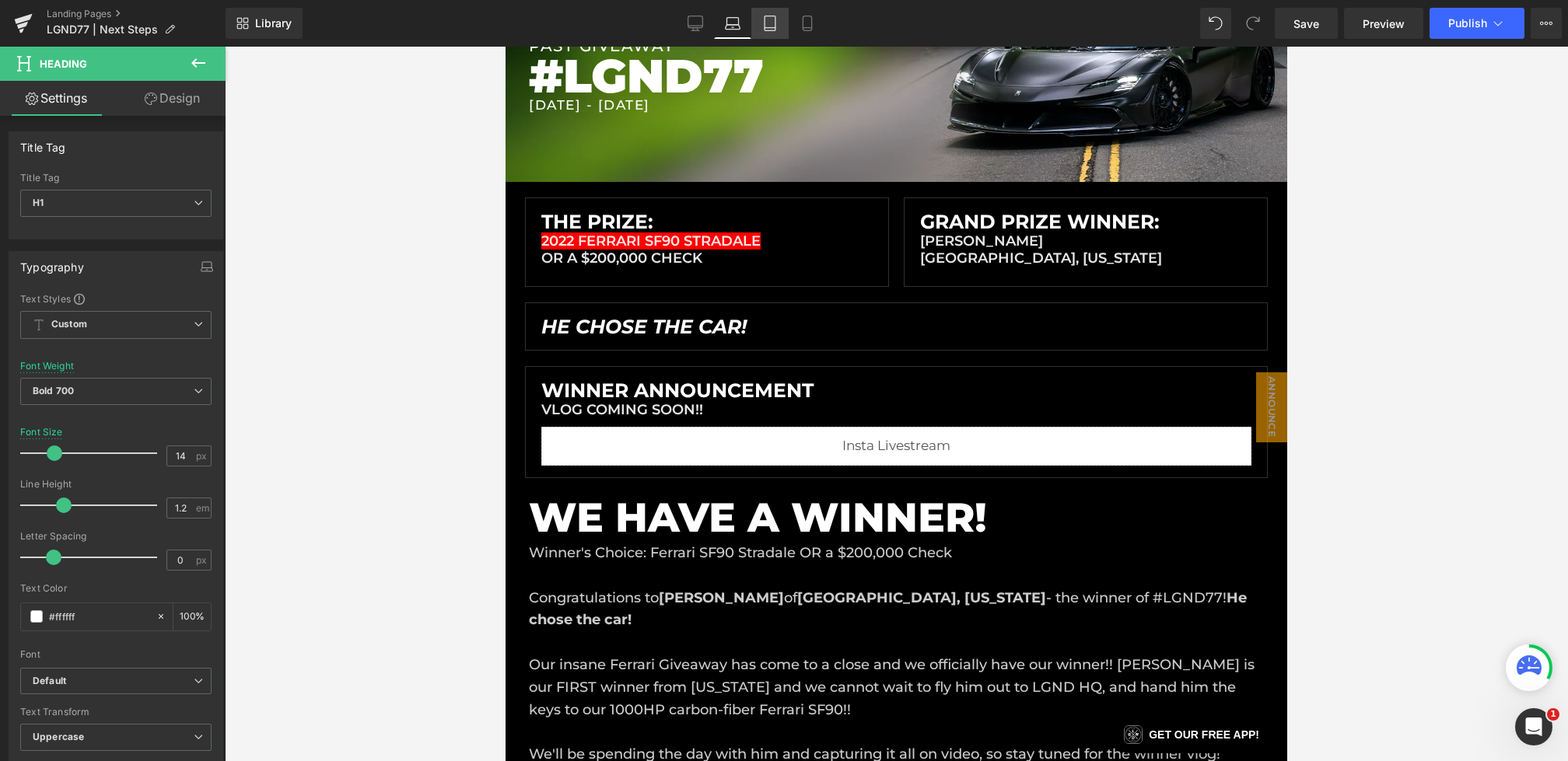
click at [771, 26] on icon at bounding box center [769, 23] width 15 height 15
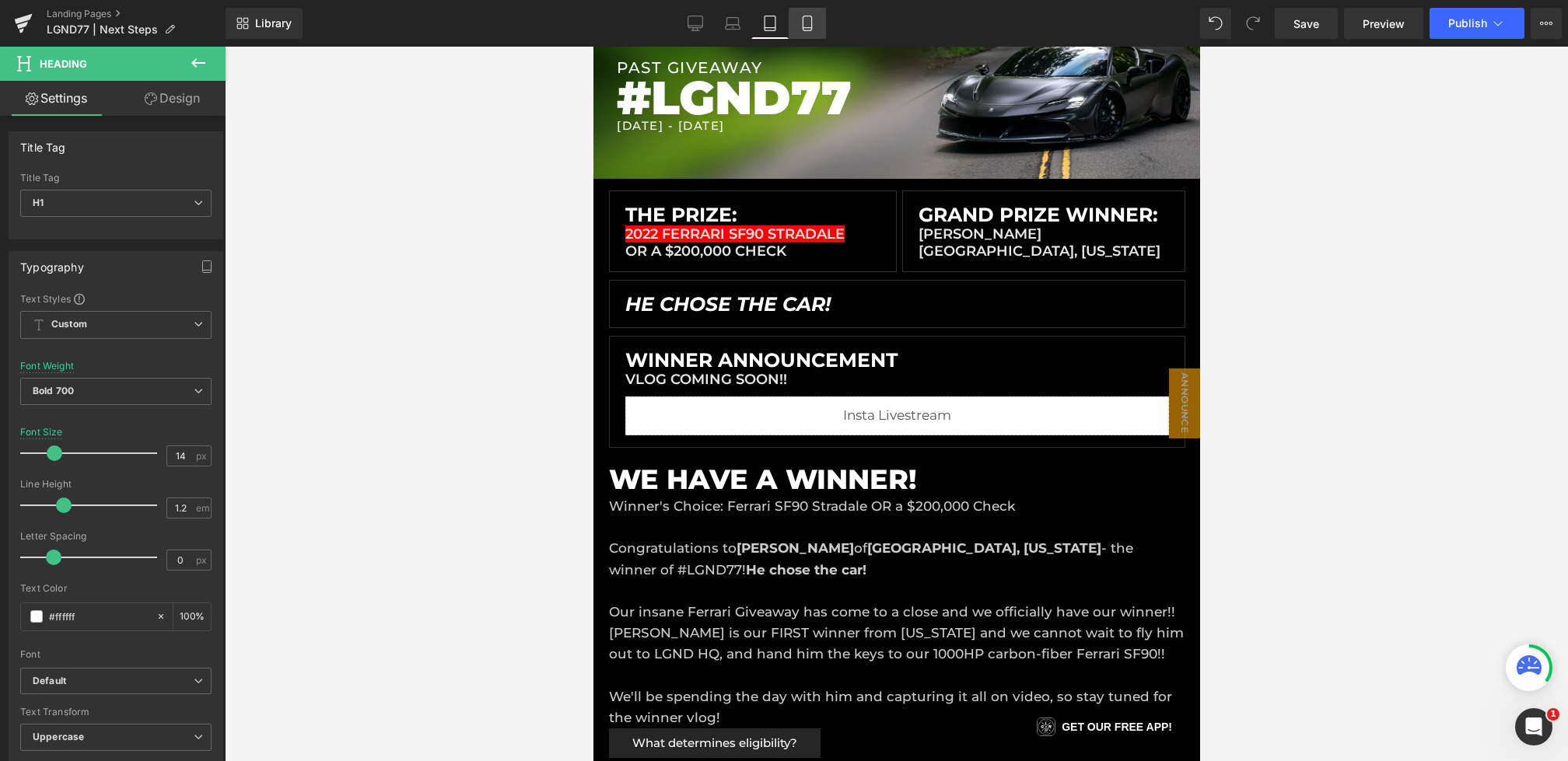
scroll to position [160, 0]
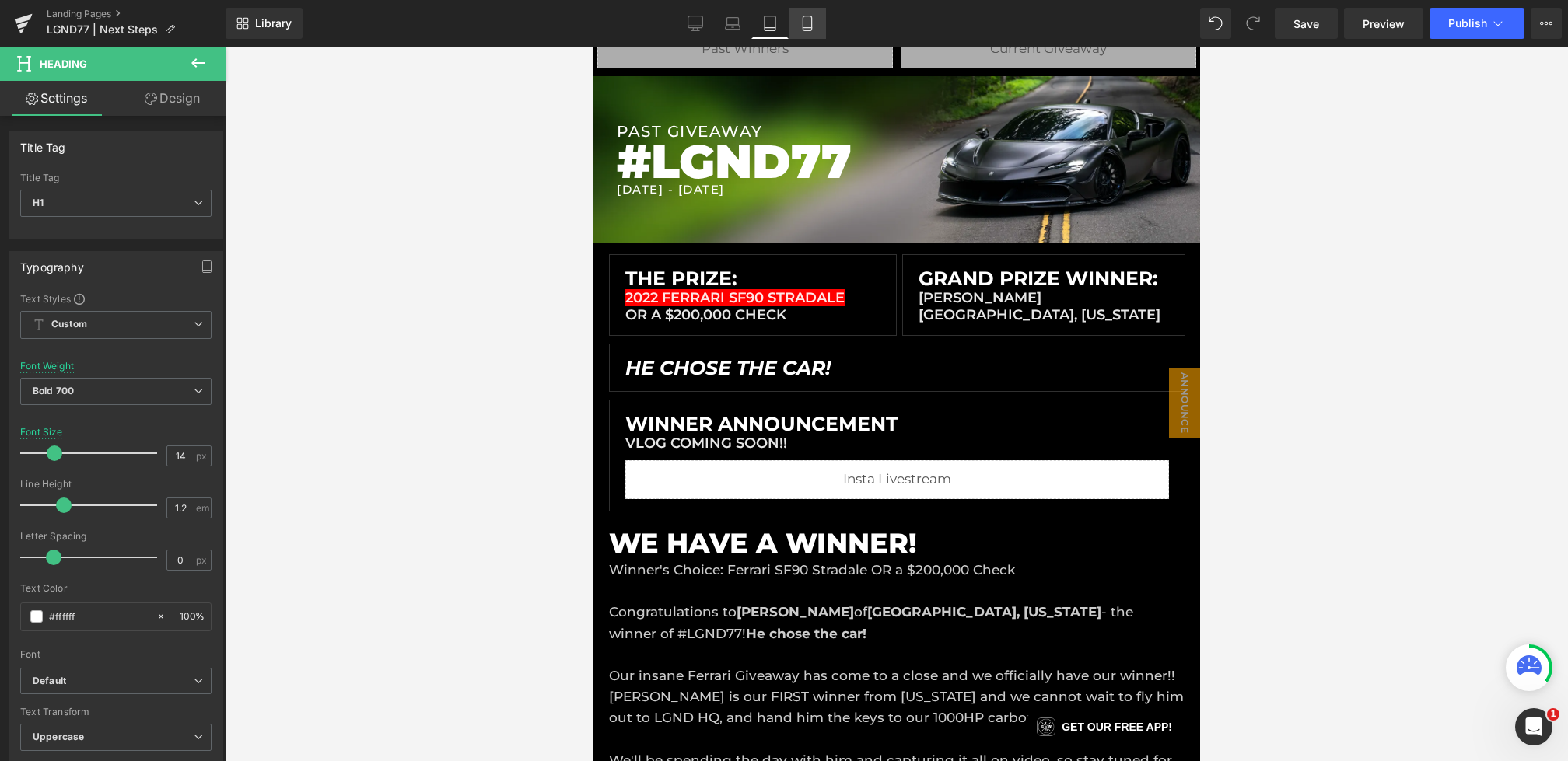
click at [814, 19] on icon at bounding box center [807, 23] width 15 height 15
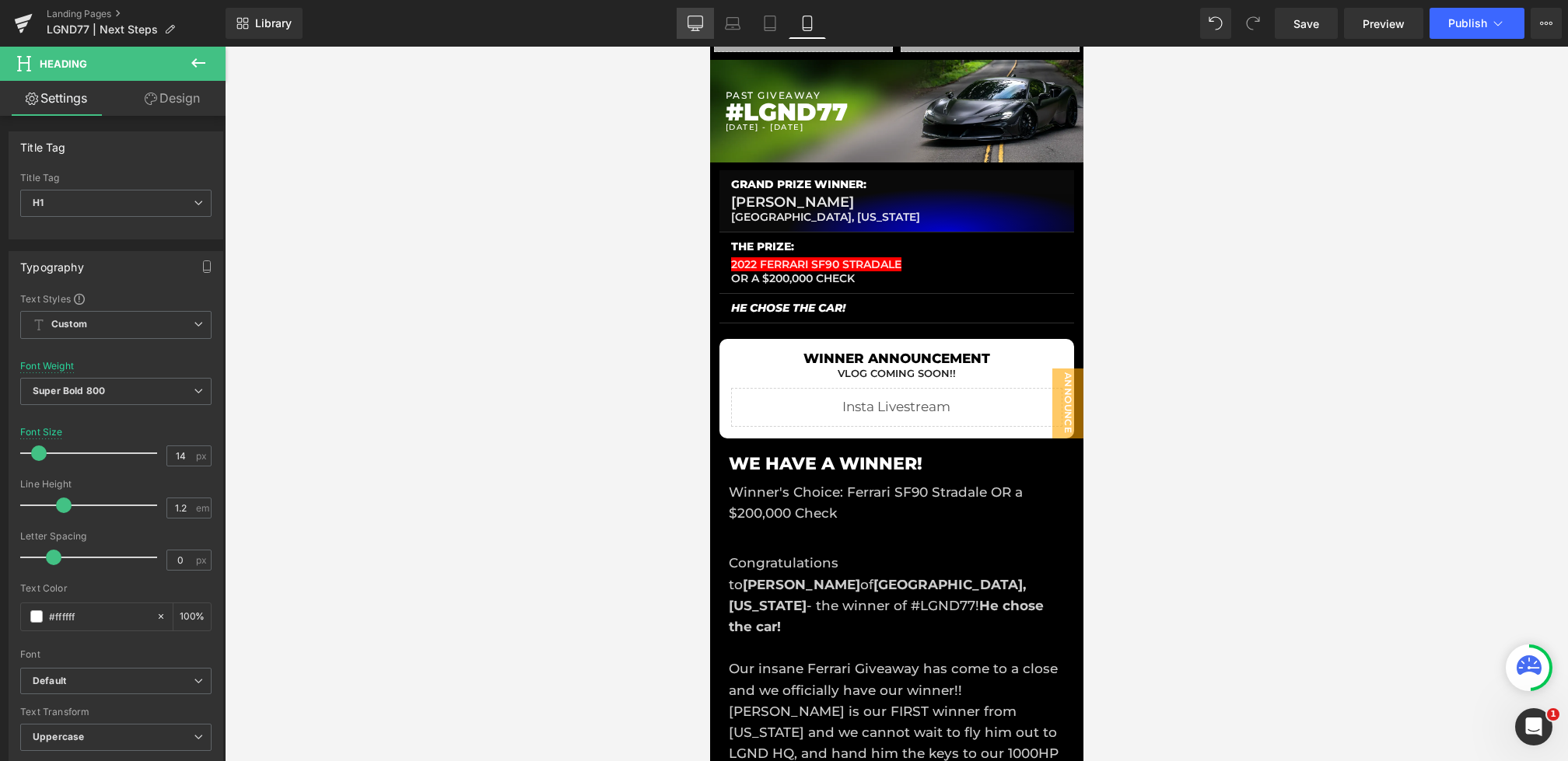
scroll to position [117, 0]
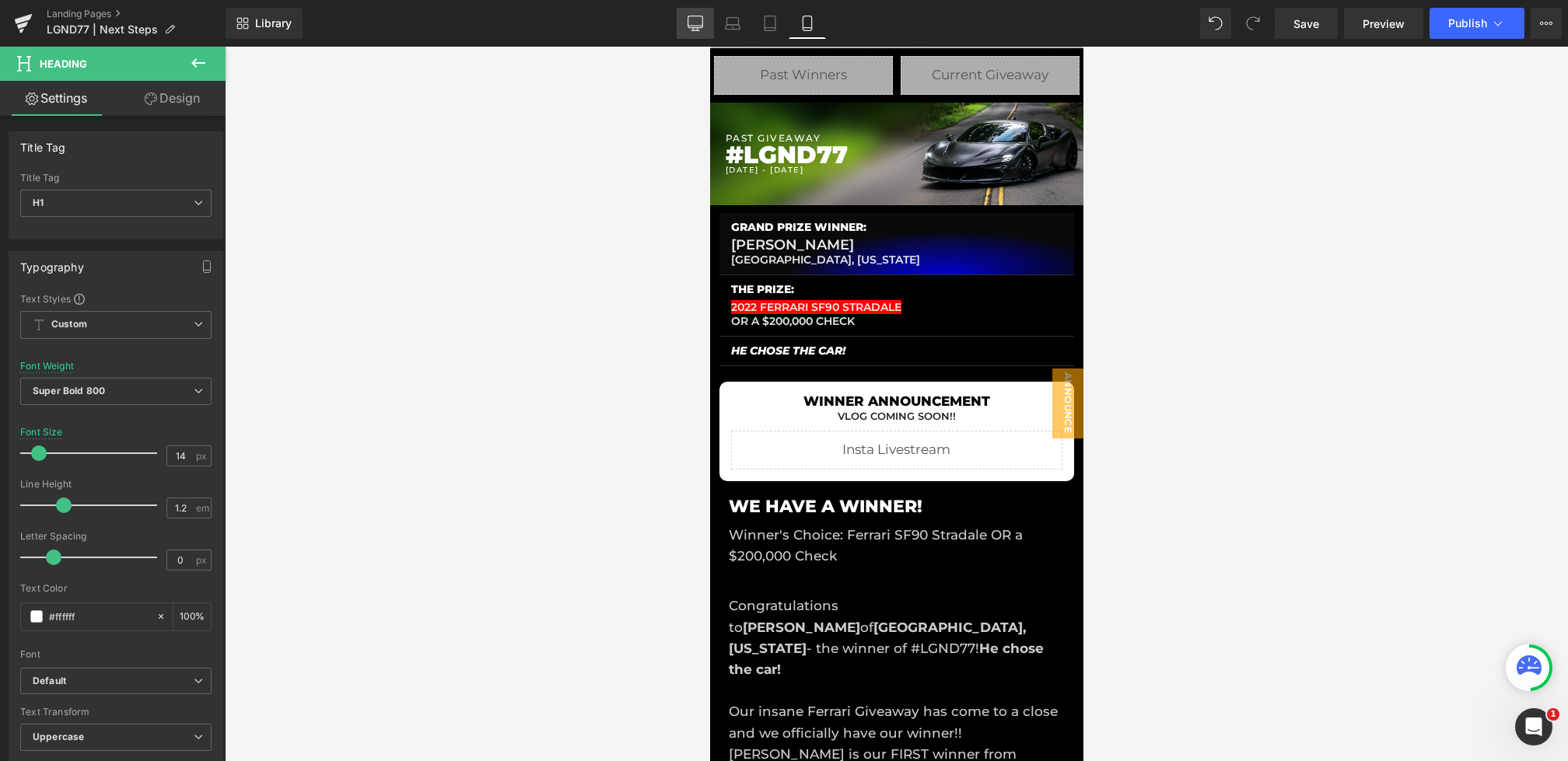
click at [684, 27] on link "Desktop" at bounding box center [696, 23] width 37 height 31
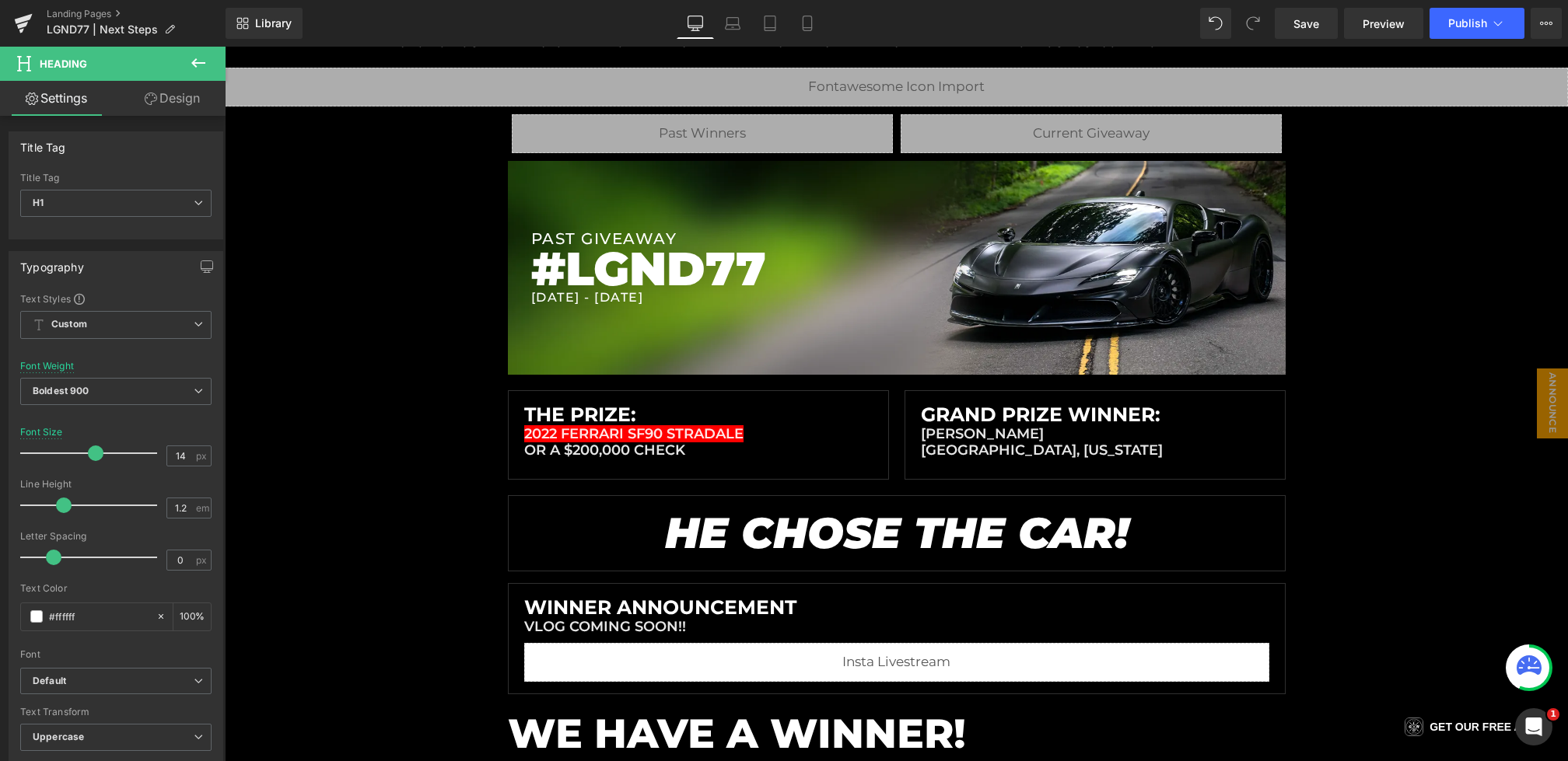
scroll to position [280, 0]
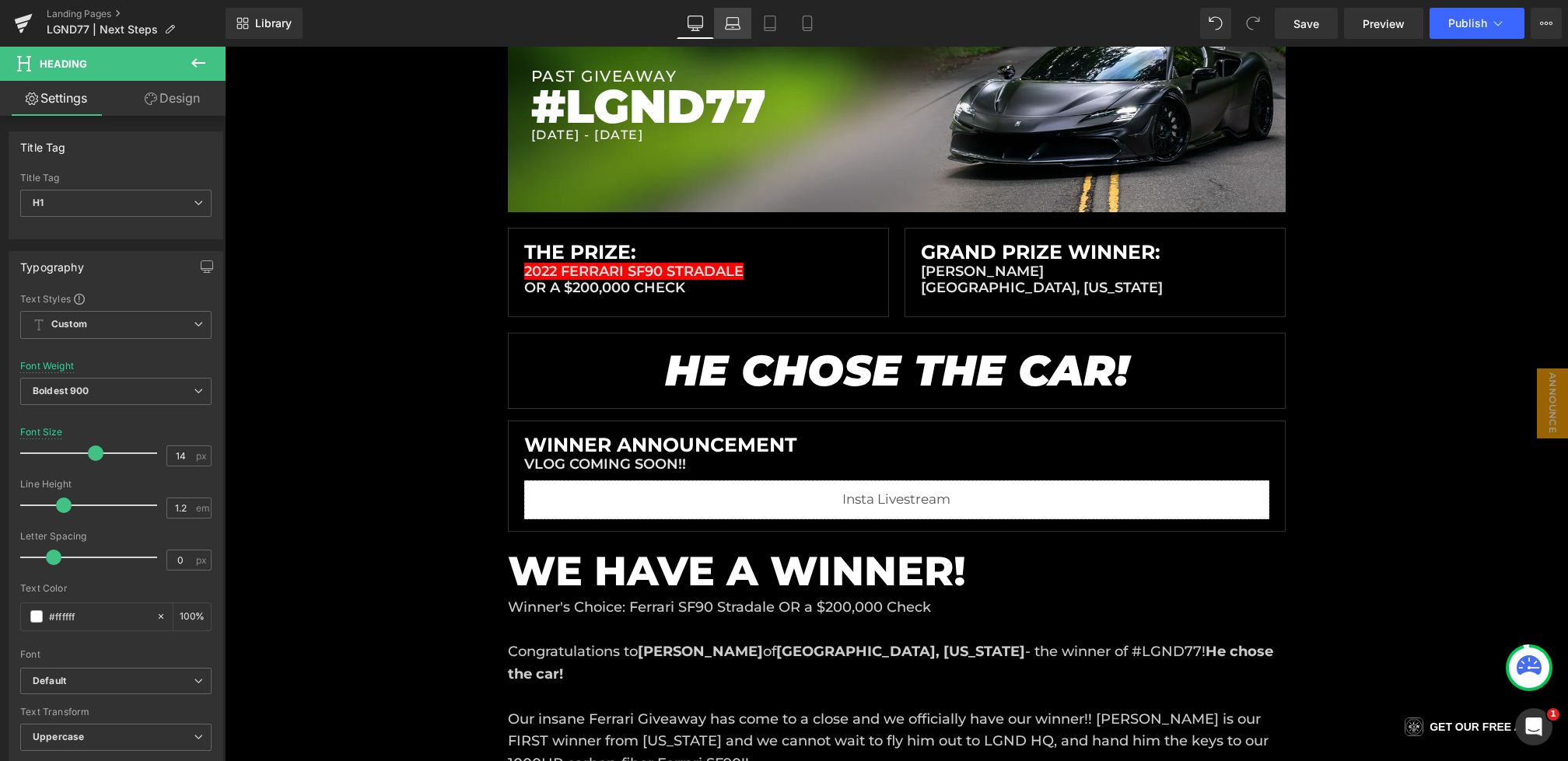
click at [745, 23] on link "Laptop" at bounding box center [733, 23] width 37 height 31
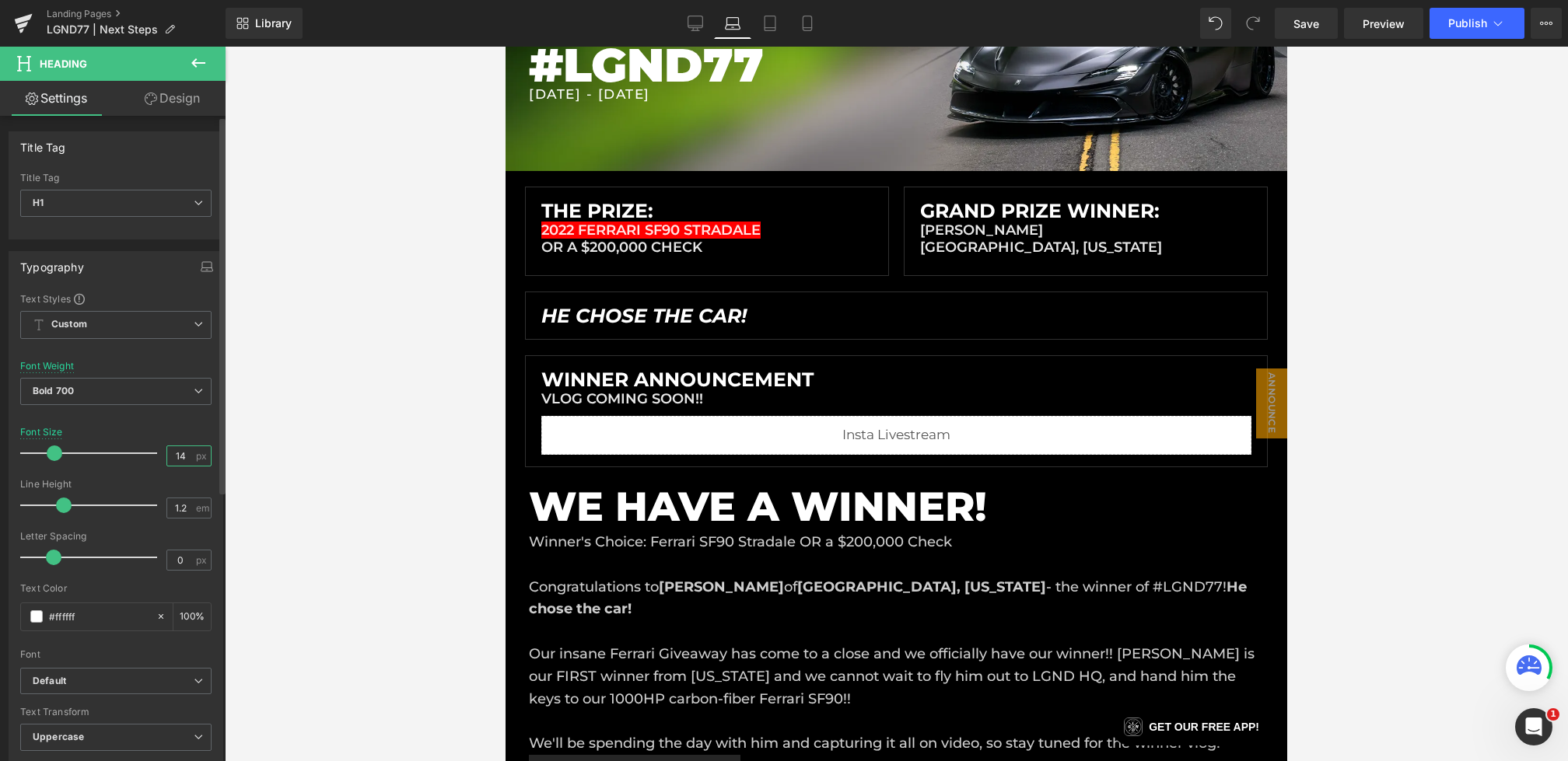
scroll to position [239, 0]
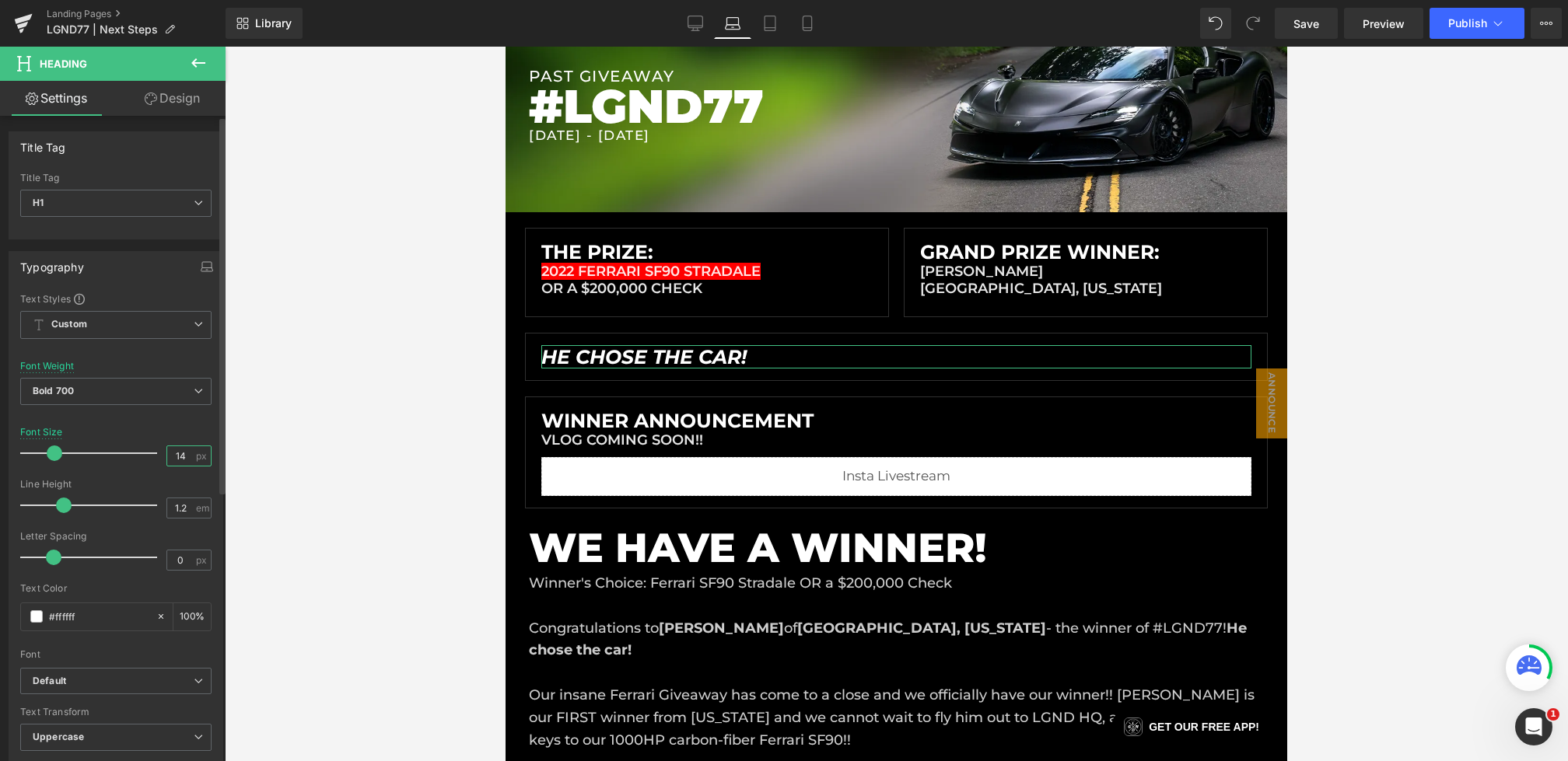
click at [181, 453] on input "14" at bounding box center [181, 456] width 28 height 19
type input "2"
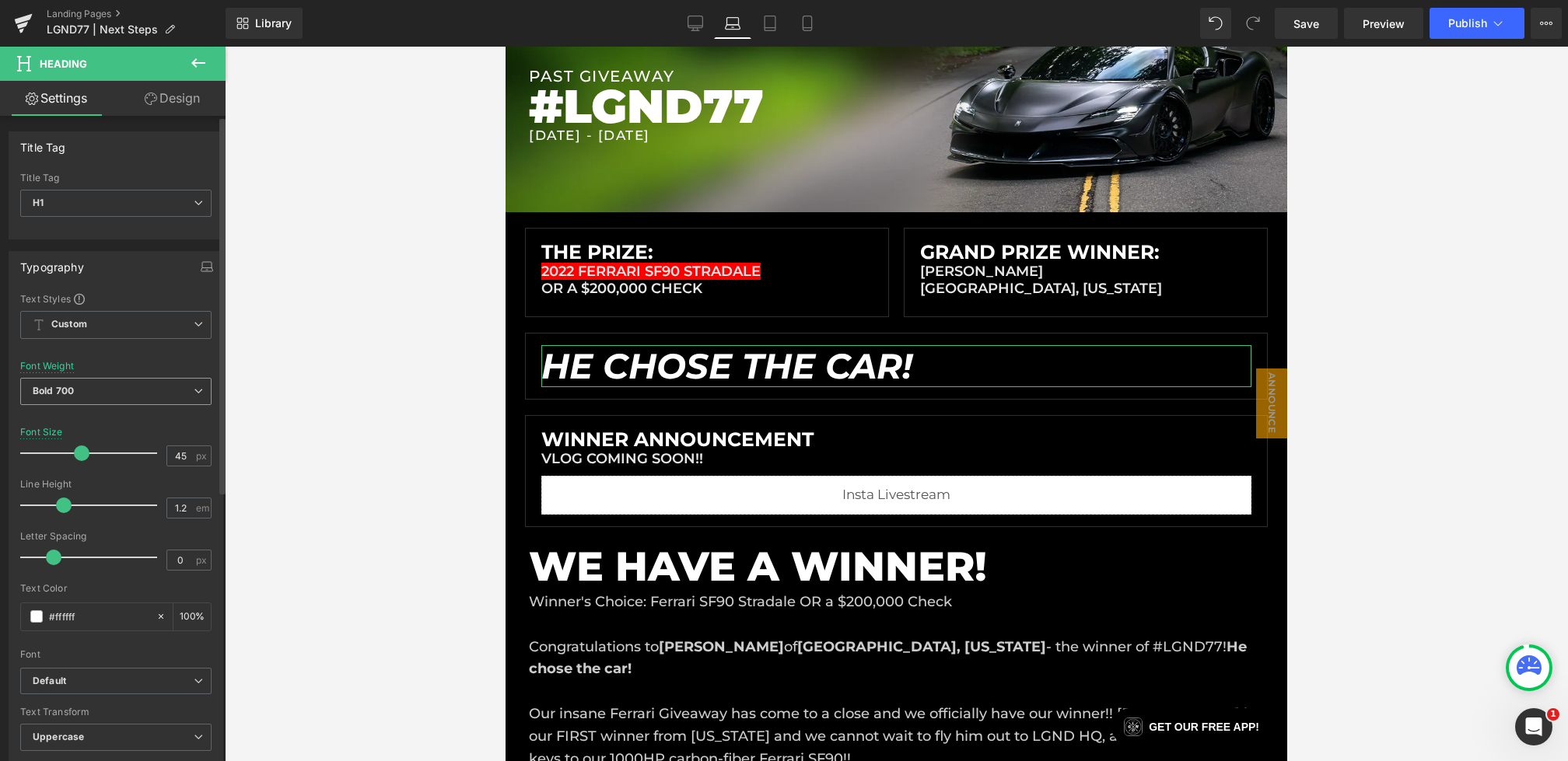
click at [133, 380] on span "Bold 700" at bounding box center [116, 392] width 191 height 28
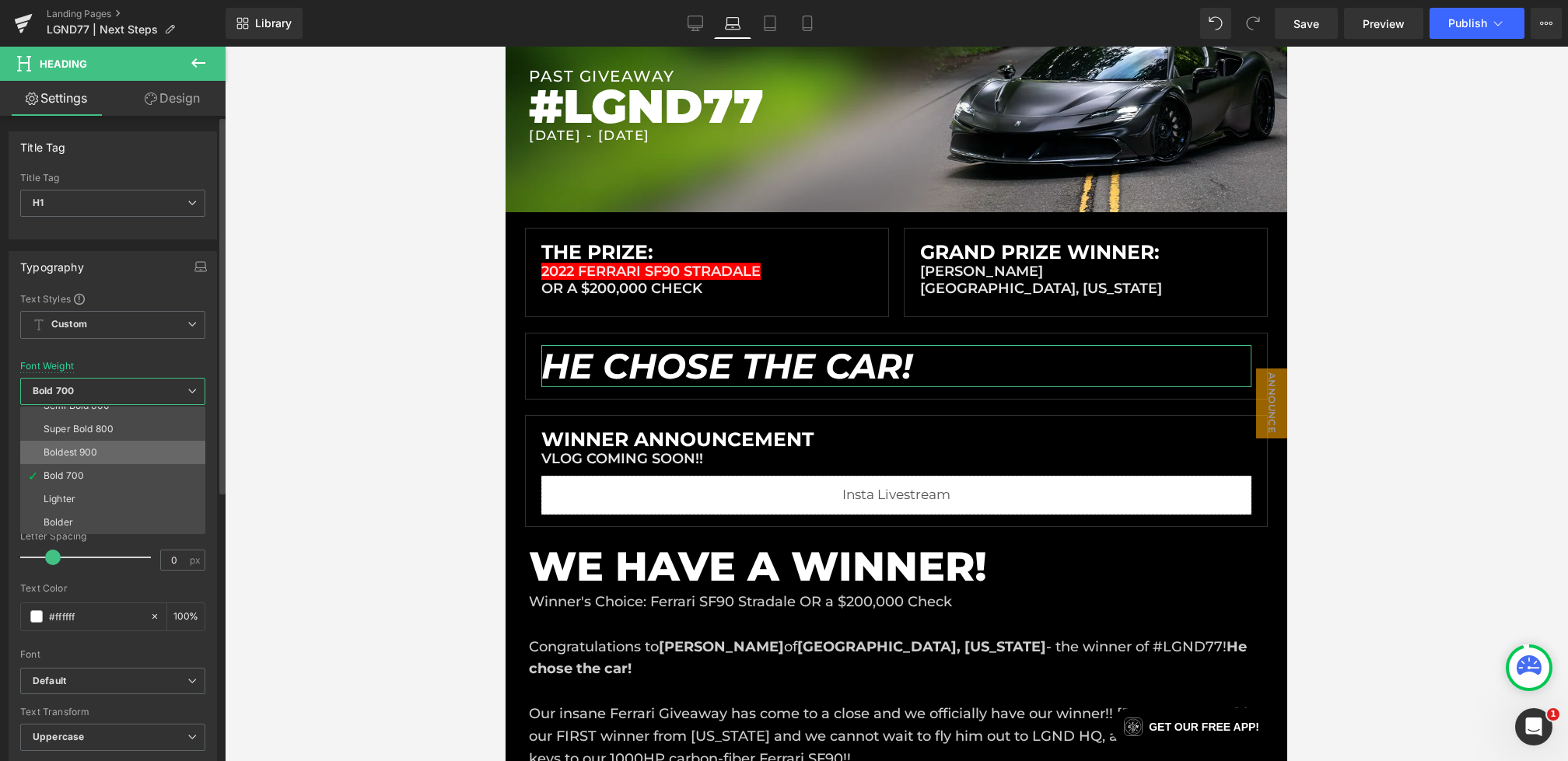
click at [95, 450] on div "Boldest 900" at bounding box center [70, 452] width 54 height 11
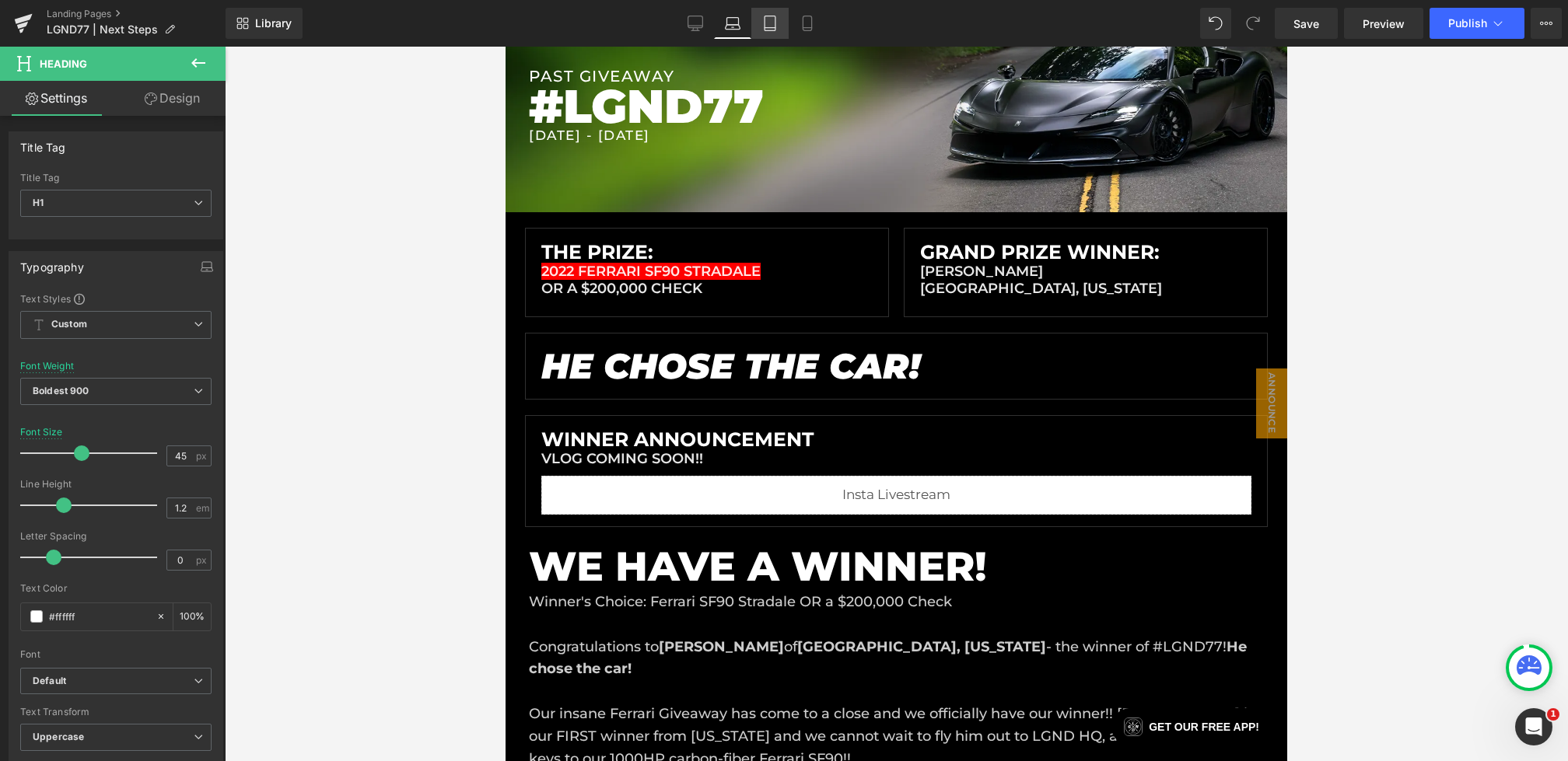
click at [777, 10] on link "Tablet" at bounding box center [770, 23] width 37 height 31
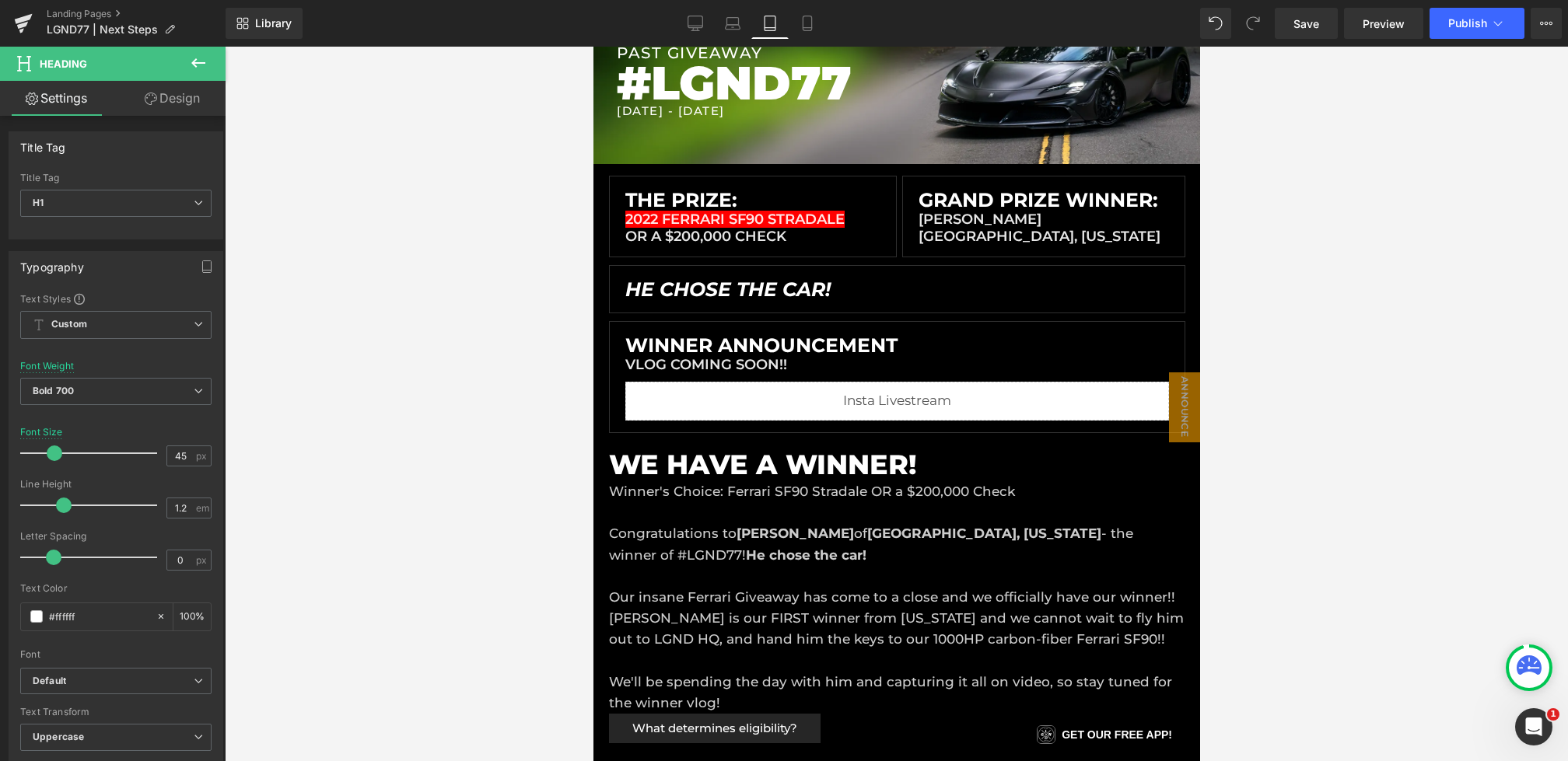
scroll to position [171, 0]
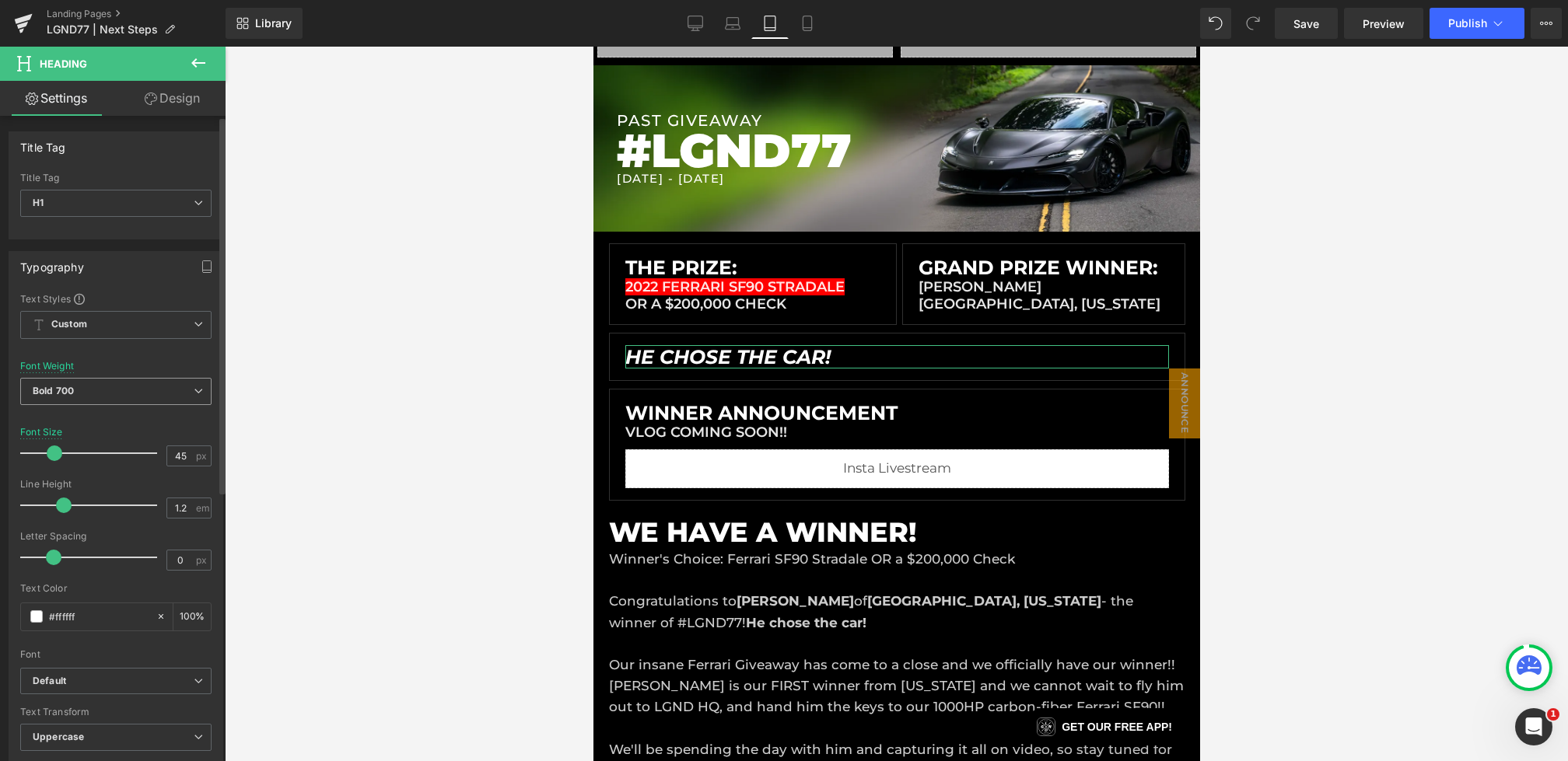
click at [109, 385] on span "Bold 700" at bounding box center [116, 392] width 191 height 28
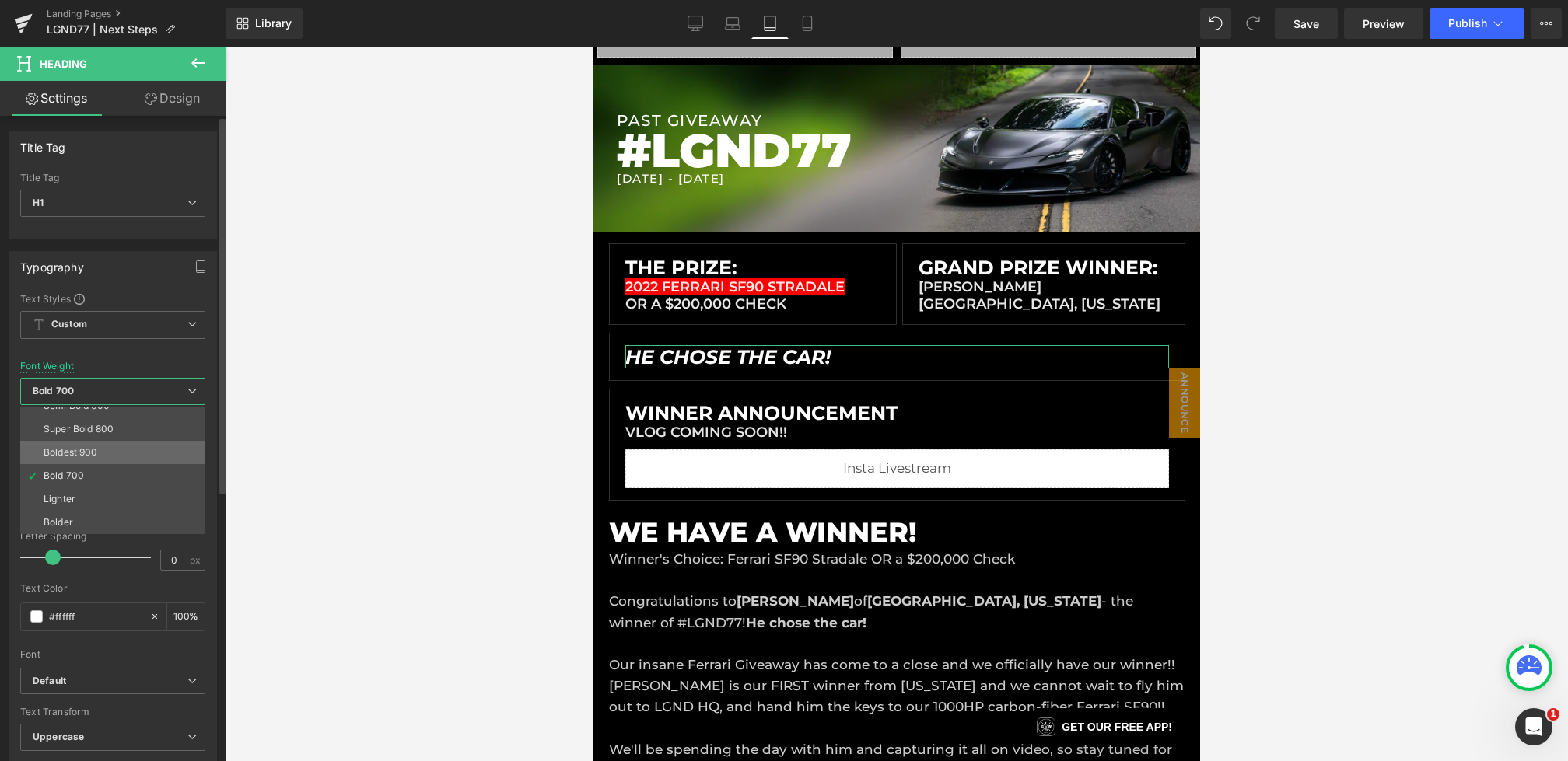
click at [104, 452] on li "Boldest 900" at bounding box center [116, 453] width 192 height 23
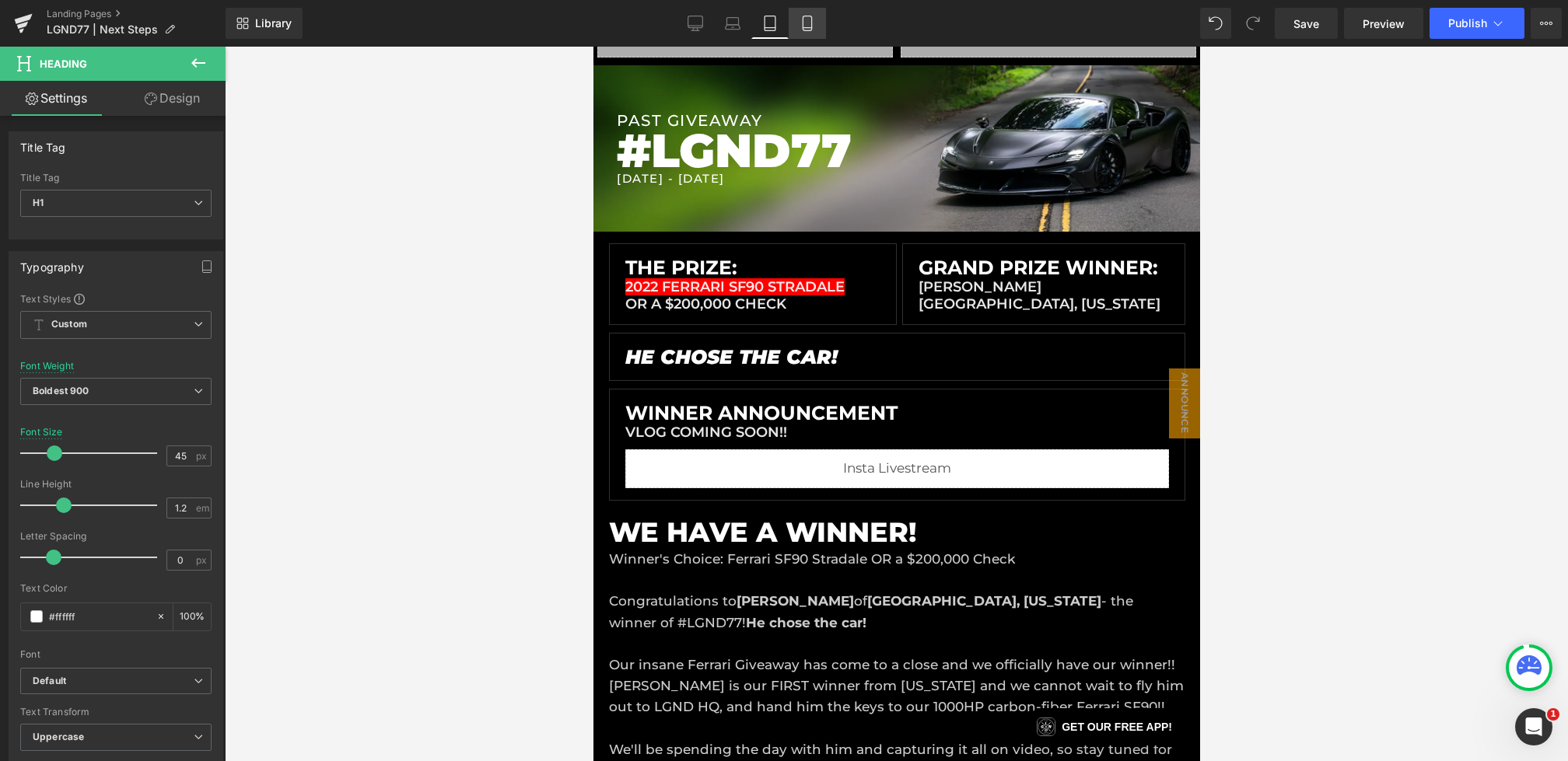
click at [810, 21] on icon at bounding box center [807, 23] width 15 height 15
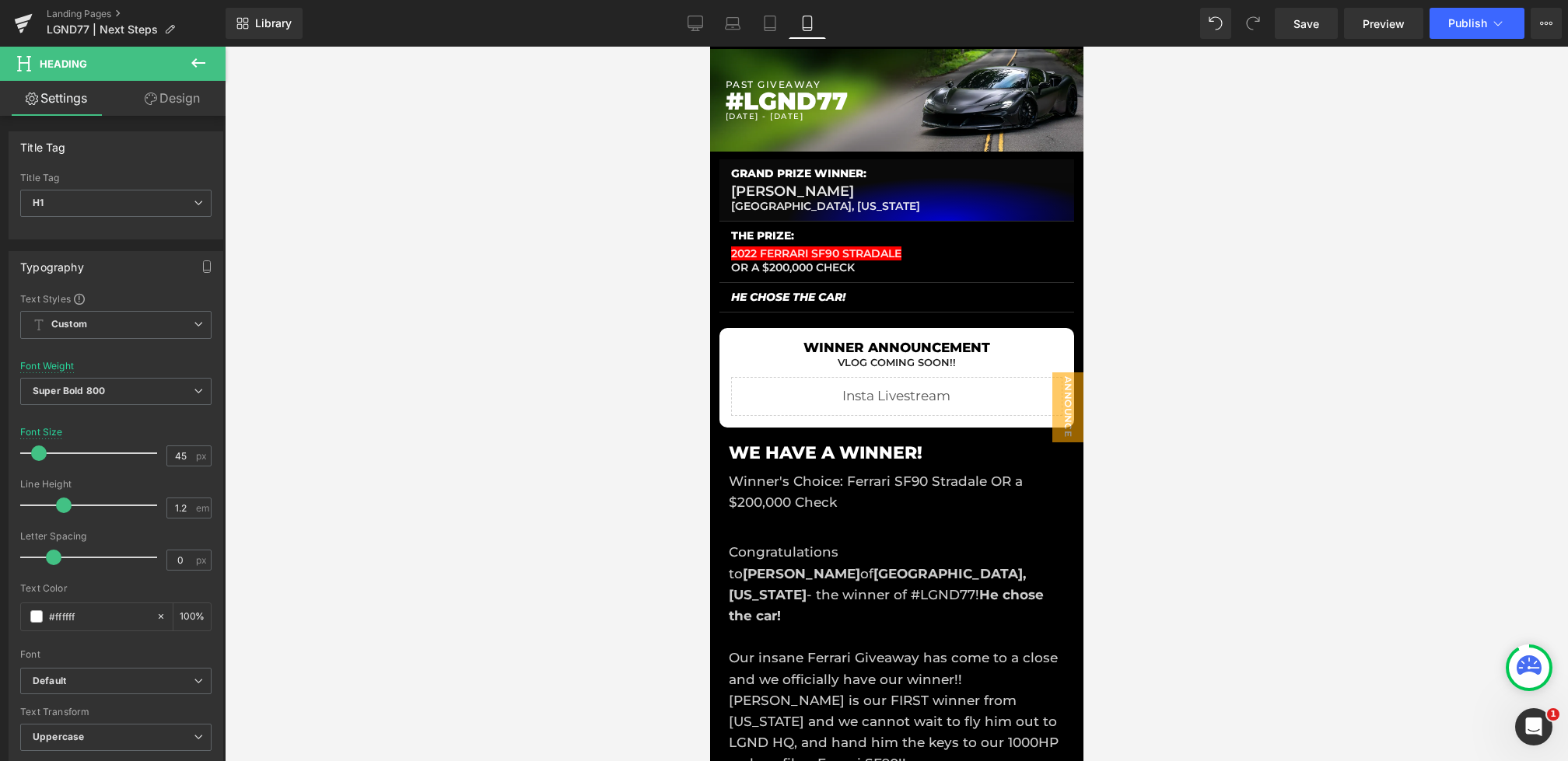
scroll to position [132, 0]
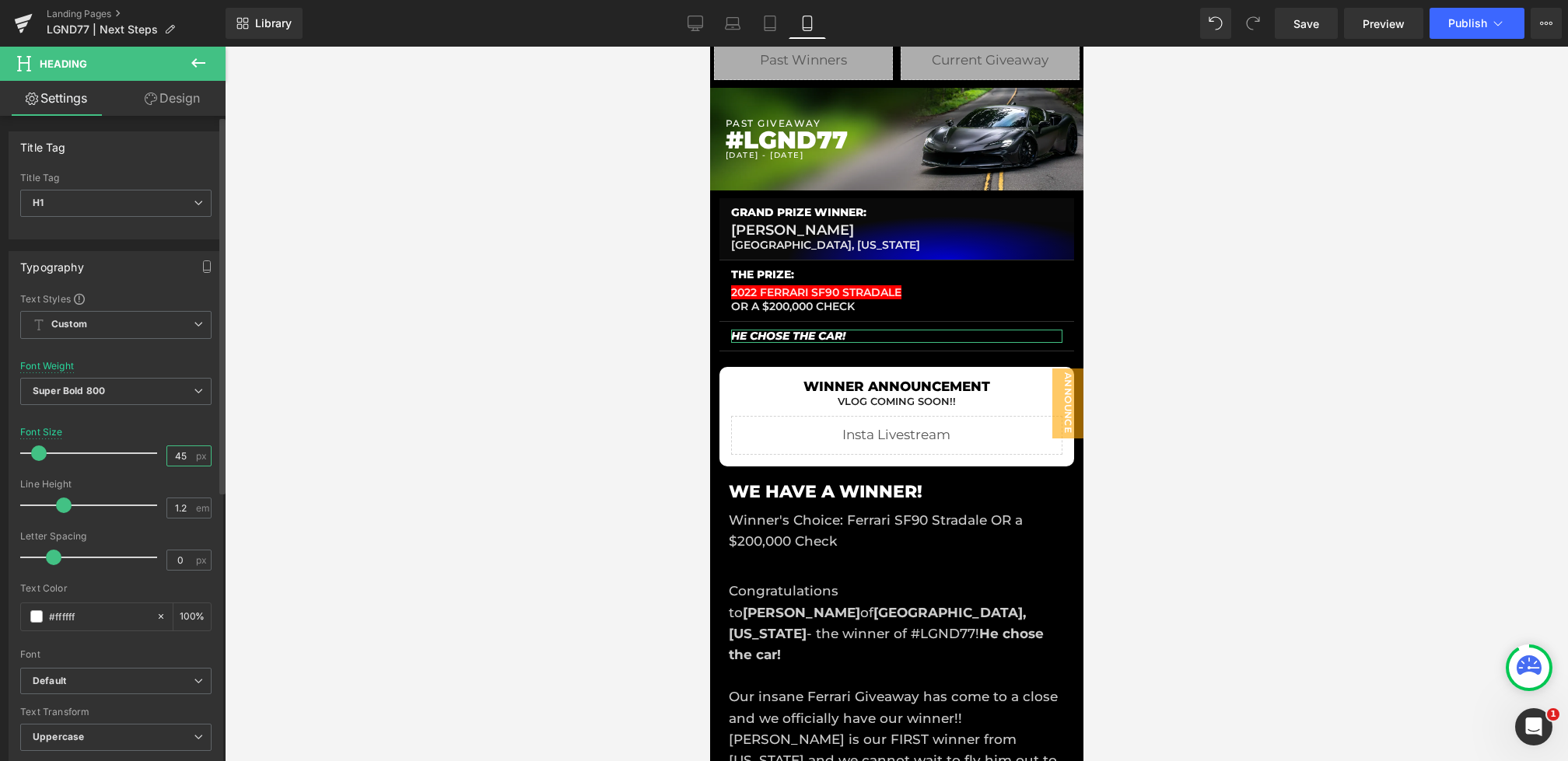
click at [181, 447] on input "45" at bounding box center [181, 456] width 28 height 19
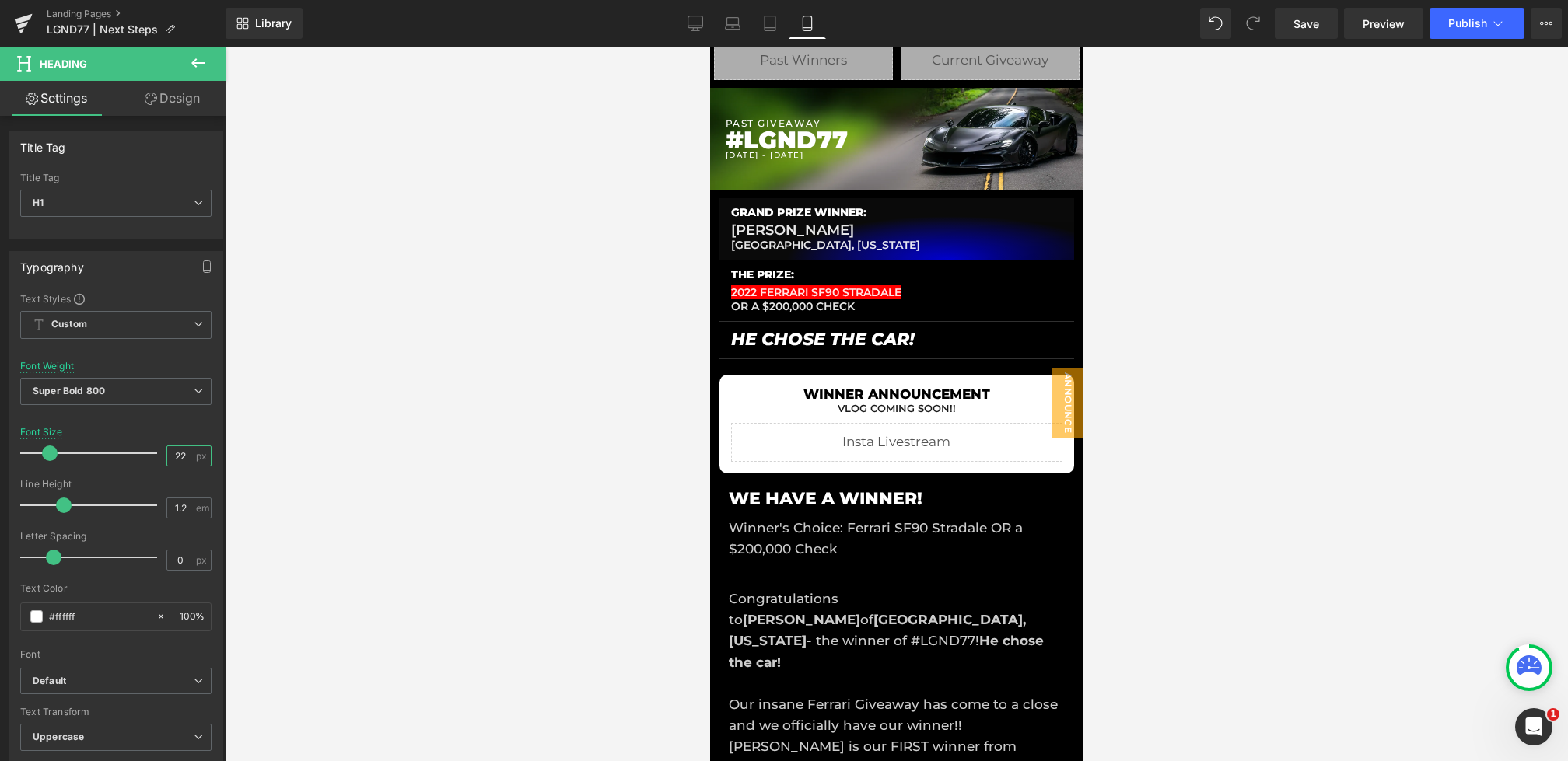
type input "23"
click at [1310, 21] on span "Save" at bounding box center [1306, 23] width 26 height 16
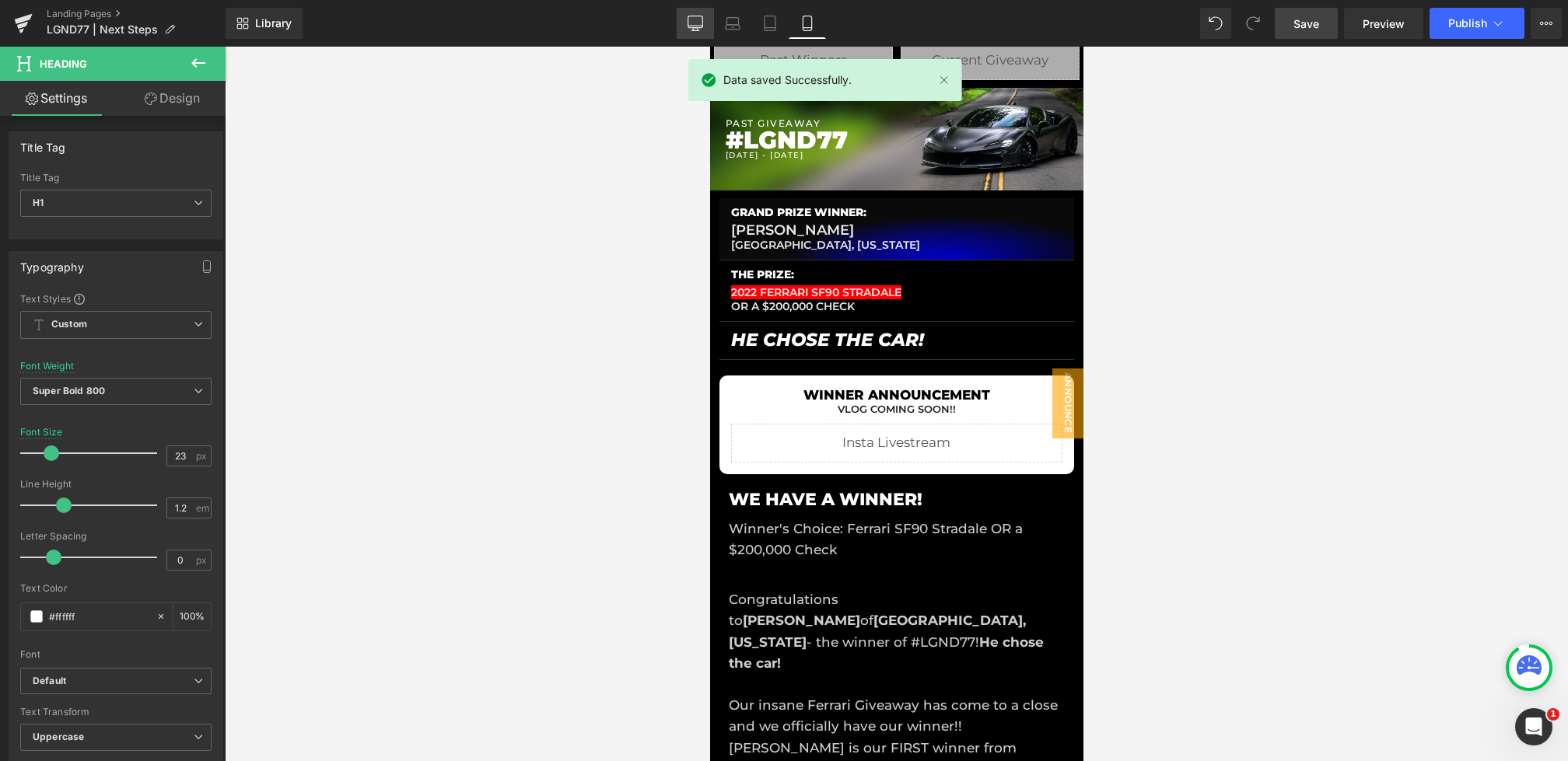
click at [687, 25] on link "Desktop" at bounding box center [696, 23] width 37 height 31
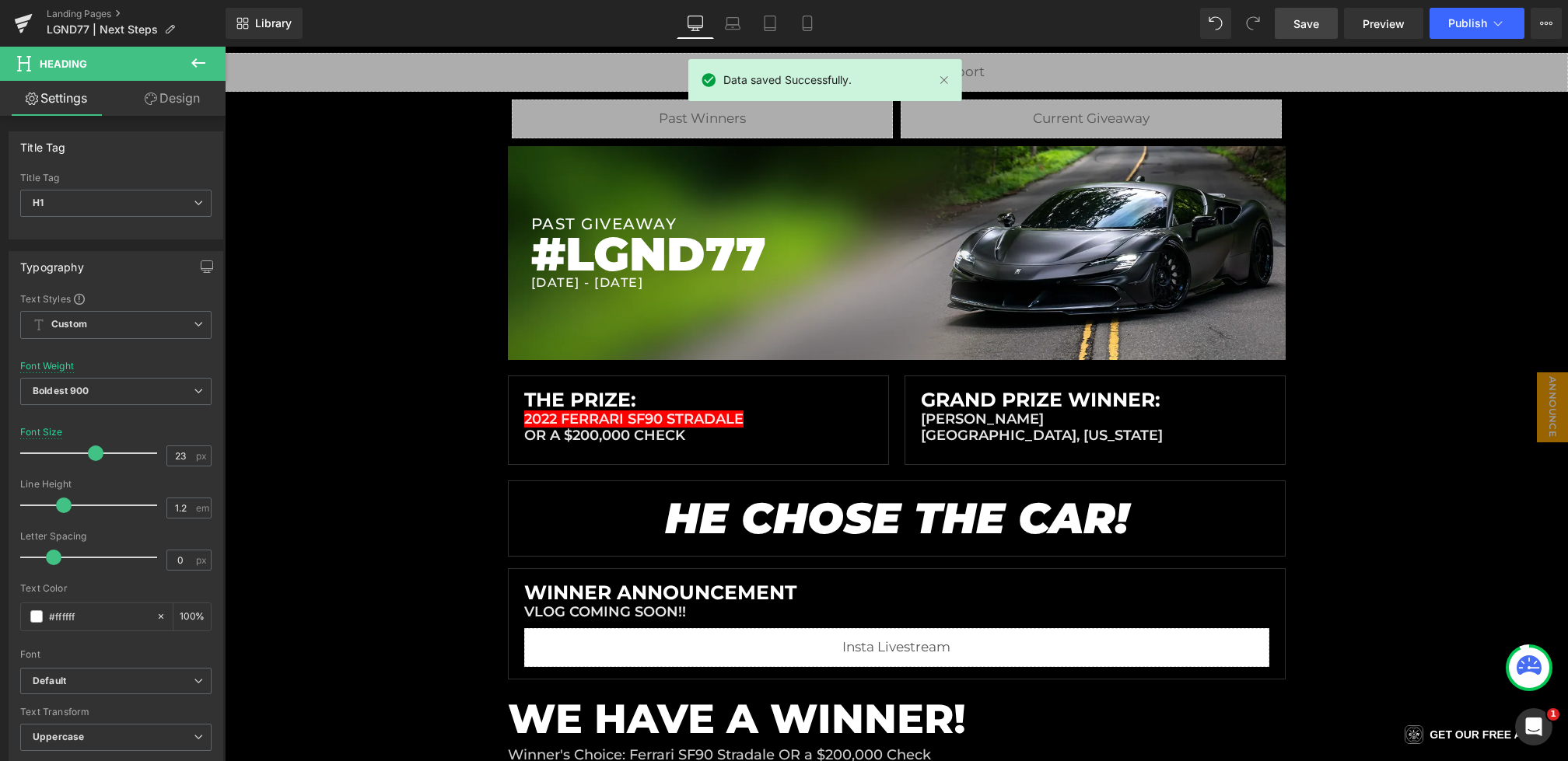
scroll to position [294, 0]
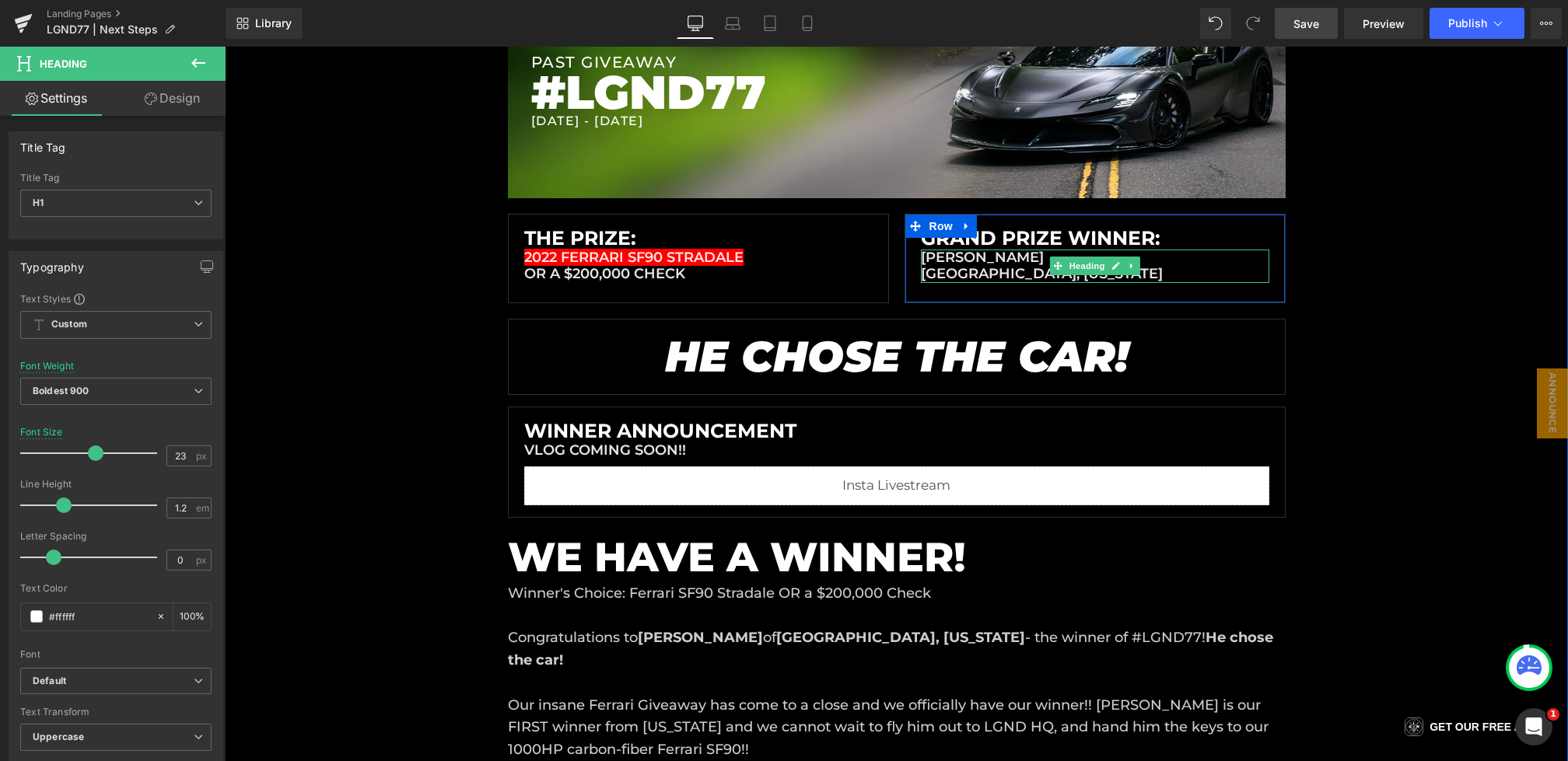
click at [974, 259] on span "eric worley" at bounding box center [982, 257] width 123 height 17
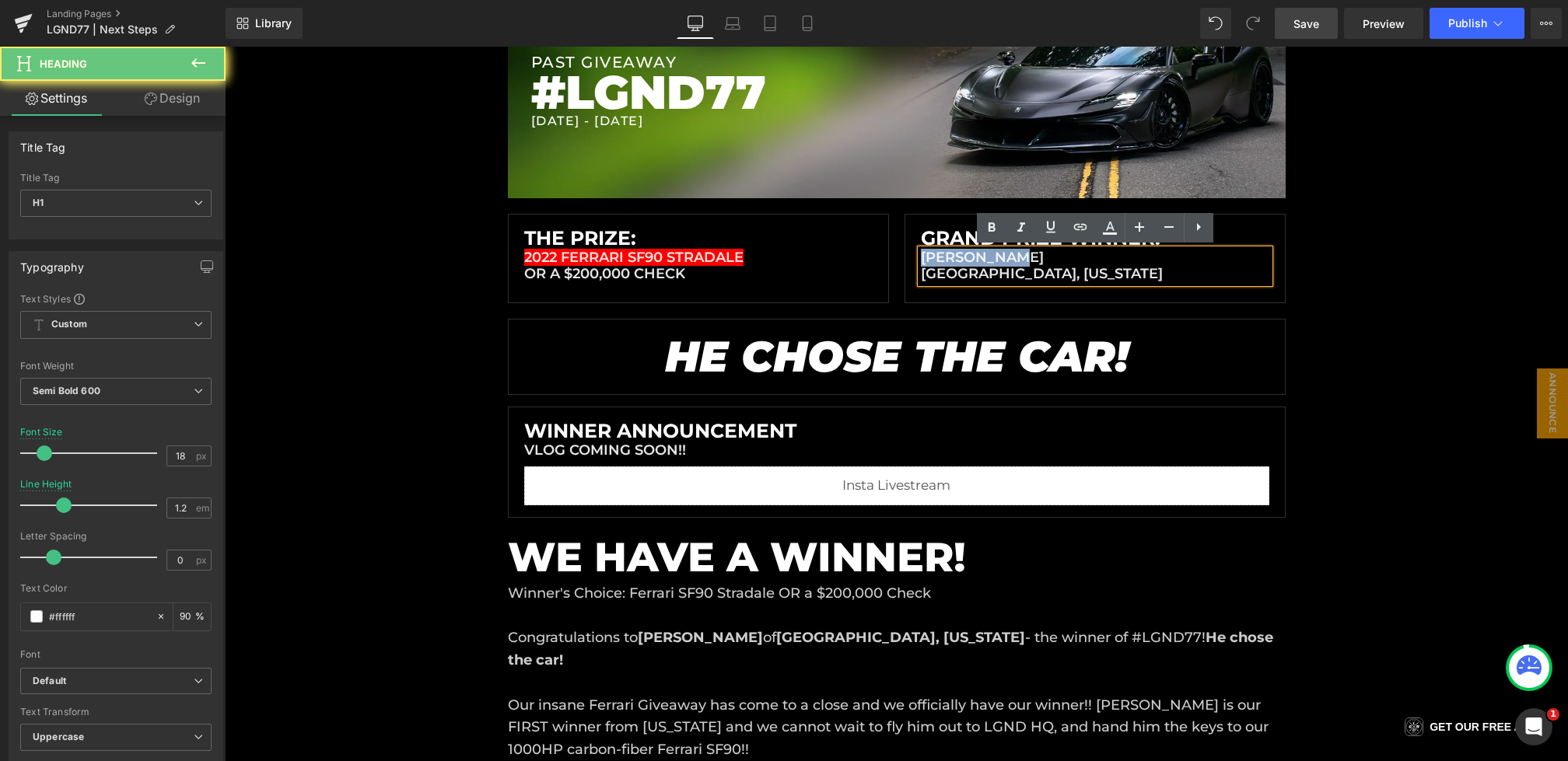
drag, startPoint x: 1046, startPoint y: 256, endPoint x: 740, endPoint y: 256, distance: 306.0
click at [740, 256] on div "The Prize: Heading 2022 FERRARI SF90 STRADALE OR A $200,000 CHECK Heading Row G…" at bounding box center [897, 258] width 778 height 89
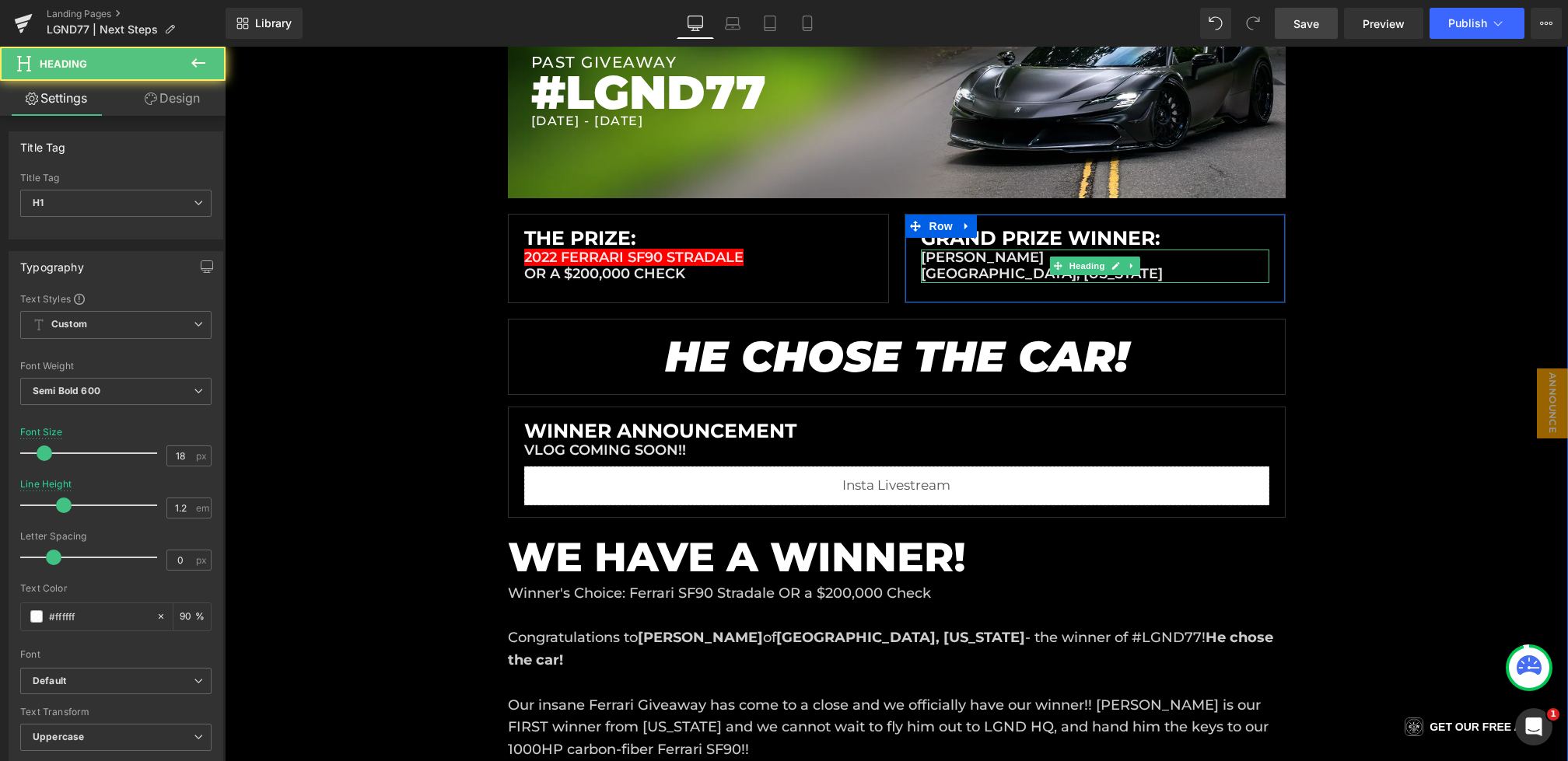
click at [995, 272] on h1 "crawfordsville, indiana" at bounding box center [1095, 274] width 348 height 17
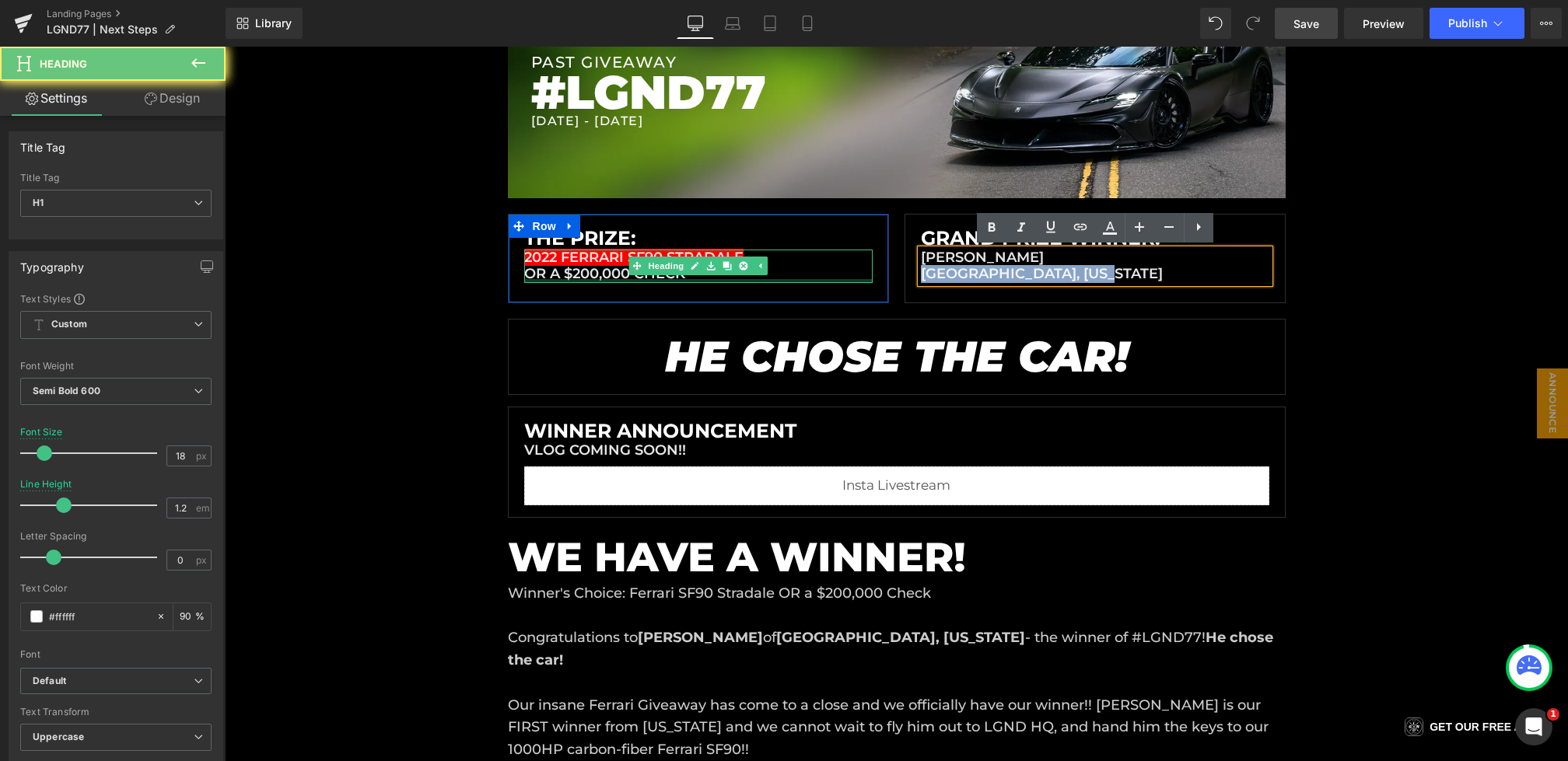
drag, startPoint x: 1144, startPoint y: 278, endPoint x: 801, endPoint y: 278, distance: 343.0
click at [801, 278] on div "The Prize: Heading 2022 FERRARI SF90 STRADALE OR A $200,000 CHECK Heading Row G…" at bounding box center [897, 258] width 778 height 89
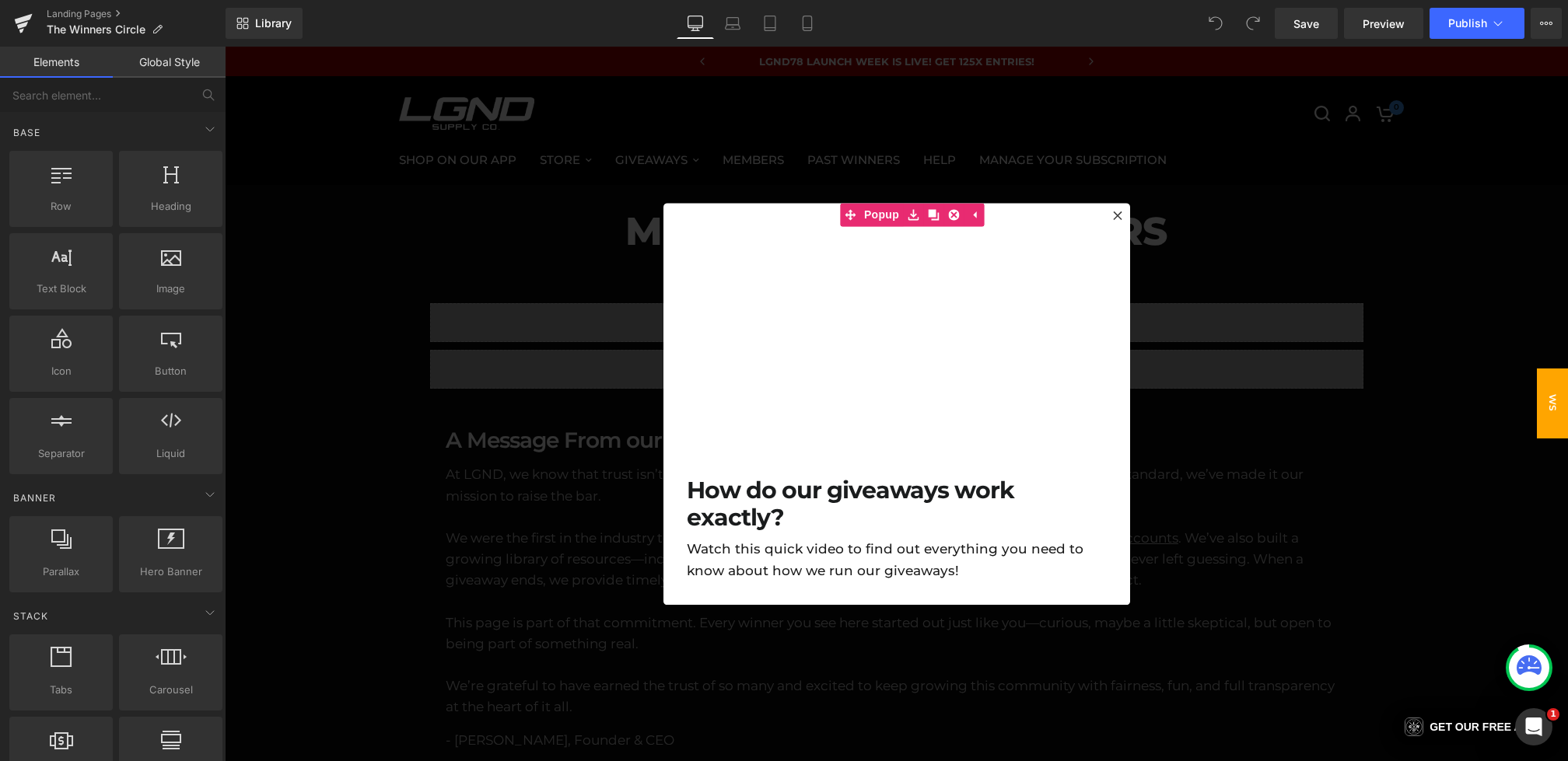
click at [508, 213] on div at bounding box center [897, 404] width 1344 height 715
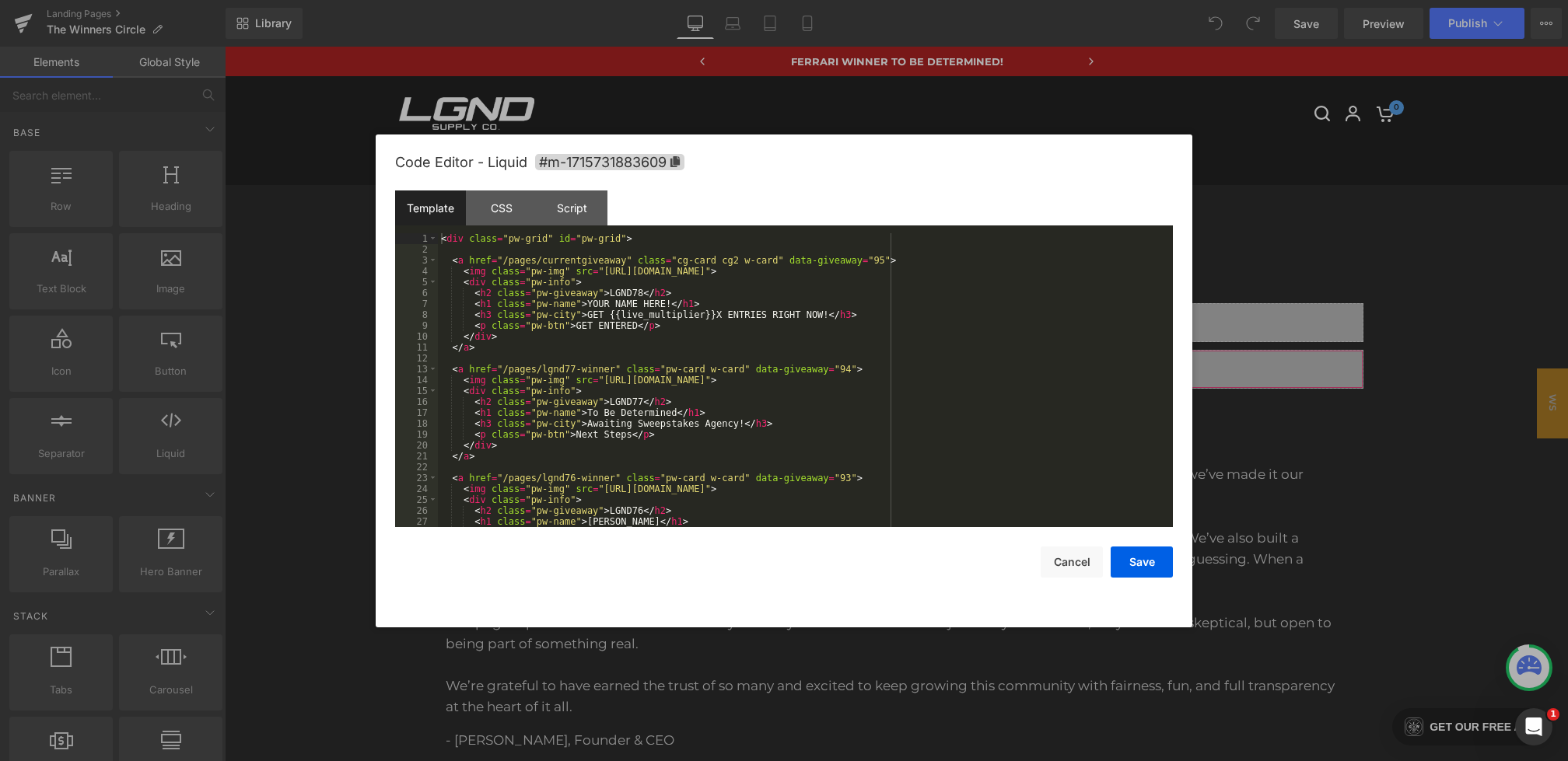
click at [618, 0] on div "You are previewing how the will restyle your page. You can not edit Elements in…" at bounding box center [784, 0] width 1568 height 0
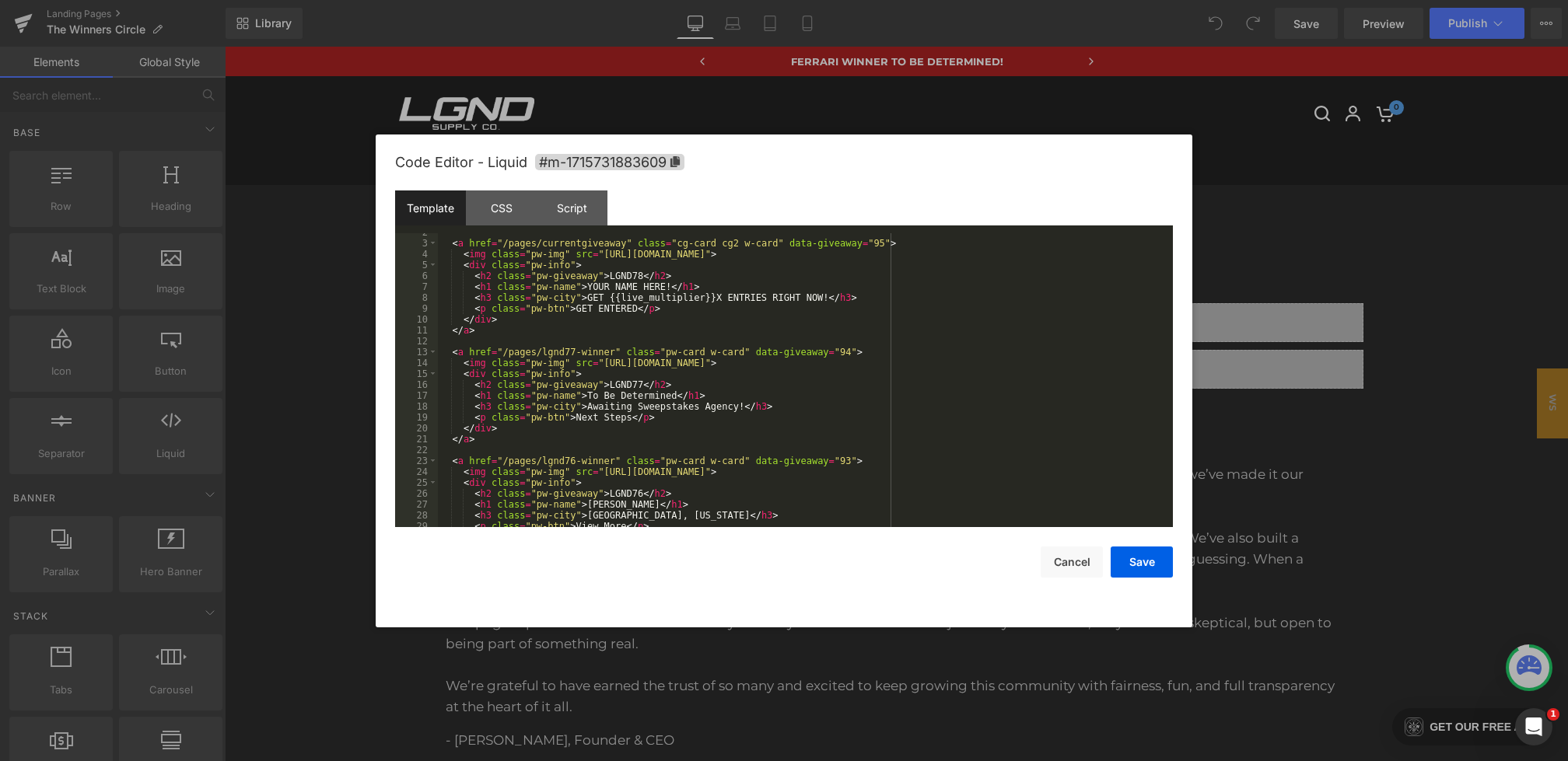
scroll to position [71, 0]
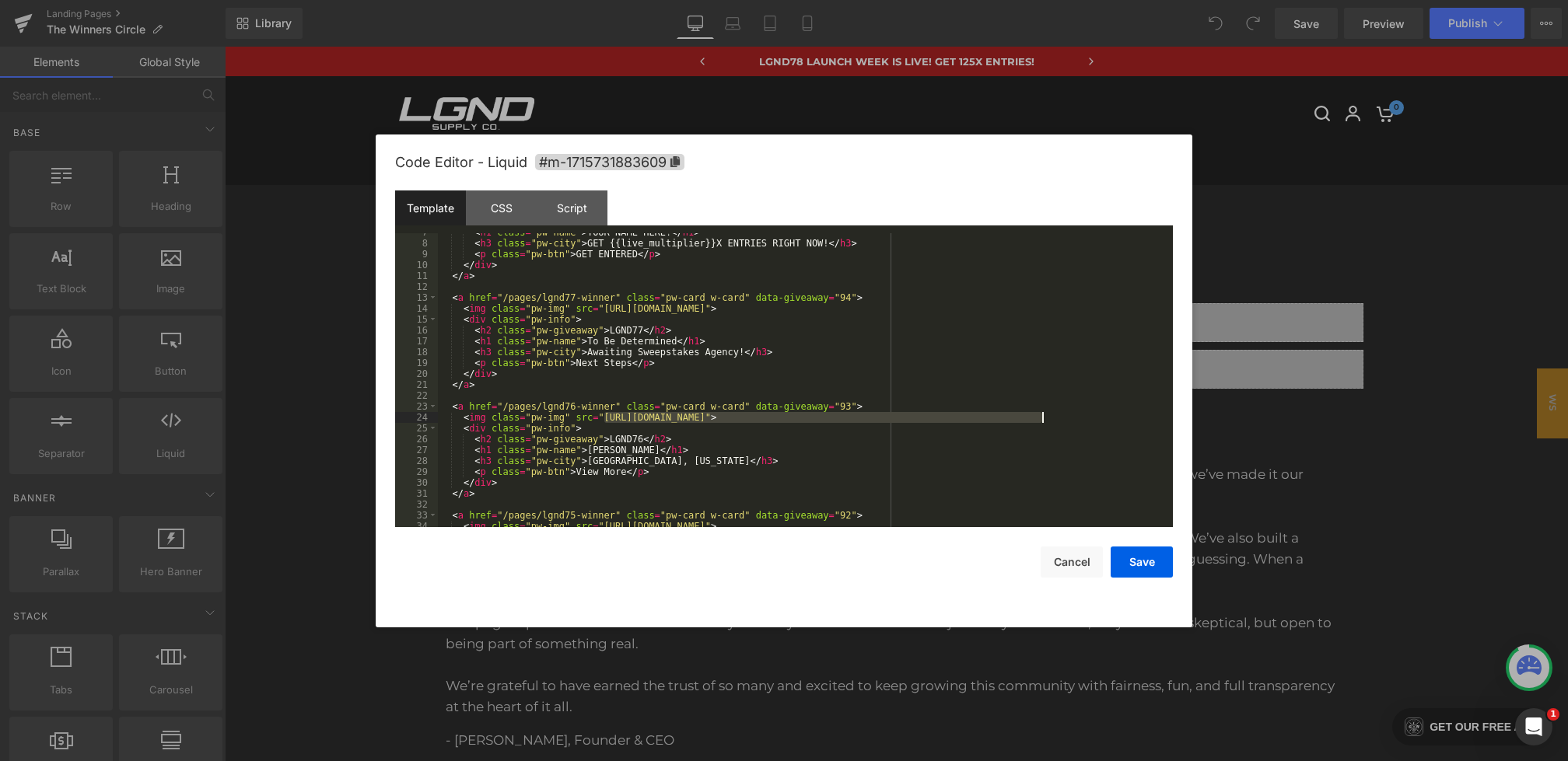
drag, startPoint x: 602, startPoint y: 416, endPoint x: 1034, endPoint y: 418, distance: 432.0
click at [1034, 418] on div "< h1 class = "pw-name" > YOUR NAME HERE! </ h1 > < h3 class = "pw-city" > GET {…" at bounding box center [803, 385] width 729 height 316
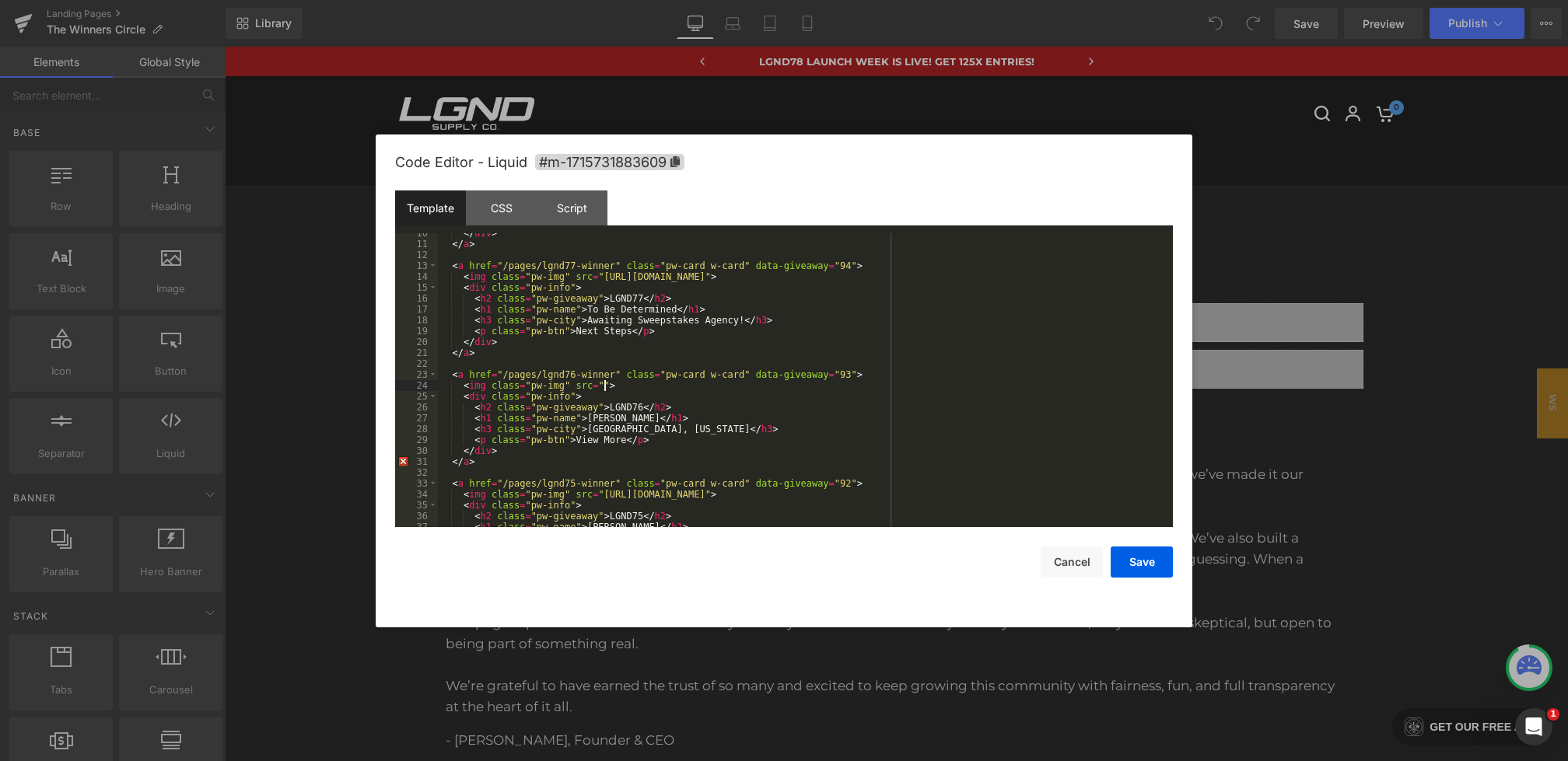
scroll to position [104, 0]
click at [1133, 564] on button "Save" at bounding box center [1142, 562] width 62 height 31
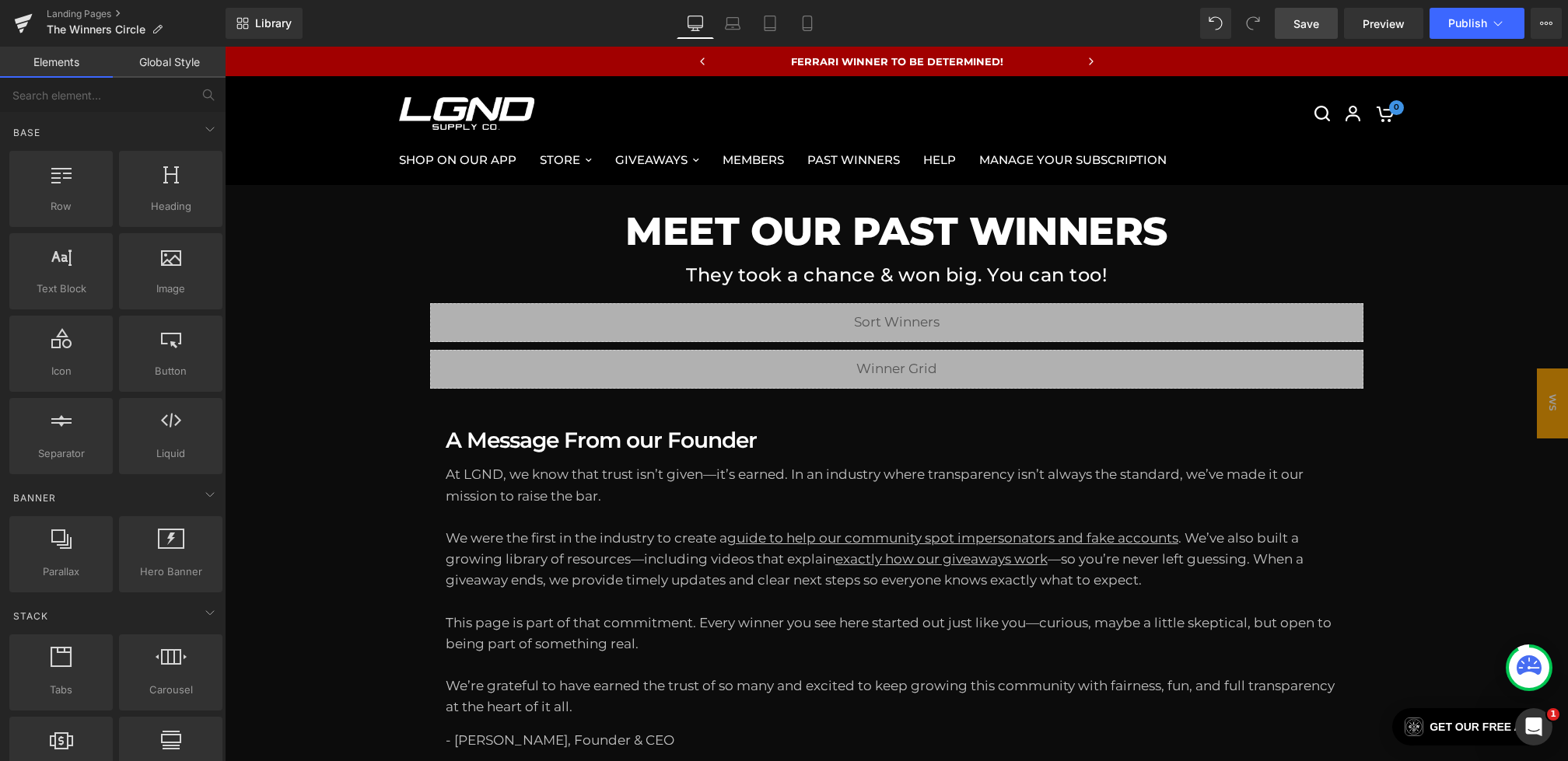
click at [1313, 25] on span "Save" at bounding box center [1306, 23] width 26 height 16
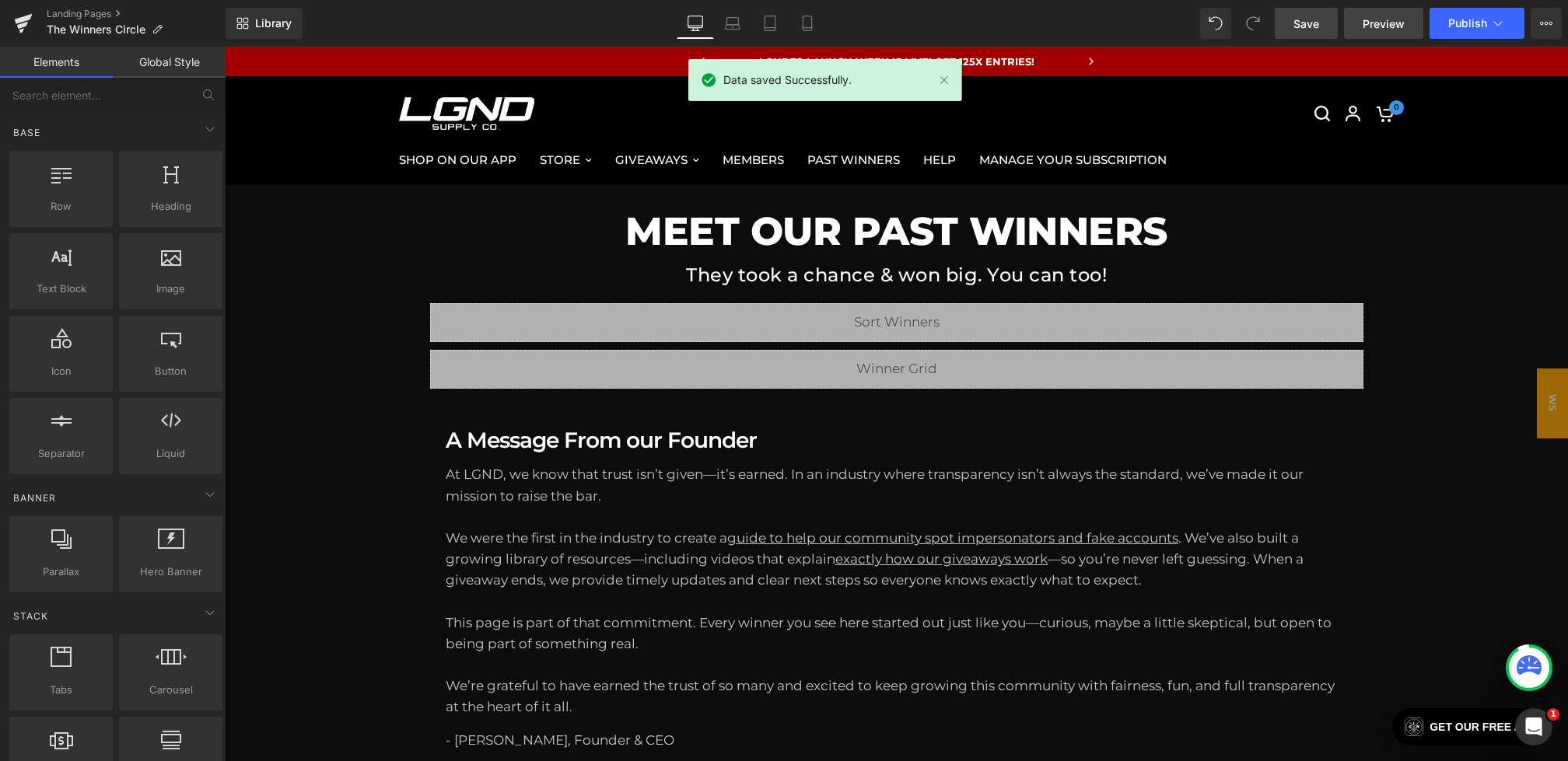
click at [1360, 25] on link "Preview" at bounding box center [1384, 23] width 79 height 31
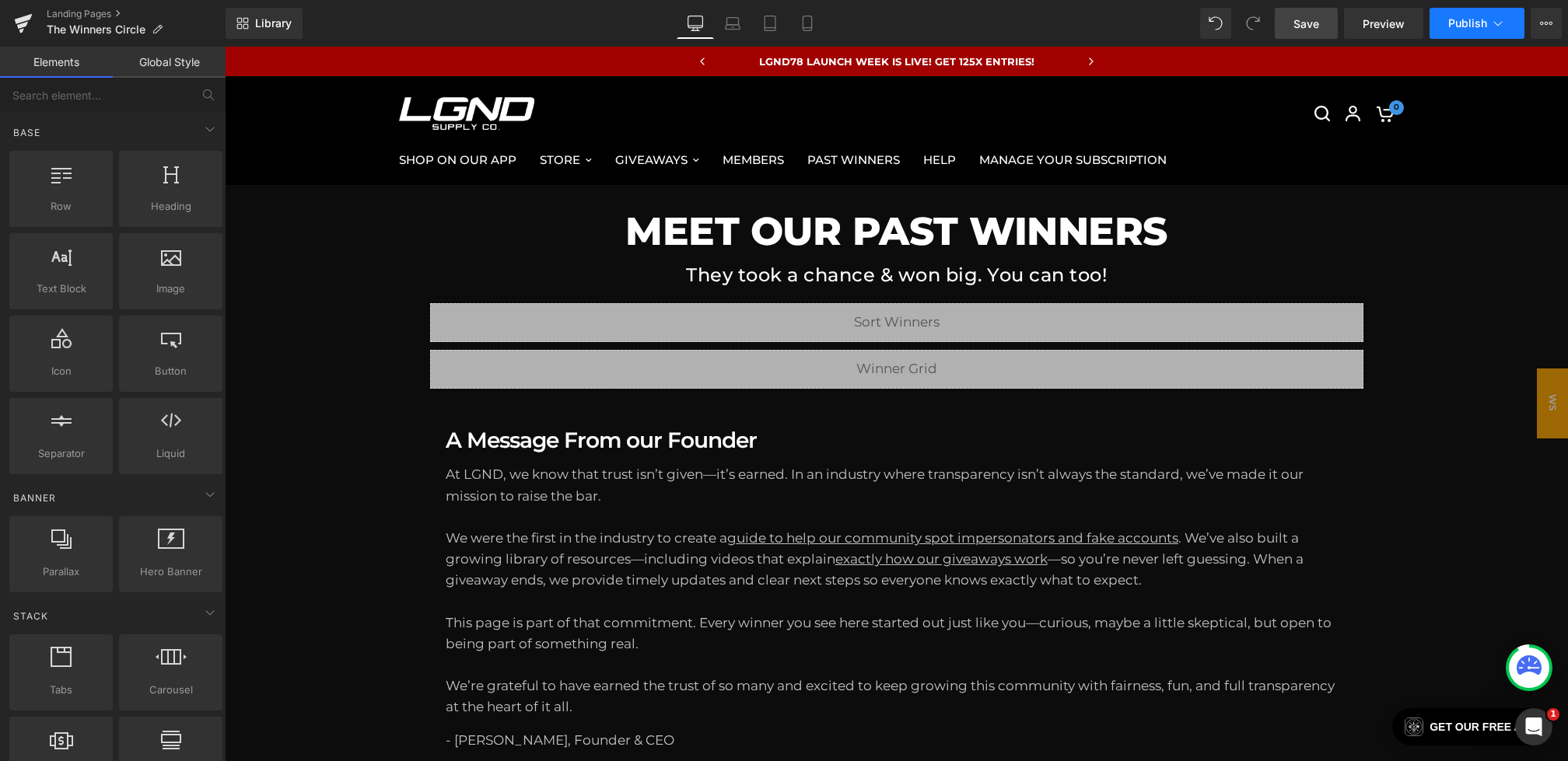
click at [1459, 29] on button "Publish" at bounding box center [1476, 23] width 95 height 31
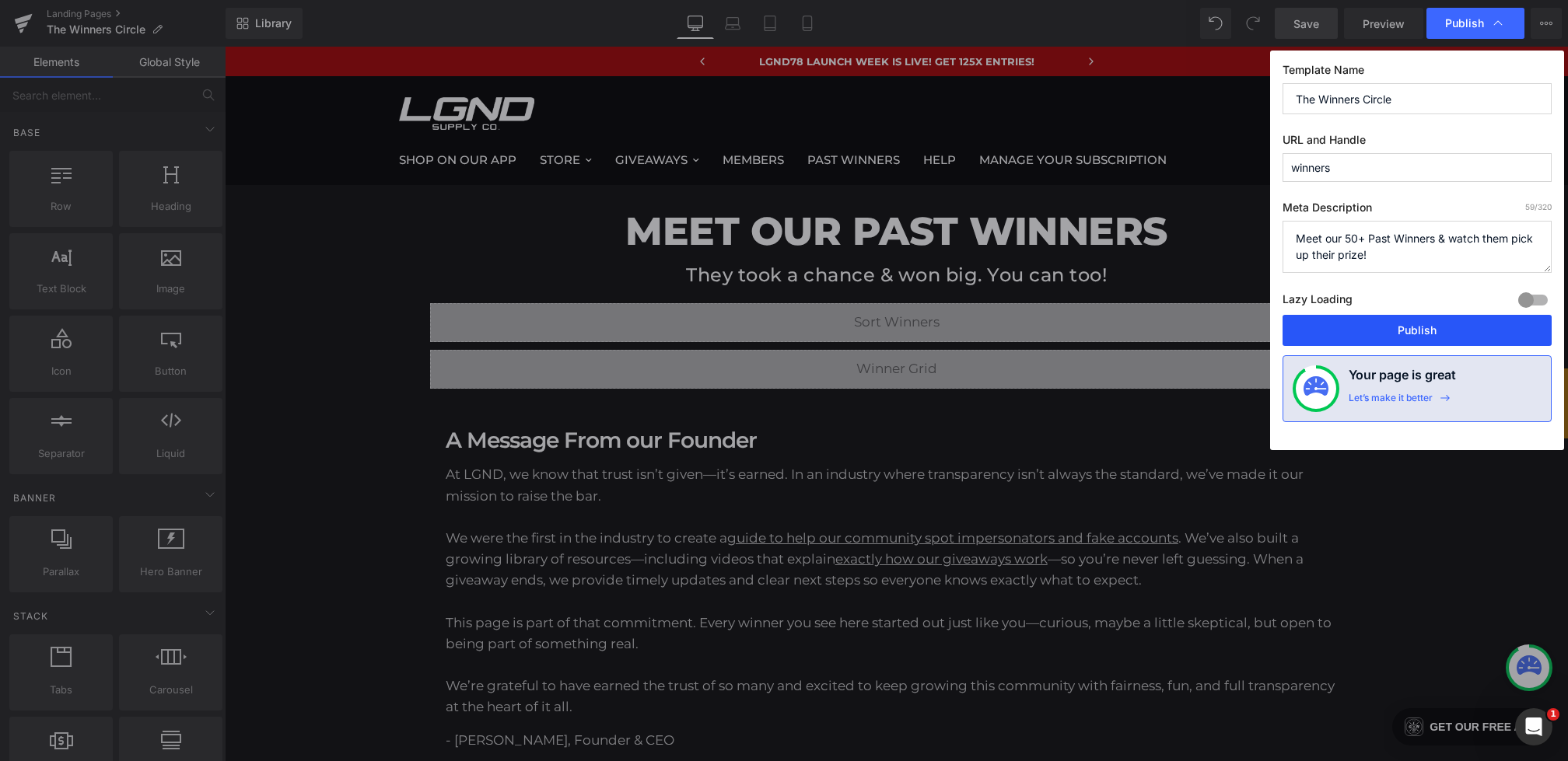
click at [1392, 321] on button "Publish" at bounding box center [1417, 330] width 269 height 31
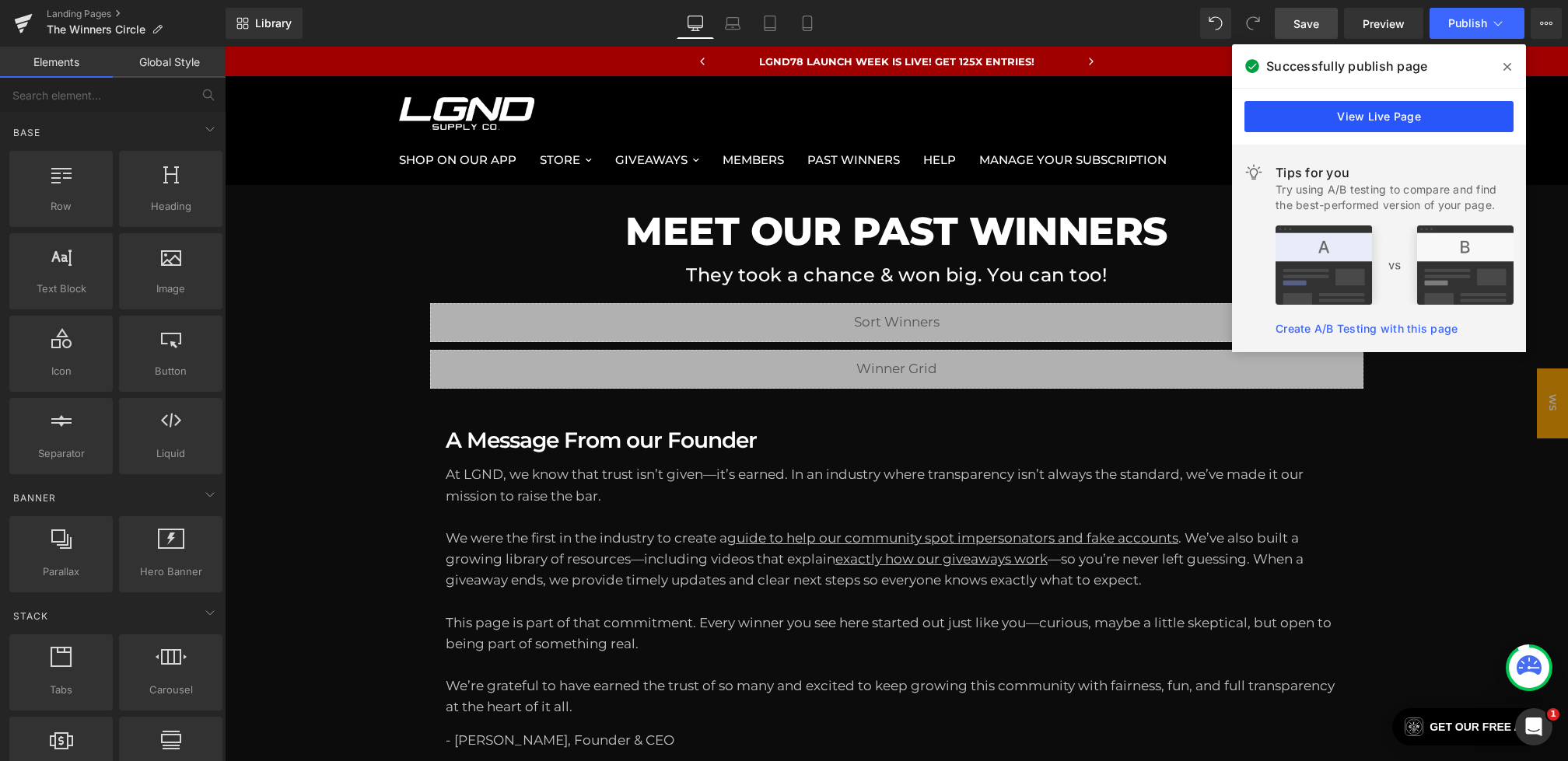
click at [1335, 103] on link "View Live Page" at bounding box center [1379, 117] width 269 height 31
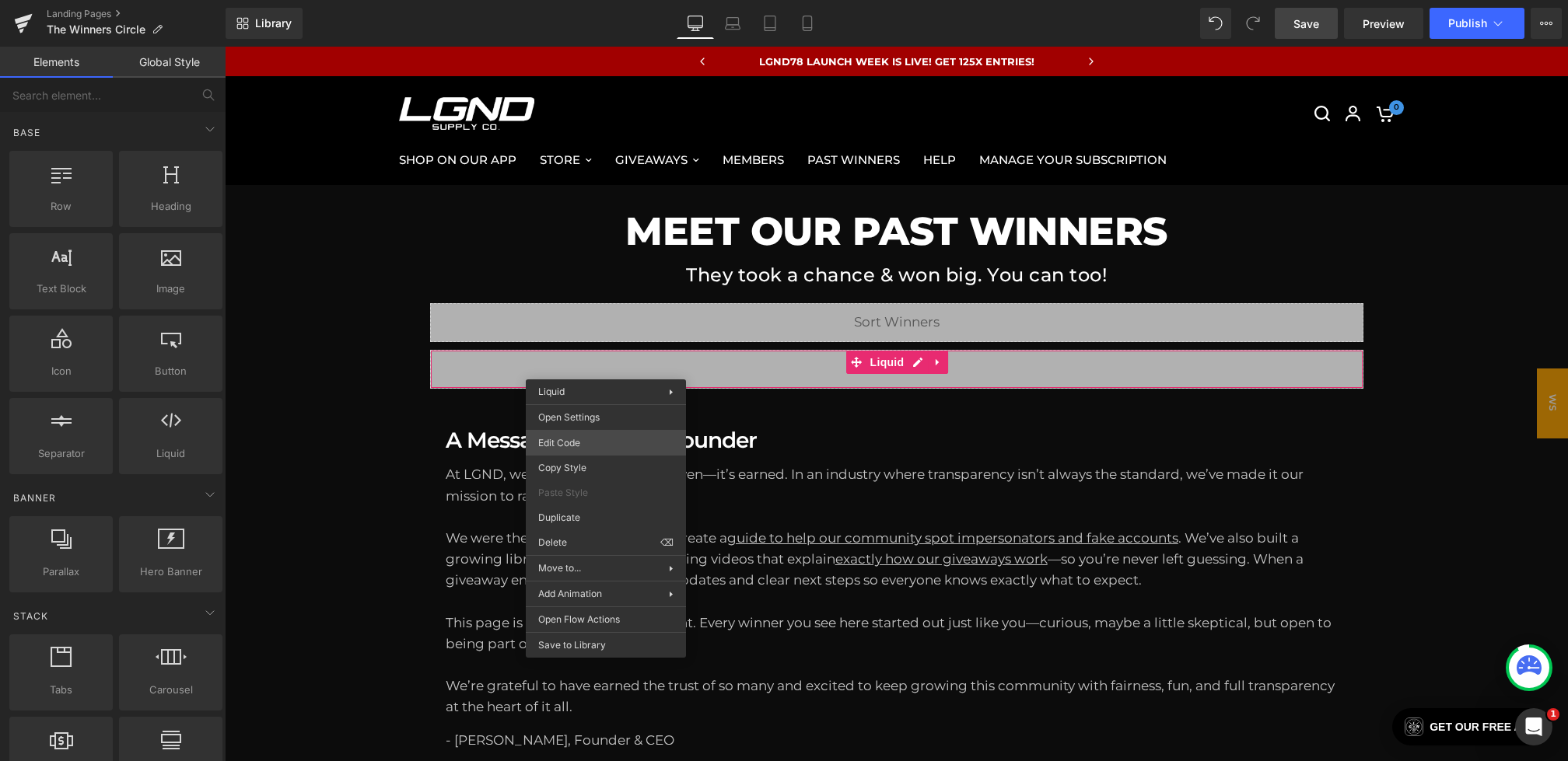
click at [582, 0] on div "You are previewing how the will restyle your page. You can not edit Elements in…" at bounding box center [784, 0] width 1568 height 0
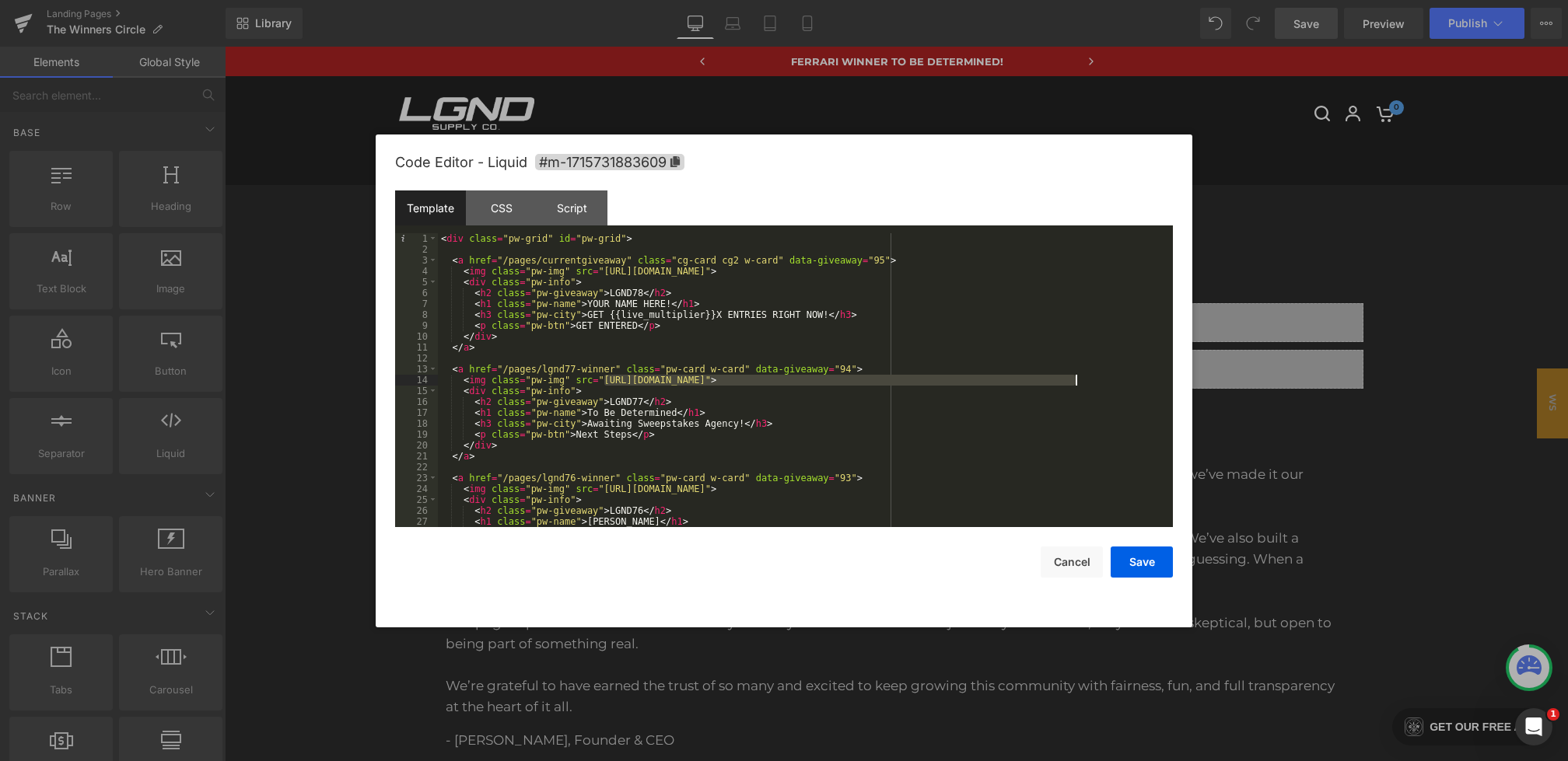
drag, startPoint x: 603, startPoint y: 379, endPoint x: 1075, endPoint y: 380, distance: 472.0
click at [1075, 380] on div "< div class = "pw-grid" id = "pw-grid" > < a href = "/pages/currentgiveaway" cl…" at bounding box center [803, 391] width 729 height 316
drag, startPoint x: 677, startPoint y: 413, endPoint x: 590, endPoint y: 415, distance: 87.0
click at [590, 415] on div "< div class = "pw-grid" id = "pw-grid" > < a href = "/pages/currentgiveaway" cl…" at bounding box center [803, 391] width 729 height 316
drag, startPoint x: 743, startPoint y: 427, endPoint x: 590, endPoint y: 424, distance: 153.0
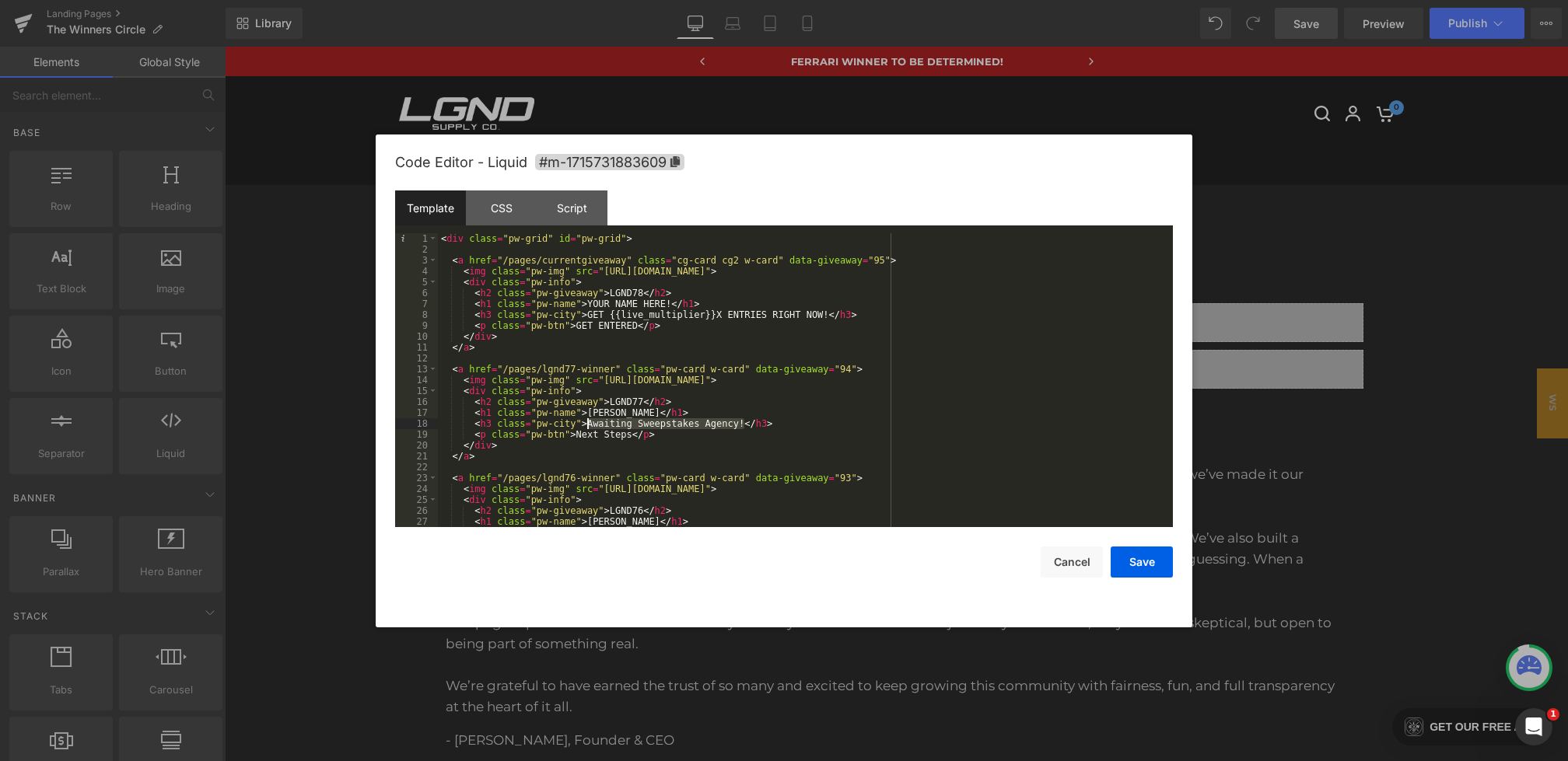
click at [590, 424] on div "< div class = "pw-grid" id = "pw-grid" > < a href = "/pages/currentgiveaway" cl…" at bounding box center [803, 391] width 729 height 316
drag, startPoint x: 631, startPoint y: 437, endPoint x: 590, endPoint y: 437, distance: 41.0
click at [590, 437] on div "< div class = "pw-grid" id = "pw-grid" > < a href = "/pages/currentgiveaway" cl…" at bounding box center [803, 391] width 729 height 316
click at [1158, 559] on button "Save" at bounding box center [1142, 562] width 62 height 31
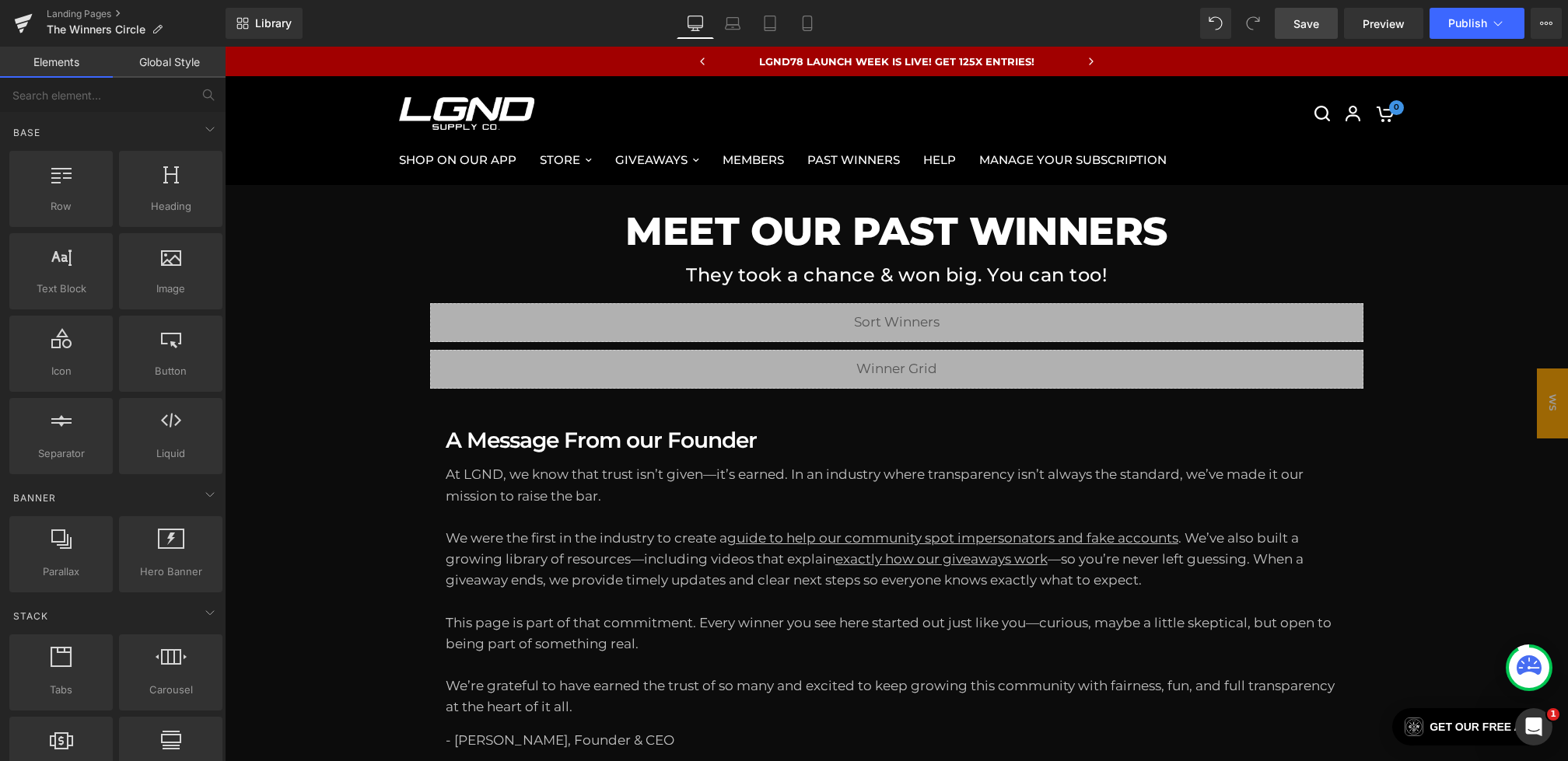
click at [1310, 27] on span "Save" at bounding box center [1306, 23] width 26 height 16
click at [1366, 25] on span "Preview" at bounding box center [1384, 23] width 42 height 16
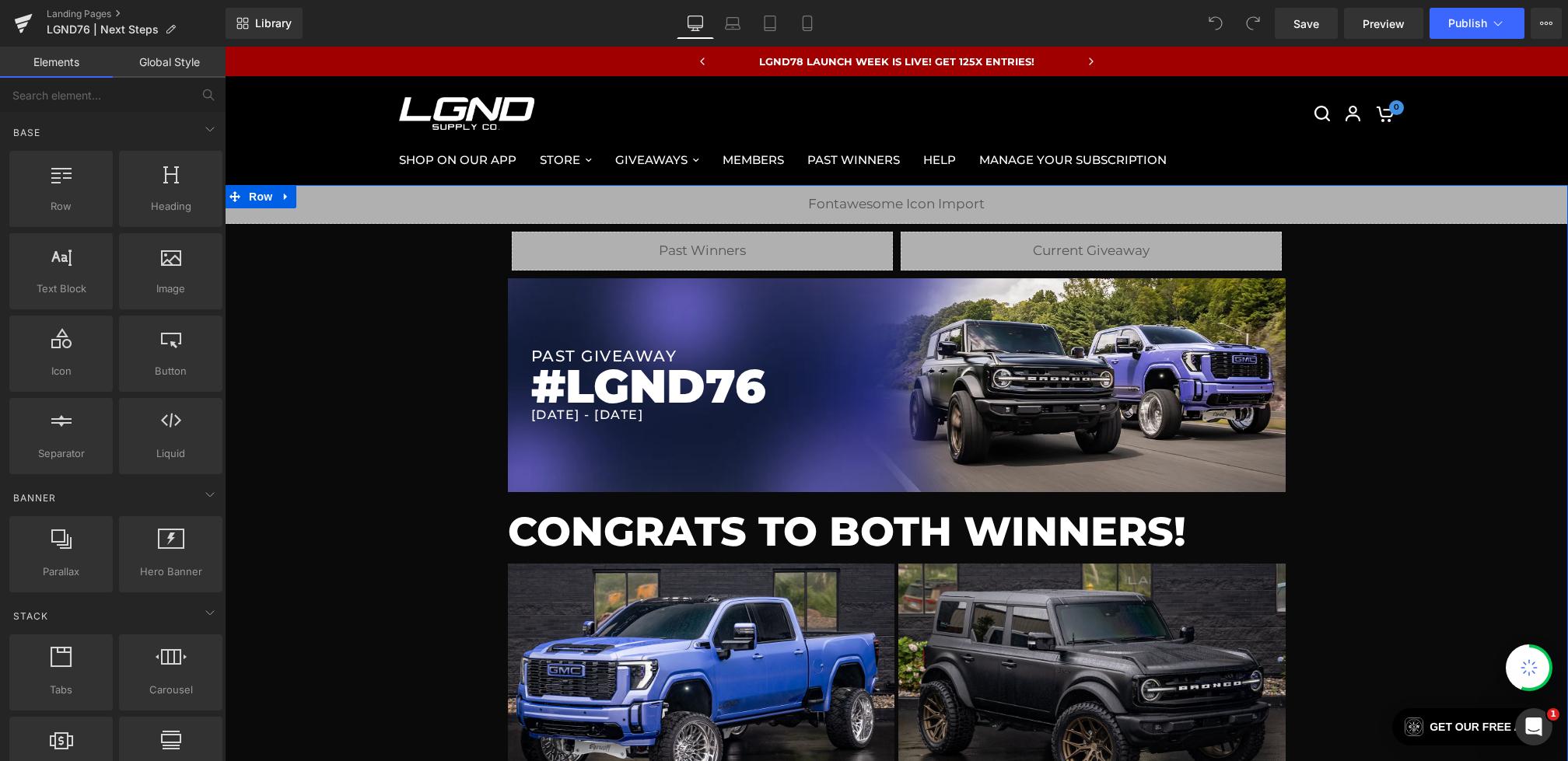
scroll to position [530, 0]
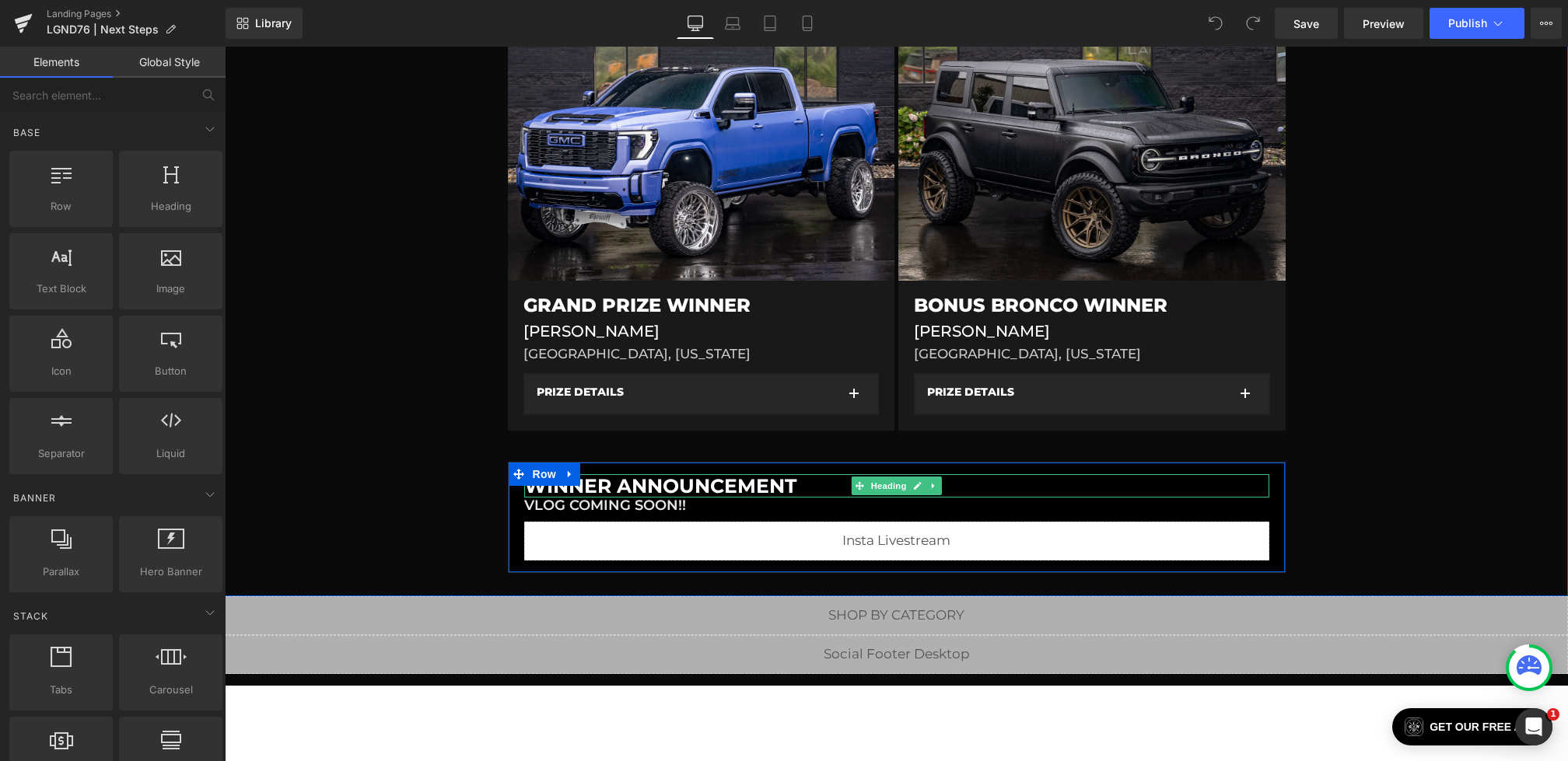
click at [702, 487] on h1 "WINNER Announcement" at bounding box center [897, 486] width 745 height 23
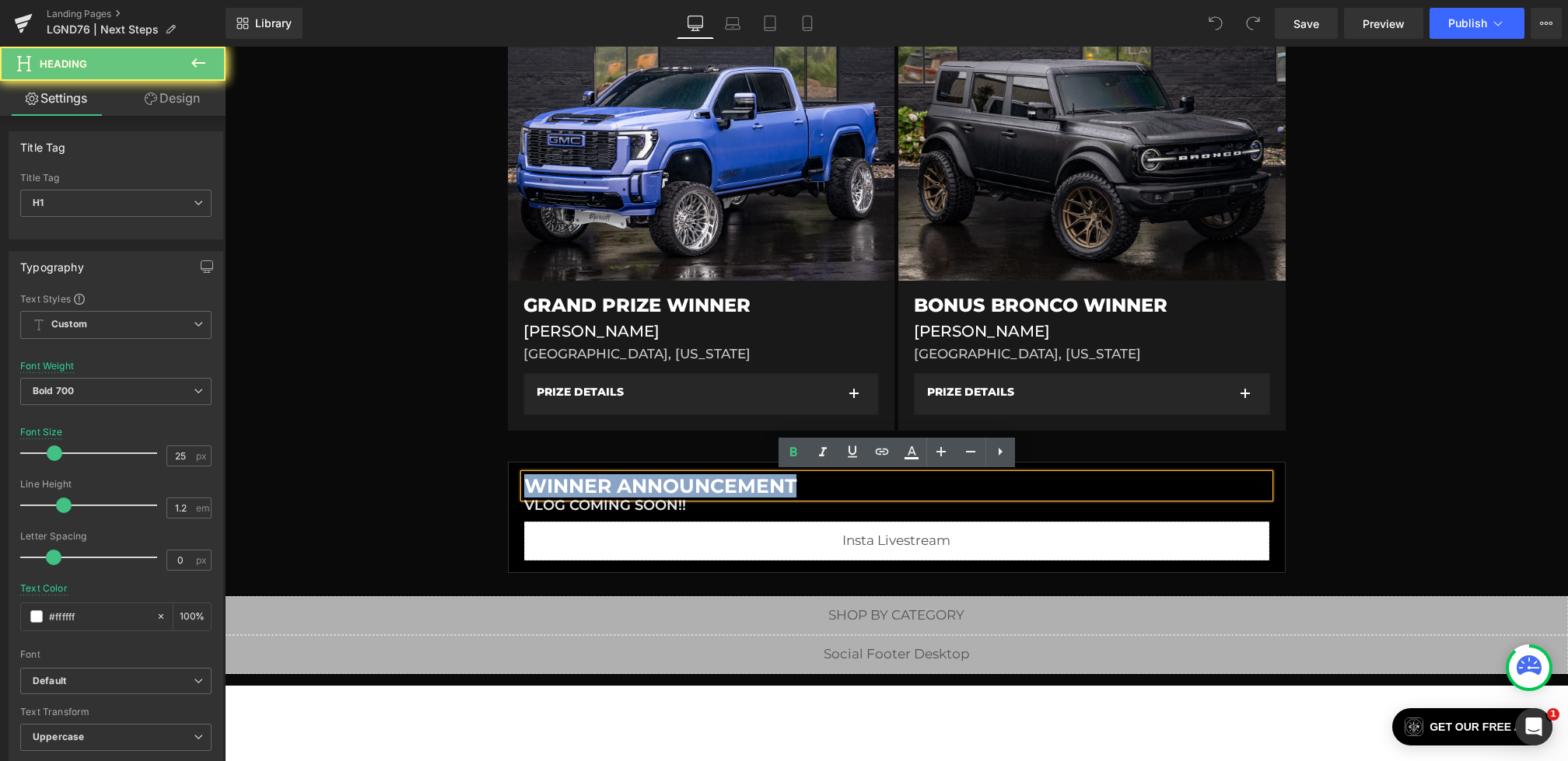
drag, startPoint x: 821, startPoint y: 483, endPoint x: 485, endPoint y: 454, distance: 337.2
click at [485, 454] on div "Liquid Liquid Liquid Row Row PAST GIVEAWAY Heading #LGND76 Heading 7/5/2025 - 7…" at bounding box center [897, 114] width 1344 height 918
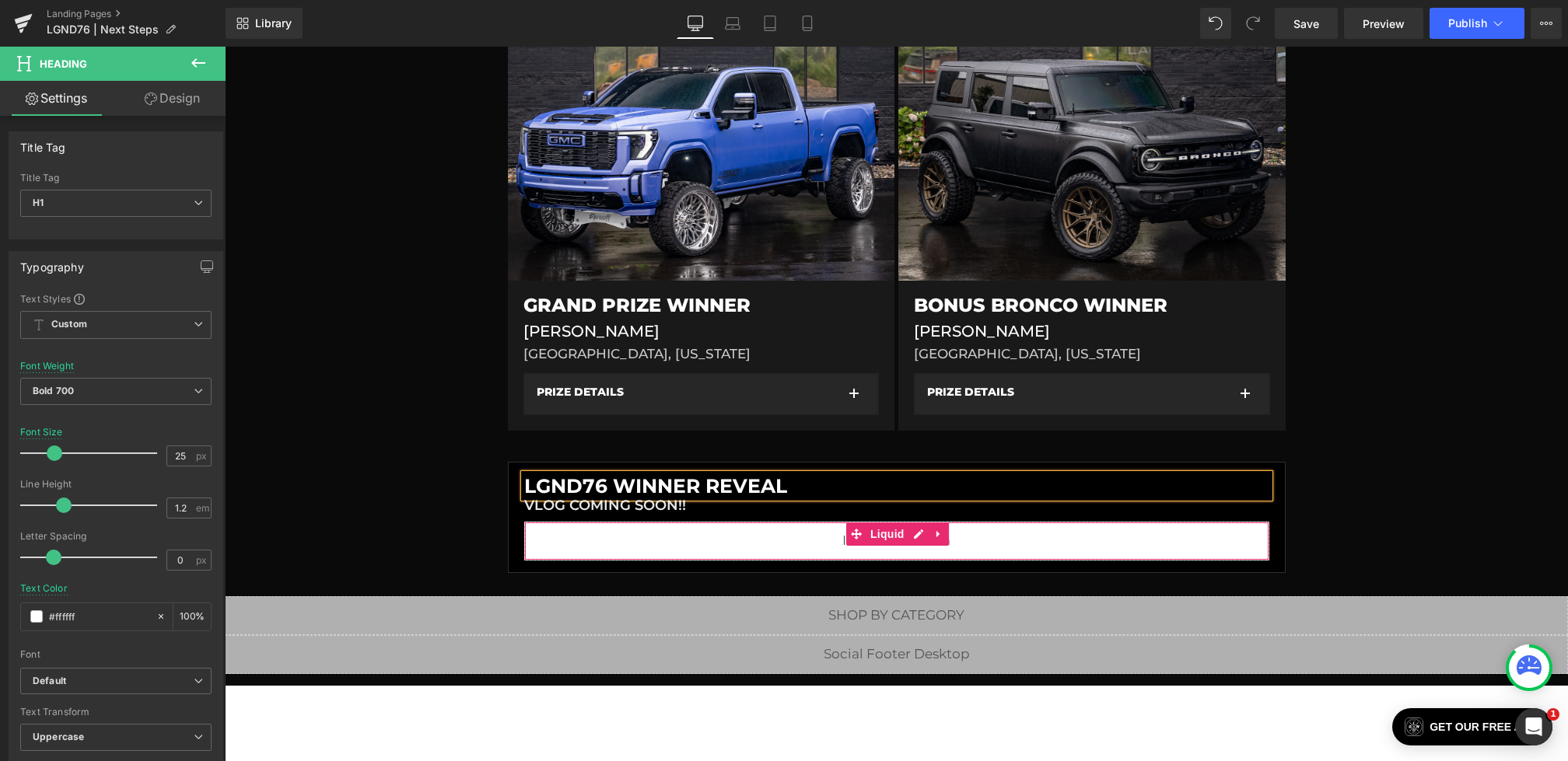
click at [639, 508] on h1 "VLOG COMING SOON!!" at bounding box center [897, 506] width 745 height 17
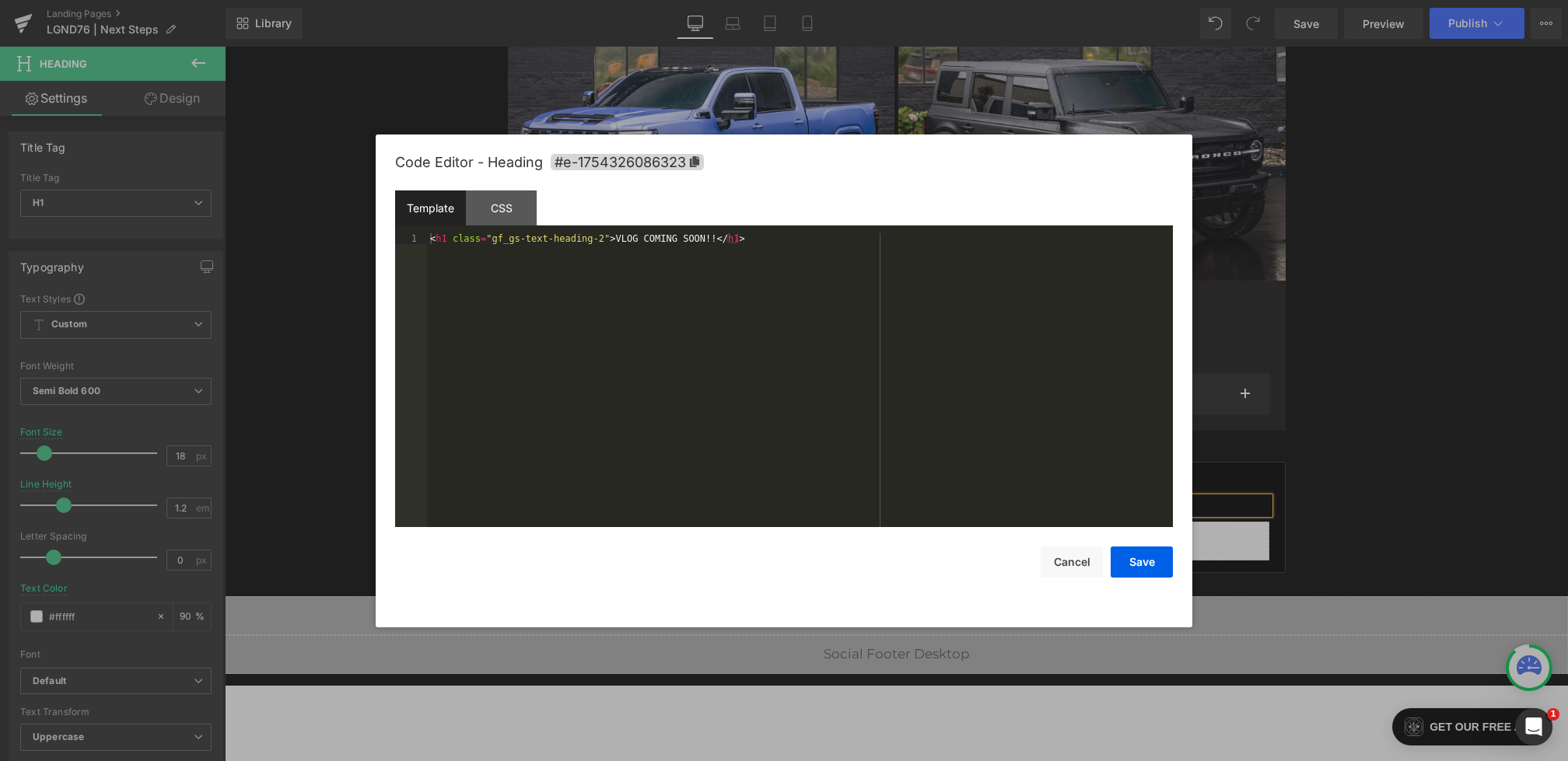
click at [620, 0] on div "You are previewing how the will restyle your page. You can not edit Elements in…" at bounding box center [784, 0] width 1568 height 0
click at [1071, 564] on button "Cancel" at bounding box center [1072, 562] width 62 height 31
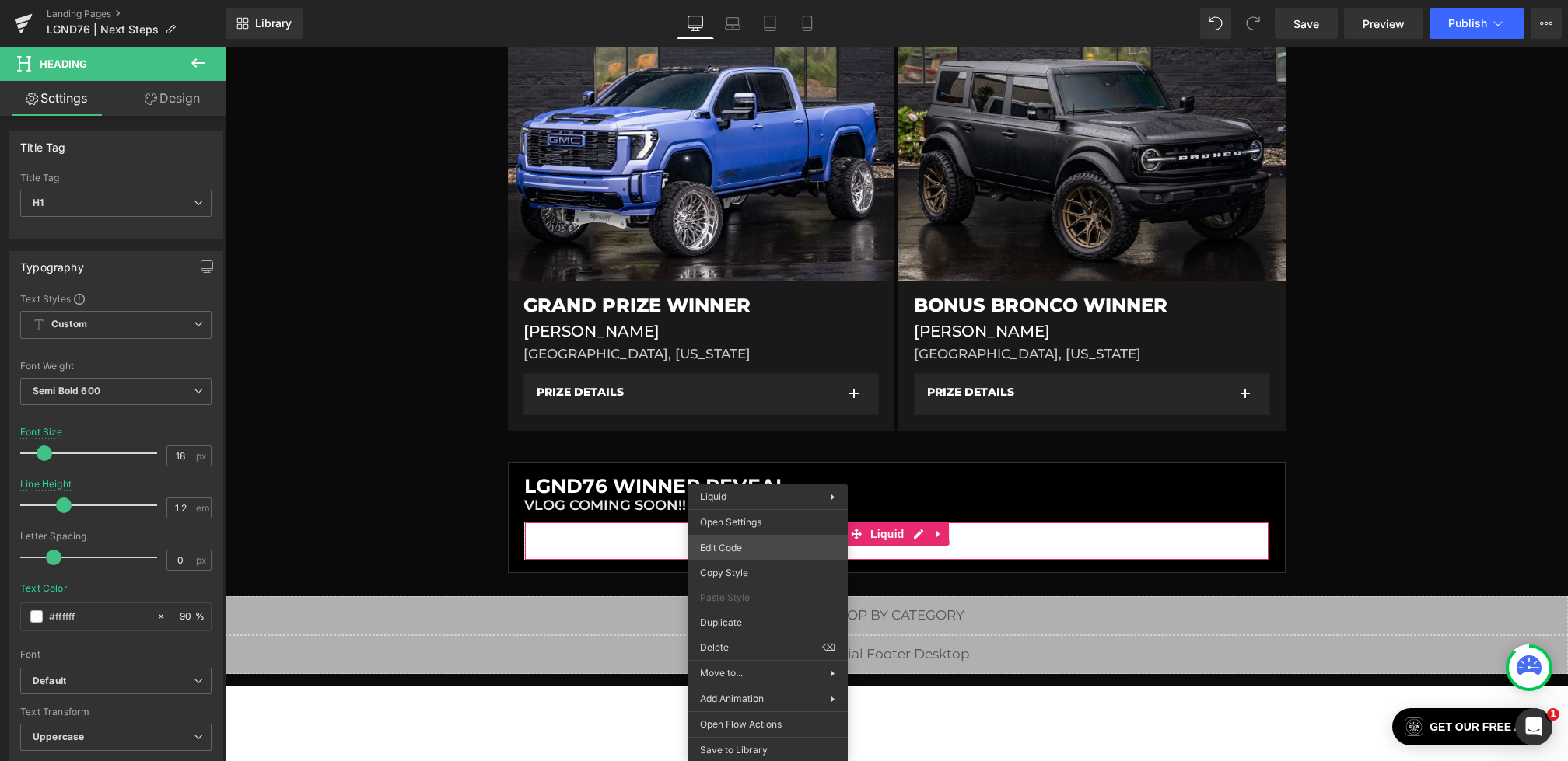
click at [735, 0] on div "You are previewing how the will restyle your page. You can not edit Elements in…" at bounding box center [784, 0] width 1568 height 0
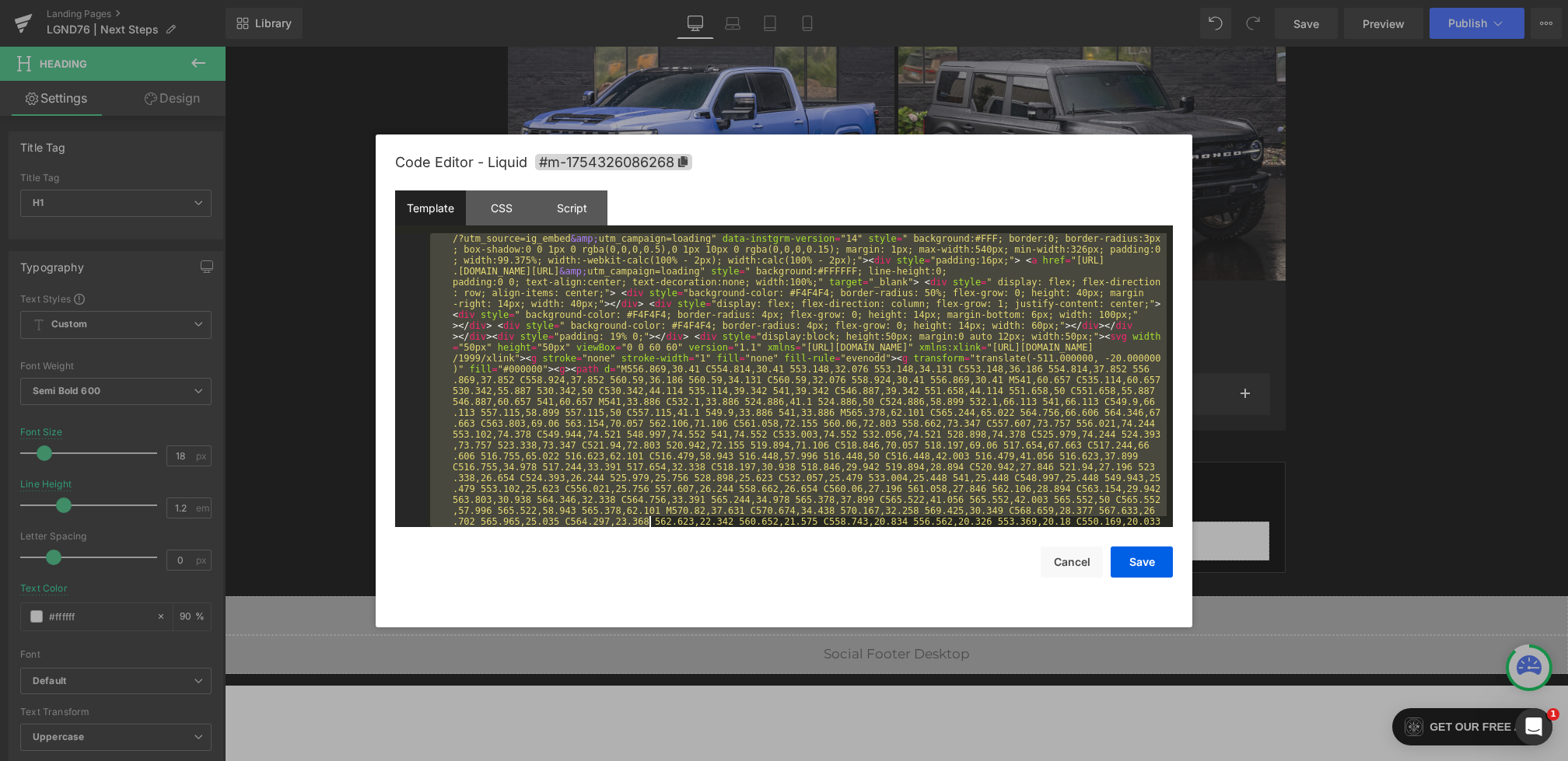
scroll to position [348, 0]
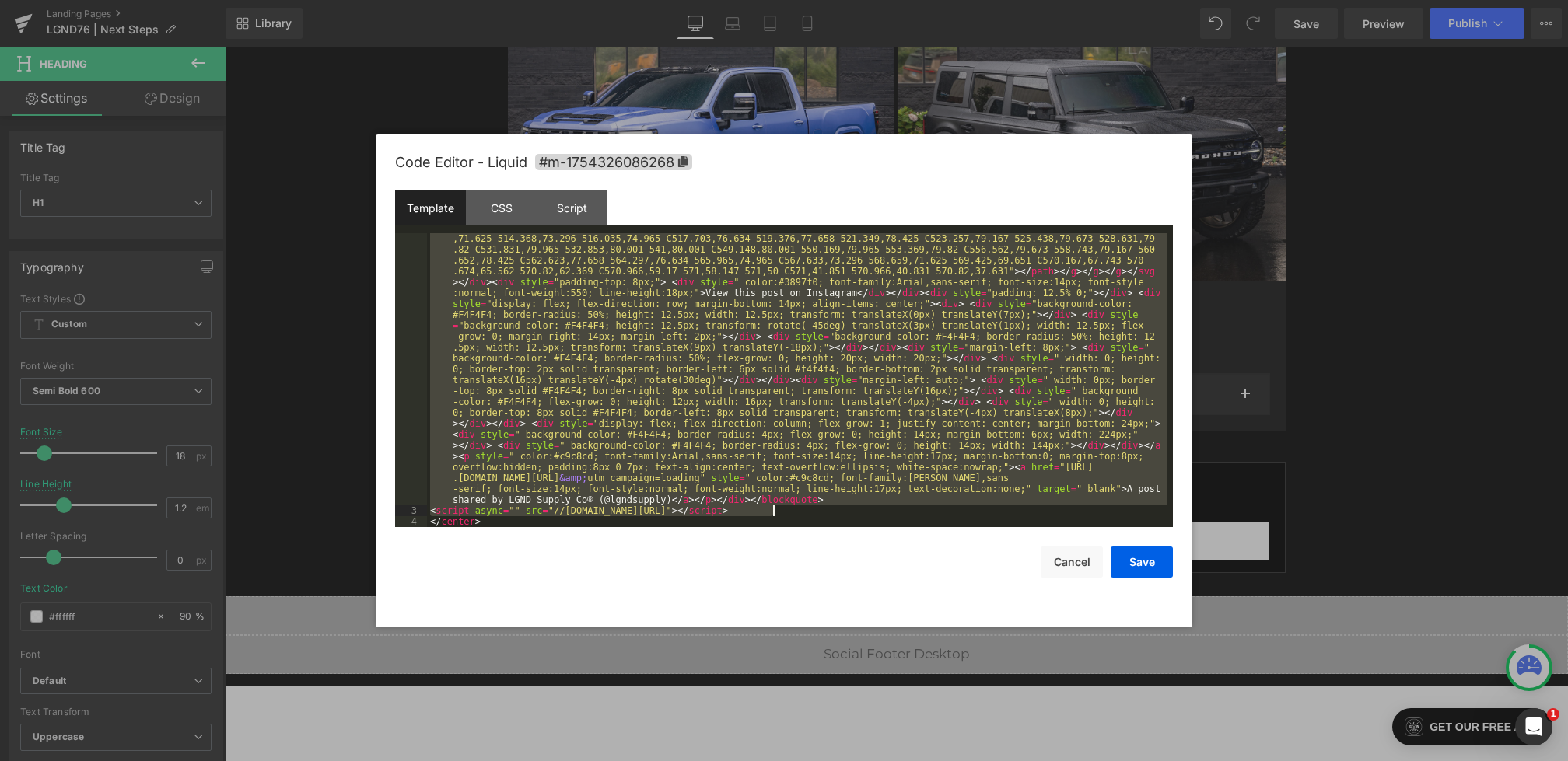
drag, startPoint x: 443, startPoint y: 250, endPoint x: 892, endPoint y: 505, distance: 516.4
click at [892, 505] on div "< blockquote class = "instagram-media" data-instgrm-captioned = "" data-instgrm…" at bounding box center [796, 353] width 739 height 915
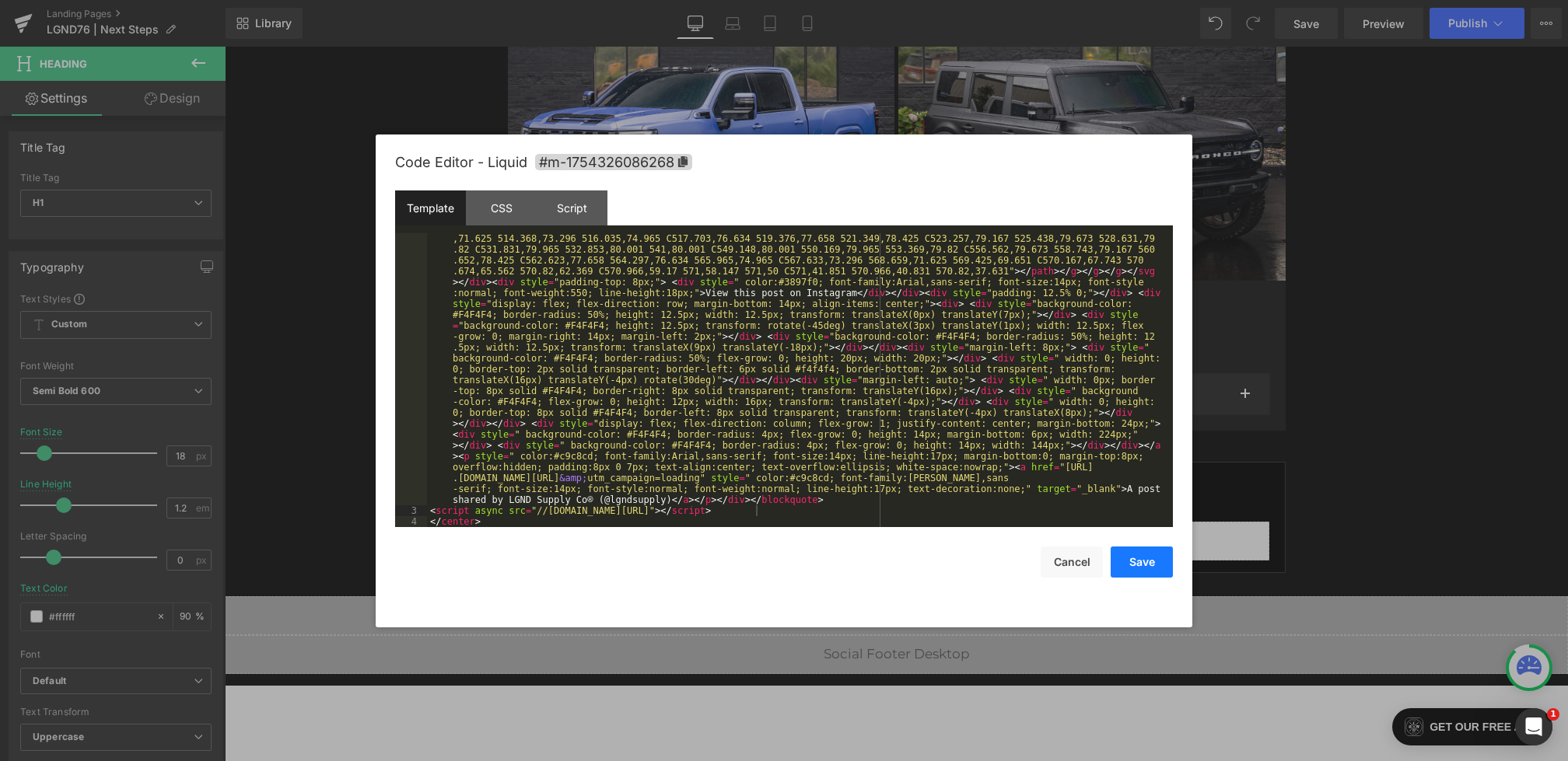
click at [1158, 565] on button "Save" at bounding box center [1142, 562] width 62 height 31
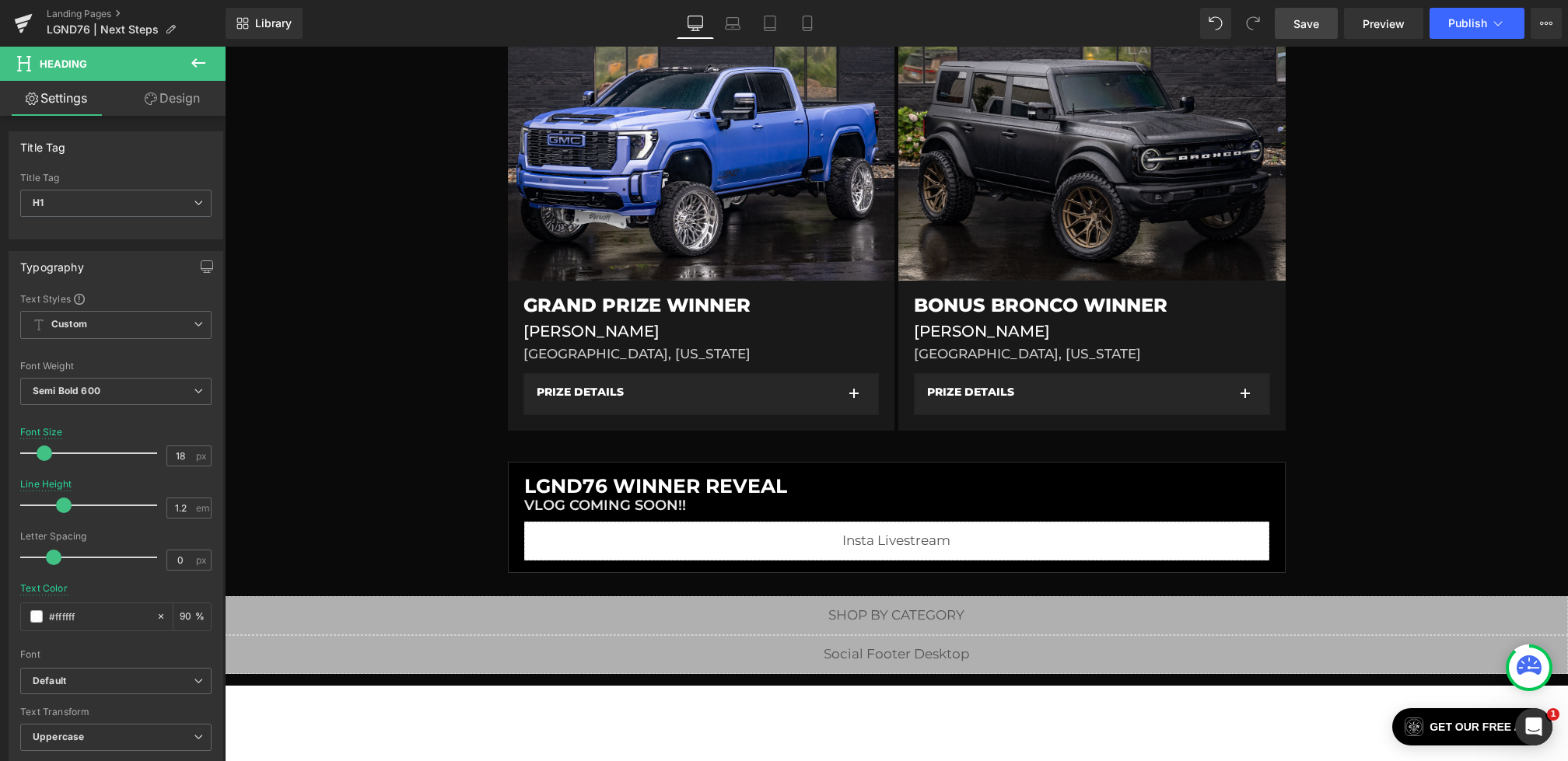
click at [1289, 21] on link "Save" at bounding box center [1306, 23] width 63 height 31
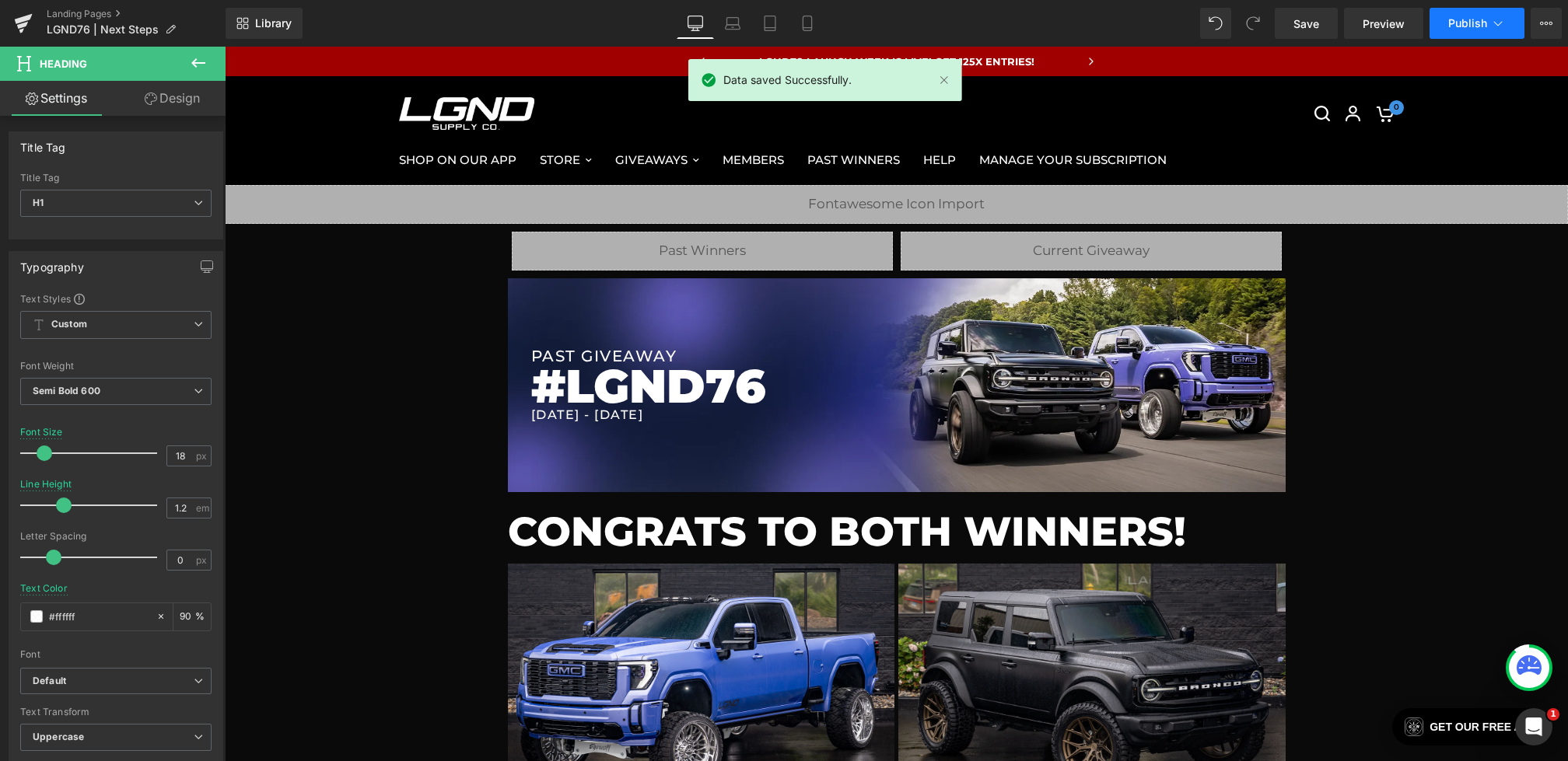
click at [1485, 18] on span "Publish" at bounding box center [1468, 23] width 39 height 12
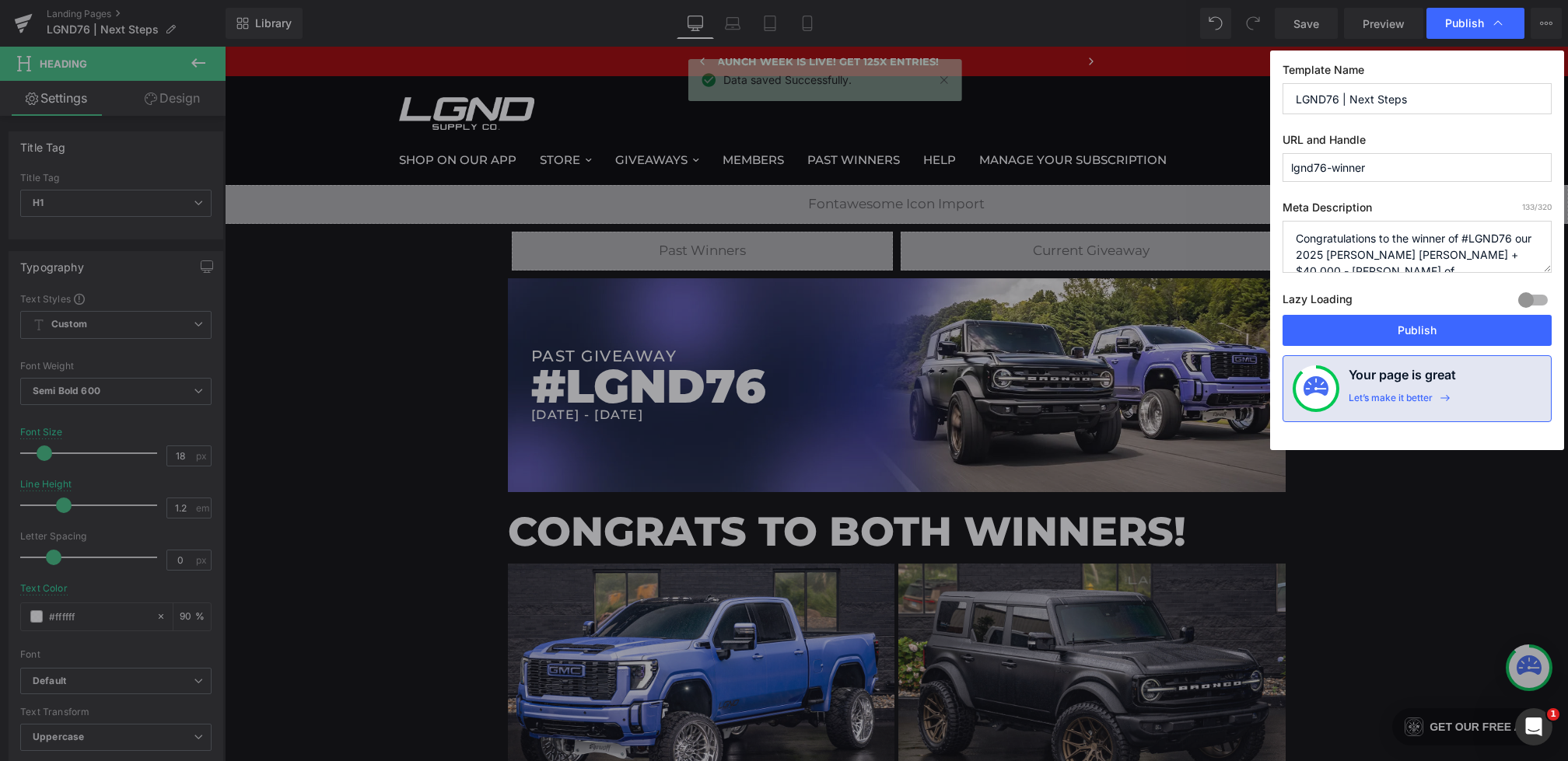
drag, startPoint x: 1442, startPoint y: 93, endPoint x: 1350, endPoint y: 102, distance: 92.4
click at [1350, 102] on input "LGND76 | Next Steps" at bounding box center [1417, 99] width 269 height 31
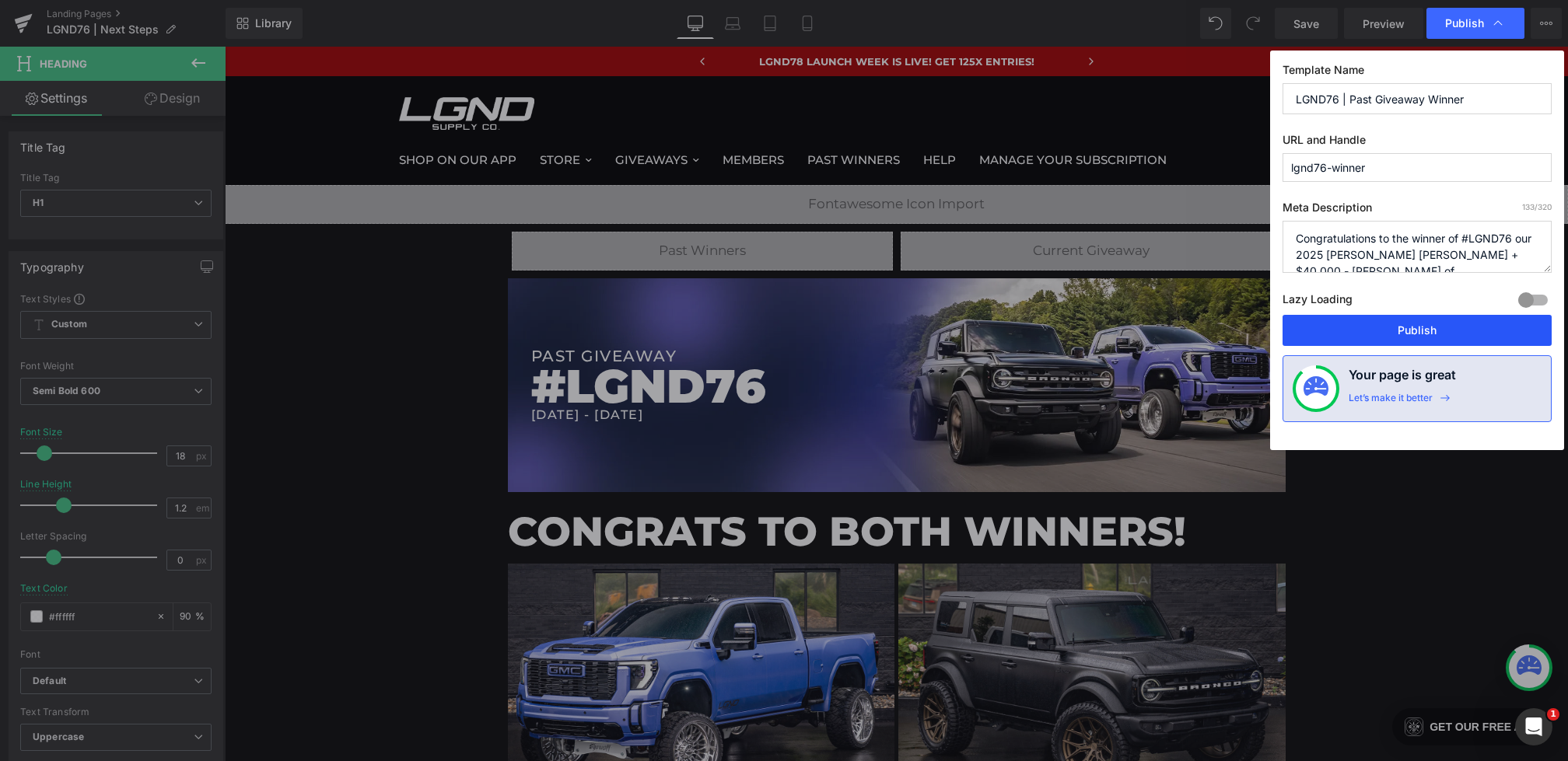
type input "LGND76 | Past Giveaway Winner"
click at [1411, 330] on button "Publish" at bounding box center [1417, 330] width 269 height 31
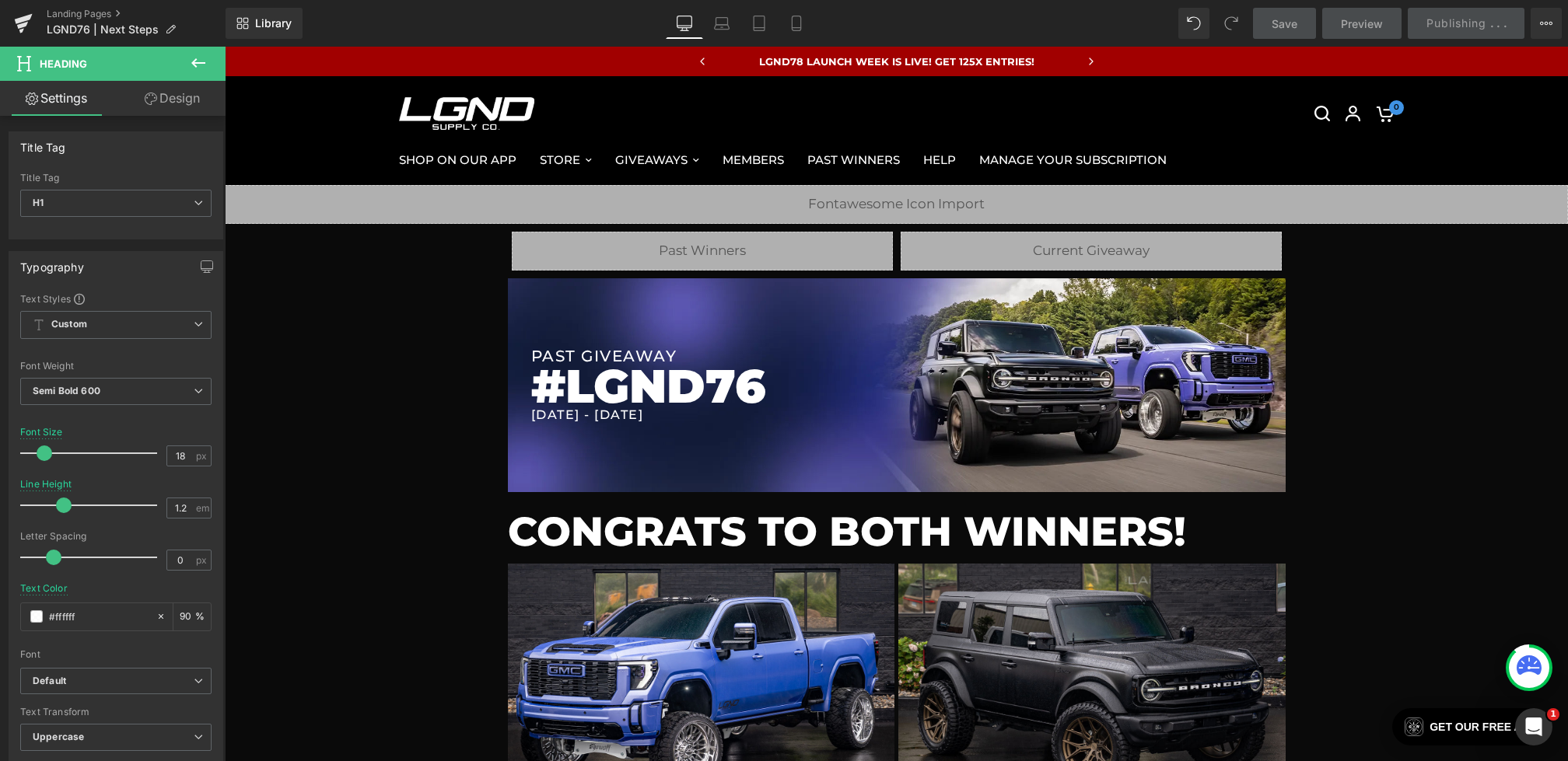
scroll to position [551, 0]
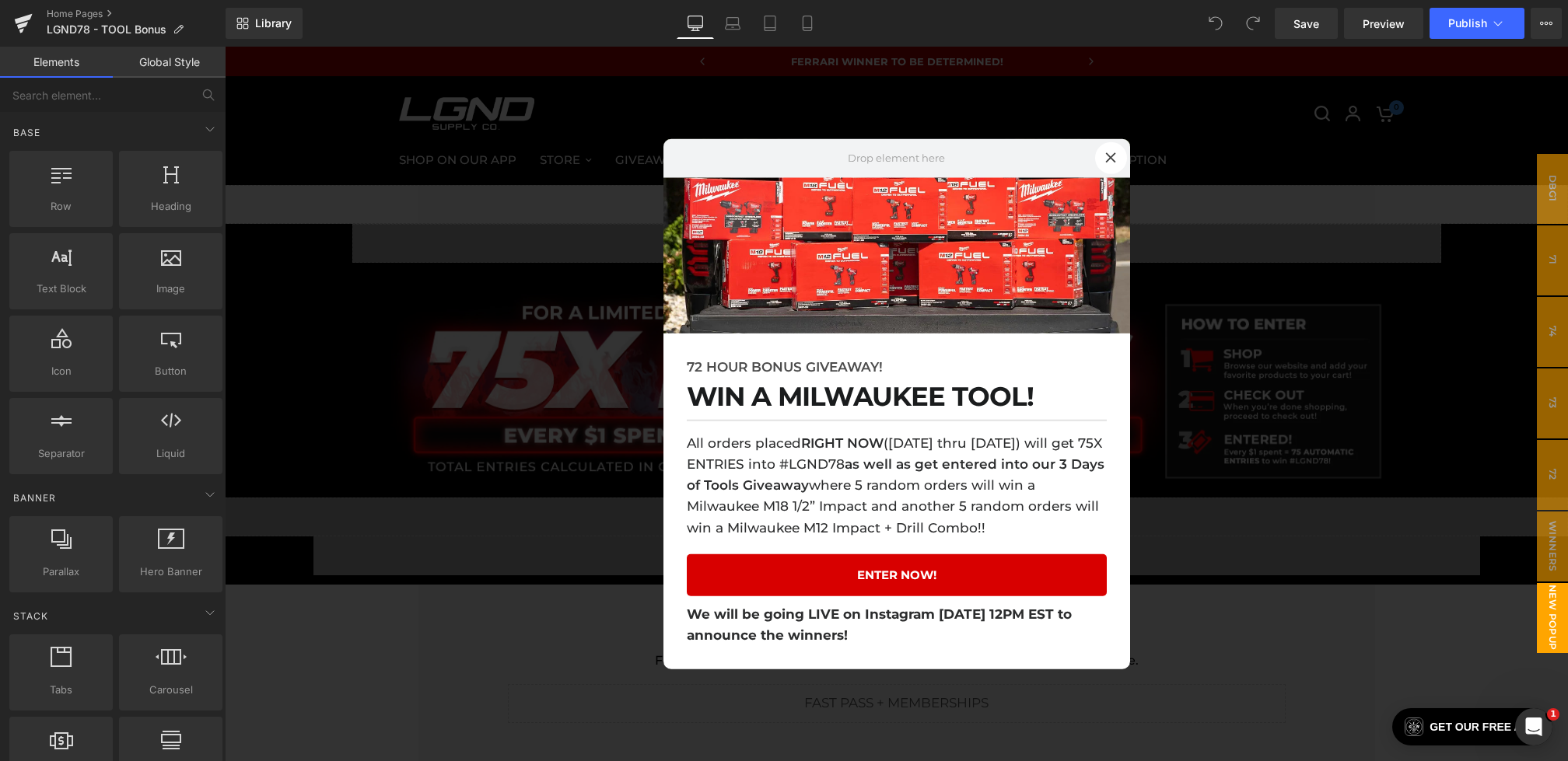
click at [428, 412] on div at bounding box center [897, 404] width 1344 height 715
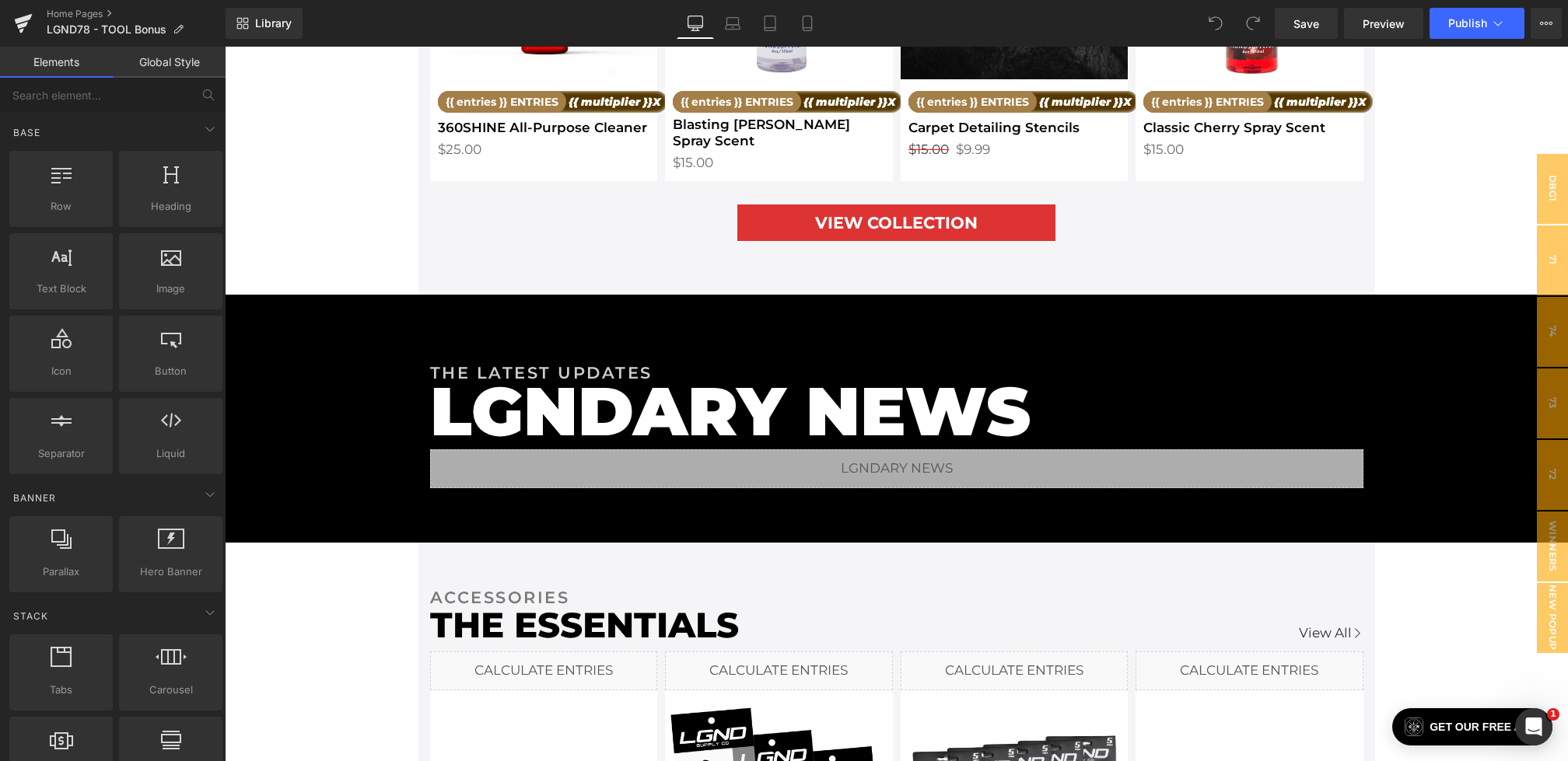
scroll to position [2536, 0]
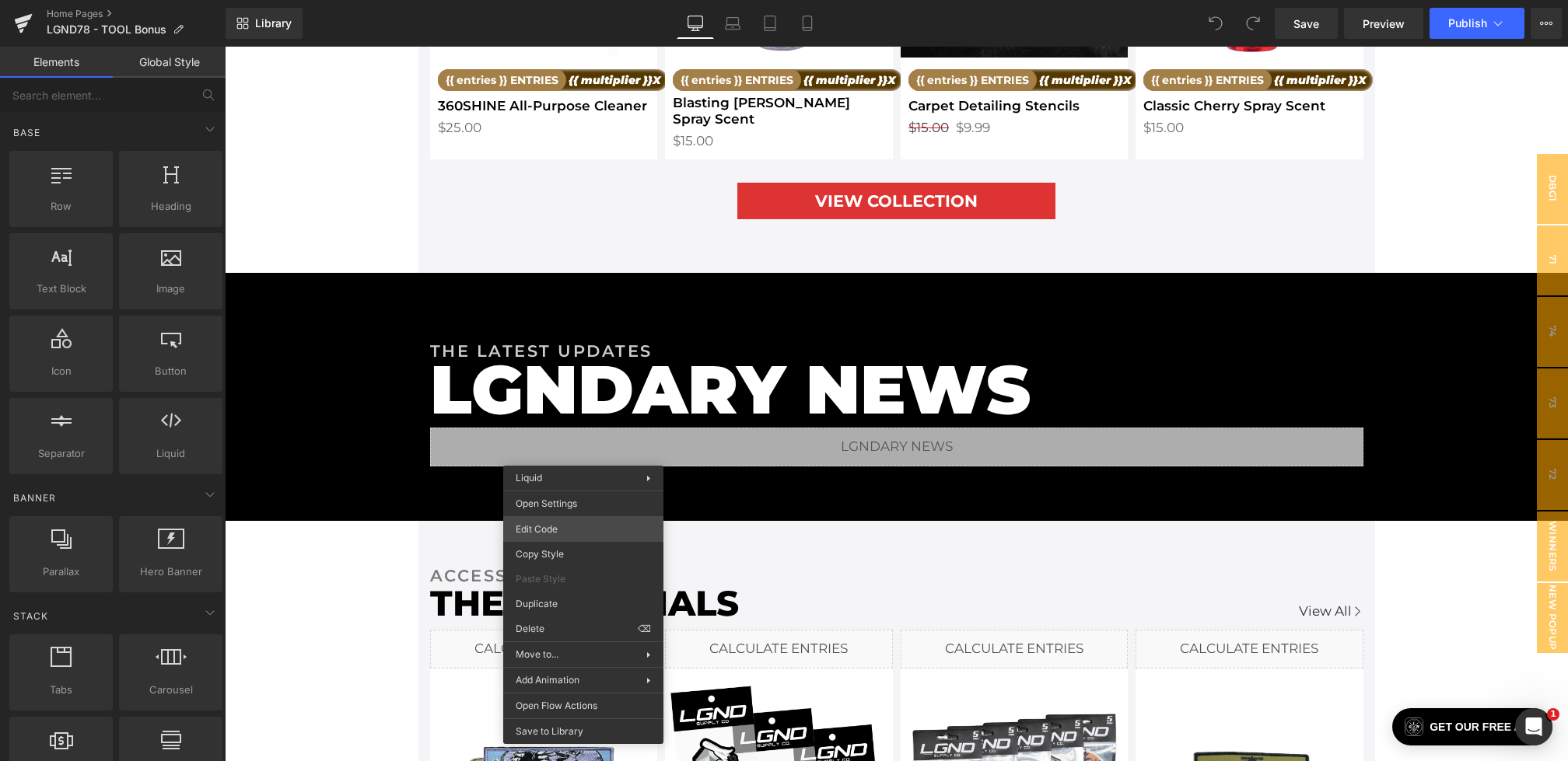
click at [550, 0] on div "You are previewing how the will restyle your page. You can not edit Elements in…" at bounding box center [784, 0] width 1568 height 0
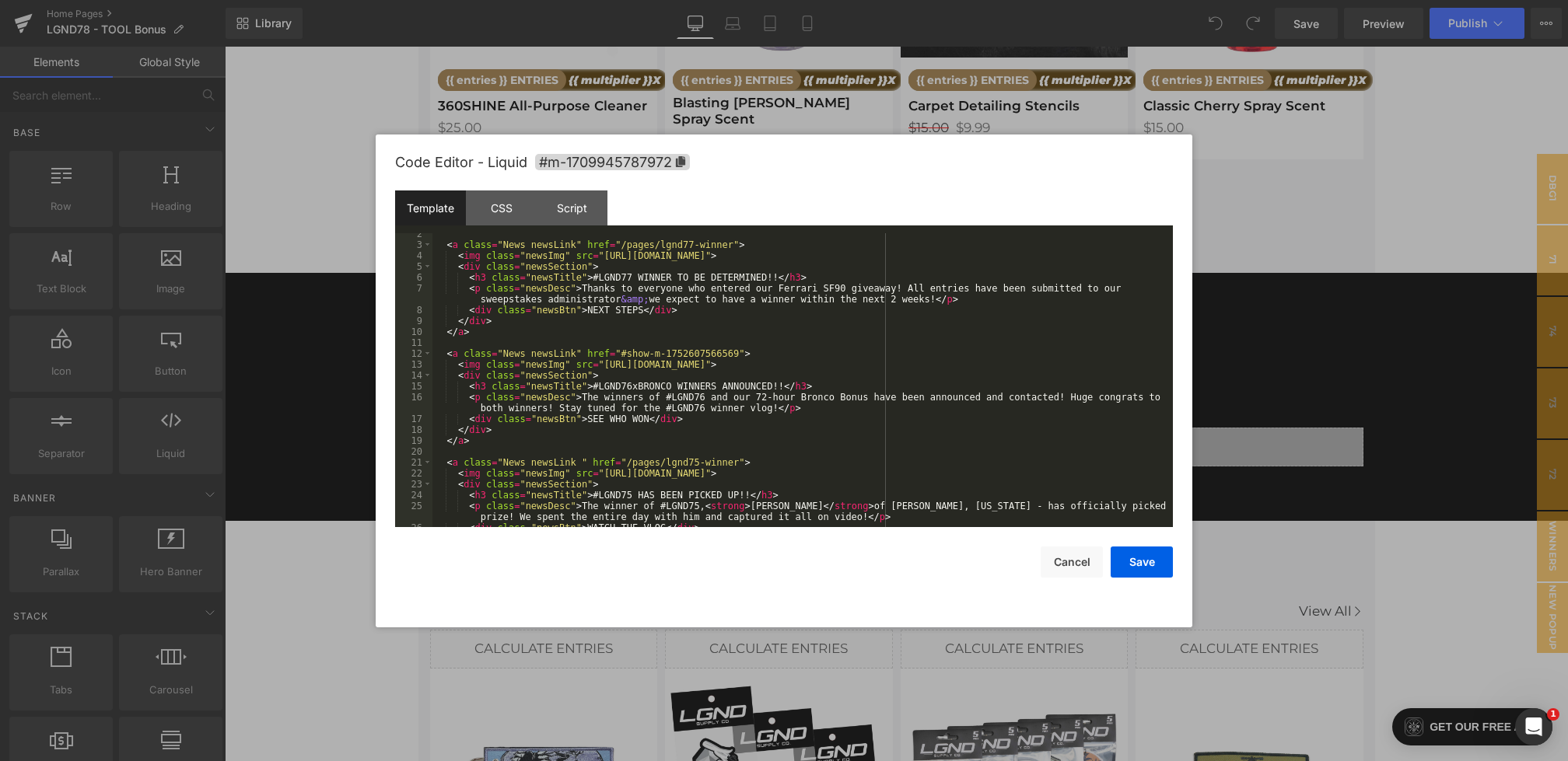
scroll to position [62, 0]
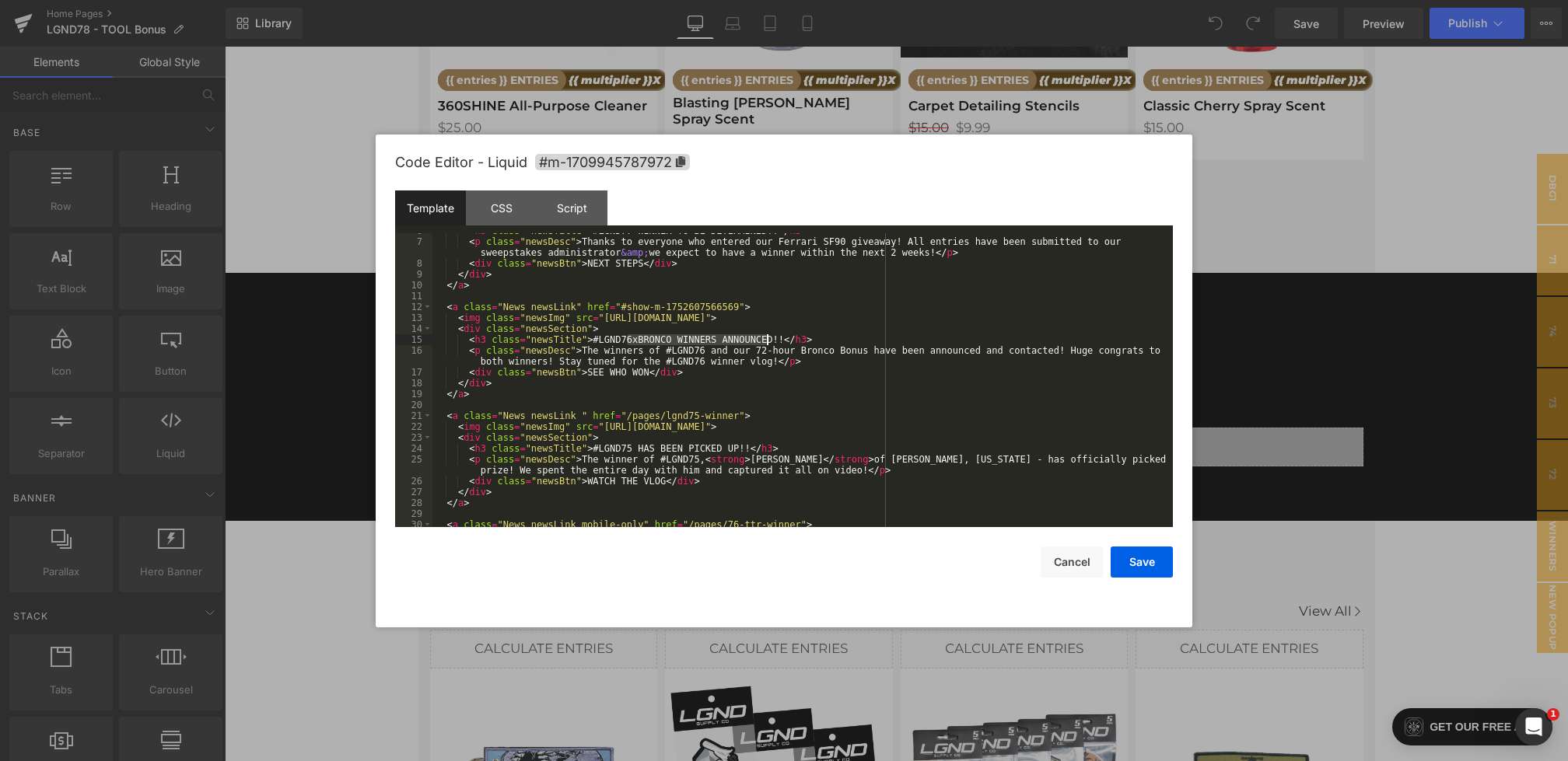
drag, startPoint x: 628, startPoint y: 338, endPoint x: 769, endPoint y: 339, distance: 141.0
click at [769, 339] on div "< h3 class = "newsTitle" > #LGND77 WINNER TO BE DETERMINED!! </ h3 > < p class …" at bounding box center [799, 384] width 735 height 316
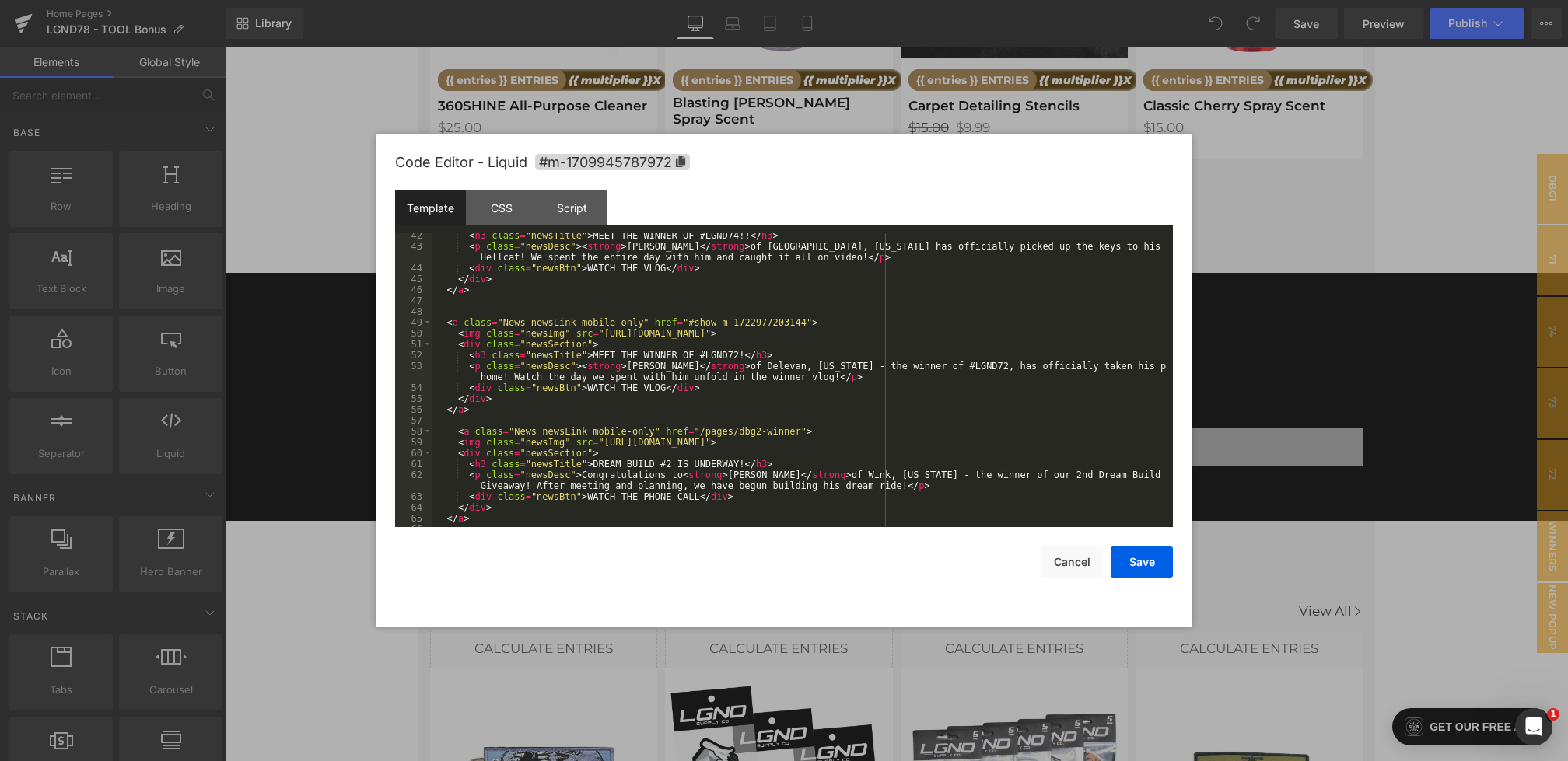
scroll to position [468, 0]
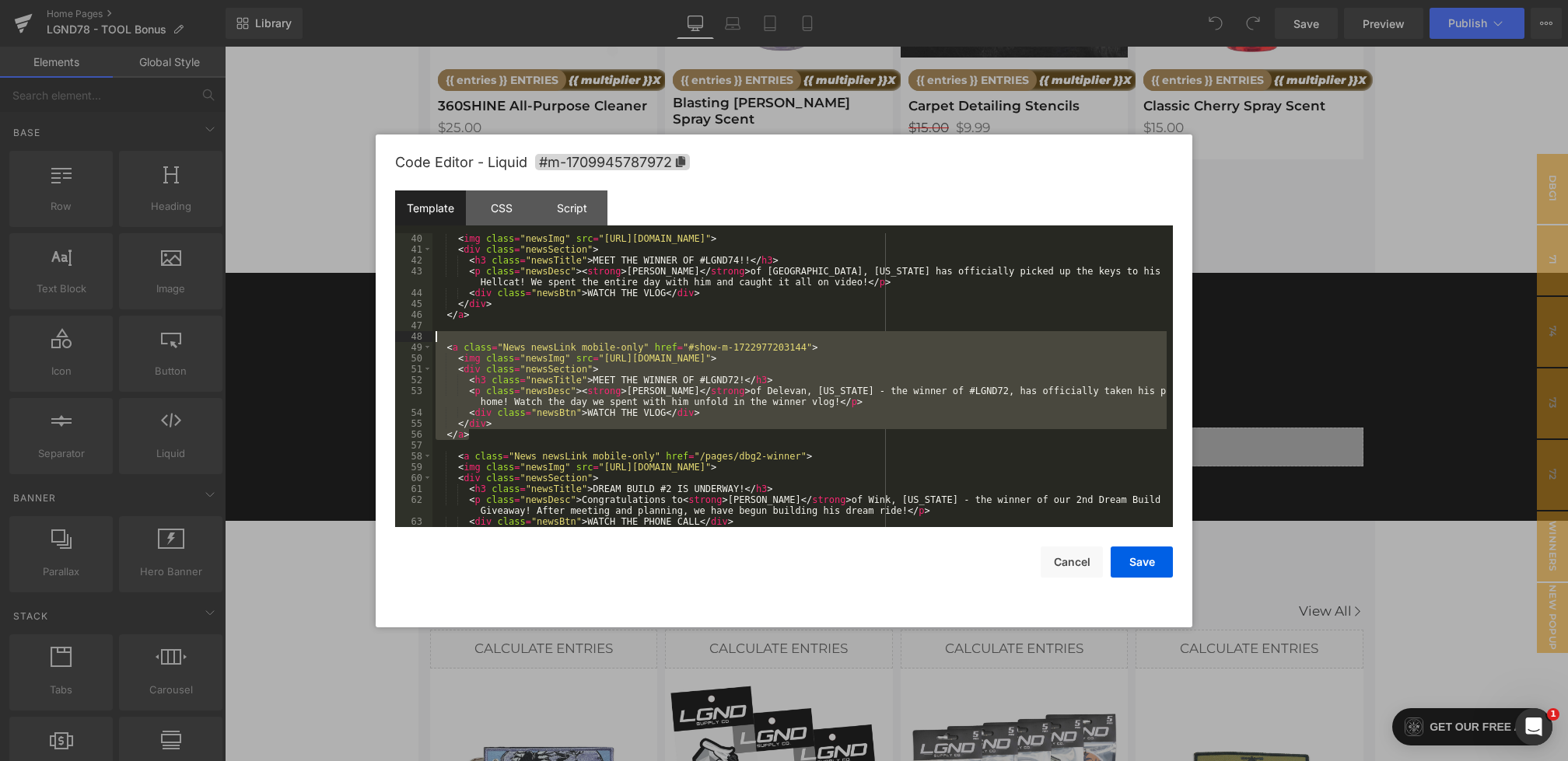
drag, startPoint x: 483, startPoint y: 438, endPoint x: 432, endPoint y: 339, distance: 111.4
click at [432, 339] on div "< img class = "newsImg" src = "[URL][DOMAIN_NAME]" > < div class = "newsSection…" at bounding box center [799, 391] width 735 height 316
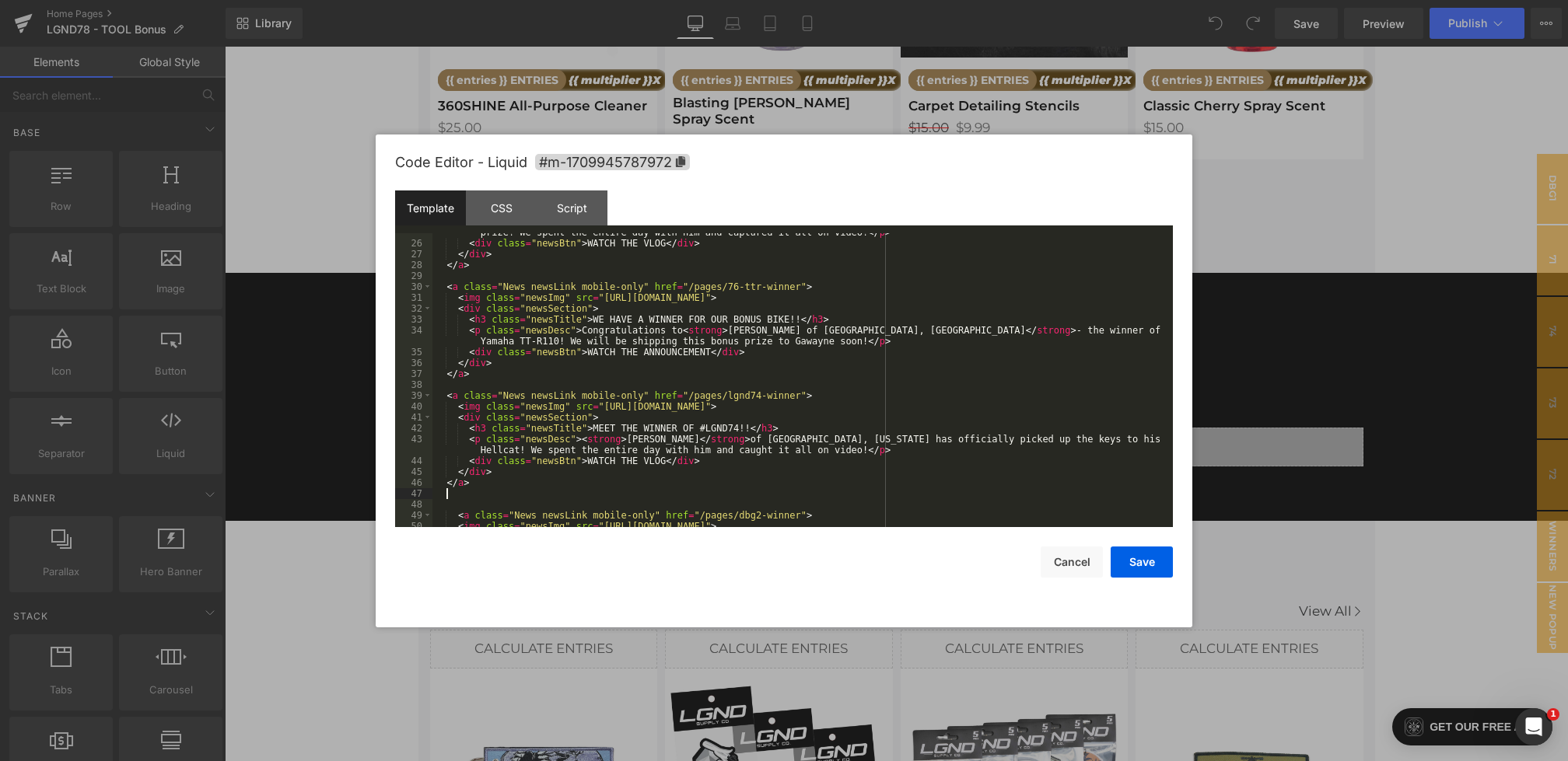
scroll to position [286, 0]
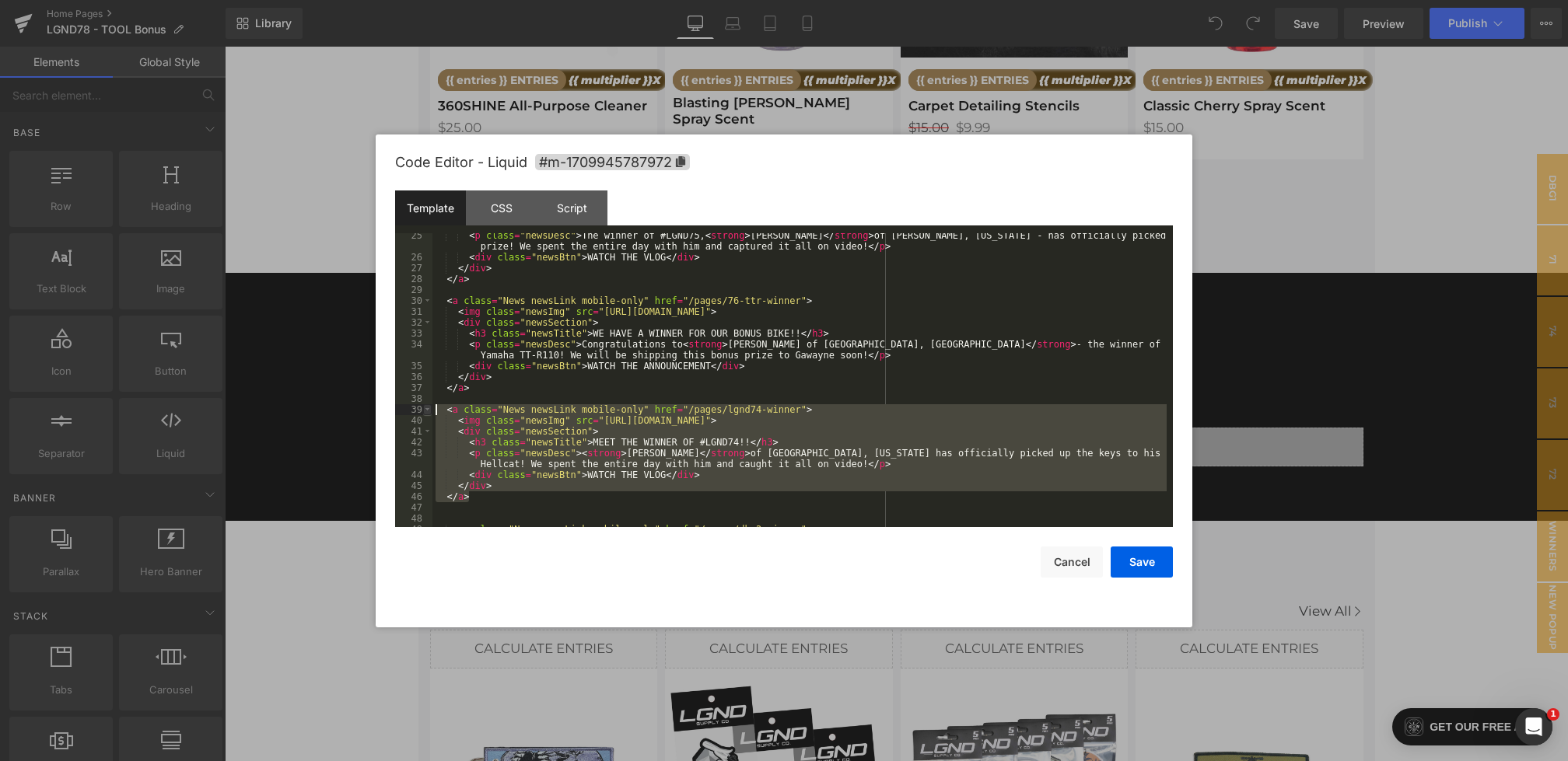
drag, startPoint x: 495, startPoint y: 501, endPoint x: 424, endPoint y: 409, distance: 116.2
click at [424, 409] on pre "25 26 27 28 29 30 31 32 33 34 35 36 37 38 39 40 41 42 43 44 45 46 47 48 49 50 <…" at bounding box center [784, 380] width 778 height 294
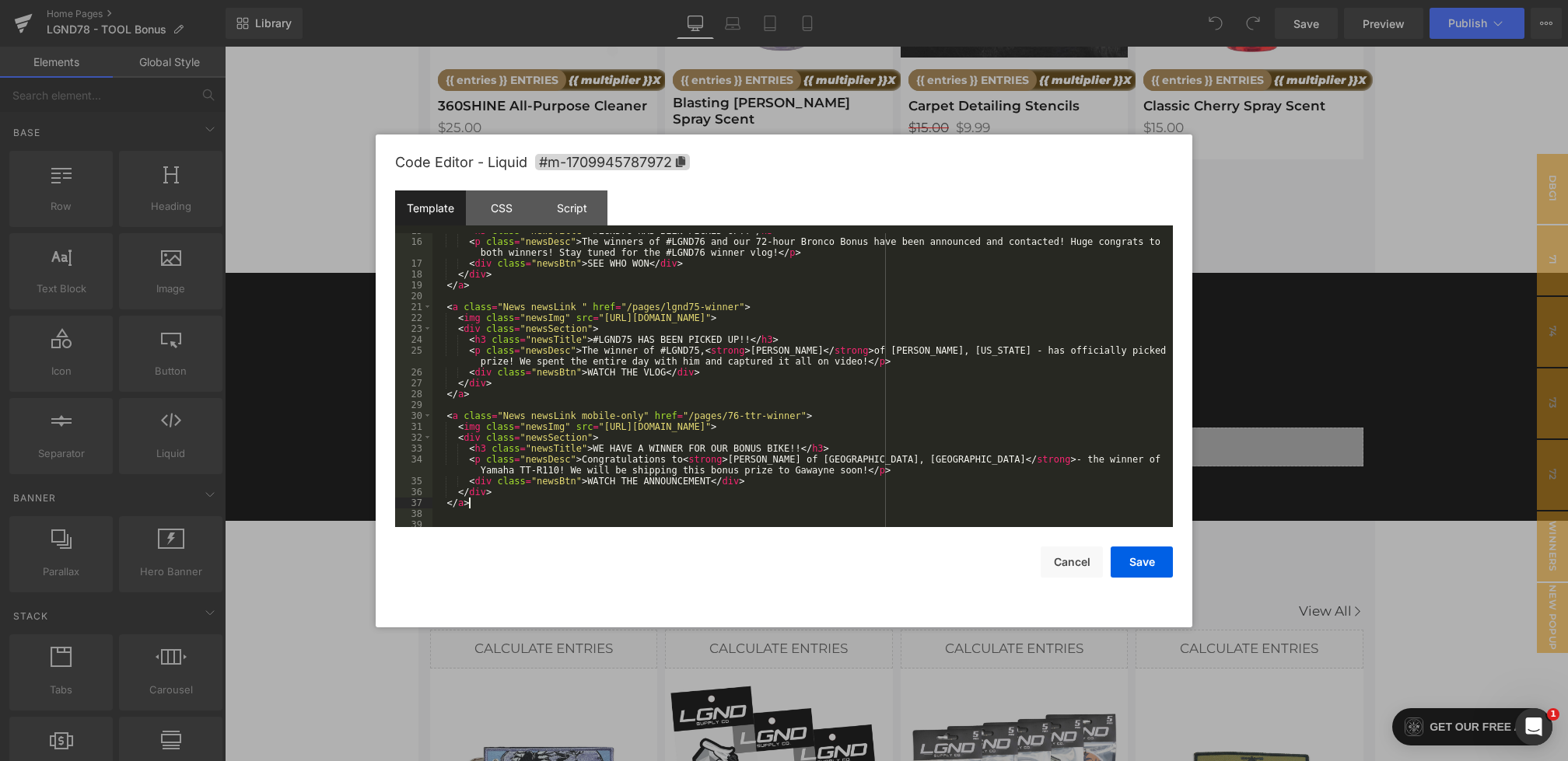
scroll to position [165, 0]
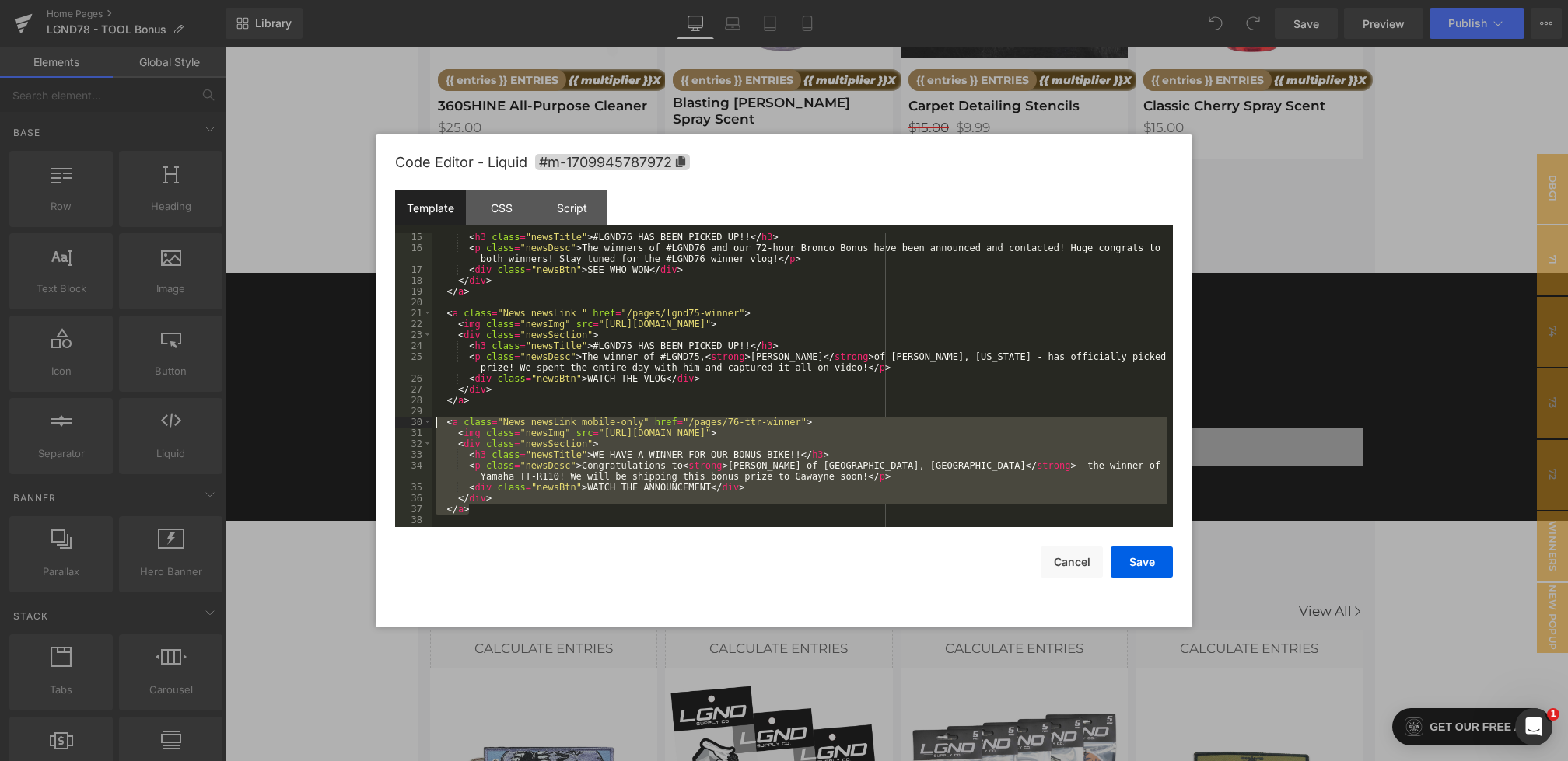
drag, startPoint x: 515, startPoint y: 512, endPoint x: 432, endPoint y: 419, distance: 124.7
click at [432, 419] on div "< h3 class = "newsTitle" > #LGND76 HAS BEEN PICKED UP!! </ h3 > < p class = "ne…" at bounding box center [799, 389] width 735 height 316
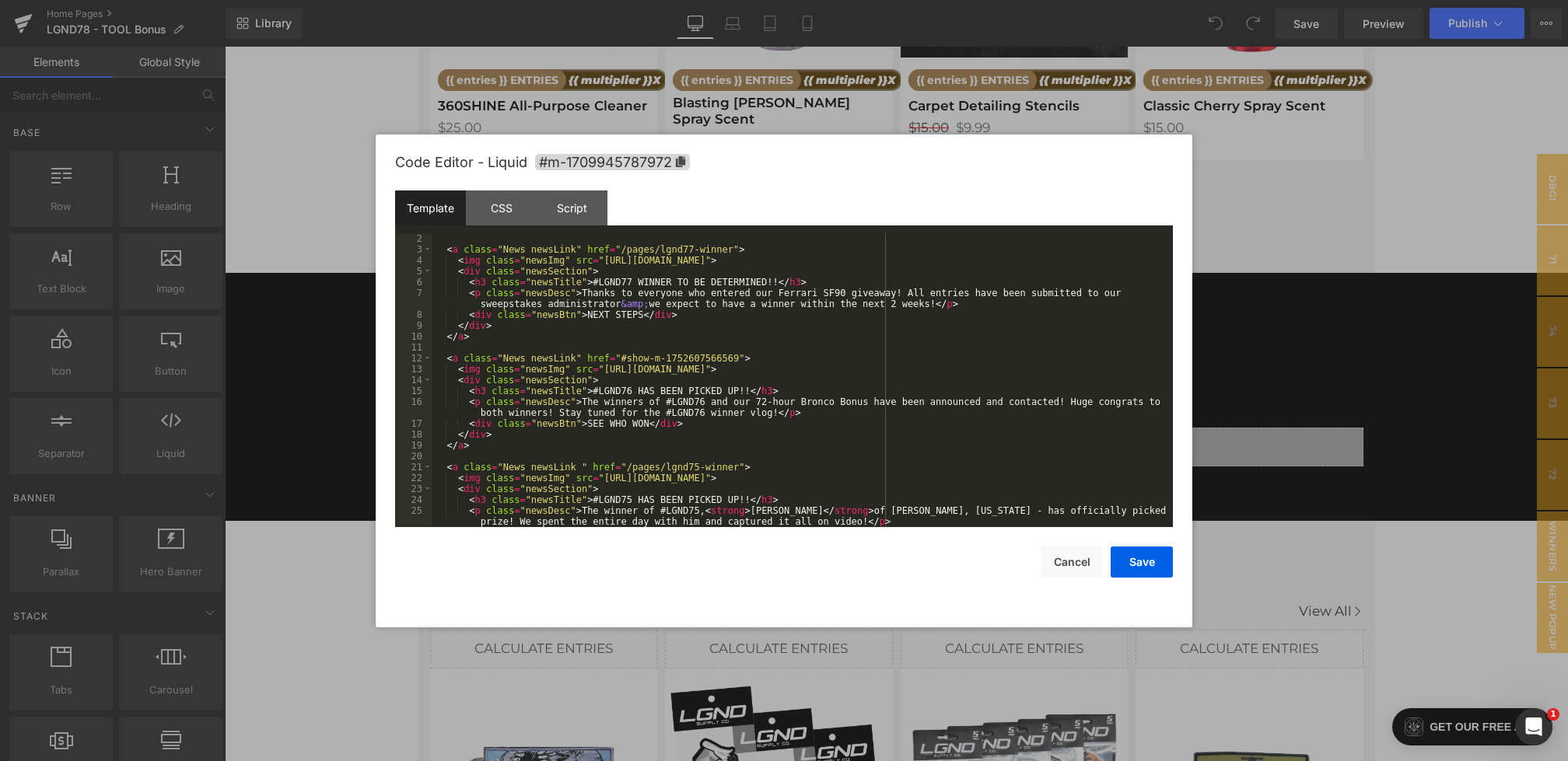
scroll to position [0, 0]
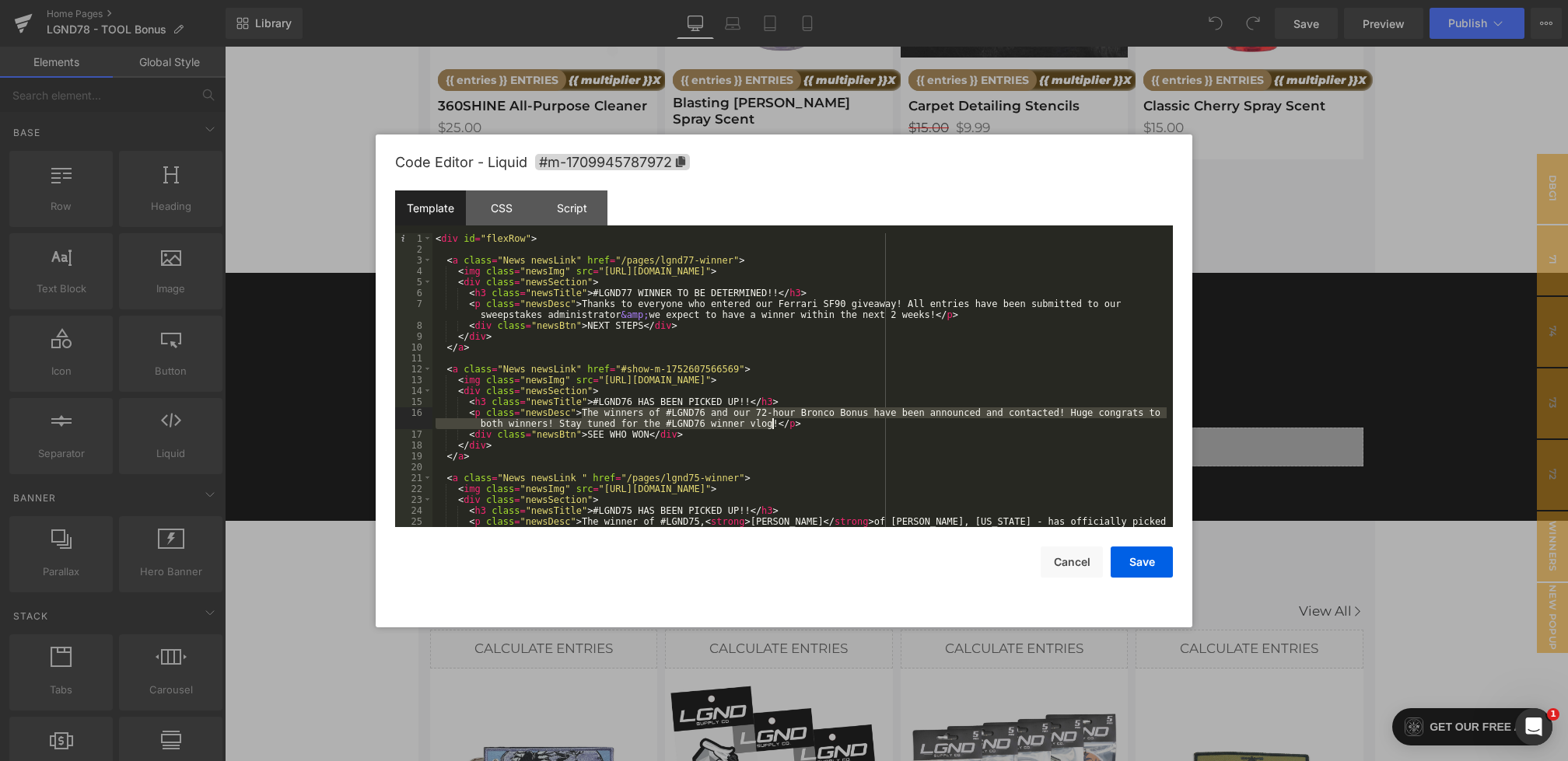
drag, startPoint x: 584, startPoint y: 413, endPoint x: 775, endPoint y: 423, distance: 191.3
click at [775, 423] on div "< div id = "flexRow" > < a class = "News newsLink" href = "/pages/lgnd77-winner…" at bounding box center [799, 396] width 735 height 326
drag, startPoint x: 697, startPoint y: 423, endPoint x: 868, endPoint y: 423, distance: 171.0
click at [868, 423] on div "< div id = "flexRow" > < a class = "News newsLink" href = "/pages/lgnd77-winner…" at bounding box center [799, 396] width 735 height 326
drag, startPoint x: 708, startPoint y: 414, endPoint x: 631, endPoint y: 411, distance: 77.1
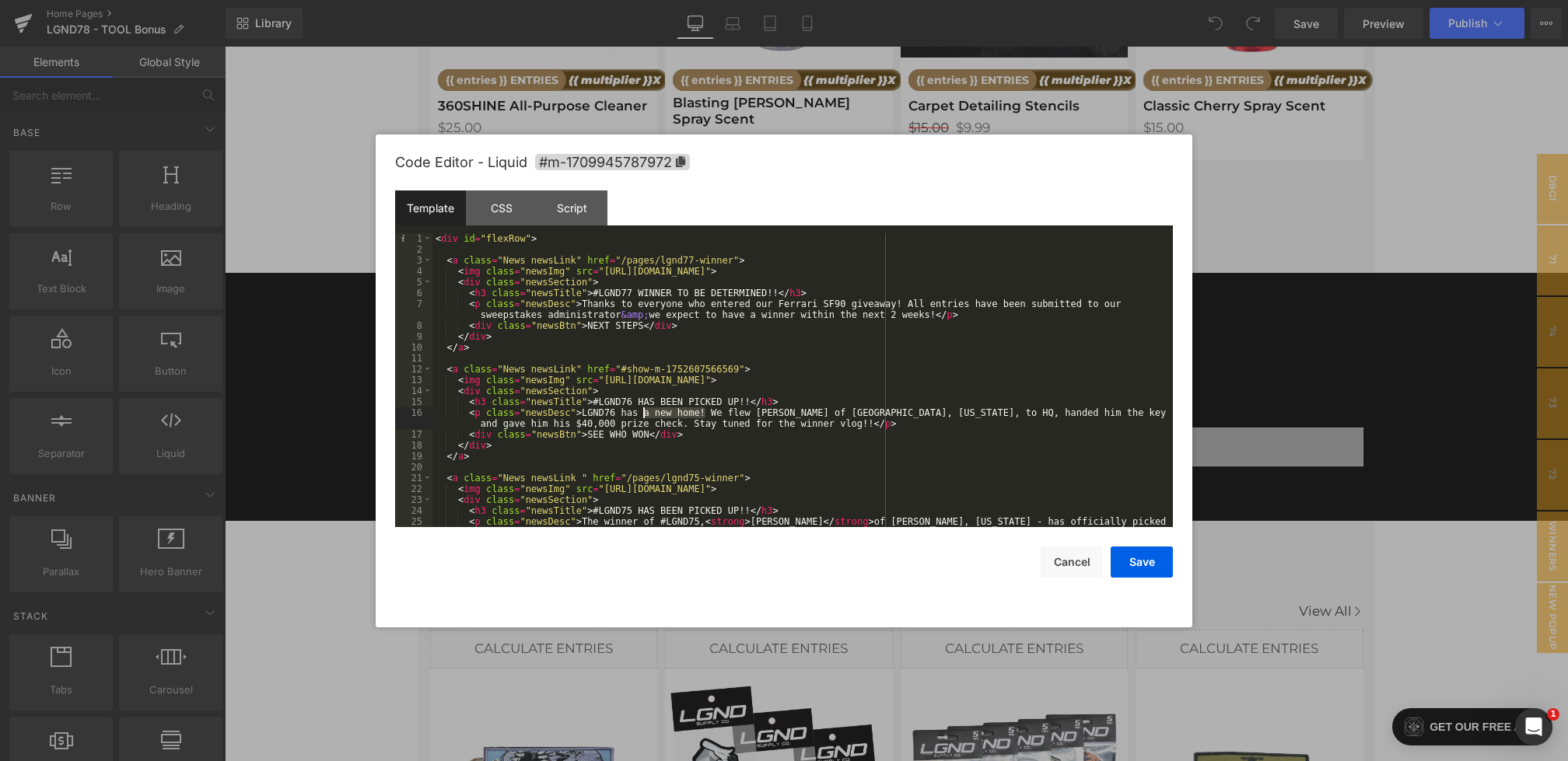
click at [631, 412] on div "< div id = "flexRow" > < a class = "News newsLink" href = "/pages/lgnd77-winner…" at bounding box center [799, 396] width 735 height 326
click at [1050, 415] on div "< div id = "flexRow" > < a class = "News newsLink" href = "/pages/lgnd77-winner…" at bounding box center [799, 396] width 735 height 326
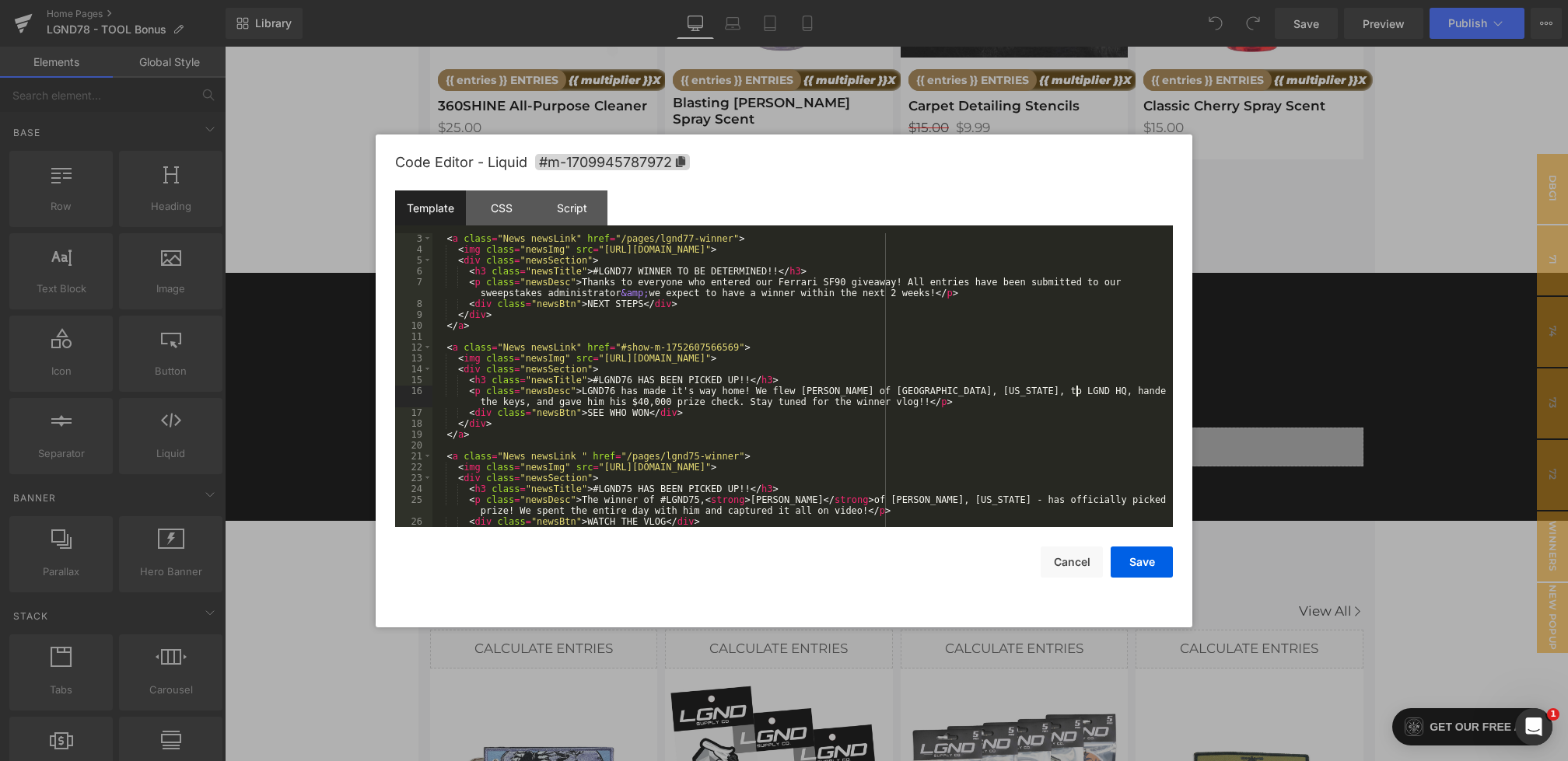
scroll to position [45, 0]
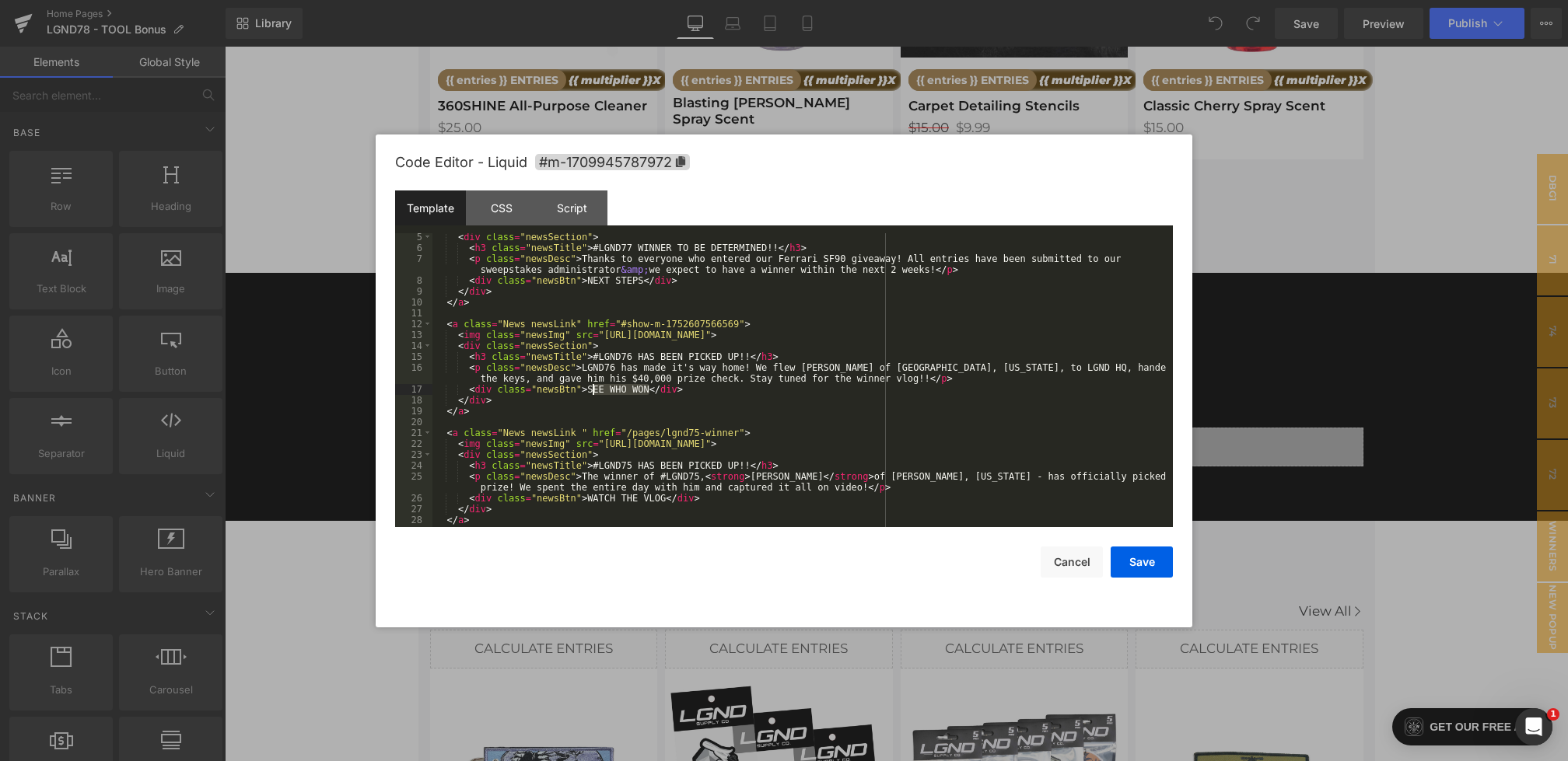
drag, startPoint x: 650, startPoint y: 392, endPoint x: 590, endPoint y: 389, distance: 60.1
click at [590, 389] on div "< div class = "newsSection" > < h3 class = "newsTitle" > #LGND77 WINNER TO BE D…" at bounding box center [799, 389] width 735 height 316
drag, startPoint x: 620, startPoint y: 324, endPoint x: 738, endPoint y: 320, distance: 118.1
click at [738, 320] on div "< div class = "newsSection" > < h3 class = "newsTitle" > #LGND77 WINNER TO BE D…" at bounding box center [799, 389] width 735 height 316
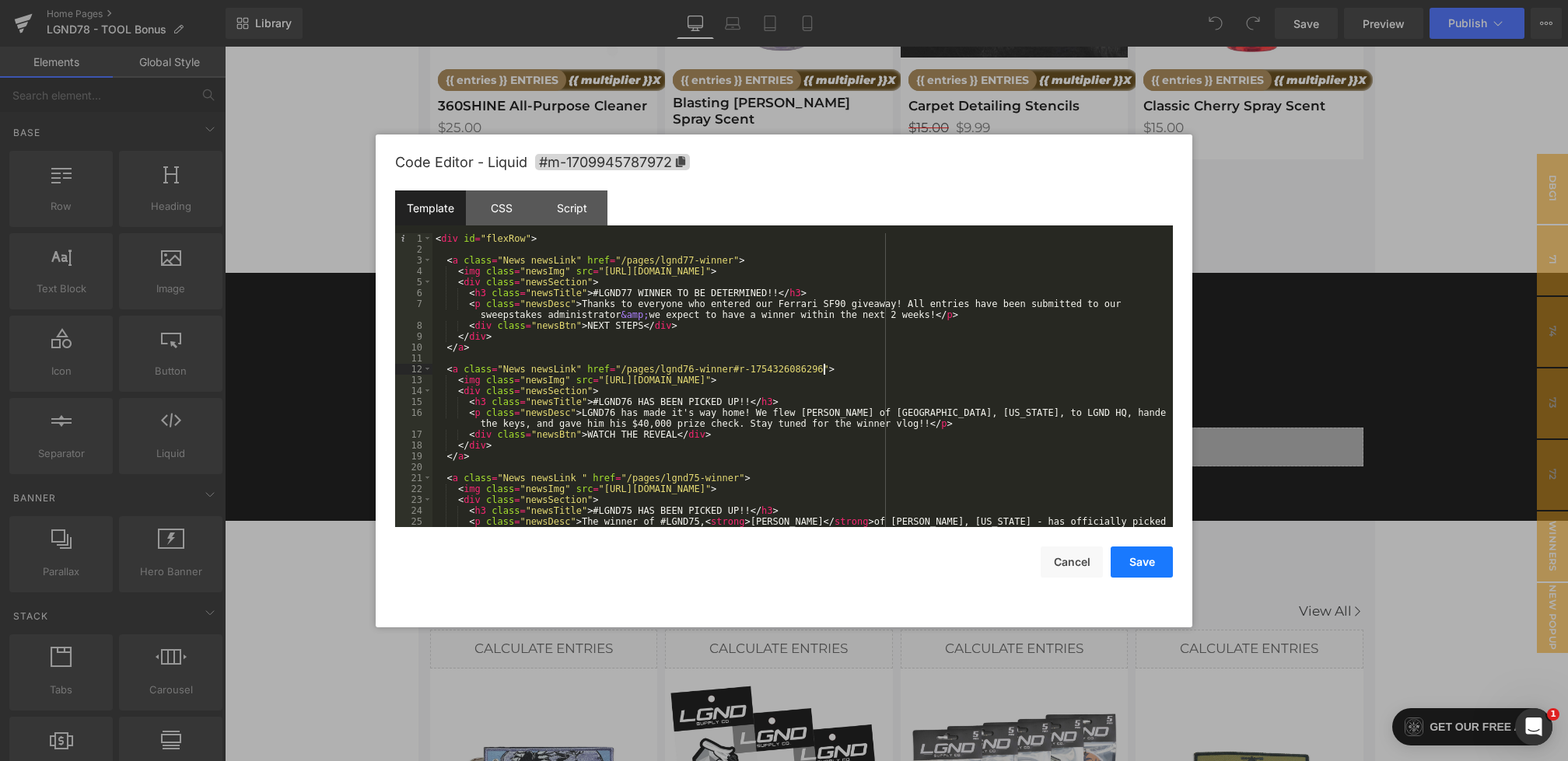
click at [1134, 559] on button "Save" at bounding box center [1142, 562] width 62 height 31
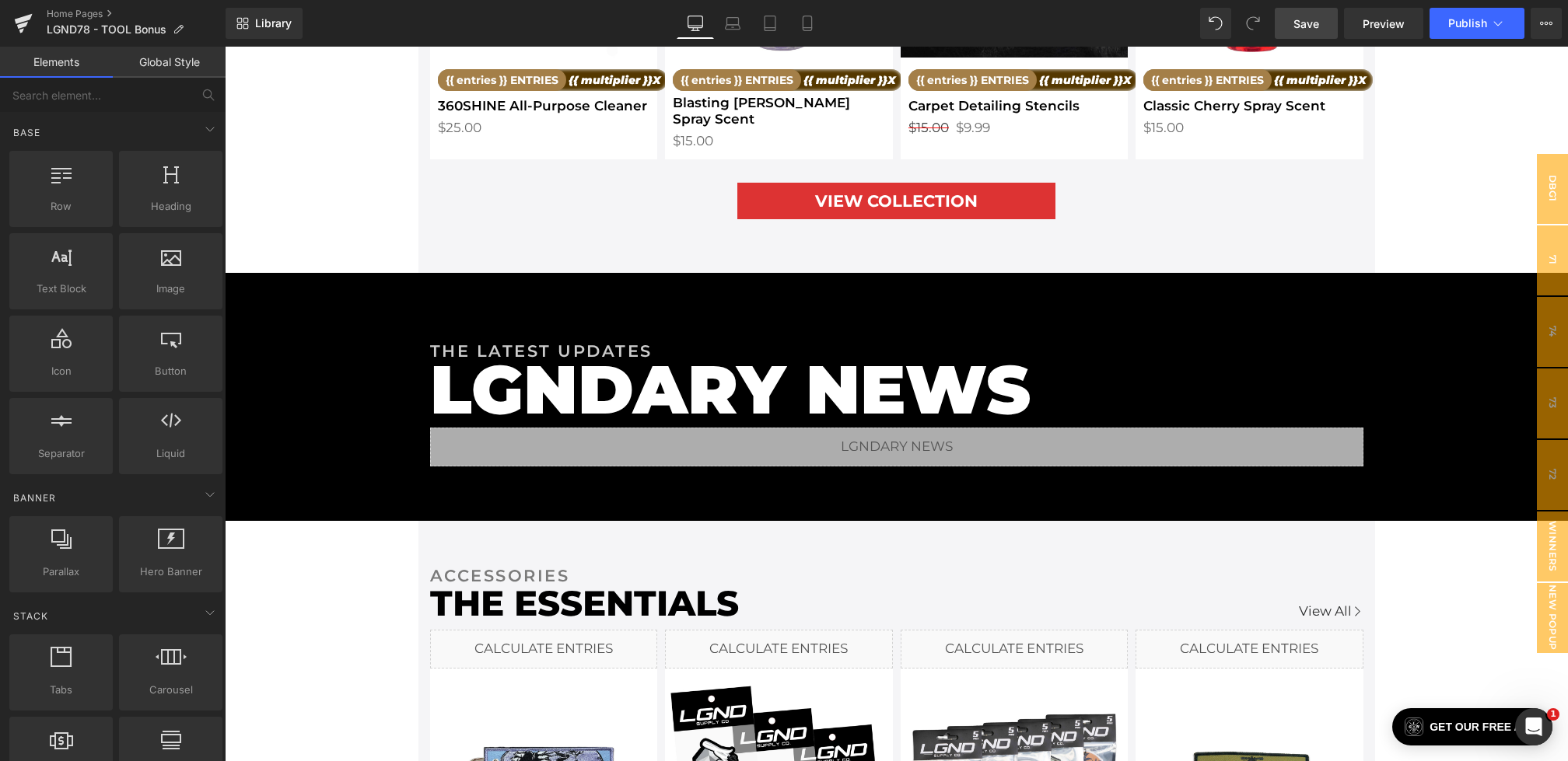
click at [1310, 31] on span "Save" at bounding box center [1306, 23] width 26 height 16
click at [1376, 33] on link "Preview" at bounding box center [1384, 23] width 79 height 31
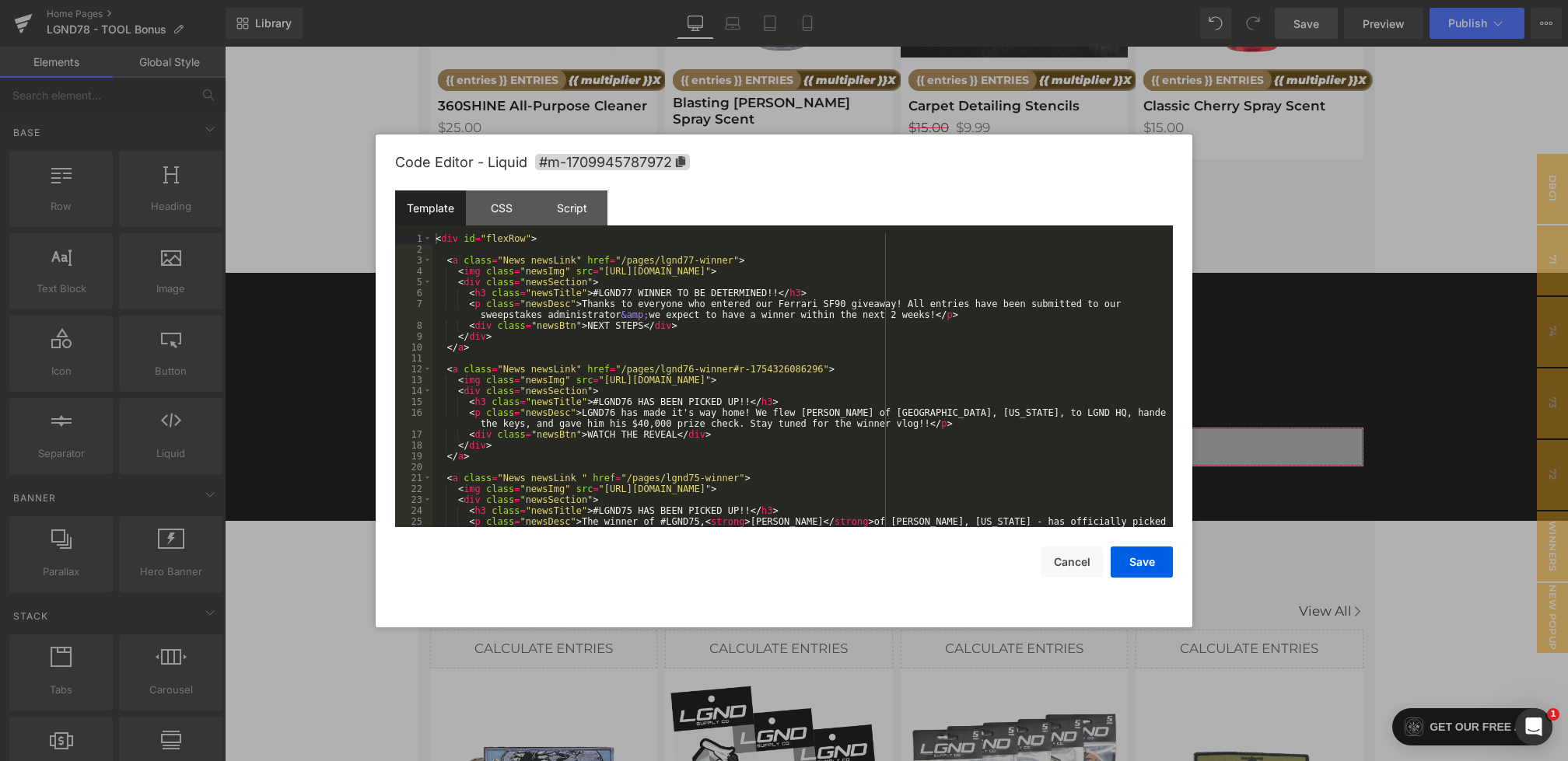
click at [707, 0] on div "You are previewing how the will restyle your page. You can not edit Elements in…" at bounding box center [784, 0] width 1568 height 0
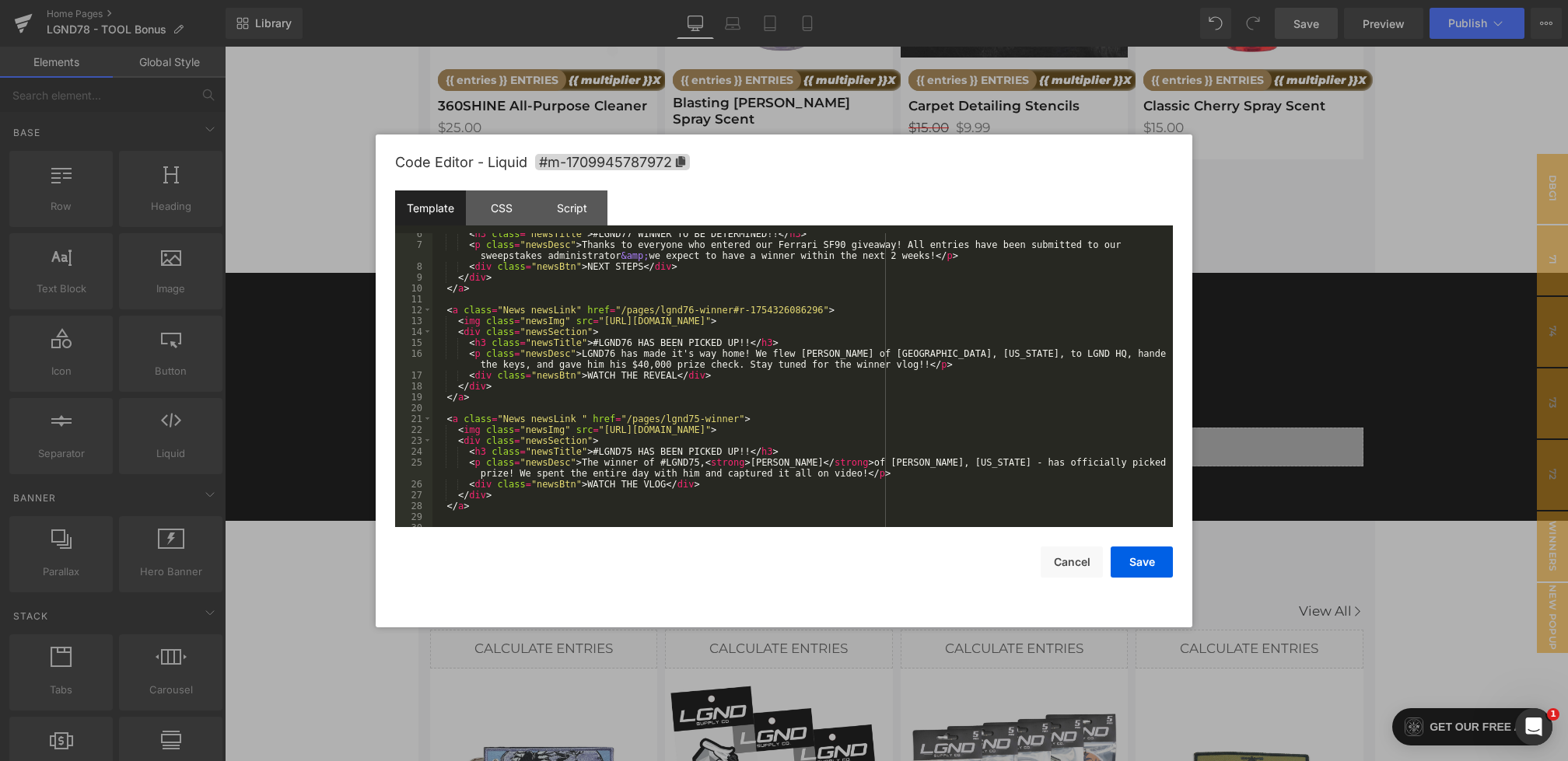
scroll to position [64, 0]
drag, startPoint x: 739, startPoint y: 446, endPoint x: 596, endPoint y: 444, distance: 143.0
click at [596, 444] on div "< h3 class = "newsTitle" > #LGND77 WINNER TO BE DETERMINED!! </ h3 > < p class …" at bounding box center [799, 382] width 735 height 316
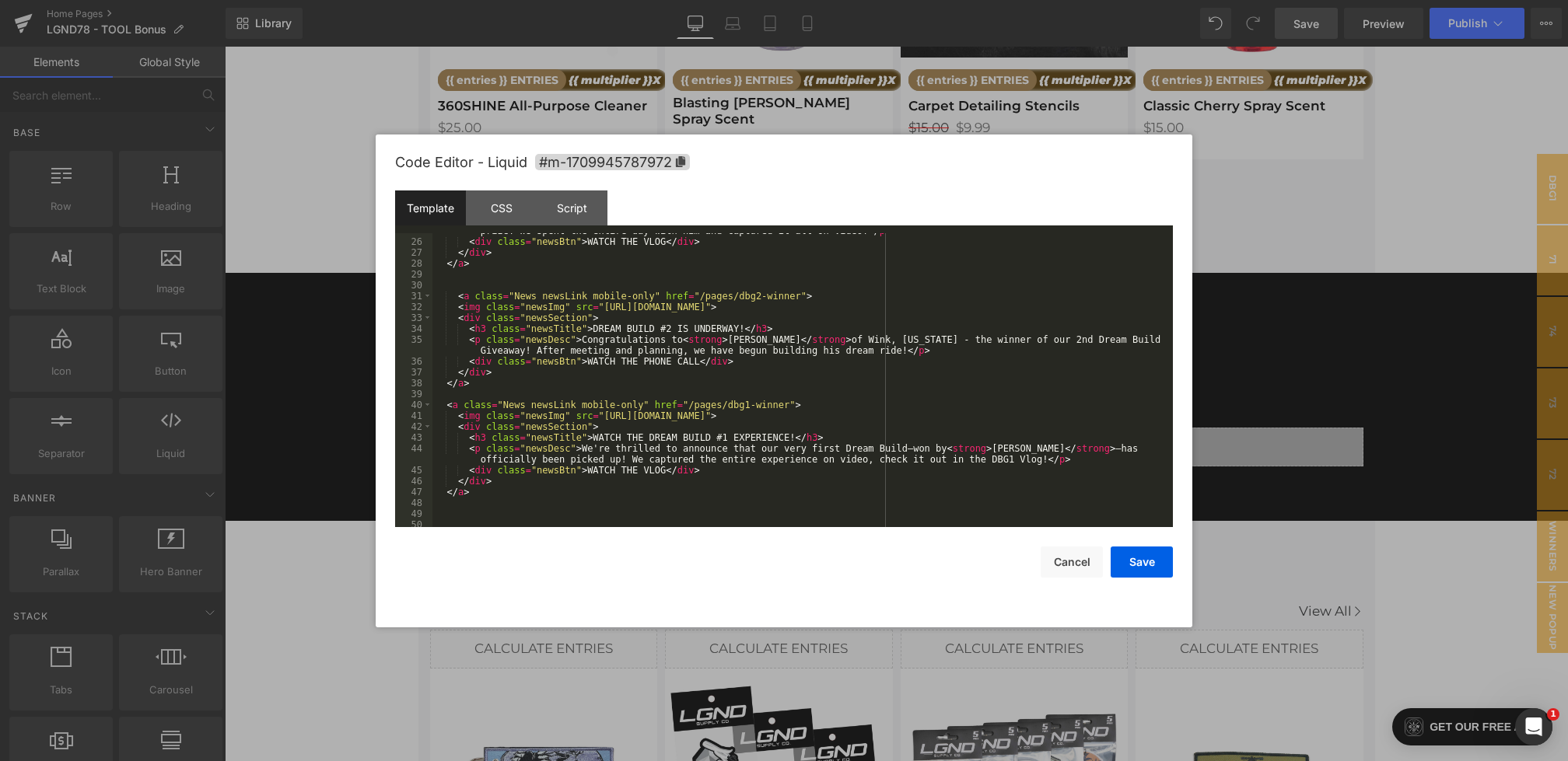
scroll to position [306, 0]
click at [1134, 556] on button "Save" at bounding box center [1142, 562] width 62 height 31
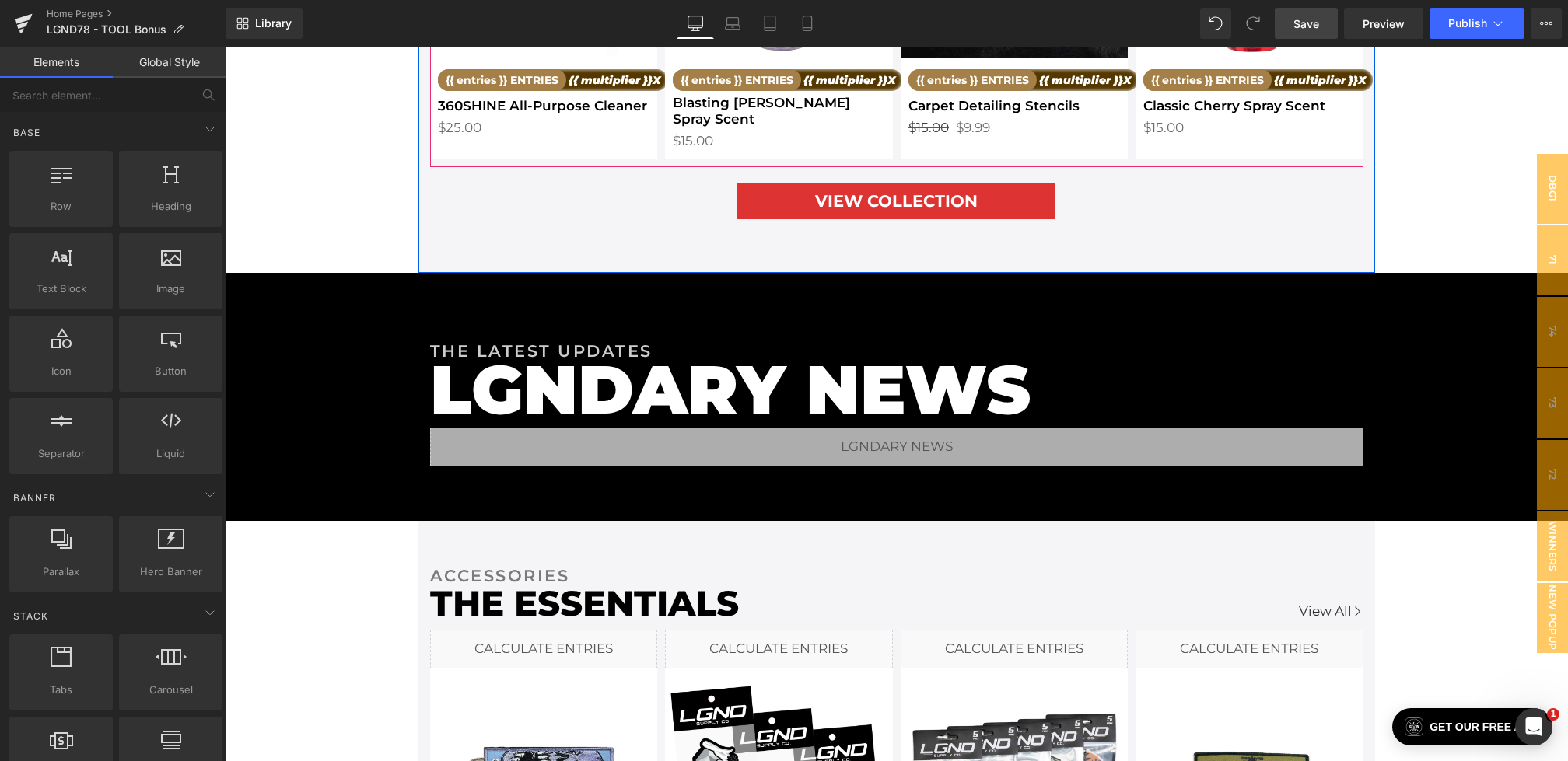
click at [1309, 30] on span "Save" at bounding box center [1306, 23] width 26 height 16
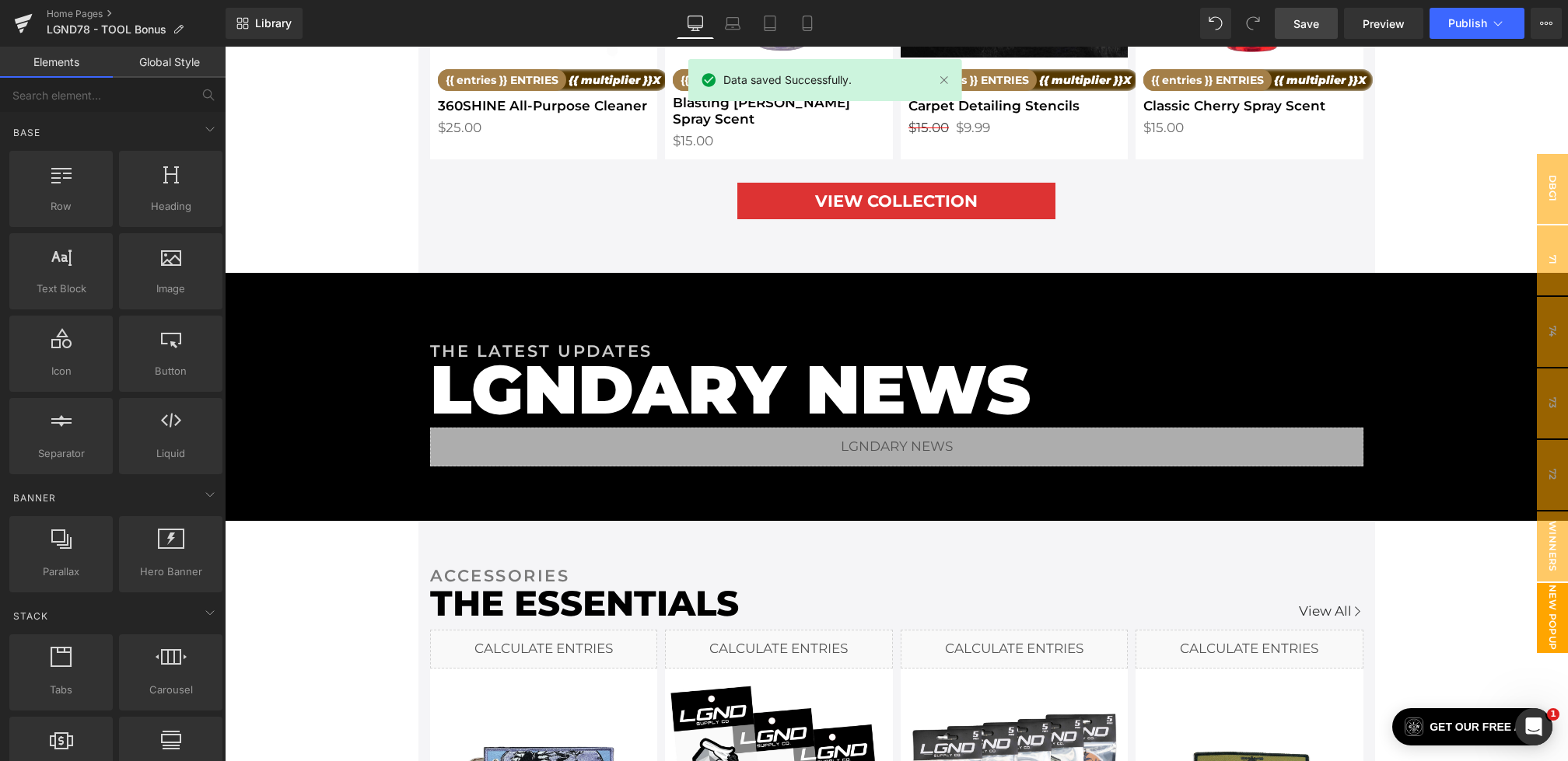
click at [1558, 621] on span "New Popup" at bounding box center [1553, 618] width 31 height 70
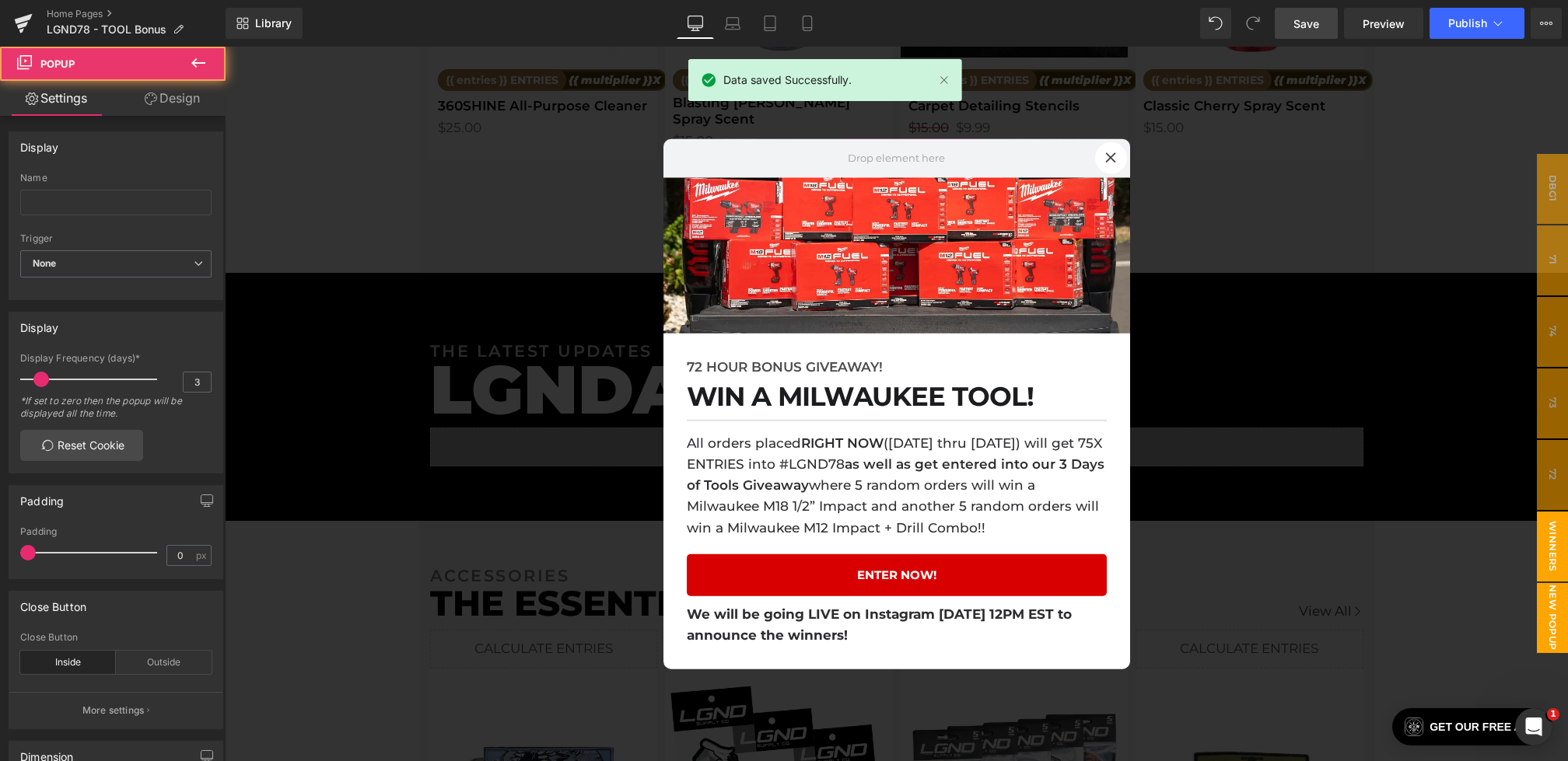
click at [1542, 542] on span "winners" at bounding box center [1553, 546] width 31 height 70
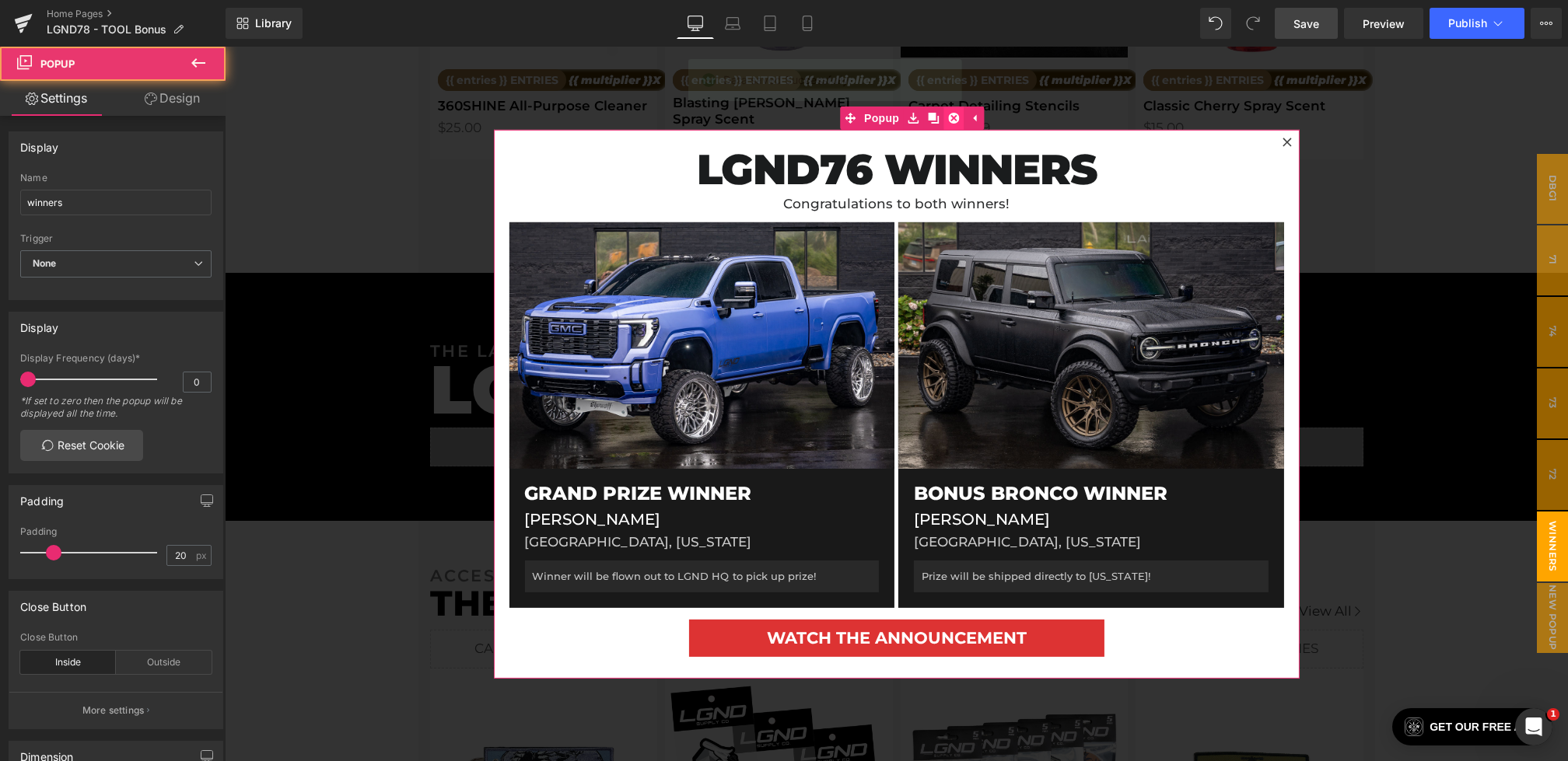
click at [957, 117] on icon at bounding box center [953, 117] width 11 height 11
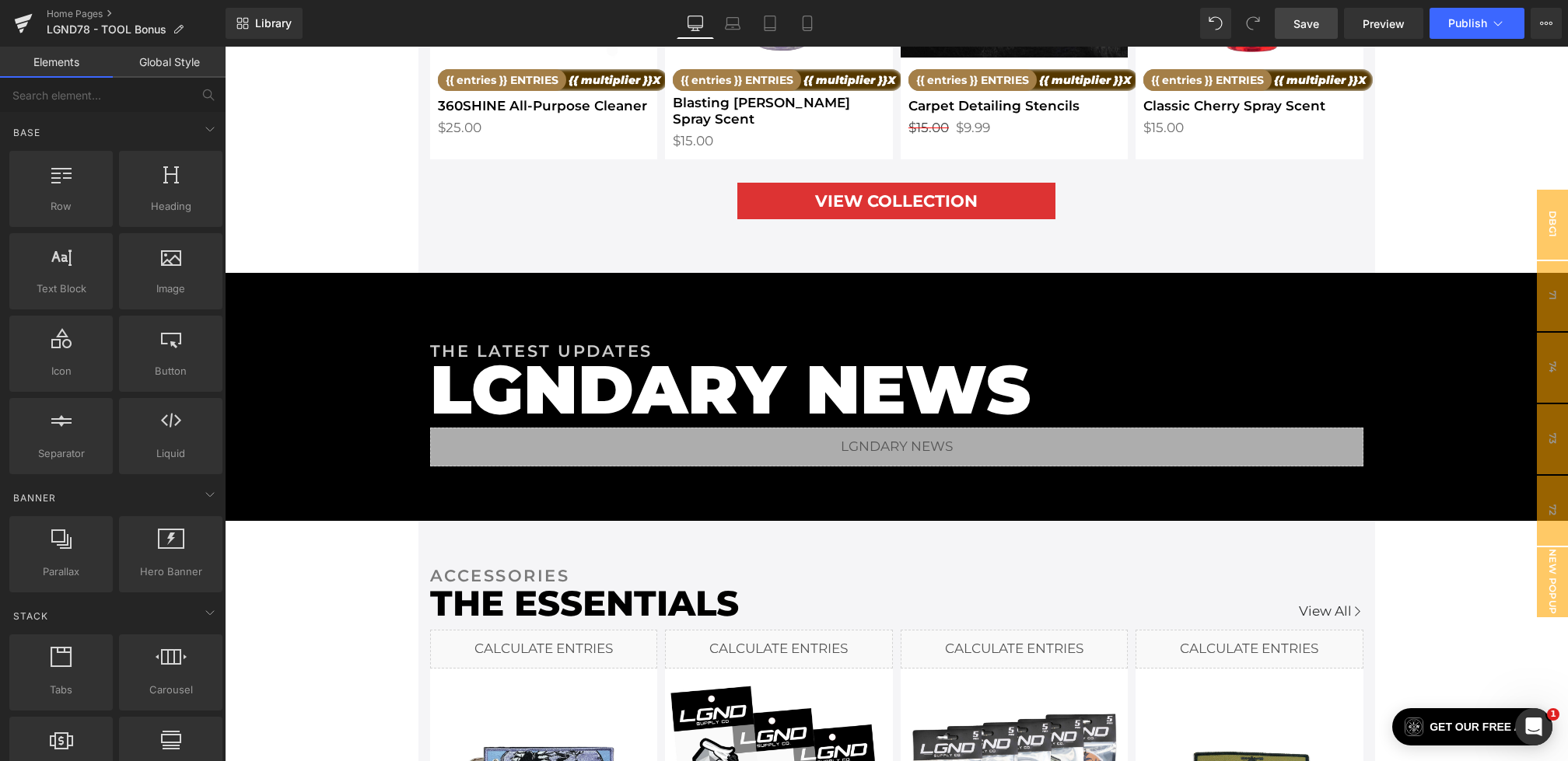
click at [1311, 26] on span "Save" at bounding box center [1306, 23] width 26 height 16
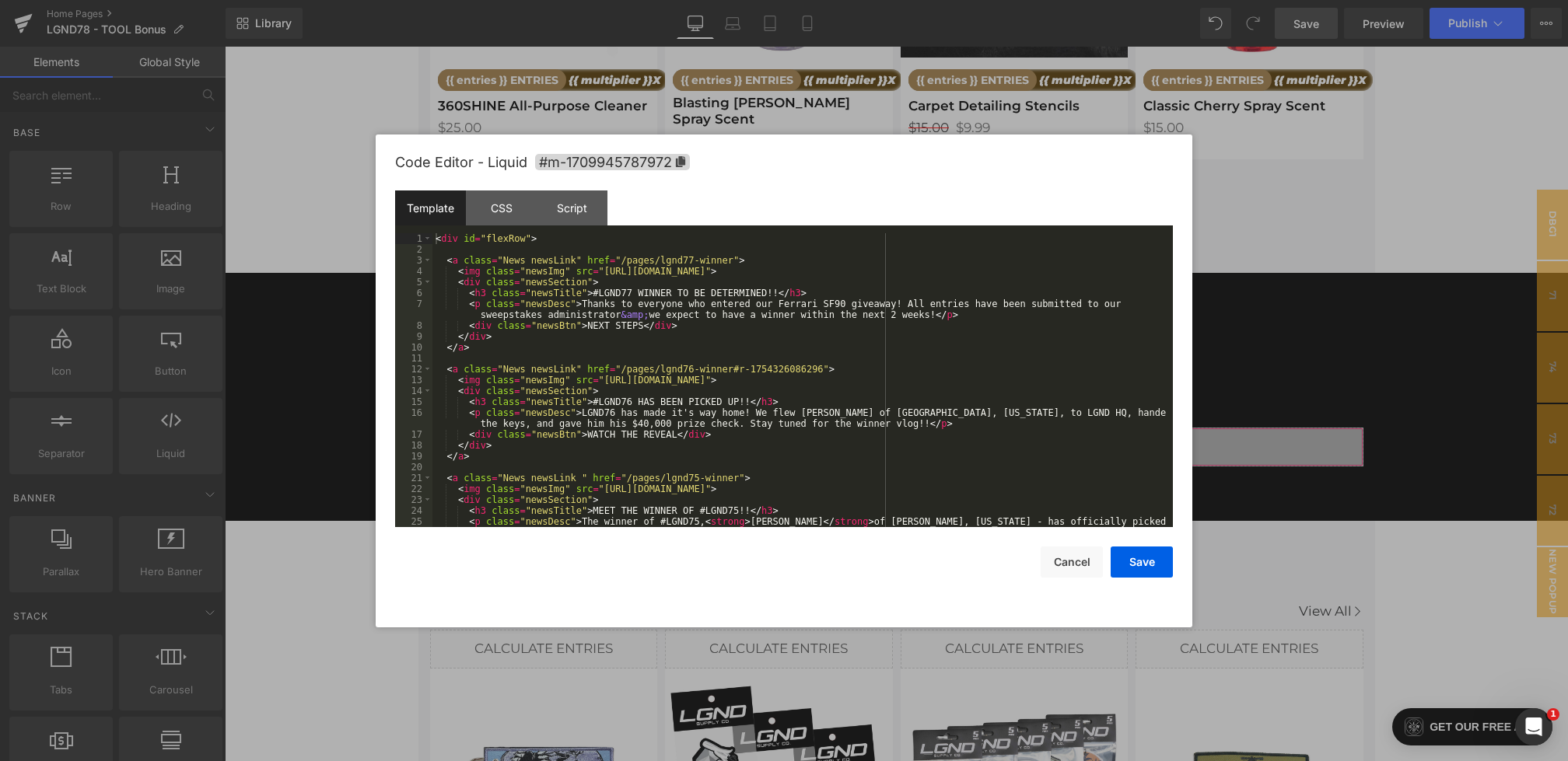
click at [785, 0] on div "You are previewing how the will restyle your page. You can not edit Elements in…" at bounding box center [784, 0] width 1568 height 0
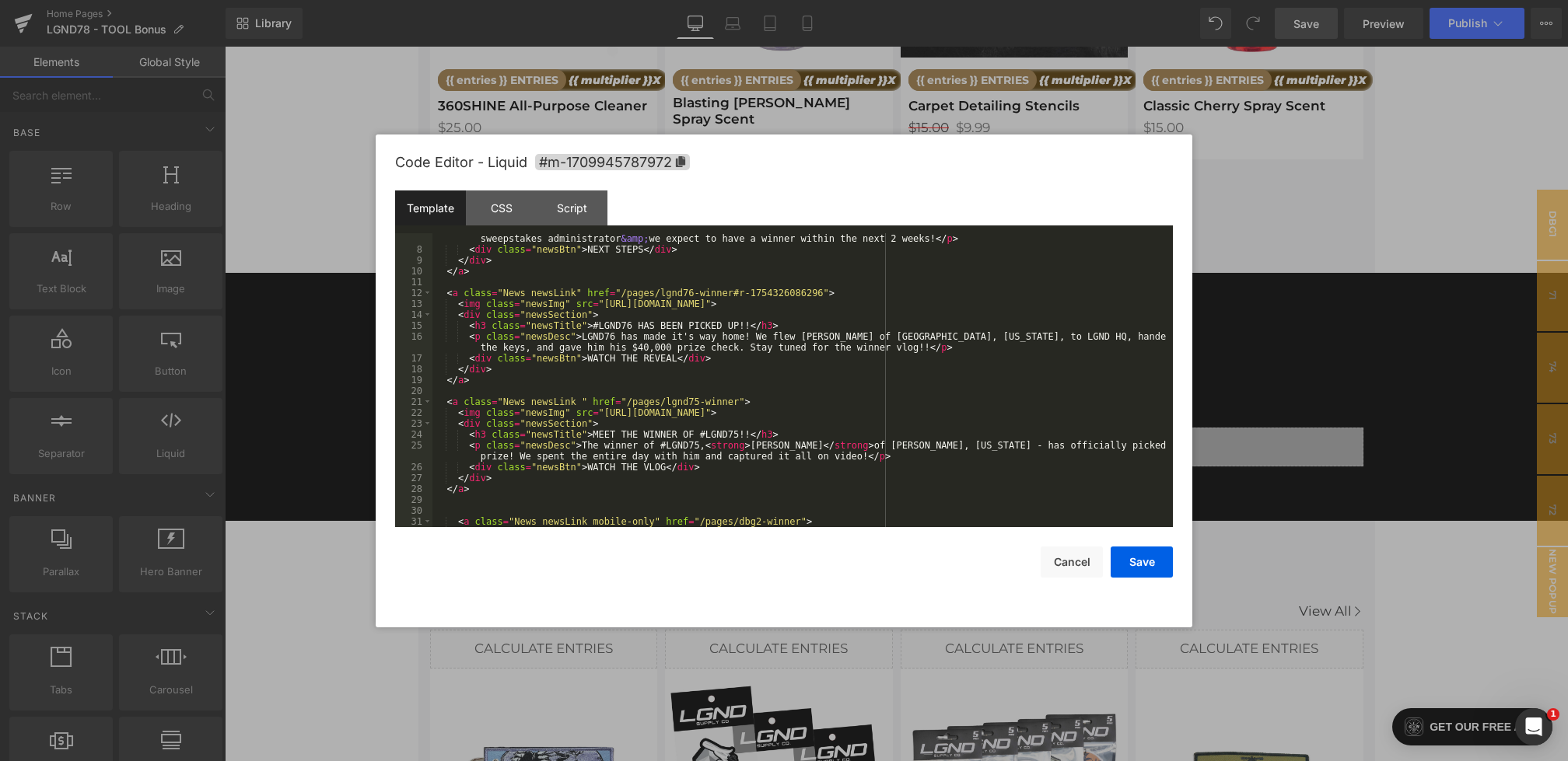
scroll to position [0, 0]
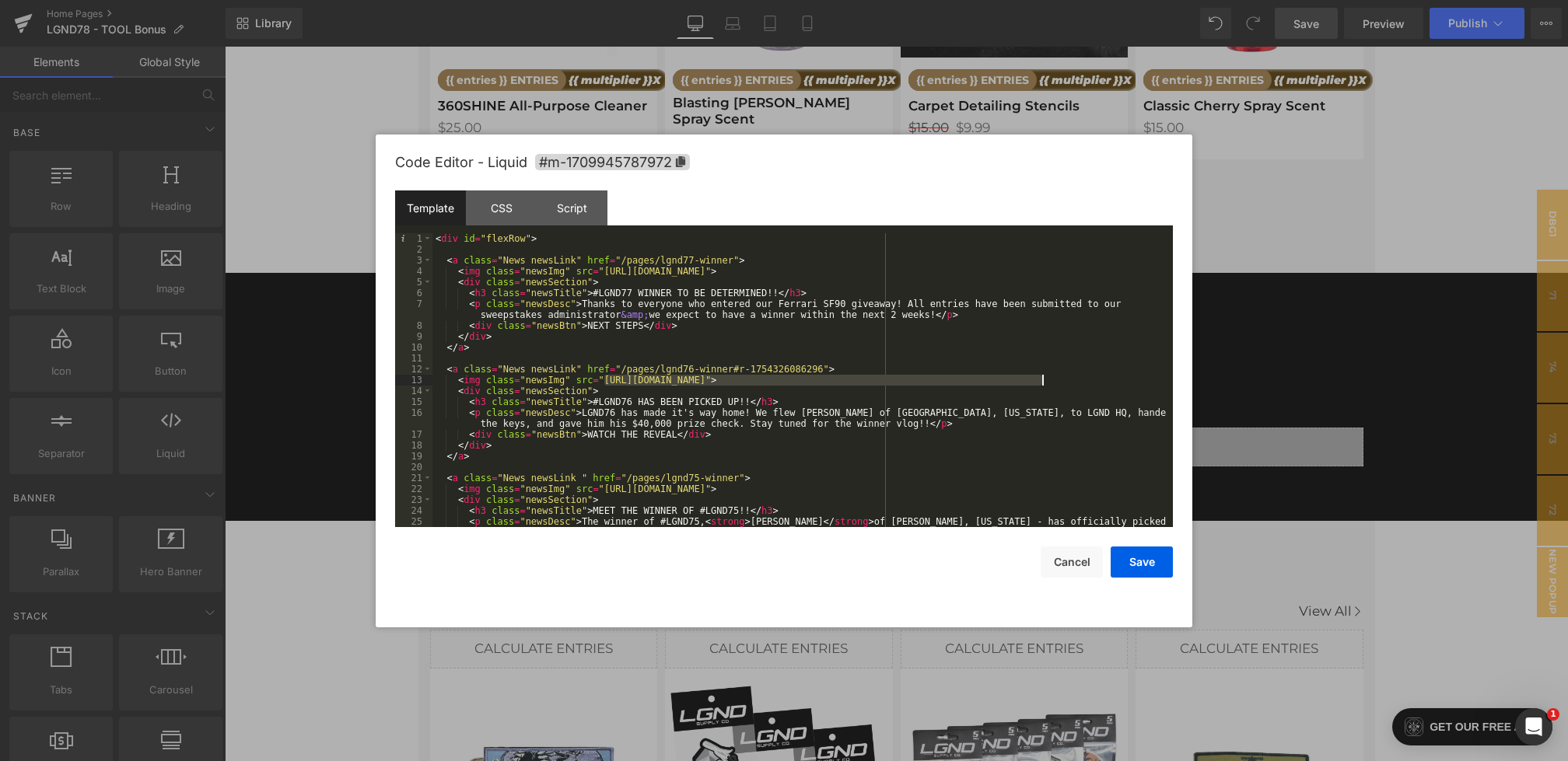
drag, startPoint x: 605, startPoint y: 383, endPoint x: 1047, endPoint y: 383, distance: 442.0
click at [1047, 383] on div "< div id = "flexRow" > < a class = "News newsLink" href = "/pages/lgnd77-winner…" at bounding box center [799, 396] width 735 height 326
click at [1144, 557] on button "Save" at bounding box center [1142, 562] width 62 height 31
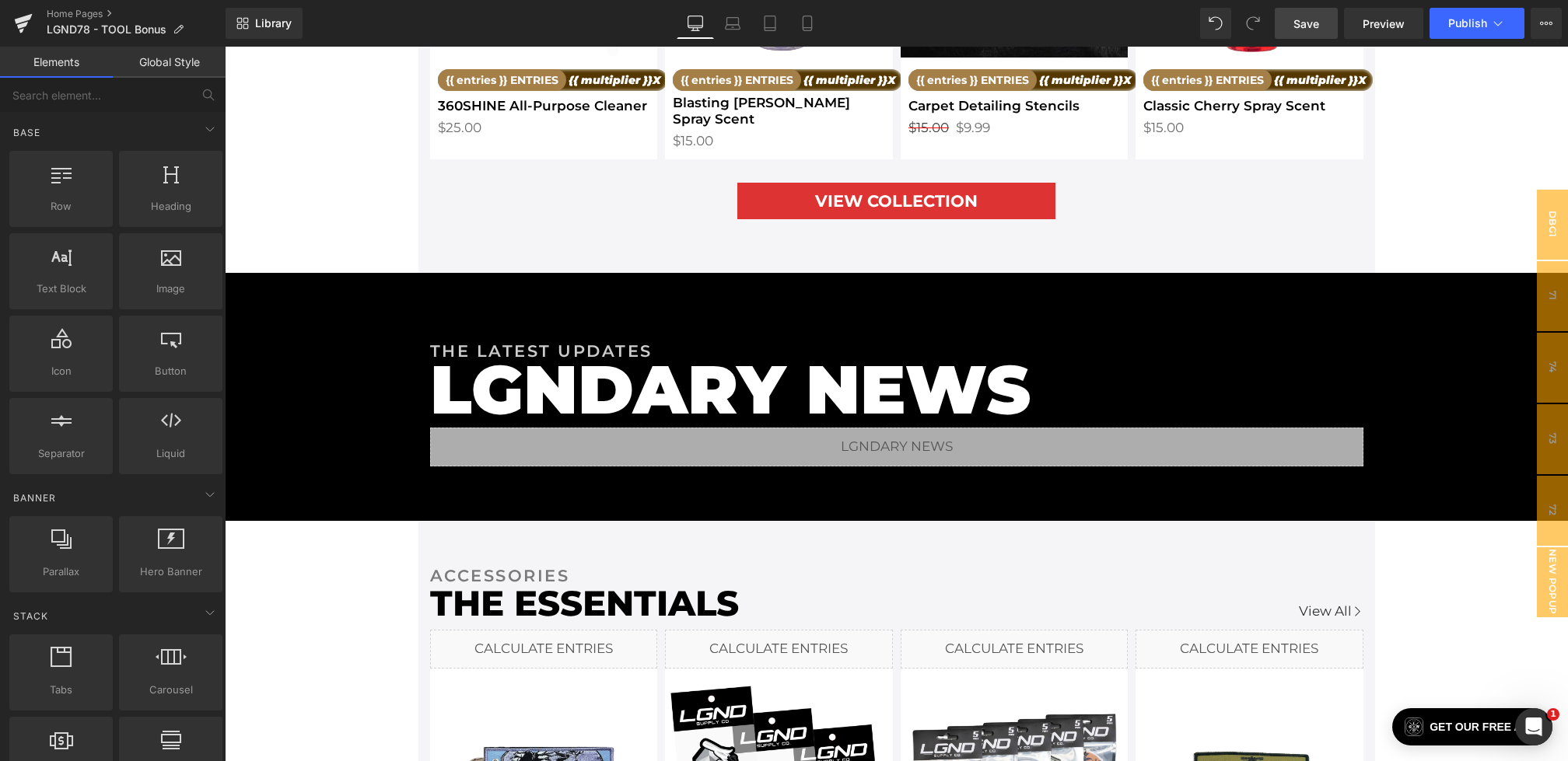
click at [1330, 17] on link "Save" at bounding box center [1306, 23] width 63 height 31
click at [1557, 345] on span "74" at bounding box center [1553, 368] width 31 height 70
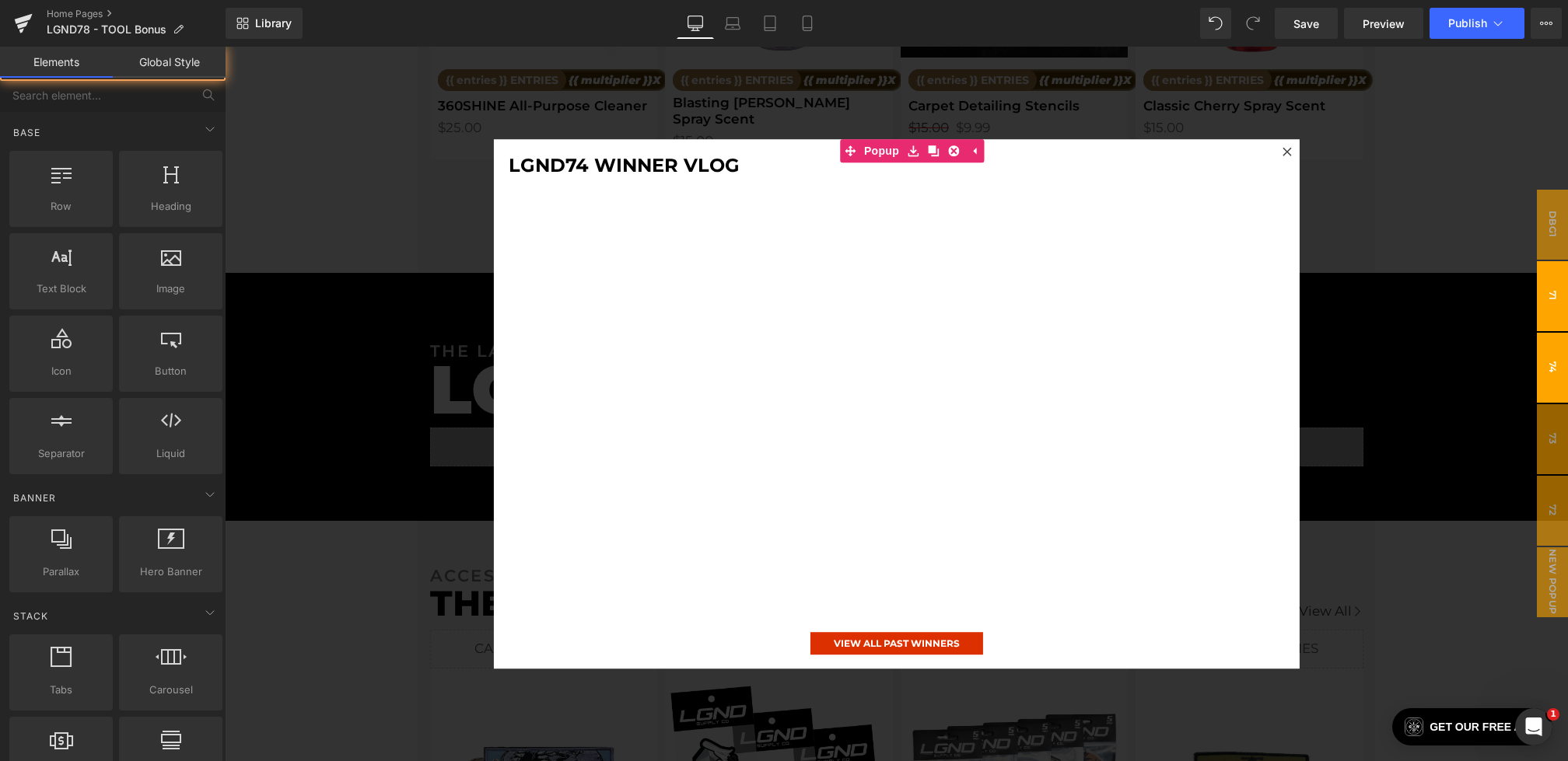
click at [1553, 301] on span "71" at bounding box center [1553, 296] width 31 height 70
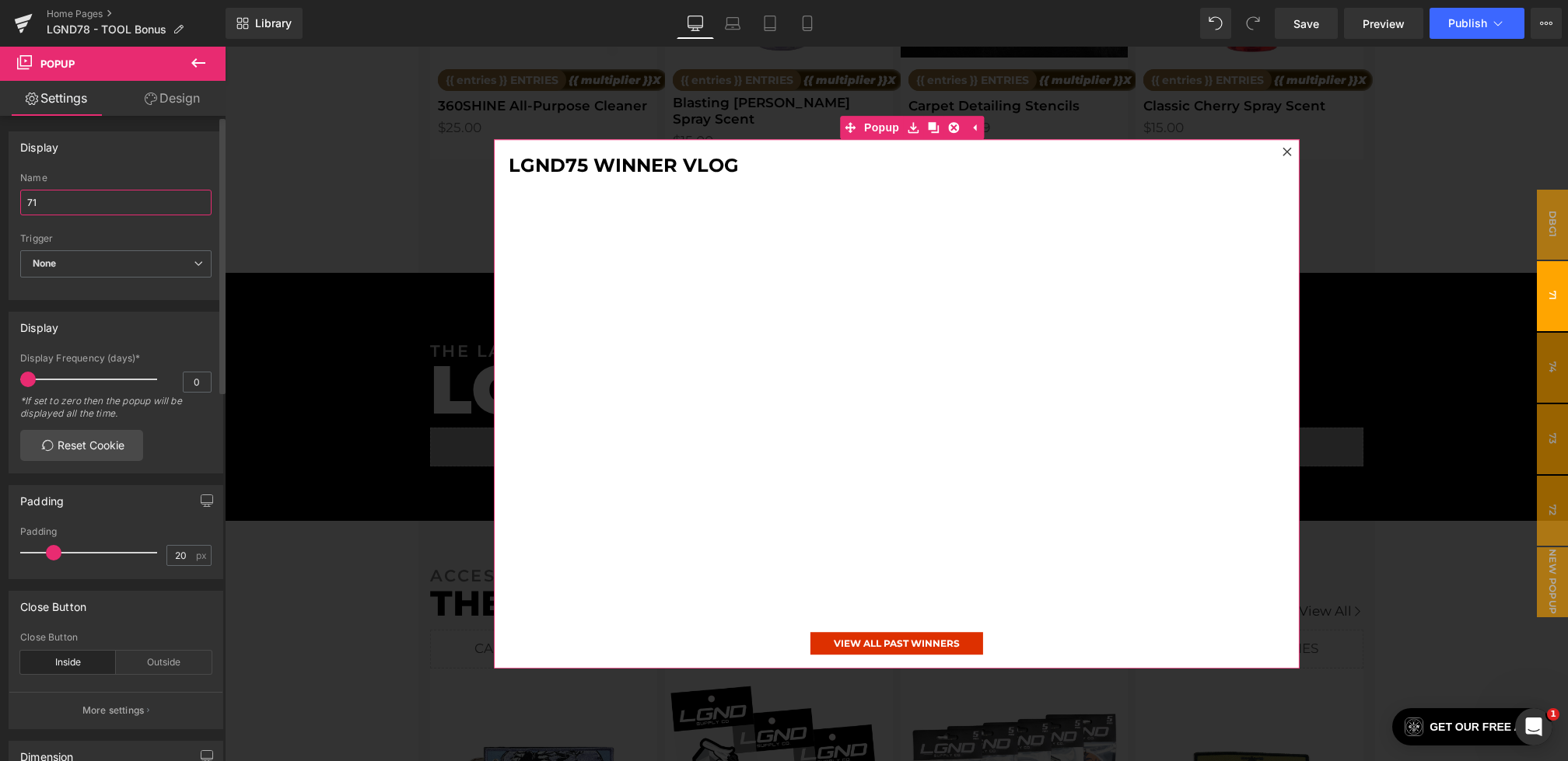
click at [96, 208] on input "71" at bounding box center [116, 202] width 191 height 26
type input "75"
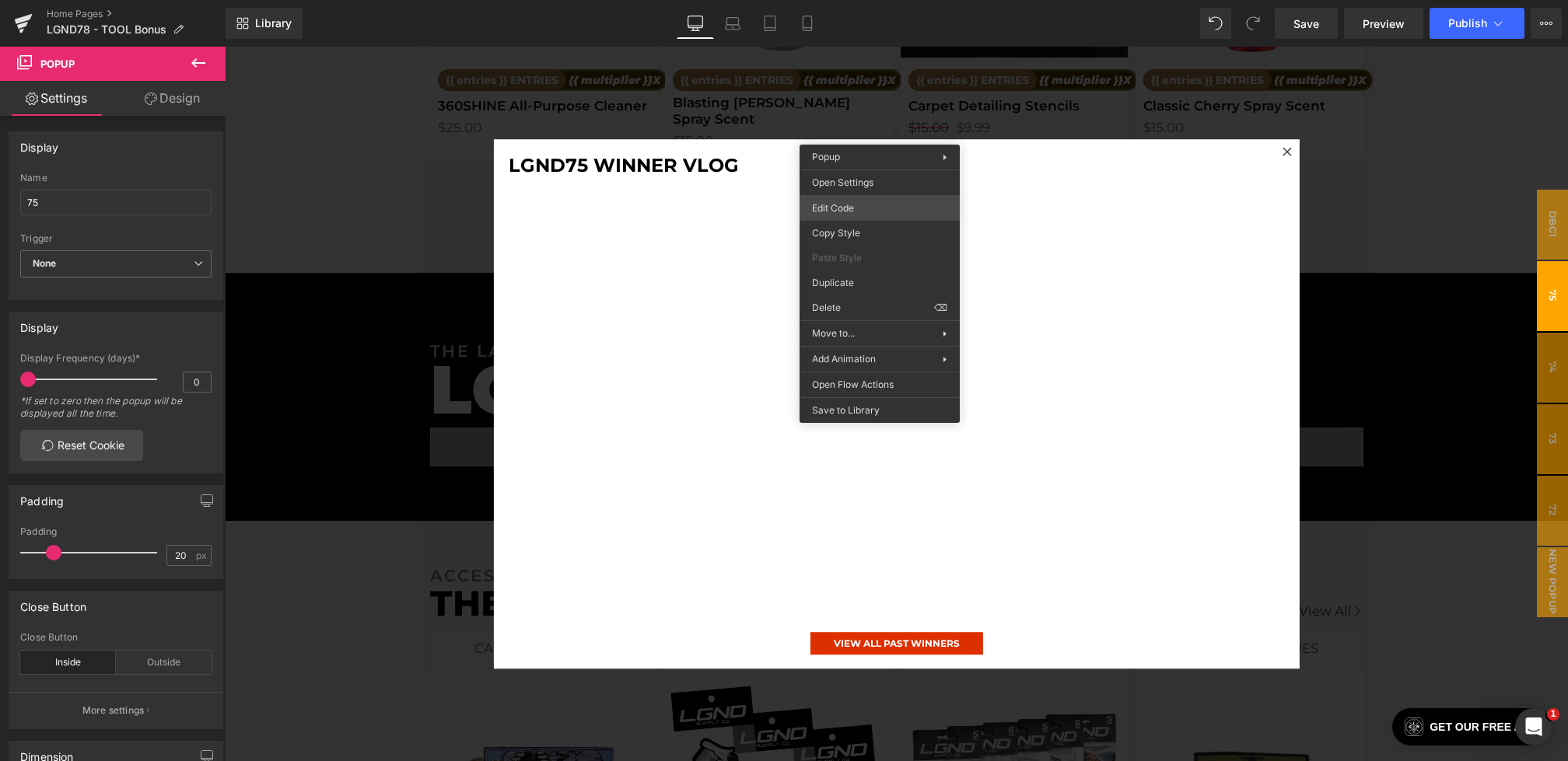
click at [848, 0] on div "You are previewing how the will restyle your page. You can not edit Elements in…" at bounding box center [784, 0] width 1568 height 0
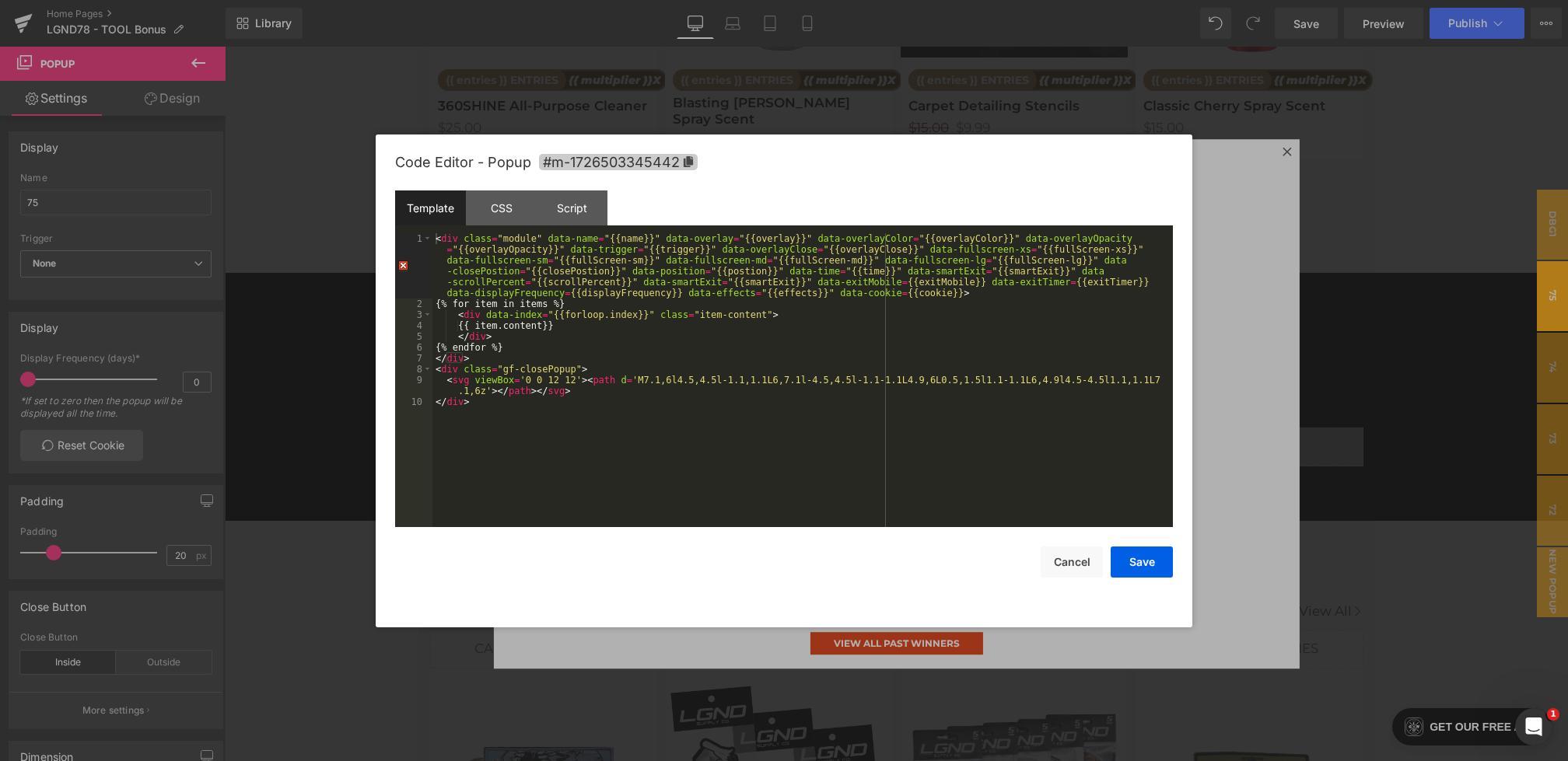
click at [603, 156] on span "#m-1726503345442" at bounding box center [619, 162] width 159 height 16
click at [1441, 351] on div at bounding box center [784, 380] width 1568 height 761
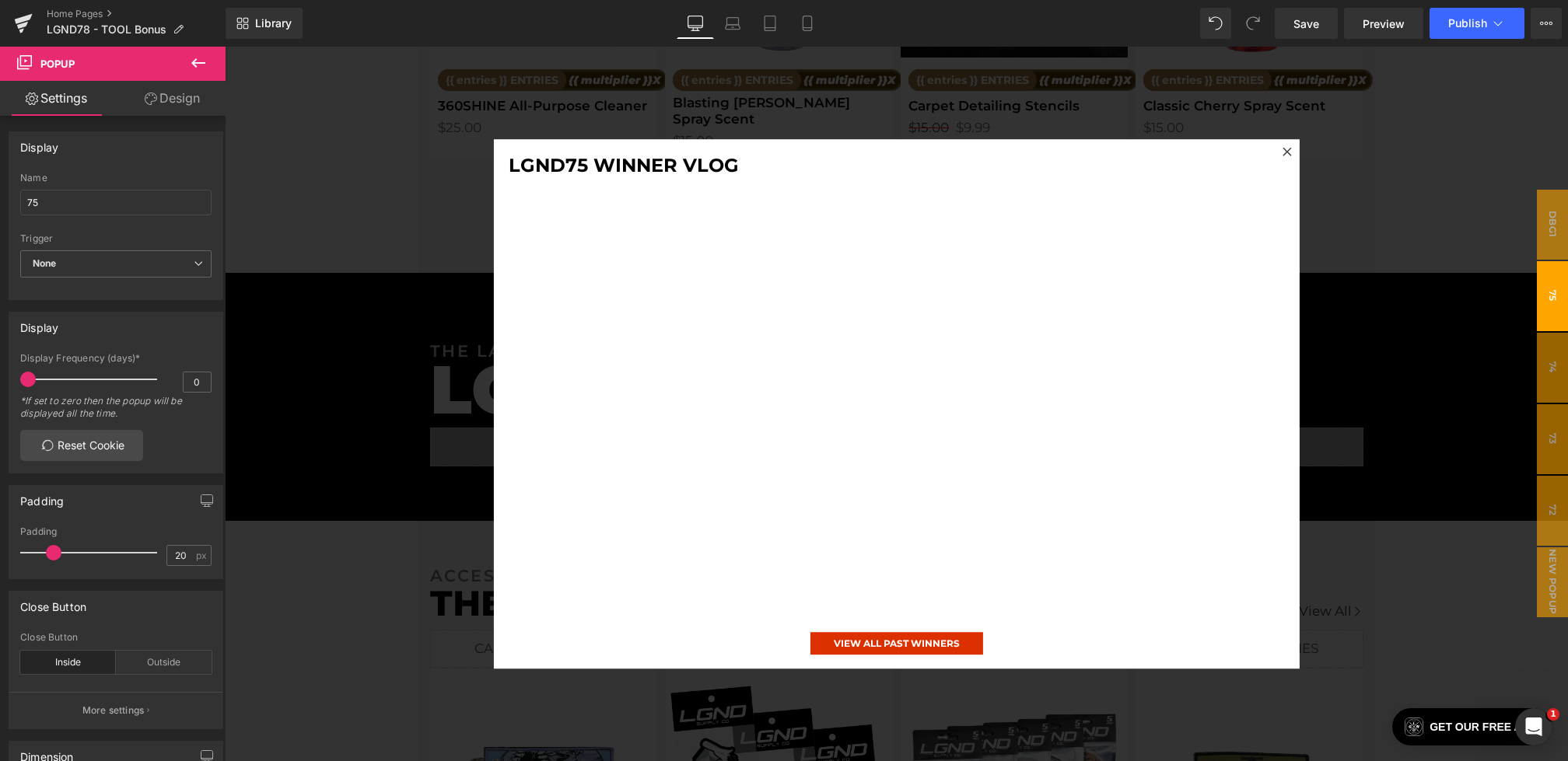
click at [1374, 368] on div at bounding box center [897, 404] width 1344 height 715
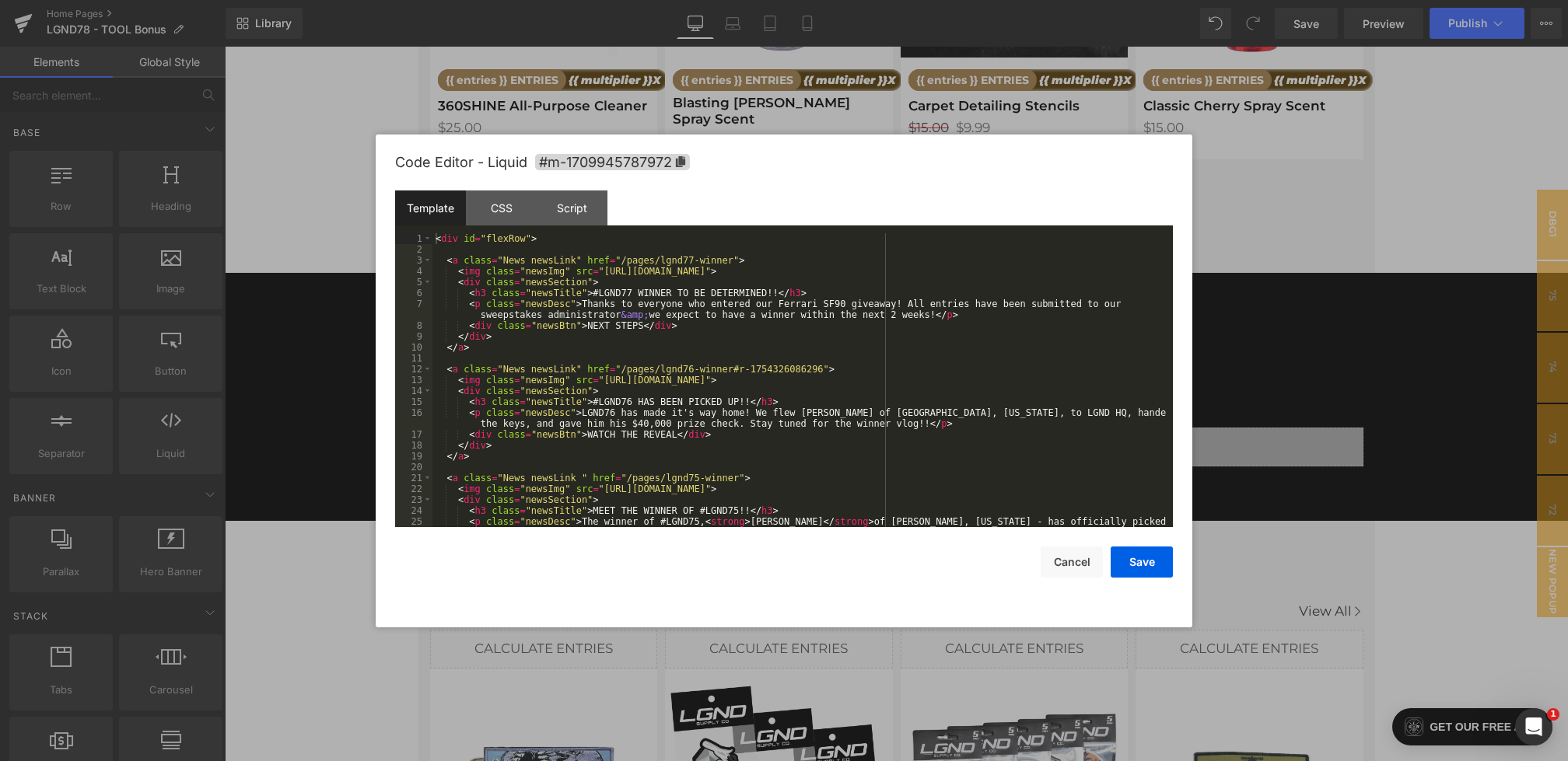
click at [767, 0] on div "You are previewing how the will restyle your page. You can not edit Elements in…" at bounding box center [784, 0] width 1568 height 0
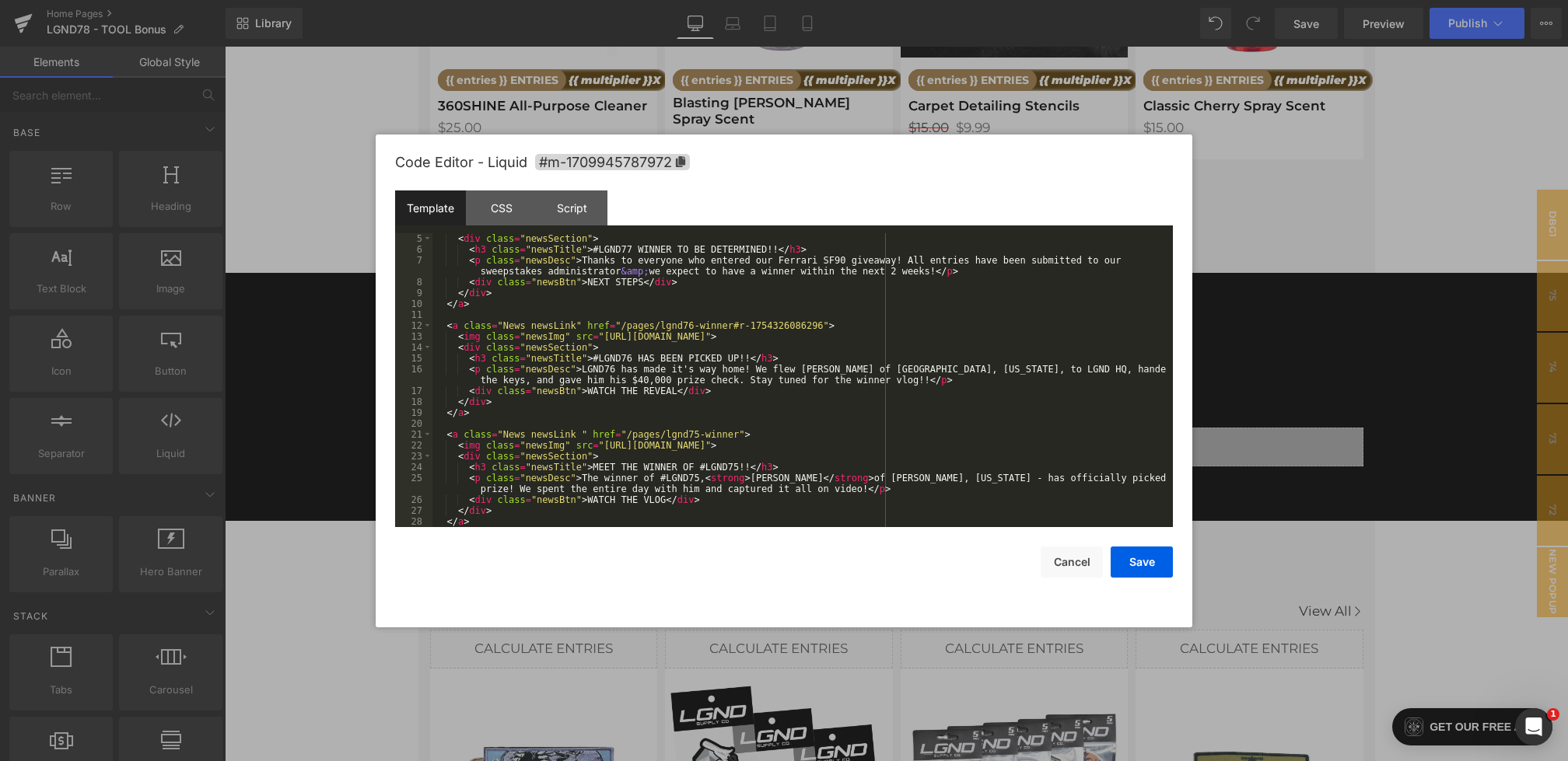
scroll to position [95, 0]
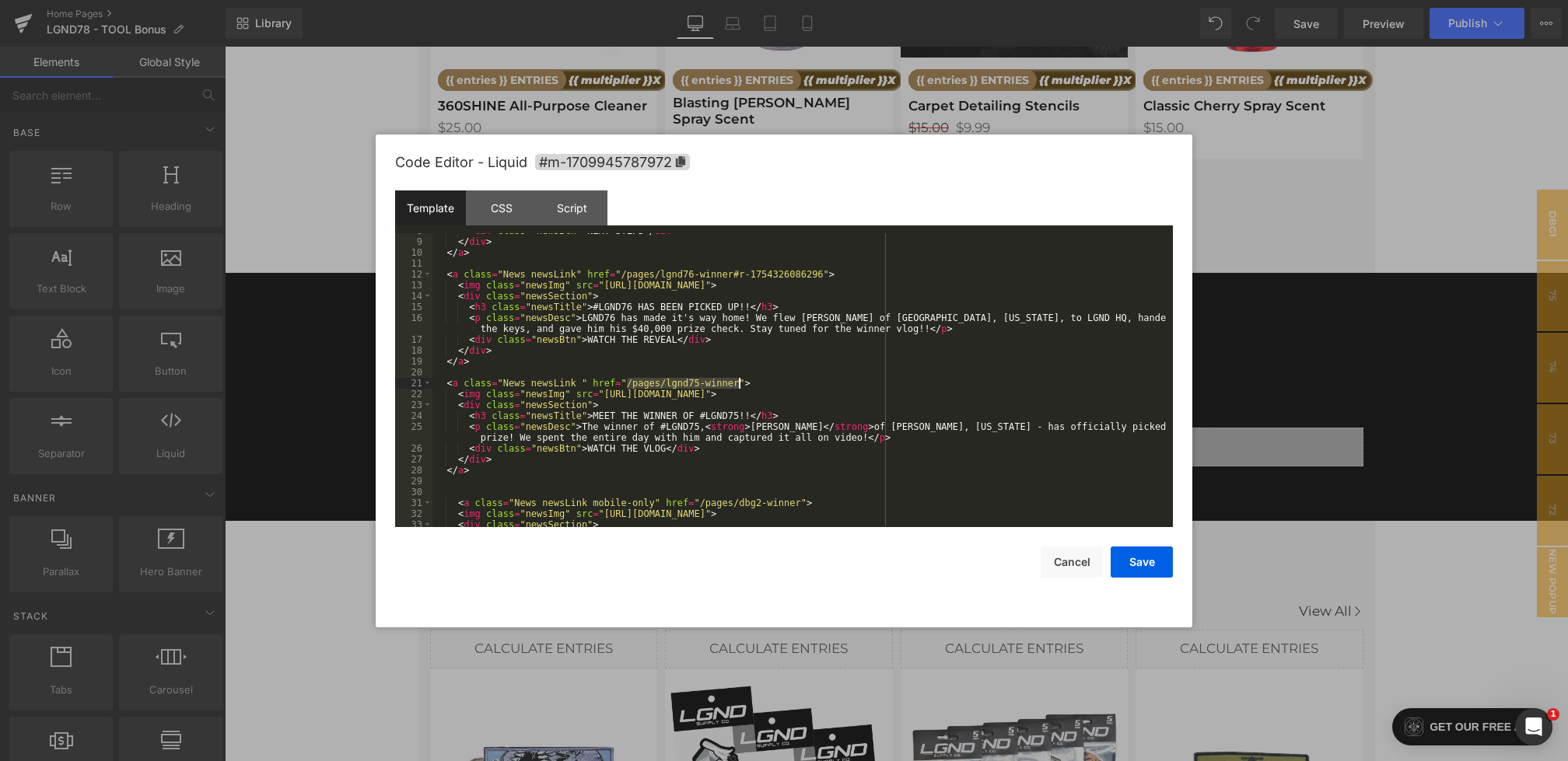
drag, startPoint x: 626, startPoint y: 384, endPoint x: 739, endPoint y: 385, distance: 113.0
click at [739, 385] on div "< div class = "newsBtn" > NEXT STEPS </ div > </ div > </ a > < a class = "News…" at bounding box center [799, 384] width 735 height 316
paste textarea
click at [628, 382] on div "< div class = "newsBtn" > NEXT STEPS </ div > </ div > </ a > < a class = "News…" at bounding box center [799, 384] width 735 height 316
click at [1164, 566] on button "Save" at bounding box center [1142, 562] width 62 height 31
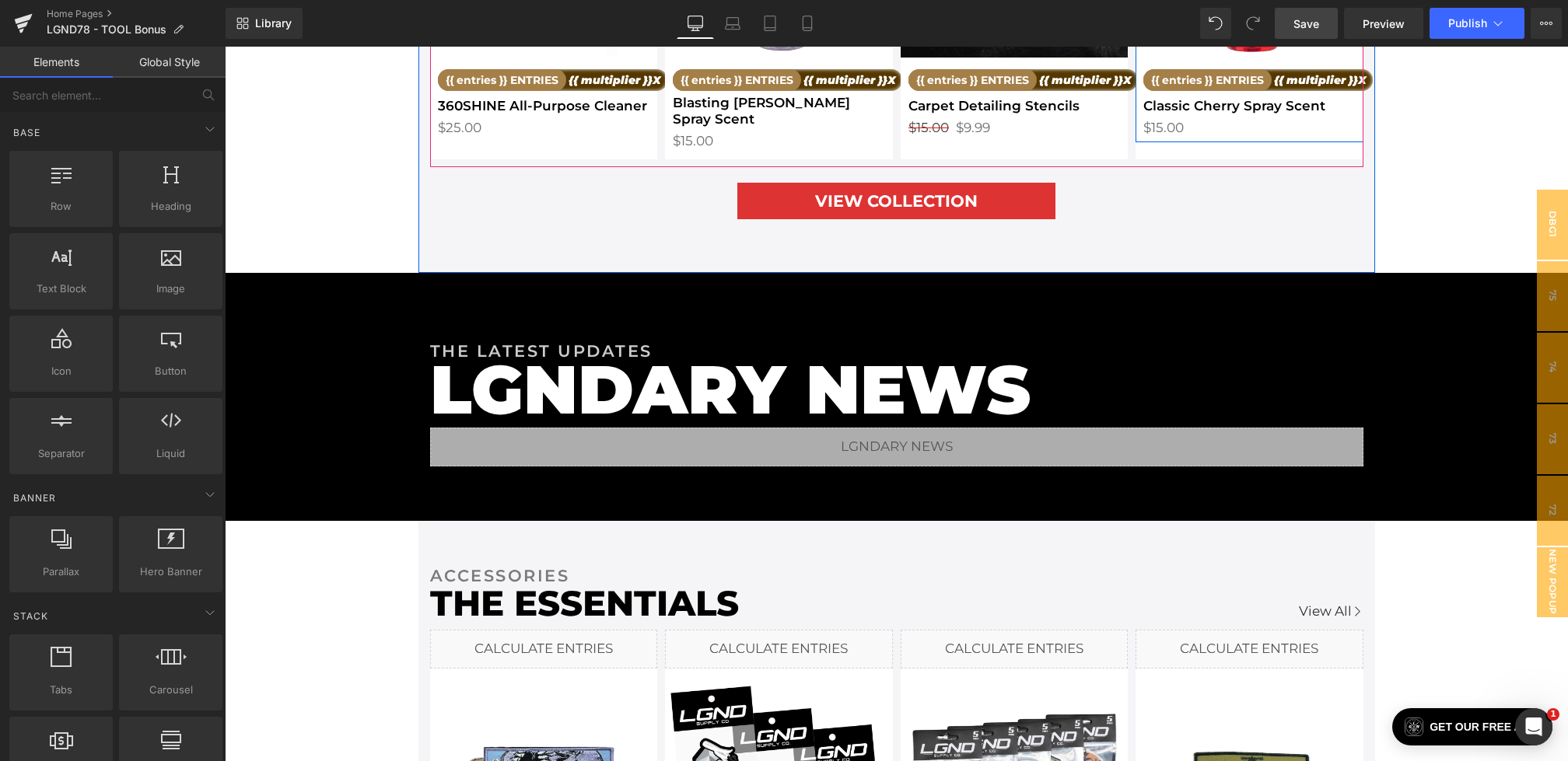
click at [1317, 11] on link "Save" at bounding box center [1306, 23] width 63 height 31
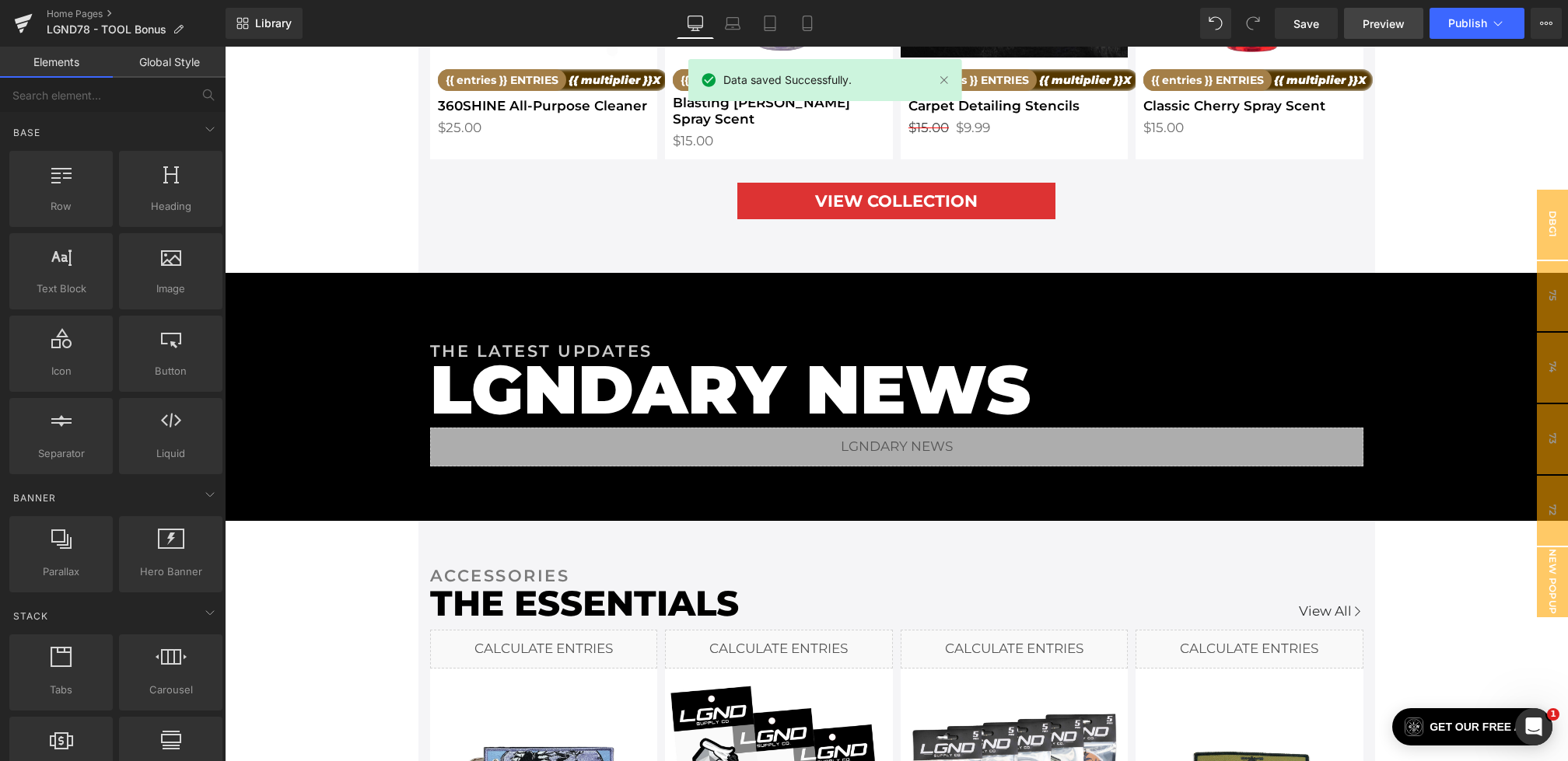
click at [1391, 24] on span "Preview" at bounding box center [1384, 23] width 42 height 16
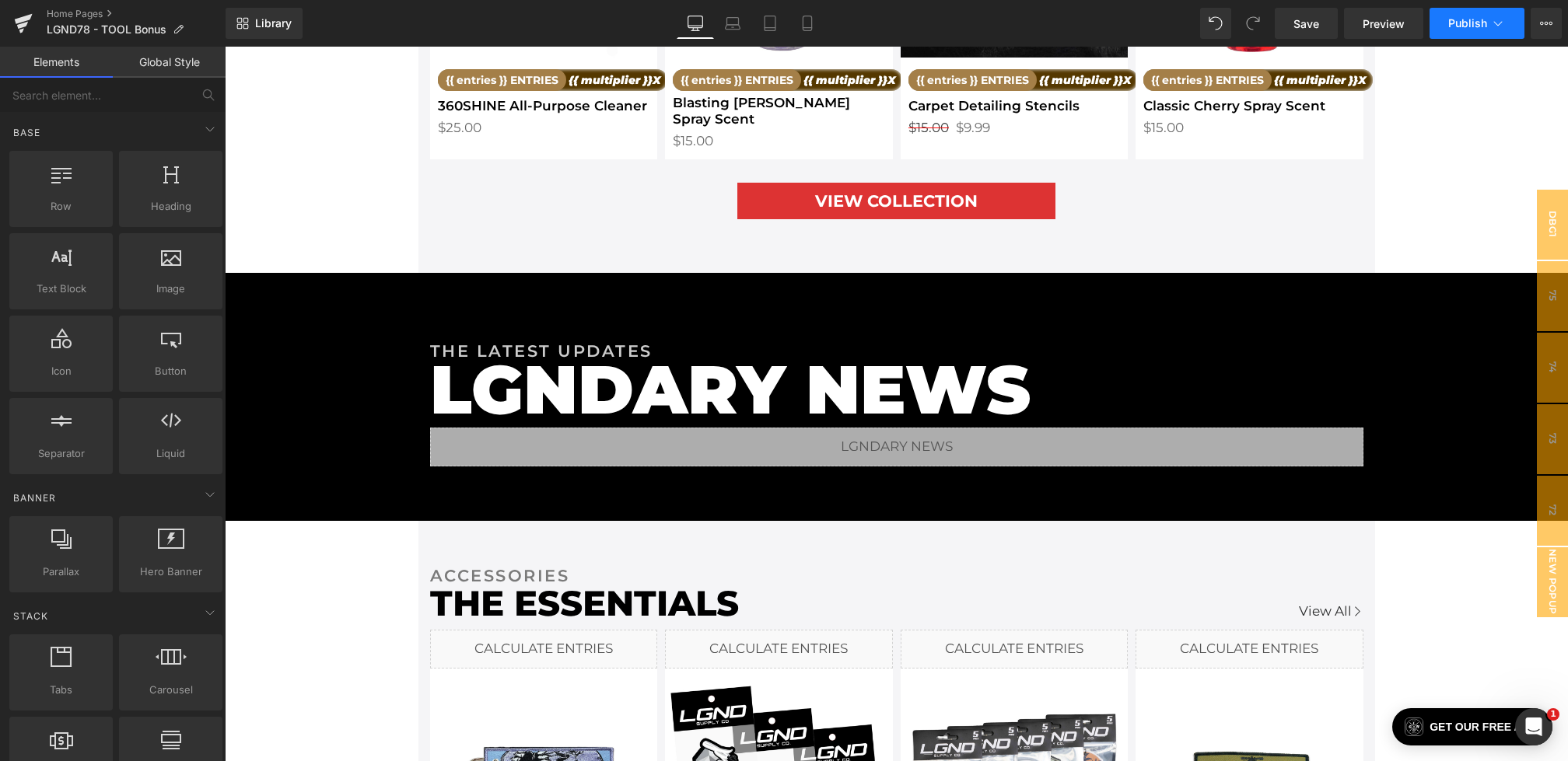
click at [1471, 17] on span "Publish" at bounding box center [1468, 23] width 39 height 12
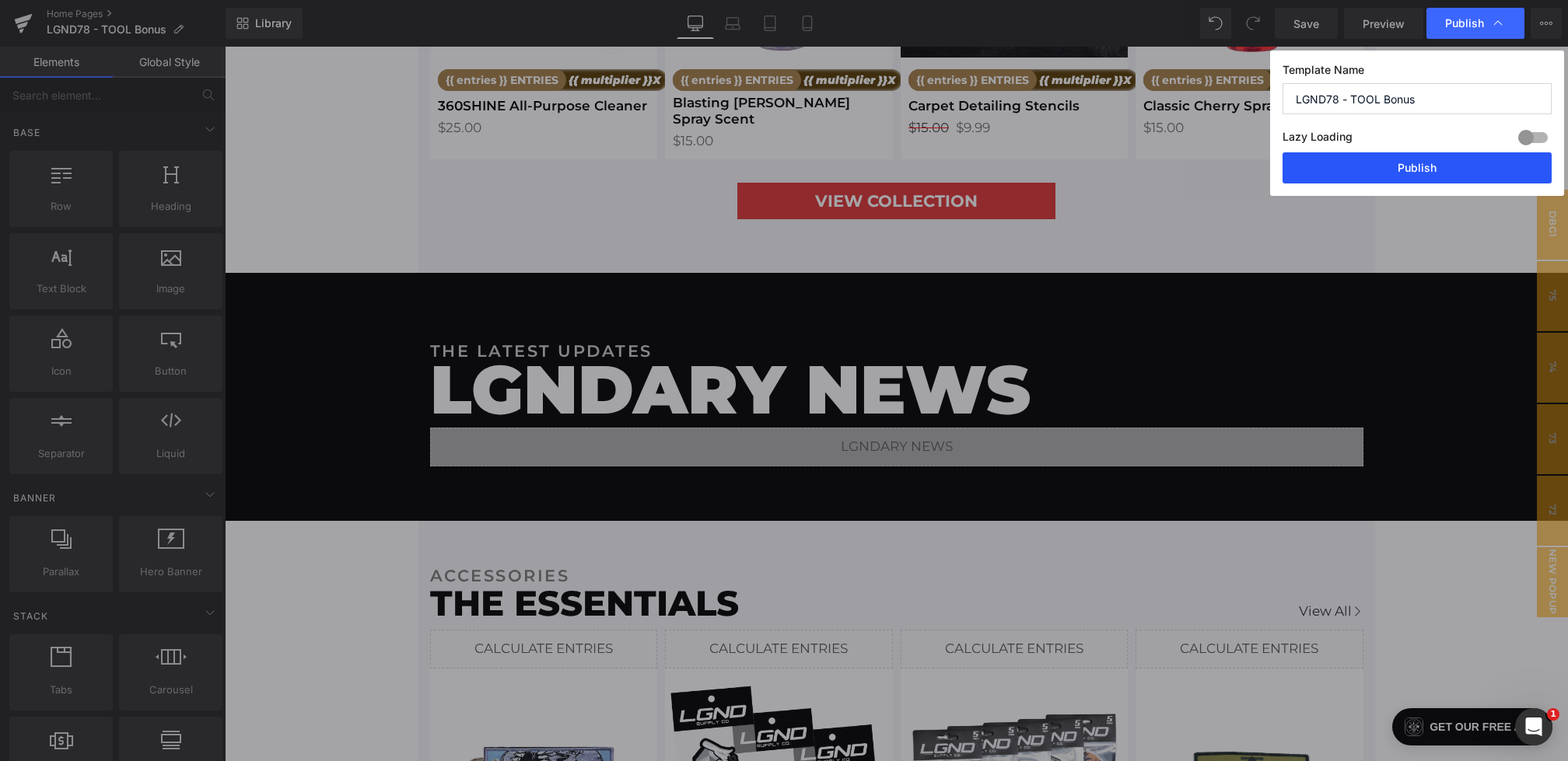
click at [1405, 171] on button "Publish" at bounding box center [1417, 168] width 269 height 31
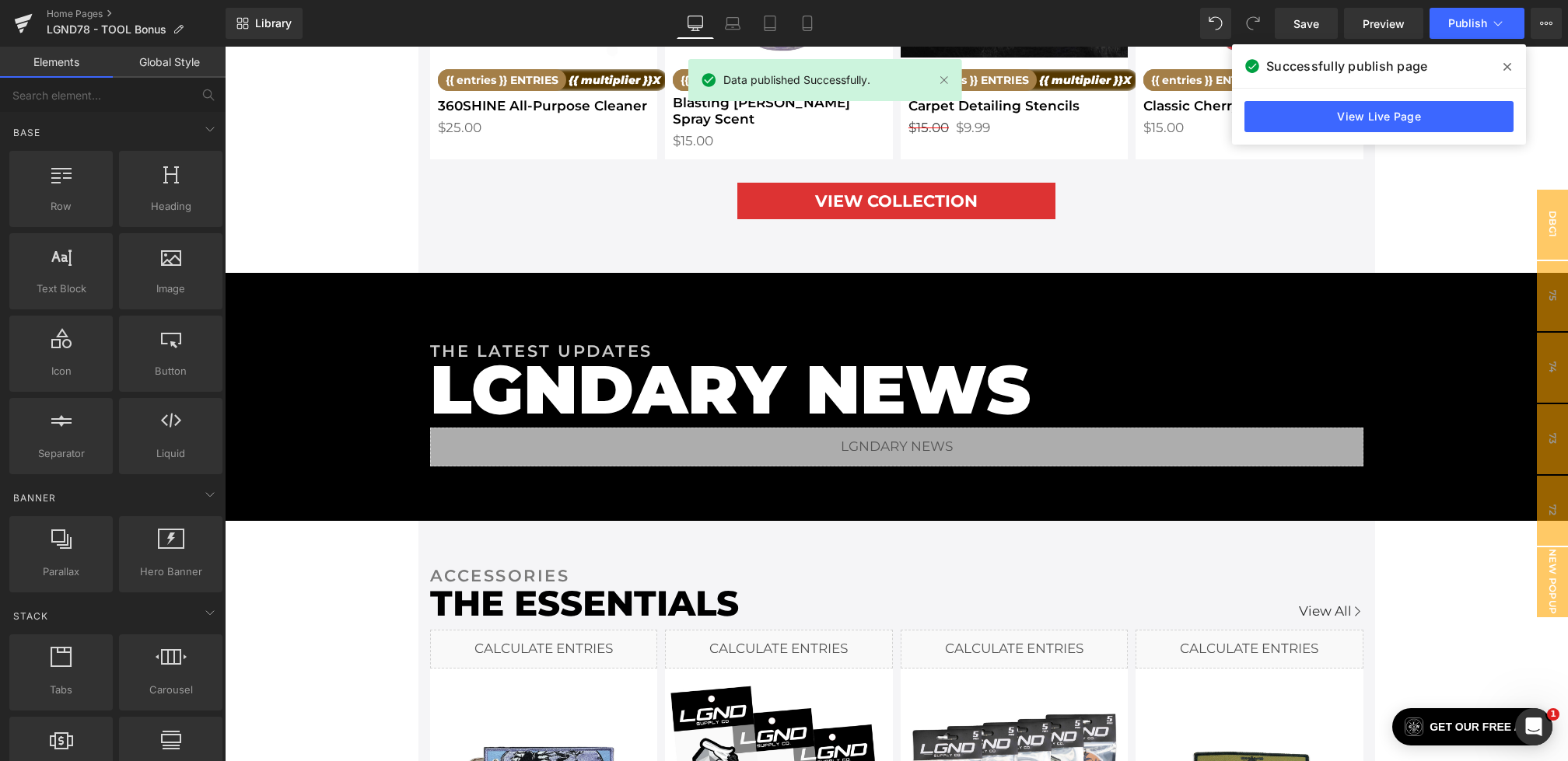
click at [1506, 67] on icon at bounding box center [1508, 66] width 8 height 12
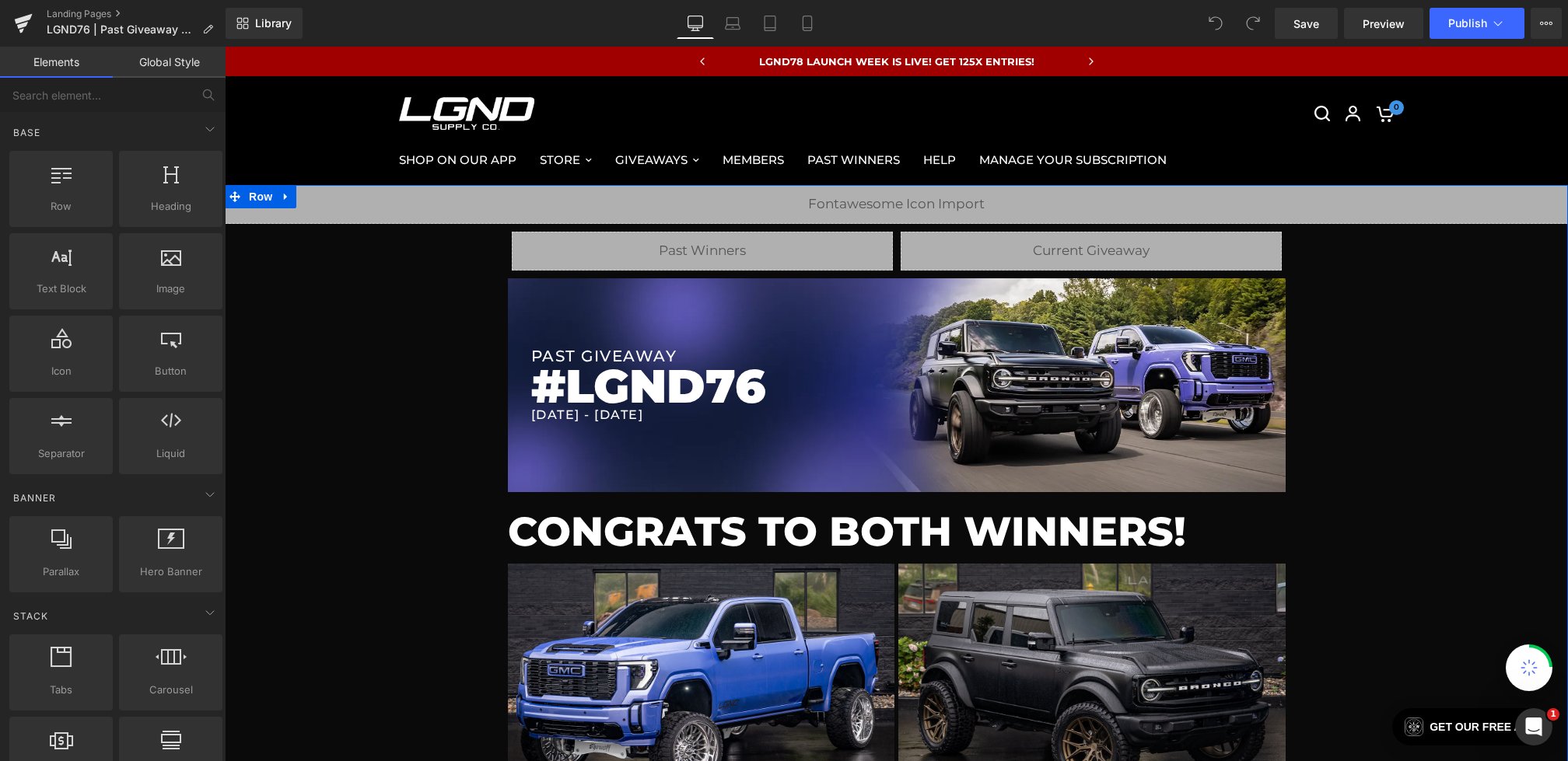
scroll to position [404, 0]
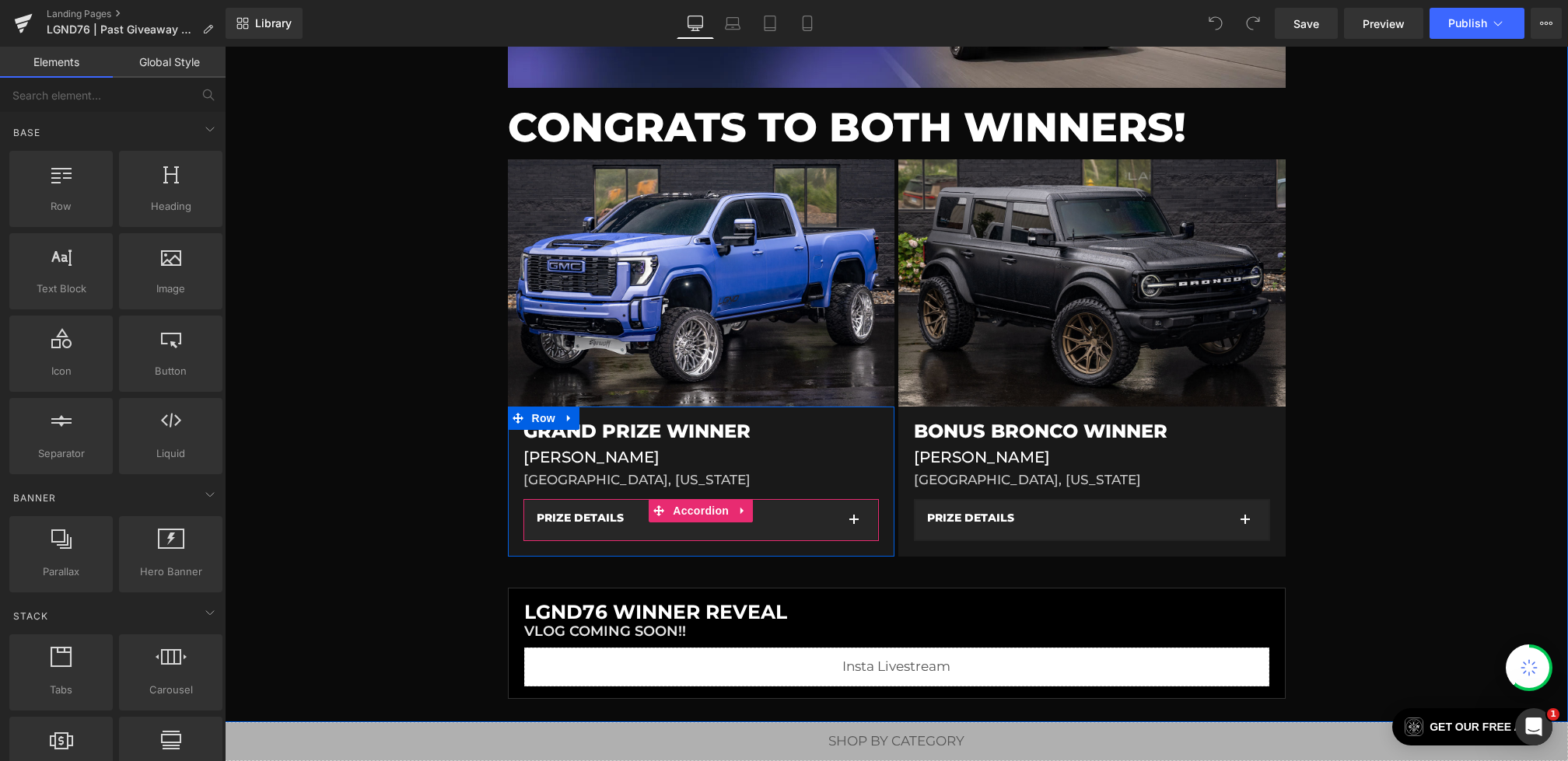
click at [860, 532] on button "button" at bounding box center [854, 521] width 31 height 39
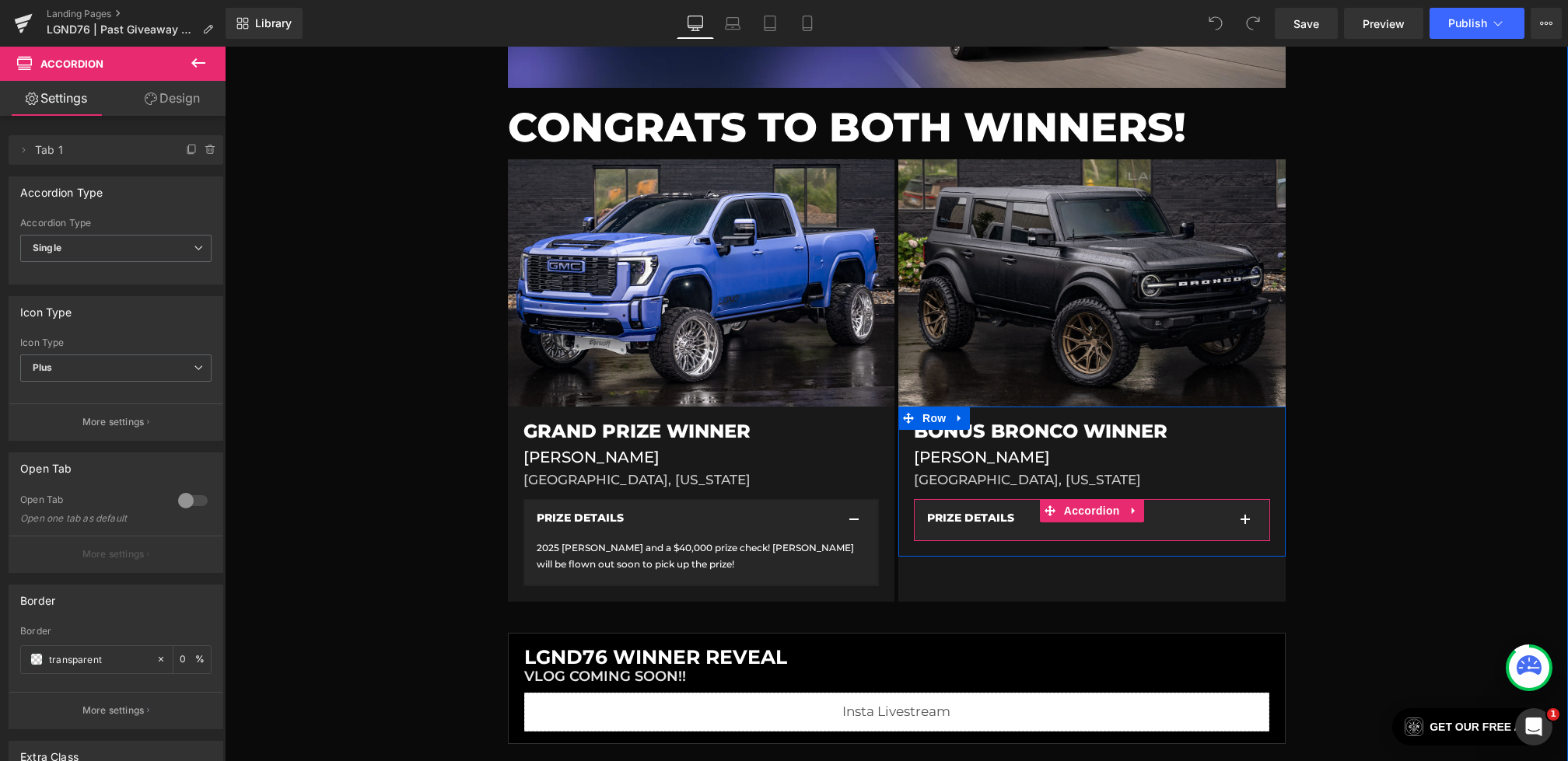
click at [1259, 525] on button "button" at bounding box center [1246, 521] width 31 height 39
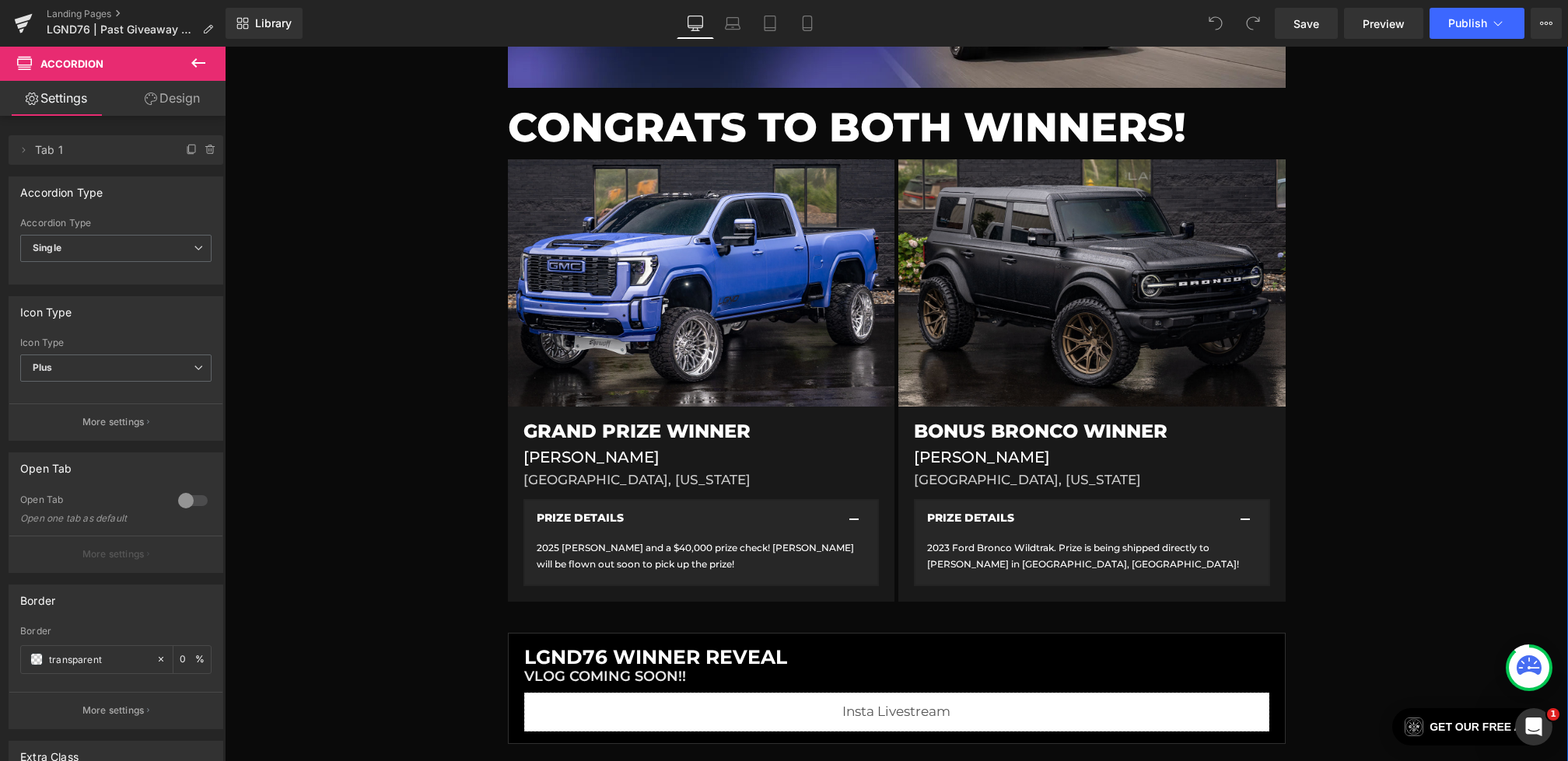
click at [642, 564] on font "2025 Denali Duramax and a $40,000 prize check! Winner will be flown out soon to…" at bounding box center [696, 556] width 317 height 29
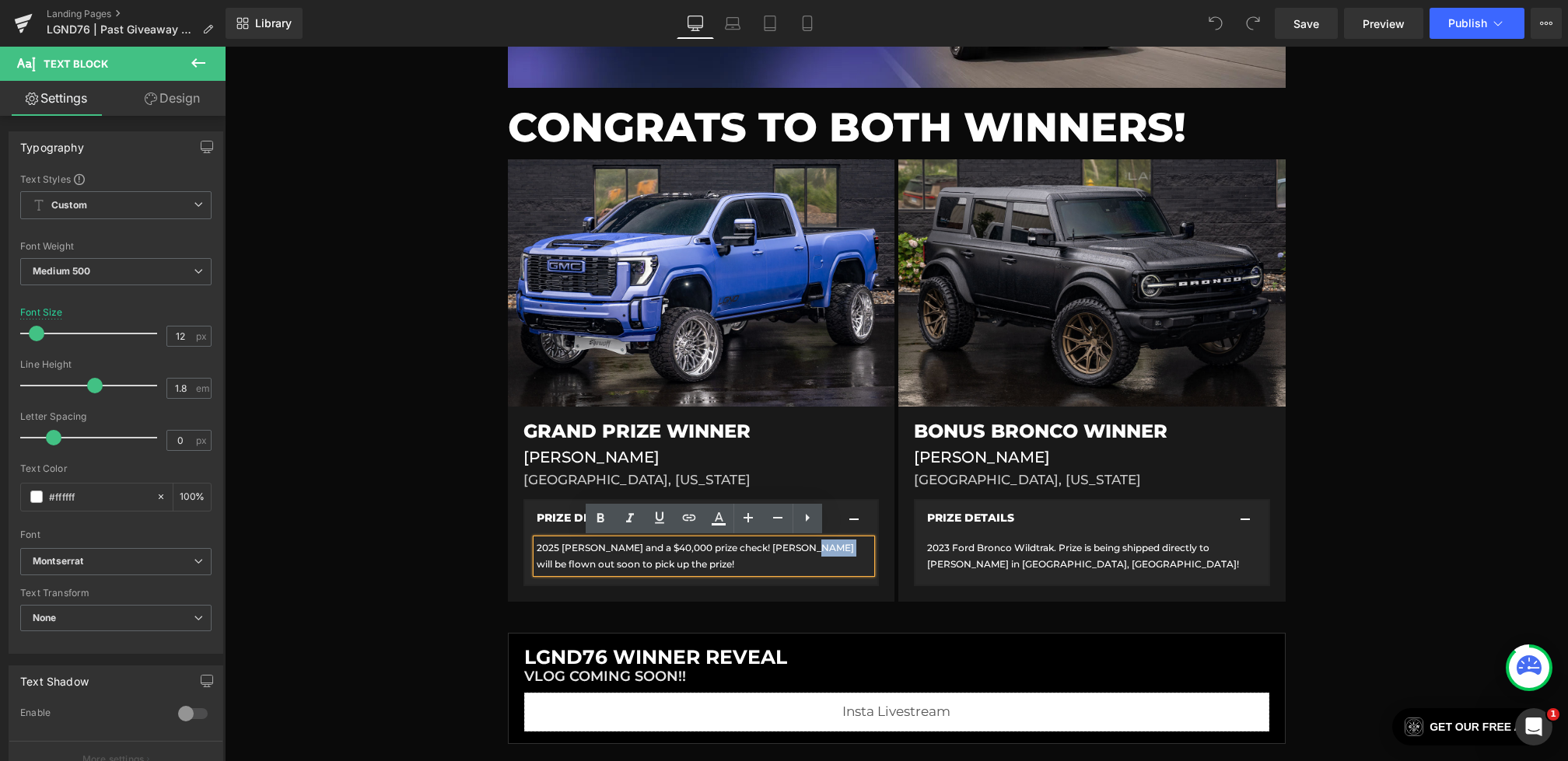
drag, startPoint x: 834, startPoint y: 551, endPoint x: 808, endPoint y: 551, distance: 26.0
click at [808, 551] on font "2025 Denali Duramax and a $40,000 prize check! Winner will be flown out soon to…" at bounding box center [696, 556] width 317 height 29
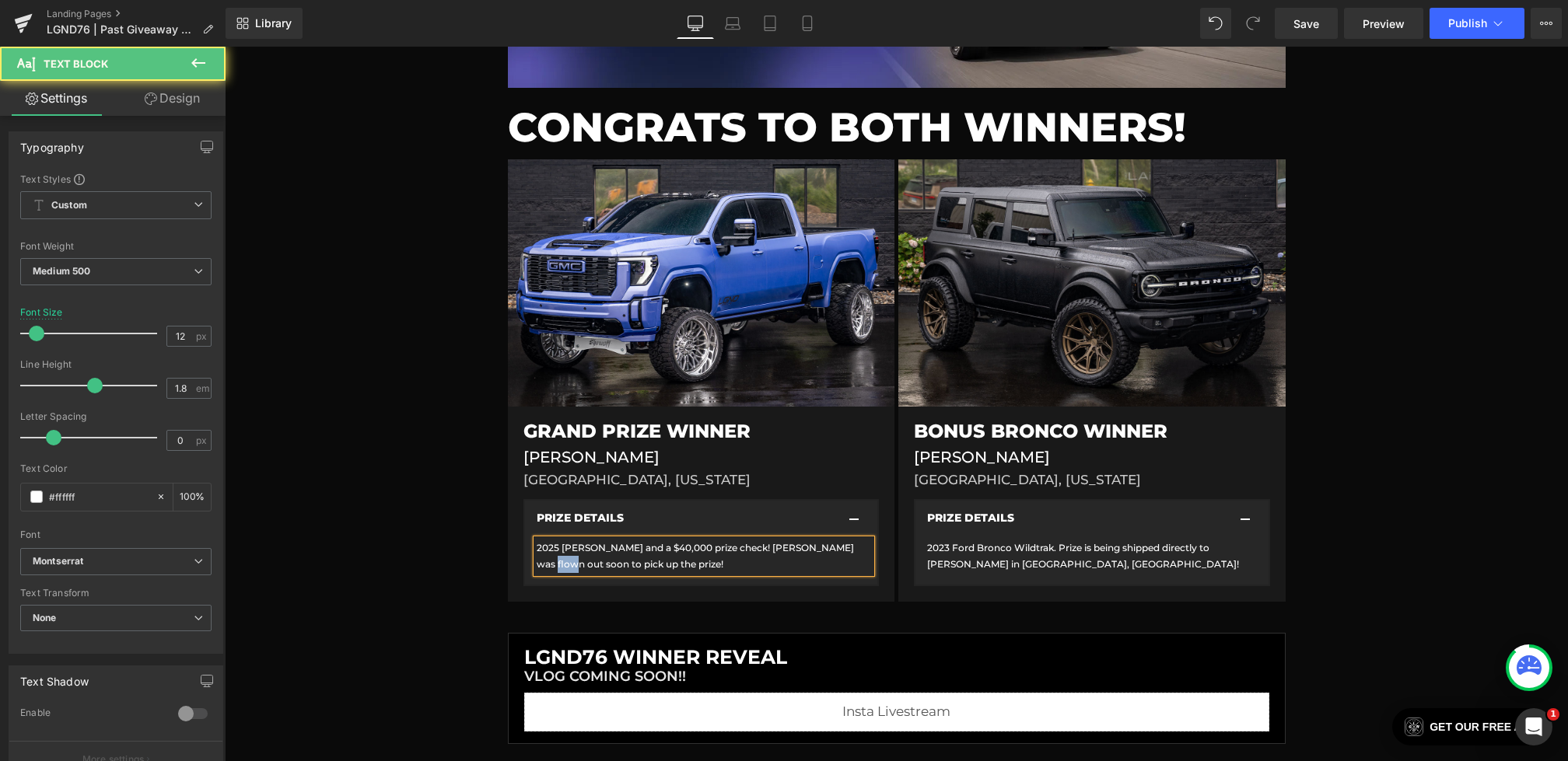
drag, startPoint x: 554, startPoint y: 563, endPoint x: 538, endPoint y: 563, distance: 16.0
click at [538, 563] on font "2025 Denali Duramax and a $40,000 prize check! Winner was flown out soon to pic…" at bounding box center [696, 556] width 317 height 29
drag, startPoint x: 804, startPoint y: 546, endPoint x: 772, endPoint y: 546, distance: 32.0
click at [772, 546] on font "2025 Denali Duramax and a $40,000 prize check! Winner was flown to pick up the …" at bounding box center [704, 556] width 334 height 29
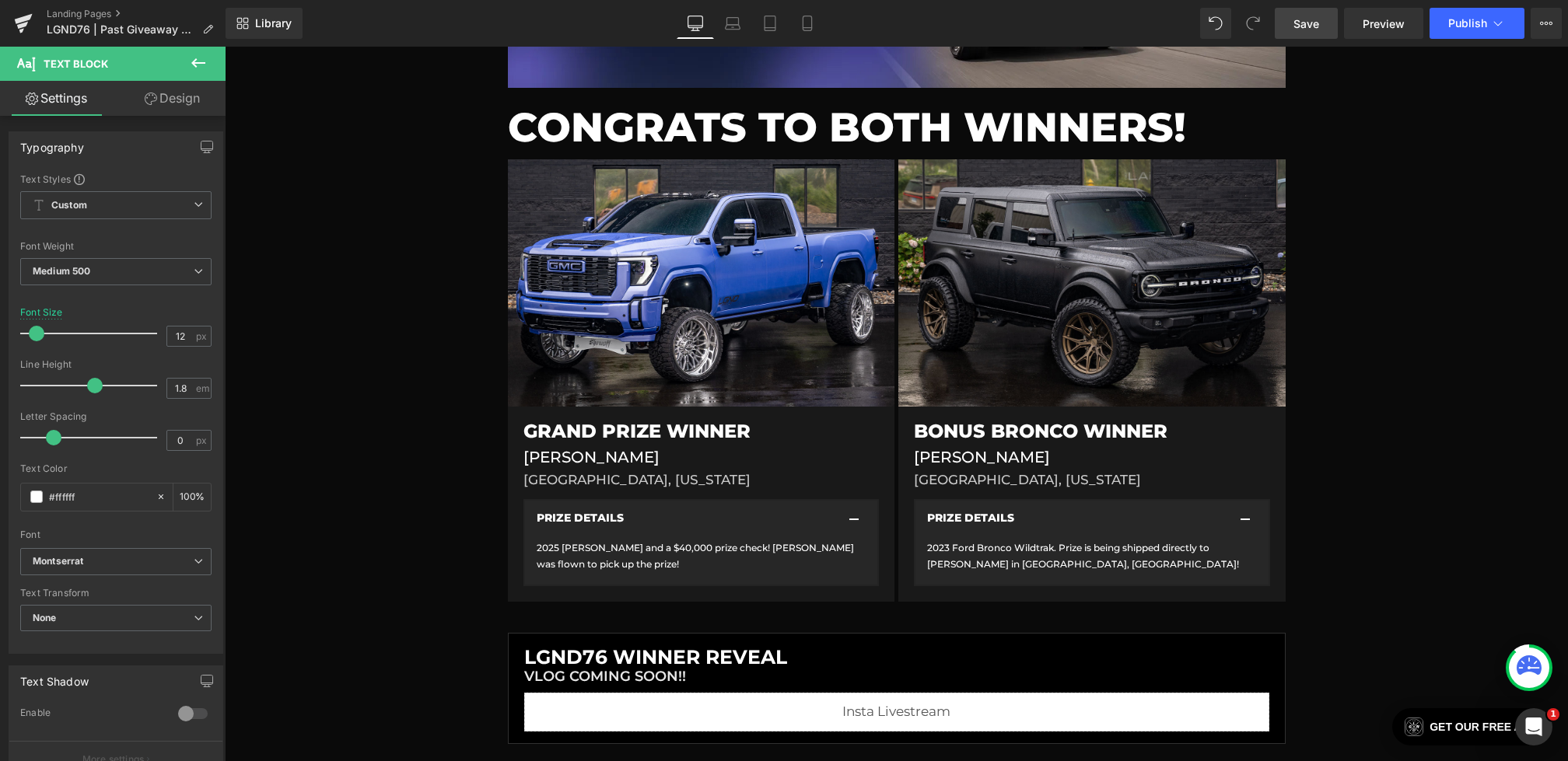
drag, startPoint x: 1312, startPoint y: 23, endPoint x: 895, endPoint y: 159, distance: 438.6
click at [1312, 23] on span "Save" at bounding box center [1306, 23] width 26 height 16
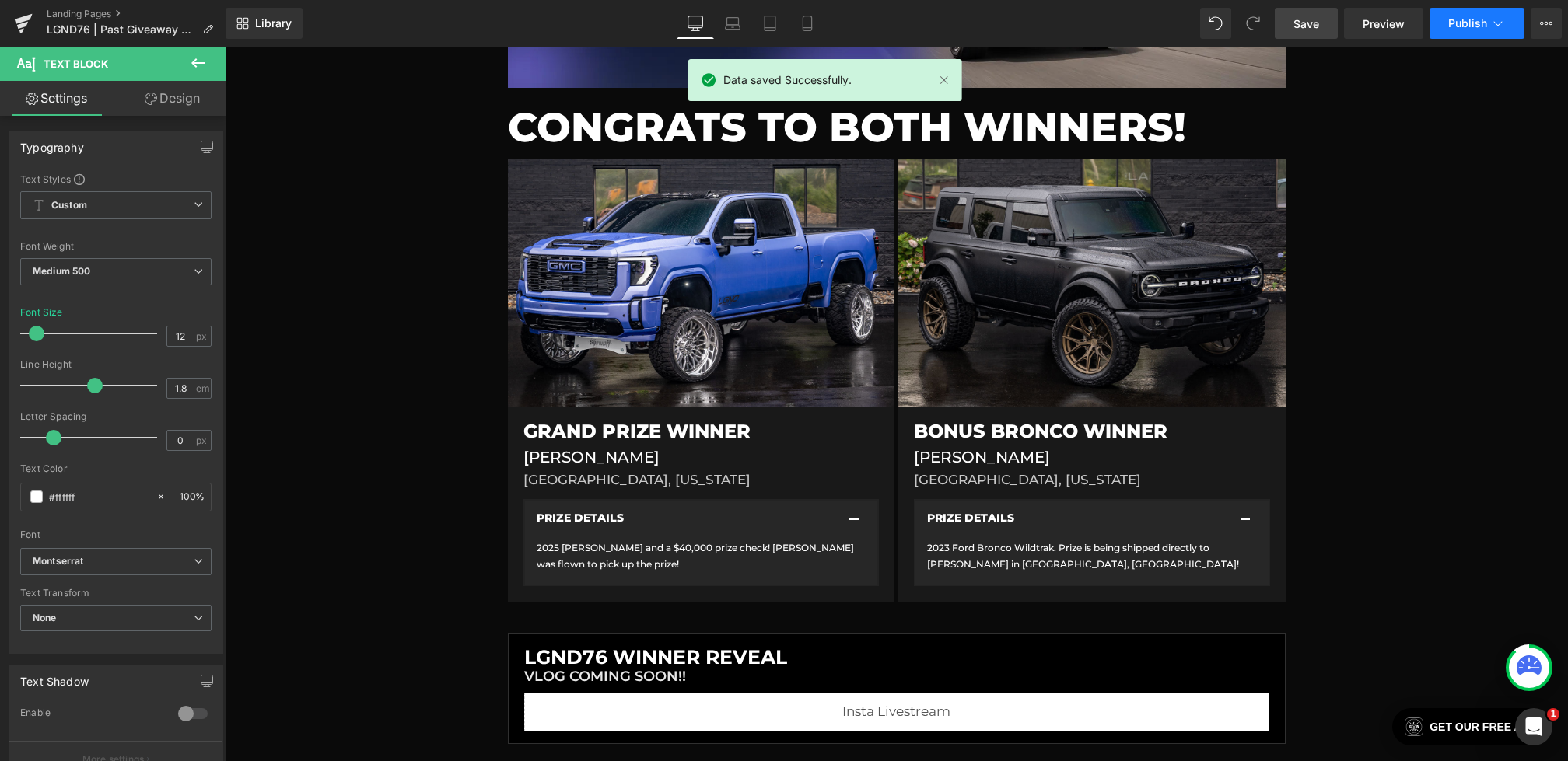
click at [1473, 25] on span "Publish" at bounding box center [1468, 23] width 39 height 12
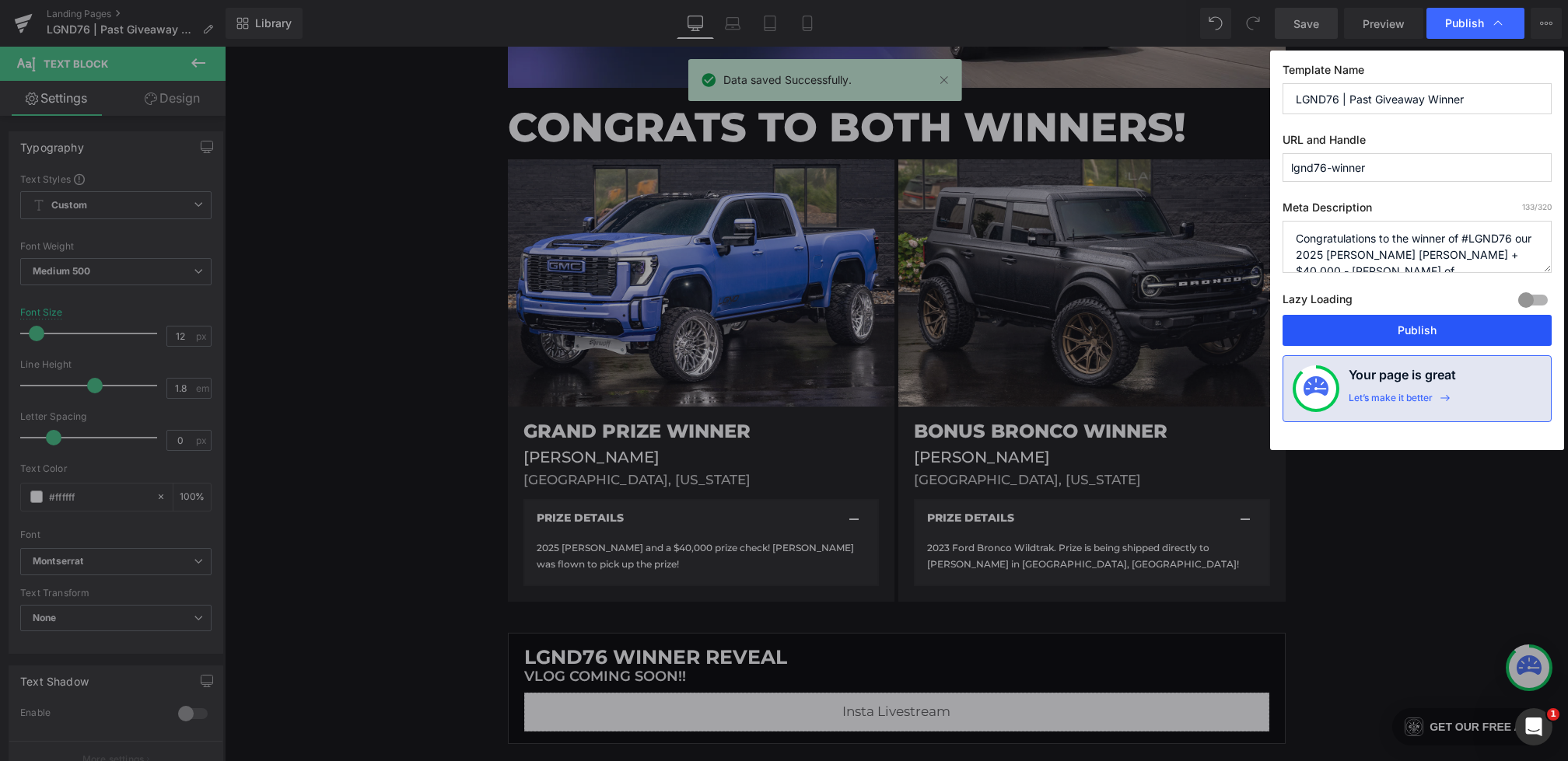
click at [1404, 323] on button "Publish" at bounding box center [1417, 330] width 269 height 31
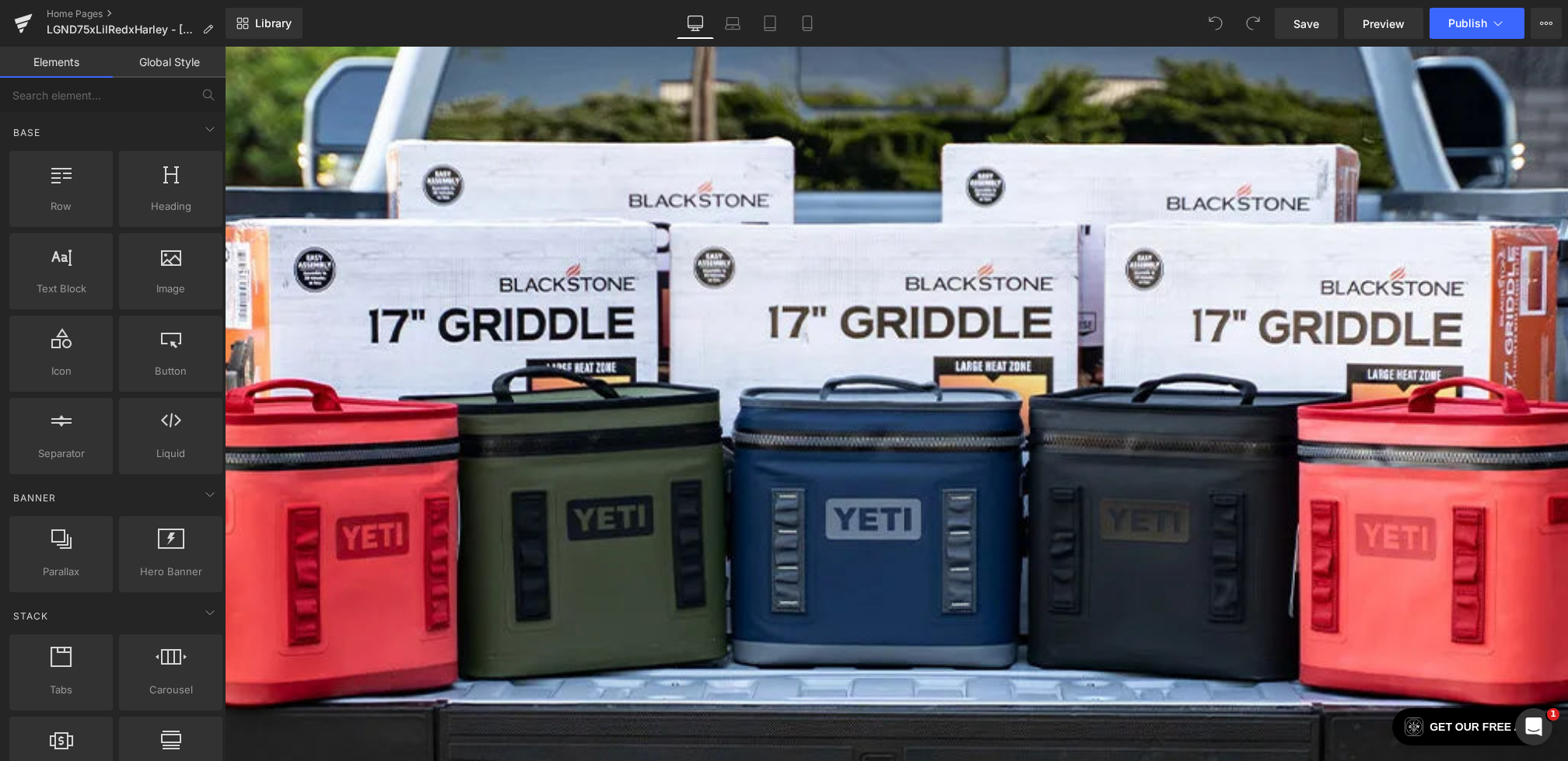
click at [1554, 29] on button "View Live Page View with current Template Save Template to Library Schedule Pub…" at bounding box center [1546, 23] width 31 height 31
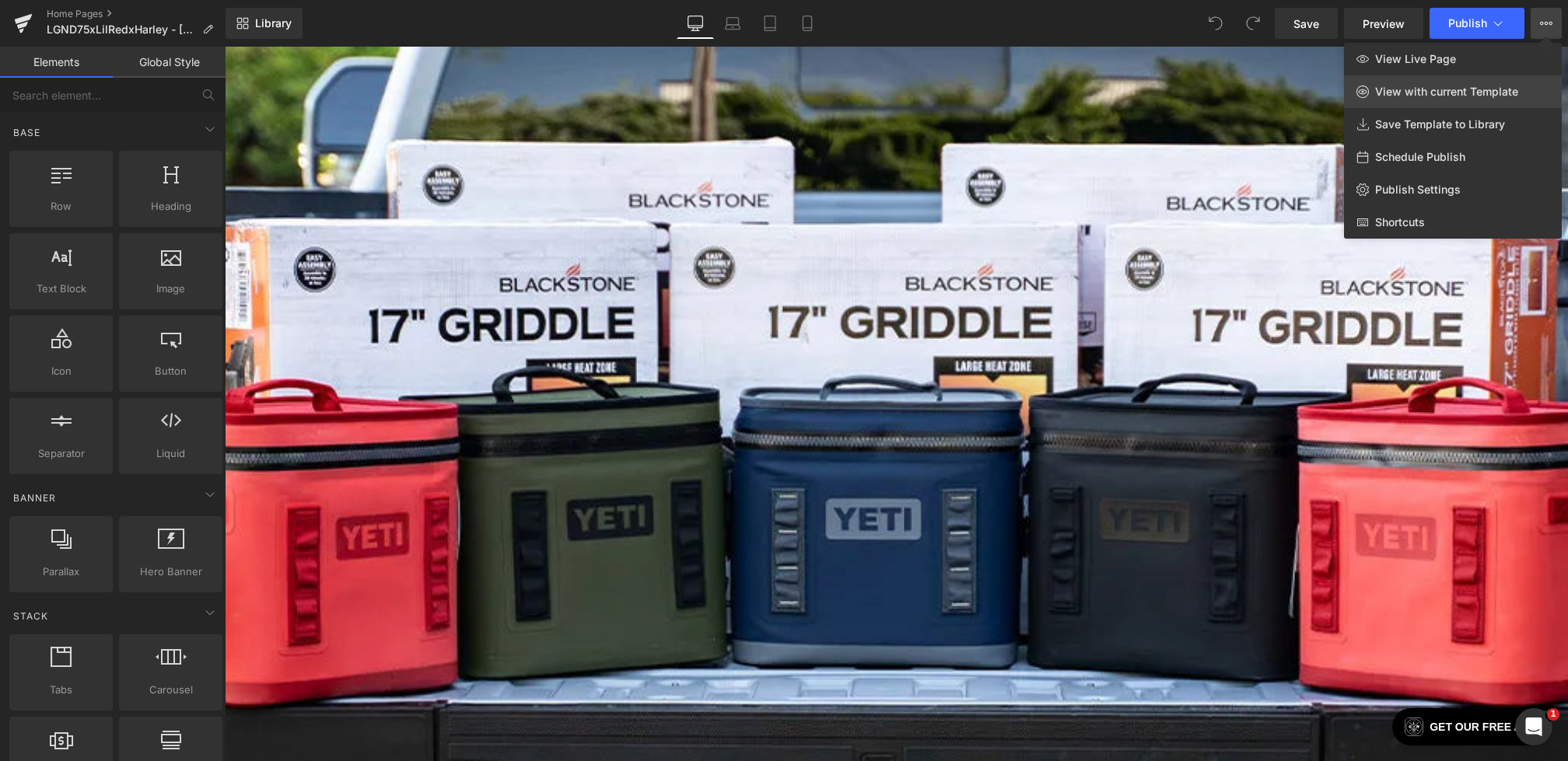
click at [1428, 87] on span "View with current Template" at bounding box center [1447, 91] width 143 height 14
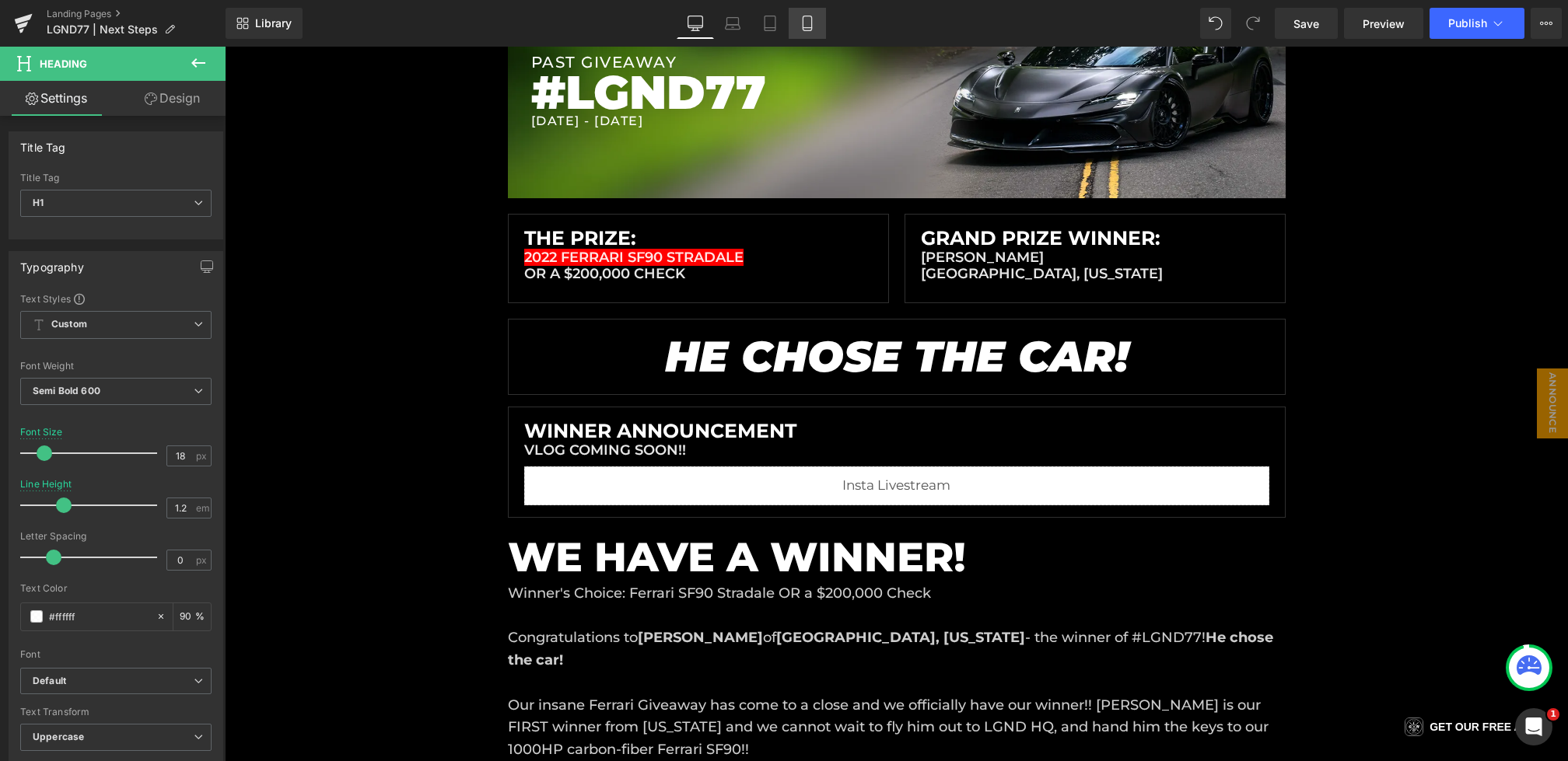
click at [800, 22] on icon at bounding box center [807, 23] width 15 height 15
type input "14"
type input "1.3"
type input "90"
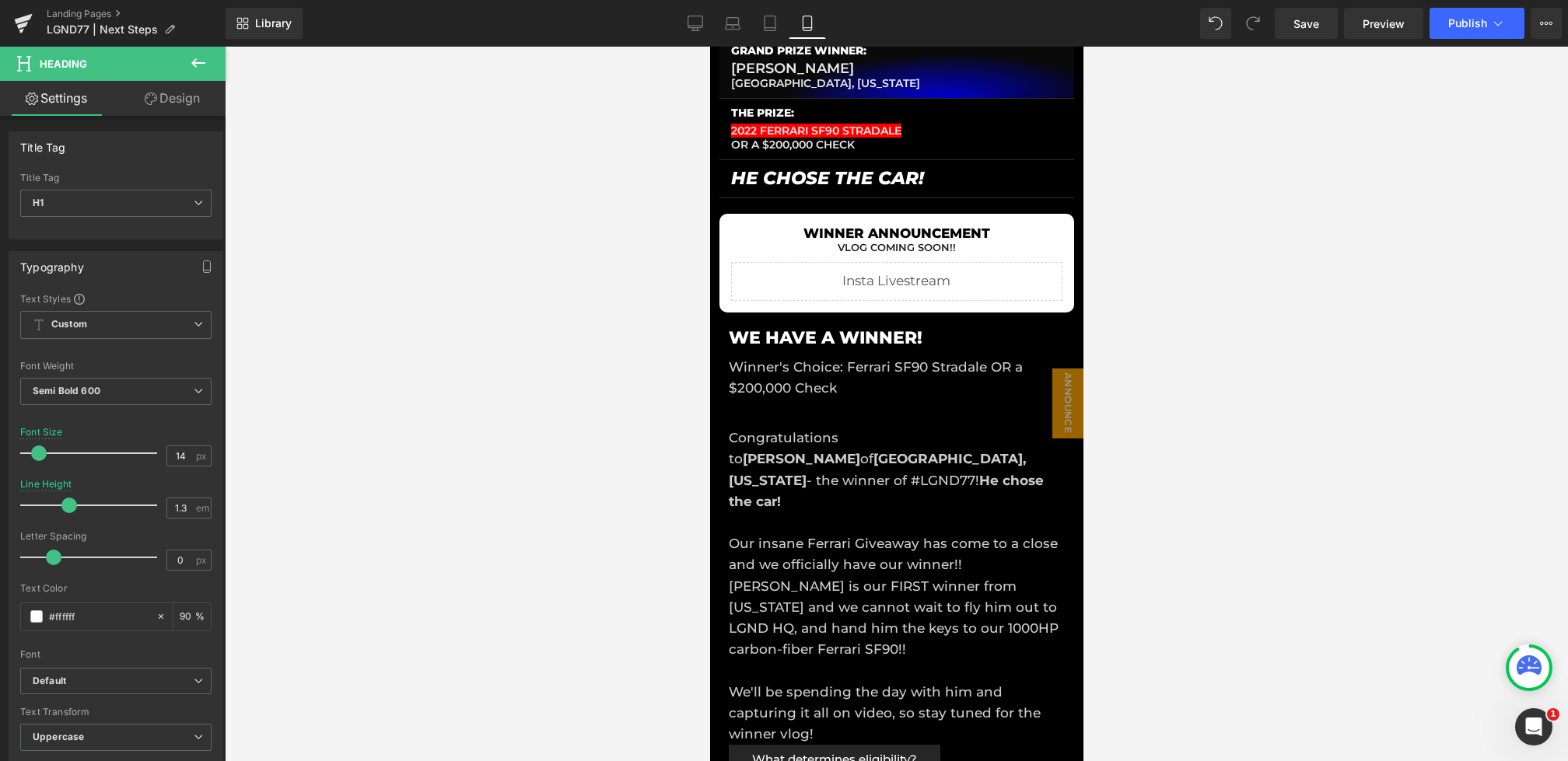
scroll to position [108, 0]
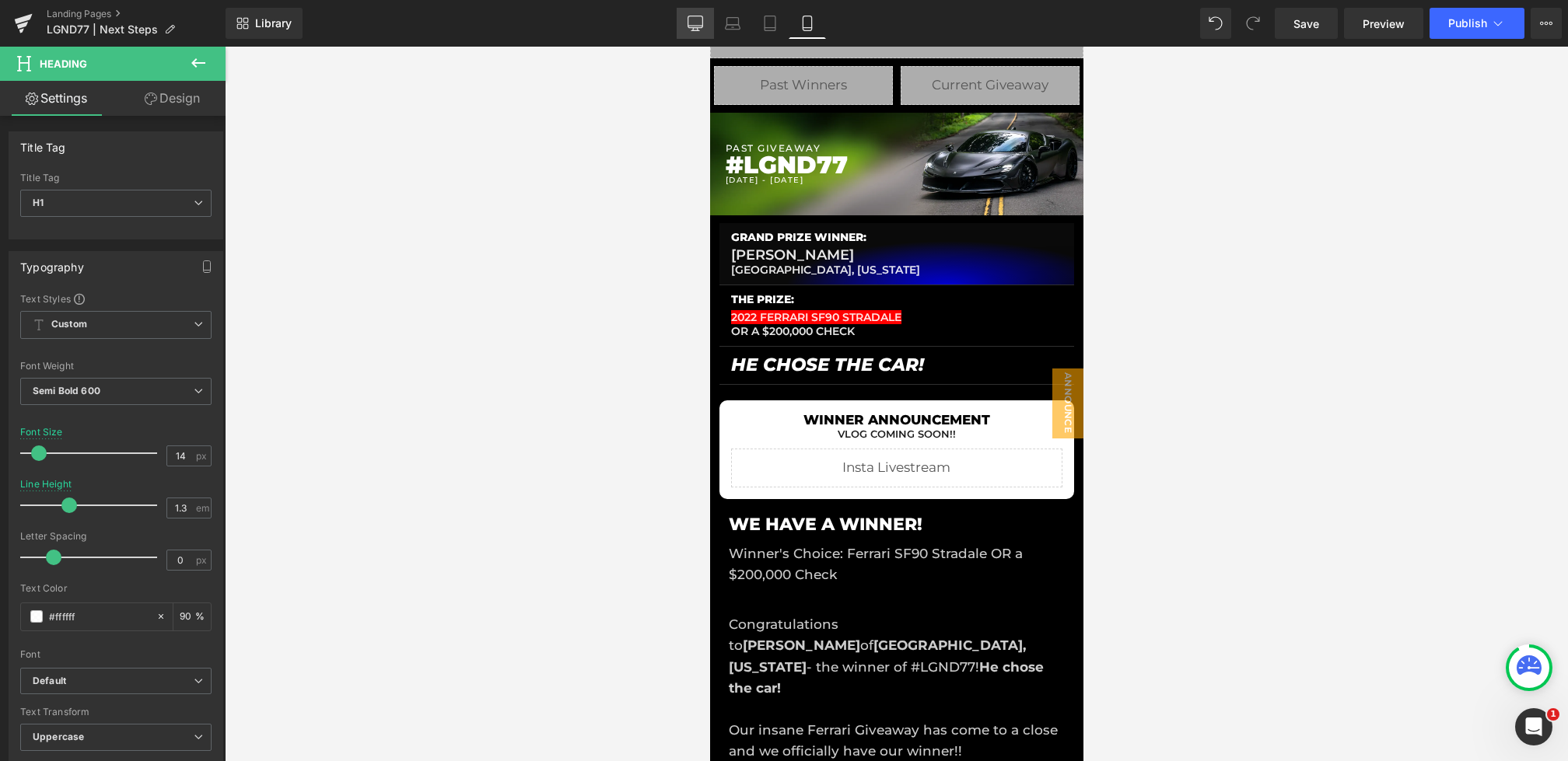
click at [704, 21] on link "Desktop" at bounding box center [696, 23] width 37 height 31
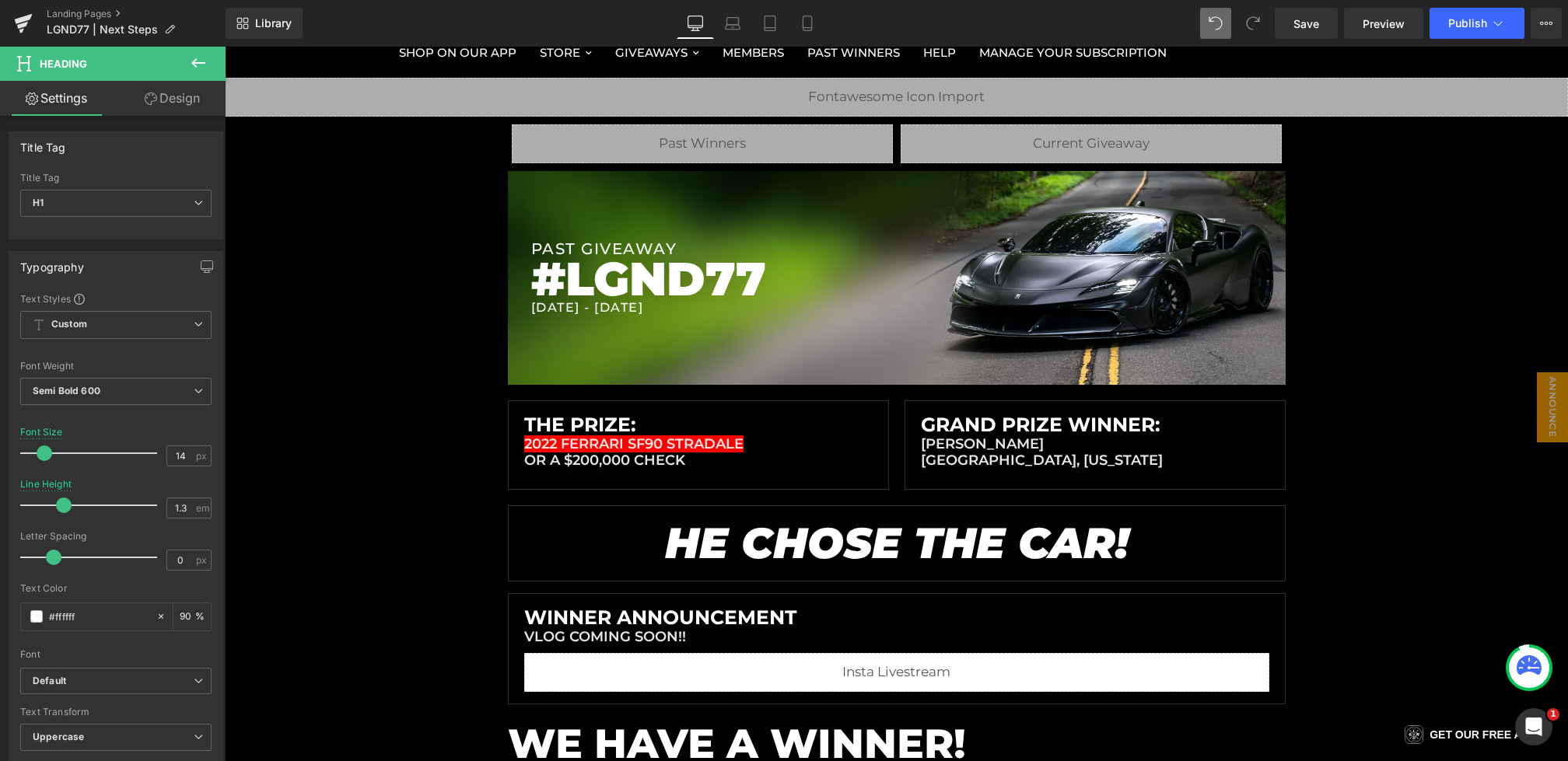
type input "18"
type input "1.2"
type input "90"
click at [1306, 22] on span "Save" at bounding box center [1306, 23] width 26 height 16
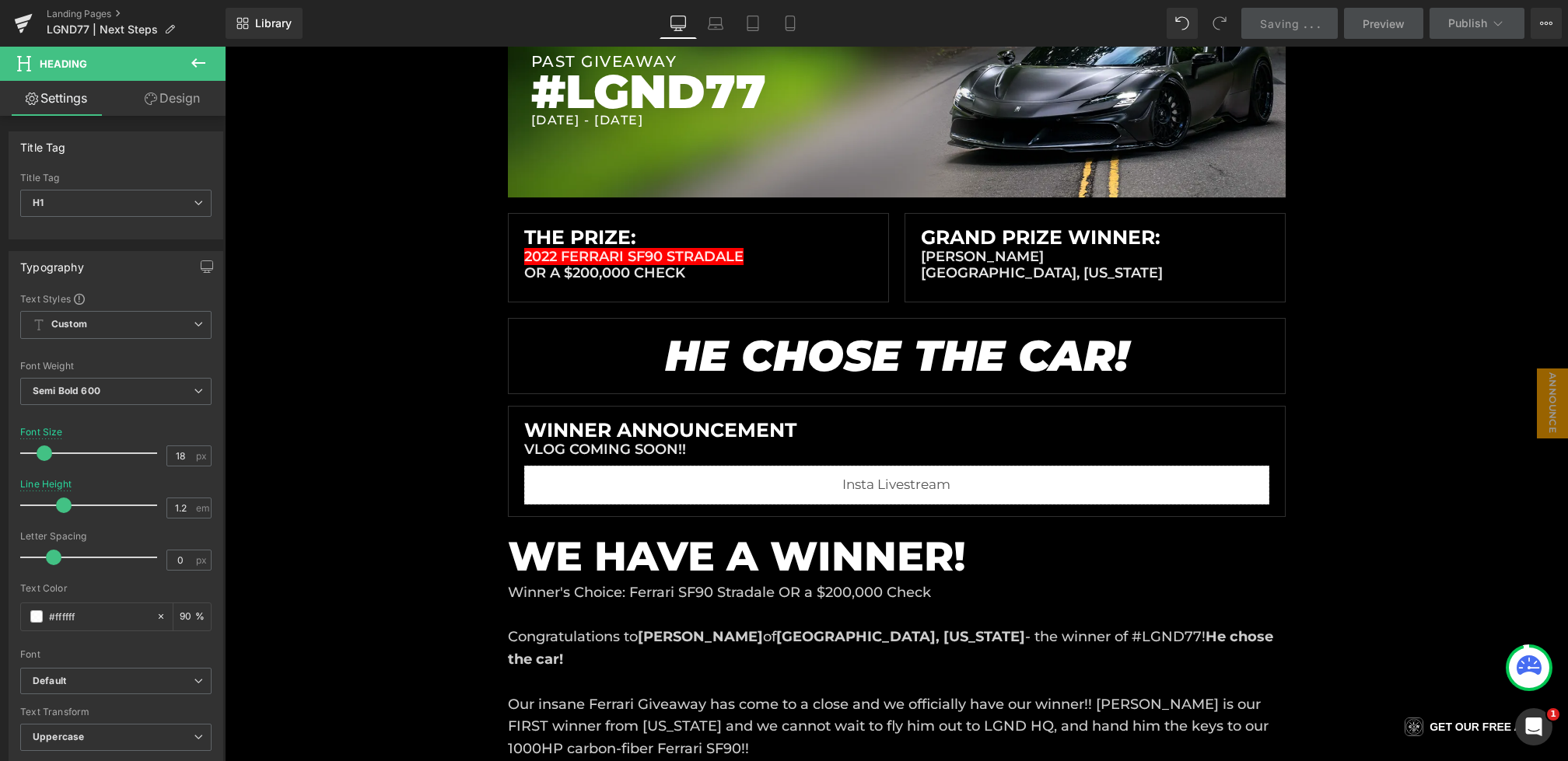
scroll to position [229, 0]
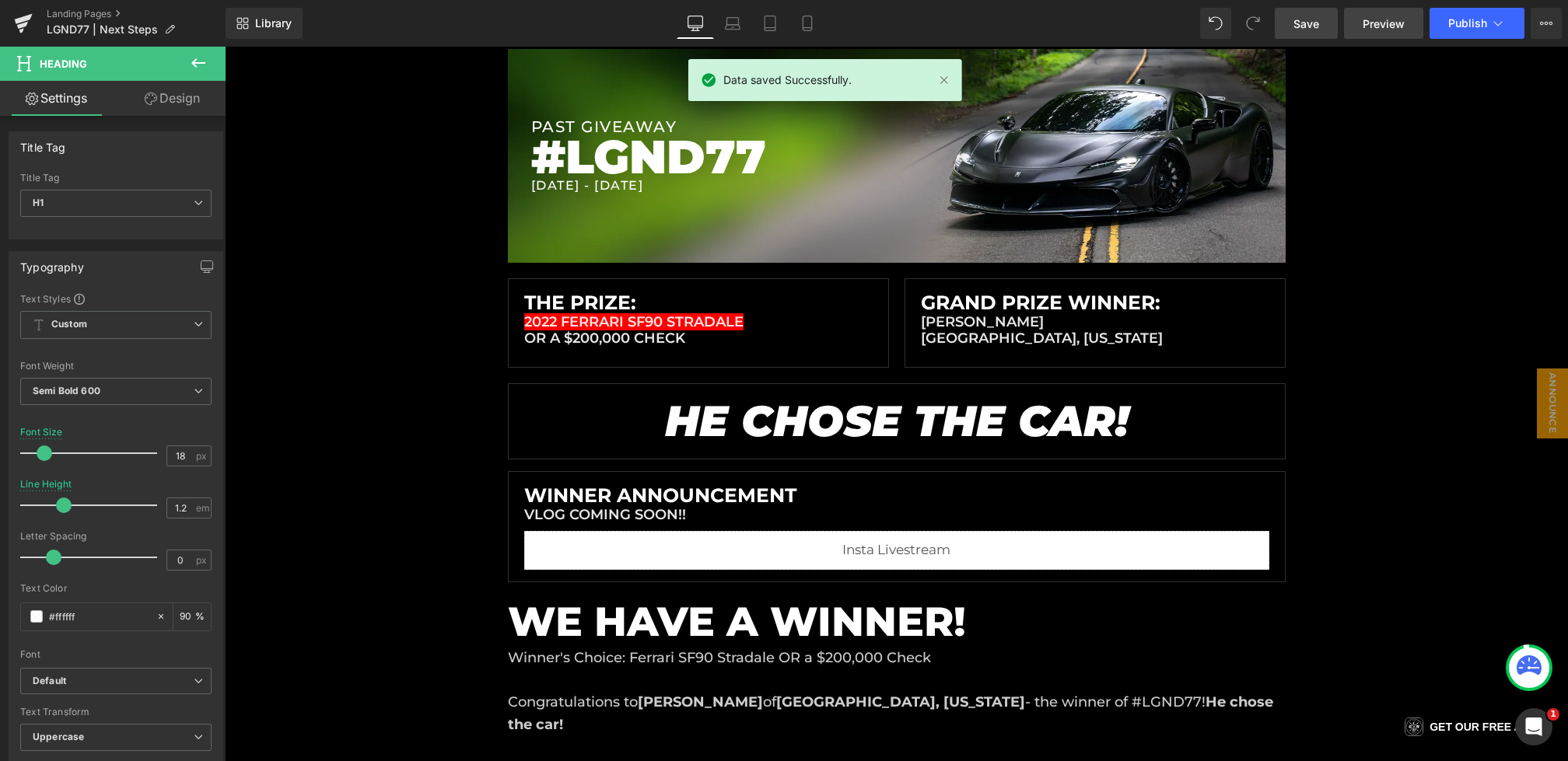
click at [1370, 29] on span "Preview" at bounding box center [1384, 23] width 42 height 16
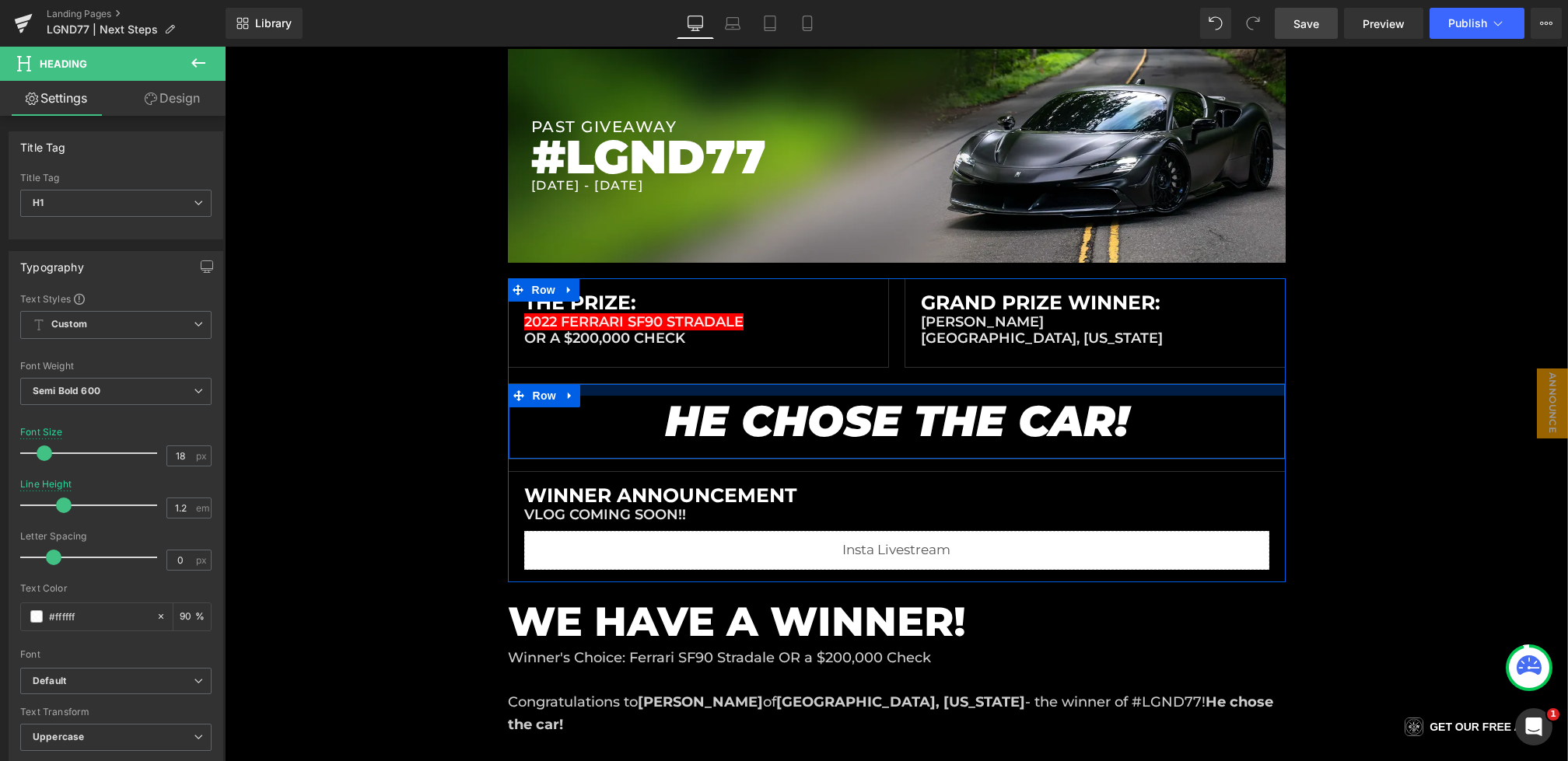
click at [625, 393] on div at bounding box center [897, 389] width 777 height 11
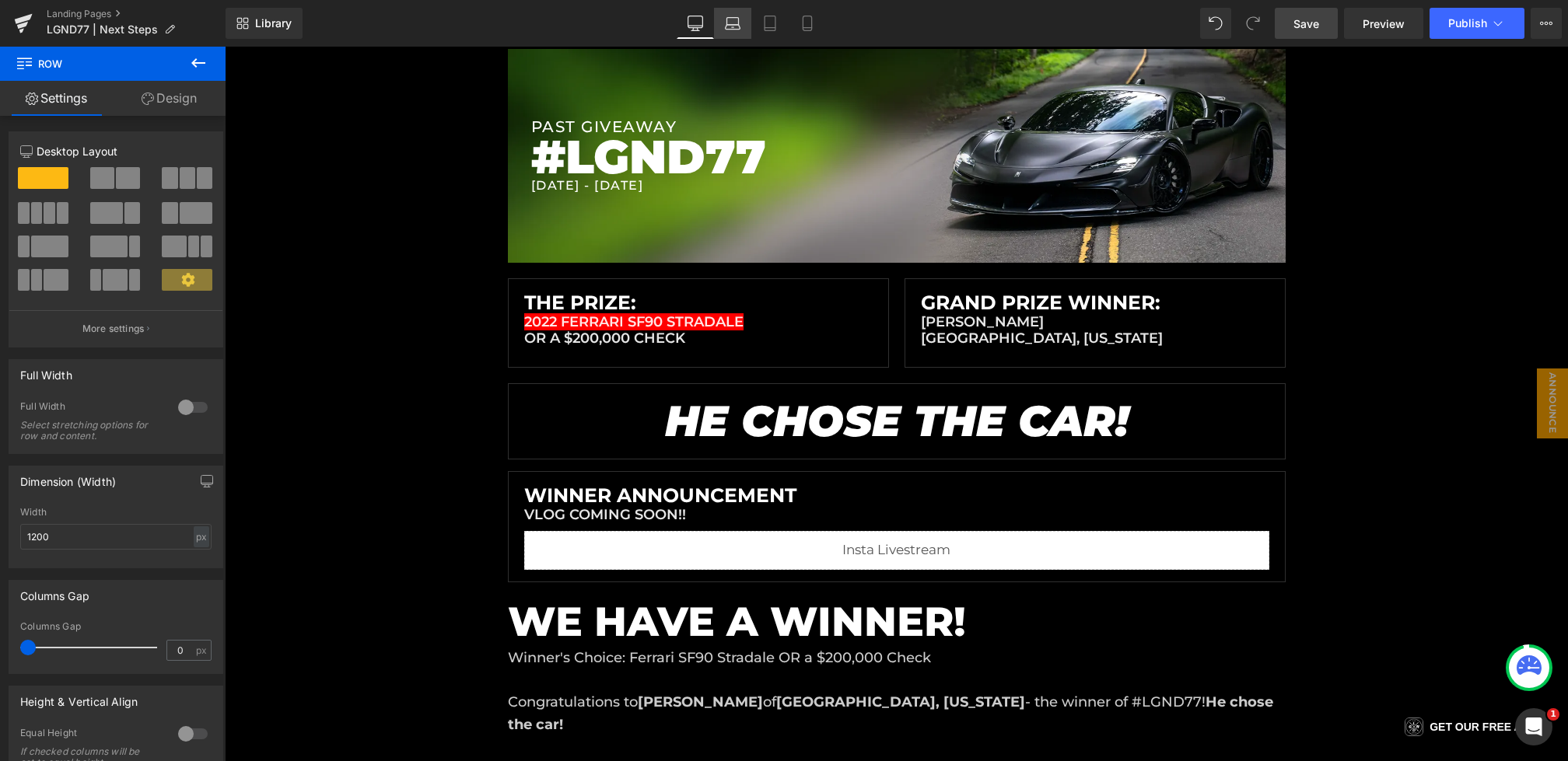
click at [732, 29] on icon at bounding box center [733, 28] width 15 height 5
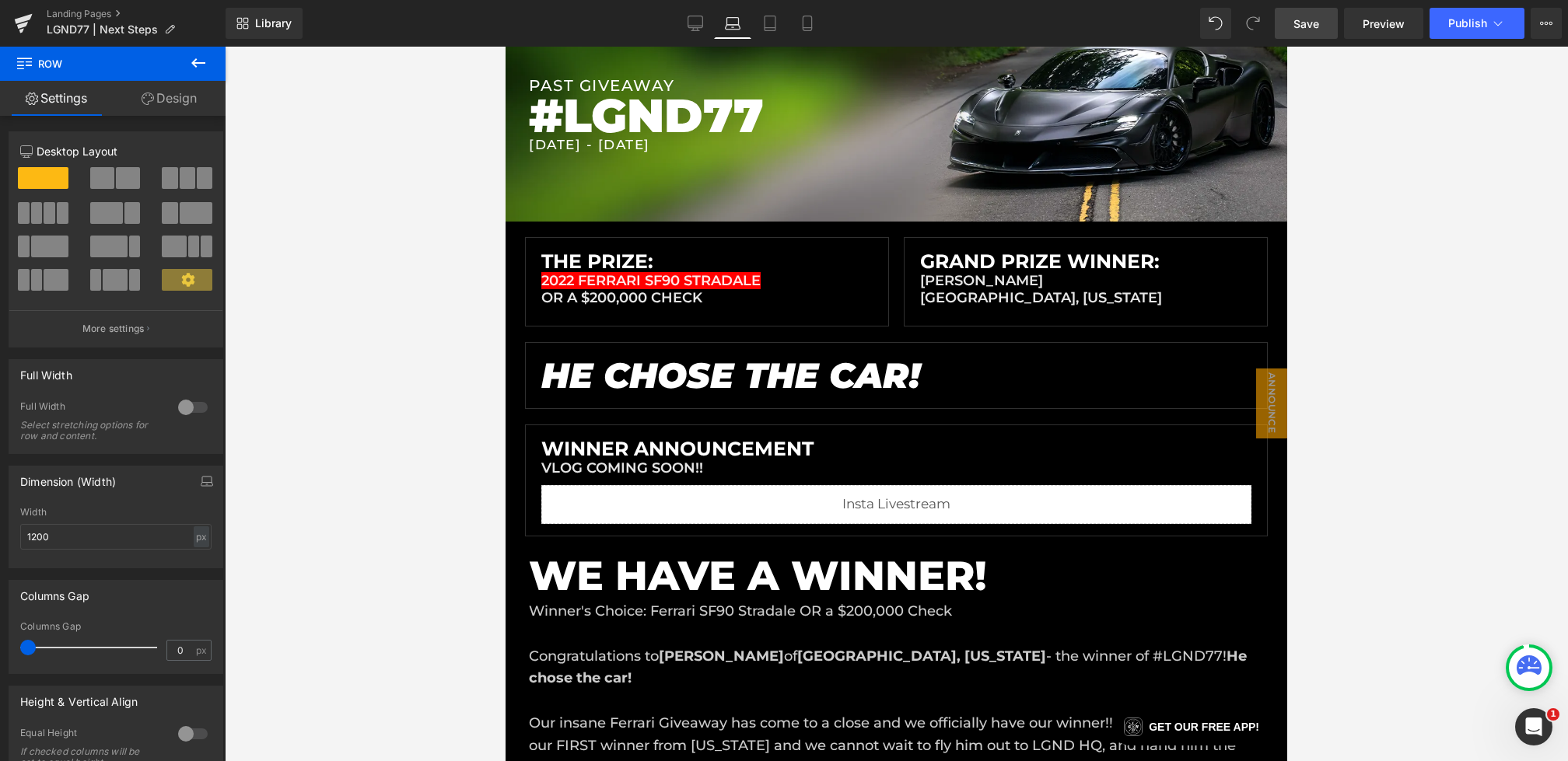
scroll to position [188, 0]
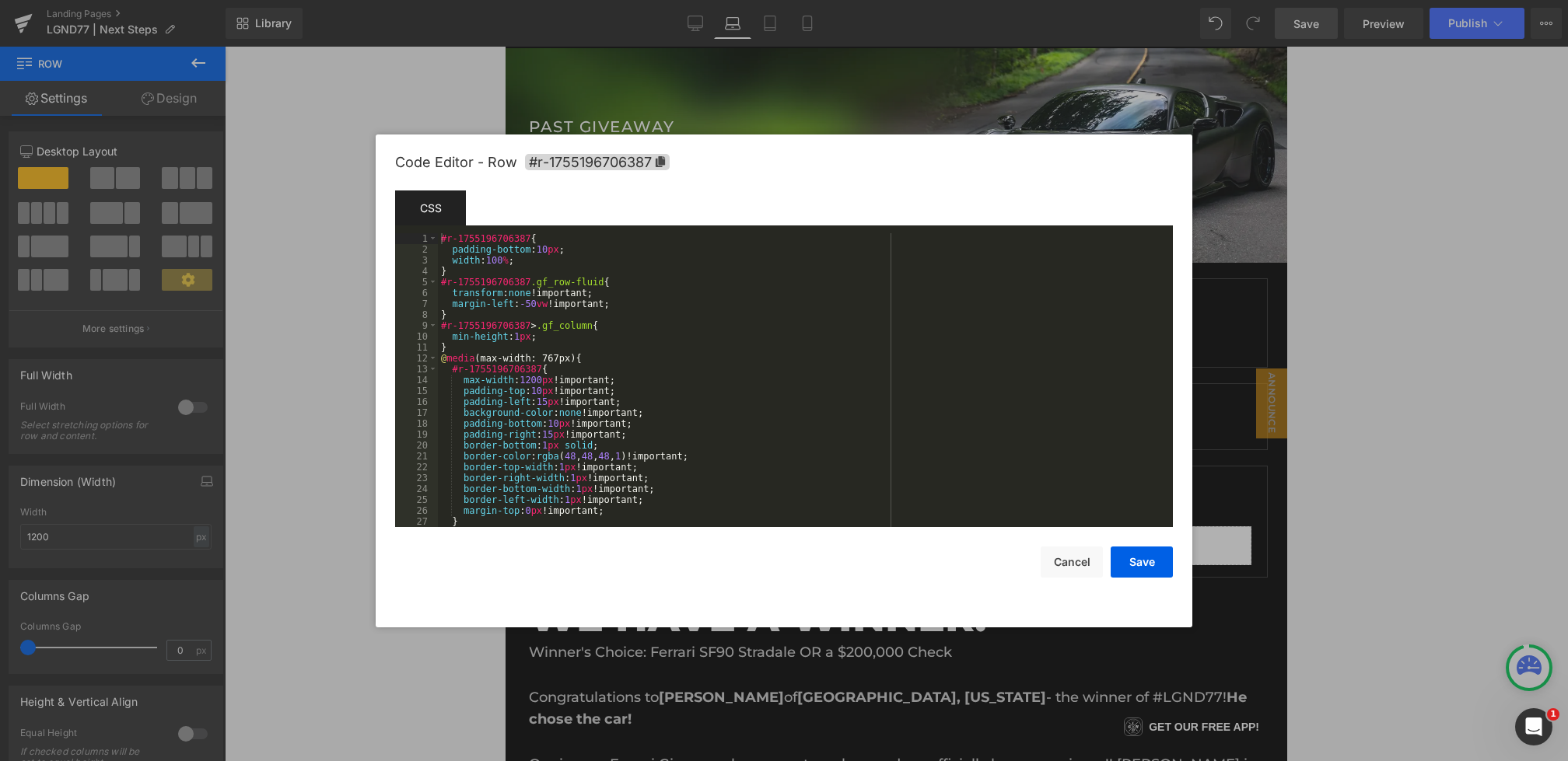
click at [640, 0] on div "Heading You are previewing how the will restyle your page. You can not edit Ele…" at bounding box center [784, 0] width 1568 height 0
click at [1067, 555] on button "Cancel" at bounding box center [1072, 562] width 62 height 31
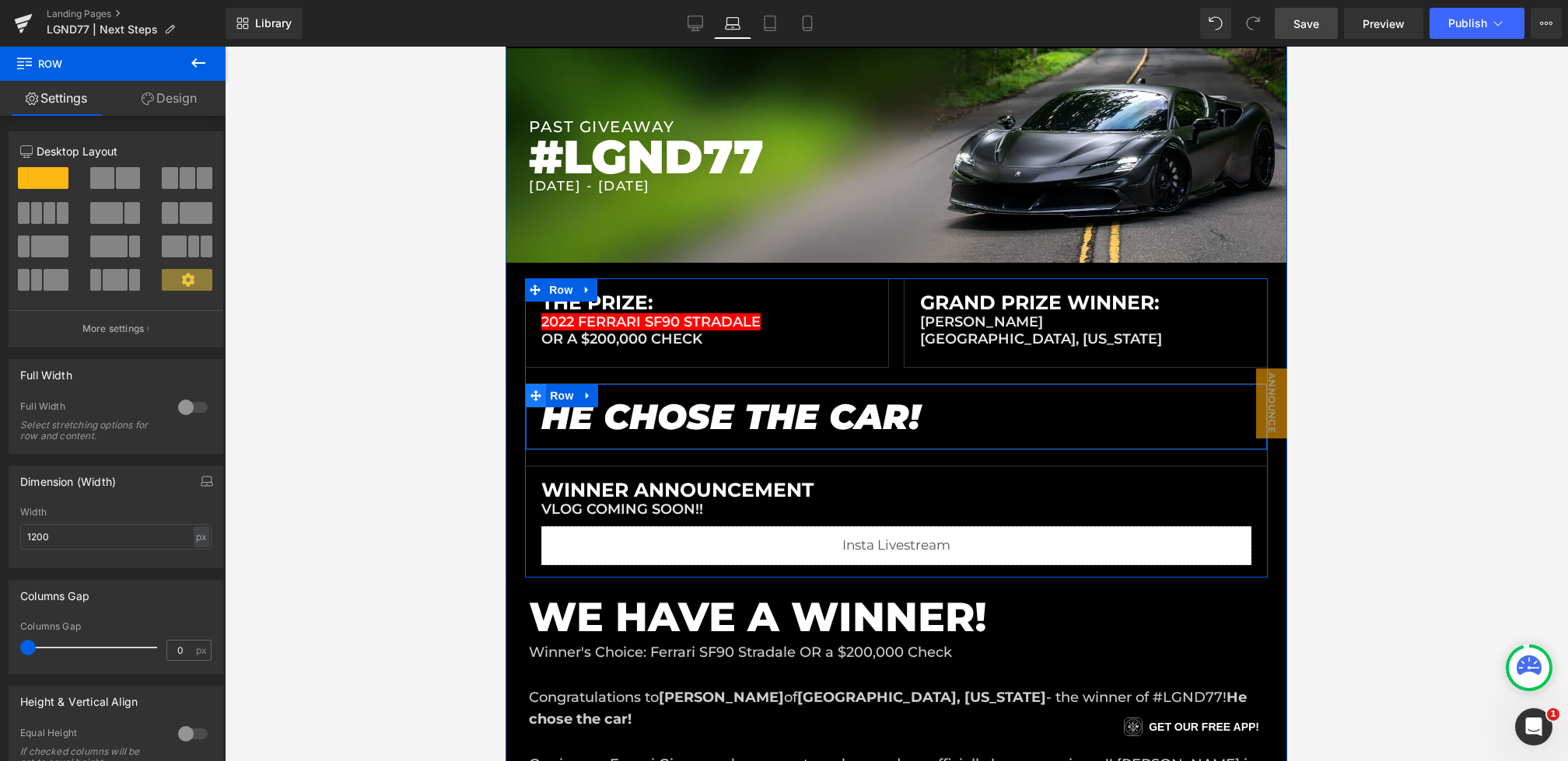
click at [537, 390] on icon at bounding box center [535, 396] width 11 height 11
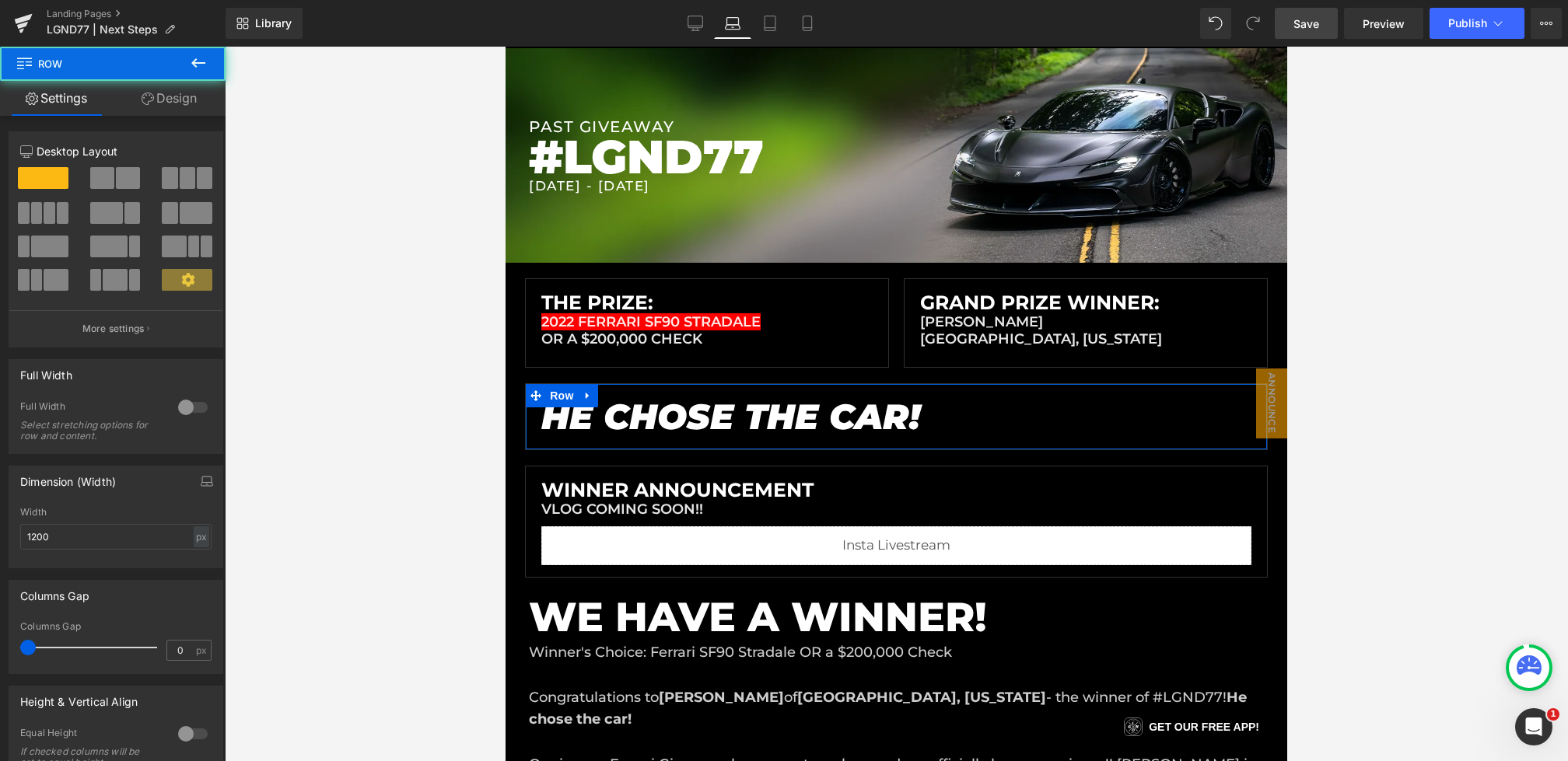
click at [162, 113] on link "Design" at bounding box center [168, 98] width 113 height 35
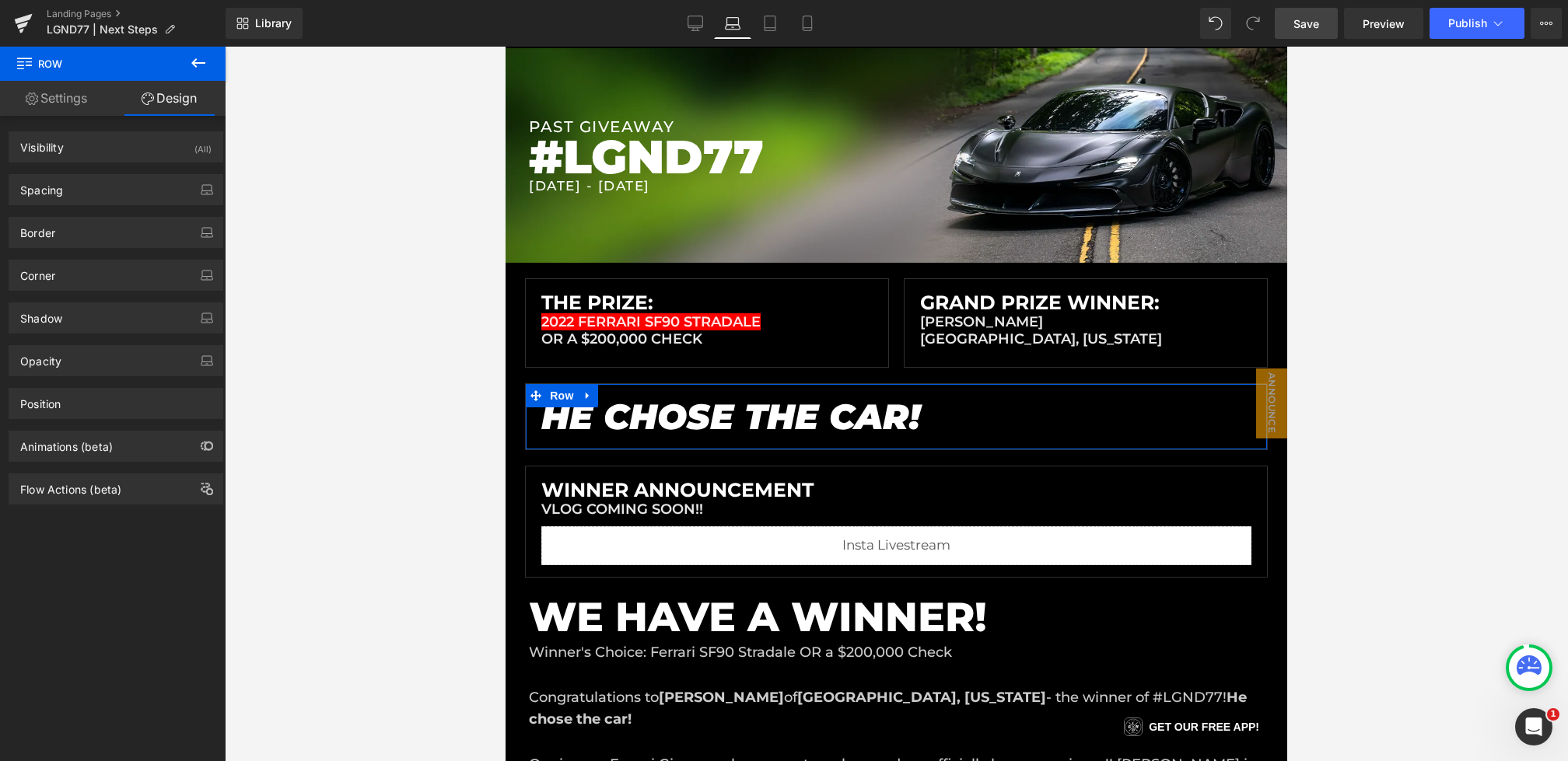
click at [85, 108] on link "Settings" at bounding box center [56, 98] width 113 height 35
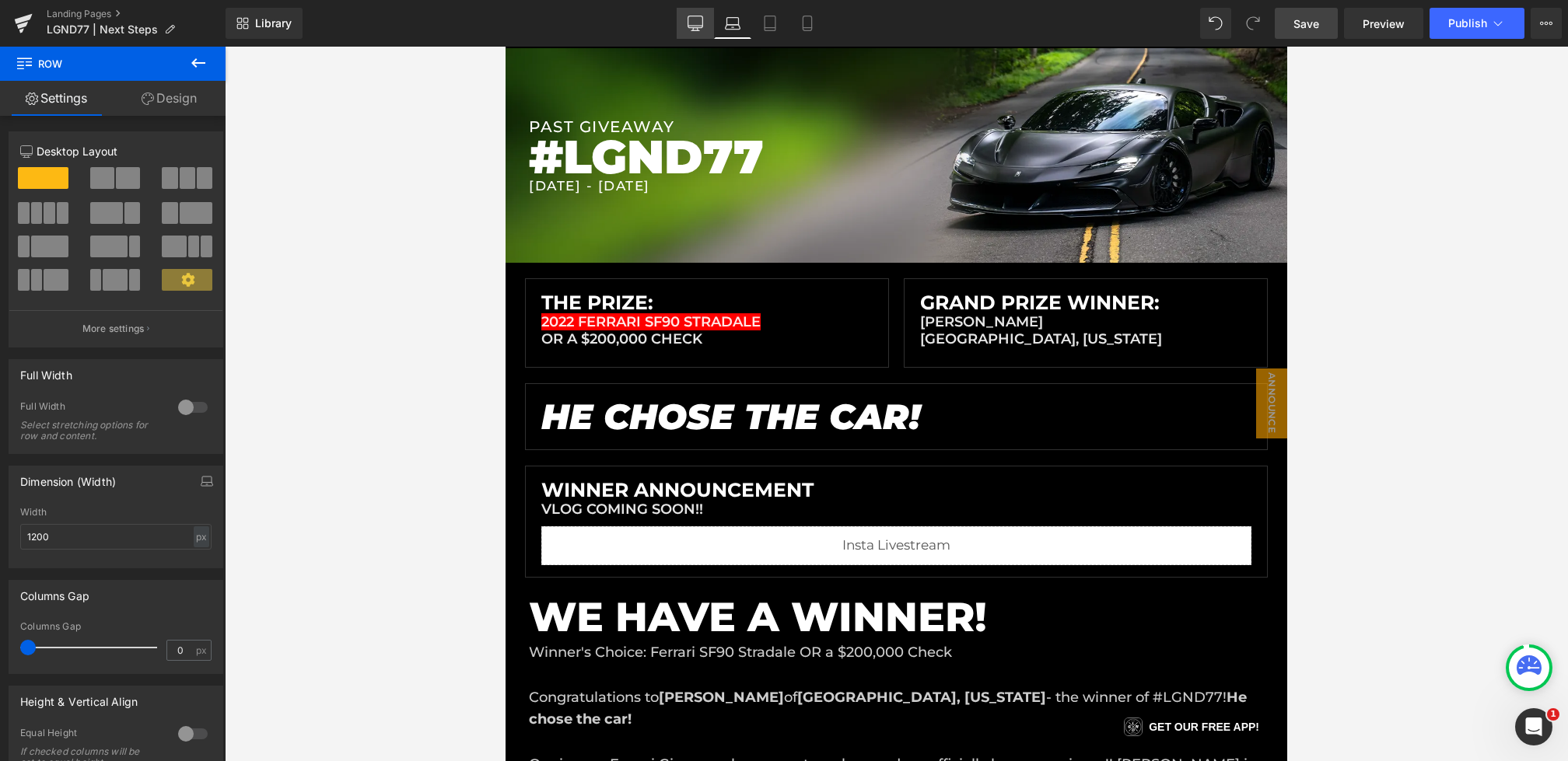
click at [688, 27] on icon at bounding box center [696, 22] width 15 height 11
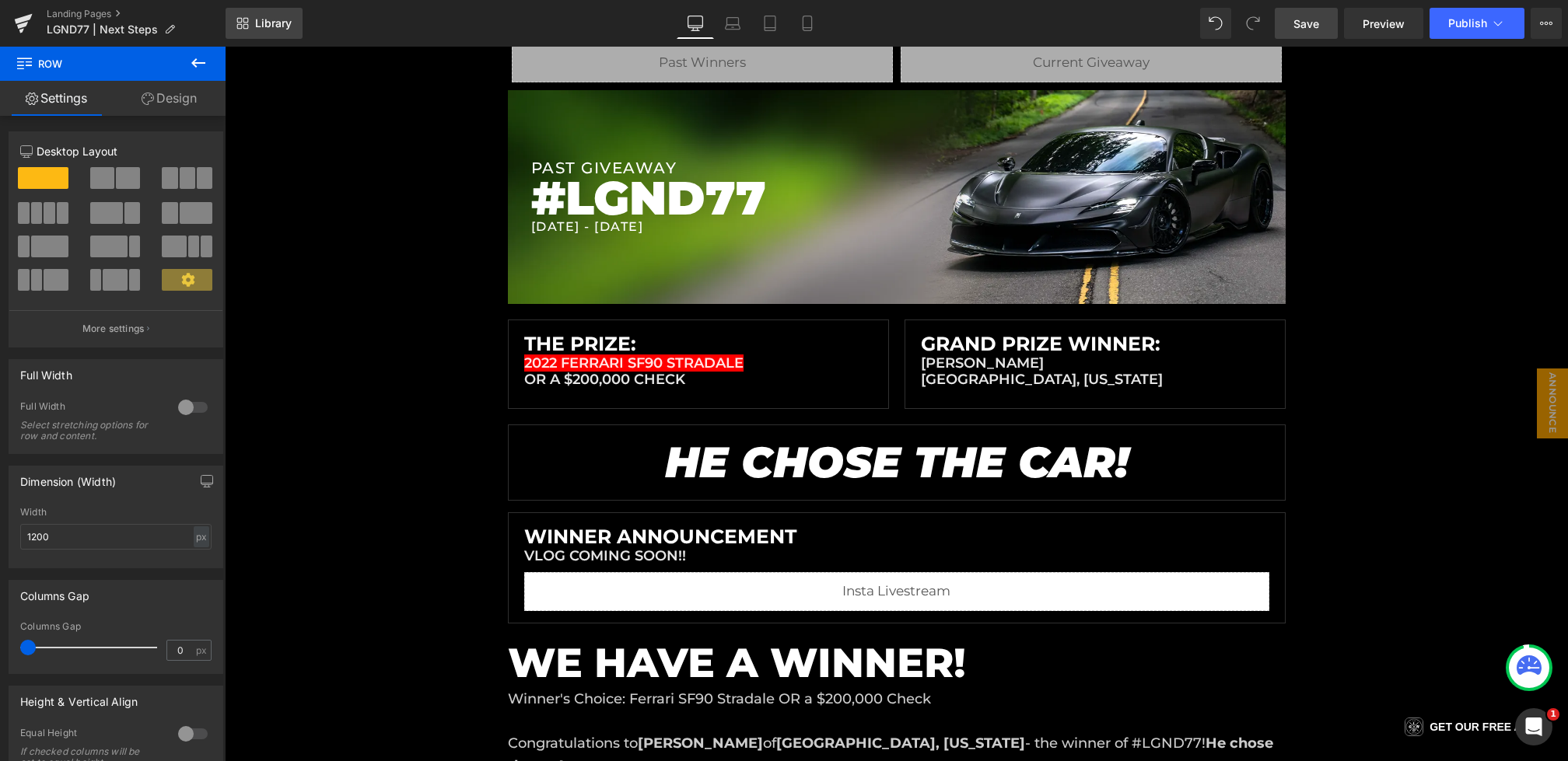
scroll to position [229, 0]
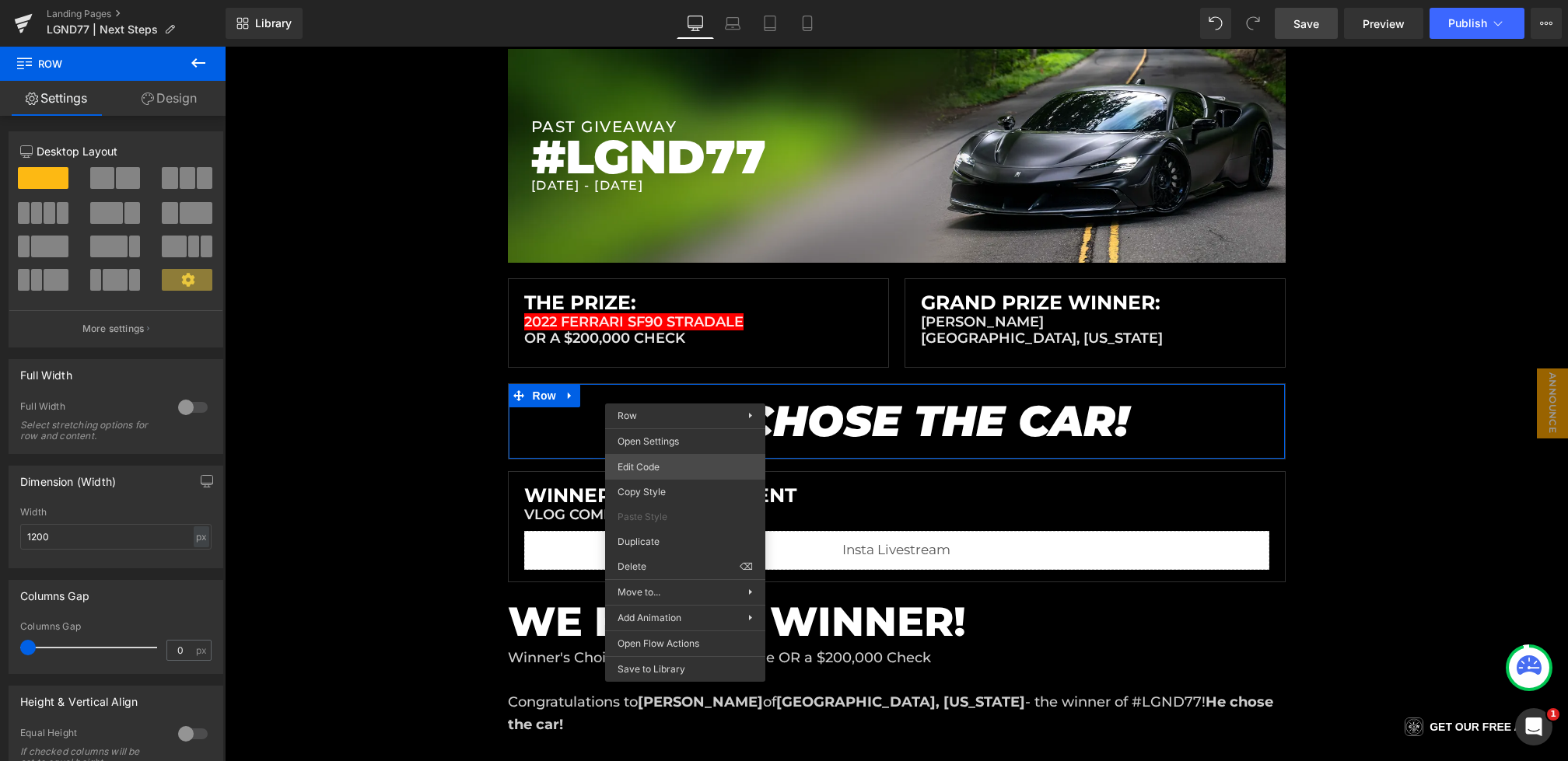
click at [644, 0] on div "Row You are previewing how the will restyle your page. You can not edit Element…" at bounding box center [784, 0] width 1568 height 0
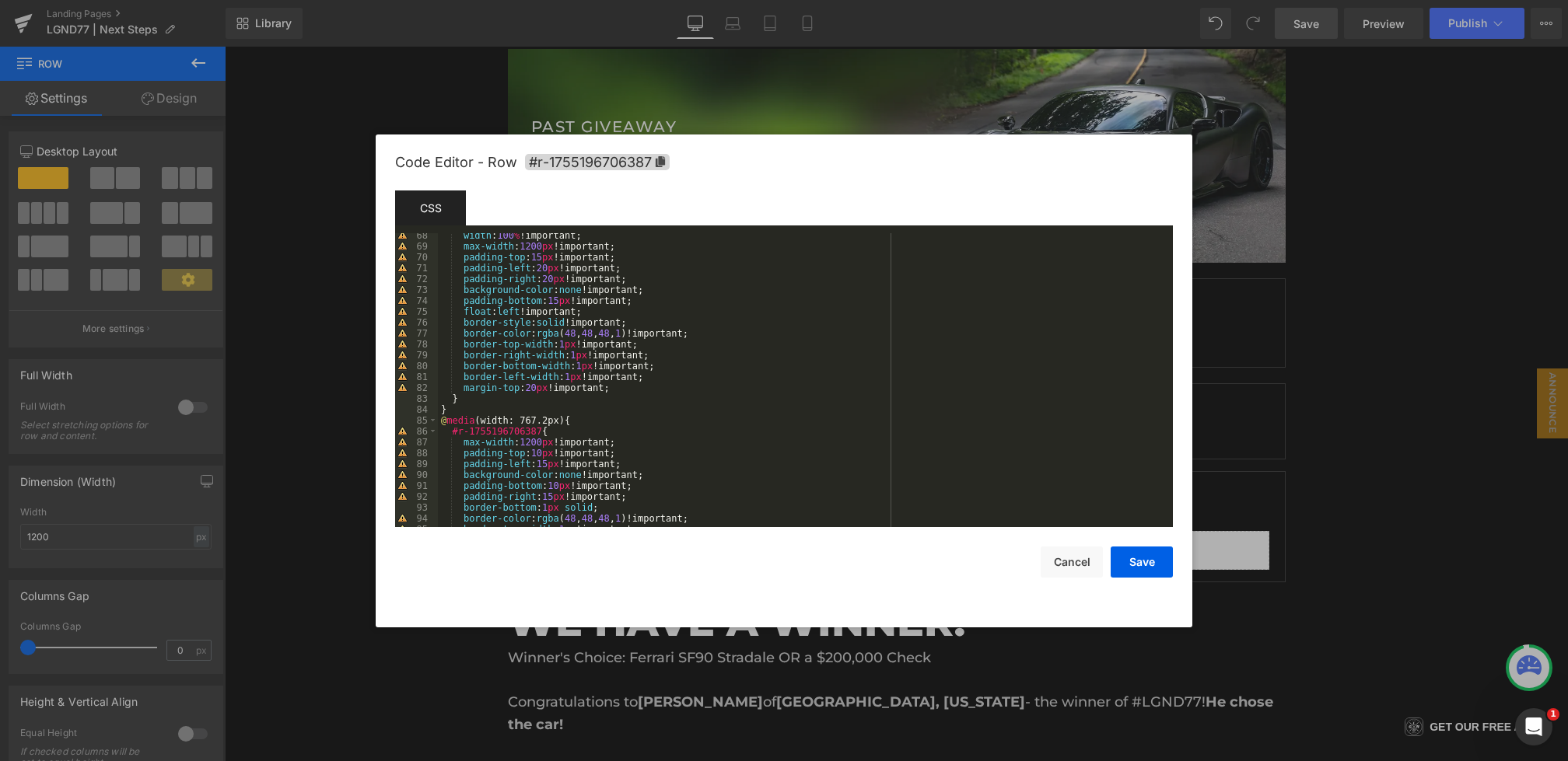
scroll to position [699, 0]
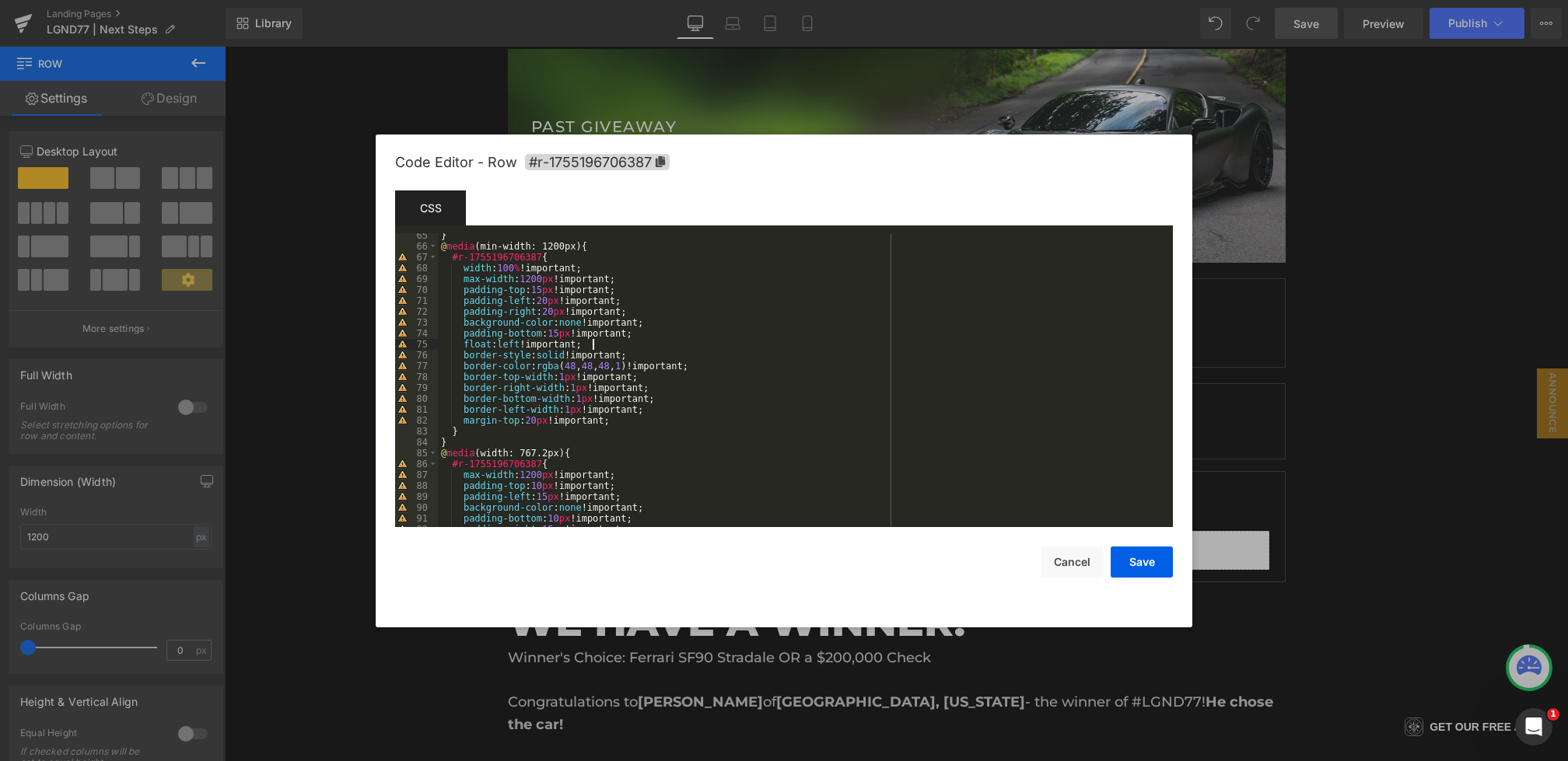
drag, startPoint x: 624, startPoint y: 347, endPoint x: 386, endPoint y: 347, distance: 238.0
click at [386, 347] on div "Code Editor - Row #r-1755196706387 Template CSS Script 65 66 67 68 69 70 71 72 …" at bounding box center [784, 380] width 817 height 493
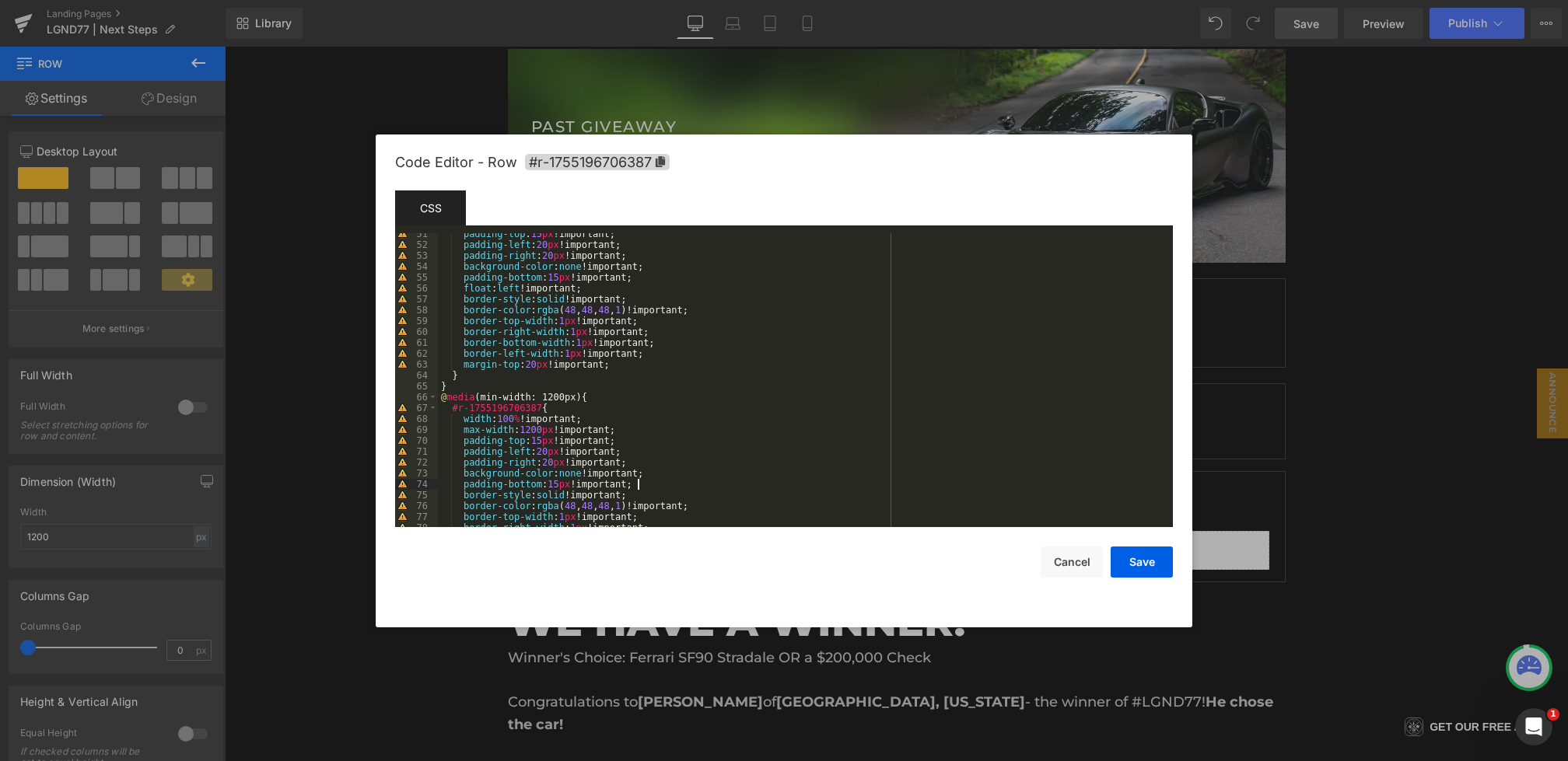
scroll to position [517, 0]
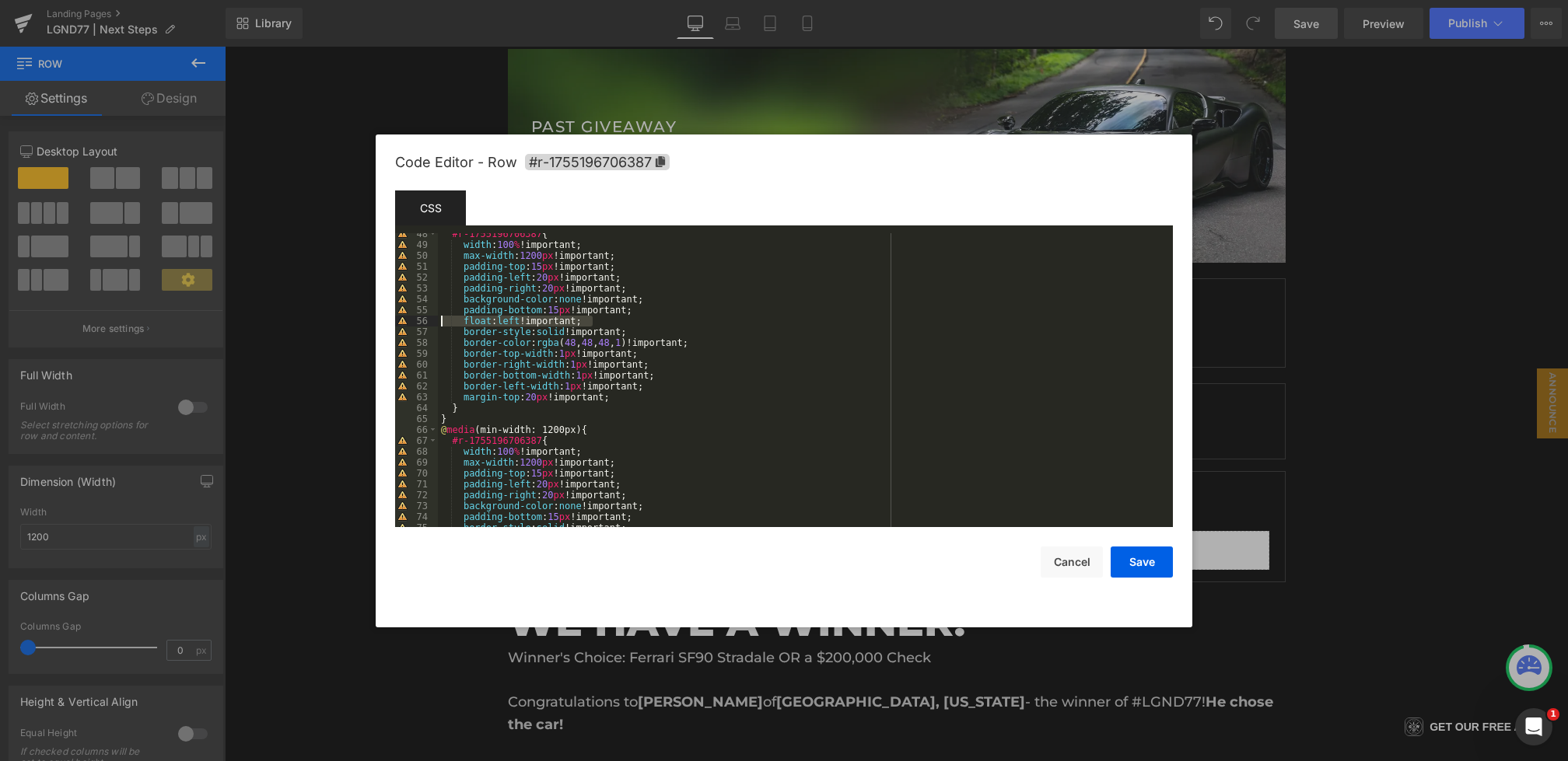
drag, startPoint x: 607, startPoint y: 321, endPoint x: 339, endPoint y: 321, distance: 268.0
click at [339, 321] on body "Row You are previewing how the will restyle your page. You can not edit Element…" at bounding box center [784, 380] width 1568 height 761
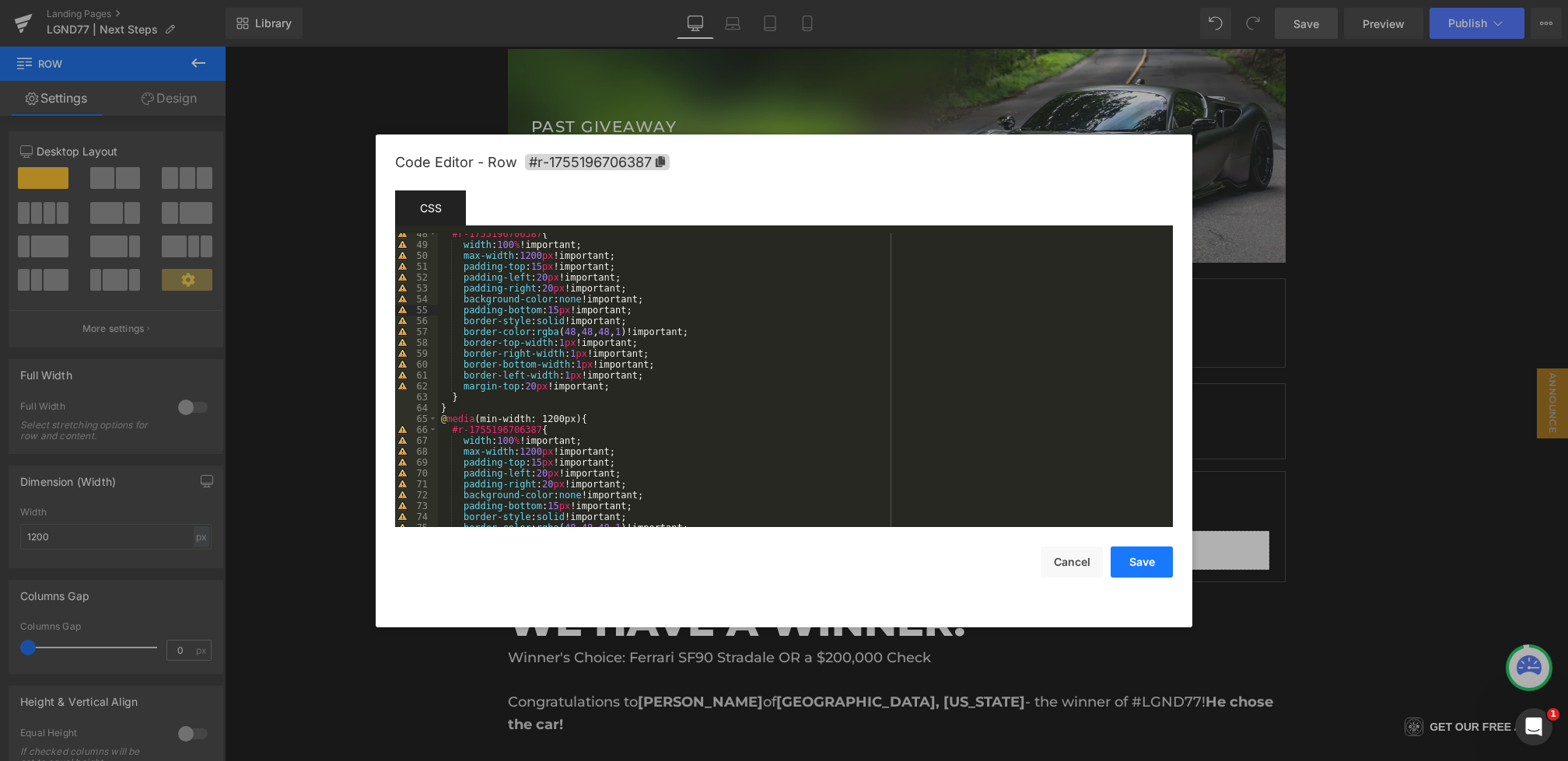
click at [1153, 562] on button "Save" at bounding box center [1142, 562] width 62 height 31
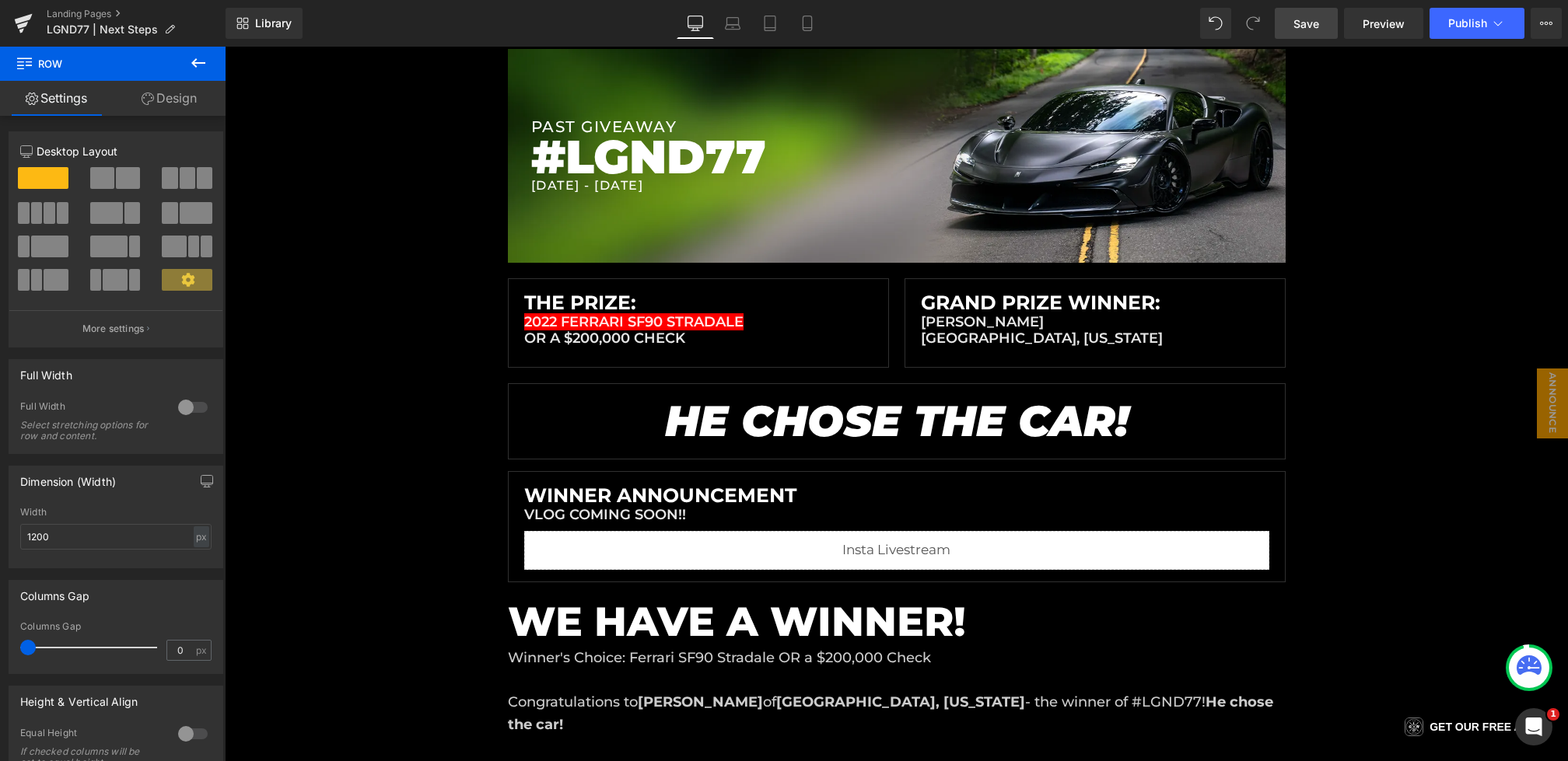
click at [1297, 30] on span "Save" at bounding box center [1306, 23] width 26 height 16
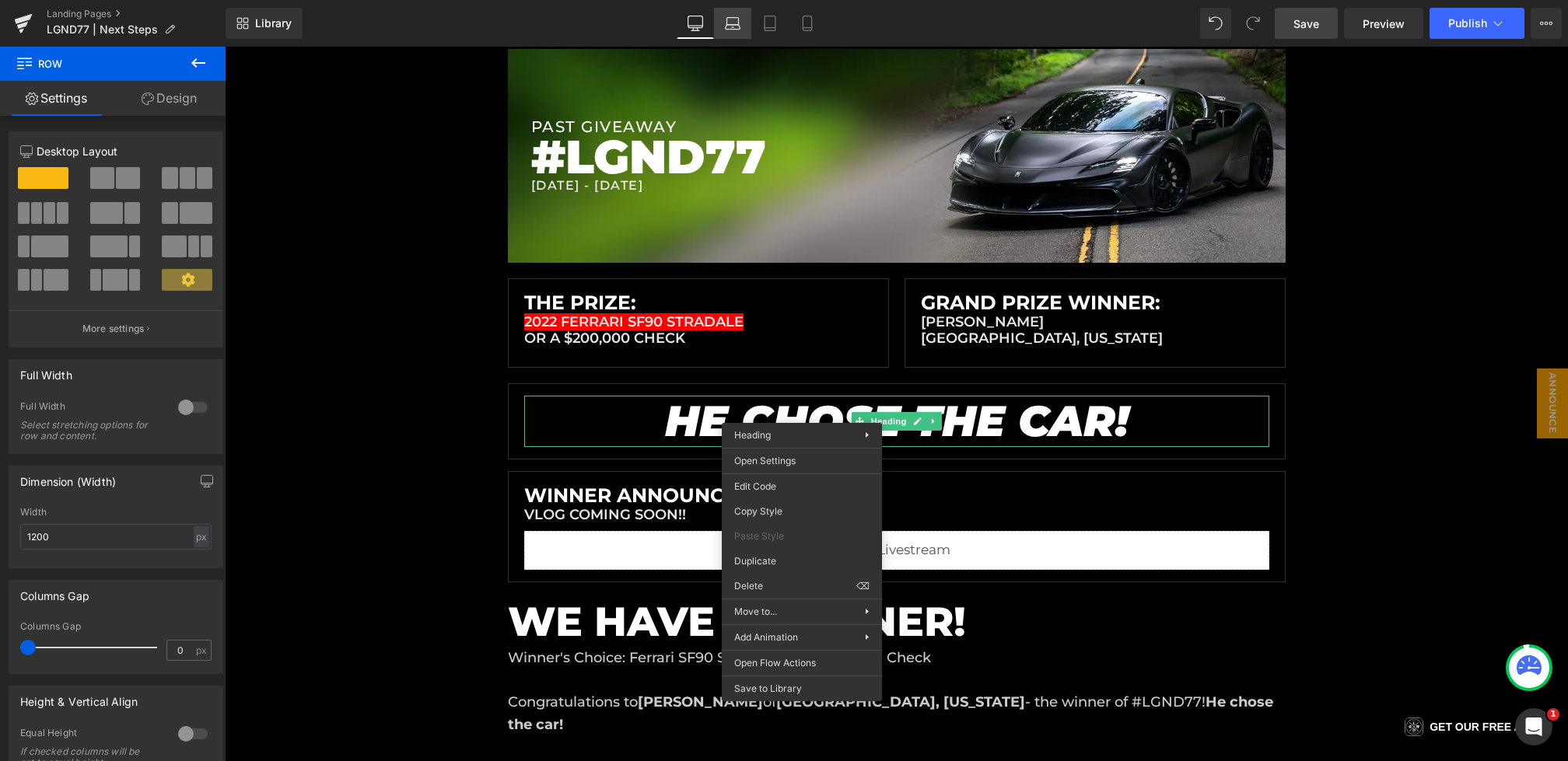
click at [729, 25] on icon at bounding box center [732, 23] width 15 height 15
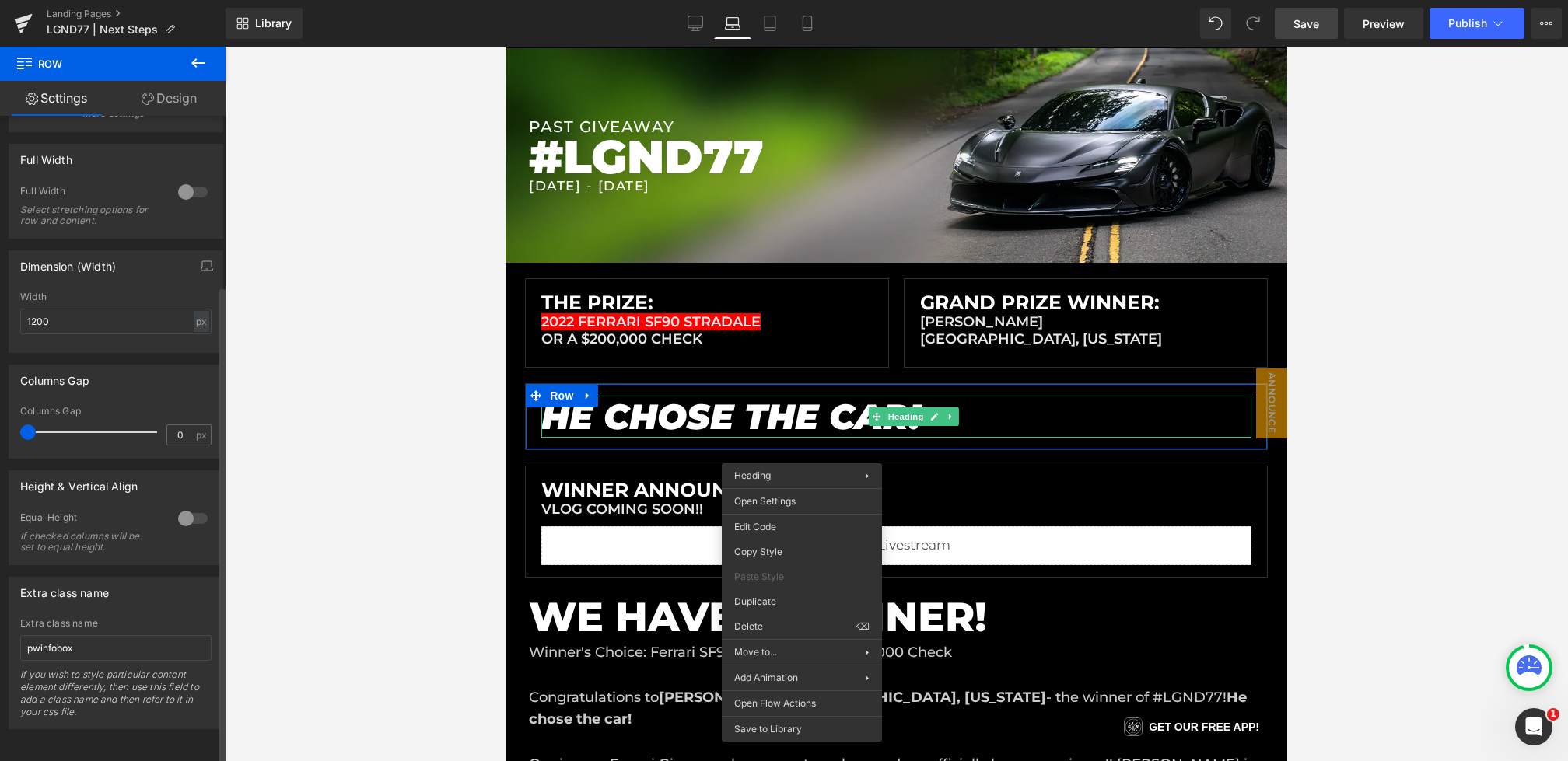
scroll to position [0, 0]
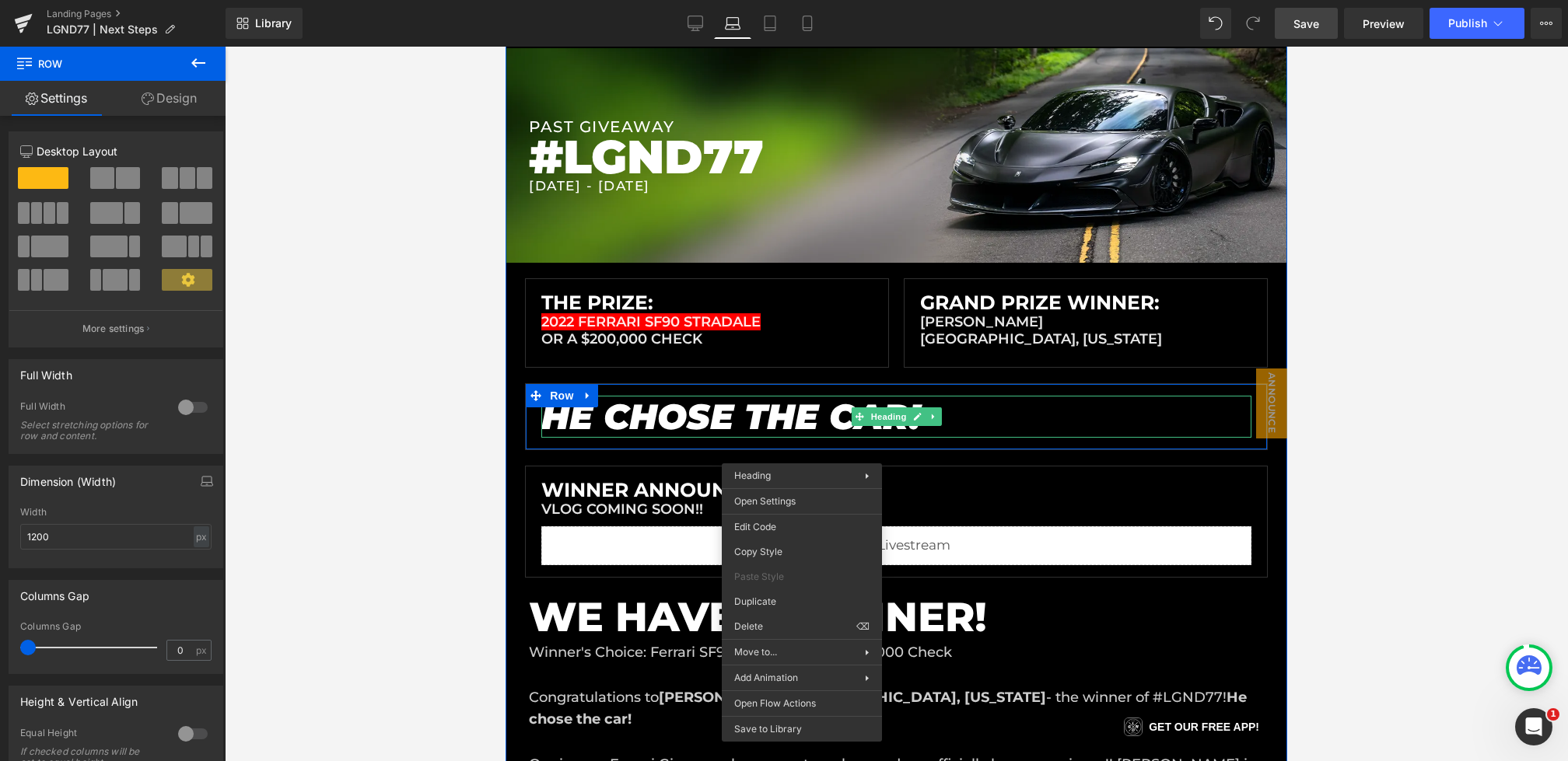
click at [841, 407] on em "HE CHOSE THE CAR!" at bounding box center [731, 416] width 379 height 43
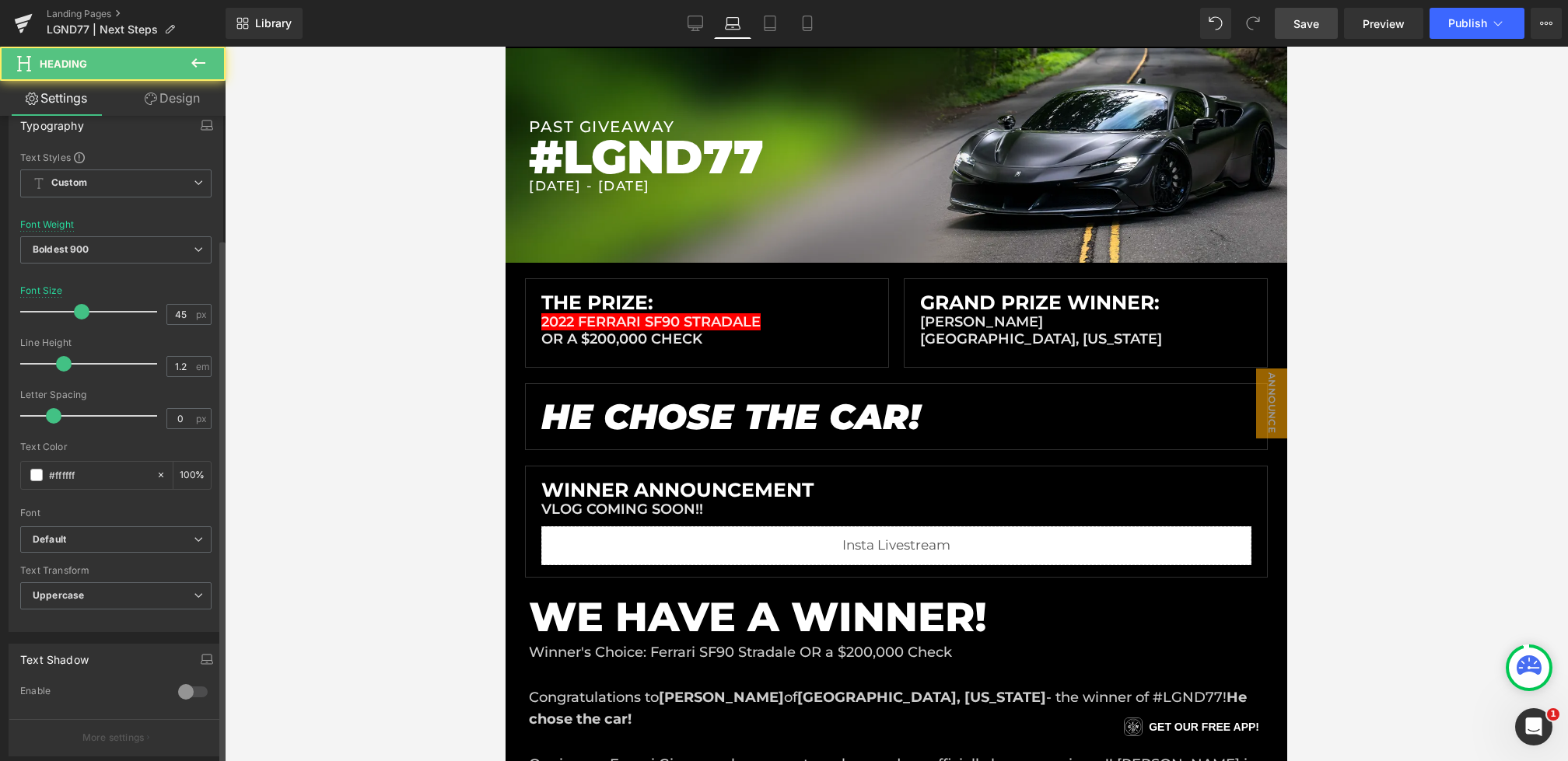
scroll to position [456, 0]
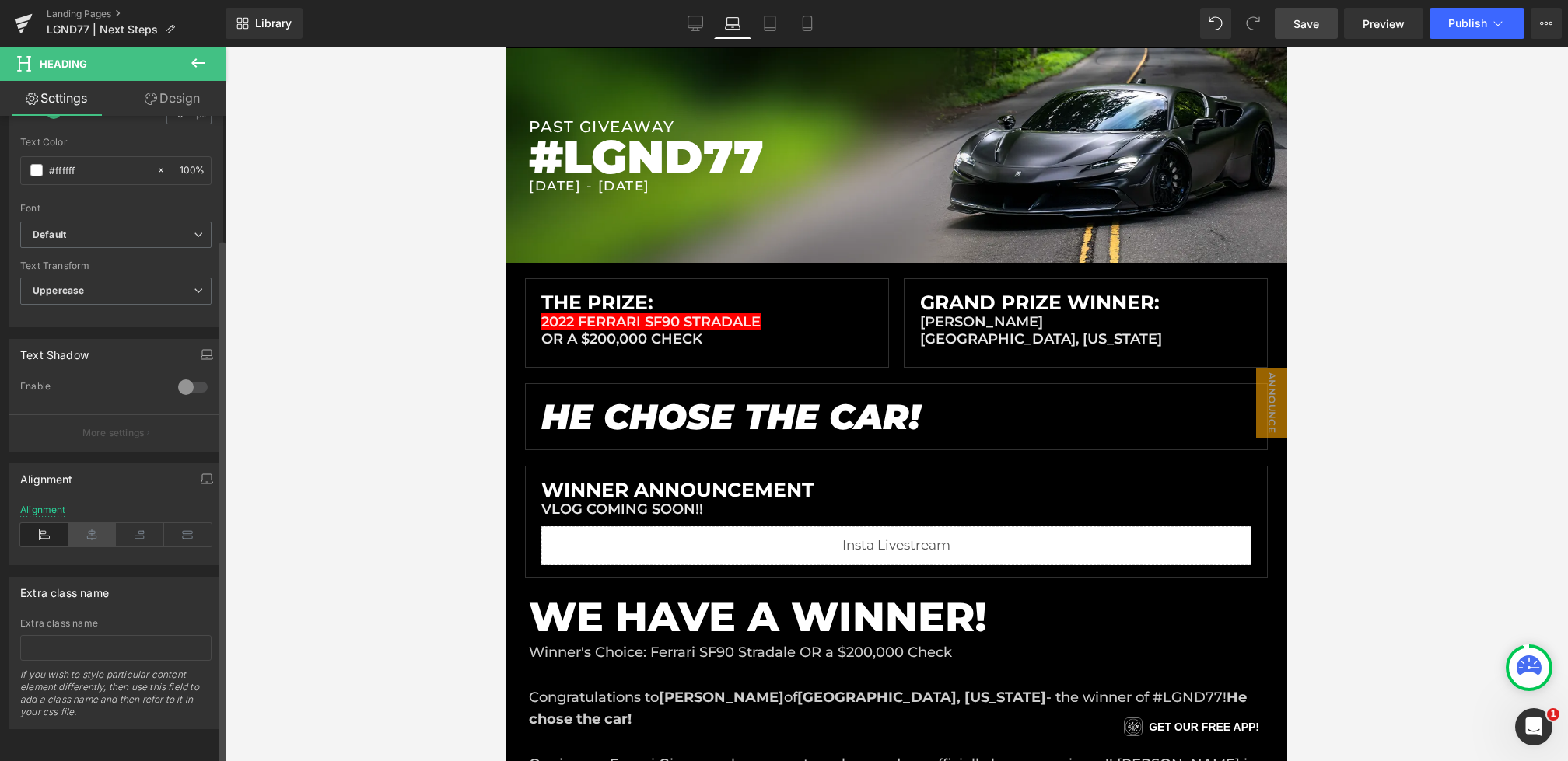
click at [88, 526] on icon at bounding box center [93, 534] width 49 height 23
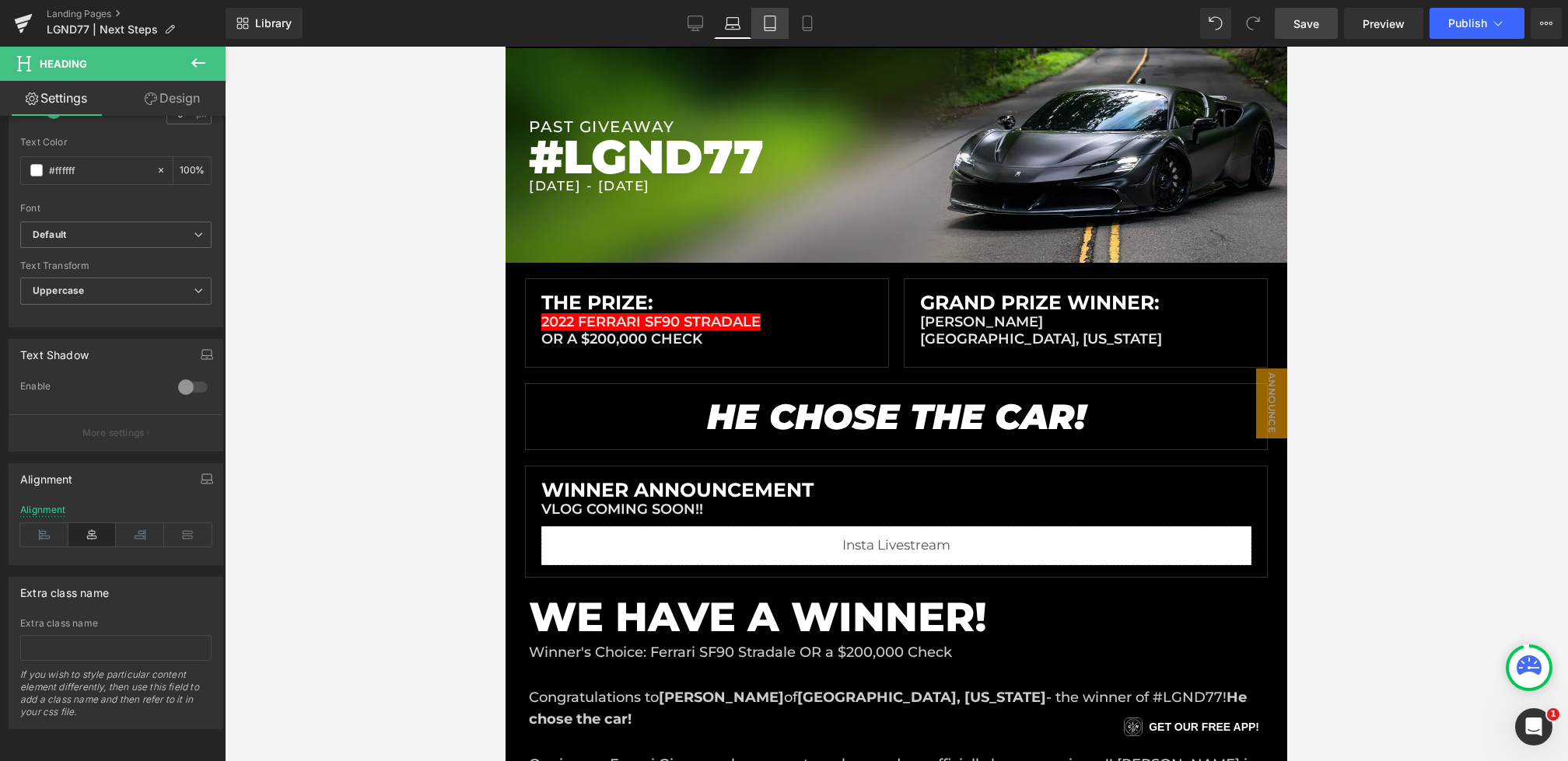
click at [767, 29] on icon at bounding box center [769, 23] width 15 height 15
type input "25"
type input "100"
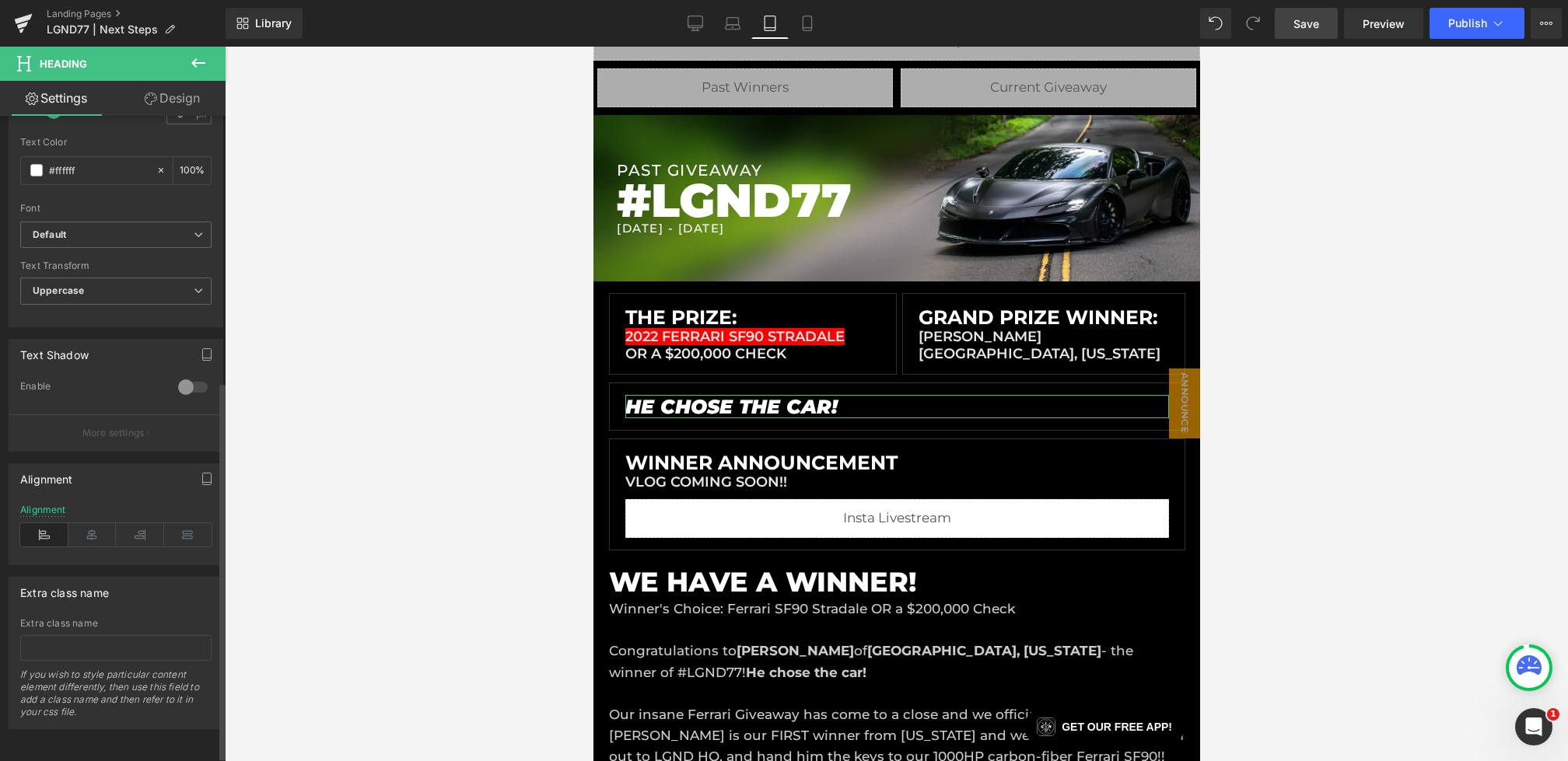
scroll to position [0, 0]
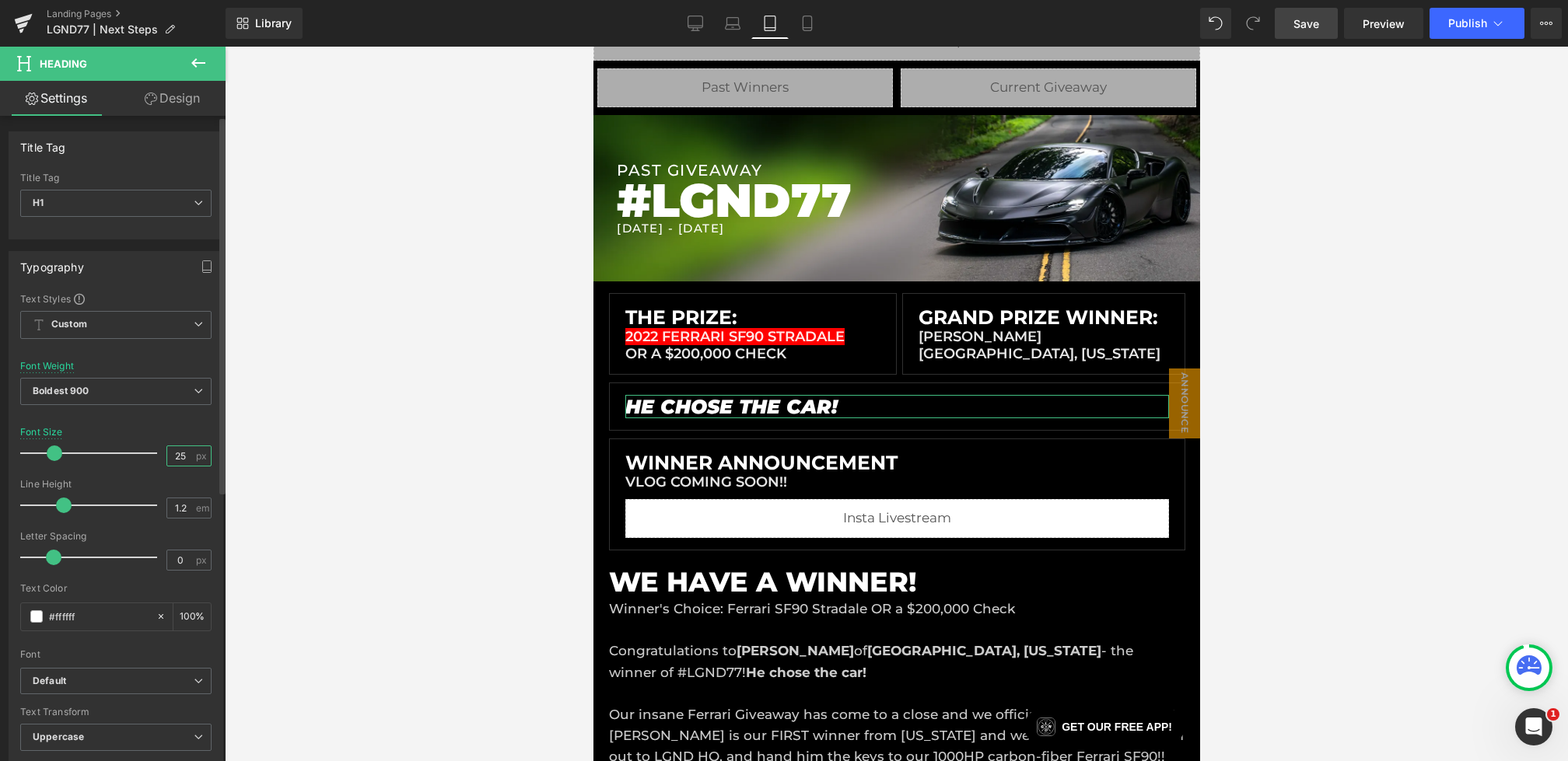
click at [182, 455] on input "25" at bounding box center [181, 456] width 28 height 19
type input "2"
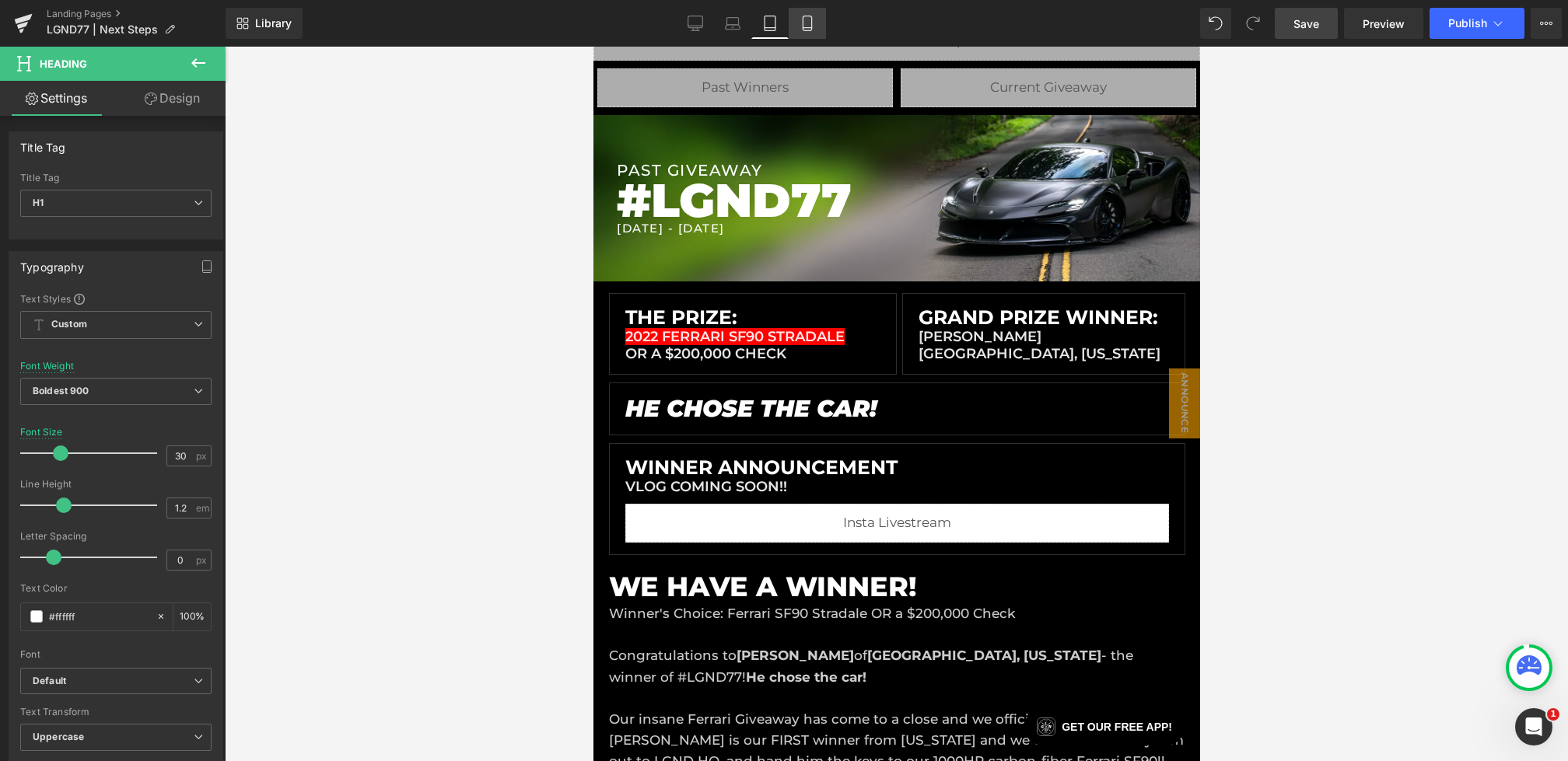
click at [807, 29] on icon at bounding box center [807, 23] width 15 height 15
type input "23"
type input "100"
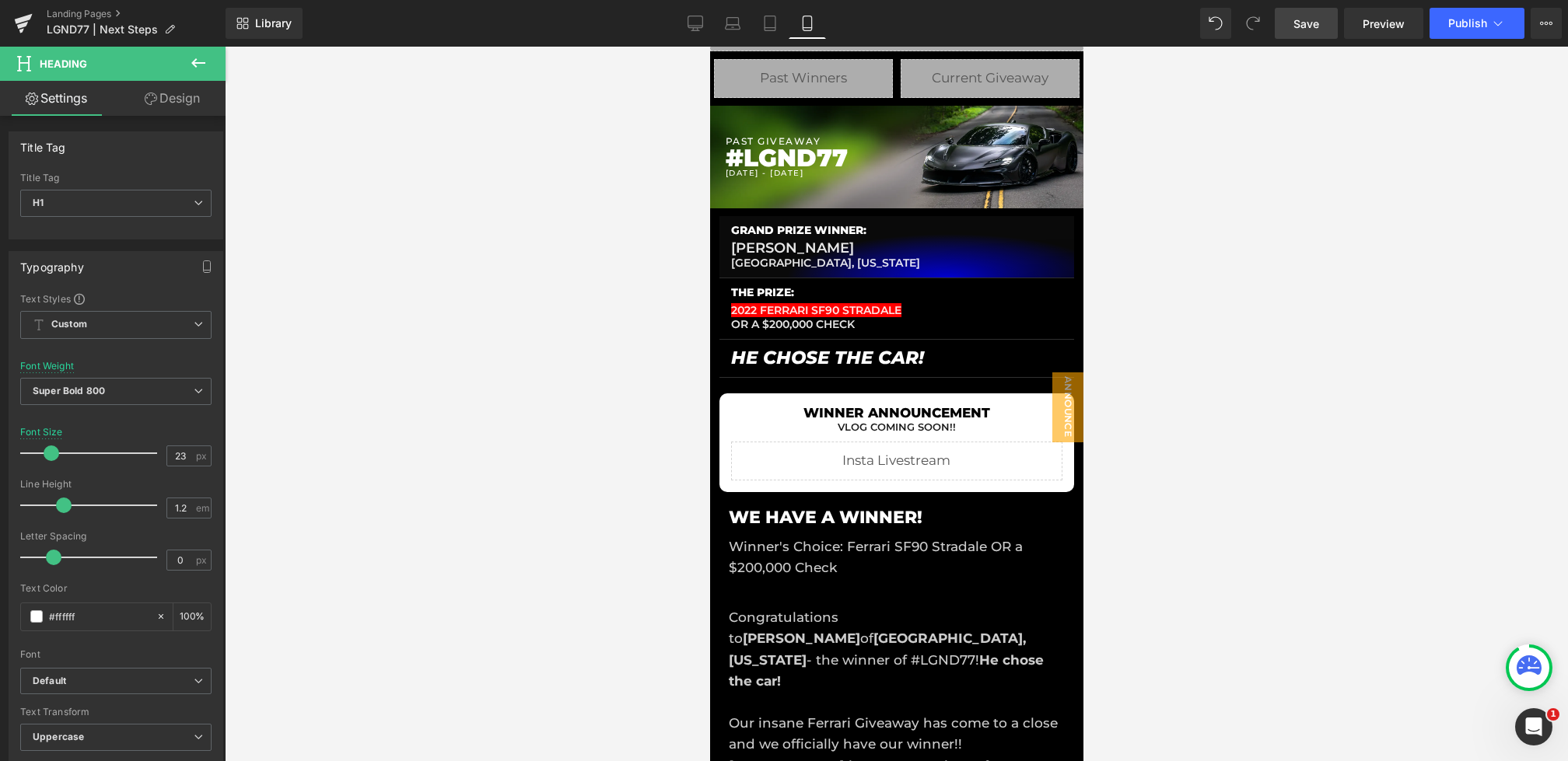
scroll to position [74, 0]
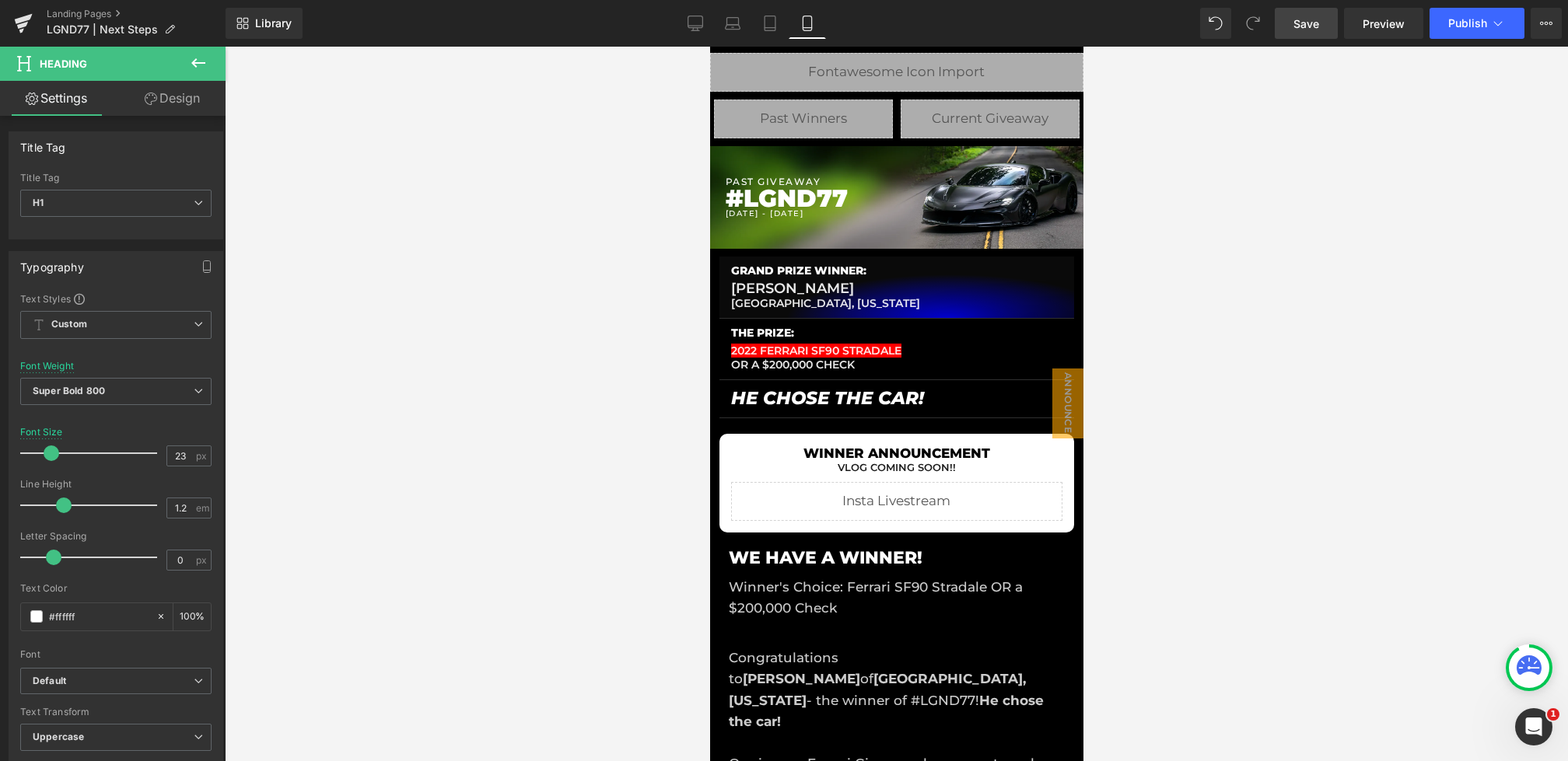
drag, startPoint x: 1299, startPoint y: 18, endPoint x: 51, endPoint y: 308, distance: 1281.3
click at [1299, 18] on span "Save" at bounding box center [1306, 23] width 26 height 16
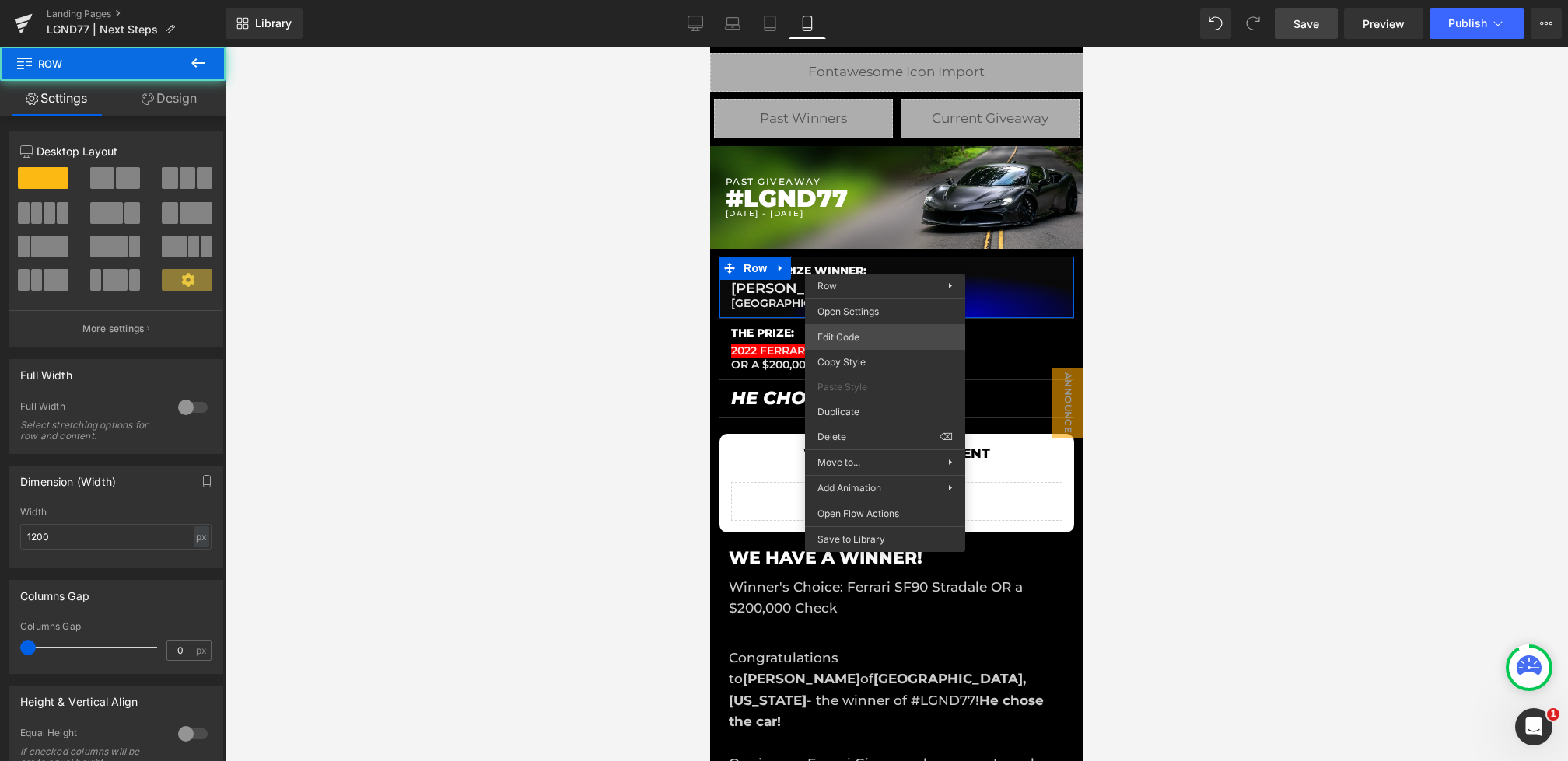
click at [862, 0] on div "Row You are previewing how the will restyle your page. You can not edit Element…" at bounding box center [784, 0] width 1568 height 0
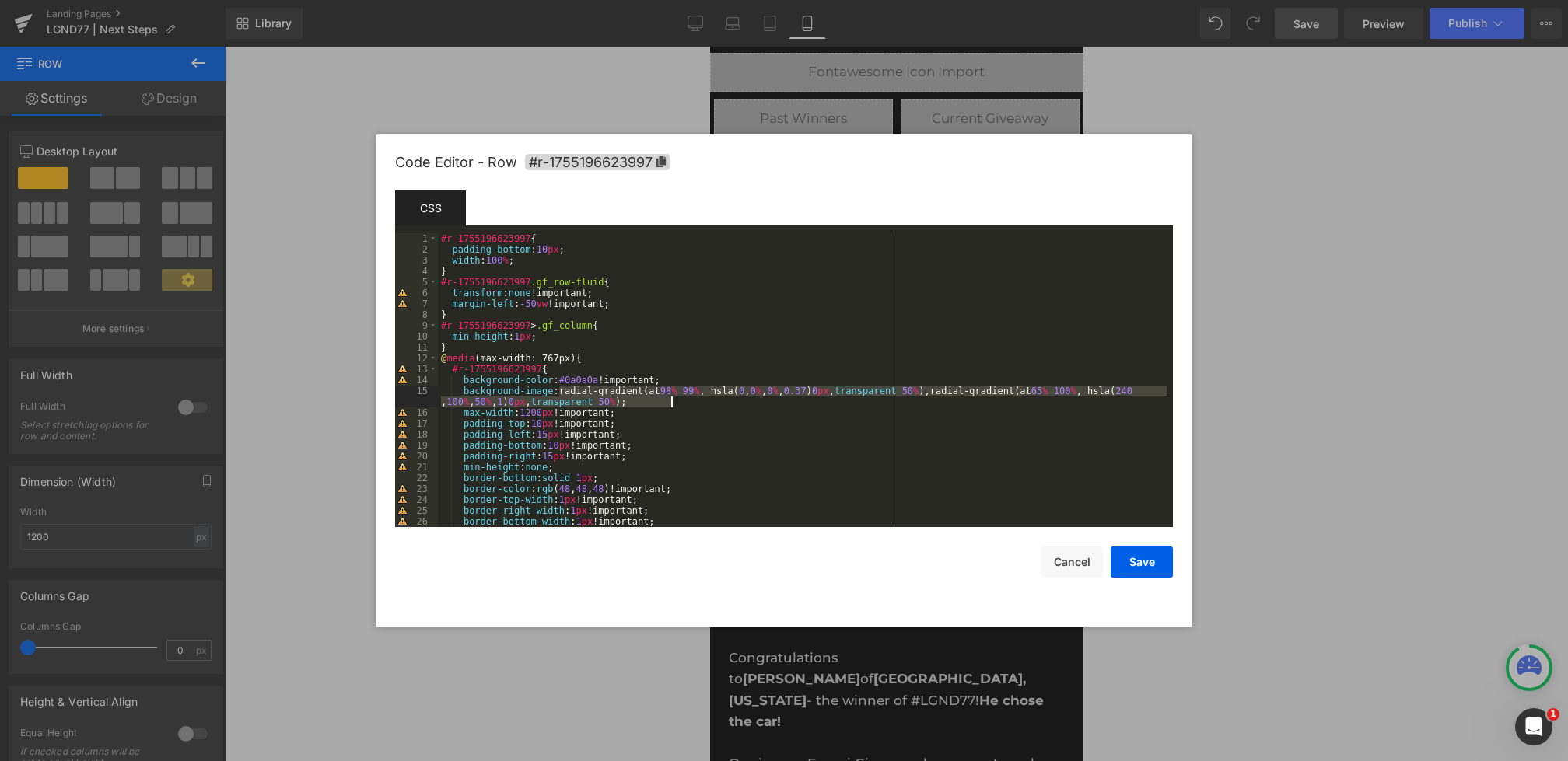
drag, startPoint x: 561, startPoint y: 393, endPoint x: 694, endPoint y: 398, distance: 133.1
click at [694, 398] on div "#r-1755196623997 { padding-bottom : 10 px ; width : 100 % ; } #r-1755196623997 …" at bounding box center [803, 391] width 729 height 316
paste textarea
click at [1131, 559] on button "Save" at bounding box center [1142, 562] width 62 height 31
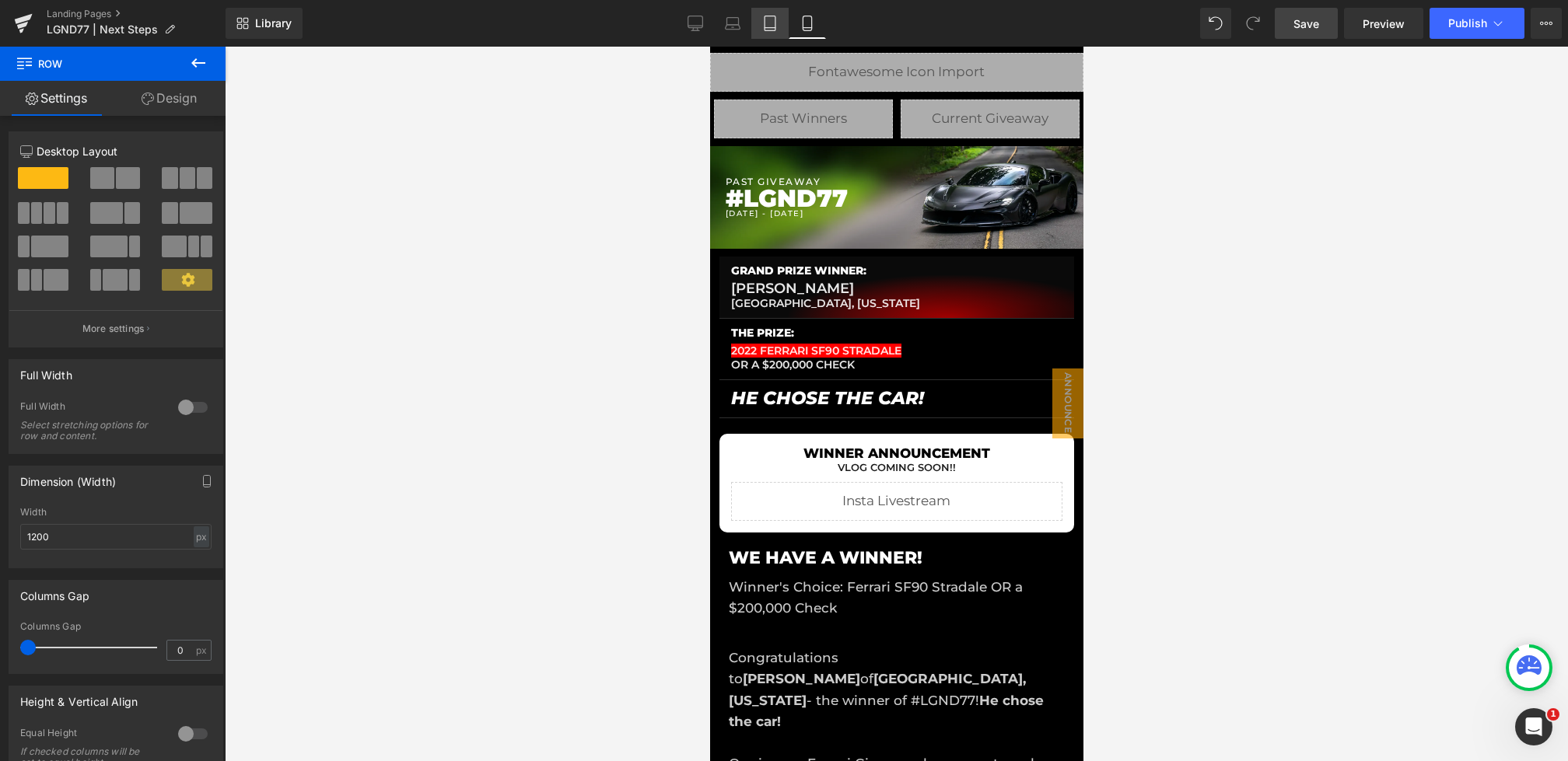
click at [762, 27] on link "Tablet" at bounding box center [770, 23] width 37 height 31
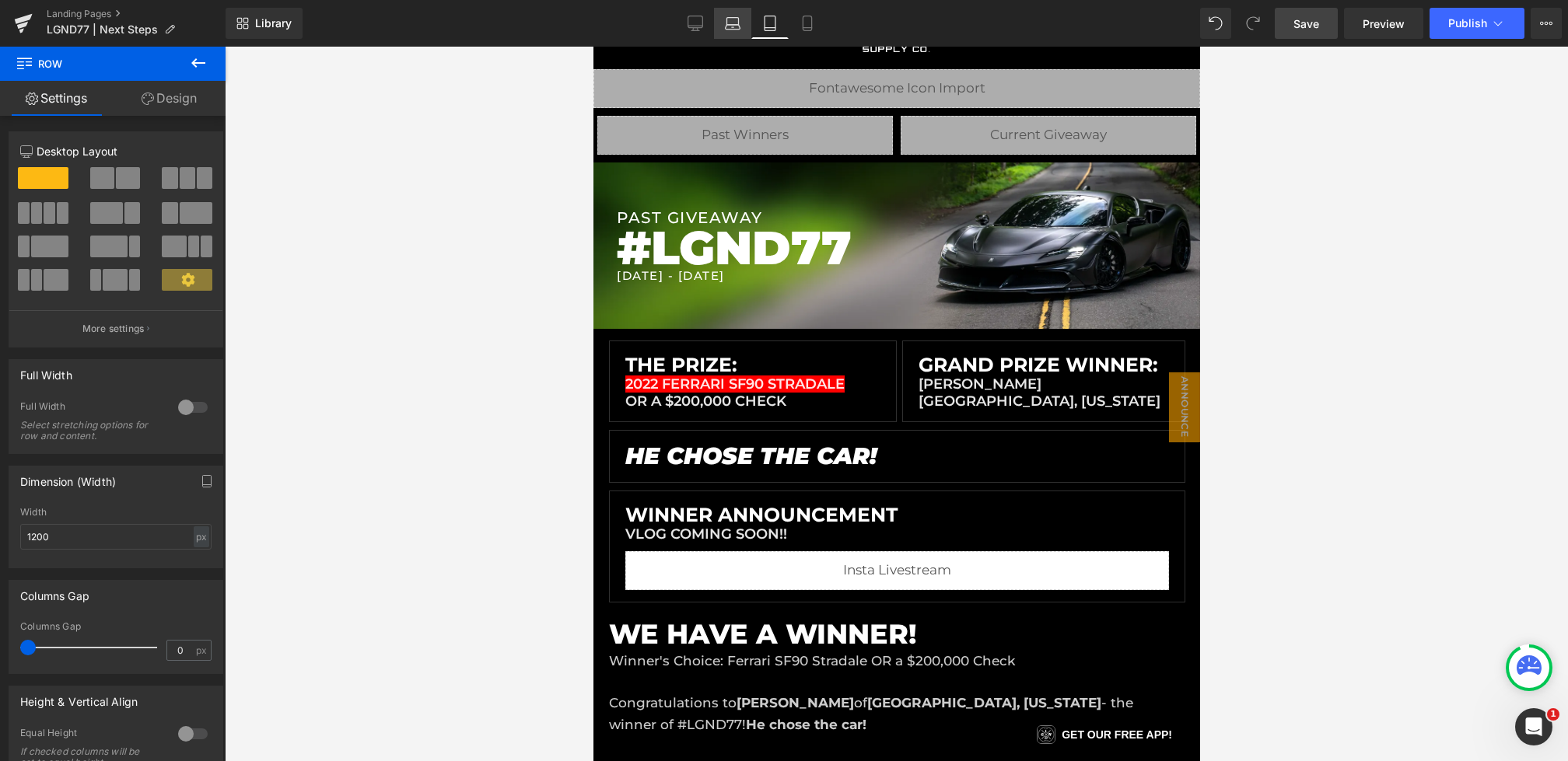
click at [735, 29] on icon at bounding box center [733, 28] width 15 height 5
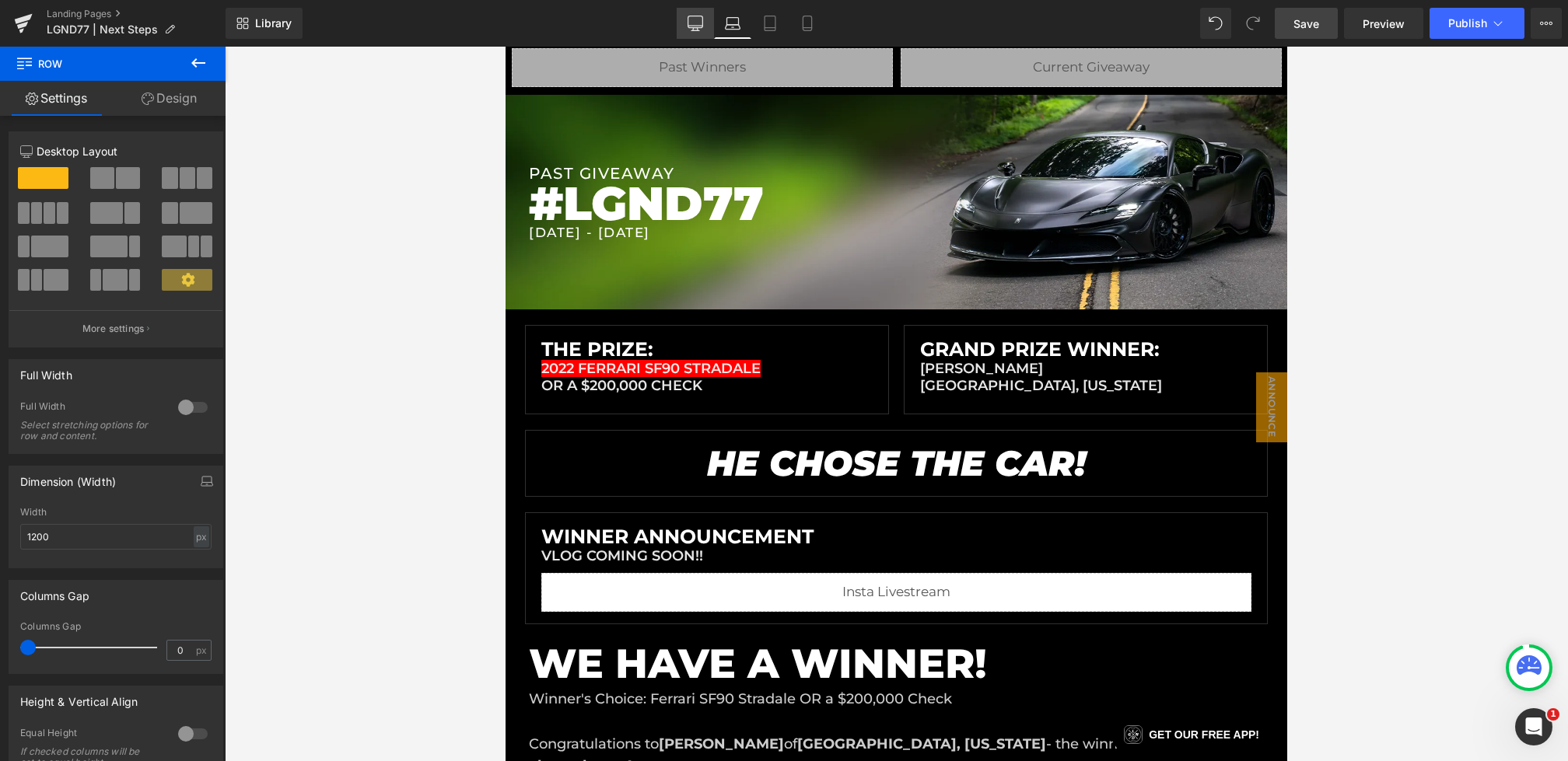
click at [692, 30] on icon at bounding box center [696, 30] width 8 height 0
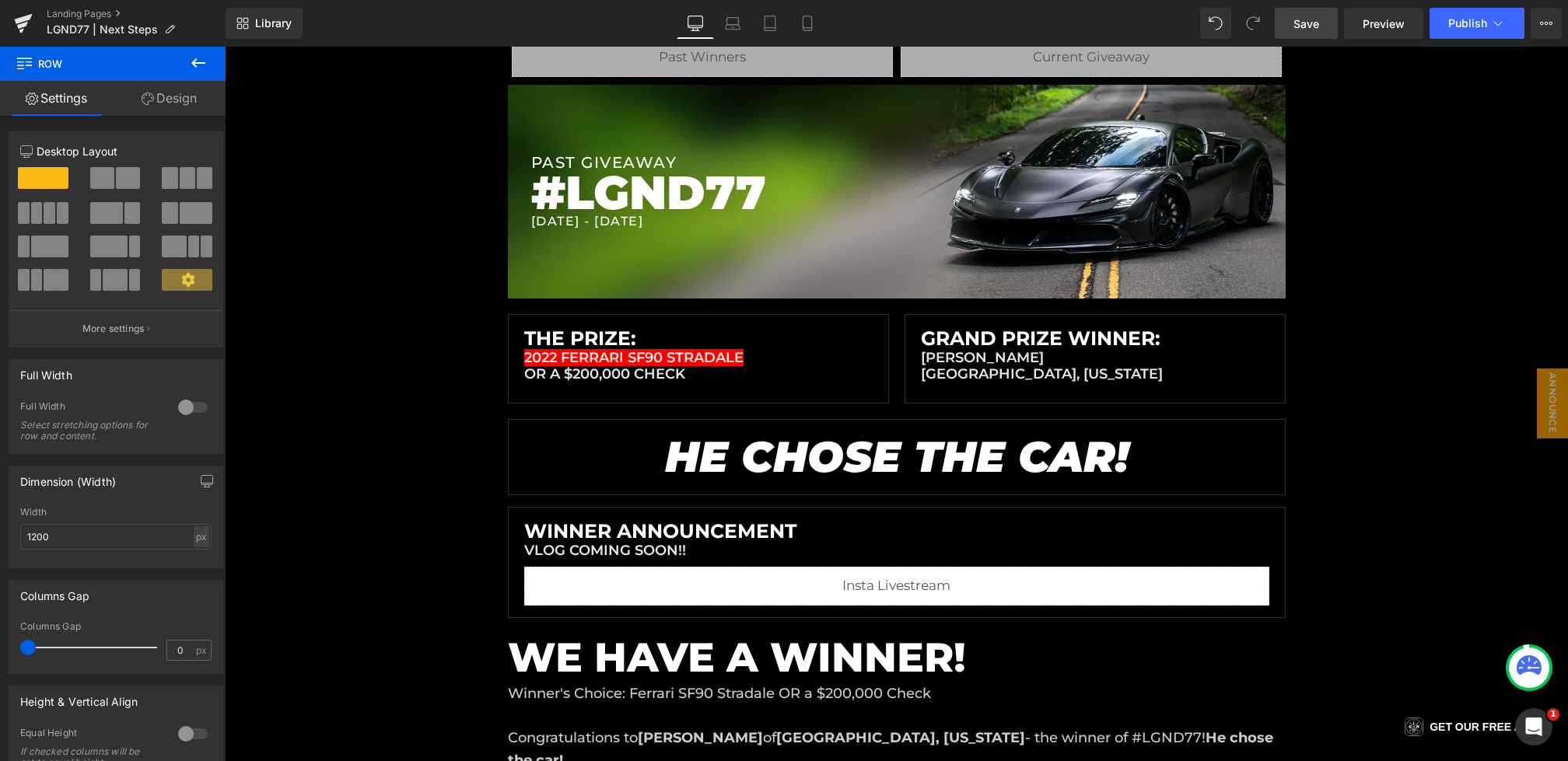
scroll to position [235, 0]
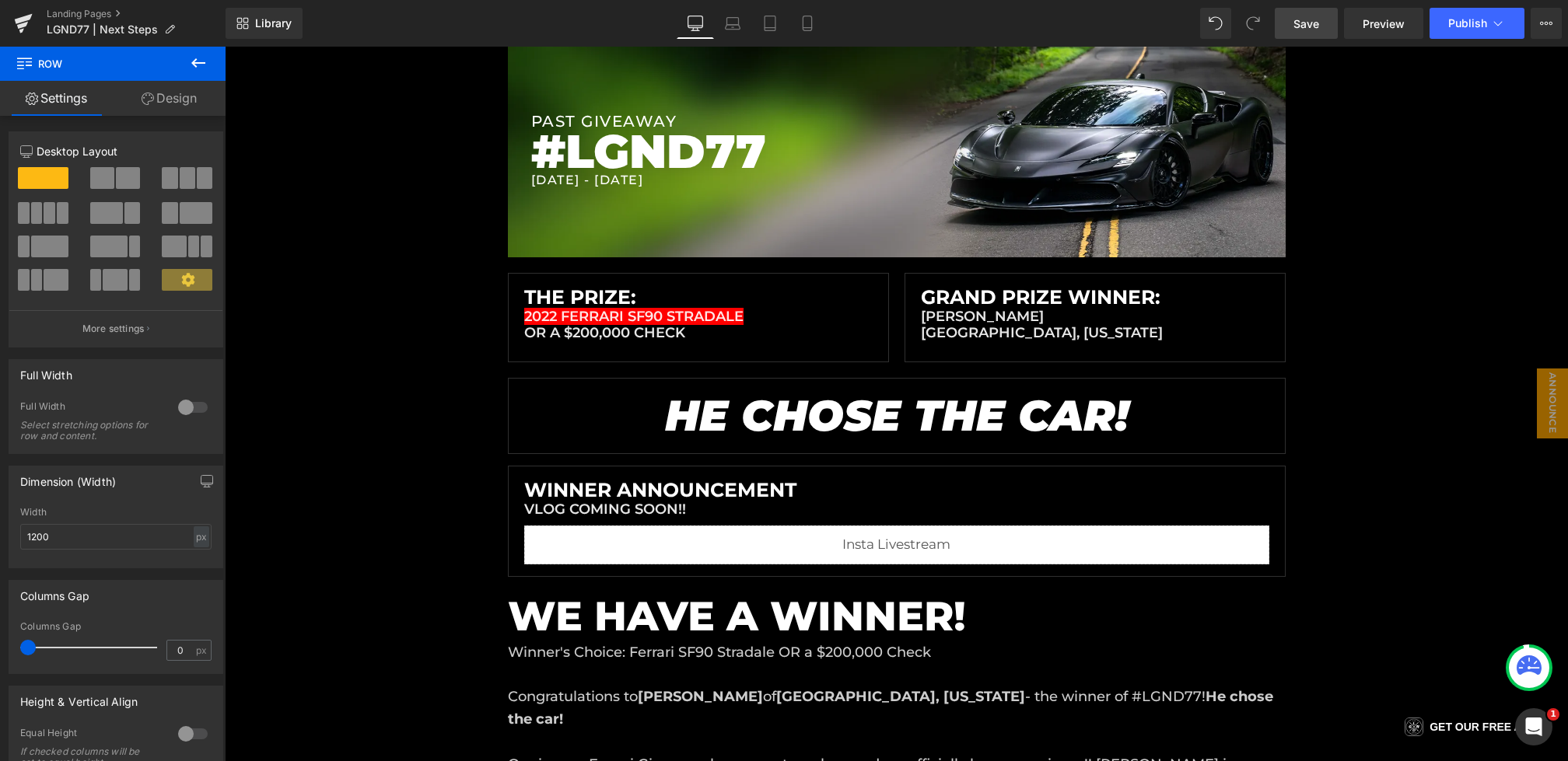
click at [1315, 32] on link "Save" at bounding box center [1306, 23] width 63 height 31
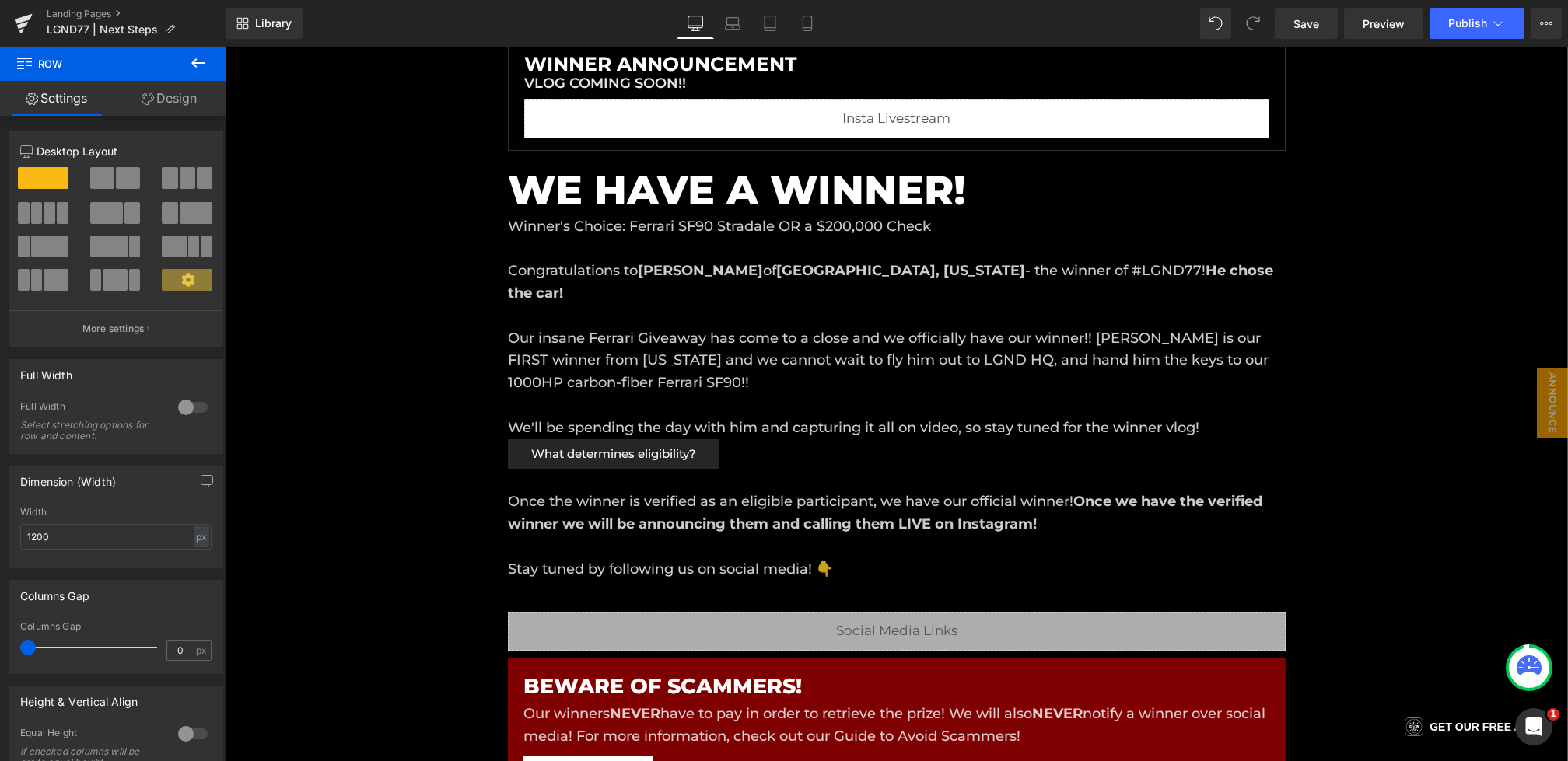
scroll to position [578, 0]
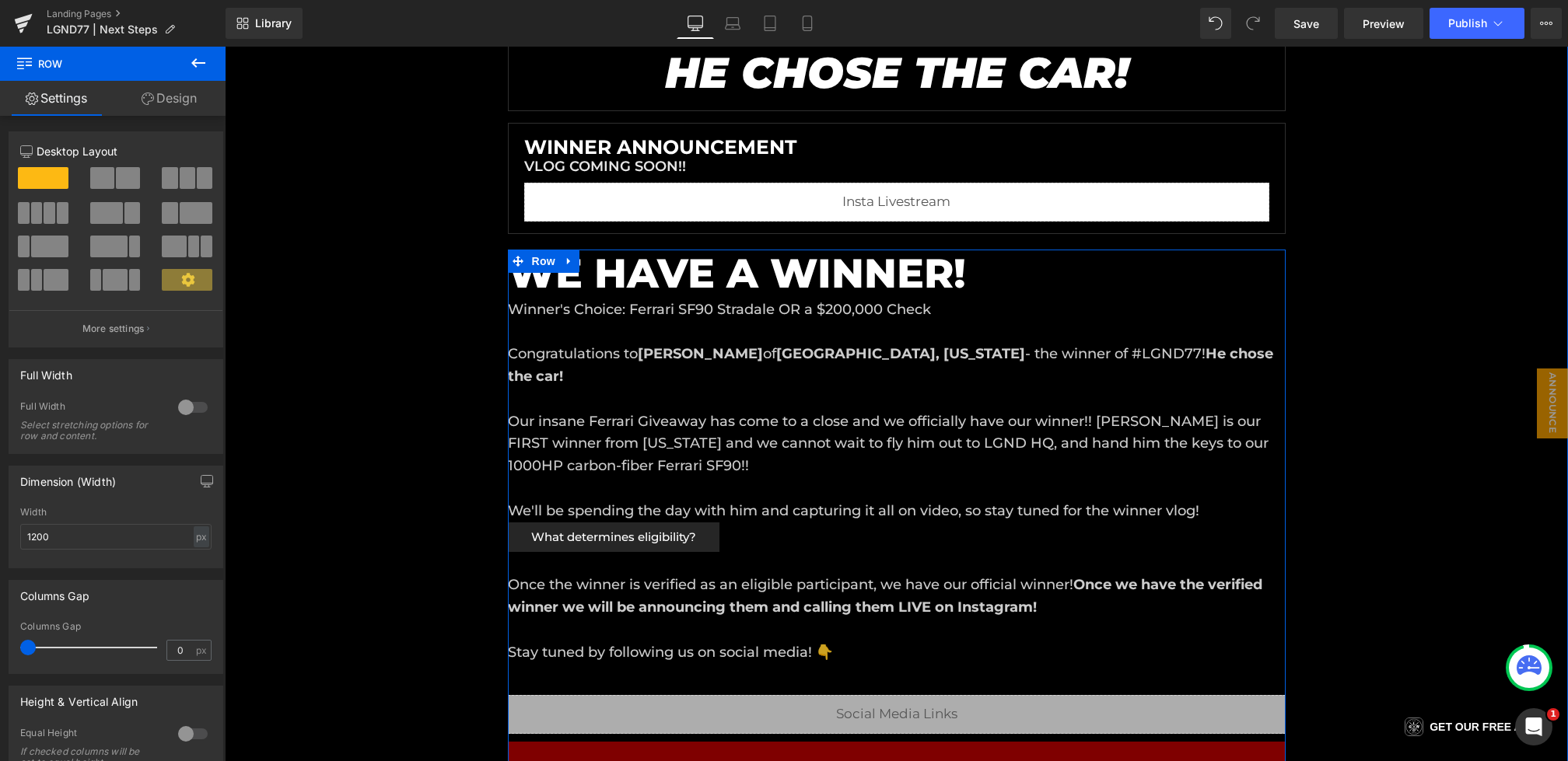
click at [672, 344] on p "Congratulations to [PERSON_NAME] of [GEOGRAPHIC_DATA], [US_STATE] - the winner …" at bounding box center [897, 366] width 778 height 45
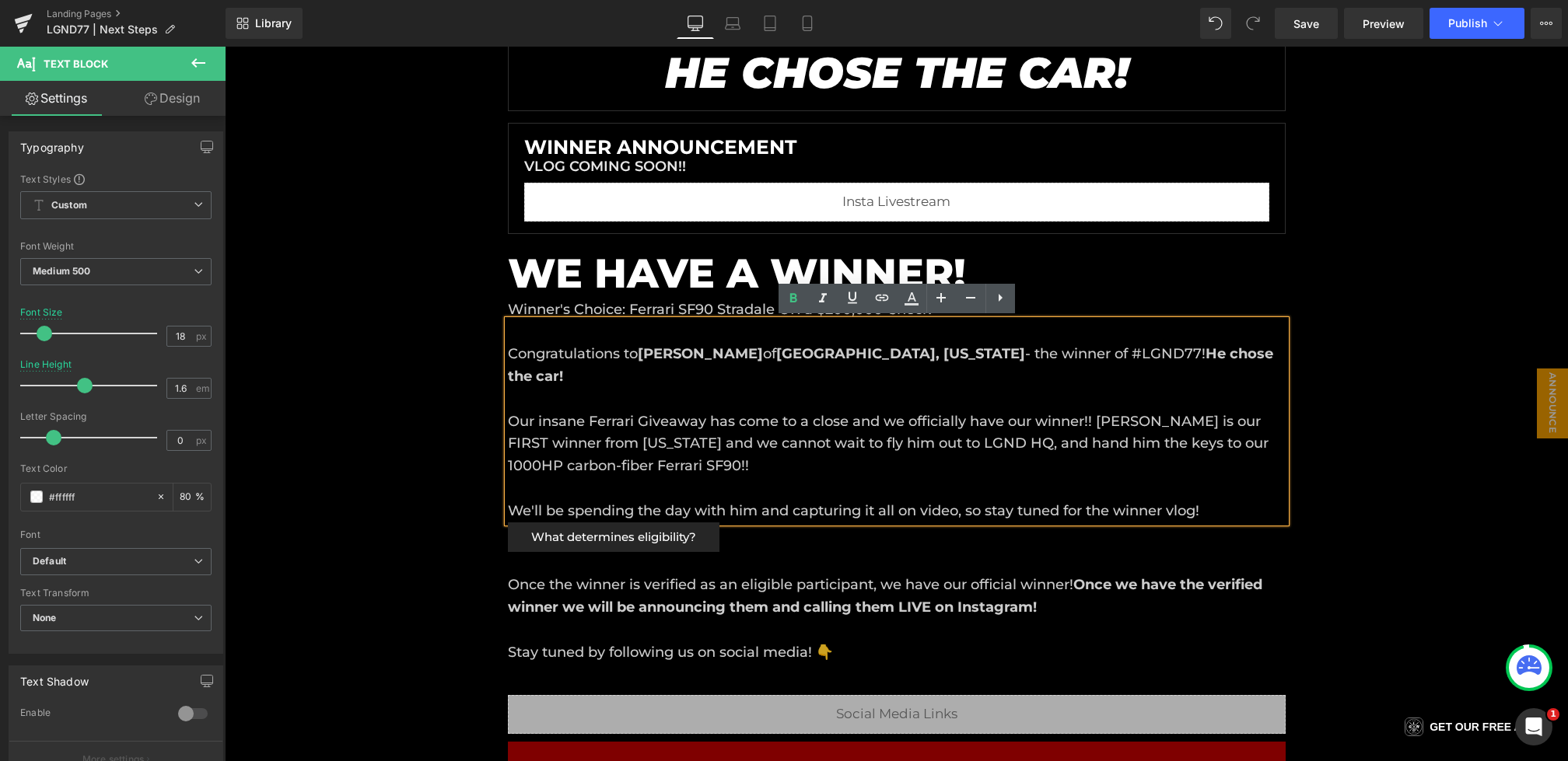
click at [509, 350] on p "Congratulations to [PERSON_NAME] of [GEOGRAPHIC_DATA], [US_STATE] - the winner …" at bounding box center [897, 366] width 778 height 45
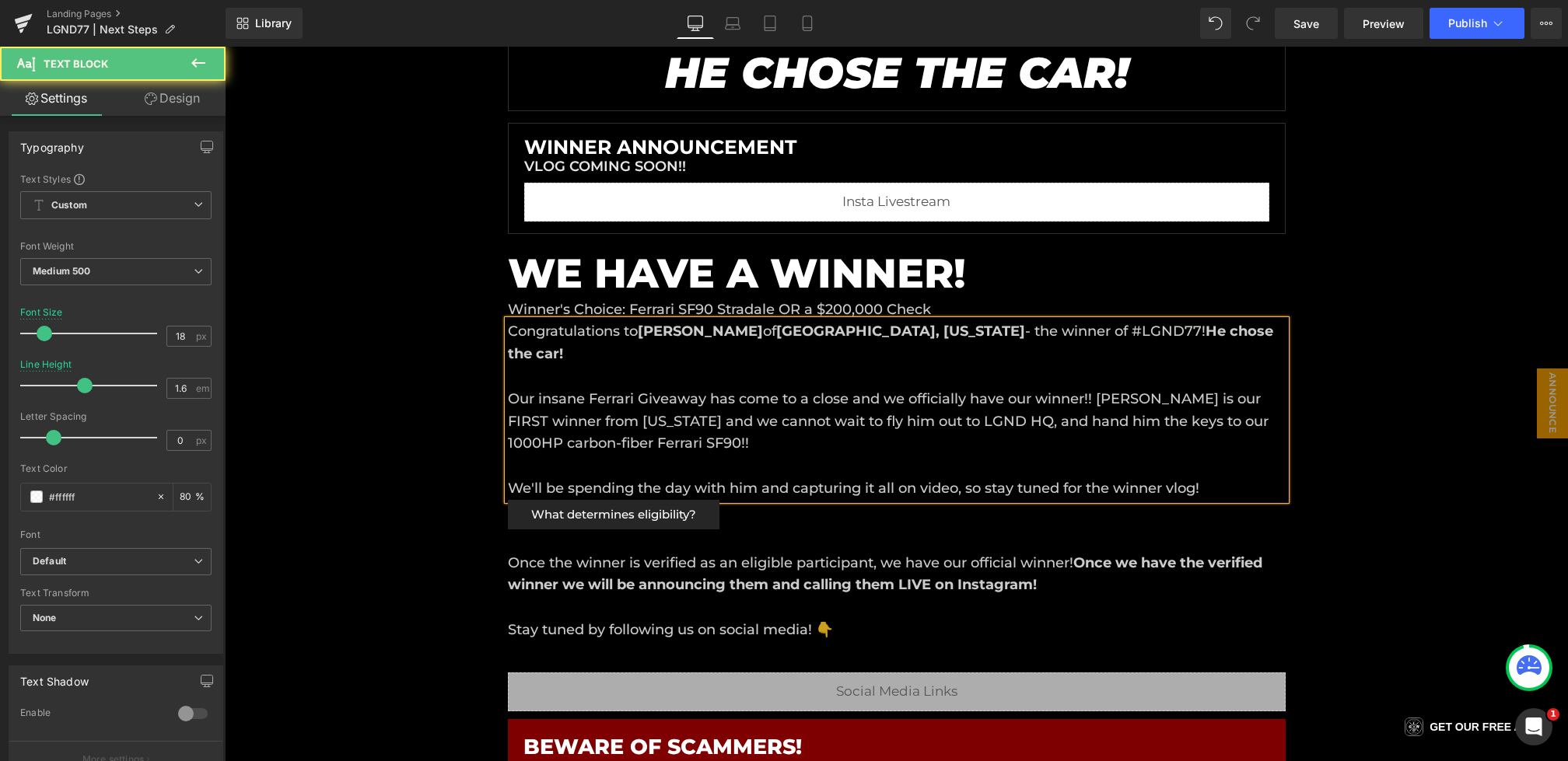
click at [383, 345] on div "Liquid Liquid Liquid Row Row PAST GIVEAWAY Heading #LGND77 Heading [DATE] - [DA…" at bounding box center [897, 510] width 1344 height 1805
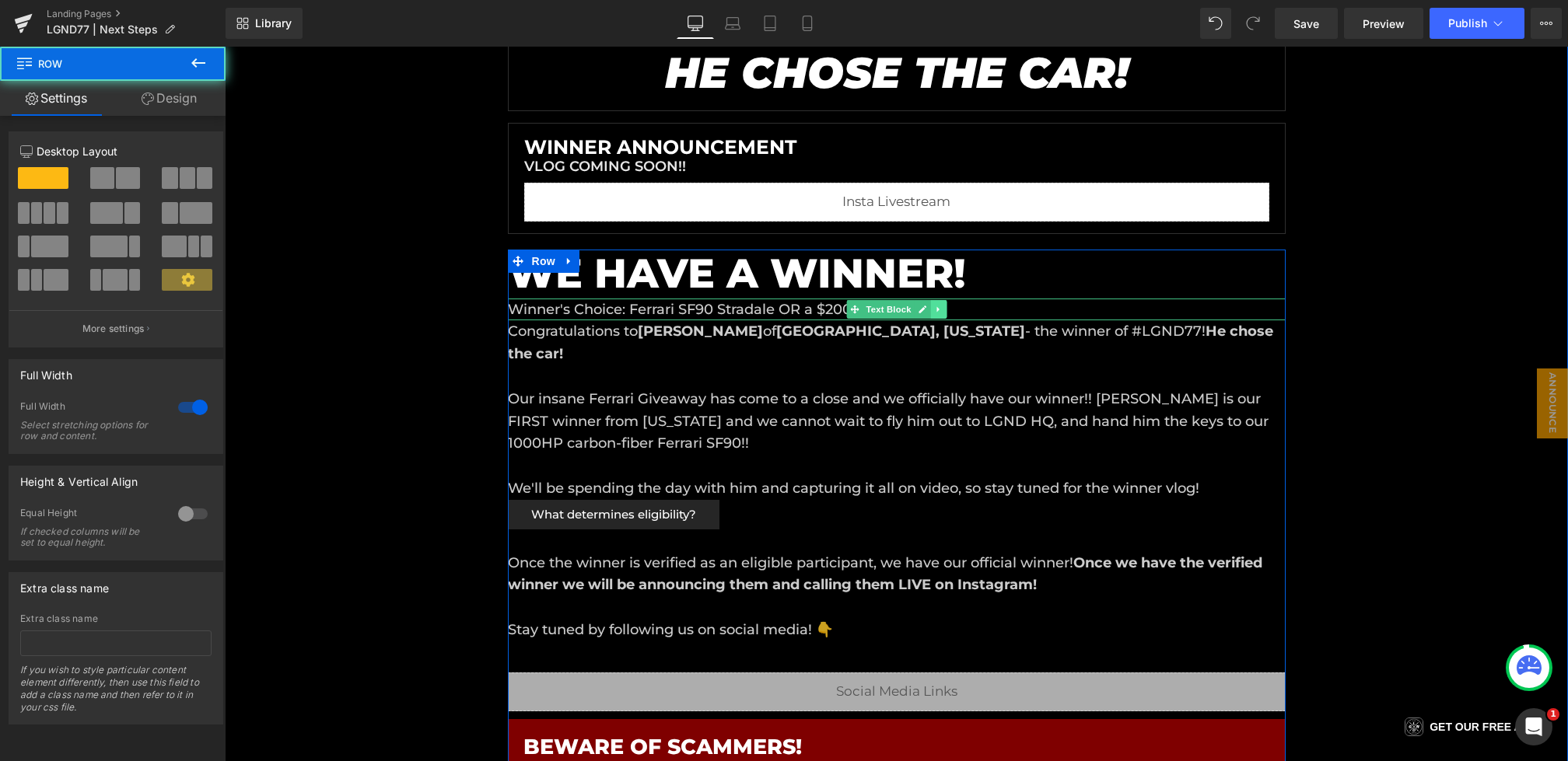
click at [940, 309] on icon at bounding box center [939, 310] width 9 height 10
click at [949, 309] on icon at bounding box center [946, 309] width 9 height 9
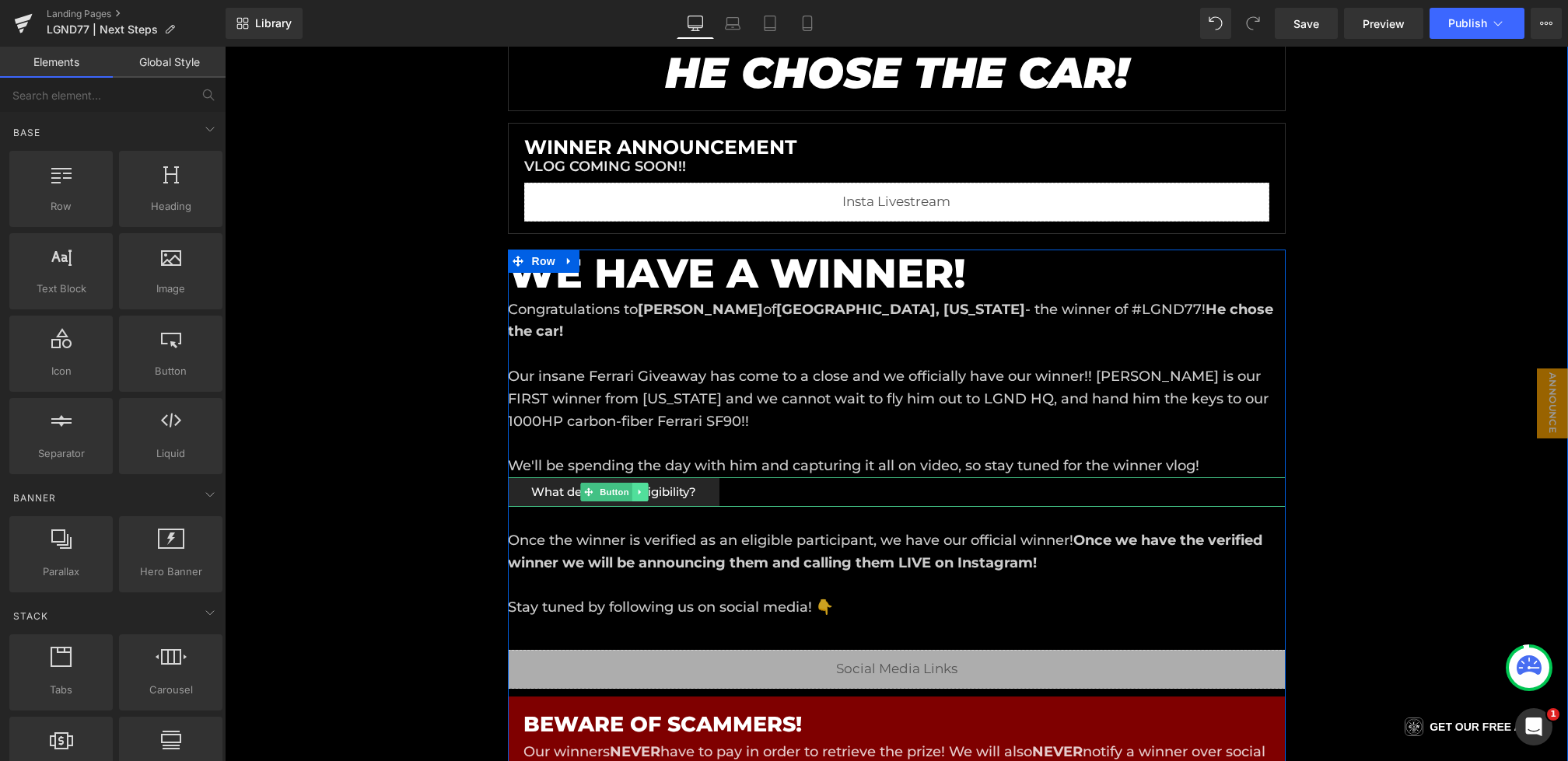
click at [641, 488] on icon at bounding box center [641, 492] width 9 height 10
click at [663, 488] on icon at bounding box center [664, 492] width 9 height 10
click at [627, 486] on span "Button" at bounding box center [616, 491] width 36 height 19
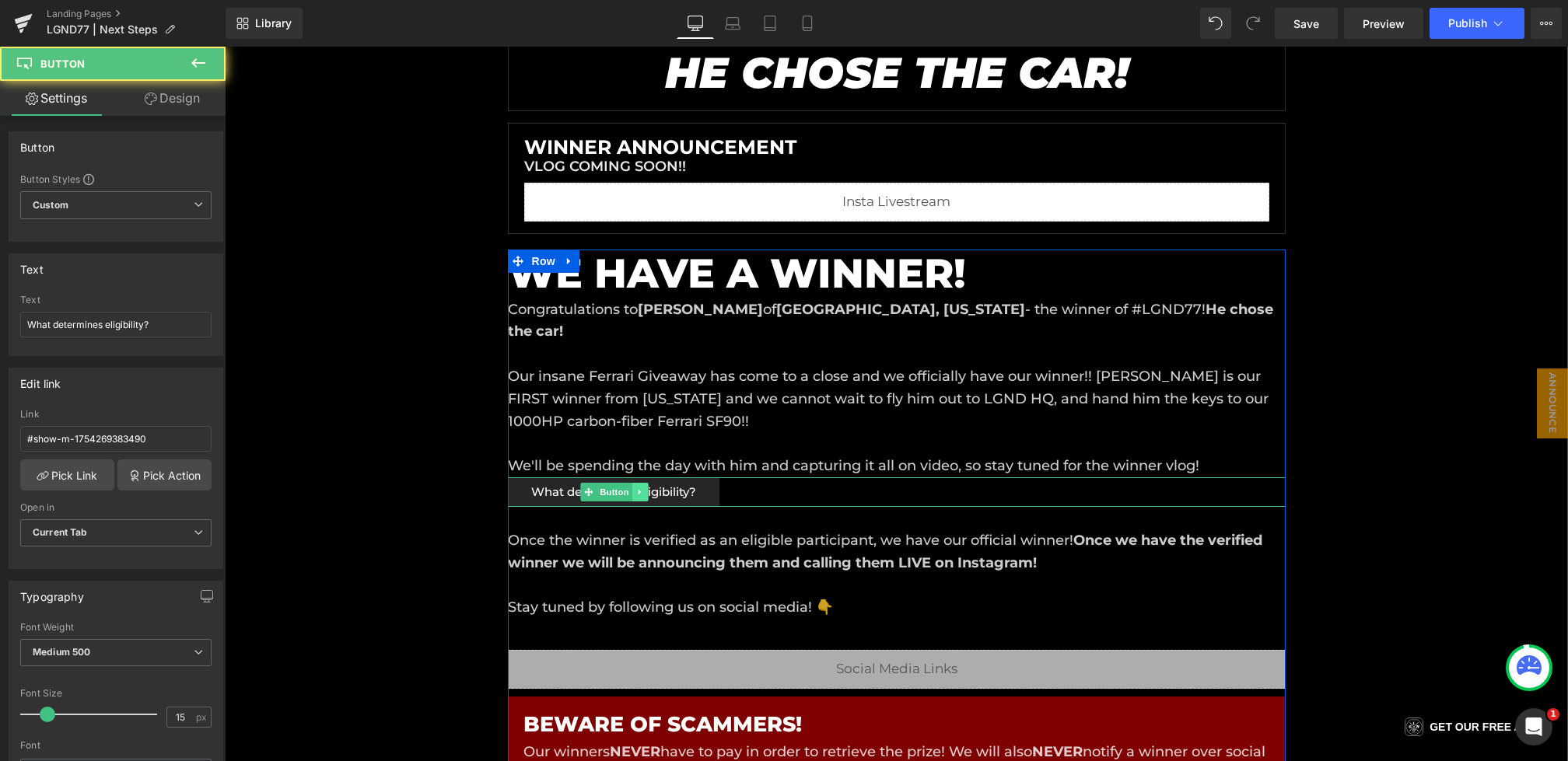
click at [640, 487] on icon at bounding box center [641, 492] width 9 height 10
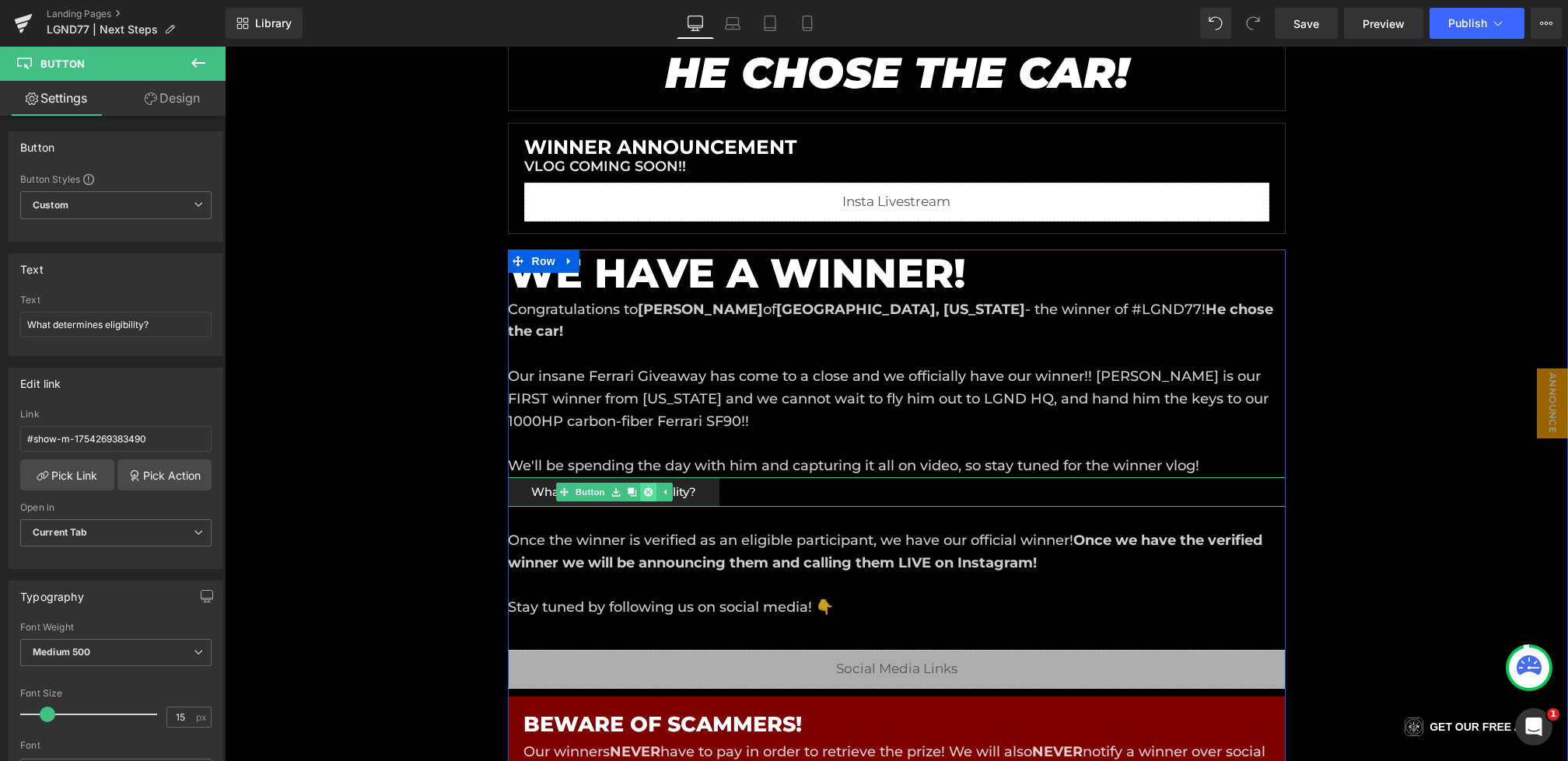
click at [656, 490] on link at bounding box center [648, 491] width 16 height 19
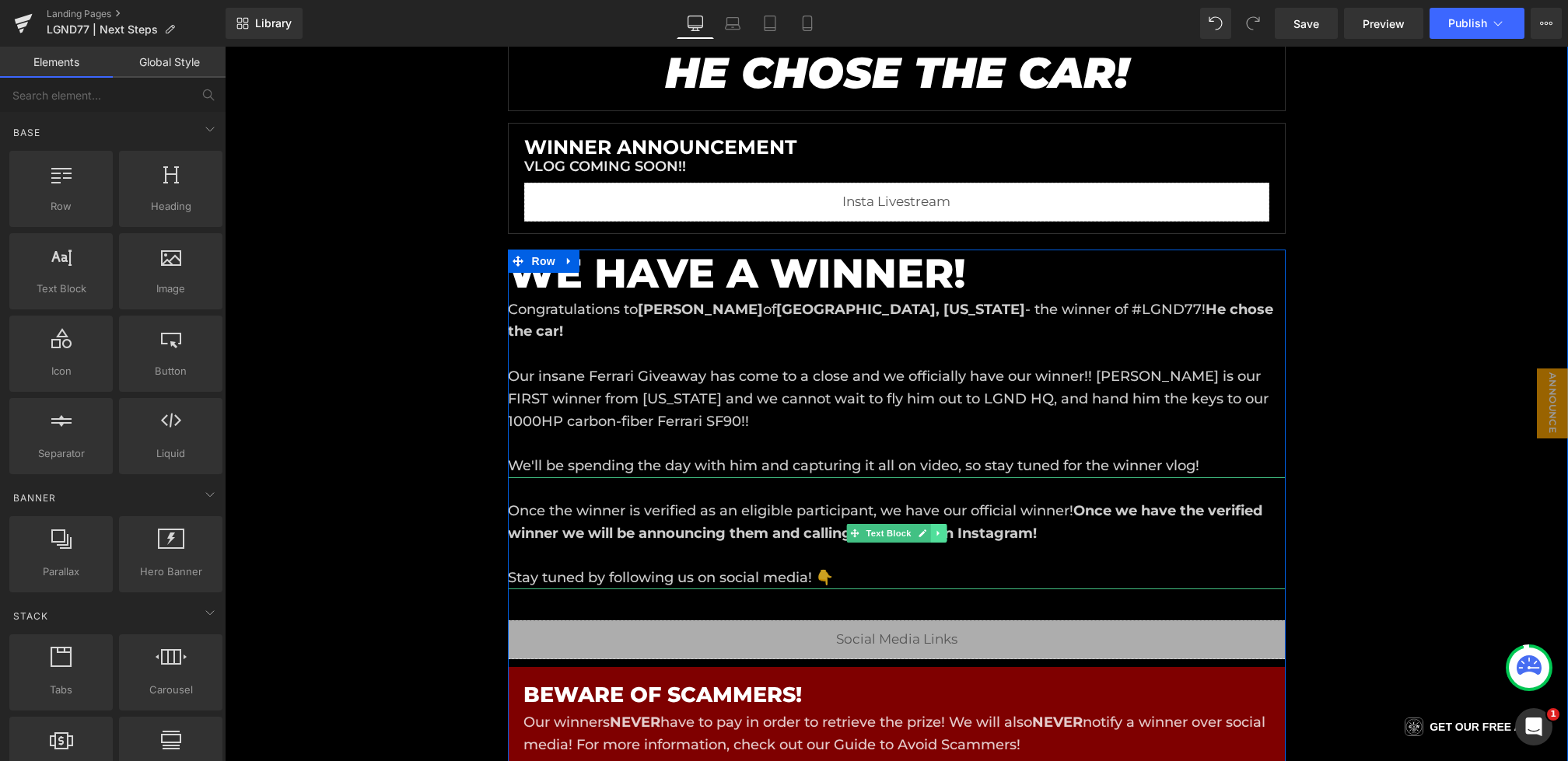
click at [941, 535] on icon at bounding box center [939, 534] width 9 height 10
click at [944, 535] on icon at bounding box center [946, 533] width 9 height 9
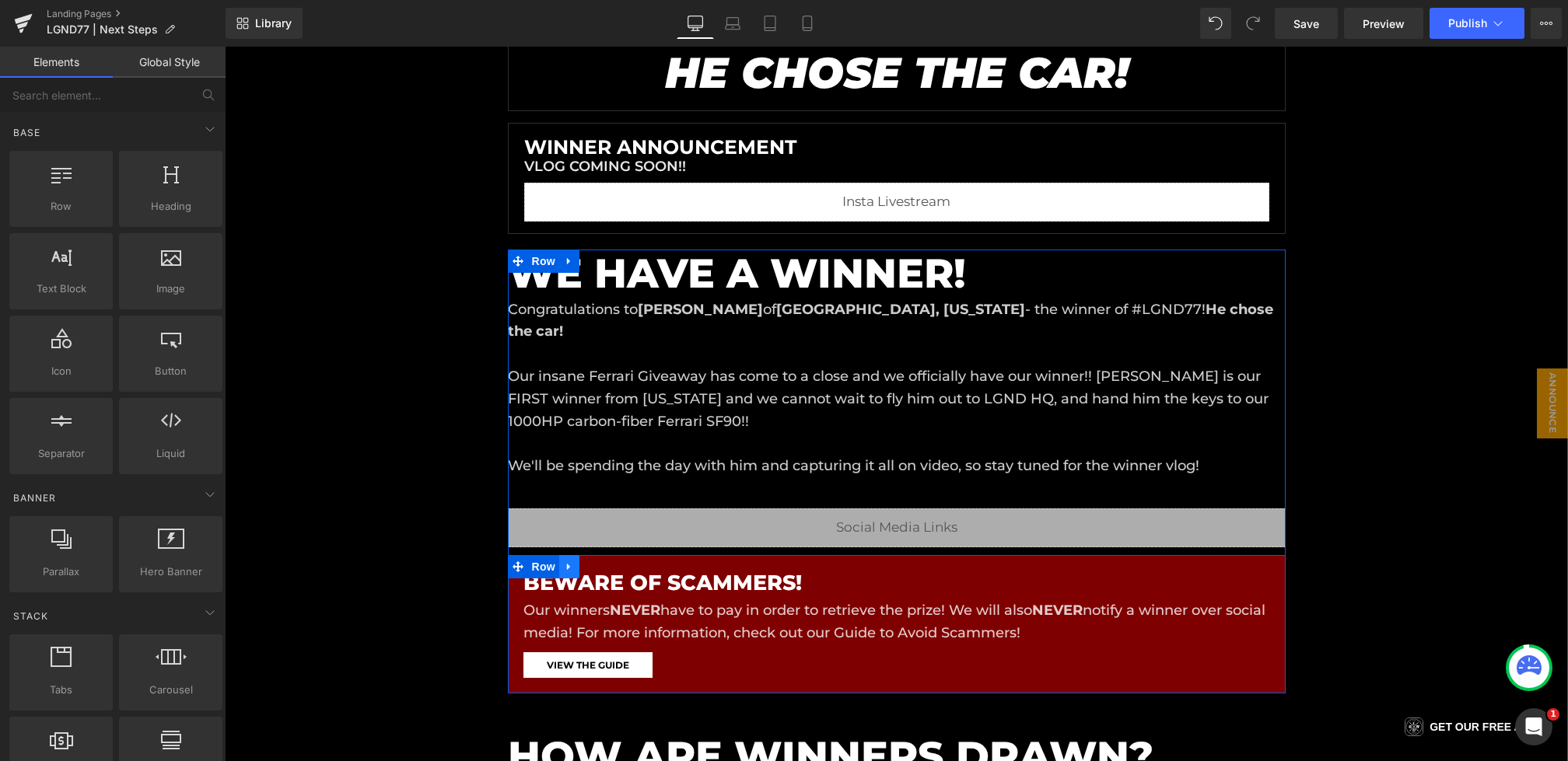
click at [569, 563] on icon at bounding box center [569, 567] width 3 height 7
click at [610, 563] on icon at bounding box center [609, 566] width 11 height 11
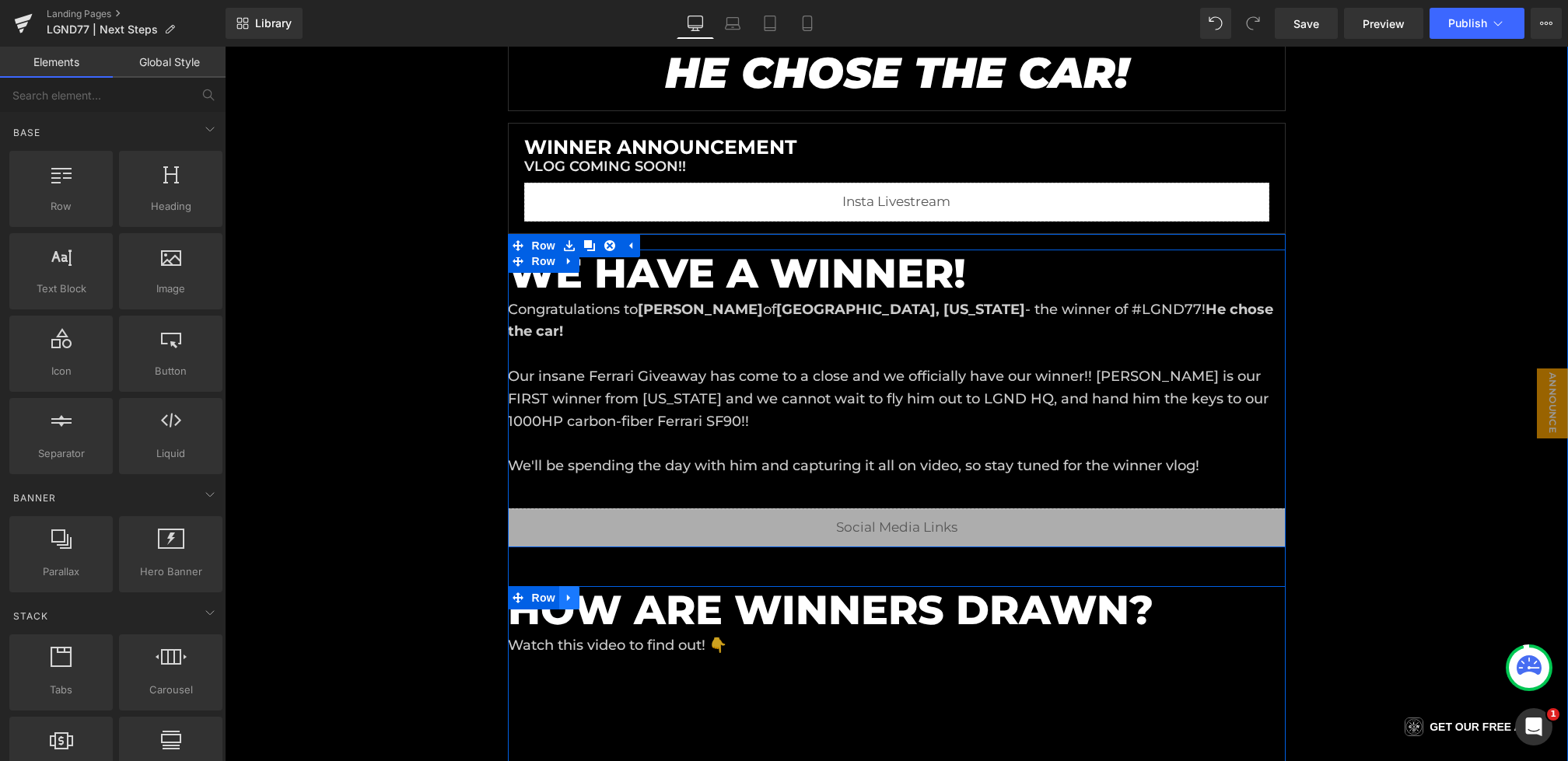
click at [576, 600] on link at bounding box center [569, 597] width 20 height 23
click at [609, 598] on icon at bounding box center [609, 598] width 11 height 11
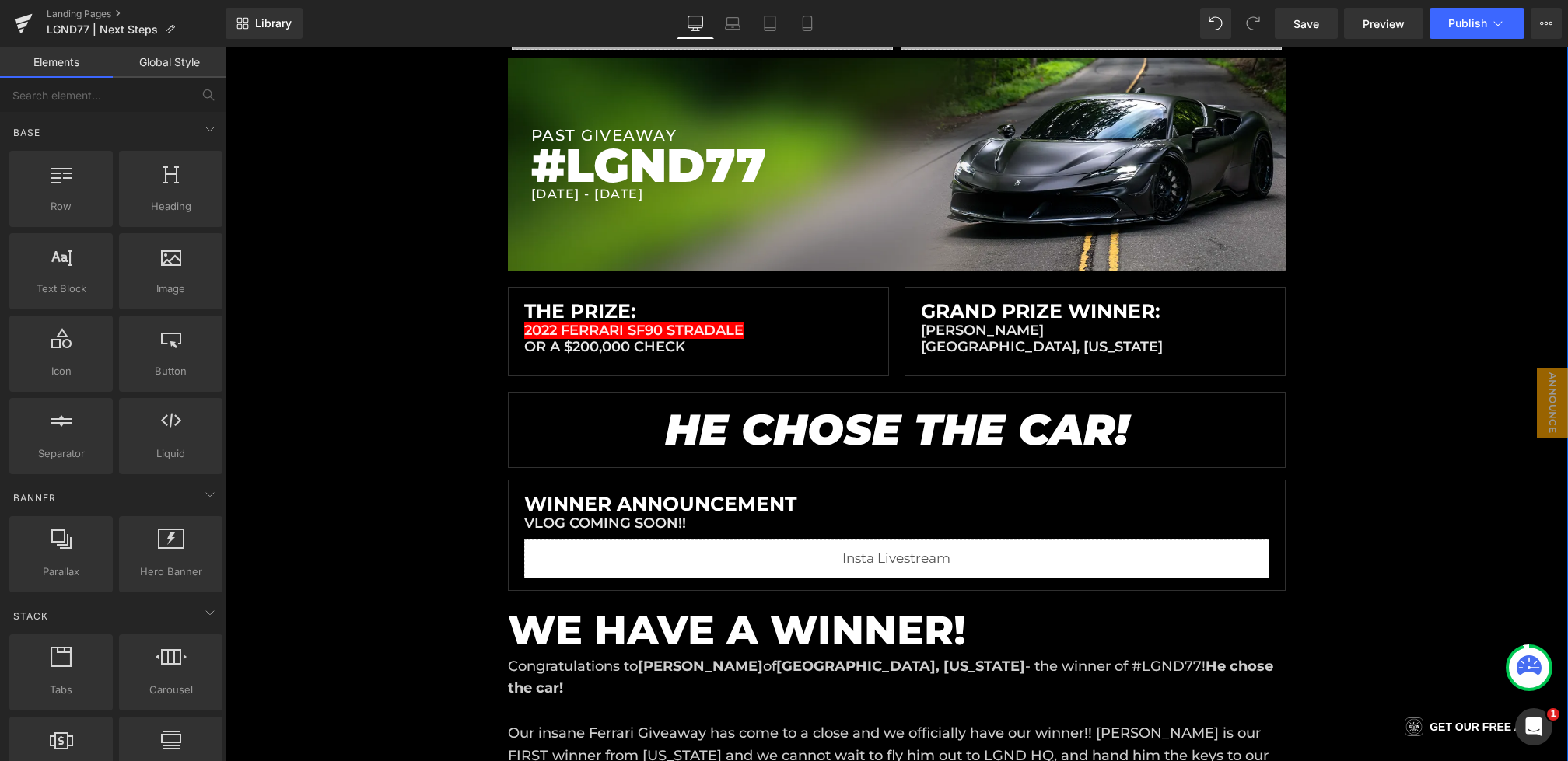
scroll to position [0, 0]
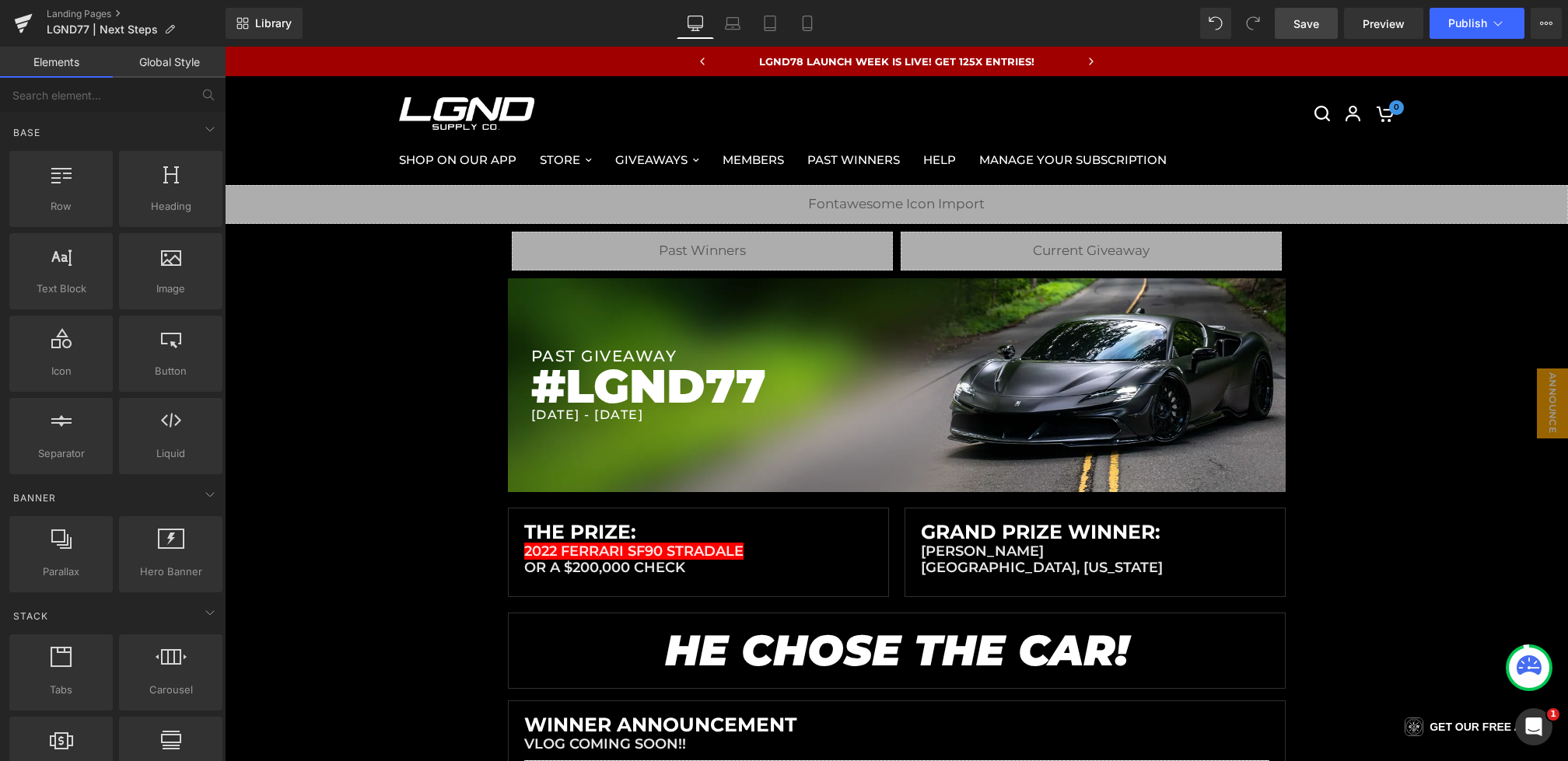
click at [1310, 27] on span "Save" at bounding box center [1306, 23] width 26 height 16
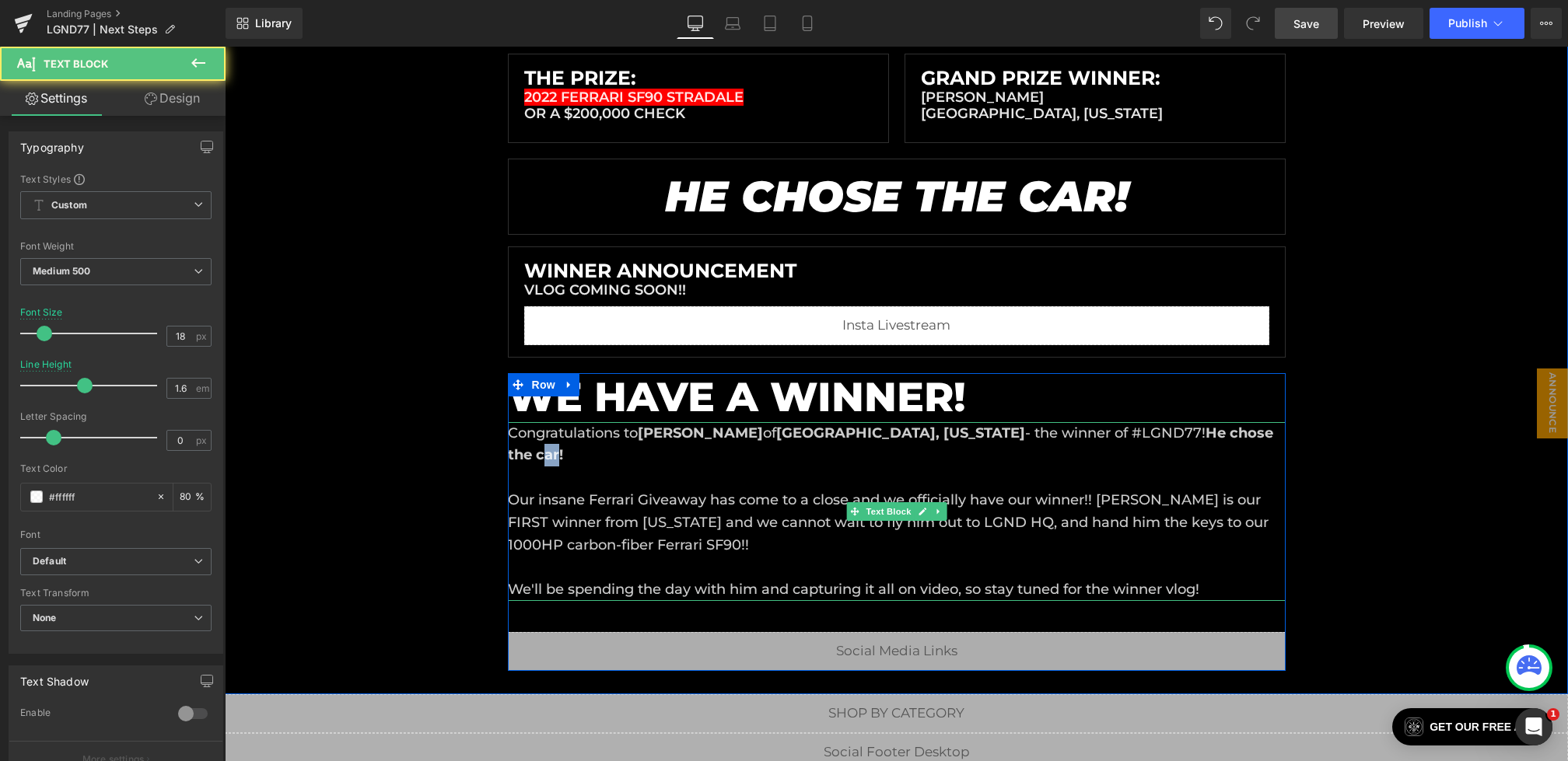
drag, startPoint x: 526, startPoint y: 453, endPoint x: 514, endPoint y: 453, distance: 12.0
click at [514, 453] on strong "He chose the car!" at bounding box center [890, 444] width 765 height 40
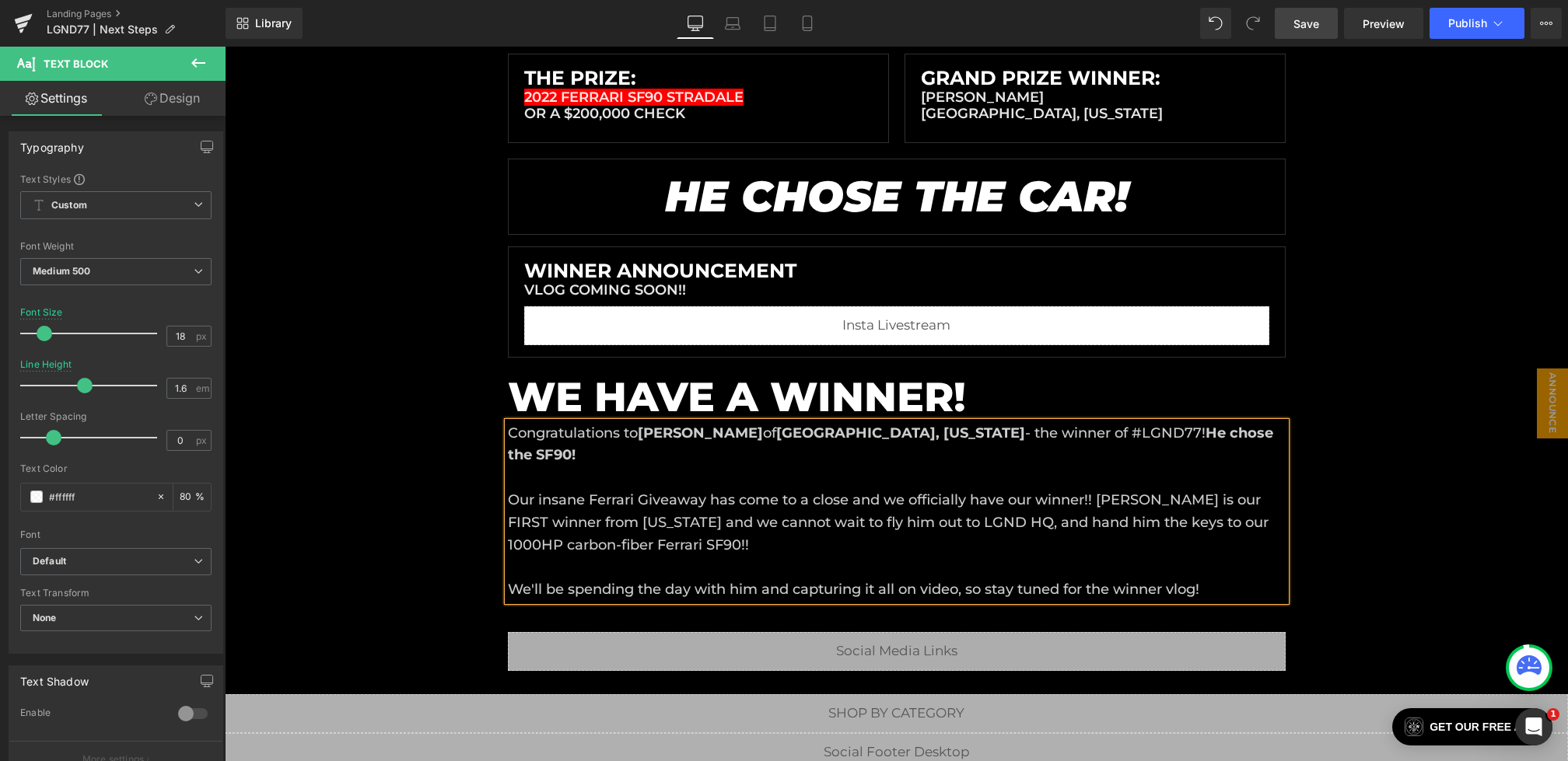
click at [1312, 30] on span "Save" at bounding box center [1306, 23] width 26 height 16
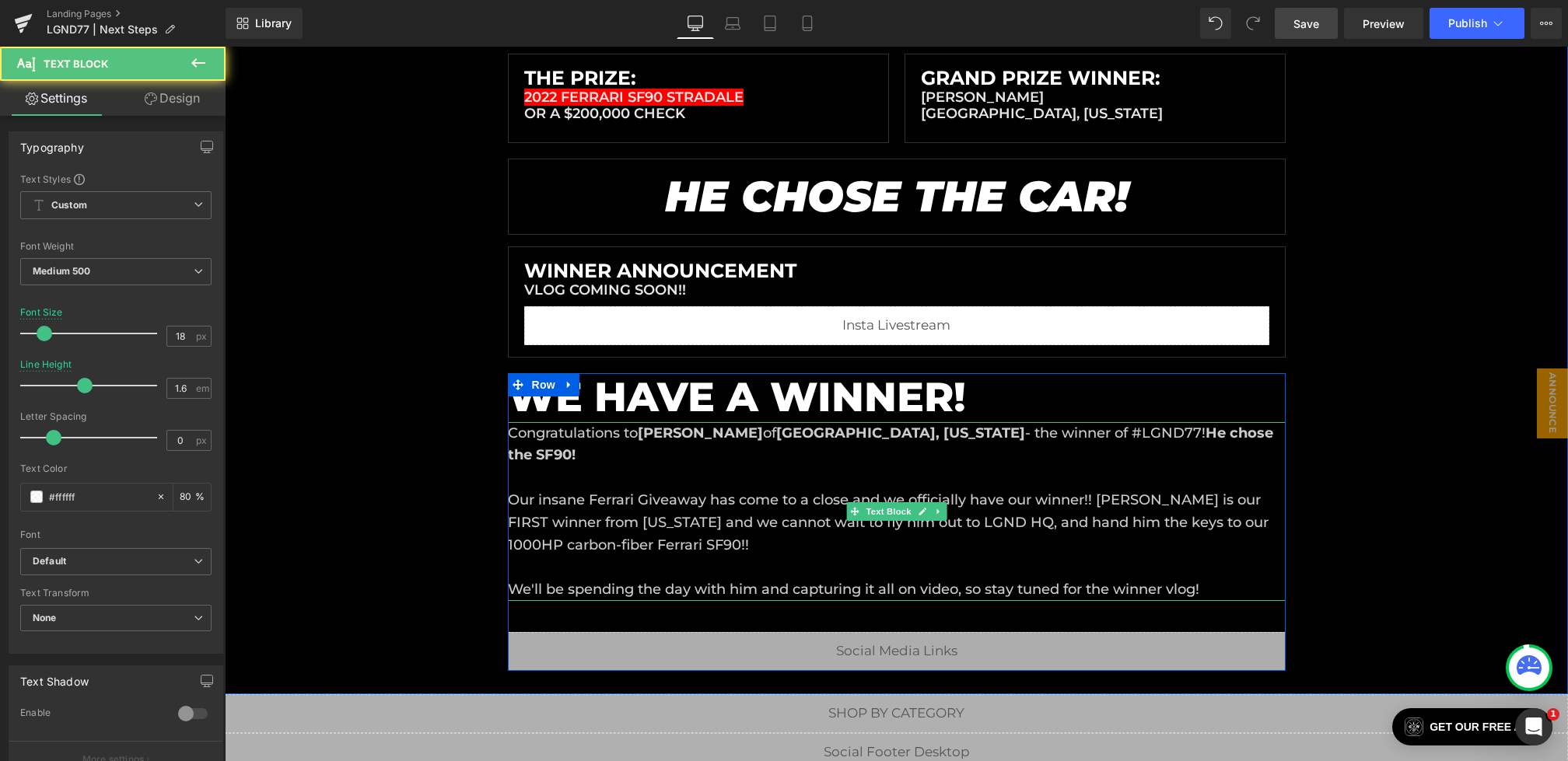
click at [927, 522] on span "Our insane Ferrari Giveaway has come to a close and we officially have our winn…" at bounding box center [888, 545] width 761 height 107
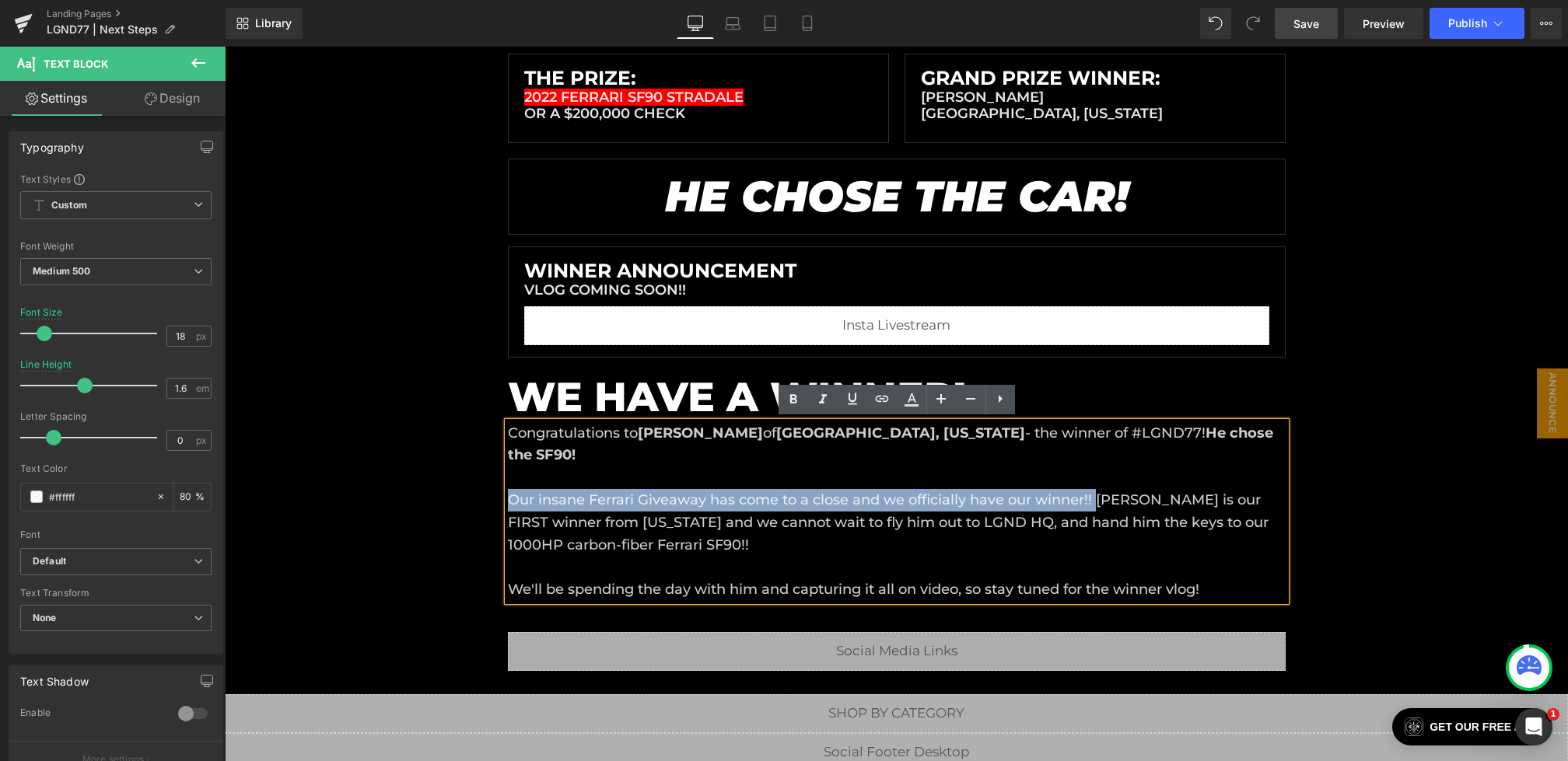
drag, startPoint x: 1100, startPoint y: 498, endPoint x: 489, endPoint y: 495, distance: 611.0
click at [489, 495] on div "Liquid Liquid Liquid Row Row PAST GIVEAWAY Heading #LGND77 Heading [DATE] - [DA…" at bounding box center [897, 201] width 1344 height 940
copy span "Our insane Ferrari Giveaway has come to a close and we officially have our winn…"
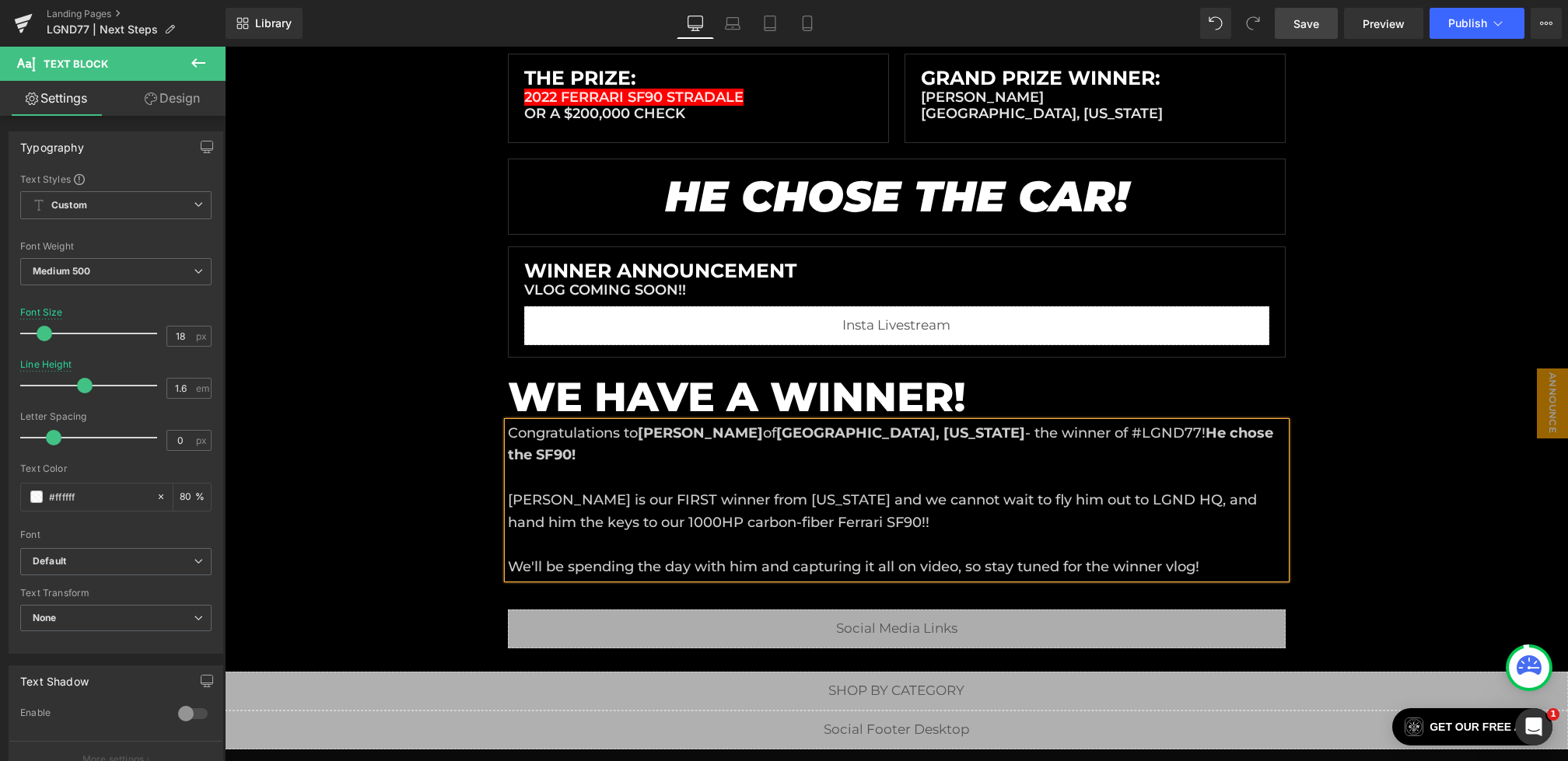
click at [511, 434] on span "Congratulations to" at bounding box center [573, 432] width 130 height 17
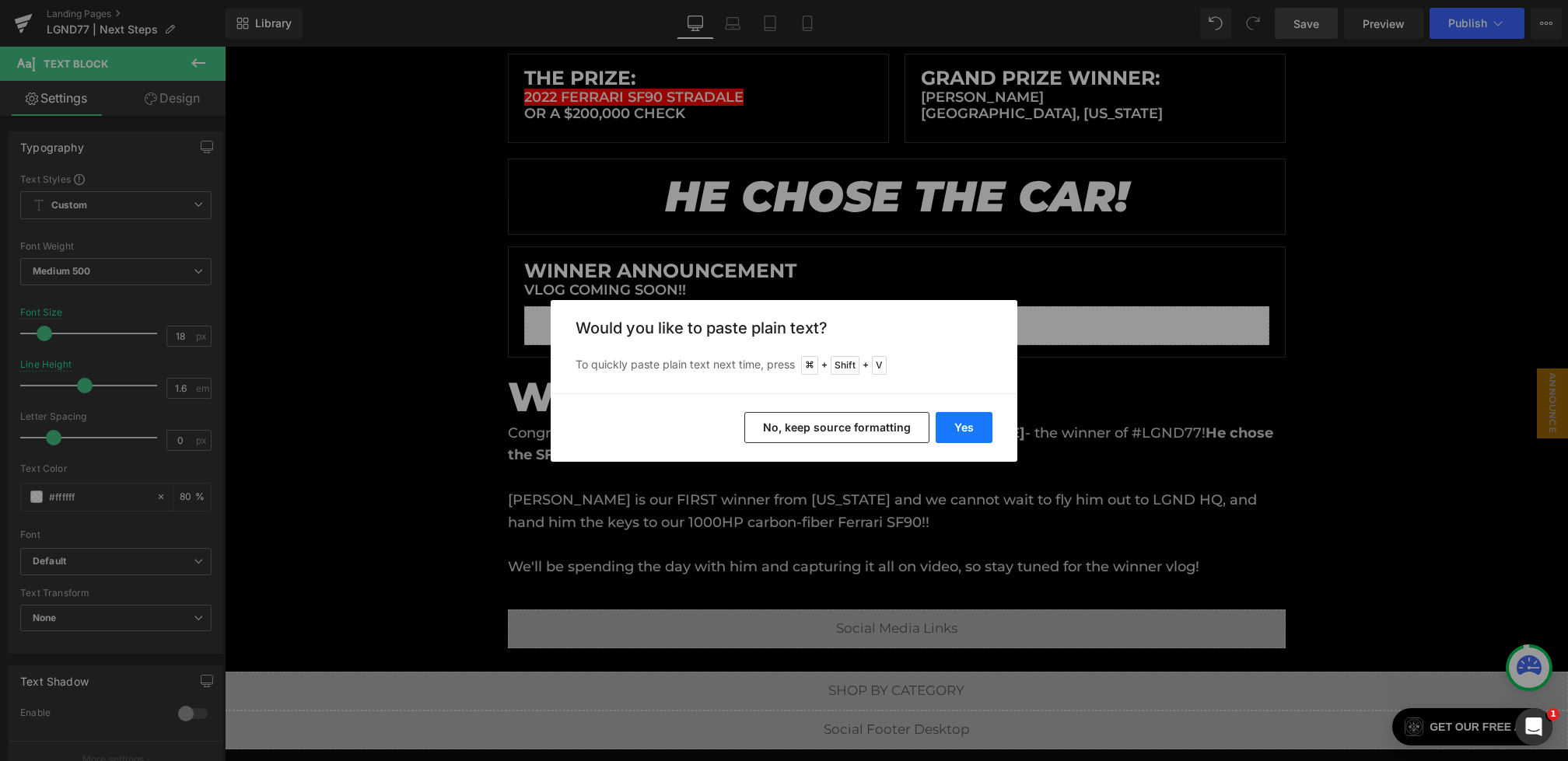
click at [955, 426] on button "Yes" at bounding box center [964, 427] width 57 height 31
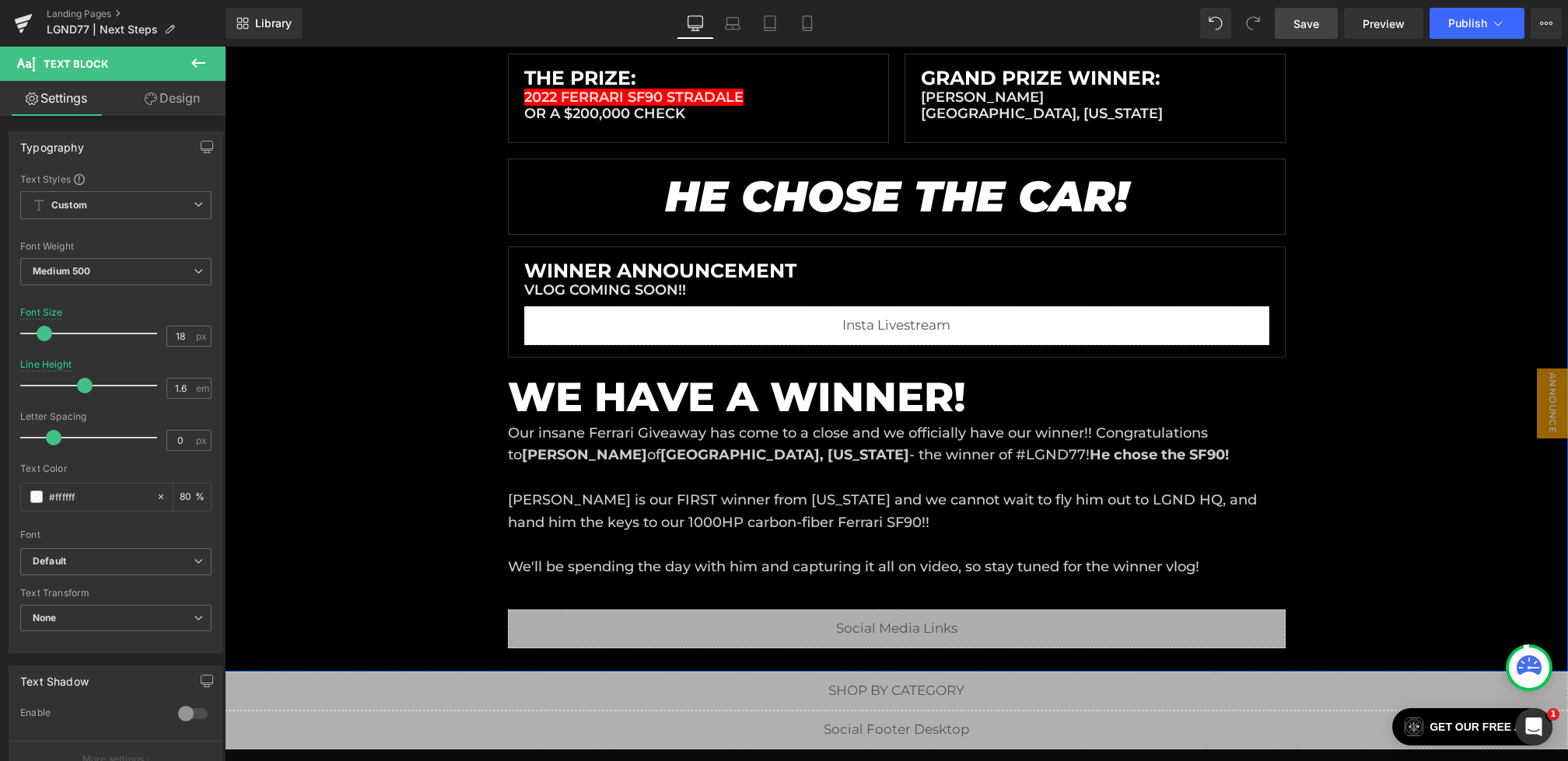
click at [1301, 25] on span "Save" at bounding box center [1306, 23] width 26 height 16
